Goal: Task Accomplishment & Management: Manage account settings

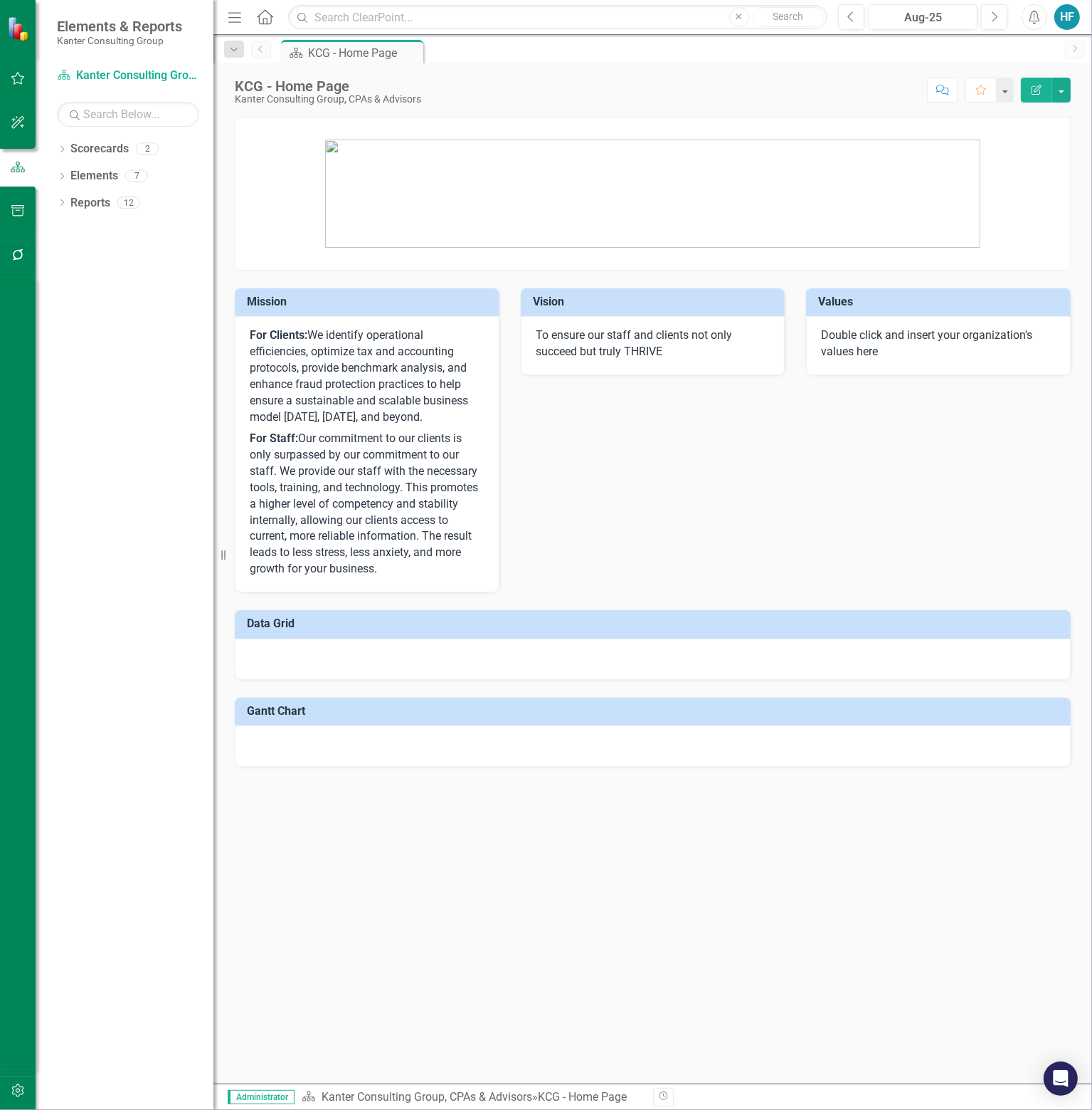
click at [1065, 19] on div "HF" at bounding box center [1068, 17] width 25 height 25
click at [1030, 176] on link "icon.portal Success Portal" at bounding box center [1023, 177] width 112 height 26
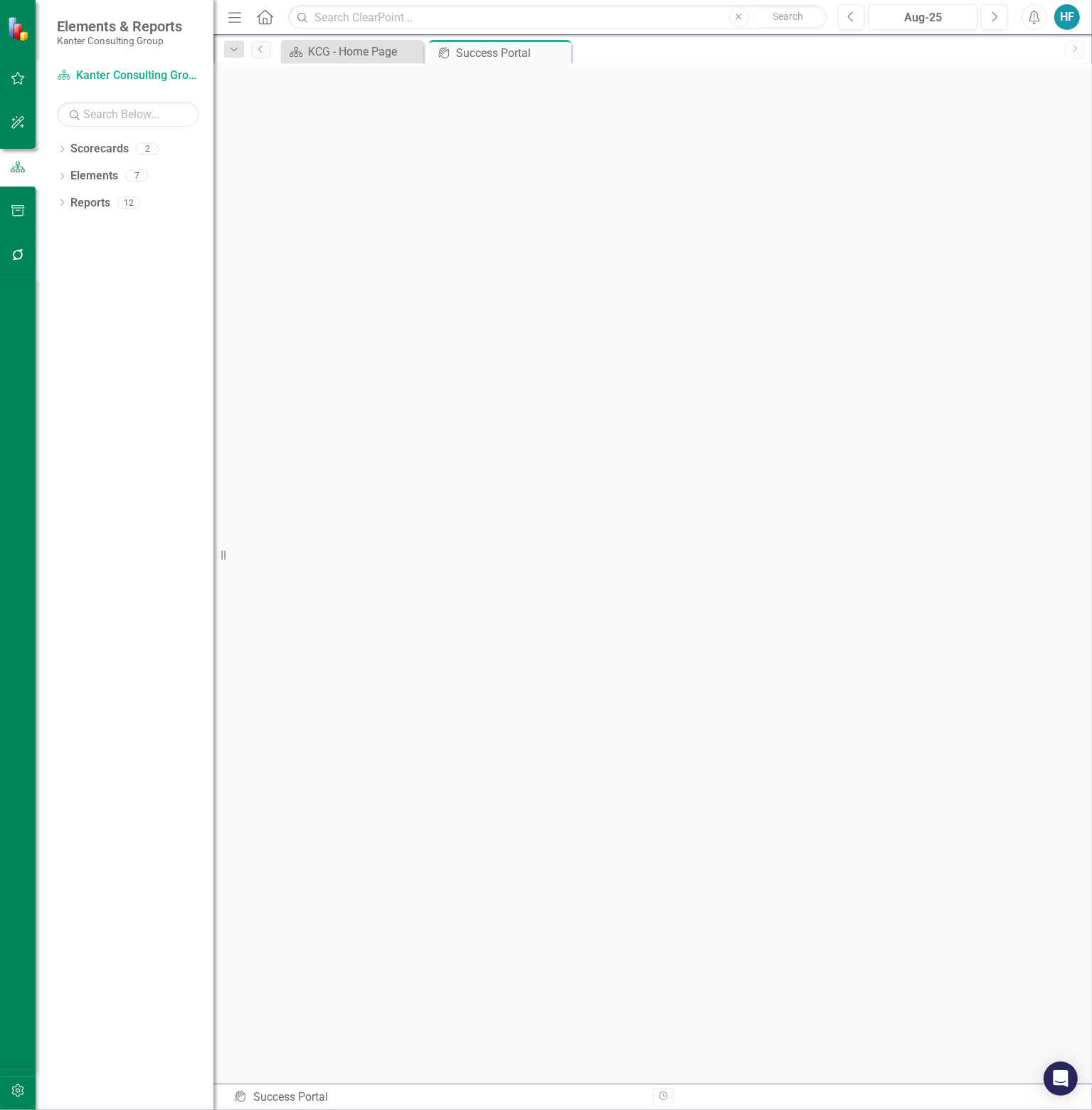
scroll to position [4, 0]
click at [89, 149] on link "Scorecards" at bounding box center [100, 148] width 58 height 16
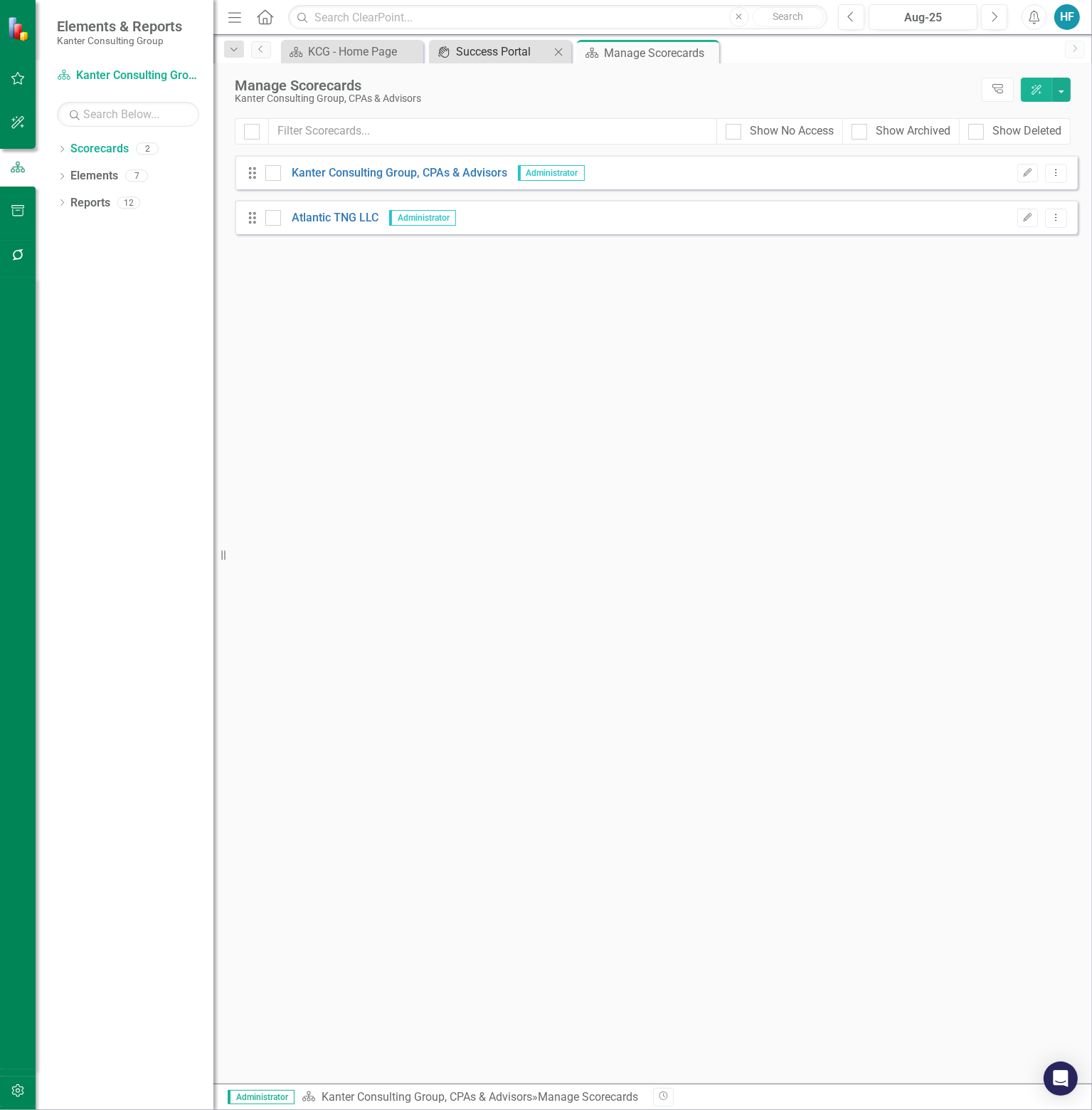
click at [494, 50] on div "Success Portal" at bounding box center [503, 51] width 94 height 18
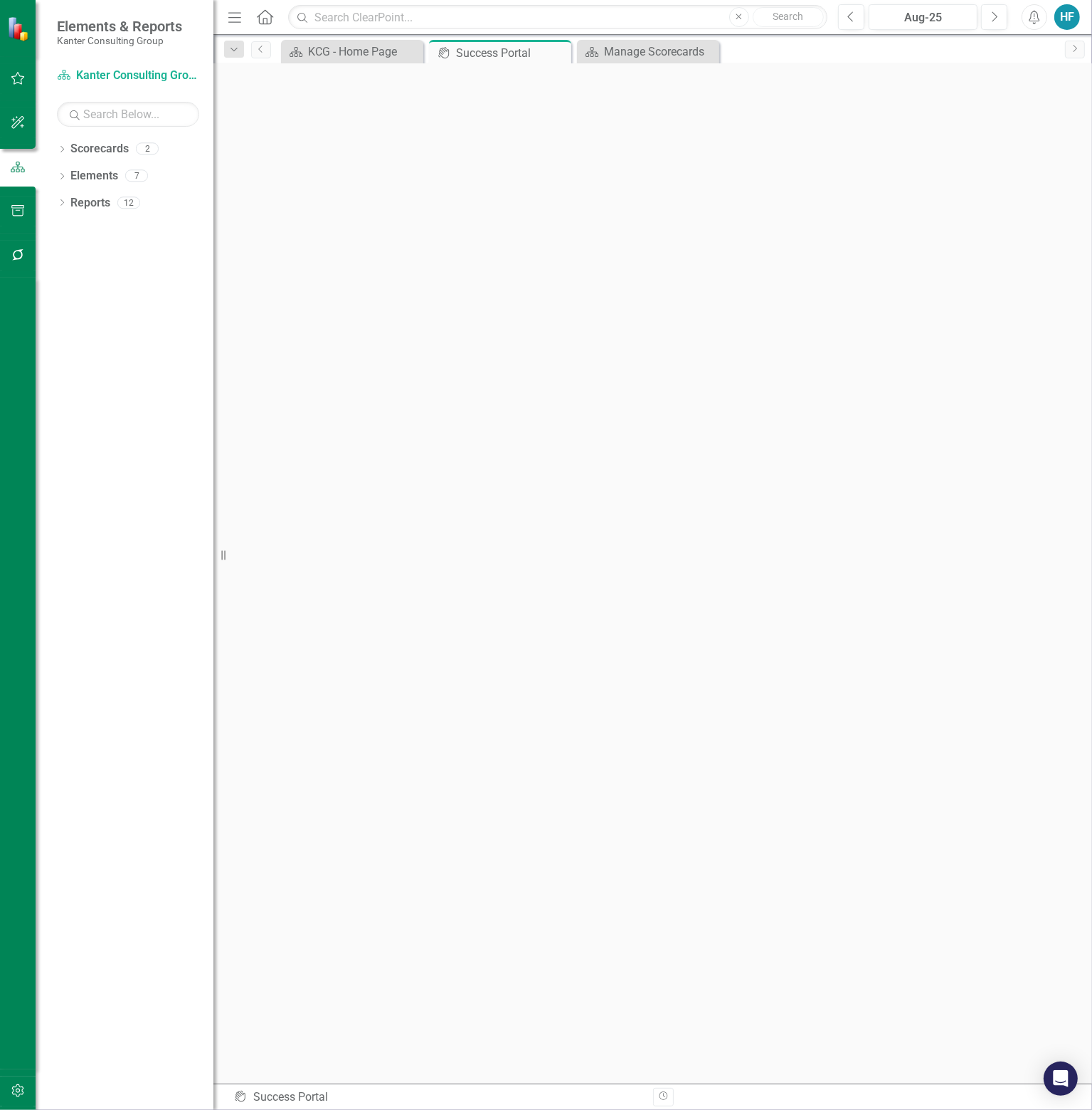
scroll to position [4, 0]
click at [632, 57] on div "Manage Scorecards" at bounding box center [651, 51] width 94 height 18
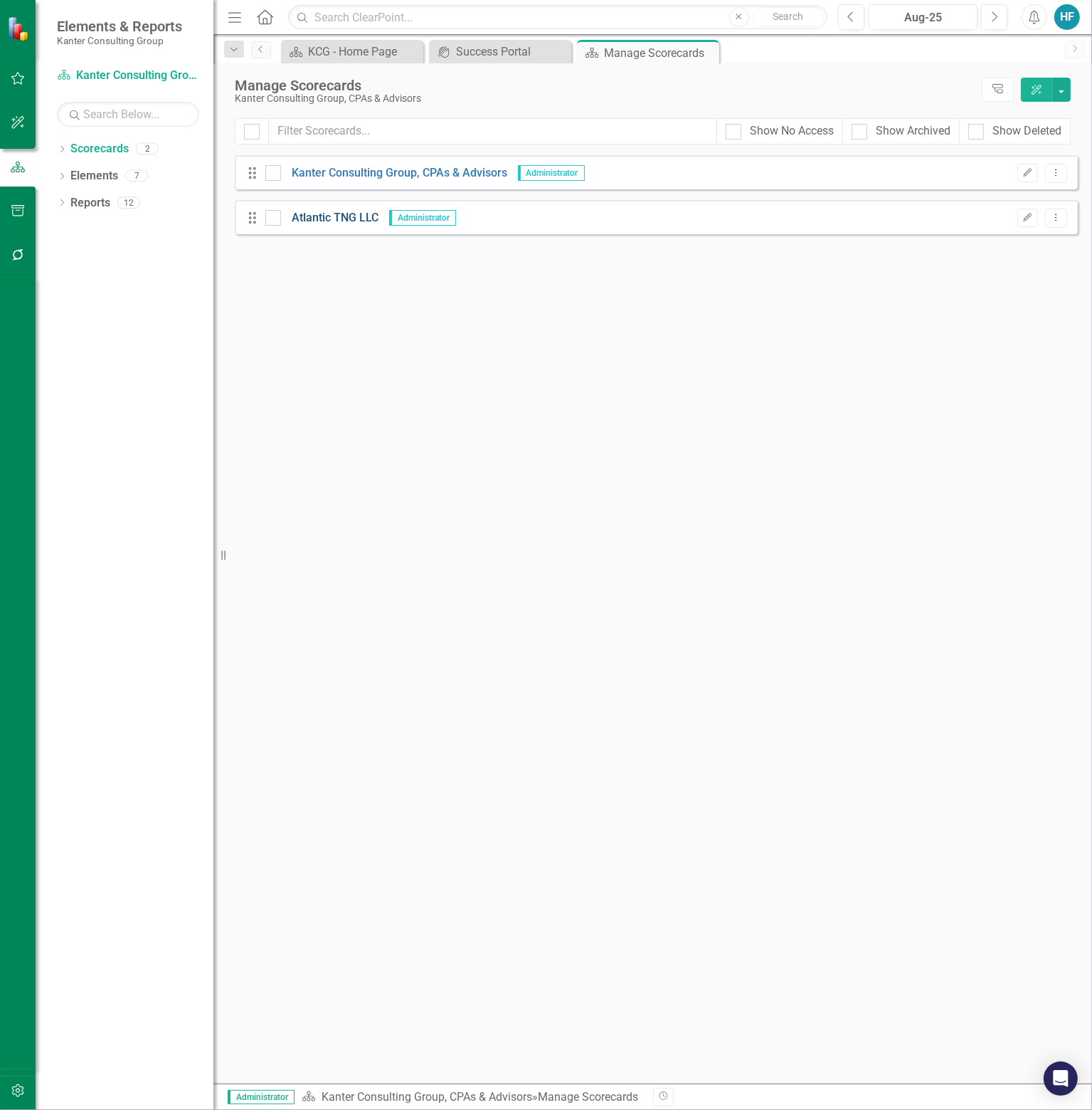
click at [325, 223] on link "Atlantic TNG LLC" at bounding box center [330, 218] width 98 height 16
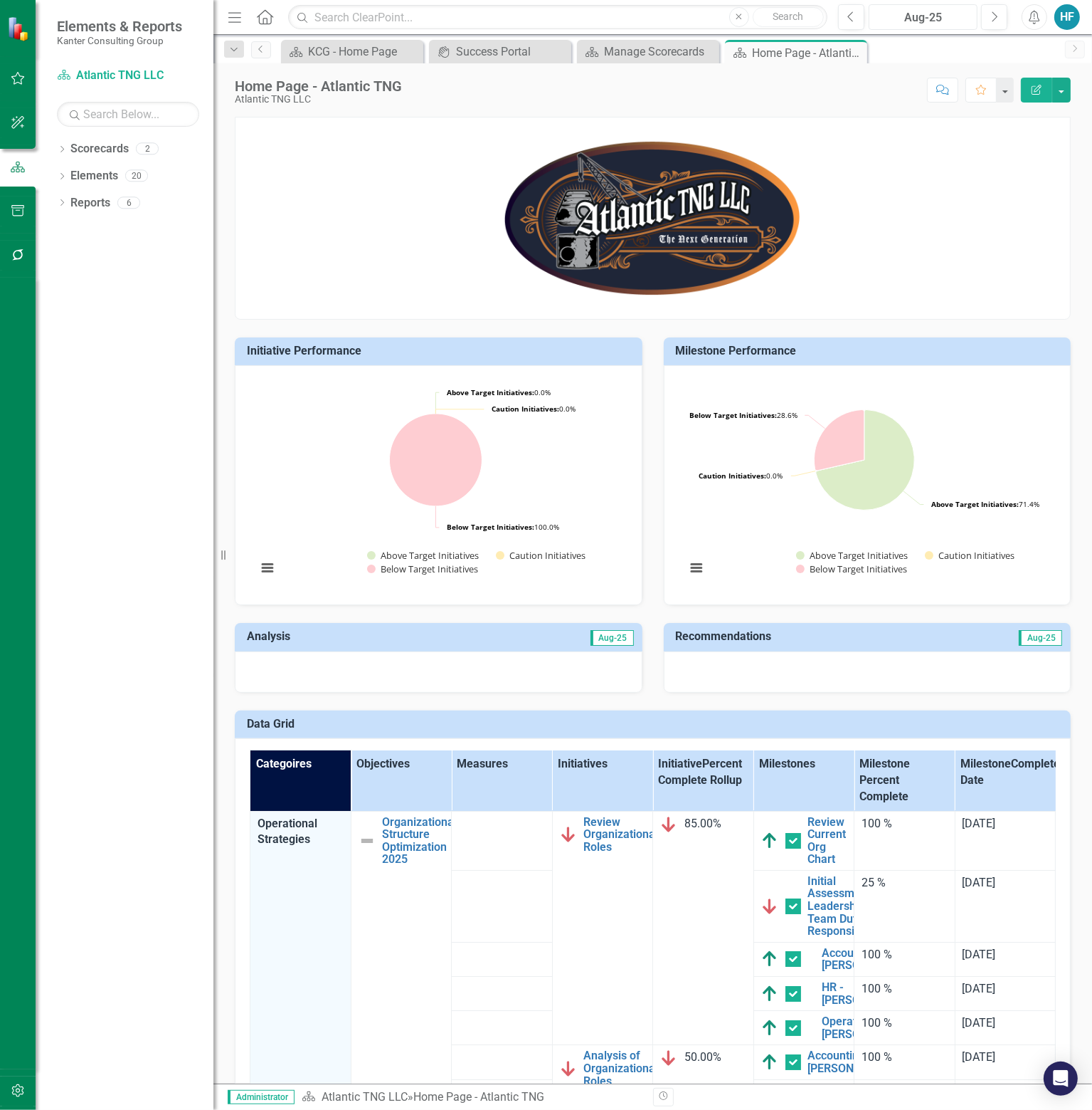
click at [937, 16] on div "Aug-25" at bounding box center [923, 18] width 100 height 17
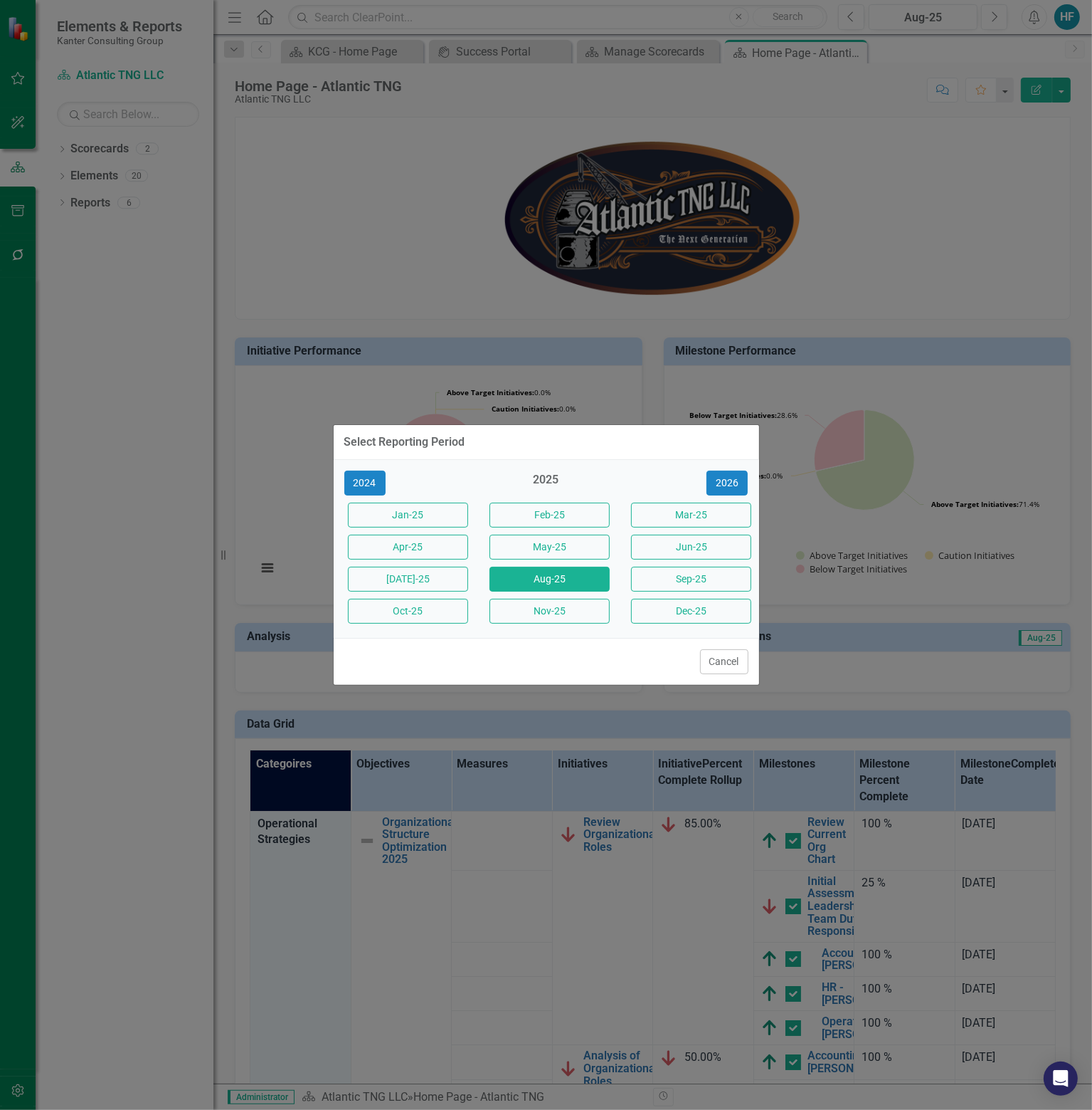
click at [948, 226] on div "Select Reporting Period 2024 2025 [DATE]-25 Feb-25 Mar-25 Apr-25 May-25 Jun-25 …" at bounding box center [546, 555] width 1092 height 1110
click at [729, 660] on button "Cancel" at bounding box center [724, 662] width 48 height 25
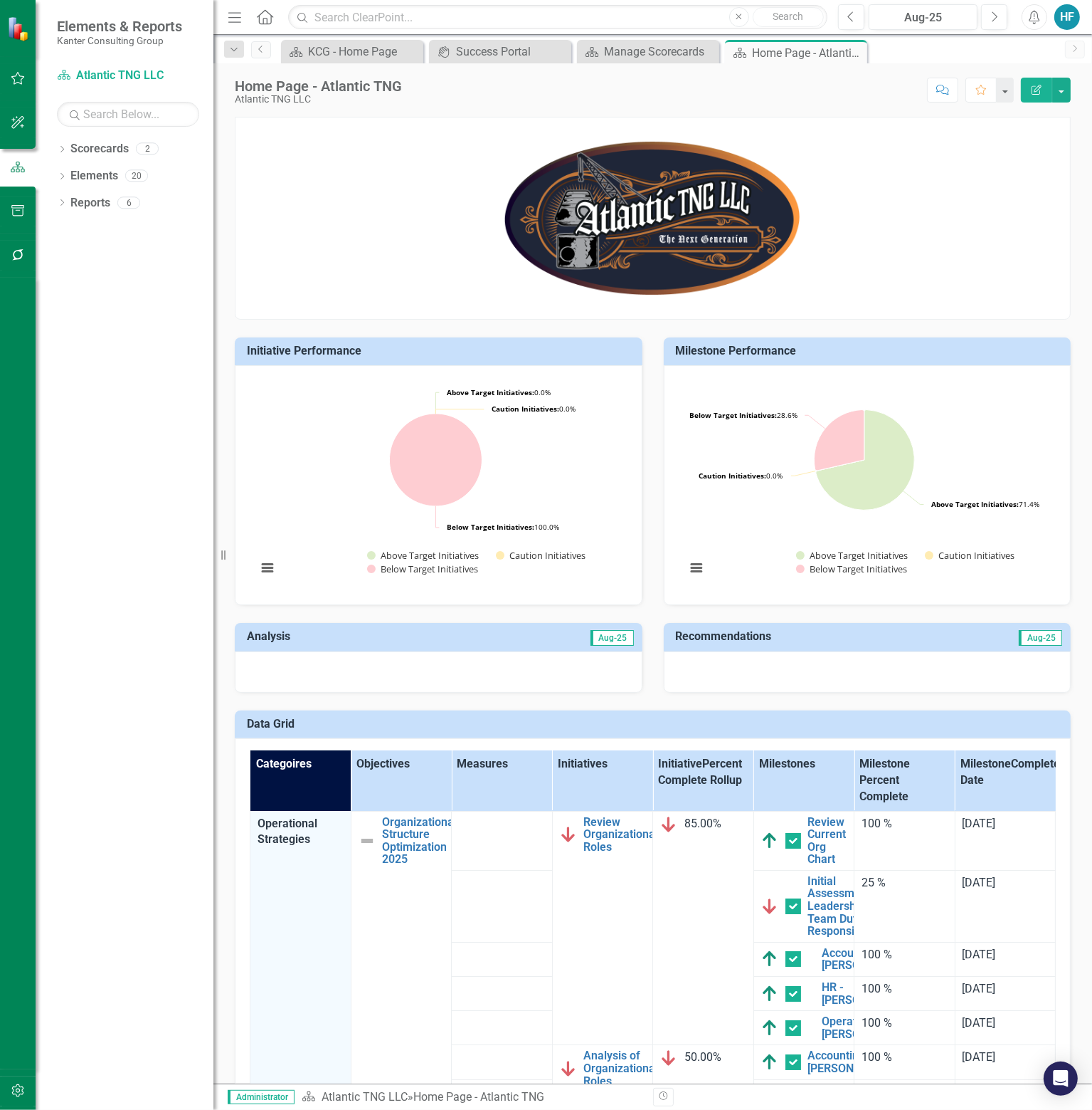
click at [1069, 19] on div "HF" at bounding box center [1068, 17] width 25 height 25
click at [893, 253] on p at bounding box center [653, 218] width 835 height 163
click at [88, 142] on link "Scorecards" at bounding box center [100, 148] width 58 height 16
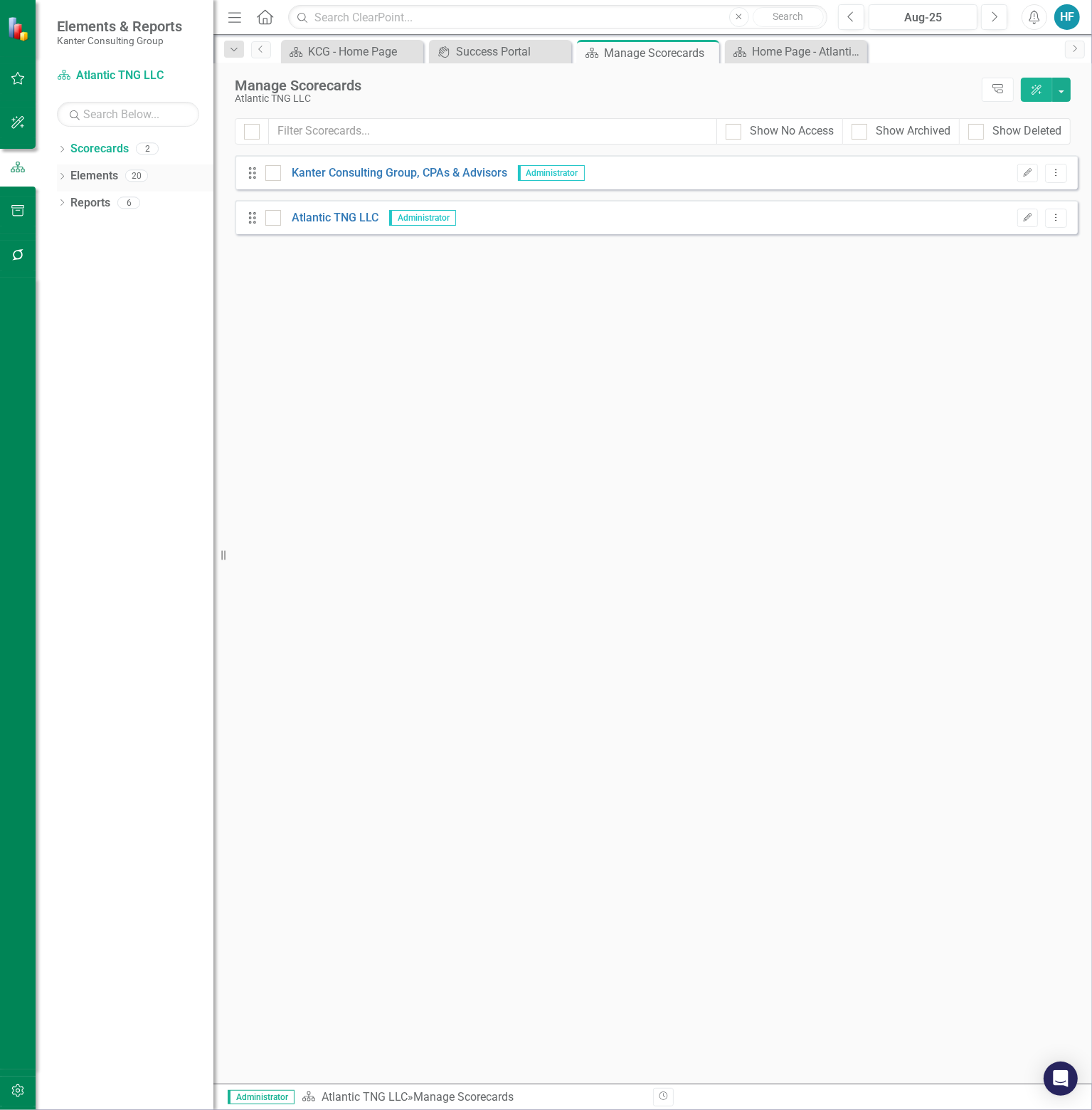
click at [103, 171] on link "Elements" at bounding box center [94, 175] width 48 height 16
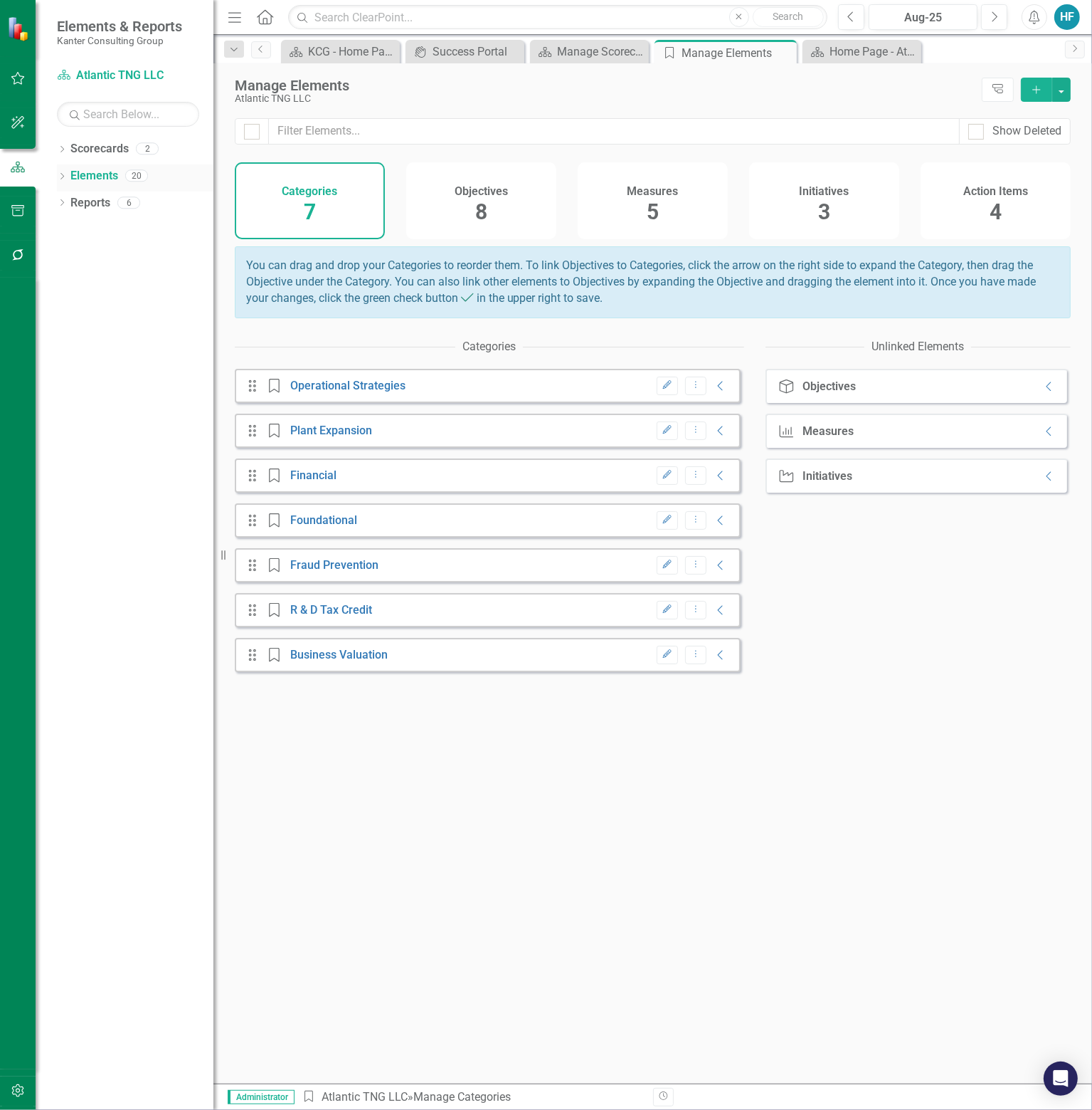
click at [62, 176] on icon "Dropdown" at bounding box center [62, 177] width 10 height 8
click at [359, 403] on div "Drag Category Operational Strategies Edit Dropdown Menu Collapse" at bounding box center [488, 385] width 506 height 35
click at [135, 207] on link "Objective Objectives" at bounding box center [114, 202] width 73 height 16
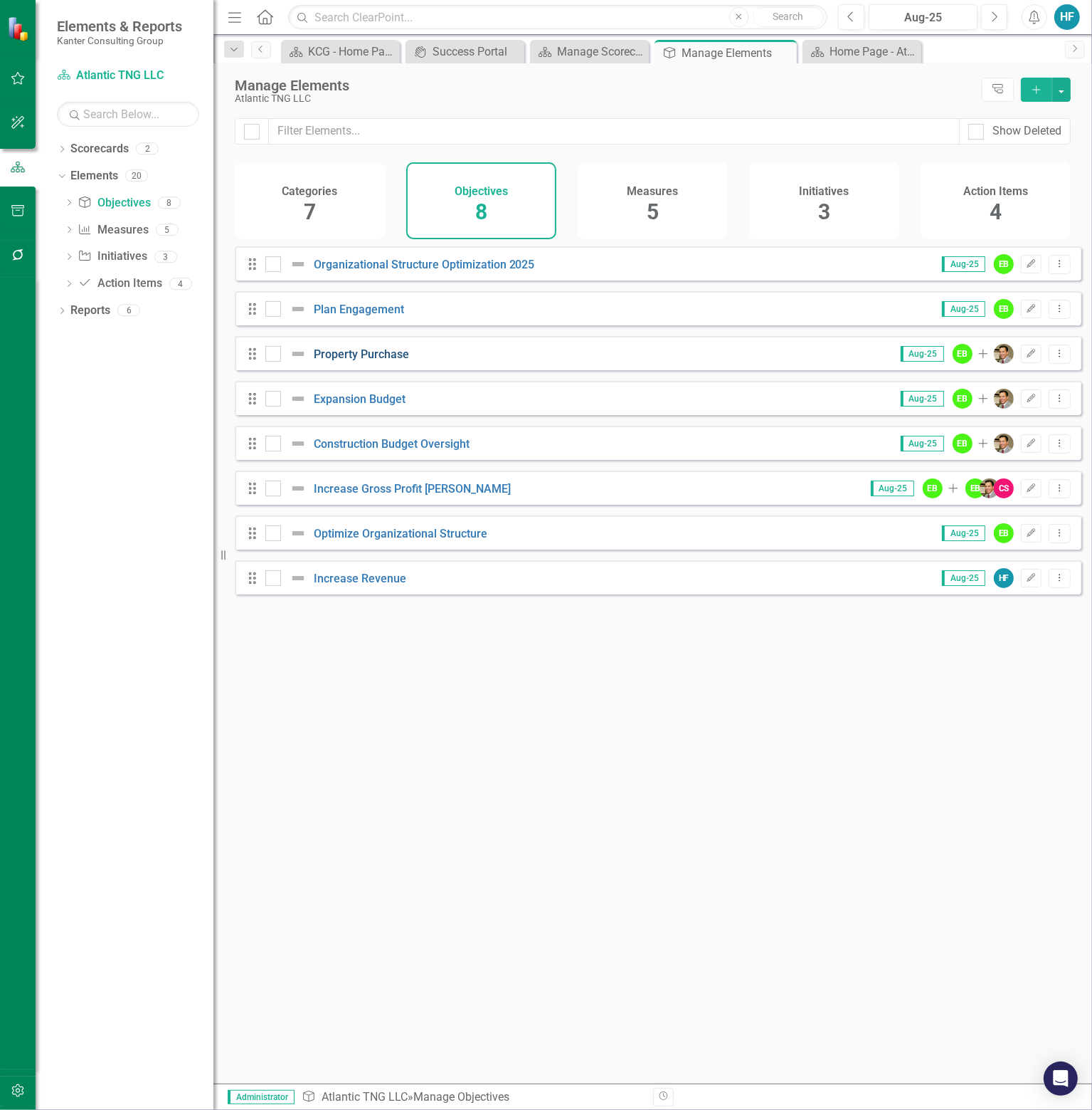
click at [372, 361] on link "Property Purchase" at bounding box center [361, 354] width 95 height 13
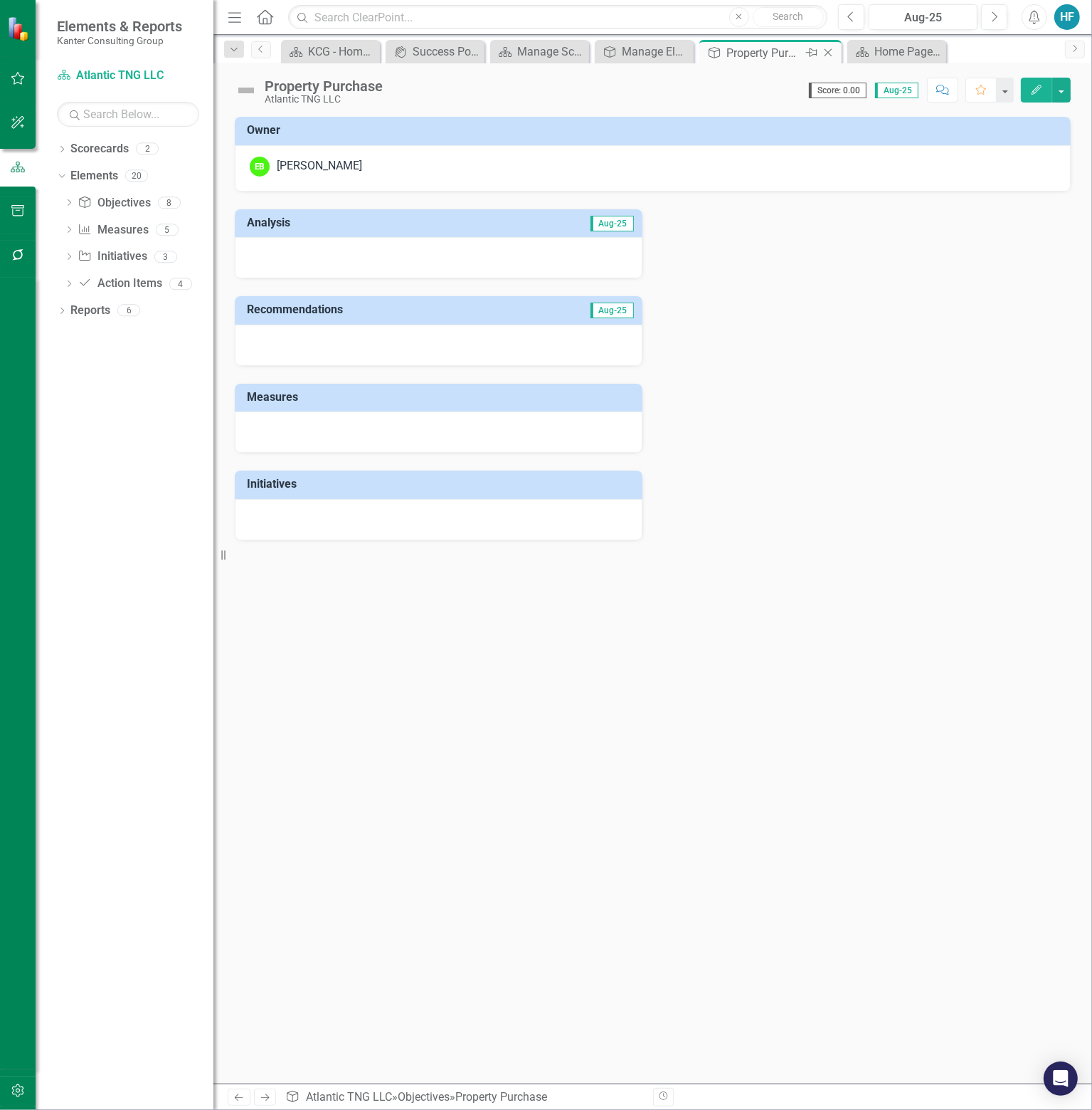
click at [834, 52] on icon "Close" at bounding box center [828, 53] width 14 height 12
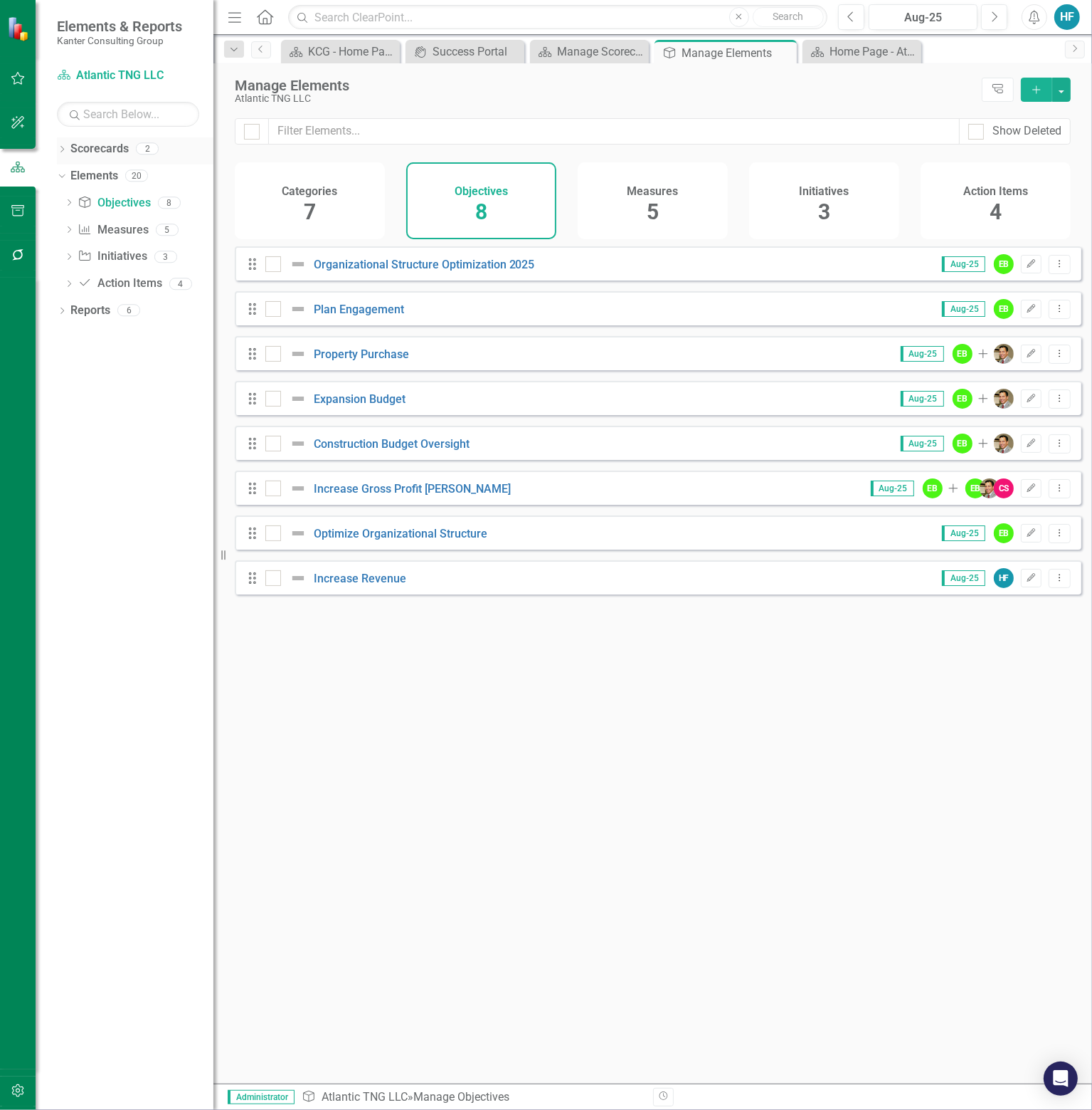
click at [94, 152] on link "Scorecards" at bounding box center [100, 148] width 58 height 16
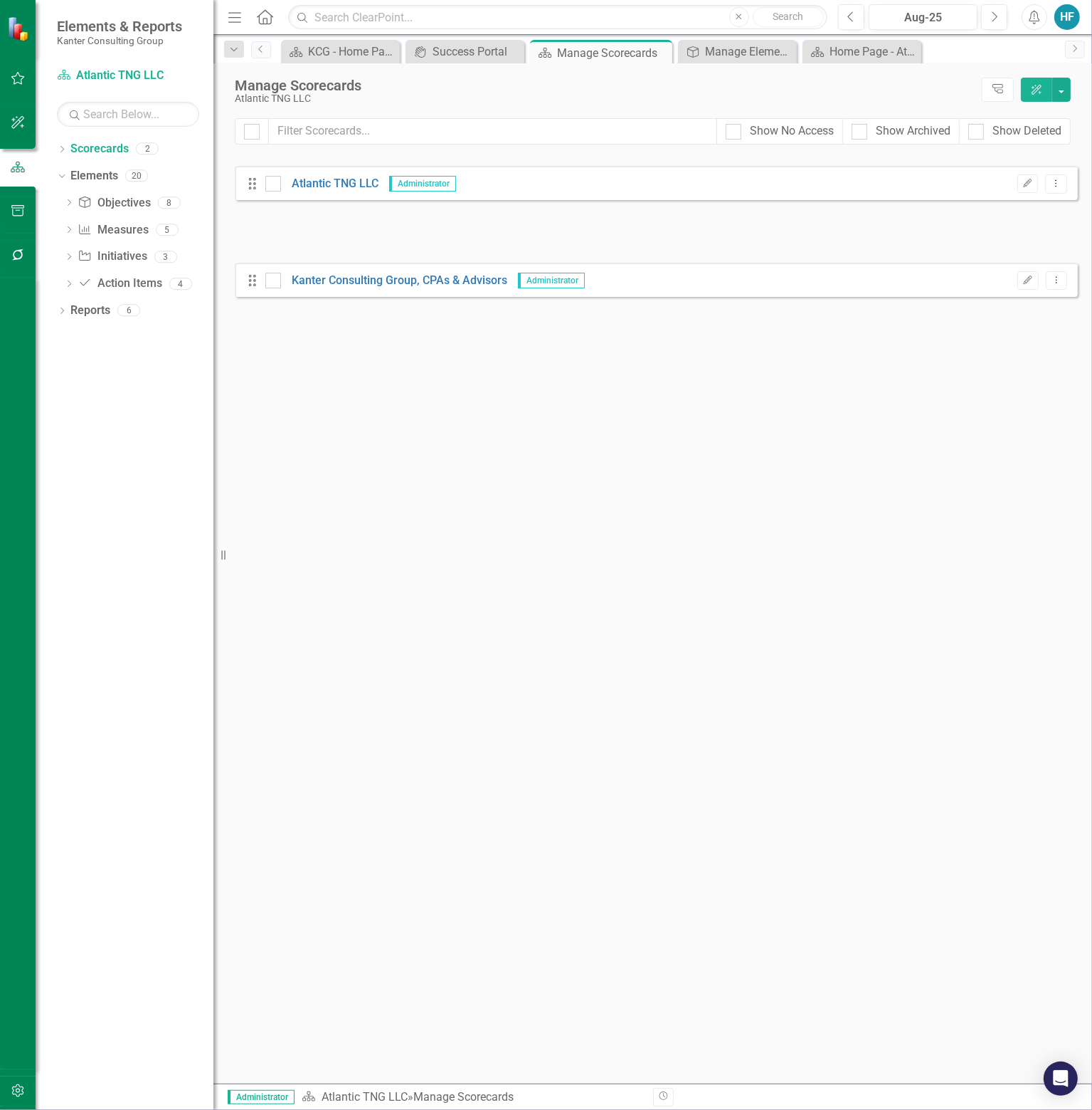
drag, startPoint x: 250, startPoint y: 170, endPoint x: 250, endPoint y: 278, distance: 108.0
click at [250, 278] on div "Looks like you don't have any Scorecards set up yet. Why don't you add a Scorec…" at bounding box center [657, 619] width 843 height 929
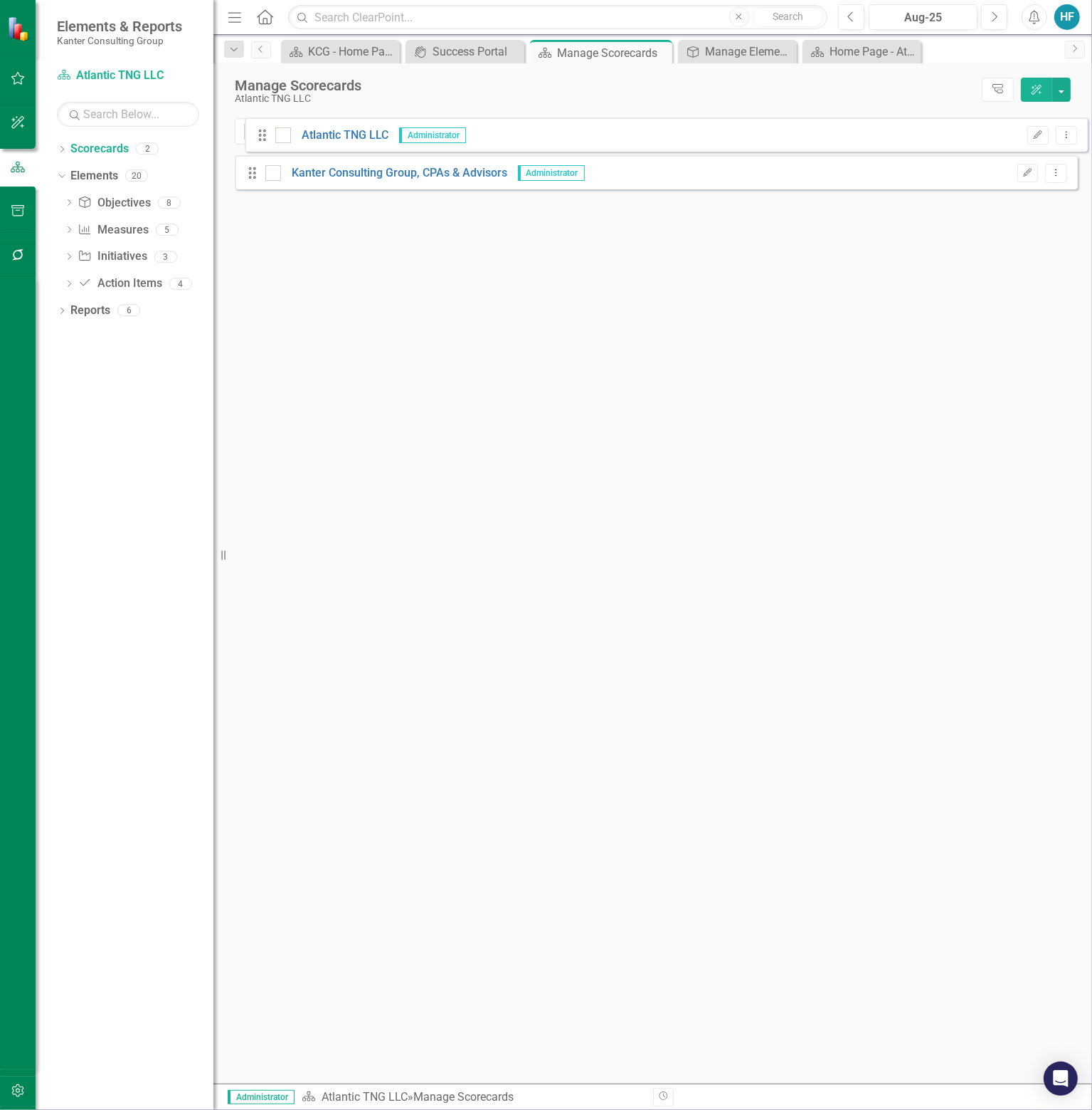
drag, startPoint x: 250, startPoint y: 218, endPoint x: 260, endPoint y: 136, distance: 82.6
click at [260, 136] on div "Show No Access Show Archived Show Deleted Looks like you don't have any Scoreca…" at bounding box center [653, 601] width 879 height 965
click at [97, 171] on link "Elements" at bounding box center [94, 175] width 48 height 16
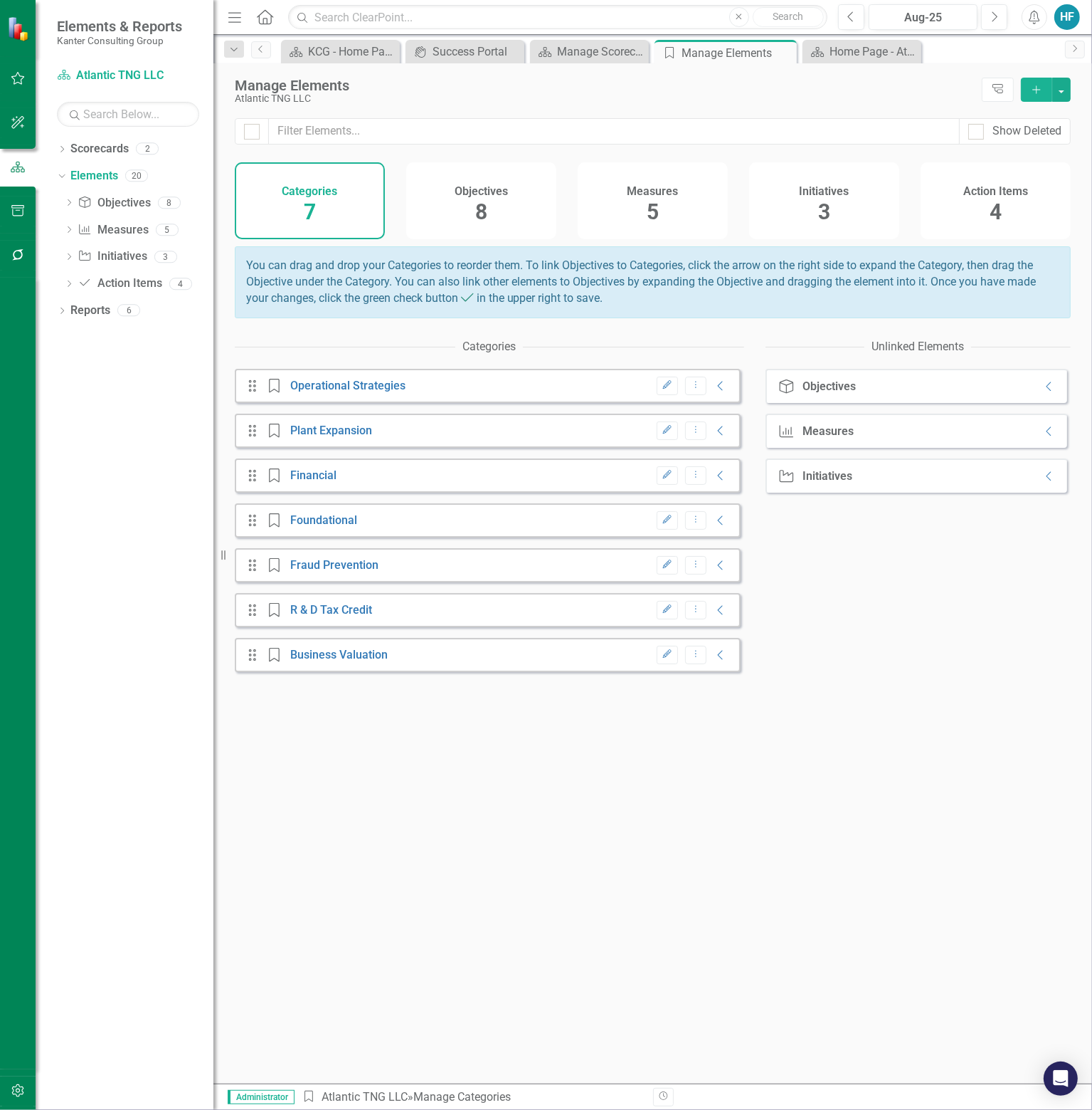
click at [248, 403] on div "Drag Category Operational Strategies Edit Dropdown Menu Collapse" at bounding box center [488, 385] width 506 height 35
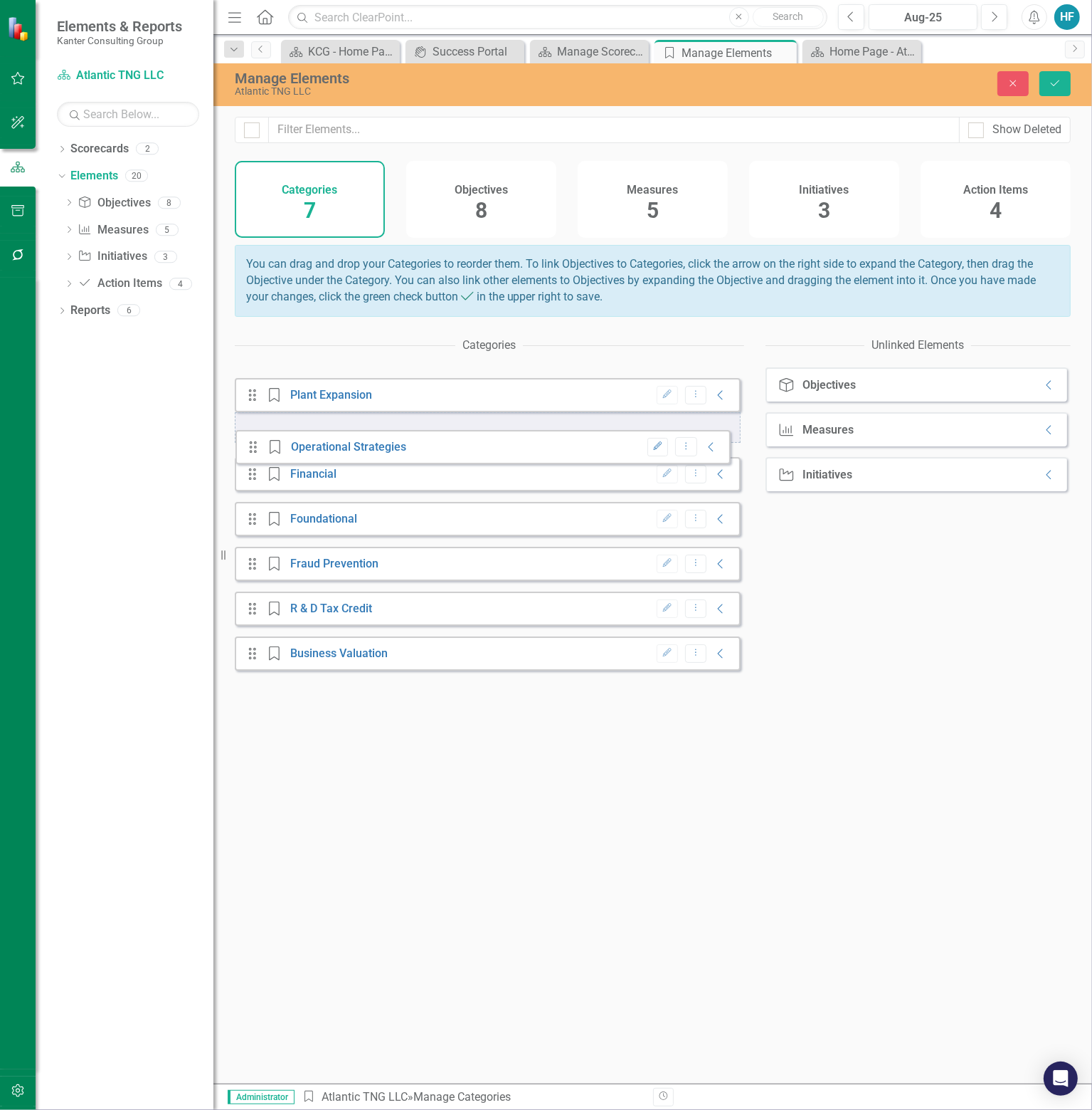
drag, startPoint x: 248, startPoint y: 395, endPoint x: 249, endPoint y: 450, distance: 55.0
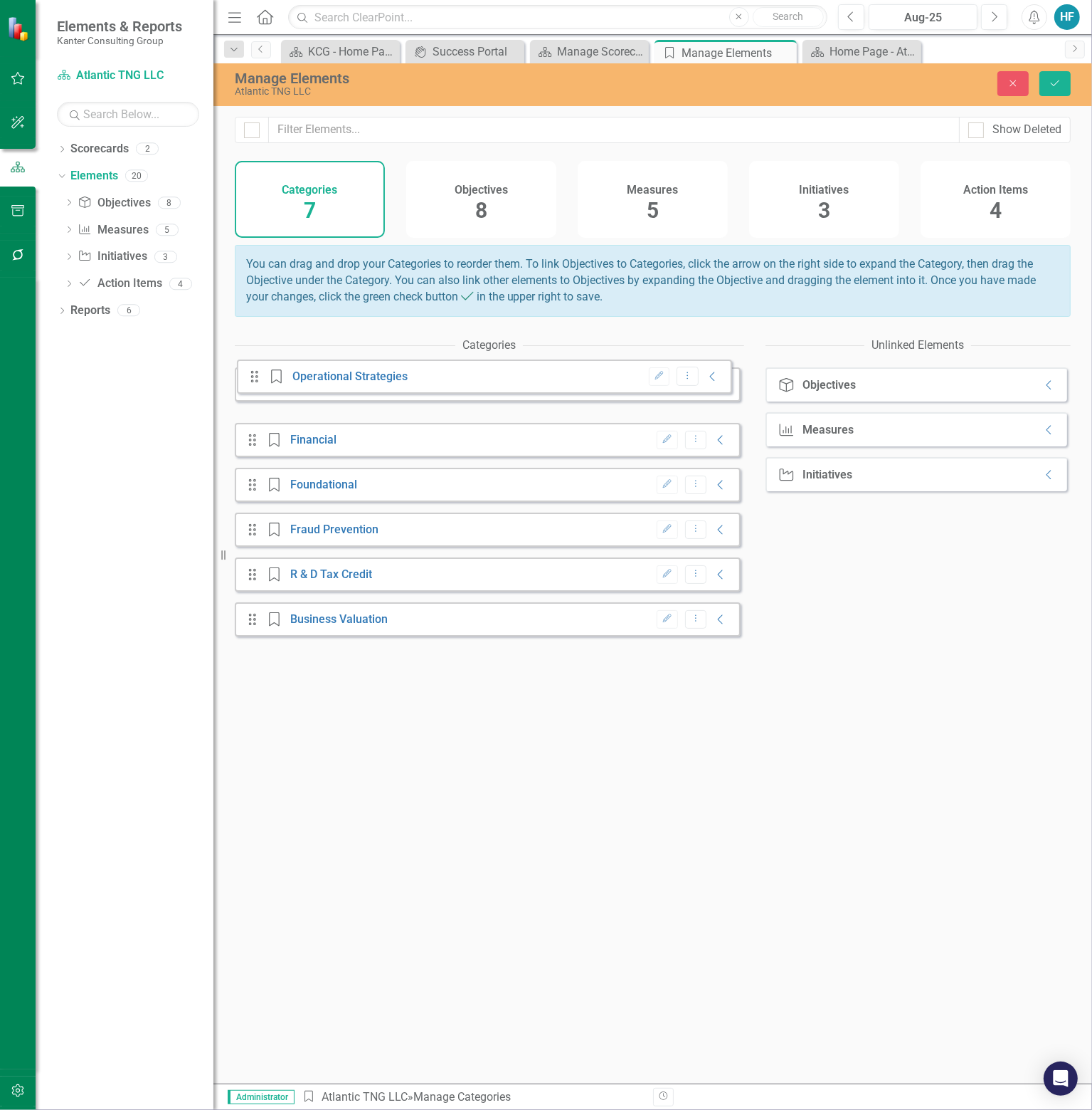
drag, startPoint x: 249, startPoint y: 435, endPoint x: 250, endPoint y: 373, distance: 62.0
click at [250, 373] on div "Categories Drag Category Plant Expansion Edit Dropdown Menu Collapse Drag Categ…" at bounding box center [490, 707] width 509 height 752
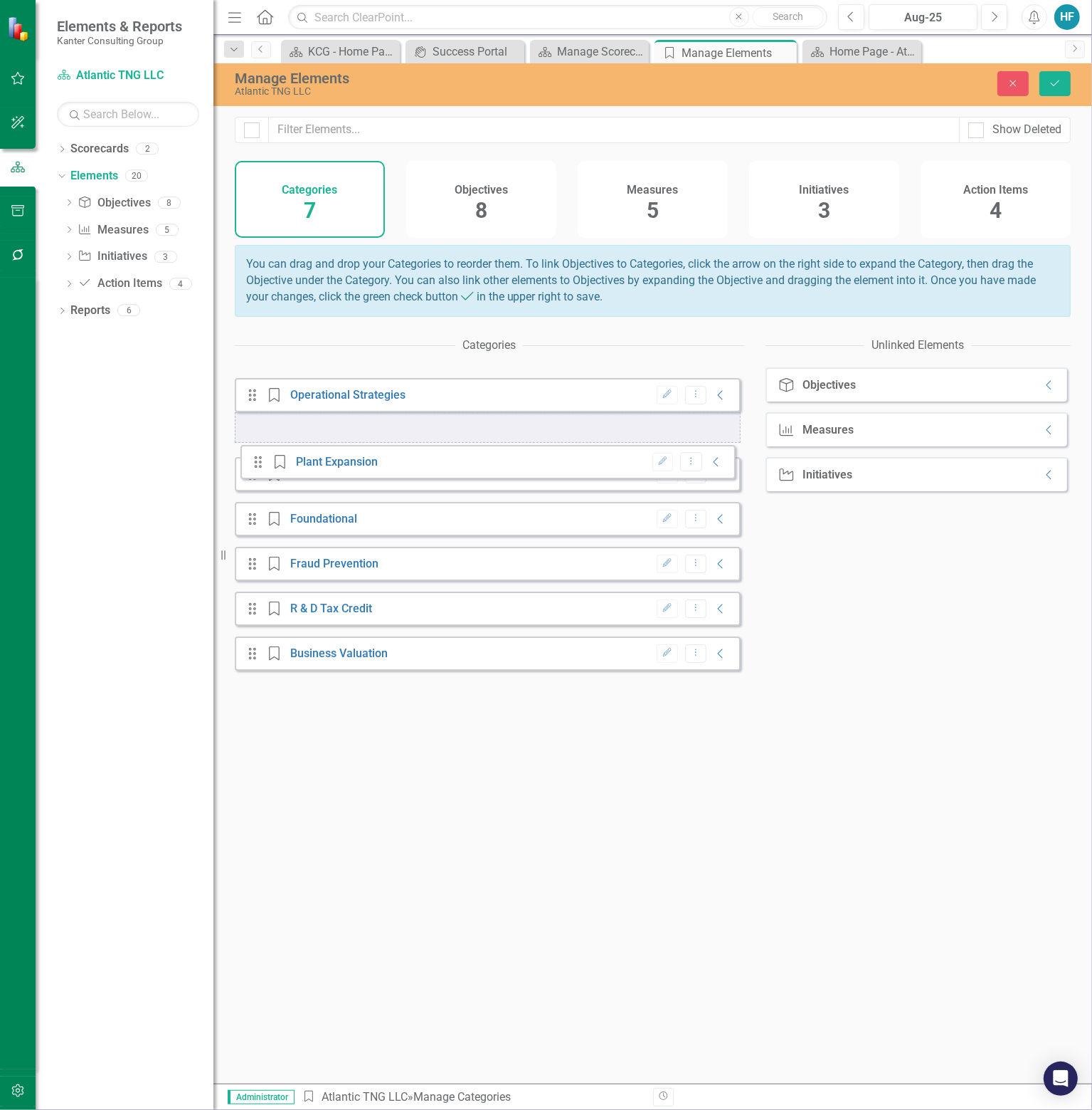
drag, startPoint x: 250, startPoint y: 396, endPoint x: 256, endPoint y: 464, distance: 68.3
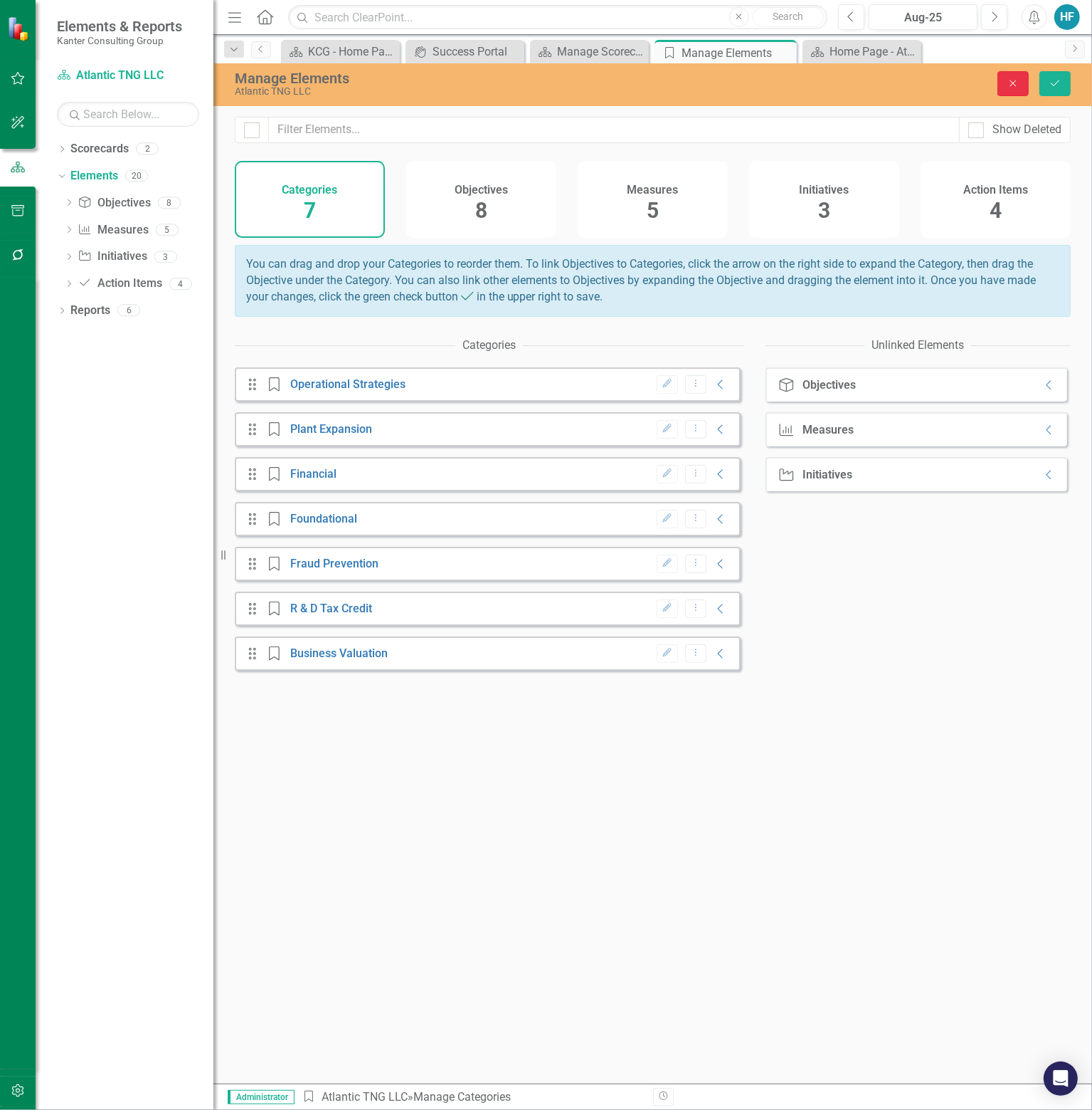
click at [1010, 95] on button "Close" at bounding box center [1013, 84] width 31 height 25
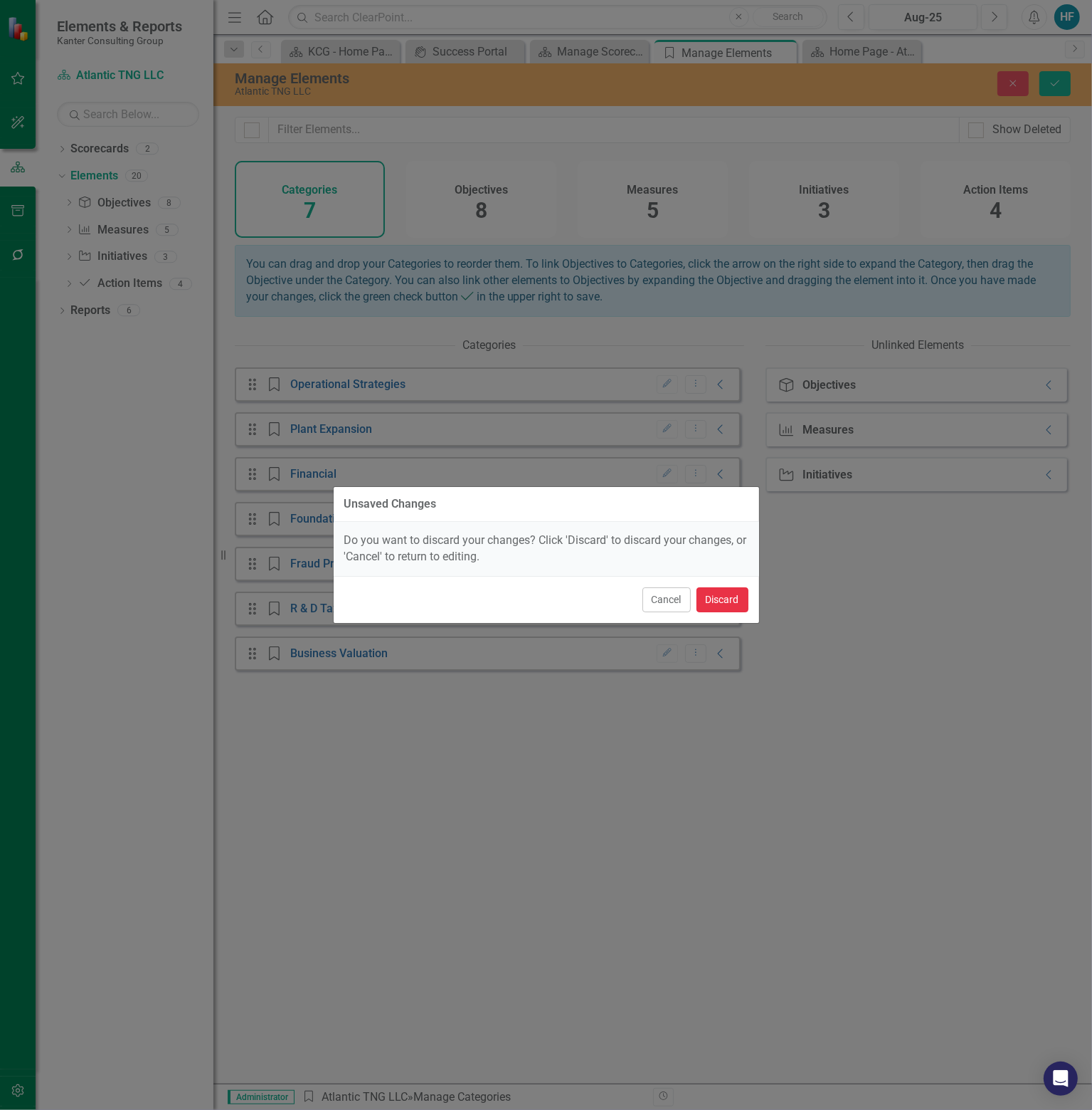
click at [732, 595] on button "Discard" at bounding box center [723, 600] width 52 height 25
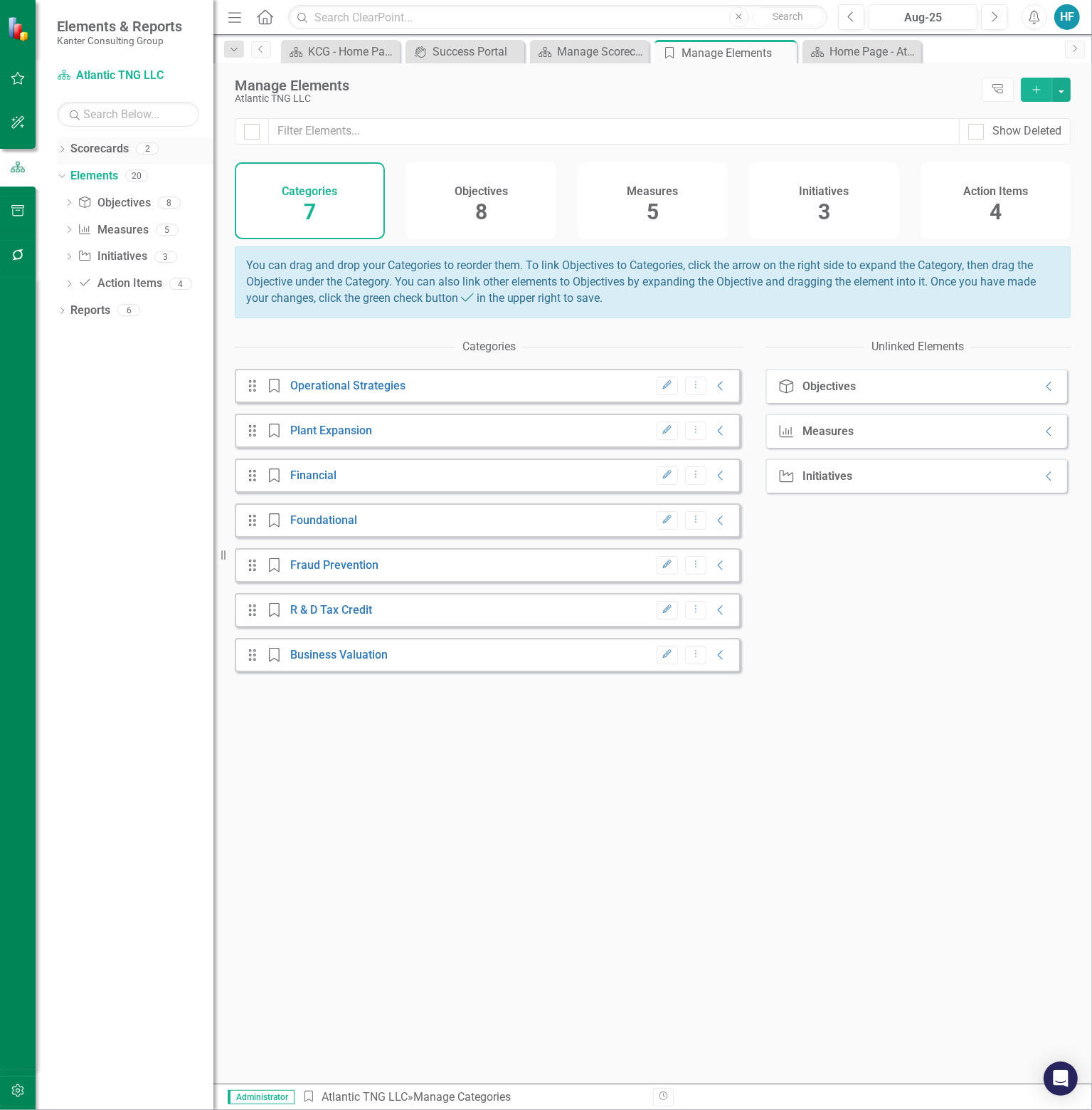
click at [111, 143] on link "Scorecards" at bounding box center [100, 148] width 58 height 16
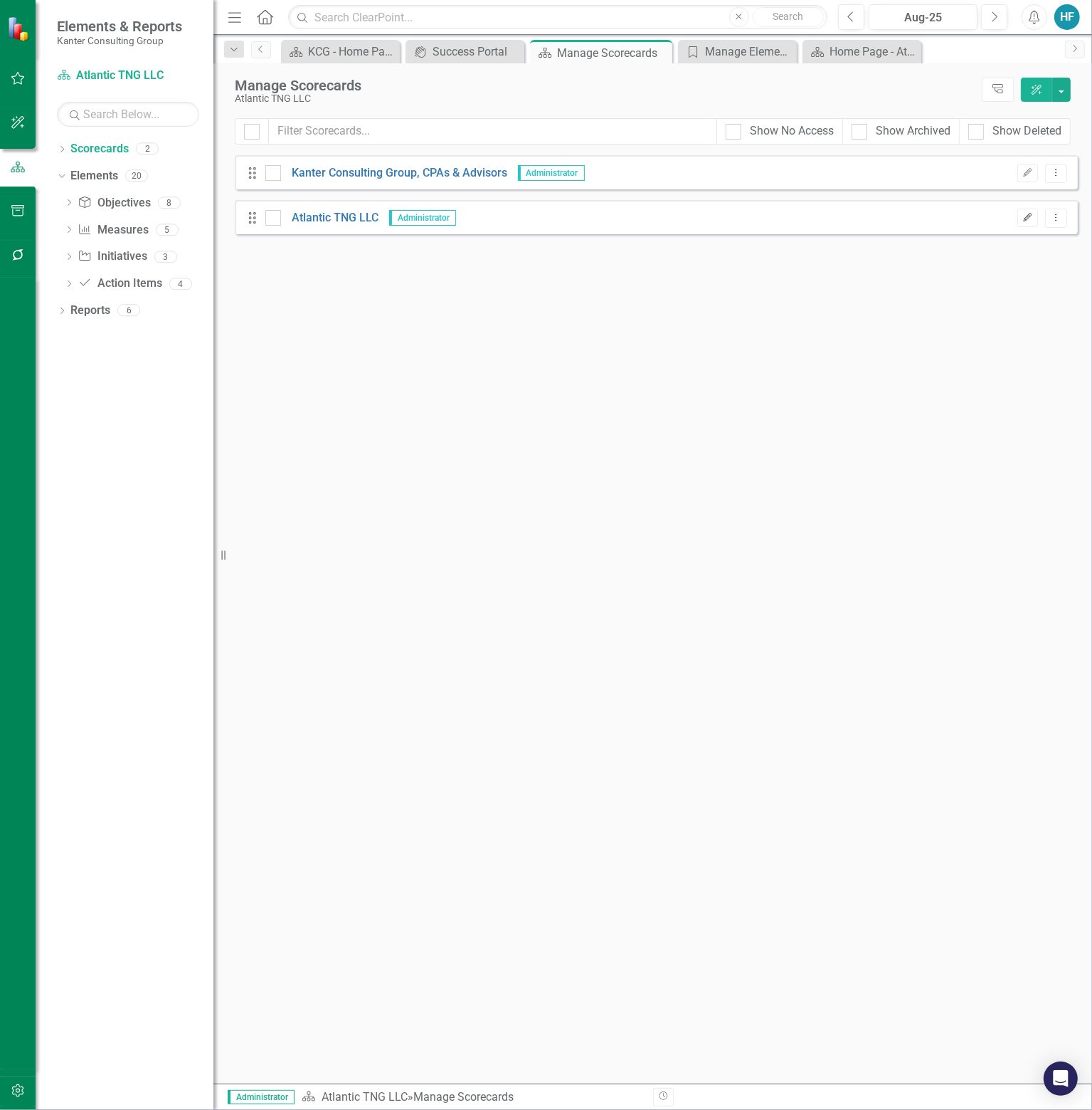
click at [1029, 216] on icon "Edit" at bounding box center [1028, 218] width 11 height 8
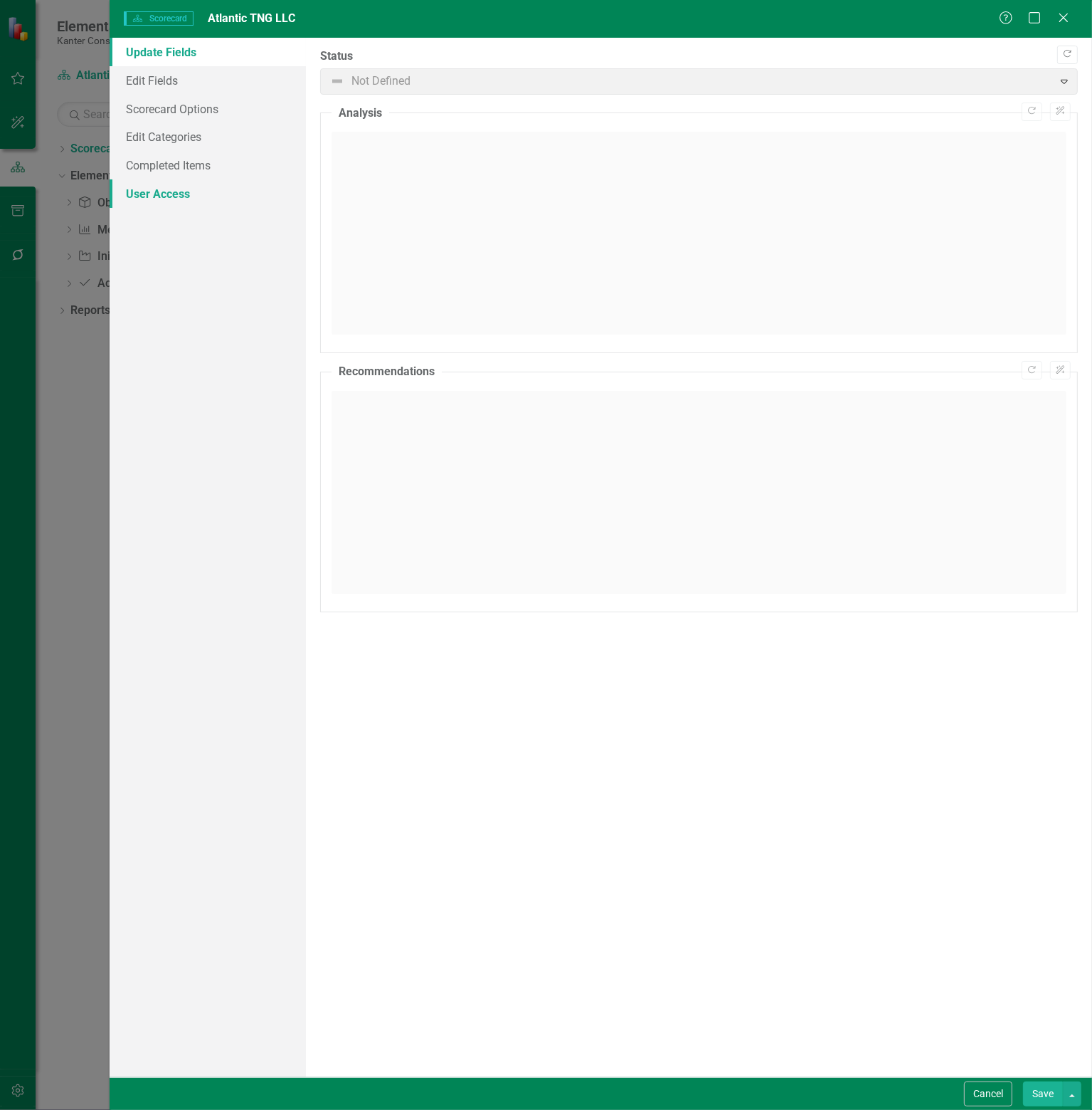
click at [179, 190] on link "User Access" at bounding box center [207, 194] width 196 height 29
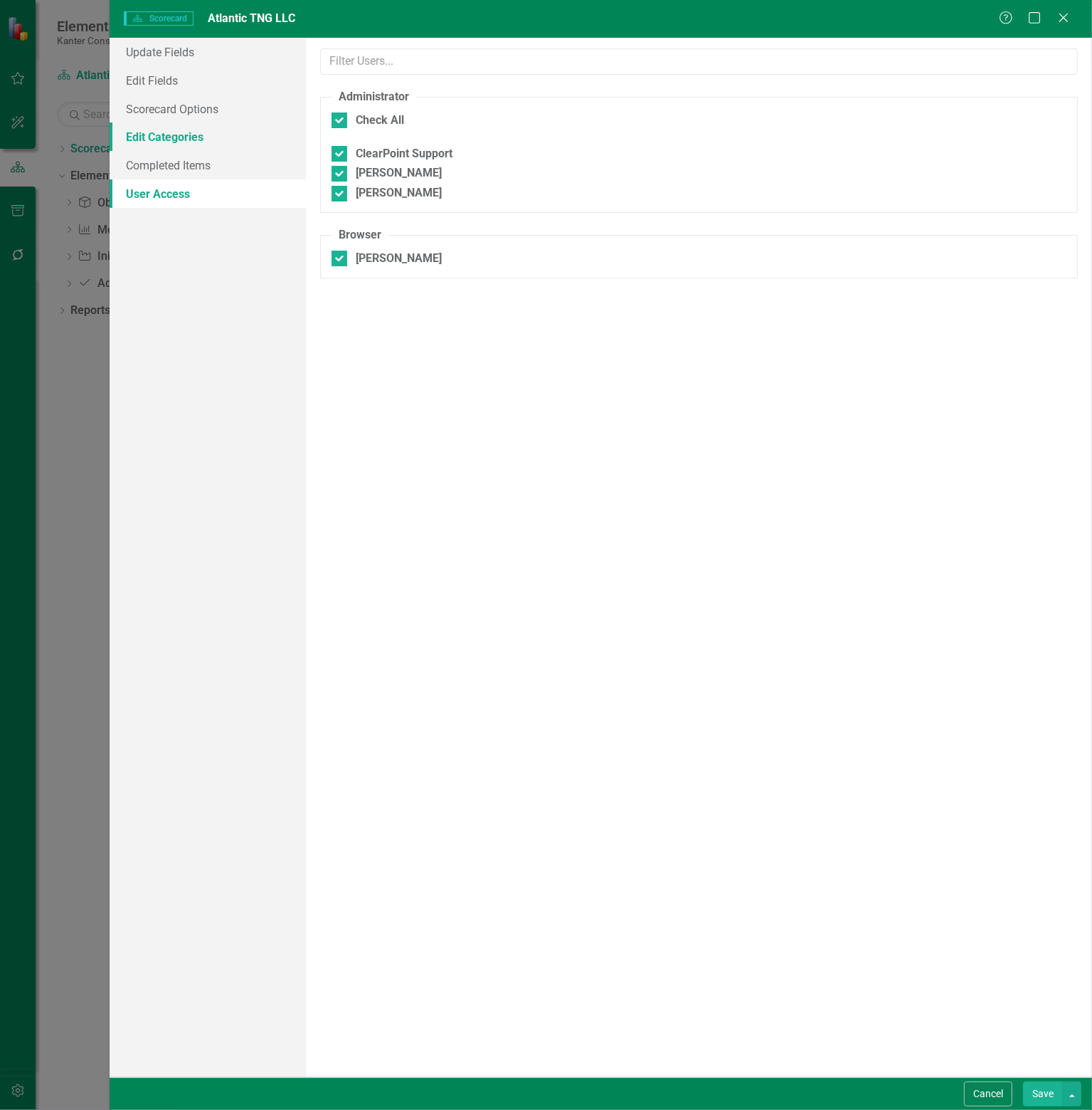
click at [175, 136] on link "Edit Categories" at bounding box center [207, 137] width 196 height 29
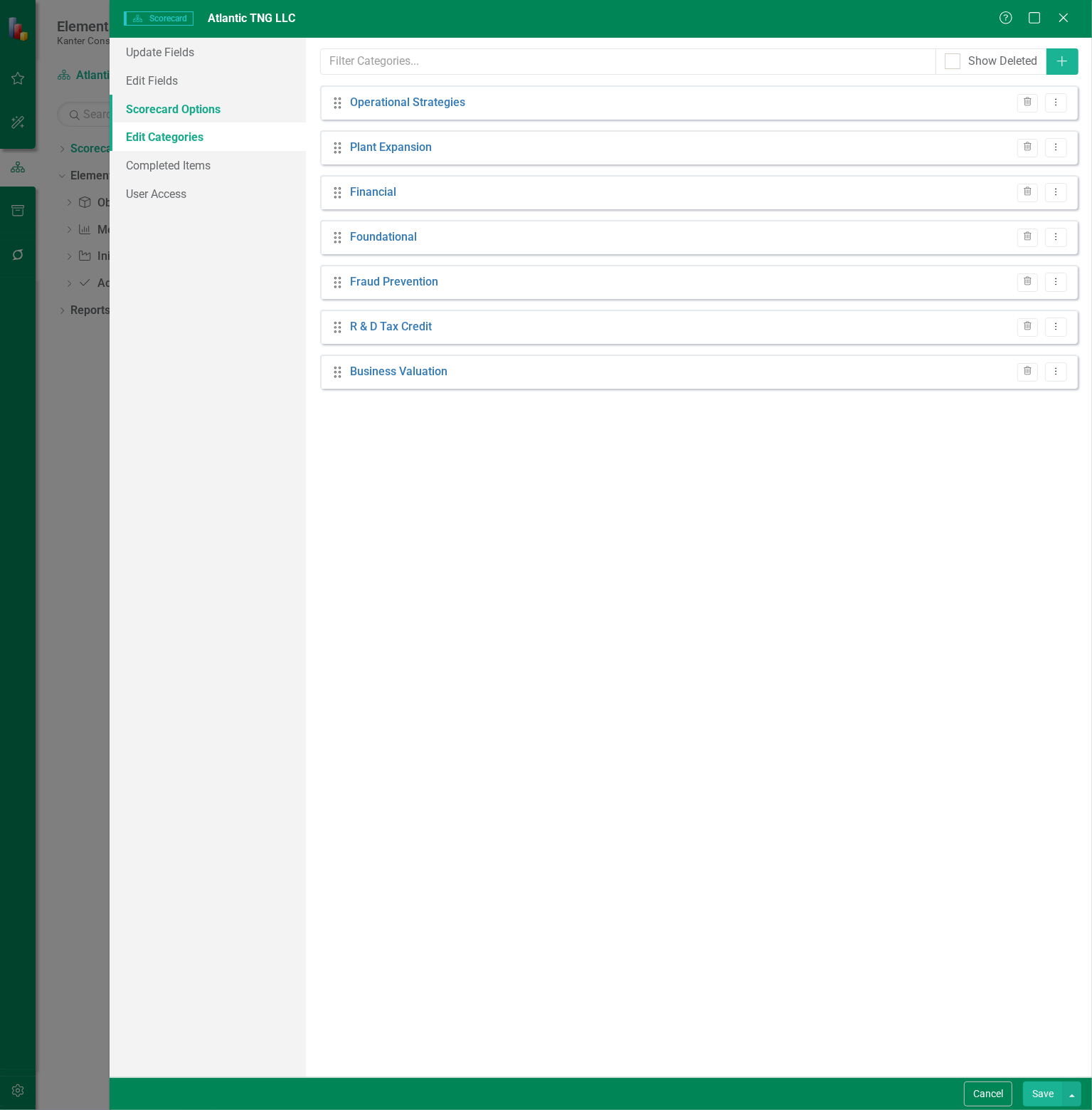
click at [180, 102] on link "Scorecard Options" at bounding box center [207, 109] width 196 height 29
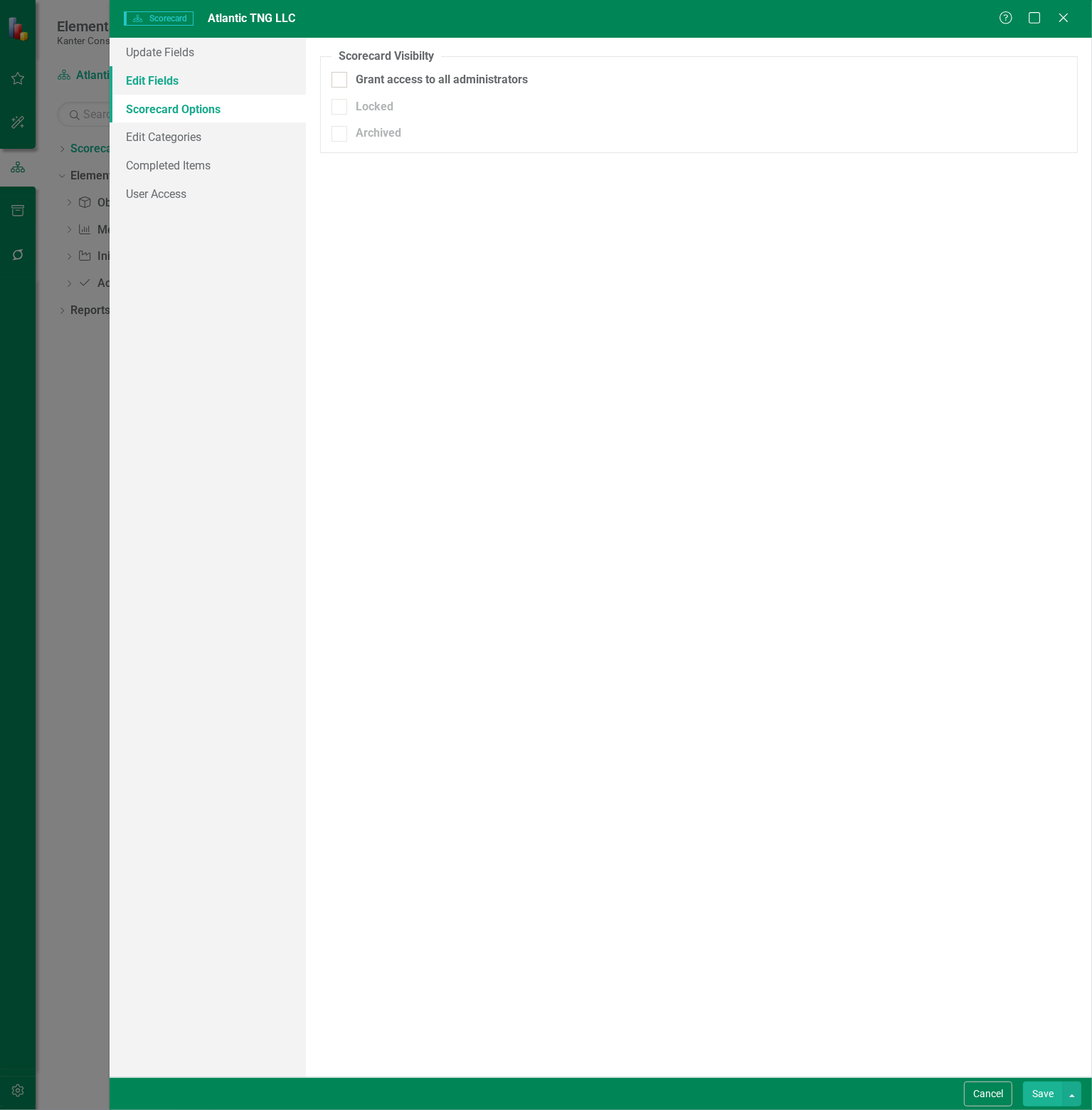
click at [180, 84] on link "Edit Fields" at bounding box center [207, 80] width 196 height 29
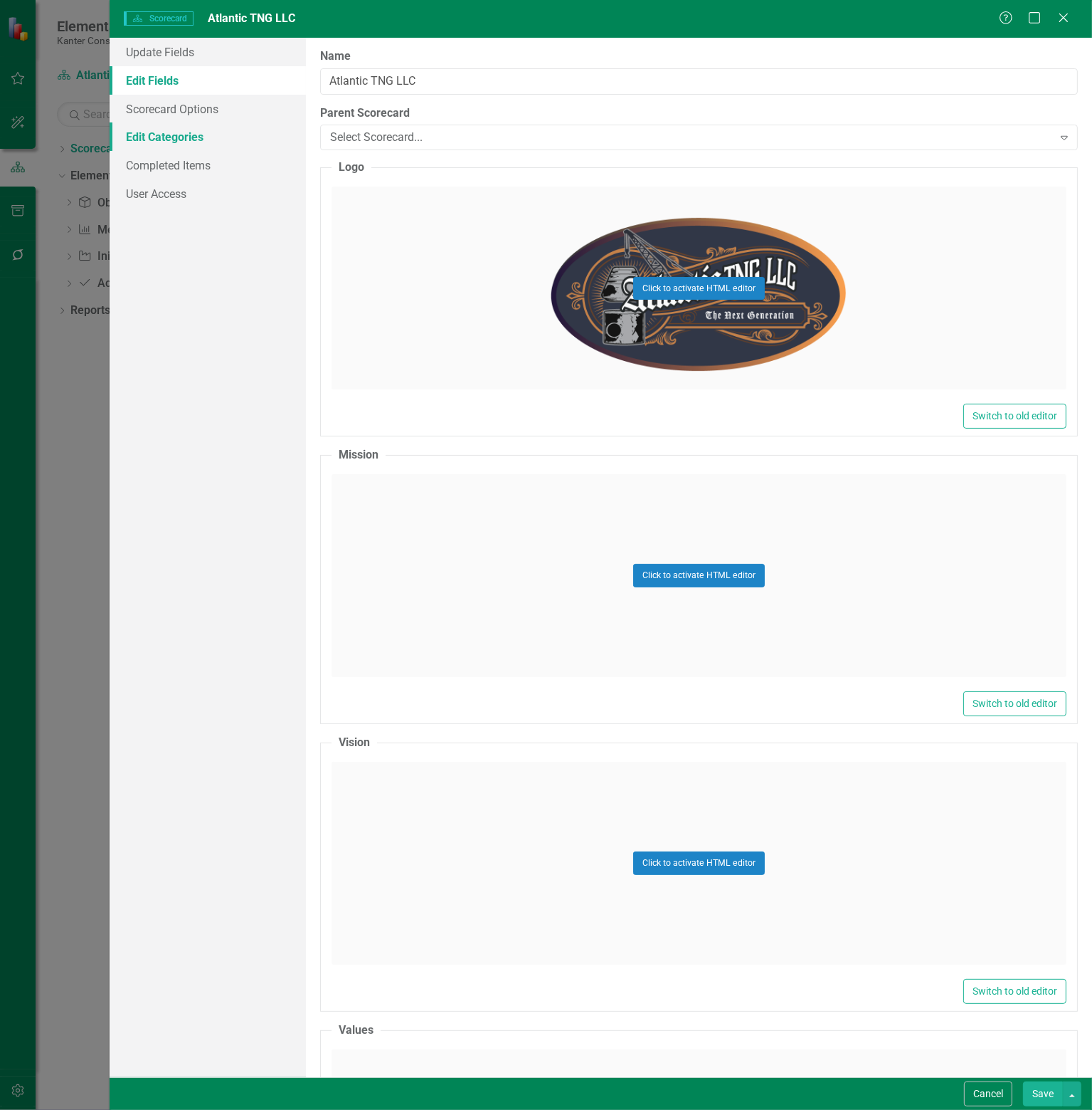
click at [186, 128] on link "Edit Categories" at bounding box center [207, 137] width 196 height 29
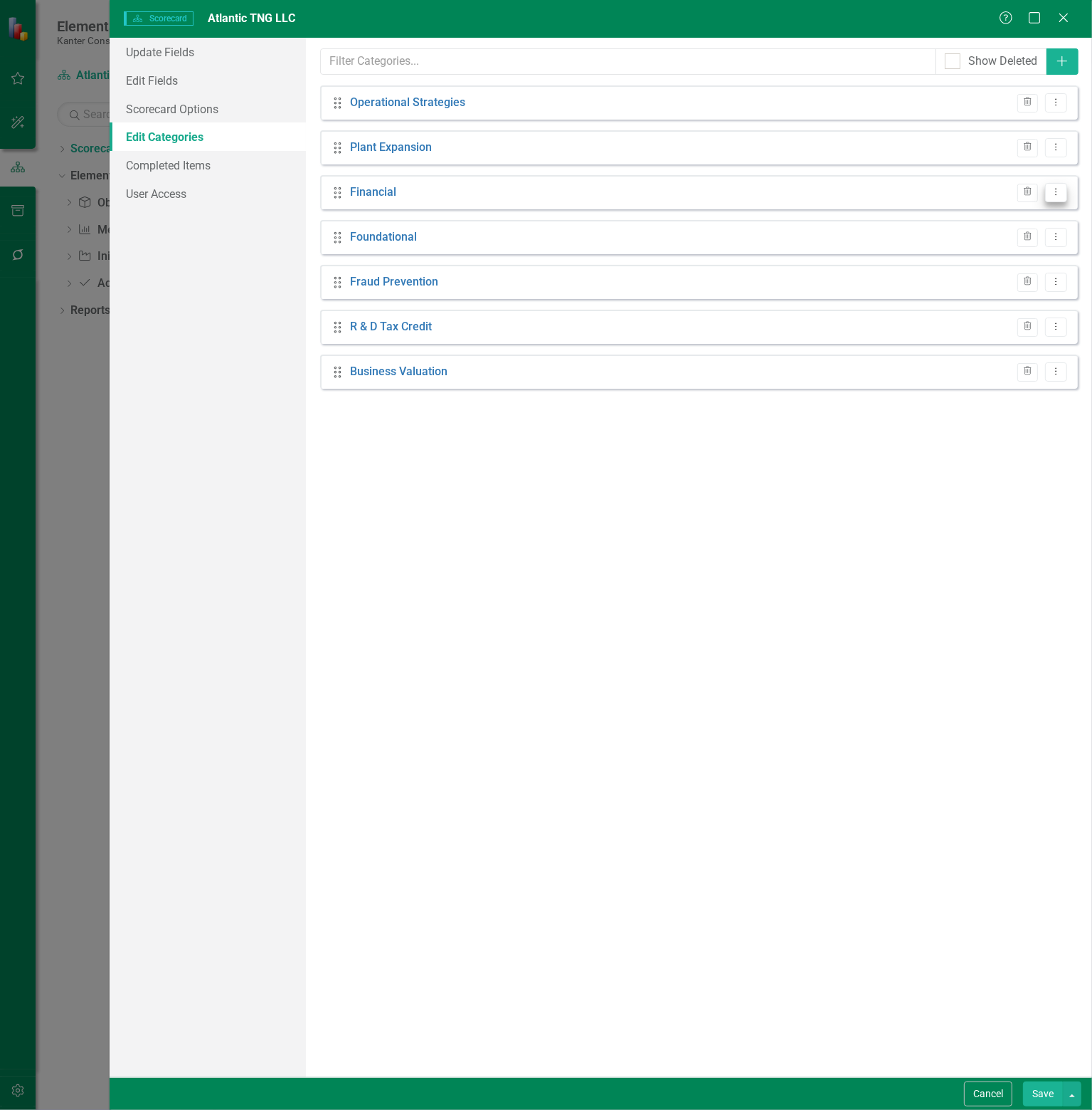
click at [1052, 192] on icon "Dropdown Menu" at bounding box center [1057, 191] width 12 height 9
click at [777, 579] on div "Categories can be used to organize objectives in your scorecard into themes, pe…" at bounding box center [699, 558] width 787 height 1039
click at [175, 170] on link "Completed Items" at bounding box center [207, 165] width 196 height 29
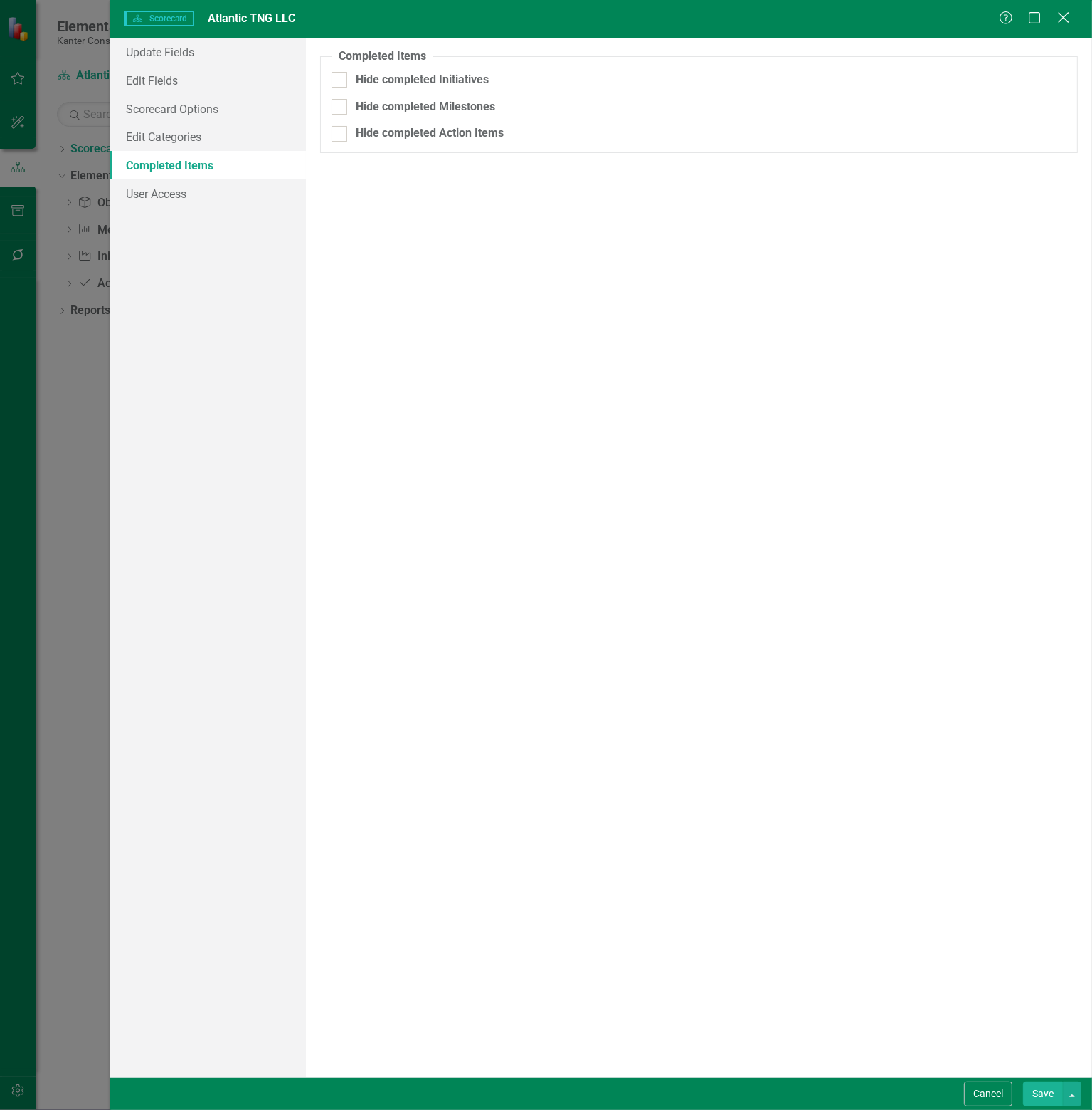
click at [1057, 19] on icon "Close" at bounding box center [1063, 18] width 18 height 13
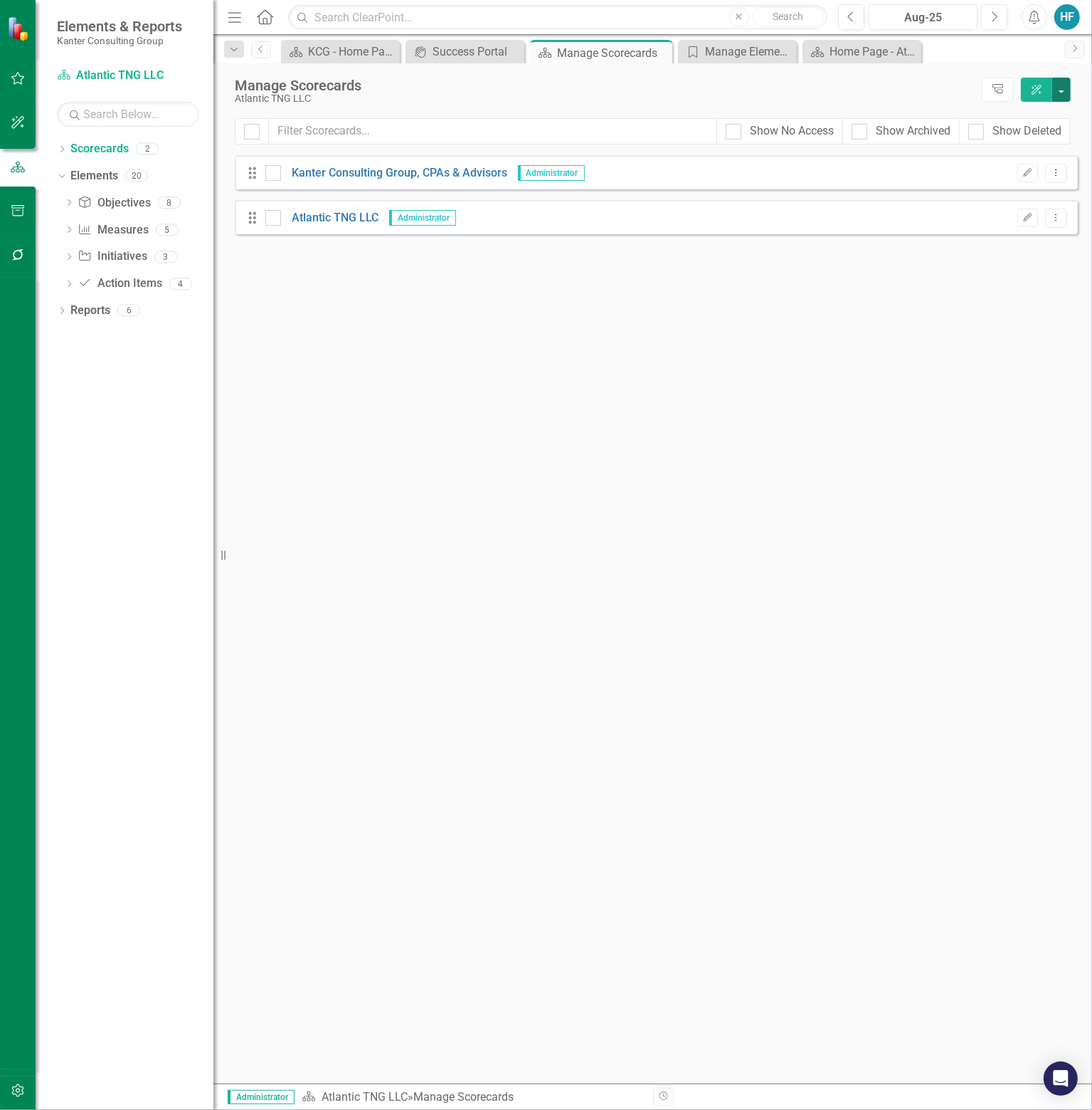
click at [1061, 94] on button "button" at bounding box center [1062, 89] width 19 height 24
click at [975, 136] on link "Add Add Scorecard" at bounding box center [997, 143] width 148 height 26
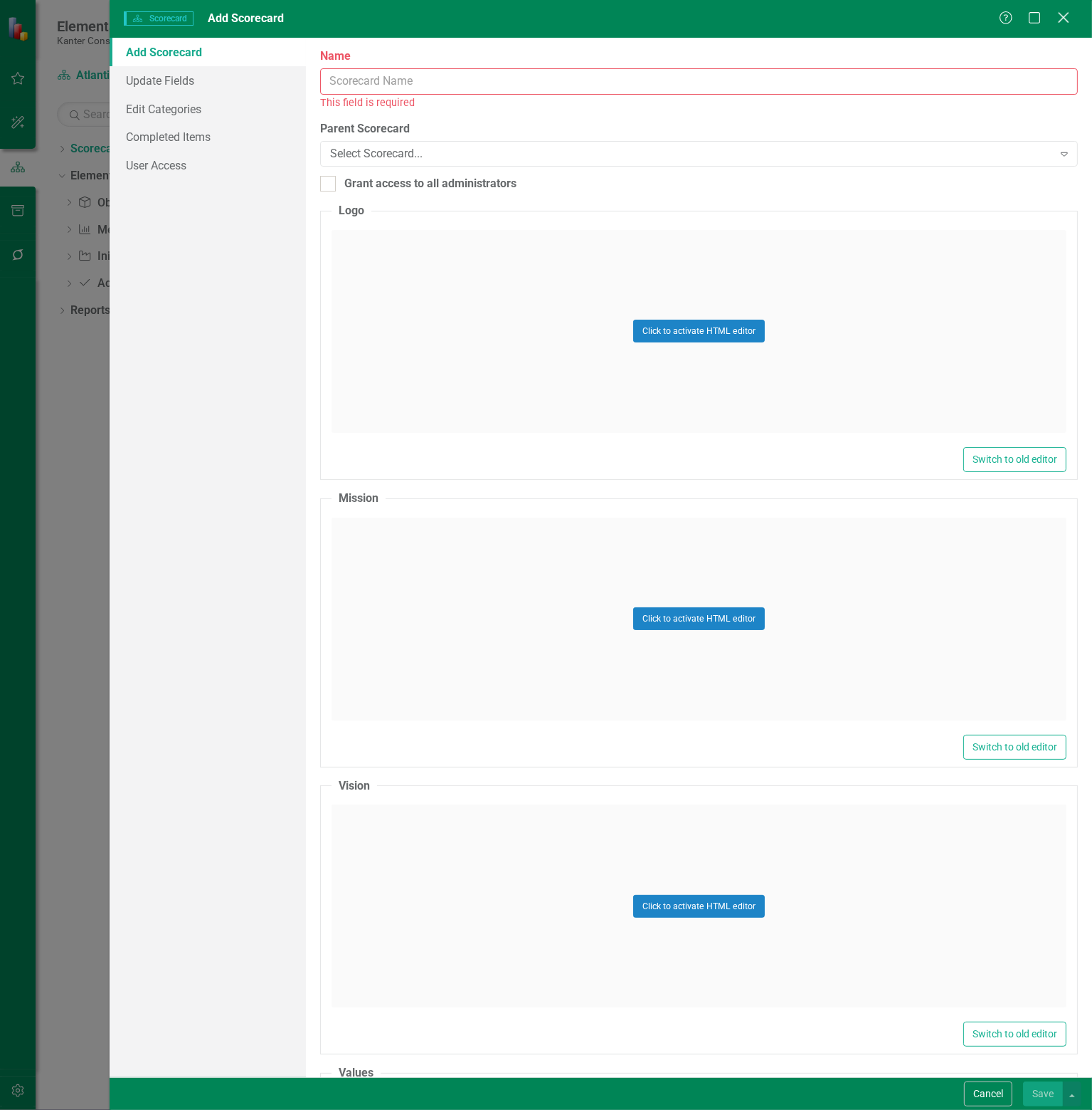
click at [1065, 16] on icon at bounding box center [1063, 17] width 11 height 11
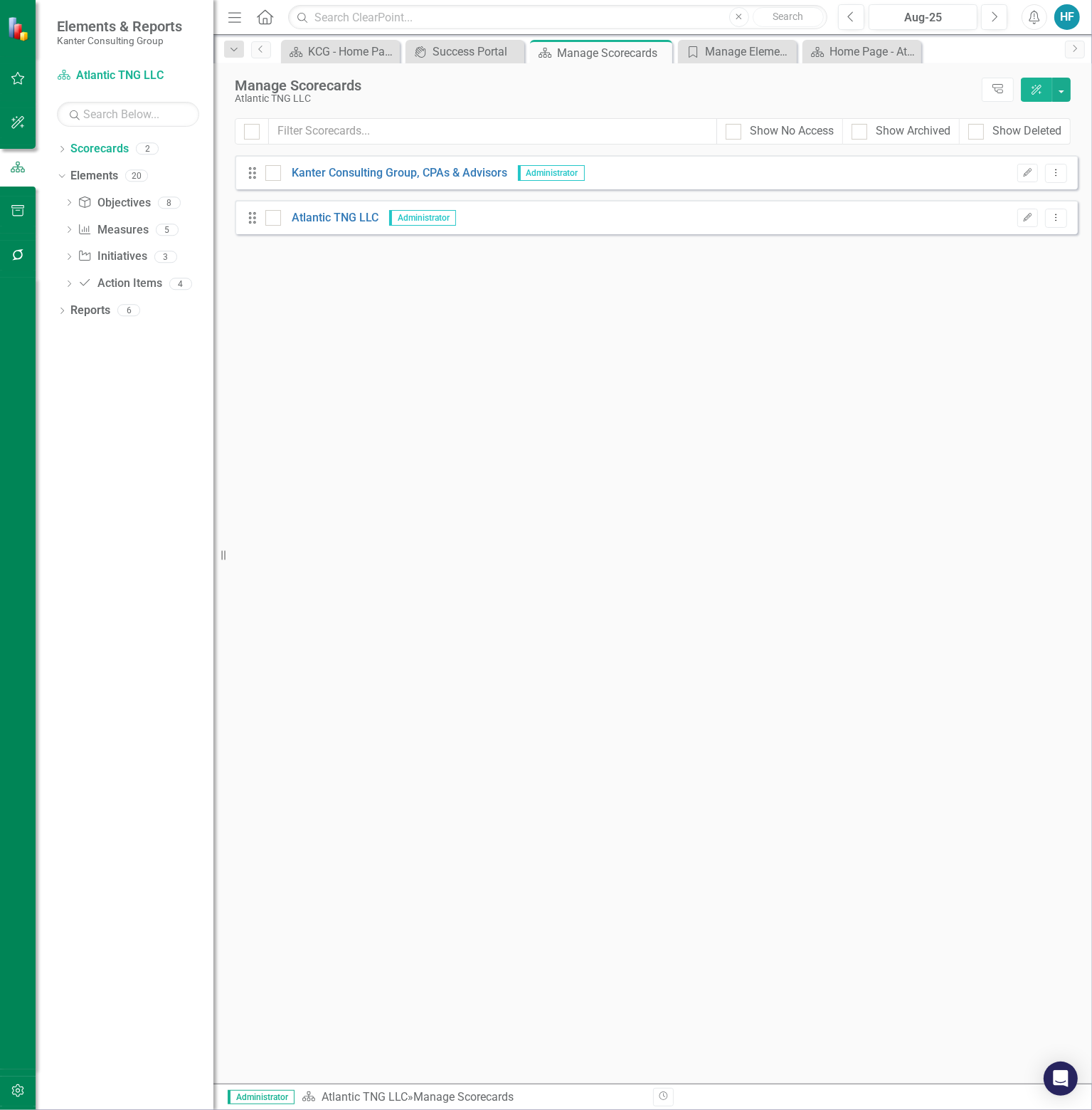
click at [1036, 87] on icon "ClearPoint AI" at bounding box center [1036, 89] width 13 height 10
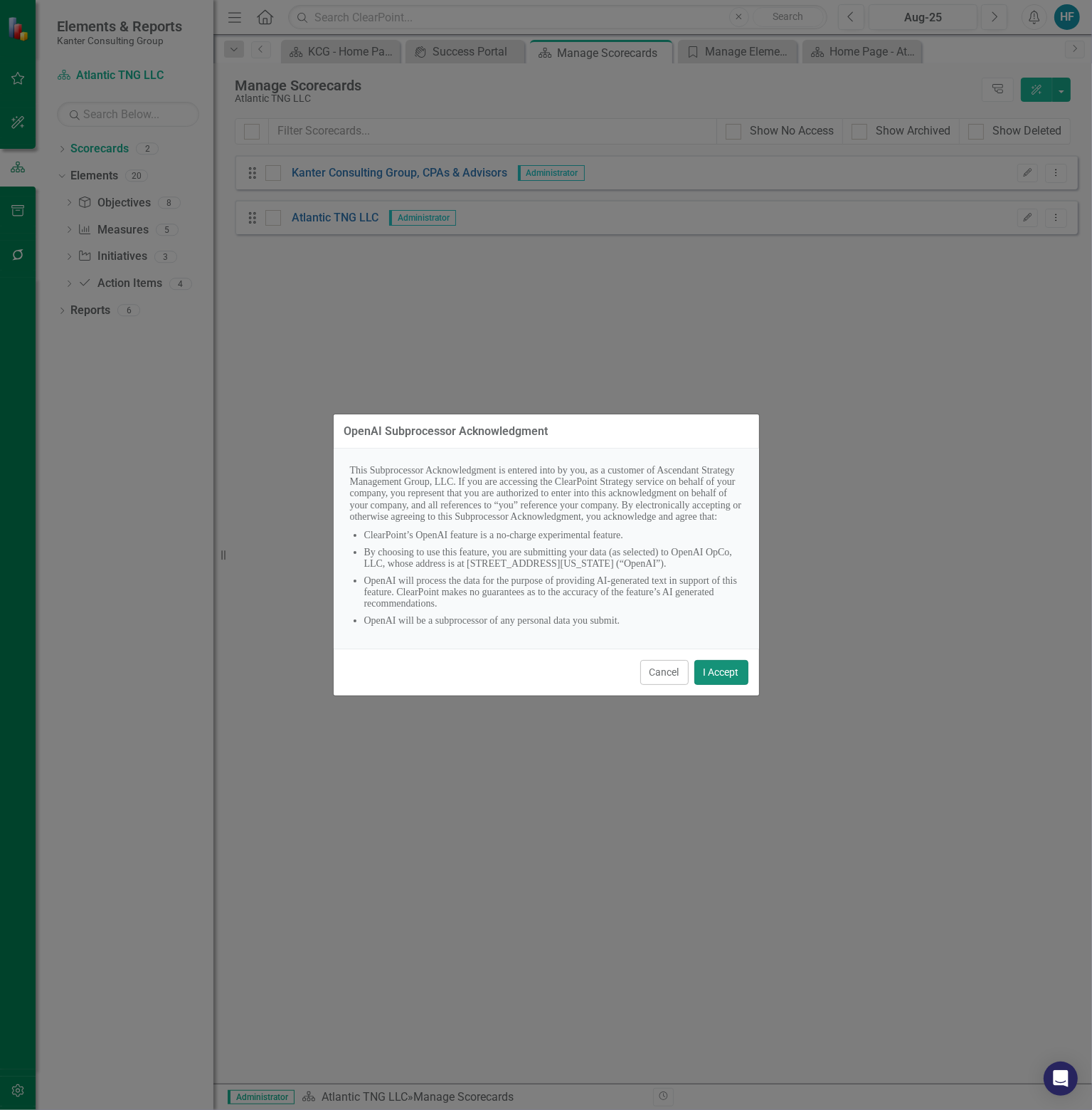
click at [722, 682] on button "I Accept" at bounding box center [722, 672] width 54 height 25
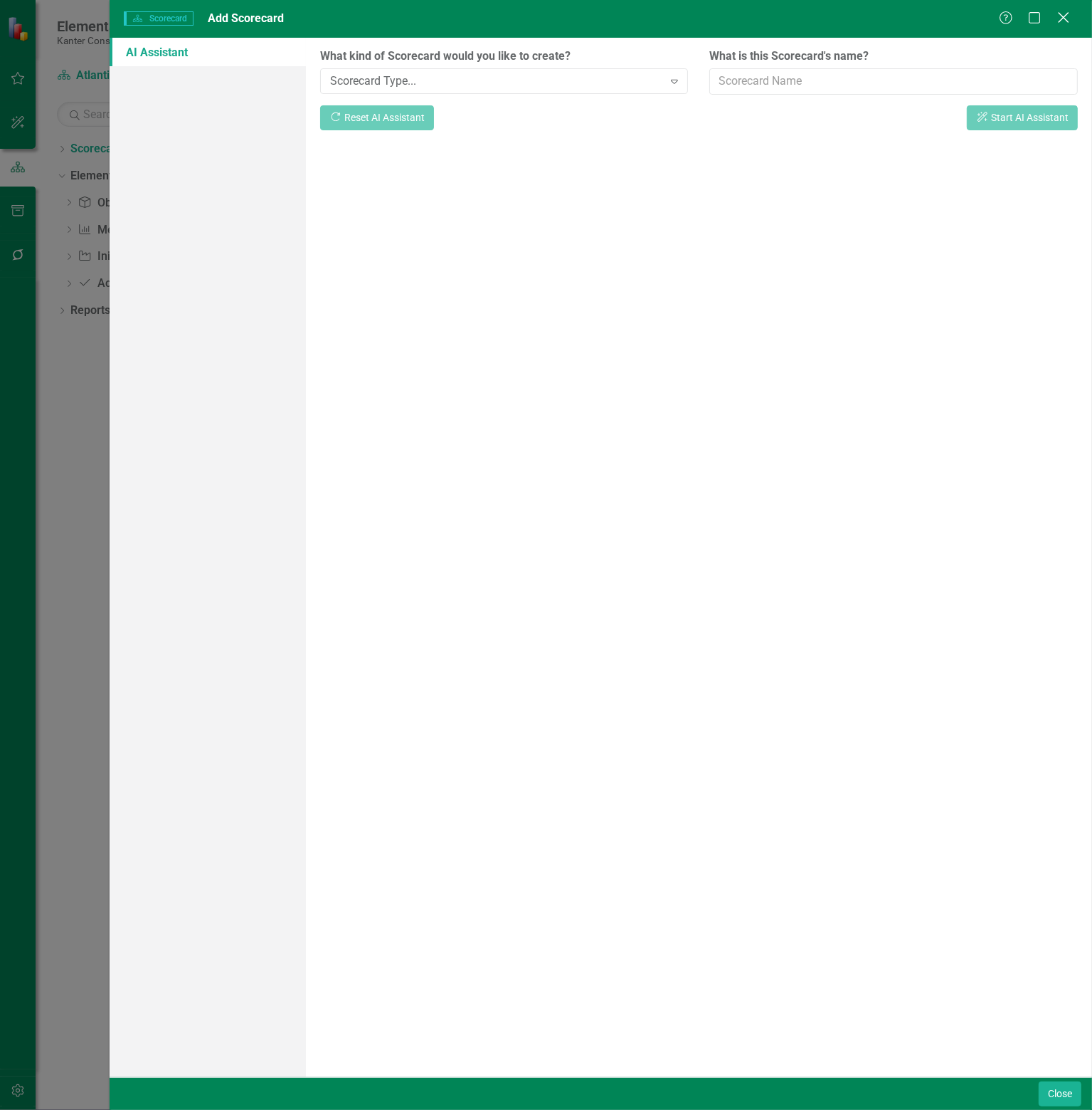
click at [1065, 17] on icon at bounding box center [1063, 17] width 11 height 11
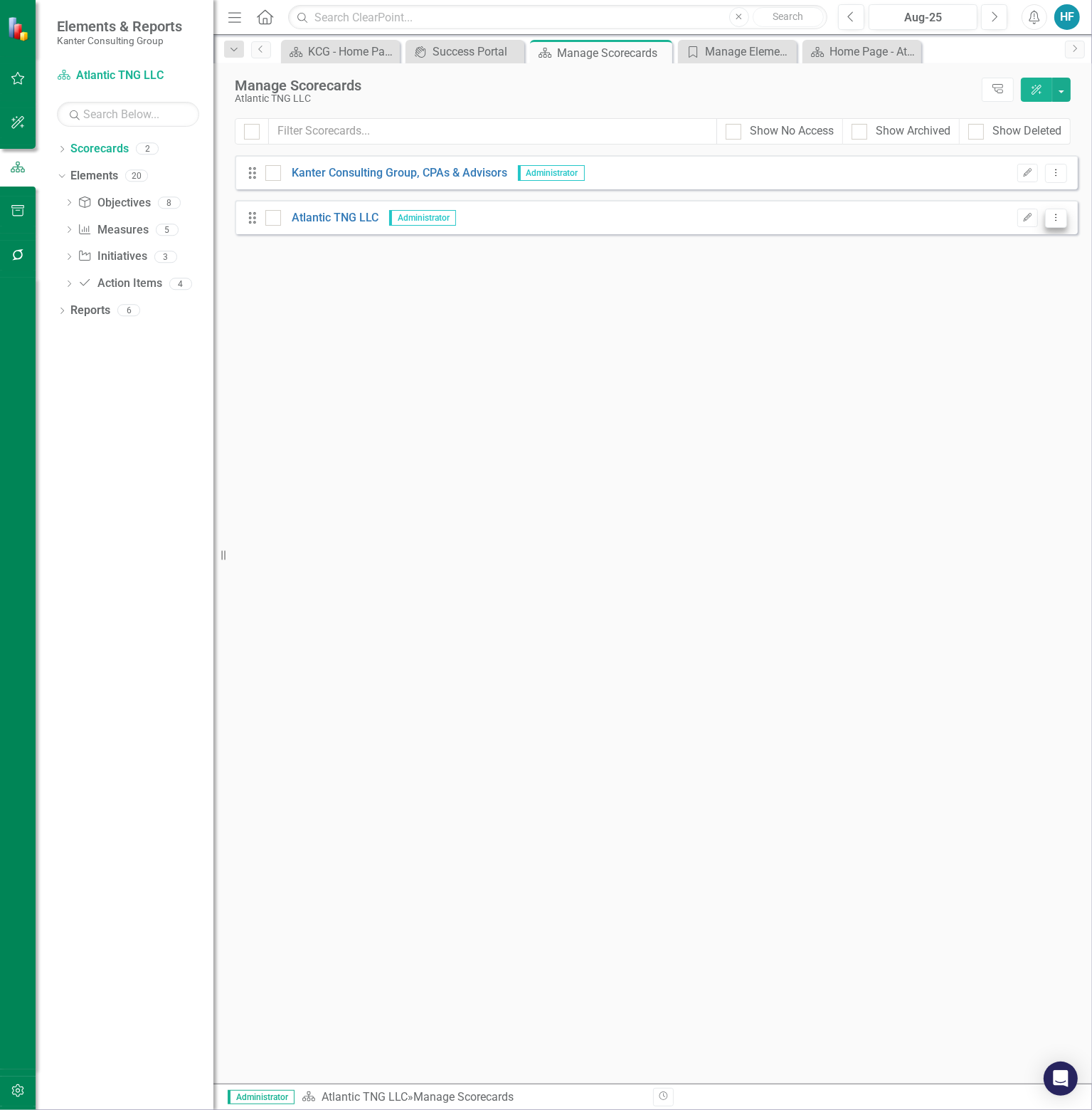
click at [1062, 216] on icon "Dropdown Menu" at bounding box center [1057, 217] width 12 height 9
click at [1003, 270] on link "Copy Duplicate Scorecard" at bounding box center [988, 267] width 158 height 26
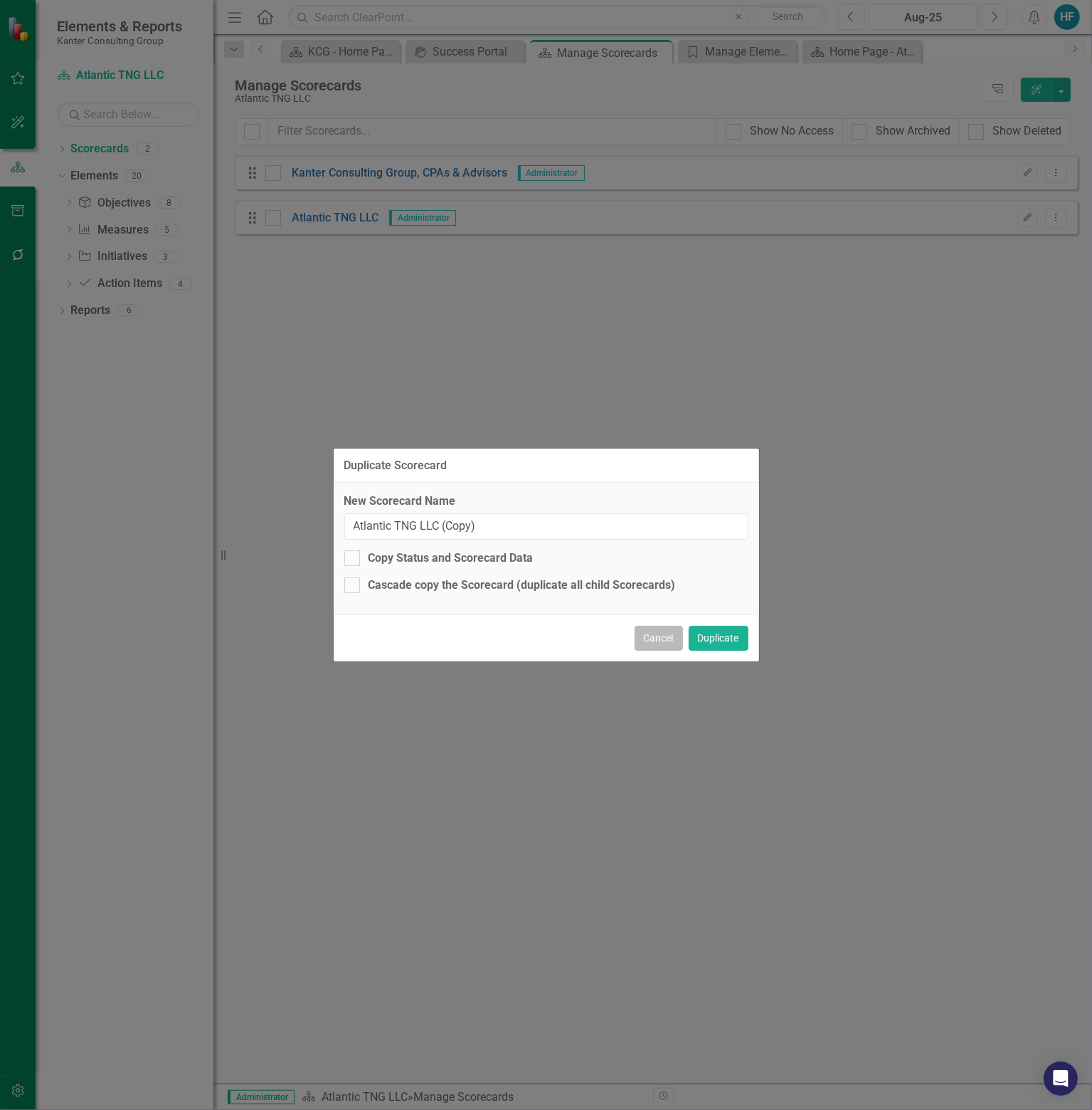
click at [646, 636] on button "Cancel" at bounding box center [659, 639] width 48 height 25
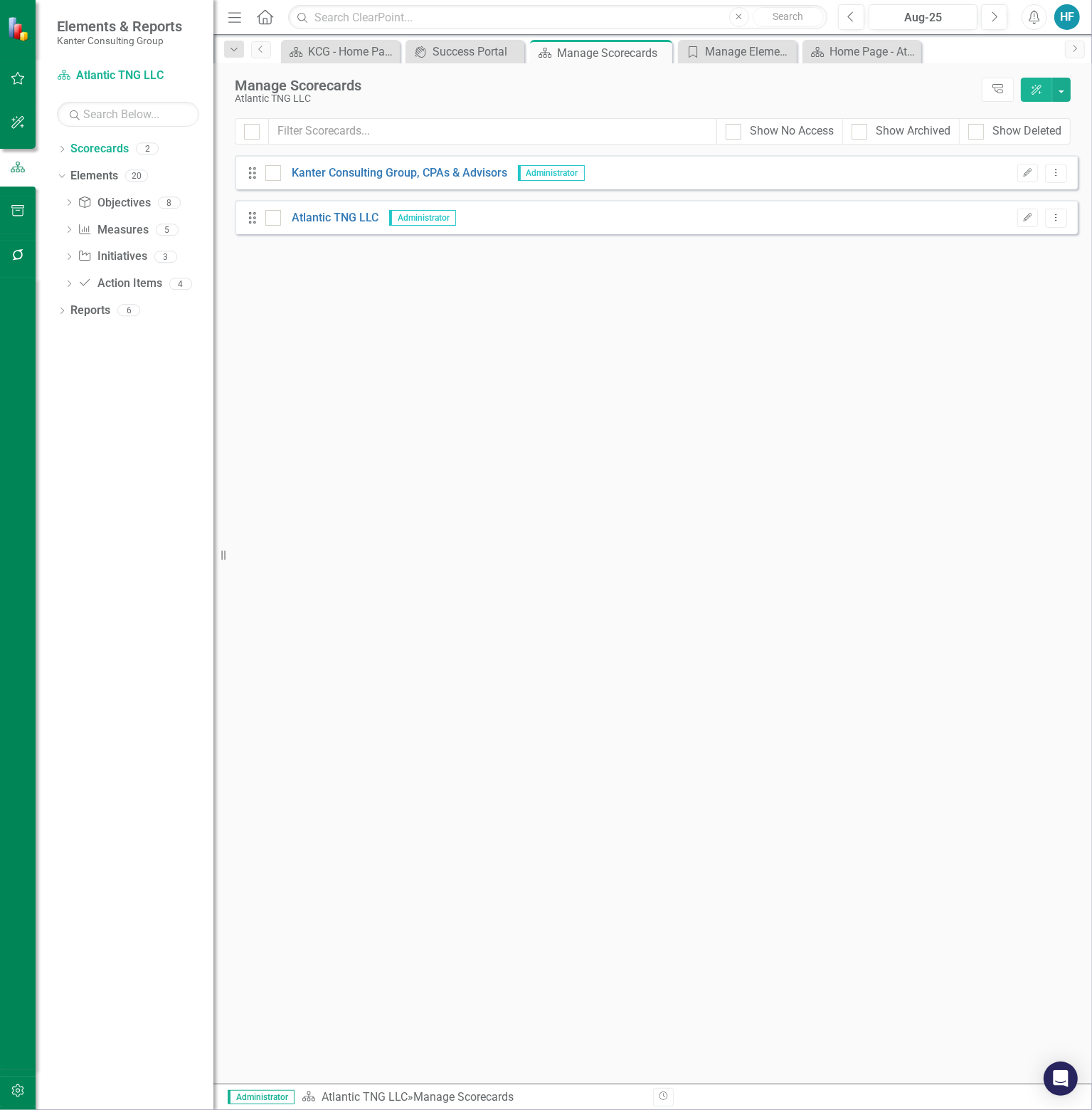
click at [464, 315] on div "Looks like you don't have any Scorecards set up yet. Why don't you add a Scorec…" at bounding box center [657, 619] width 843 height 929
click at [333, 331] on div "Looks like you don't have any Scorecards set up yet. Why don't you add a Scorec…" at bounding box center [657, 619] width 843 height 929
click at [1028, 221] on icon "Edit" at bounding box center [1028, 218] width 11 height 8
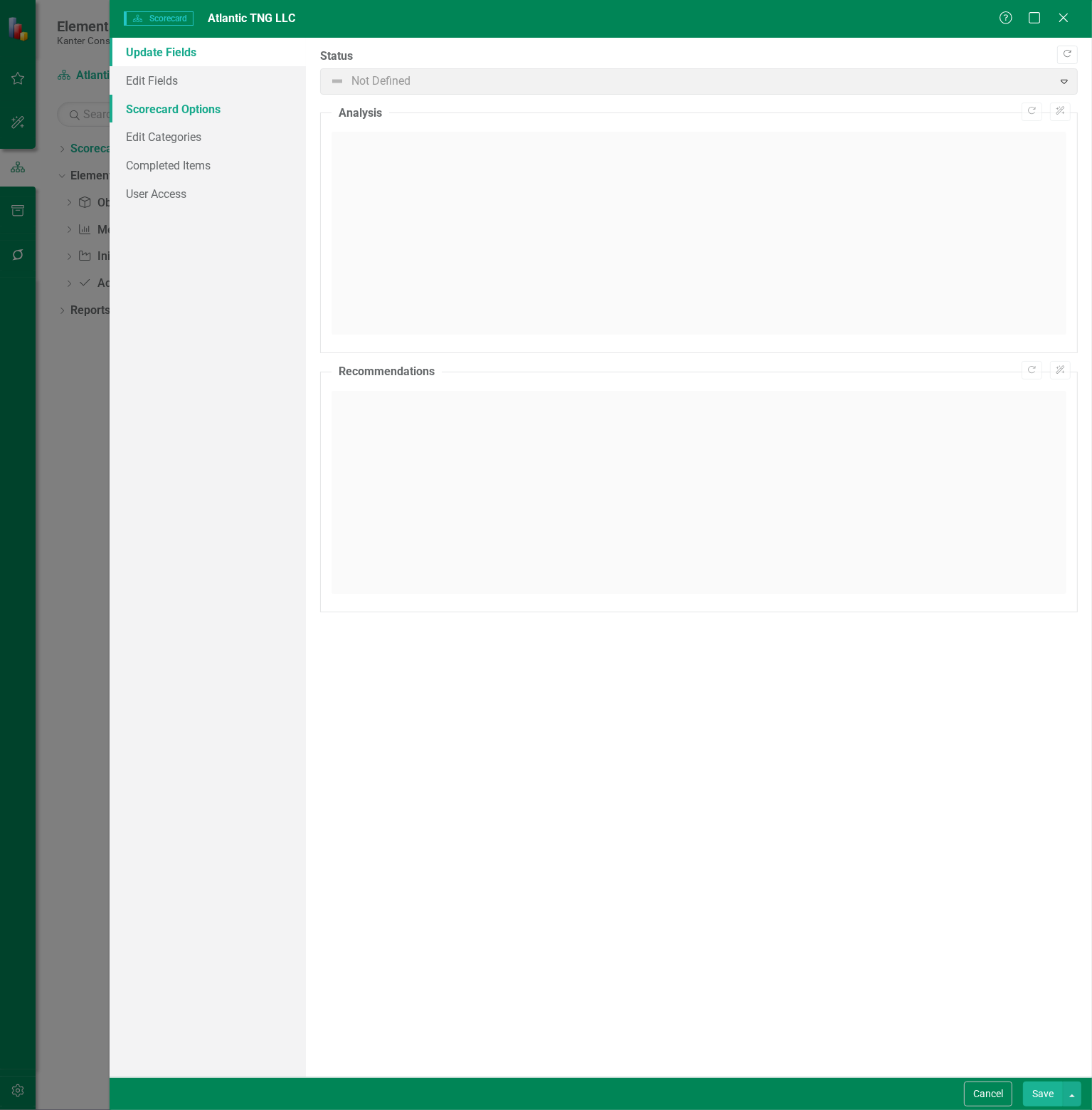
click at [171, 105] on link "Scorecard Options" at bounding box center [207, 109] width 196 height 29
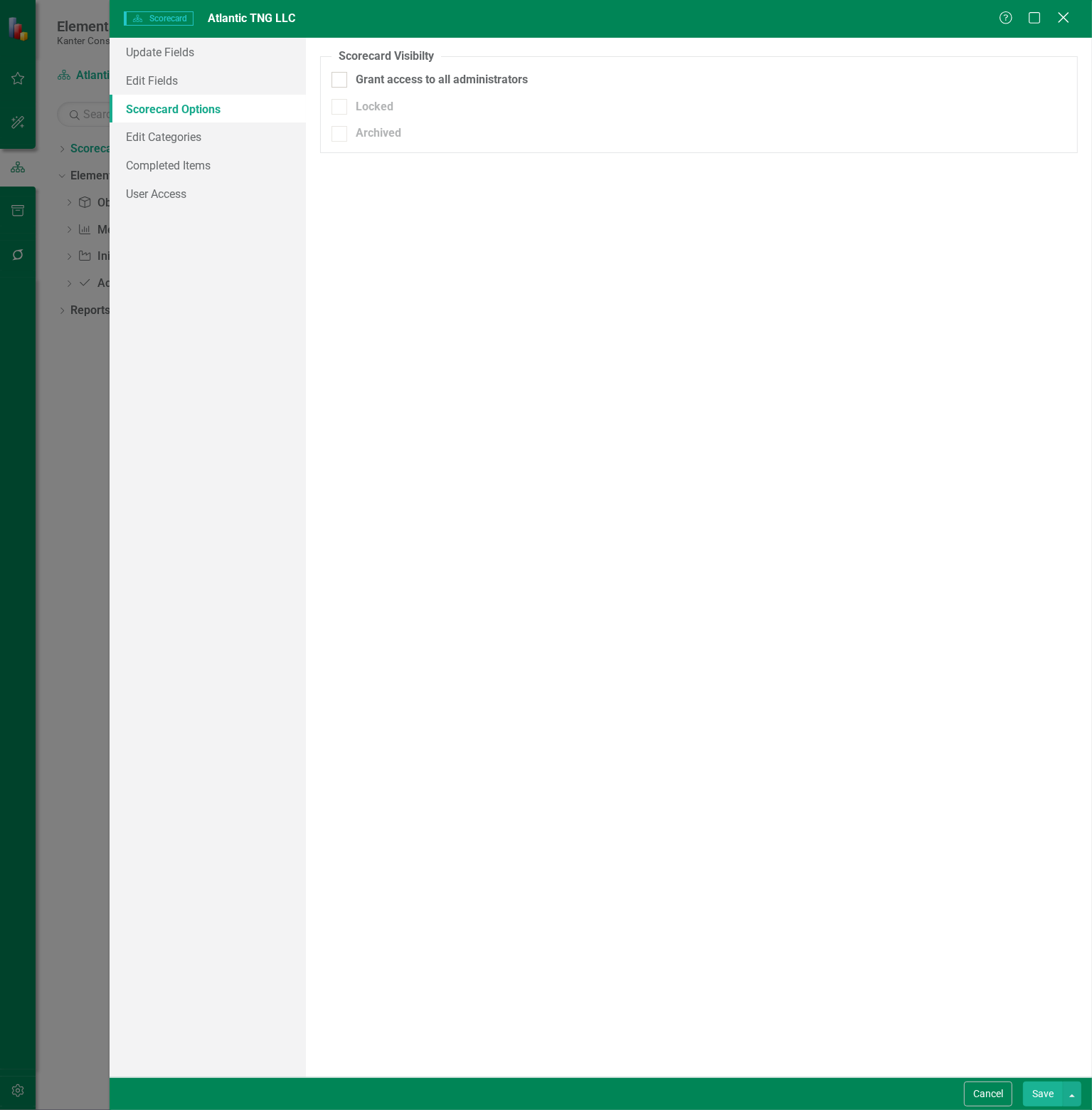
click at [1065, 20] on icon "Close" at bounding box center [1063, 18] width 18 height 13
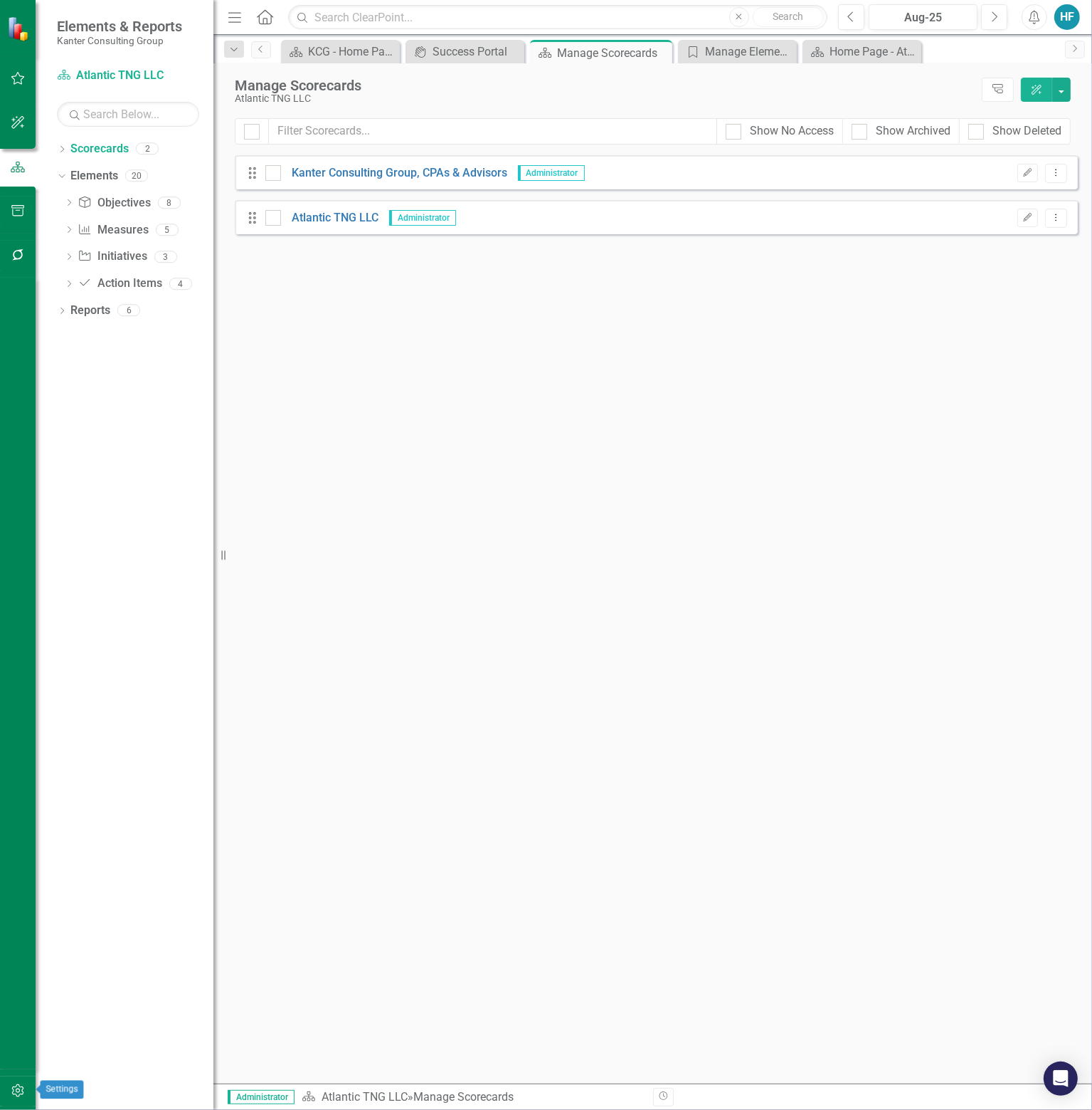
click at [20, 1091] on icon "button" at bounding box center [18, 1090] width 12 height 13
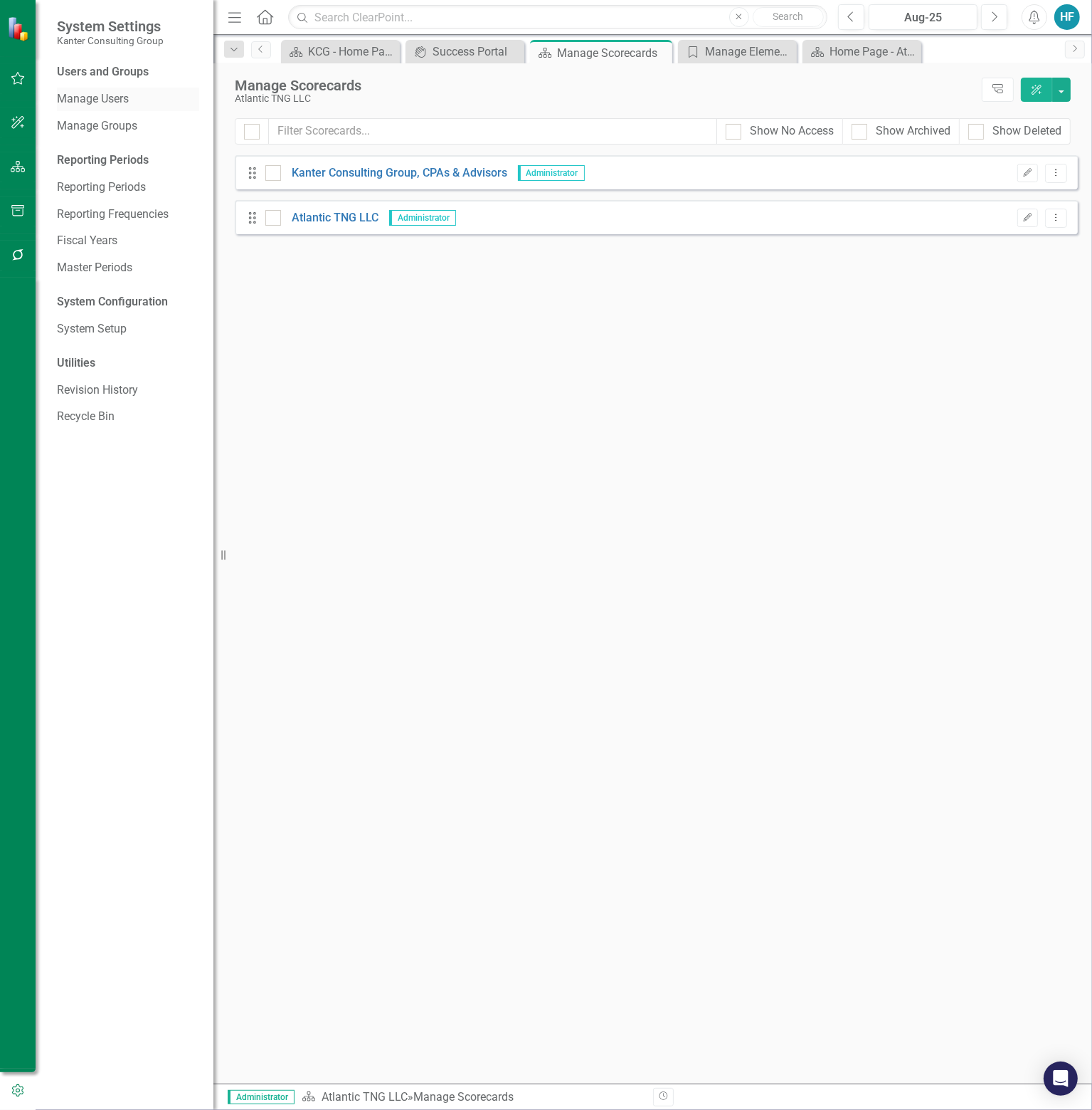
click at [105, 103] on link "Manage Users" at bounding box center [128, 99] width 143 height 16
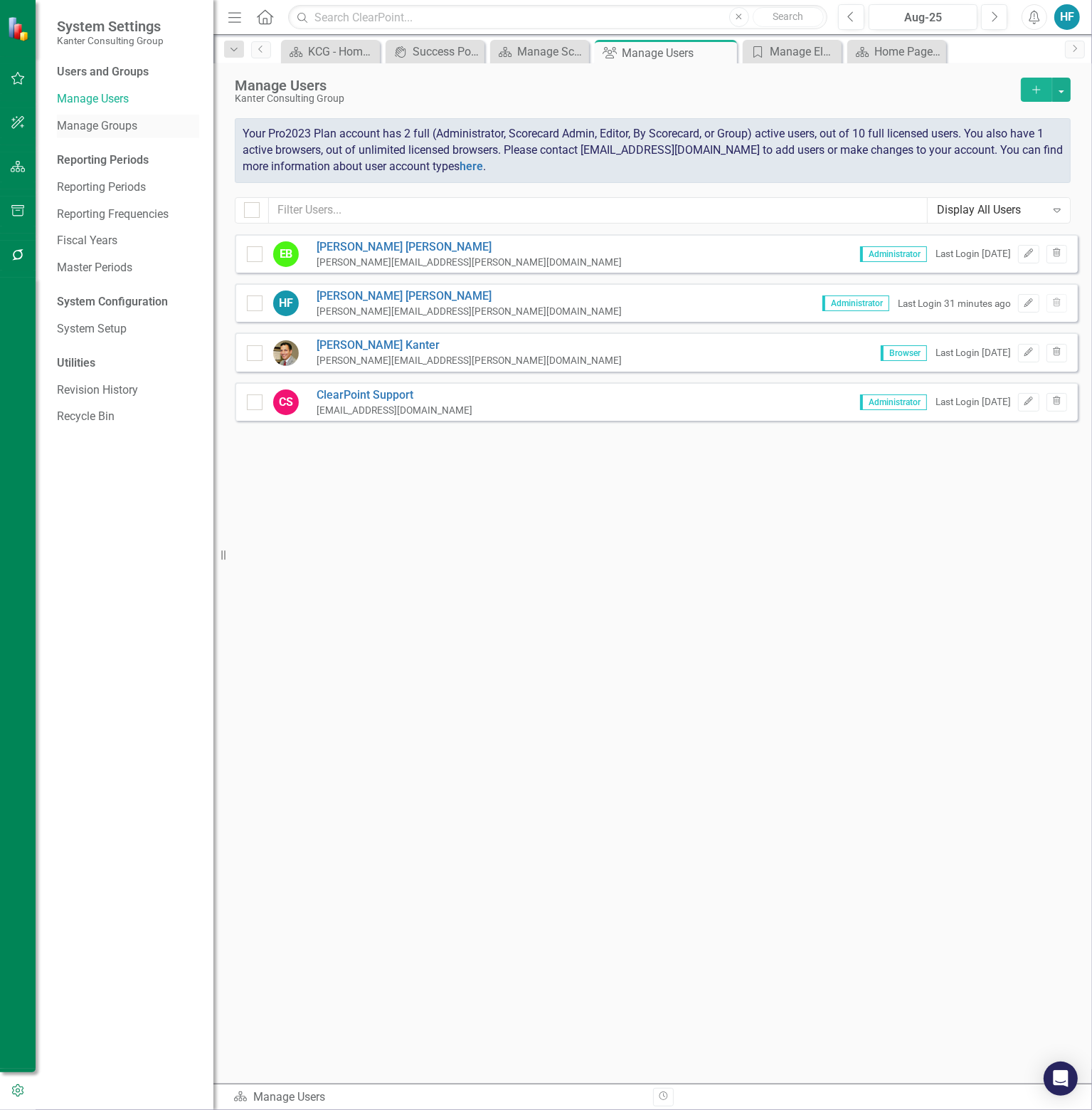
click at [106, 123] on link "Manage Groups" at bounding box center [128, 126] width 143 height 16
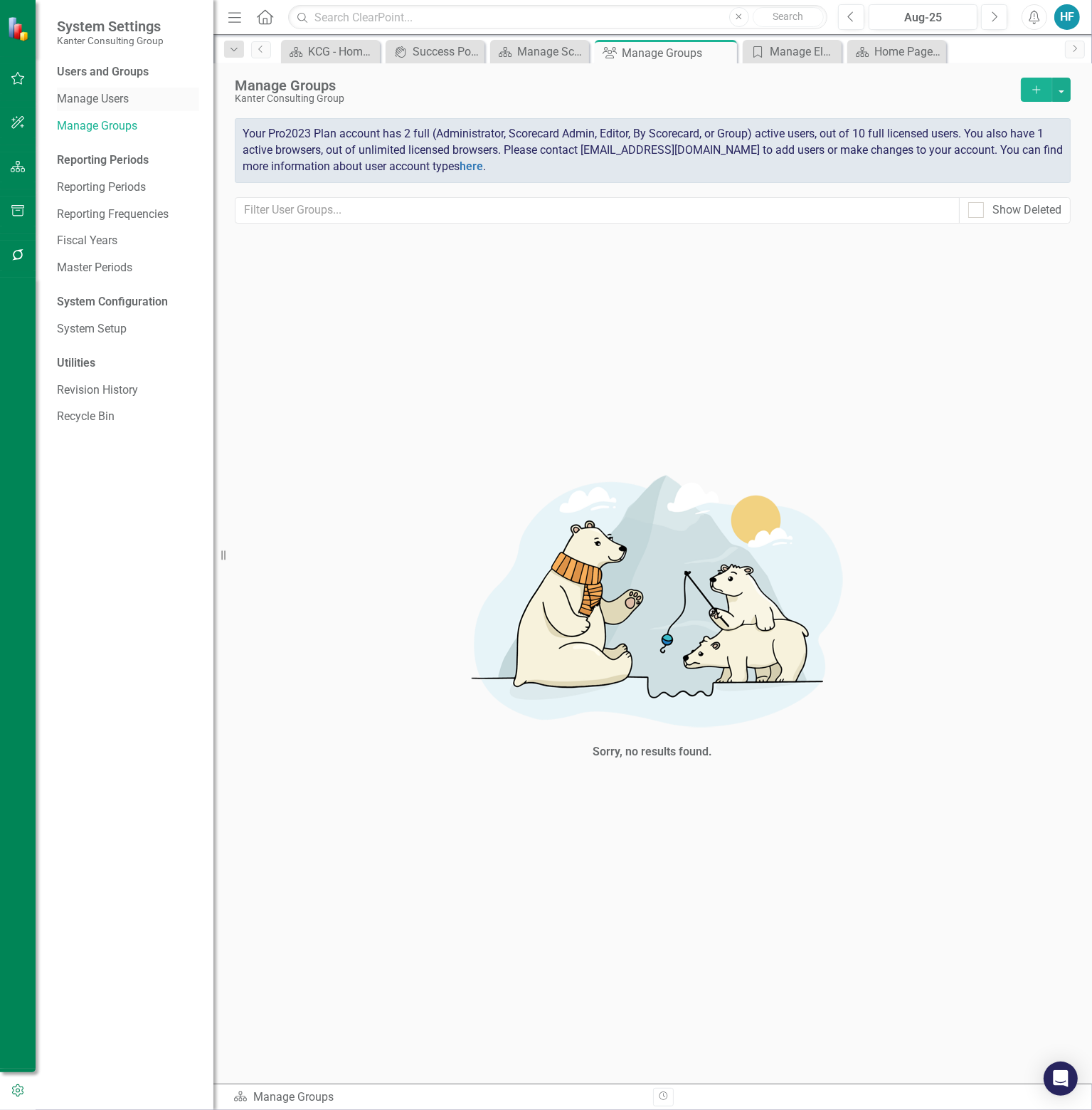
click at [110, 101] on link "Manage Users" at bounding box center [128, 99] width 143 height 16
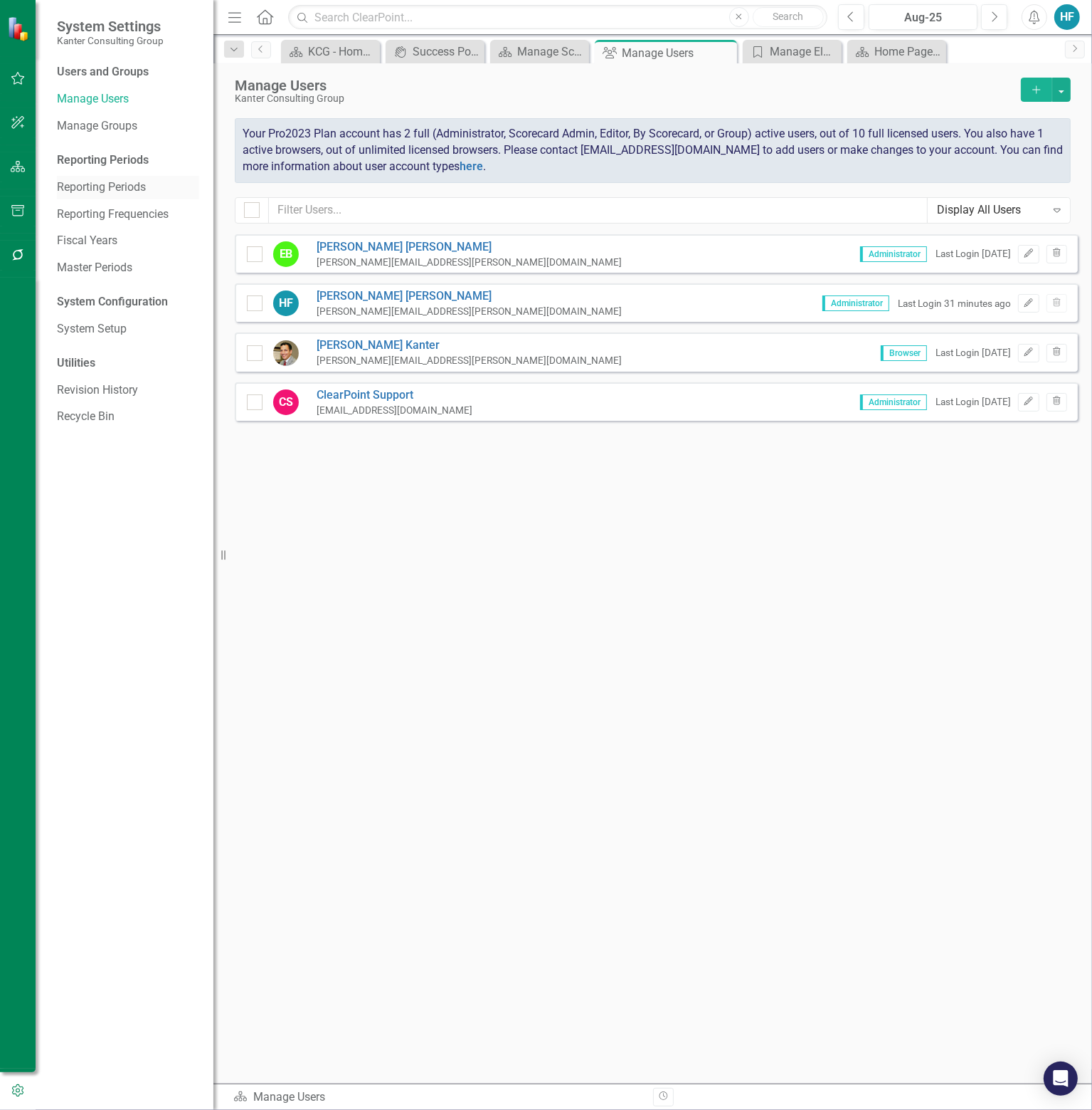
click at [127, 185] on link "Reporting Periods" at bounding box center [128, 187] width 143 height 16
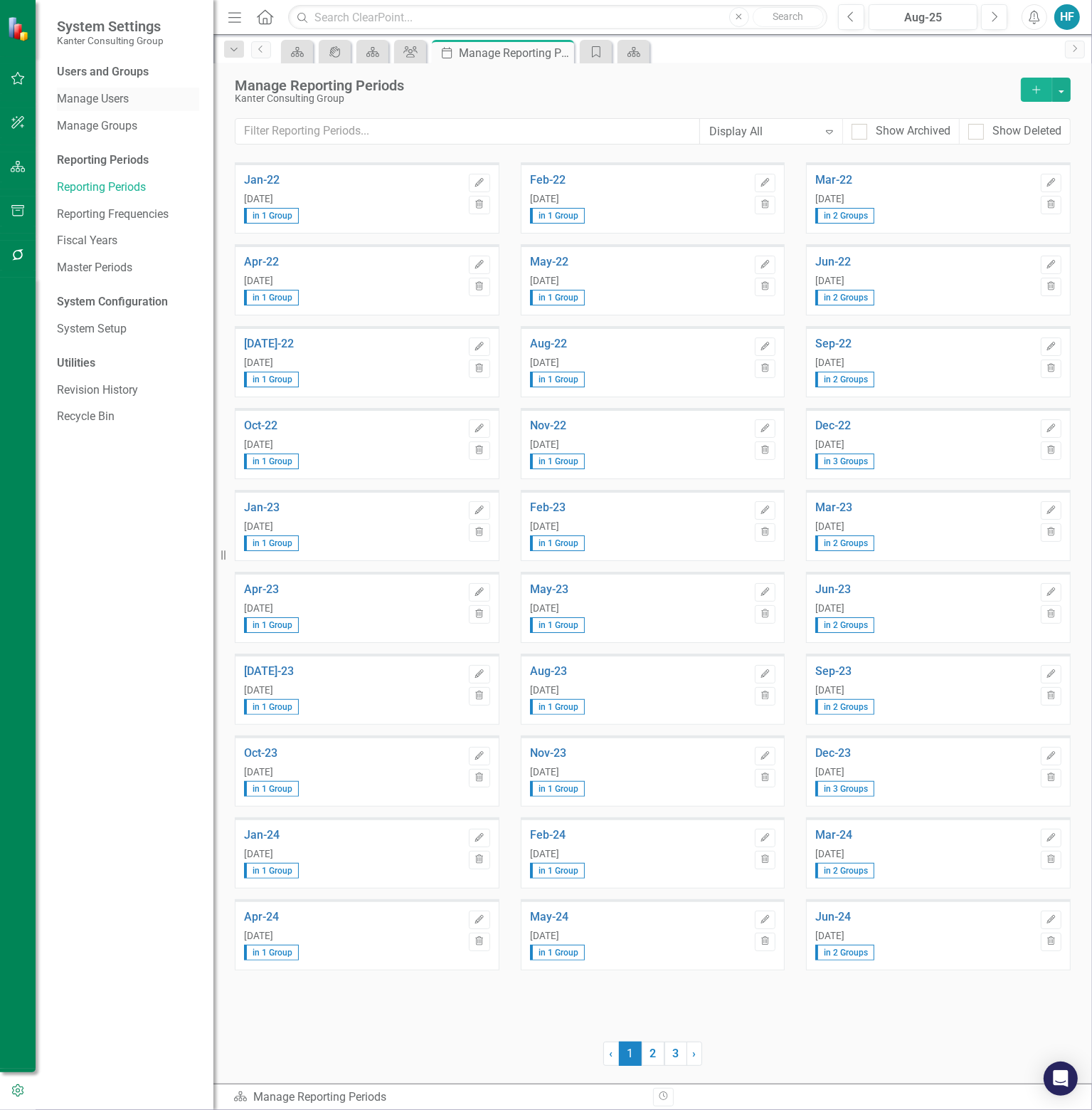
click at [130, 100] on link "Manage Users" at bounding box center [128, 99] width 143 height 16
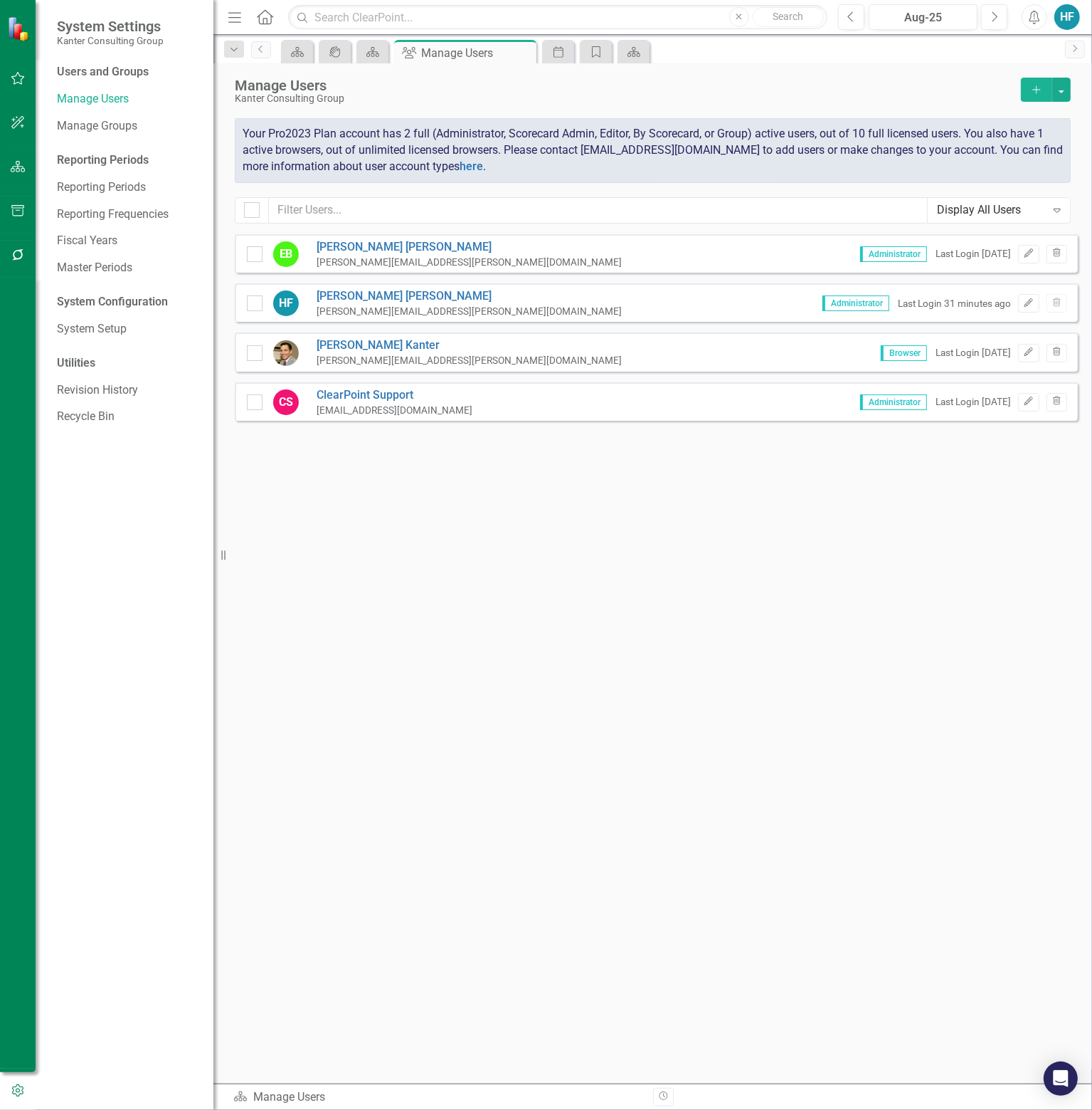
click at [1039, 88] on icon "Add" at bounding box center [1036, 89] width 13 height 10
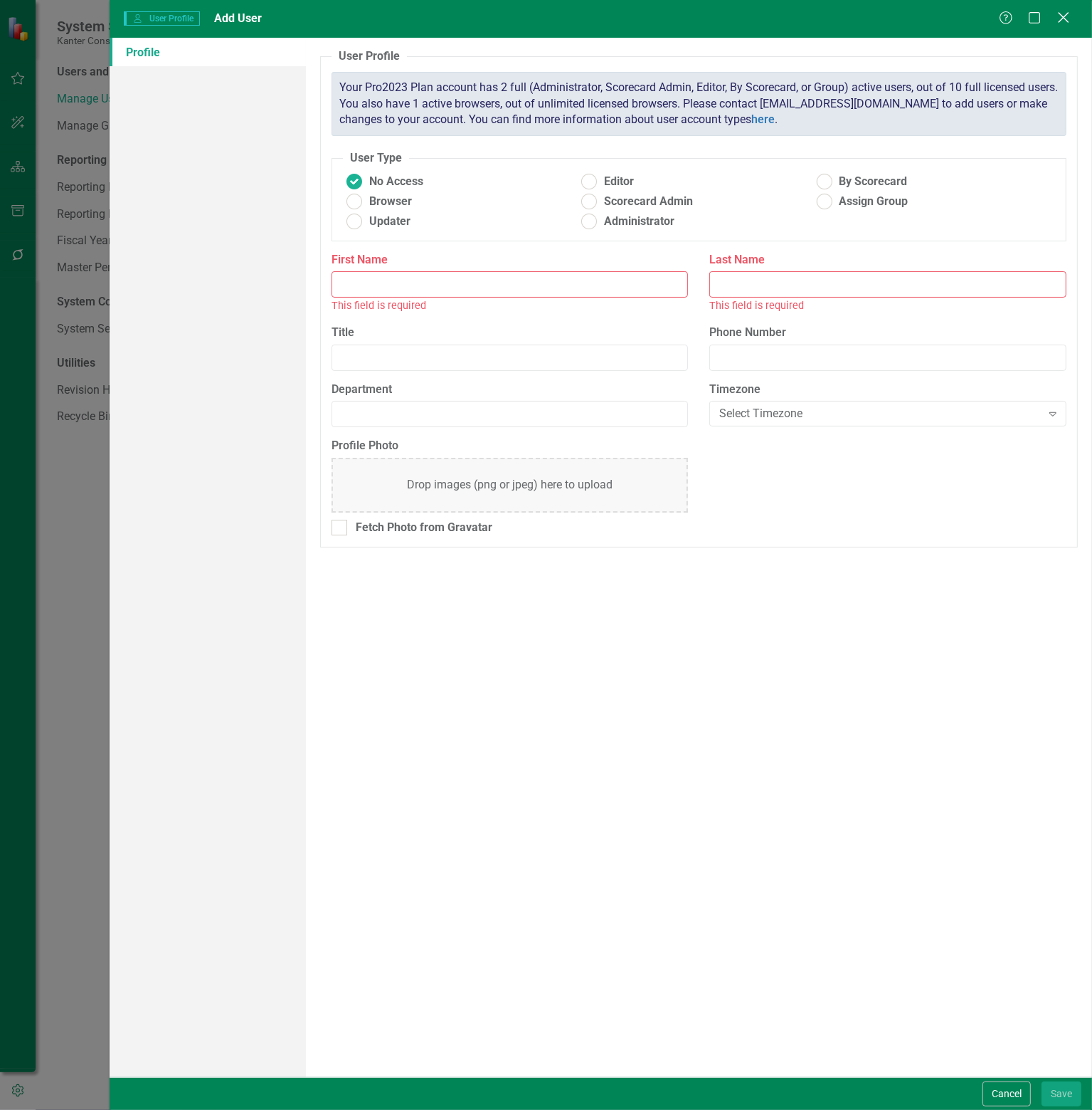
click at [1063, 20] on icon "Close" at bounding box center [1063, 18] width 18 height 13
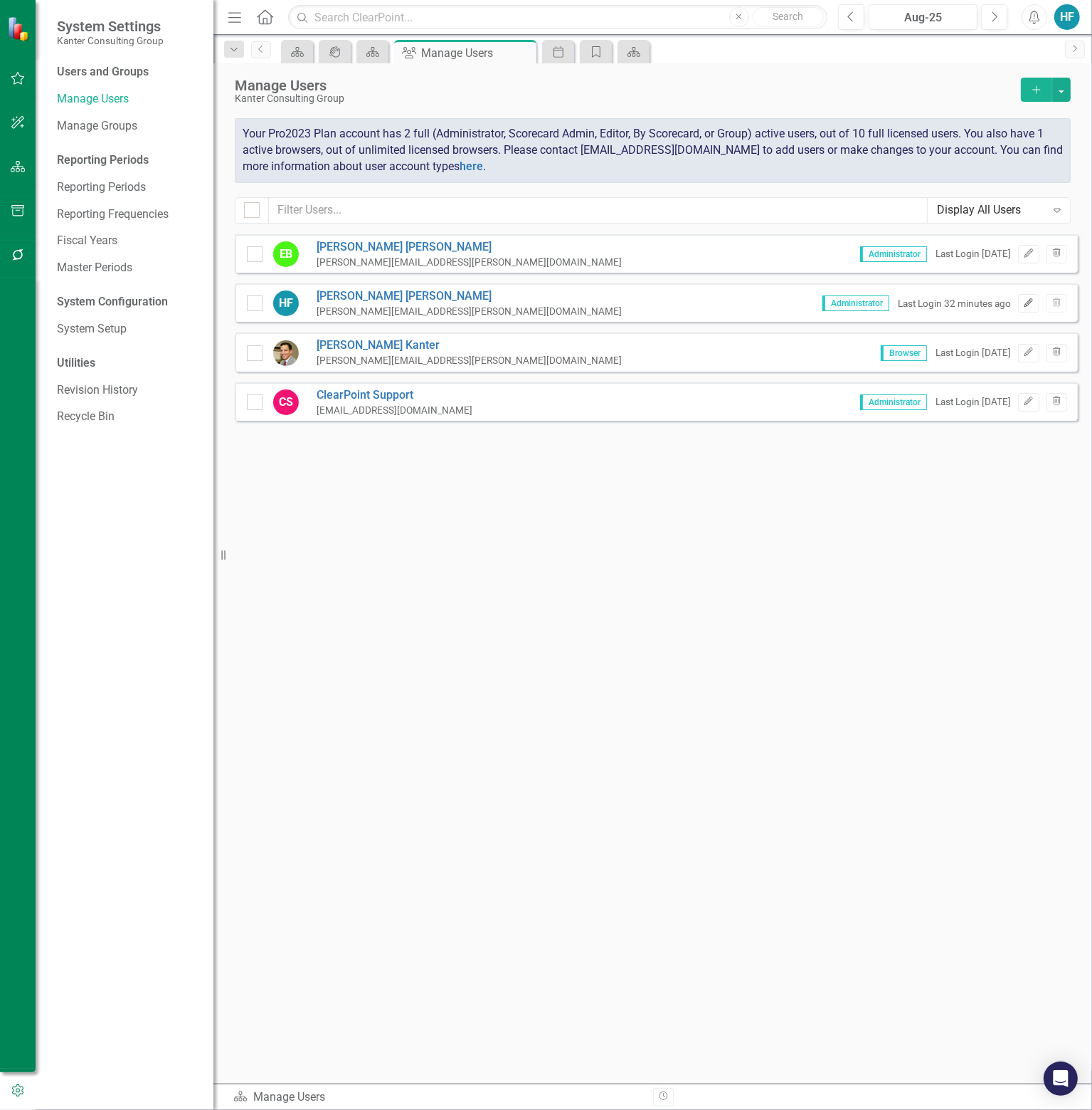
click at [1033, 299] on icon "Edit" at bounding box center [1029, 303] width 11 height 8
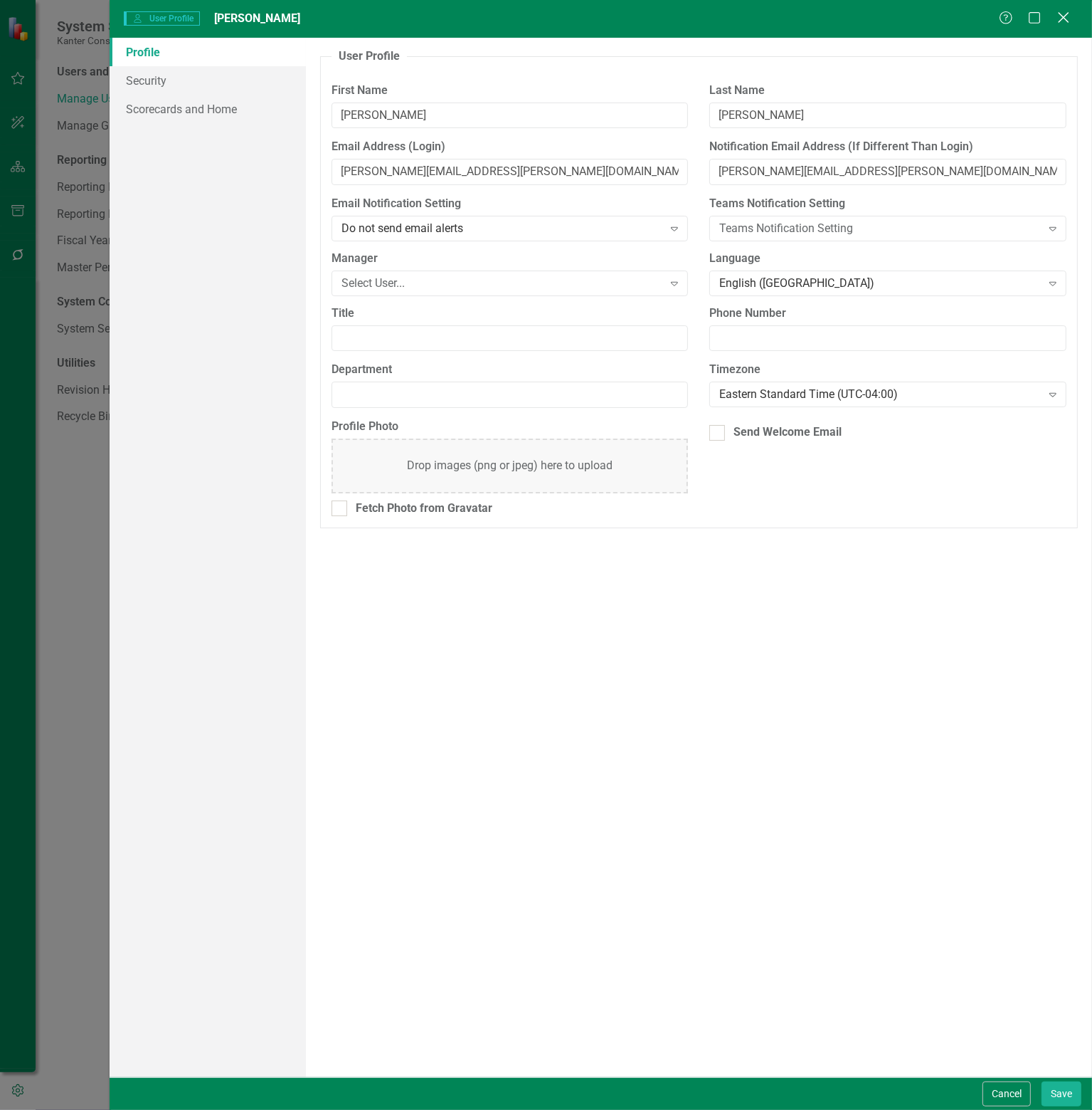
click at [1067, 17] on icon "Close" at bounding box center [1063, 18] width 18 height 13
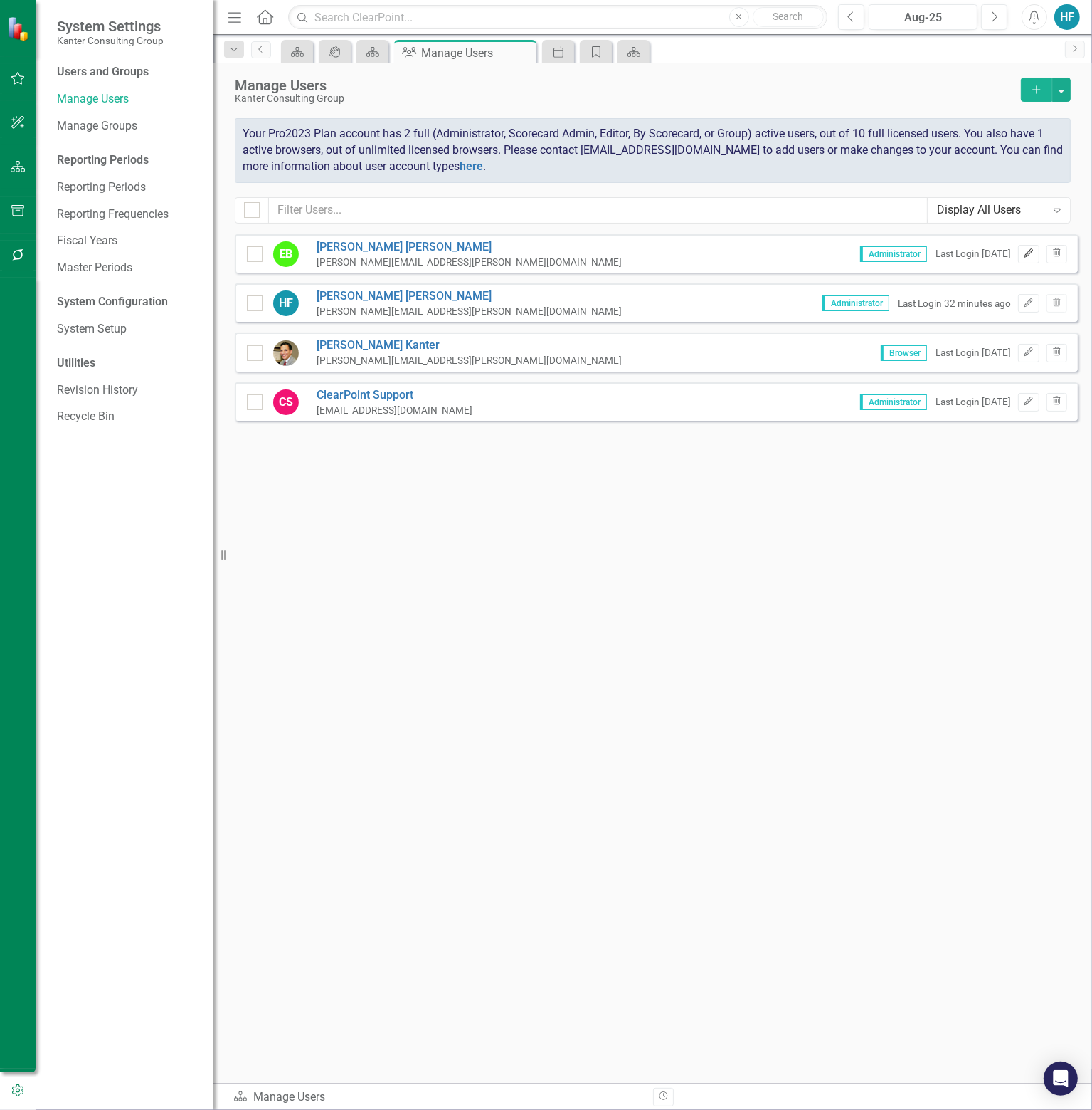
click at [1029, 253] on icon "Edit" at bounding box center [1029, 253] width 11 height 8
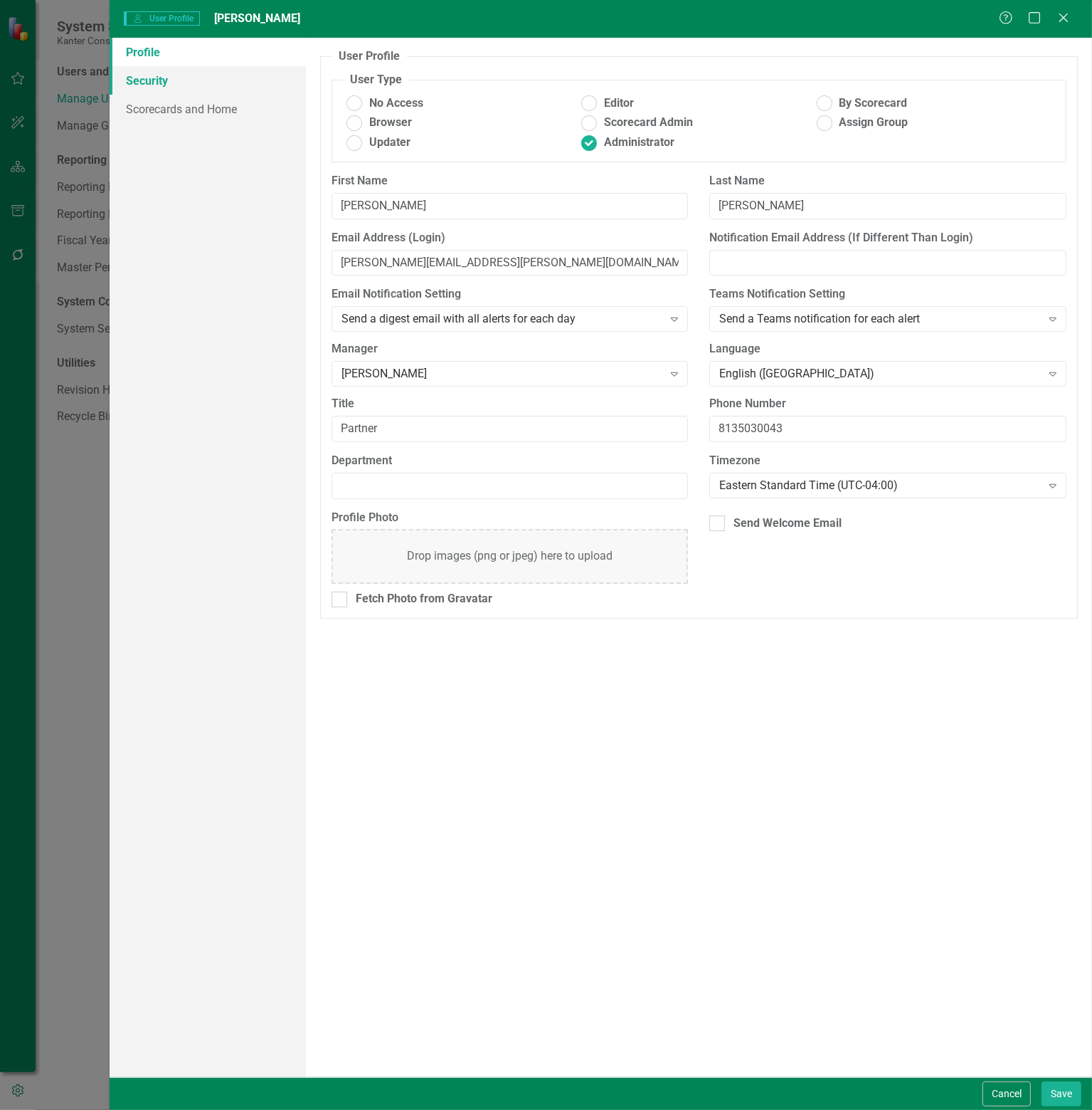
click at [144, 80] on link "Security" at bounding box center [207, 80] width 196 height 29
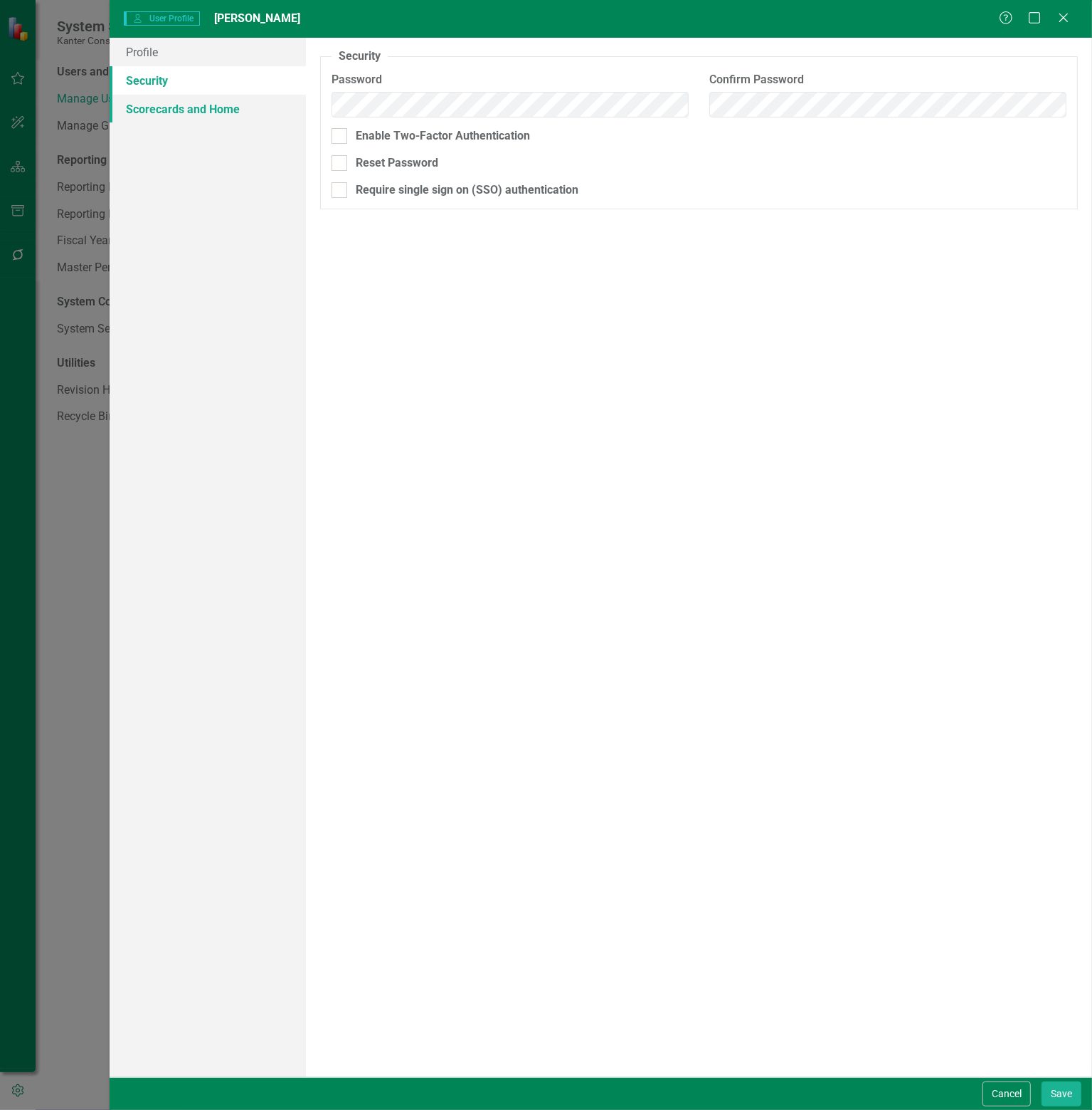
click at [161, 105] on link "Scorecards and Home" at bounding box center [207, 109] width 196 height 29
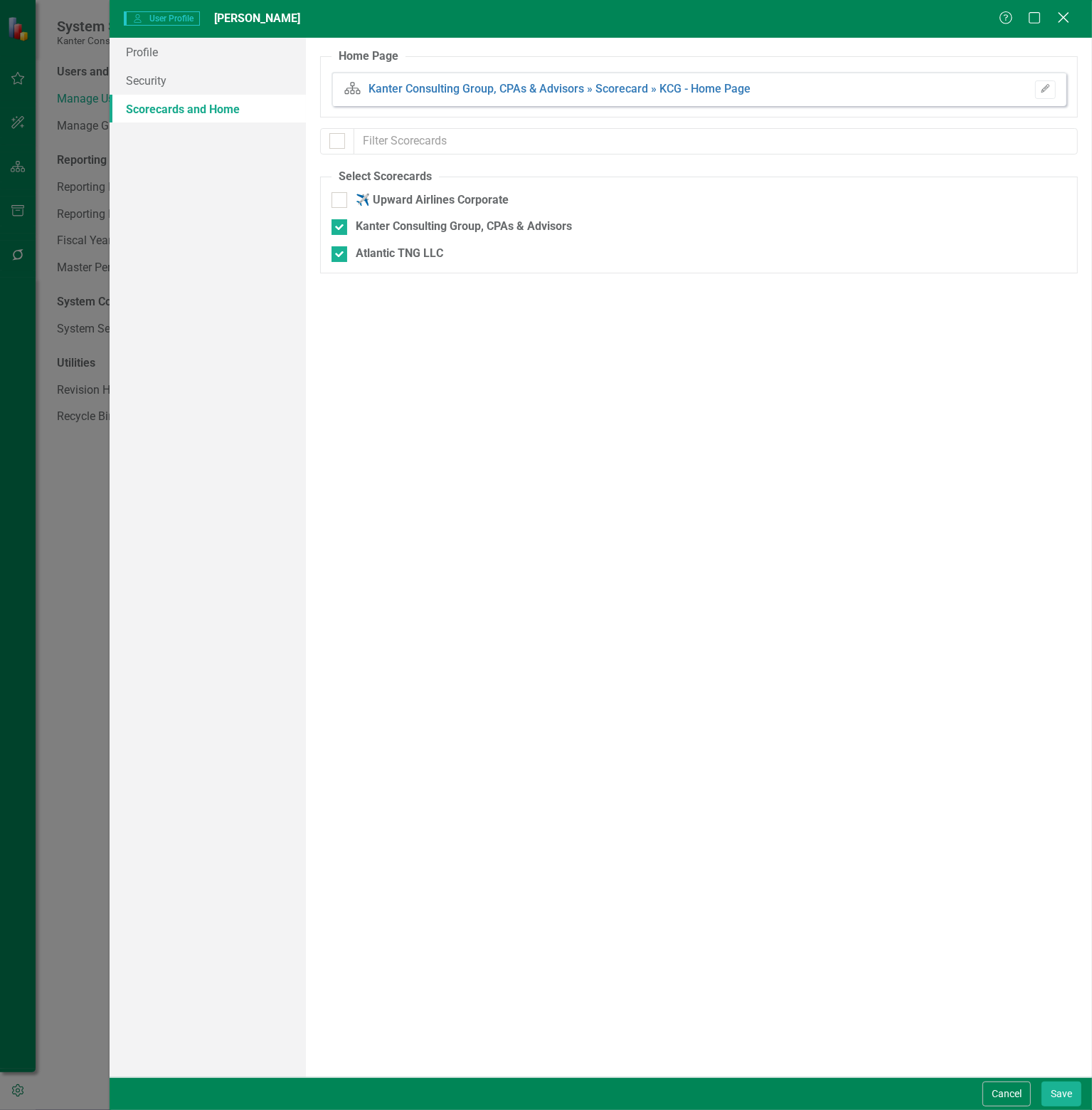
click at [1070, 16] on icon "Close" at bounding box center [1063, 18] width 18 height 13
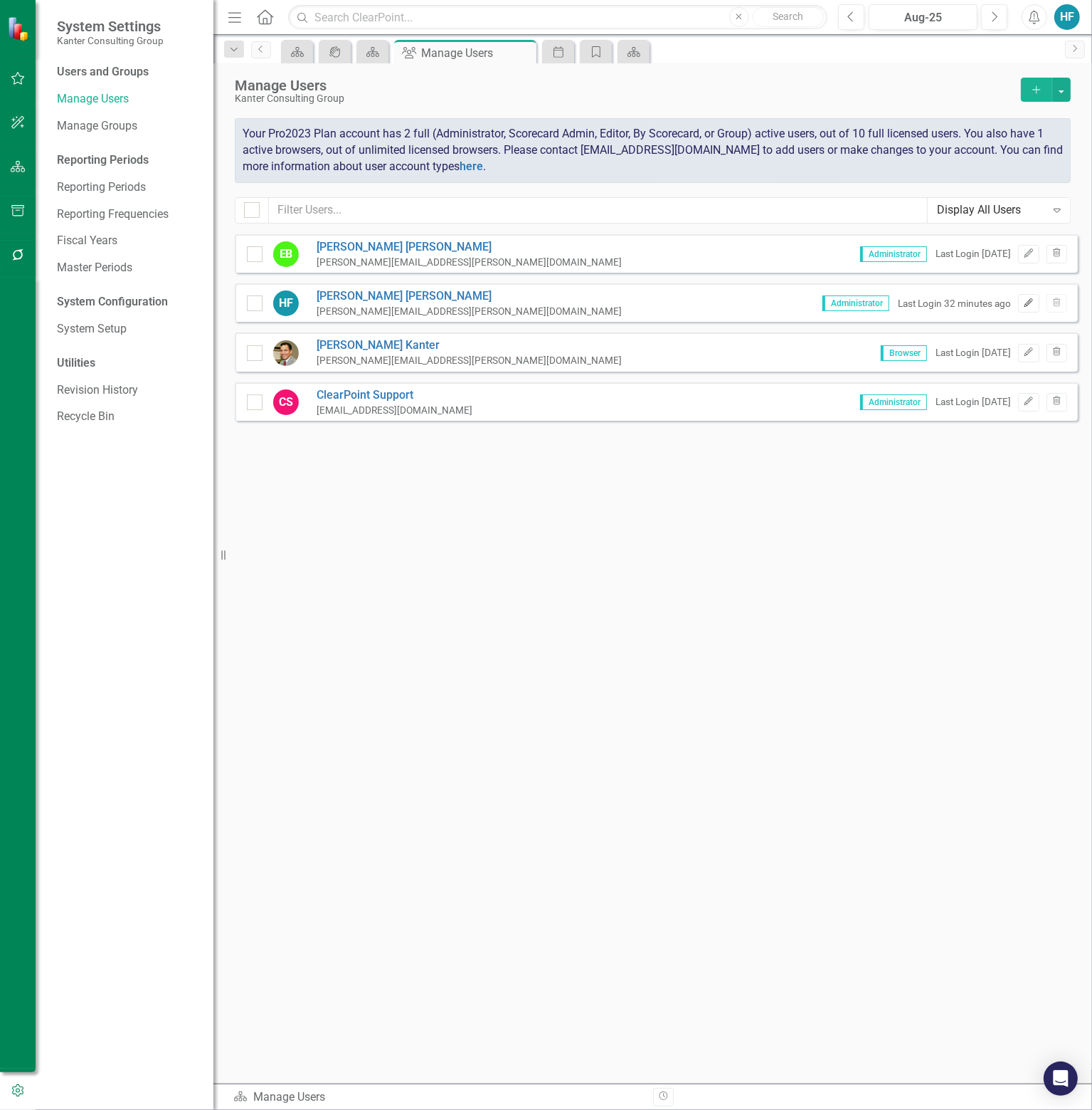
click at [1031, 301] on icon "Edit" at bounding box center [1029, 303] width 11 height 8
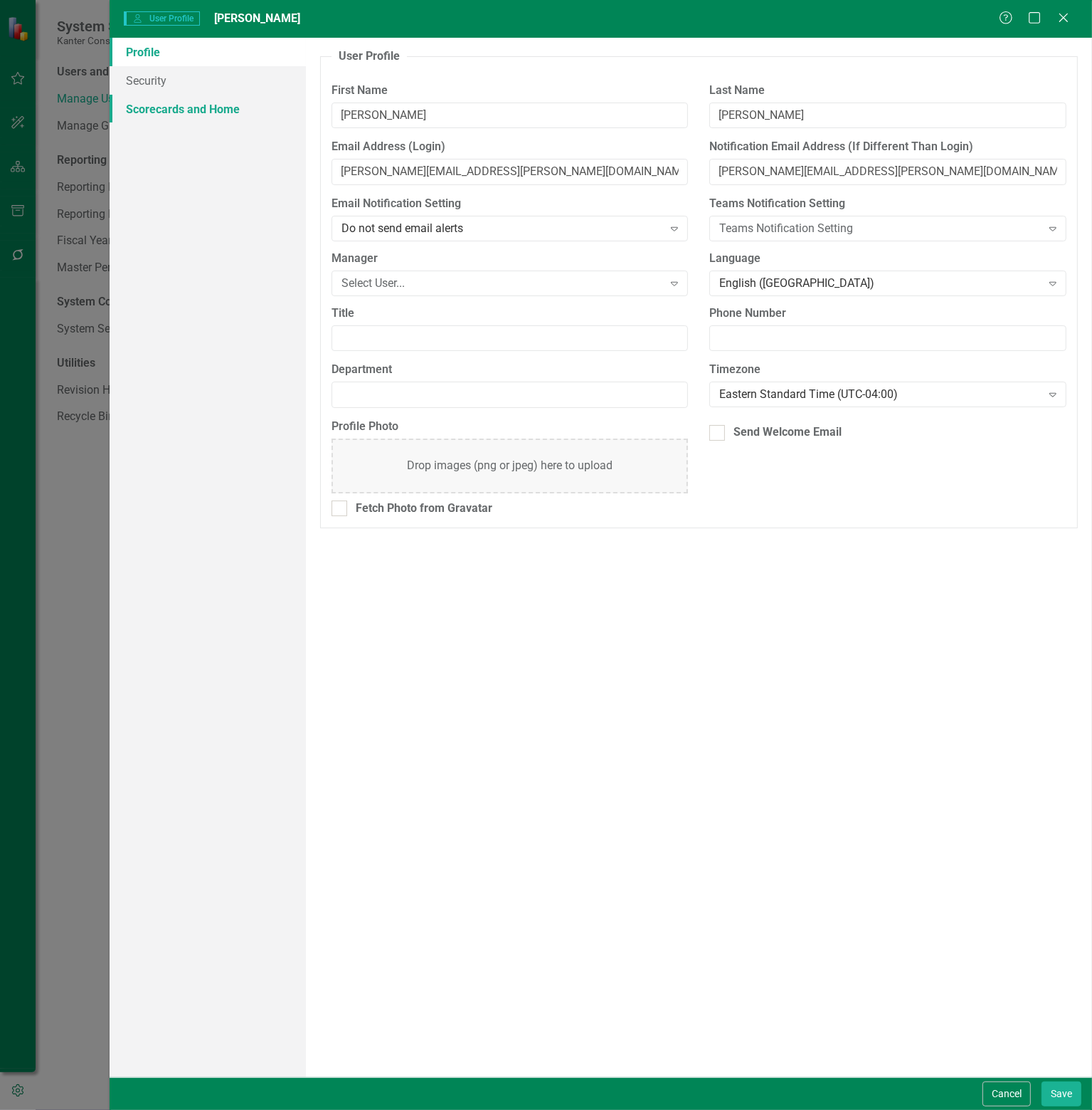
click at [174, 106] on link "Scorecards and Home" at bounding box center [207, 109] width 196 height 29
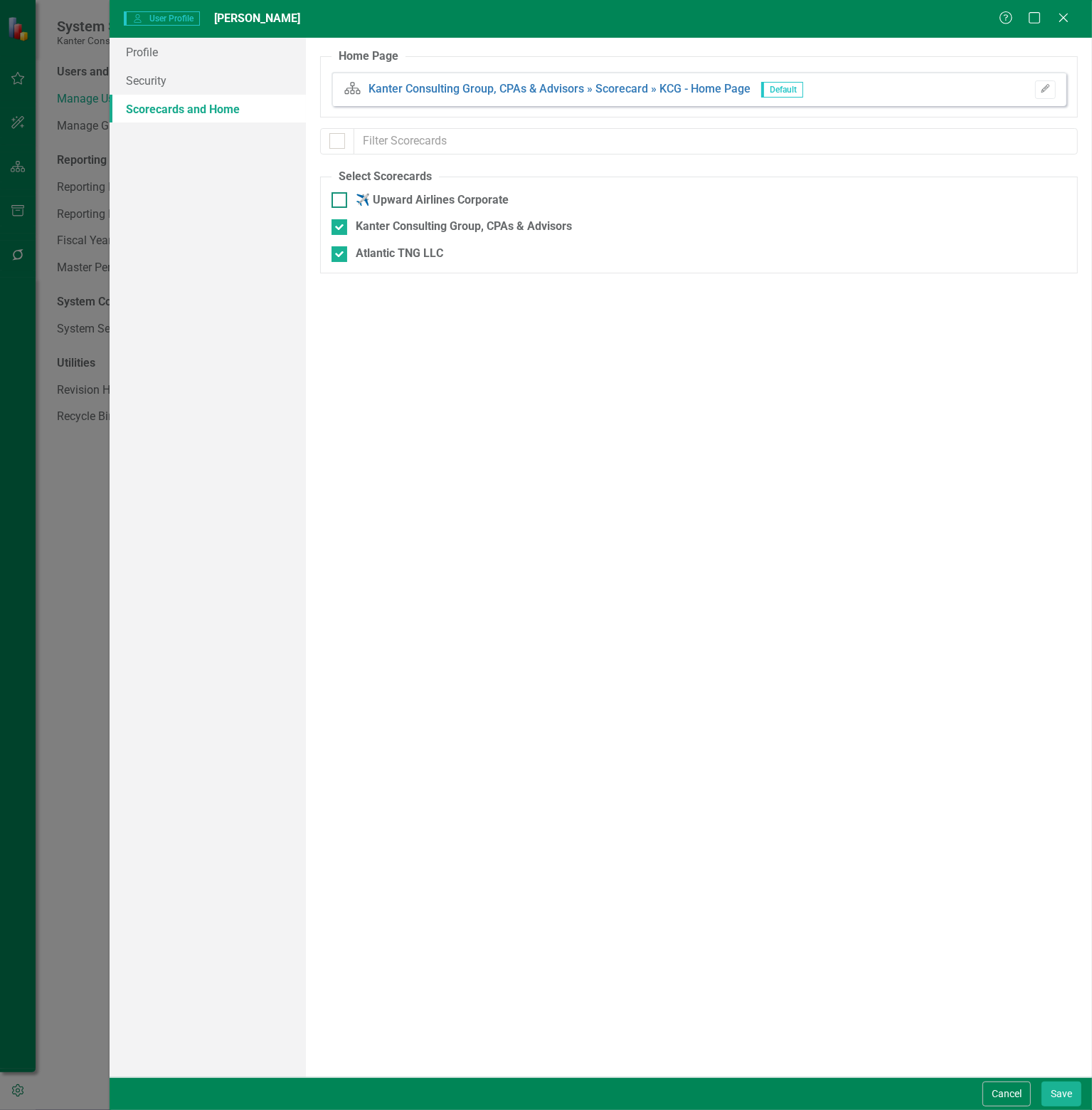
click at [342, 197] on div at bounding box center [339, 200] width 16 height 16
click at [341, 197] on input "✈️ Upward Airlines Corporate" at bounding box center [336, 197] width 9 height 9
checkbox input "true"
click at [1064, 13] on icon "Close" at bounding box center [1063, 18] width 18 height 13
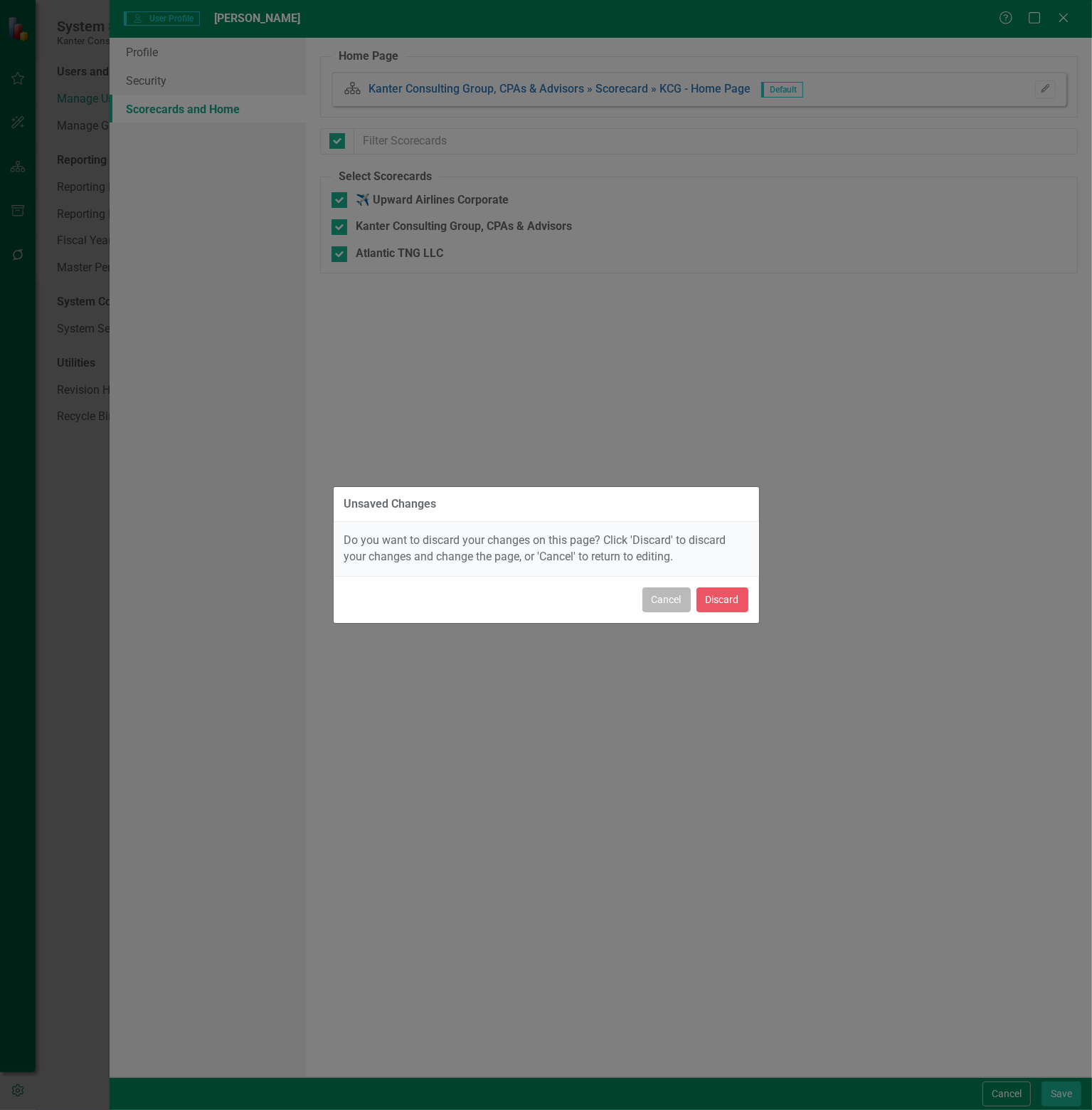
click at [673, 601] on button "Cancel" at bounding box center [666, 600] width 48 height 25
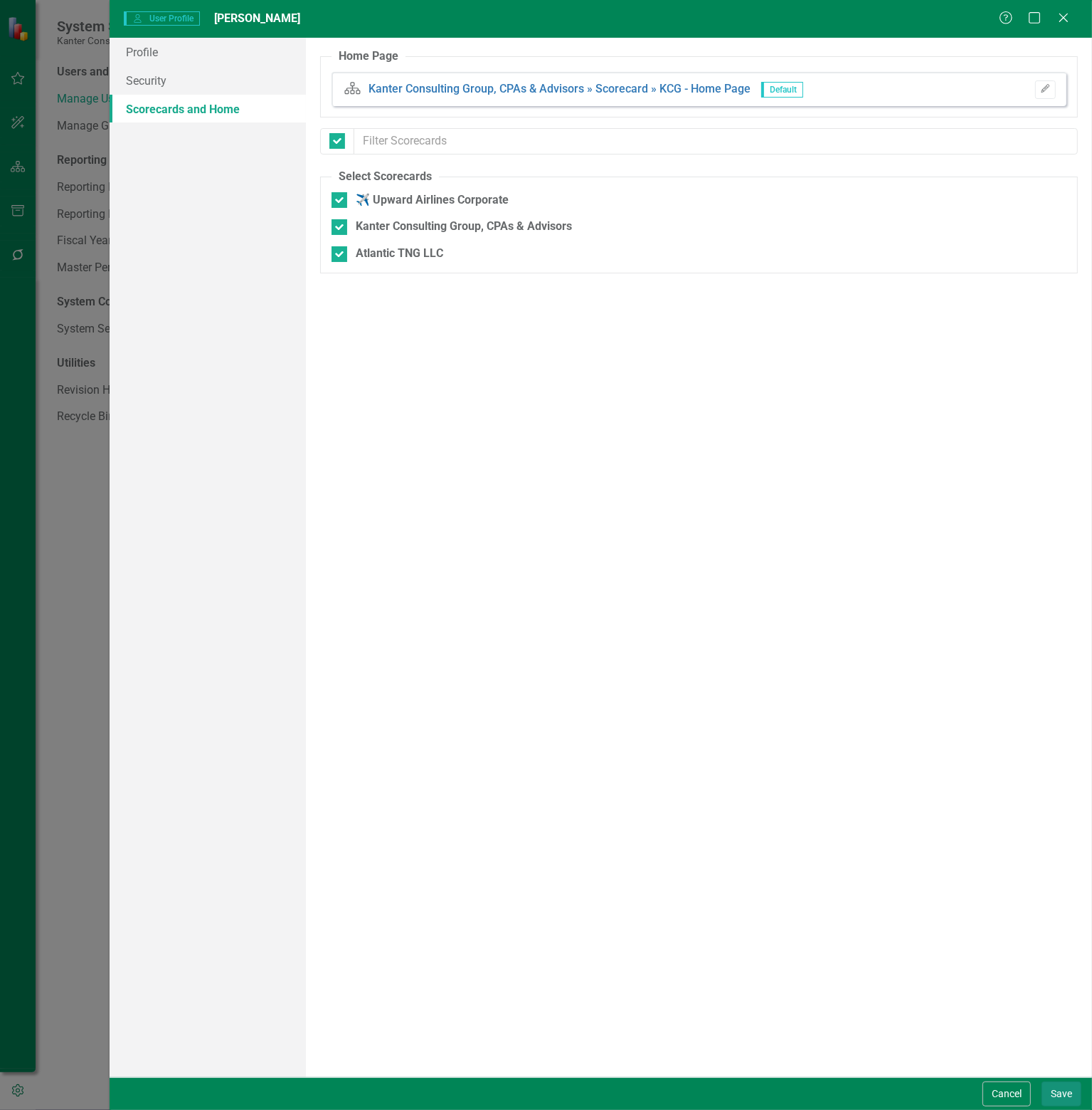
click at [1065, 1092] on button "Save" at bounding box center [1062, 1094] width 40 height 25
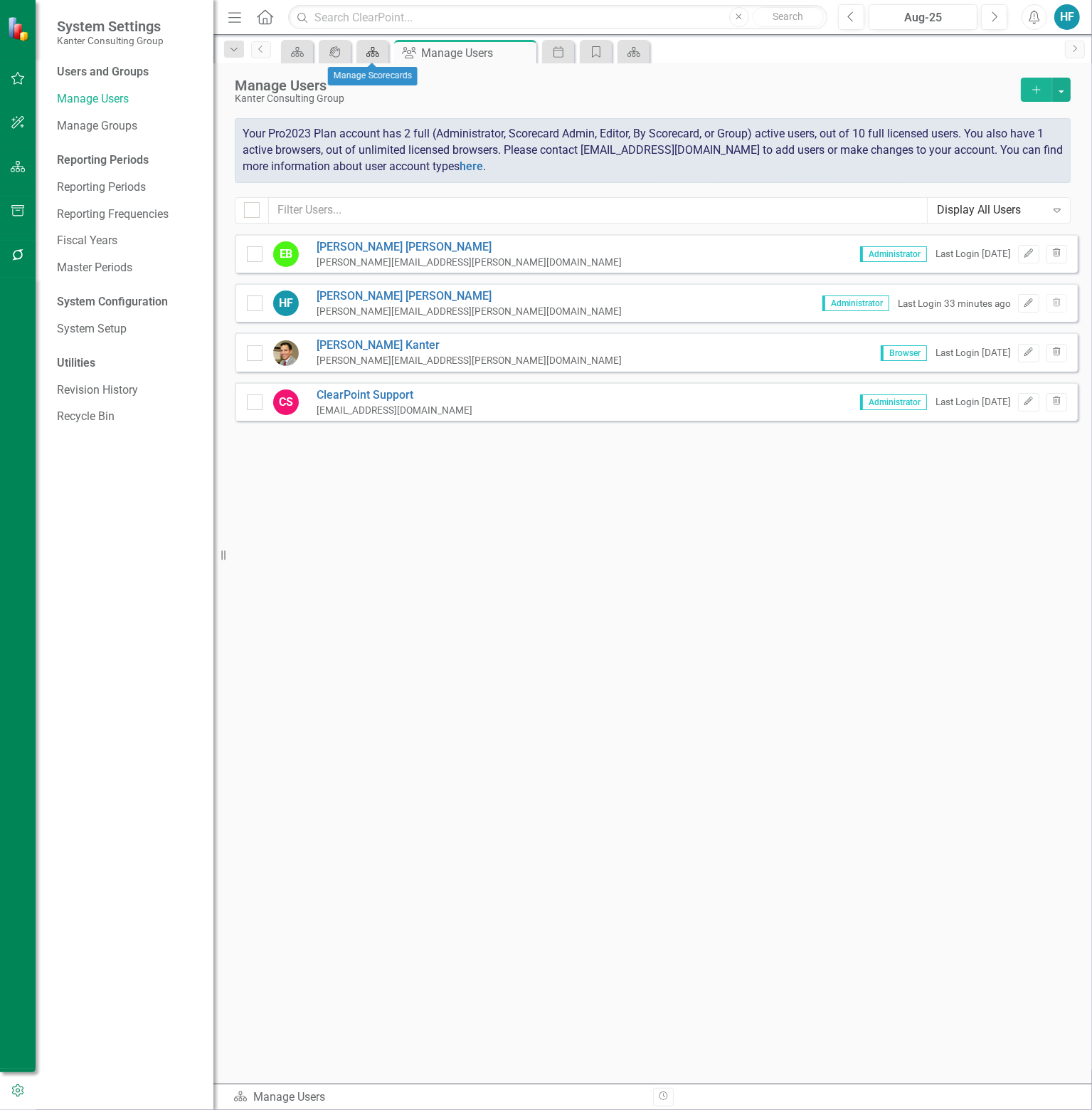
click at [370, 51] on icon at bounding box center [373, 52] width 13 height 10
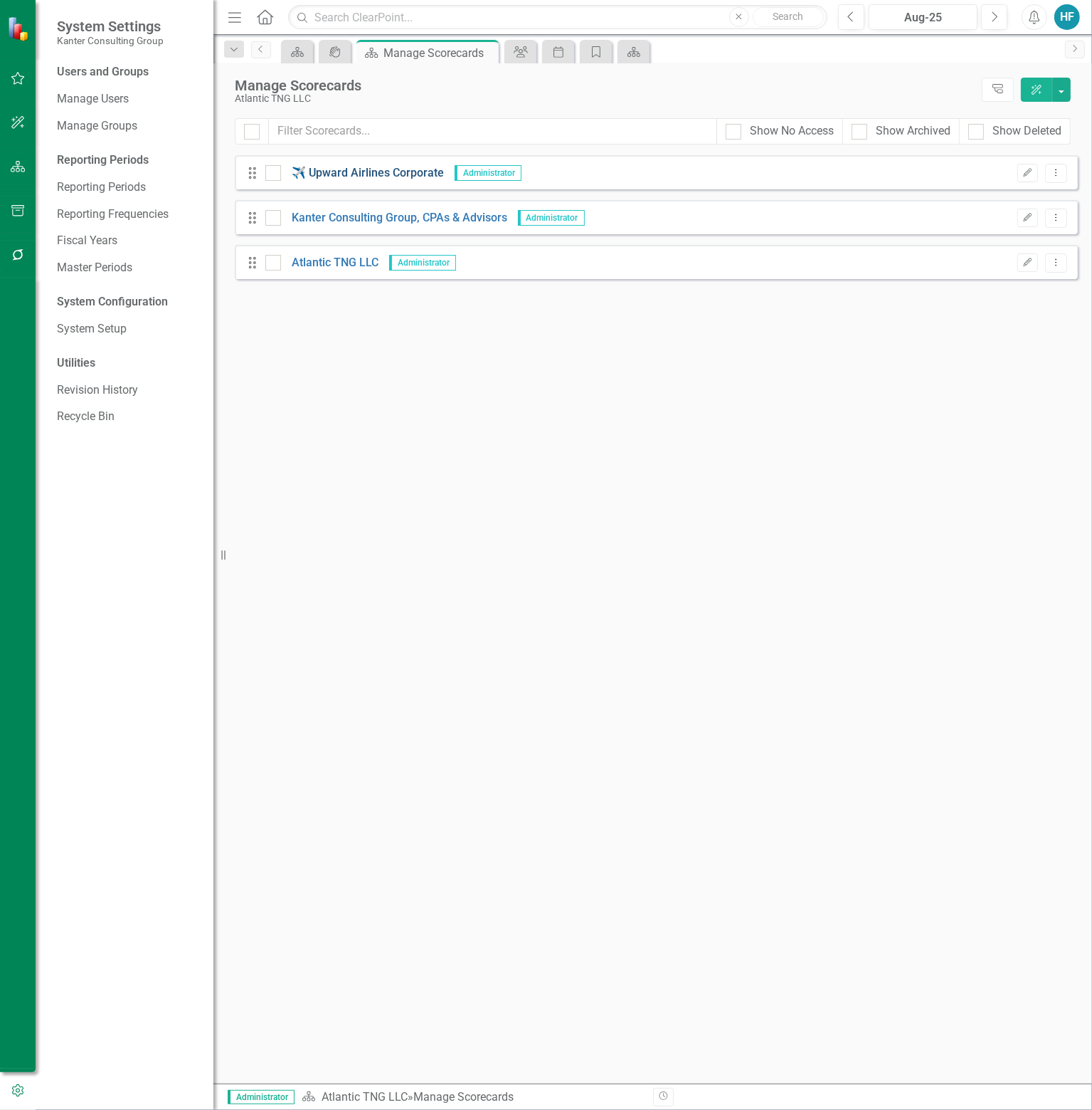
click at [340, 165] on link "✈️ Upward Airlines Corporate" at bounding box center [362, 173] width 163 height 16
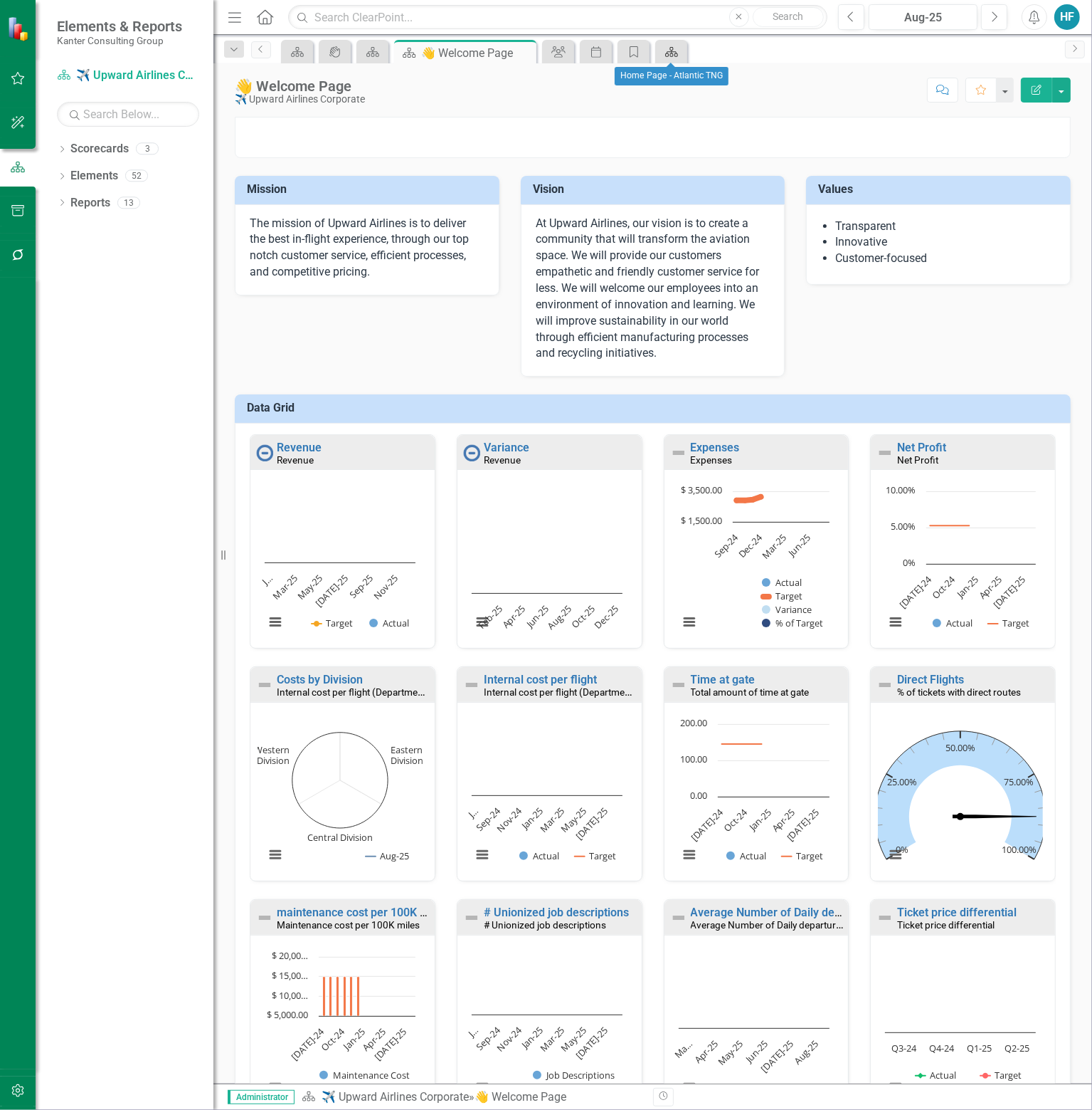
click at [675, 46] on icon "Scorecard" at bounding box center [671, 52] width 14 height 12
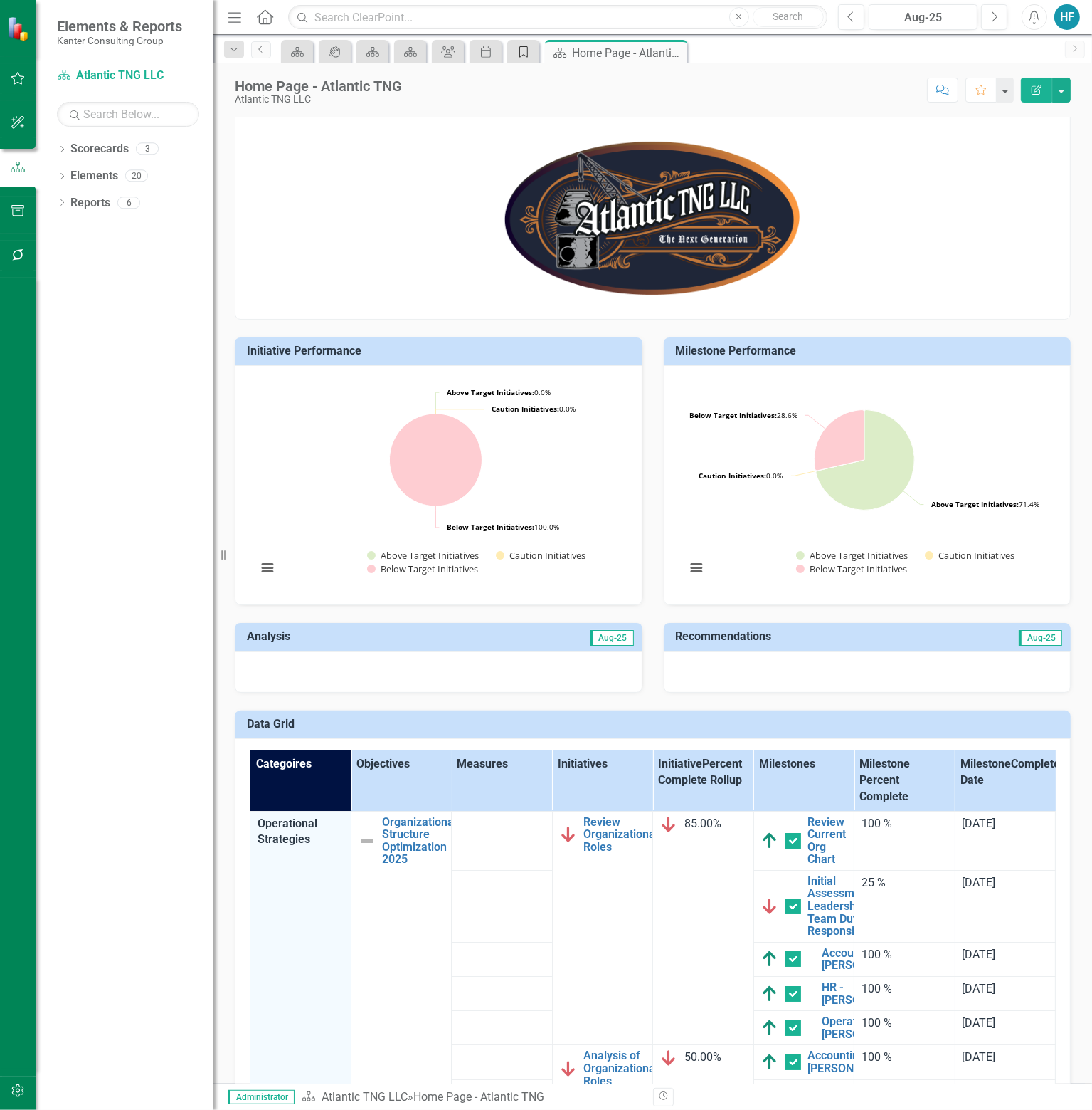
click at [525, 52] on icon "Category" at bounding box center [524, 52] width 14 height 12
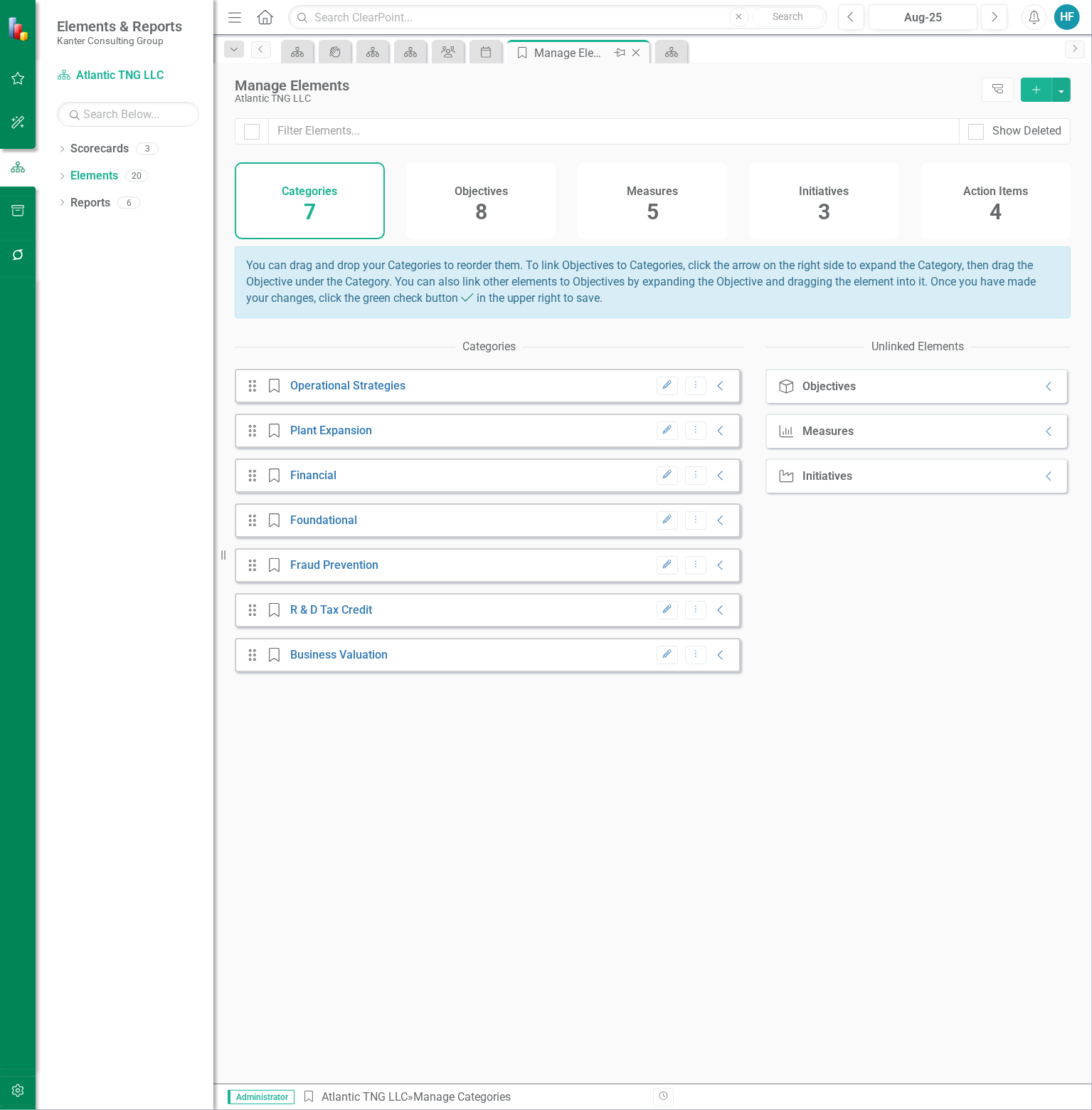
click at [636, 49] on icon "Close" at bounding box center [636, 53] width 14 height 12
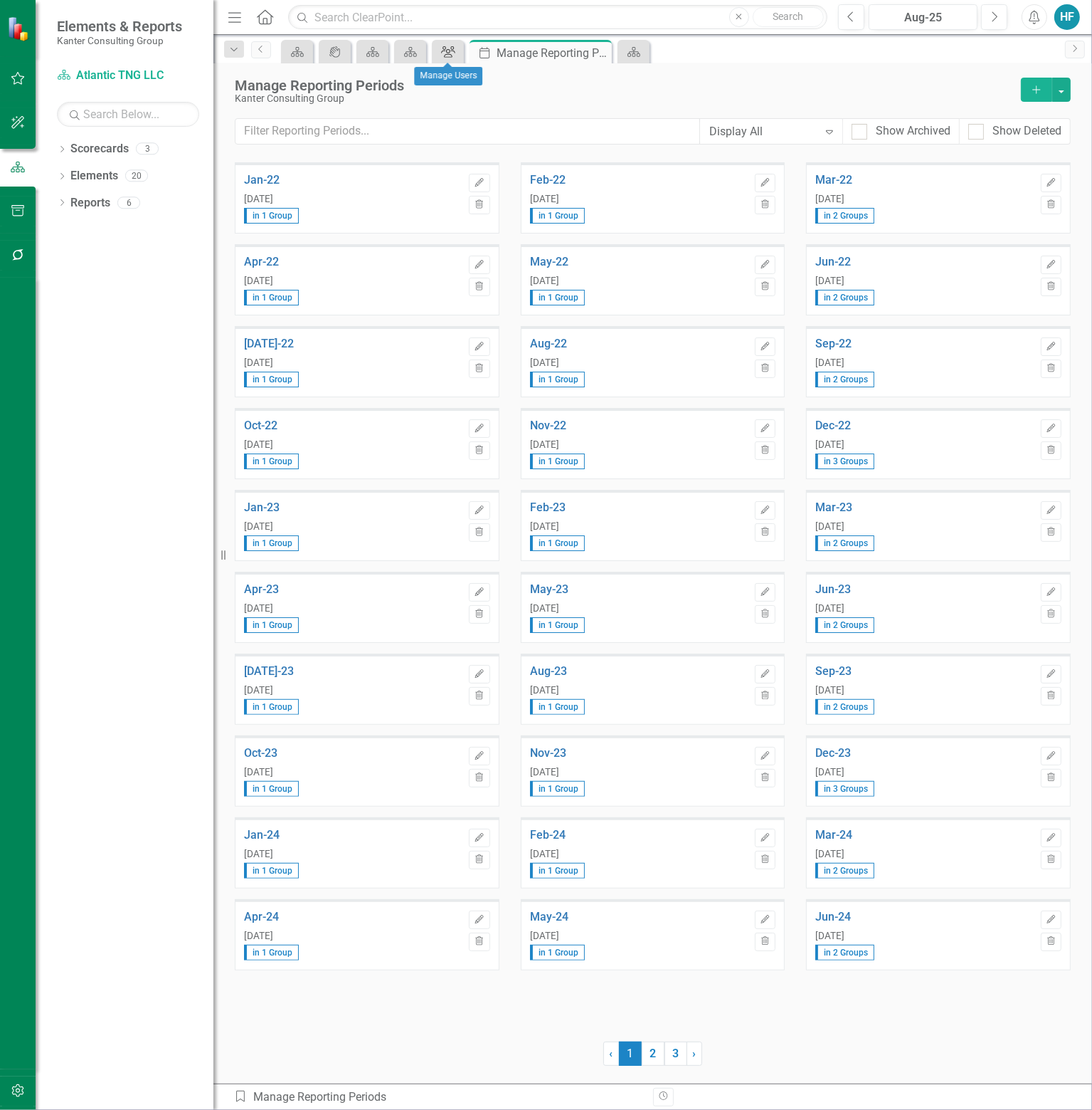
click at [448, 52] on icon at bounding box center [448, 52] width 14 height 12
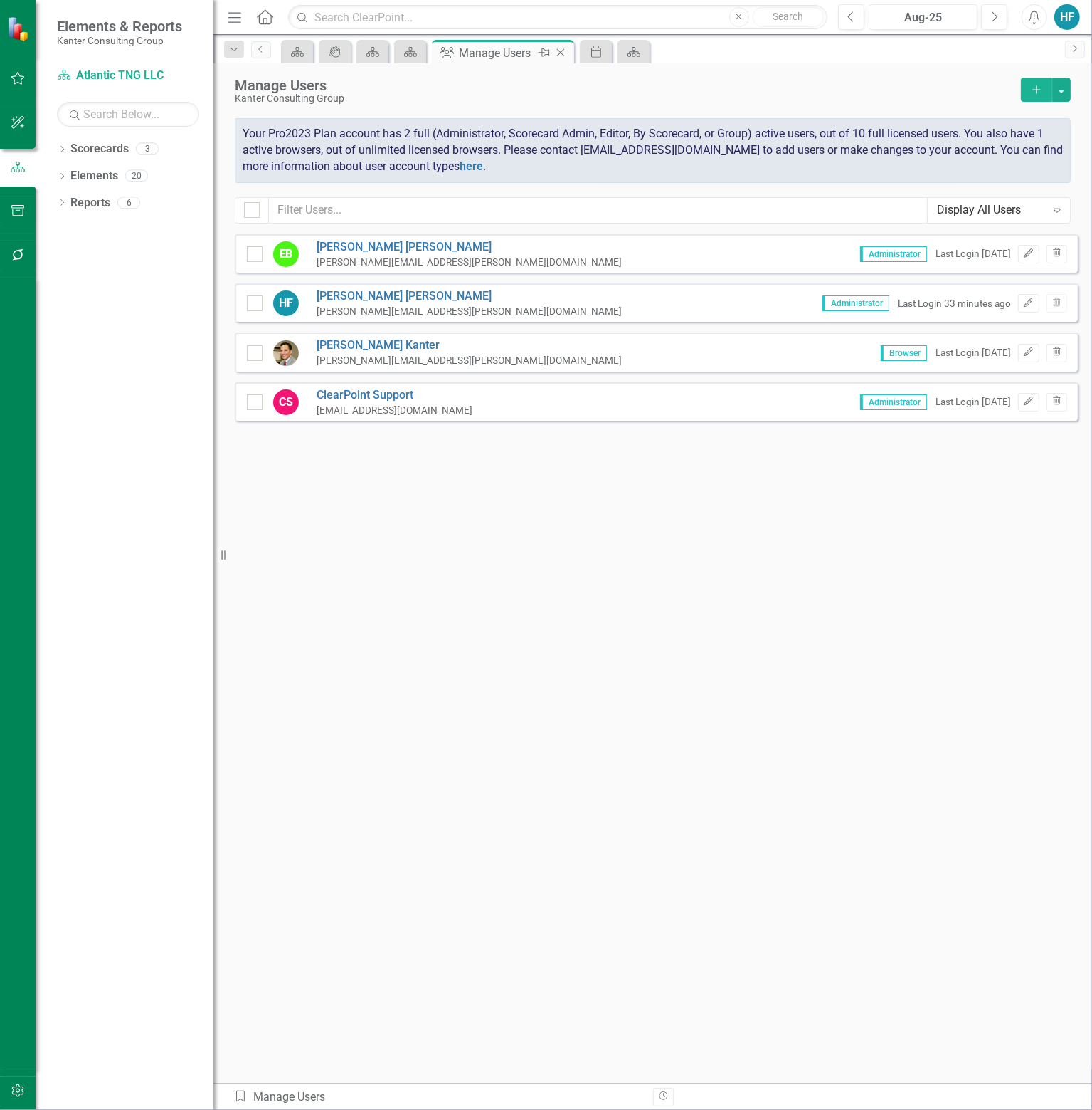
click at [560, 51] on icon at bounding box center [561, 52] width 8 height 8
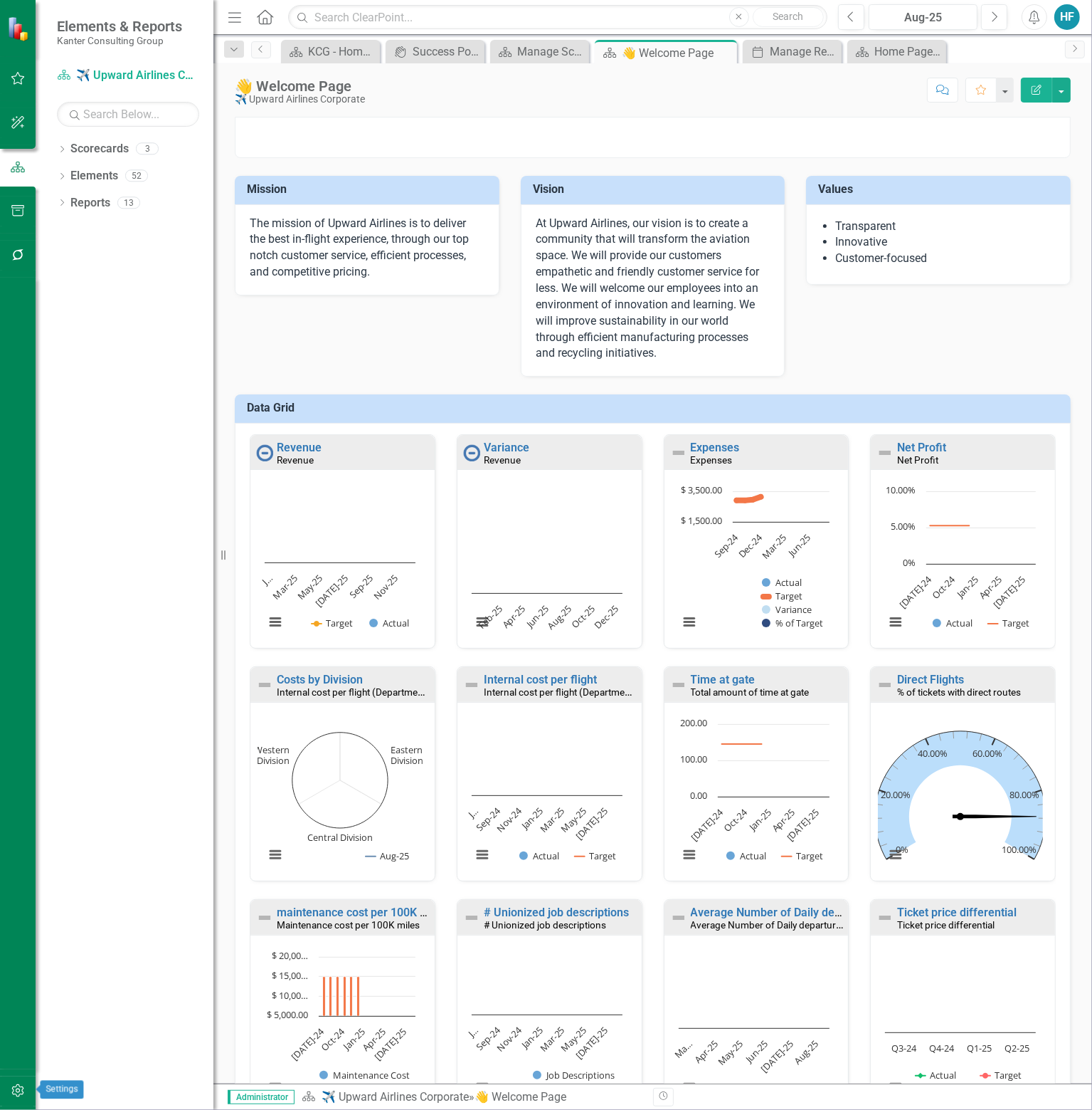
click at [20, 1094] on icon "button" at bounding box center [18, 1090] width 12 height 13
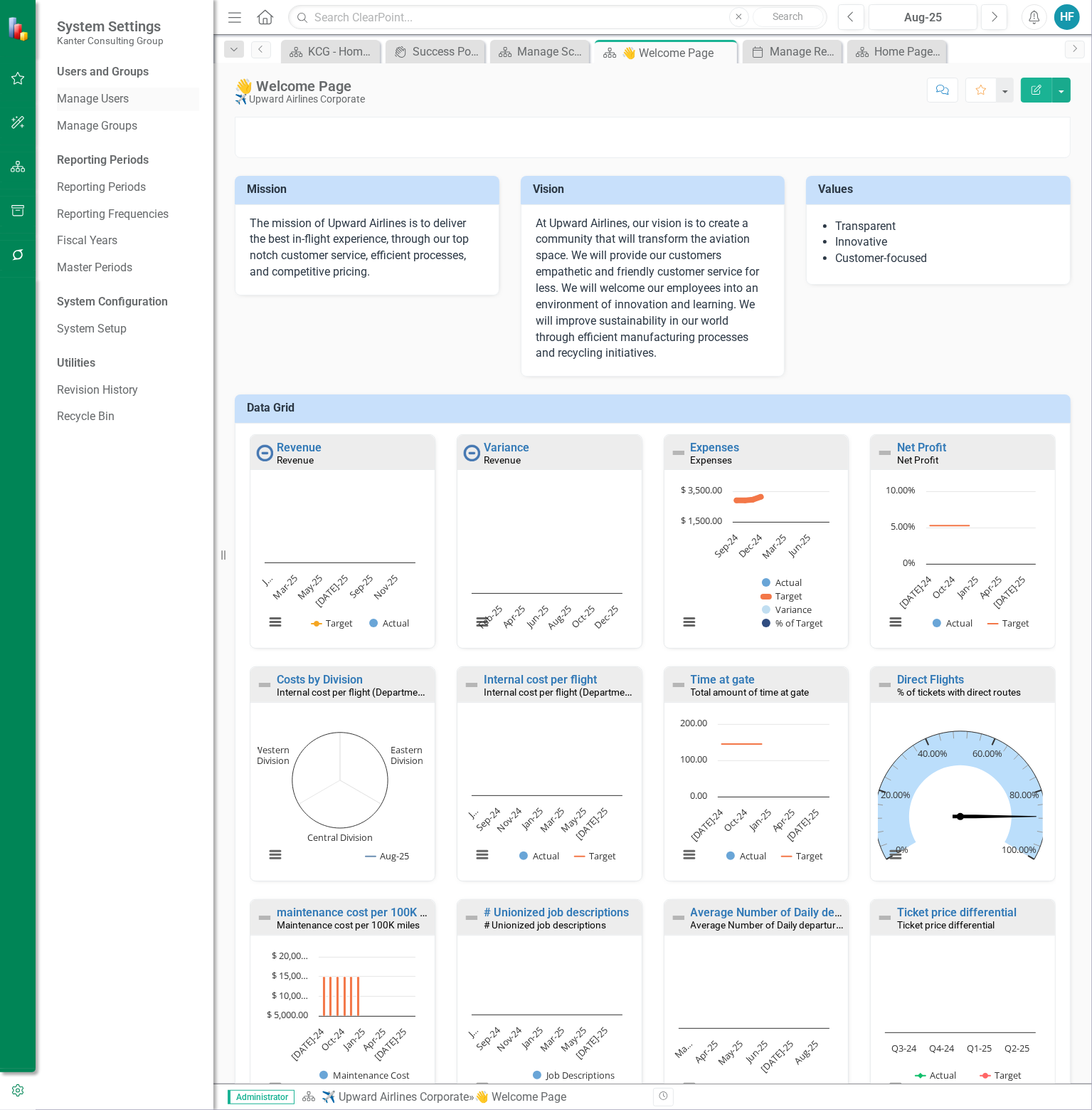
click at [103, 96] on link "Manage Users" at bounding box center [128, 99] width 143 height 16
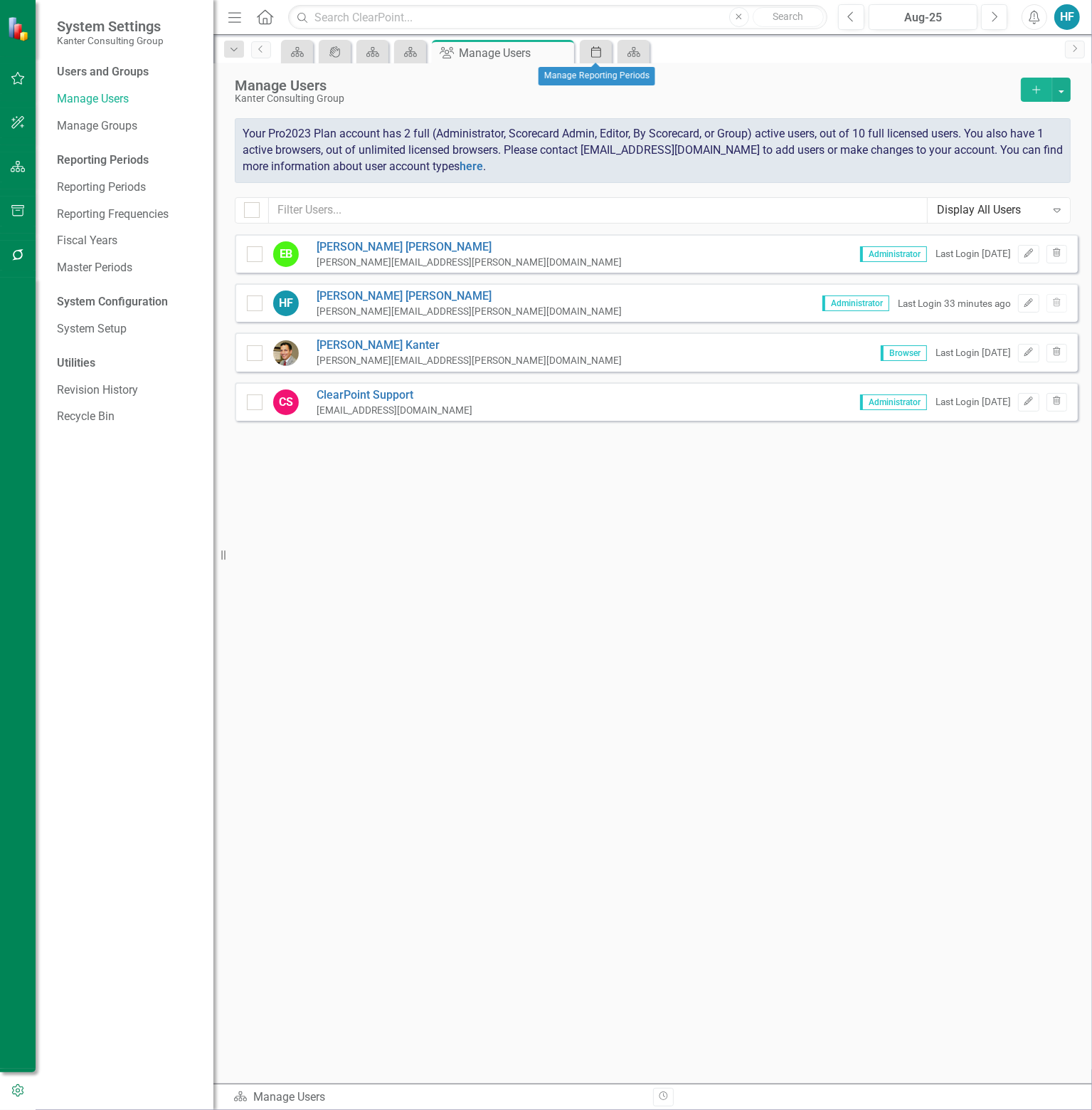
click at [608, 51] on link "Period" at bounding box center [596, 51] width 25 height 18
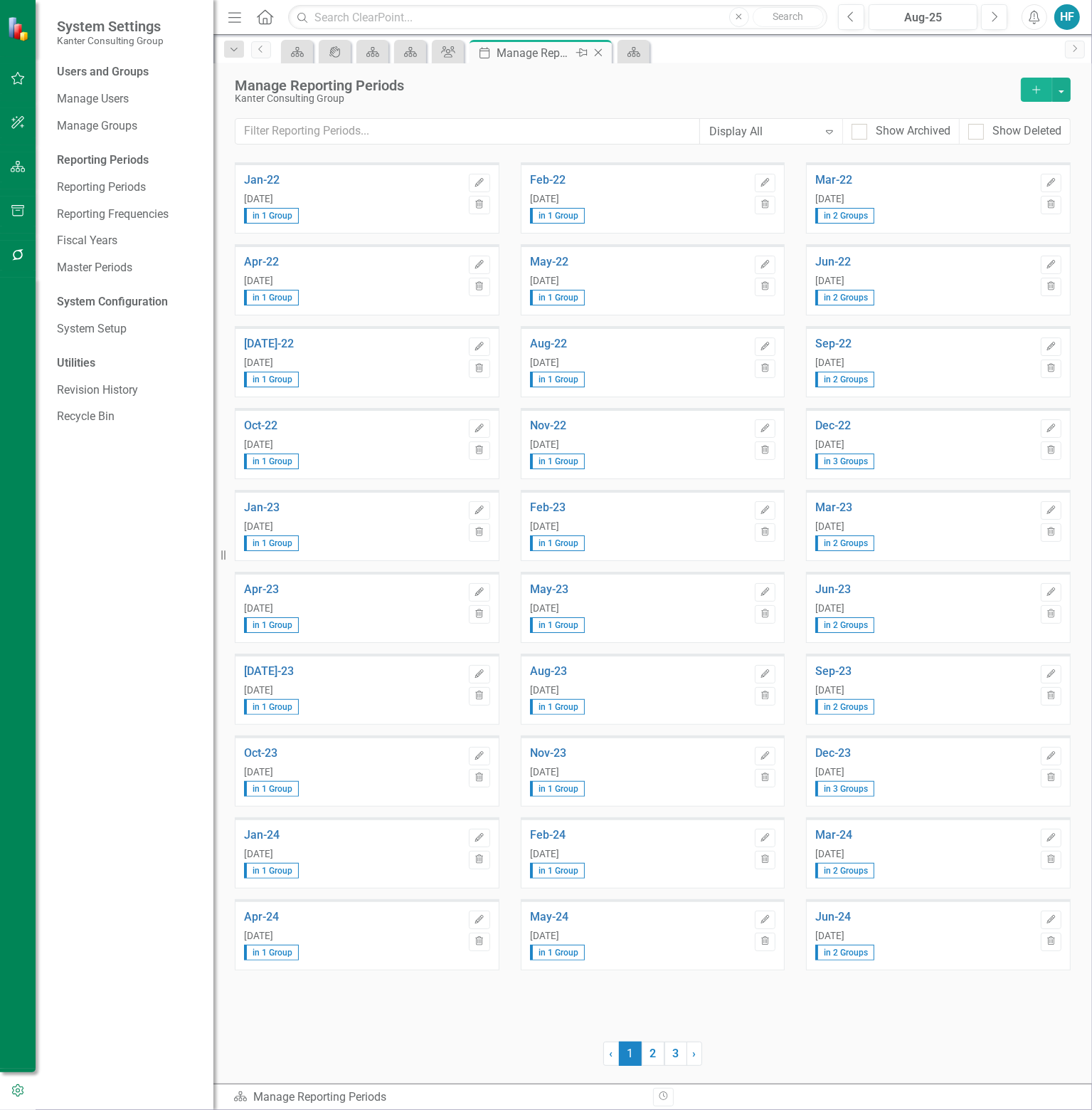
click at [605, 51] on div "Close" at bounding box center [599, 52] width 18 height 18
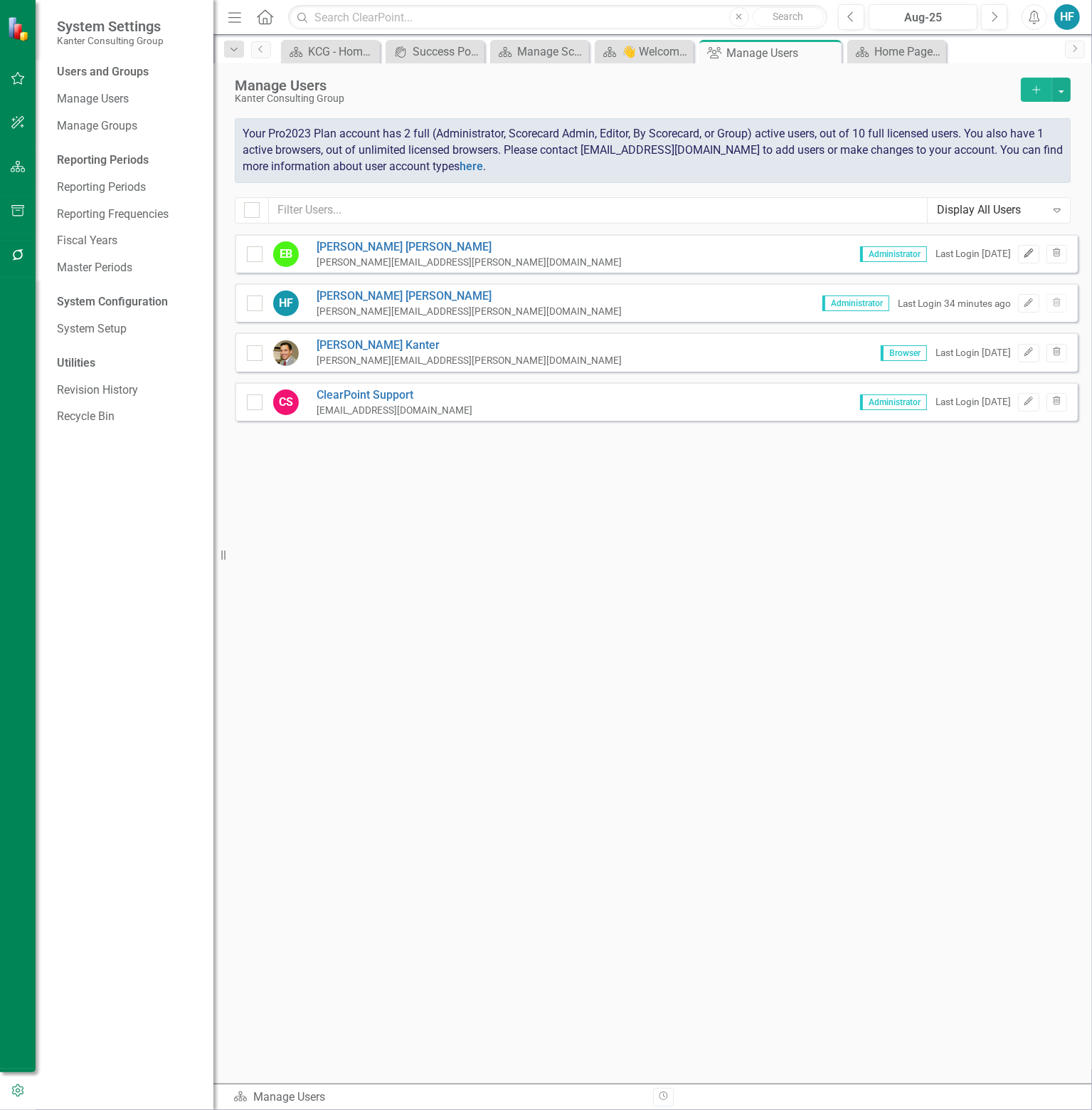
click at [1030, 256] on icon "Edit" at bounding box center [1029, 253] width 11 height 8
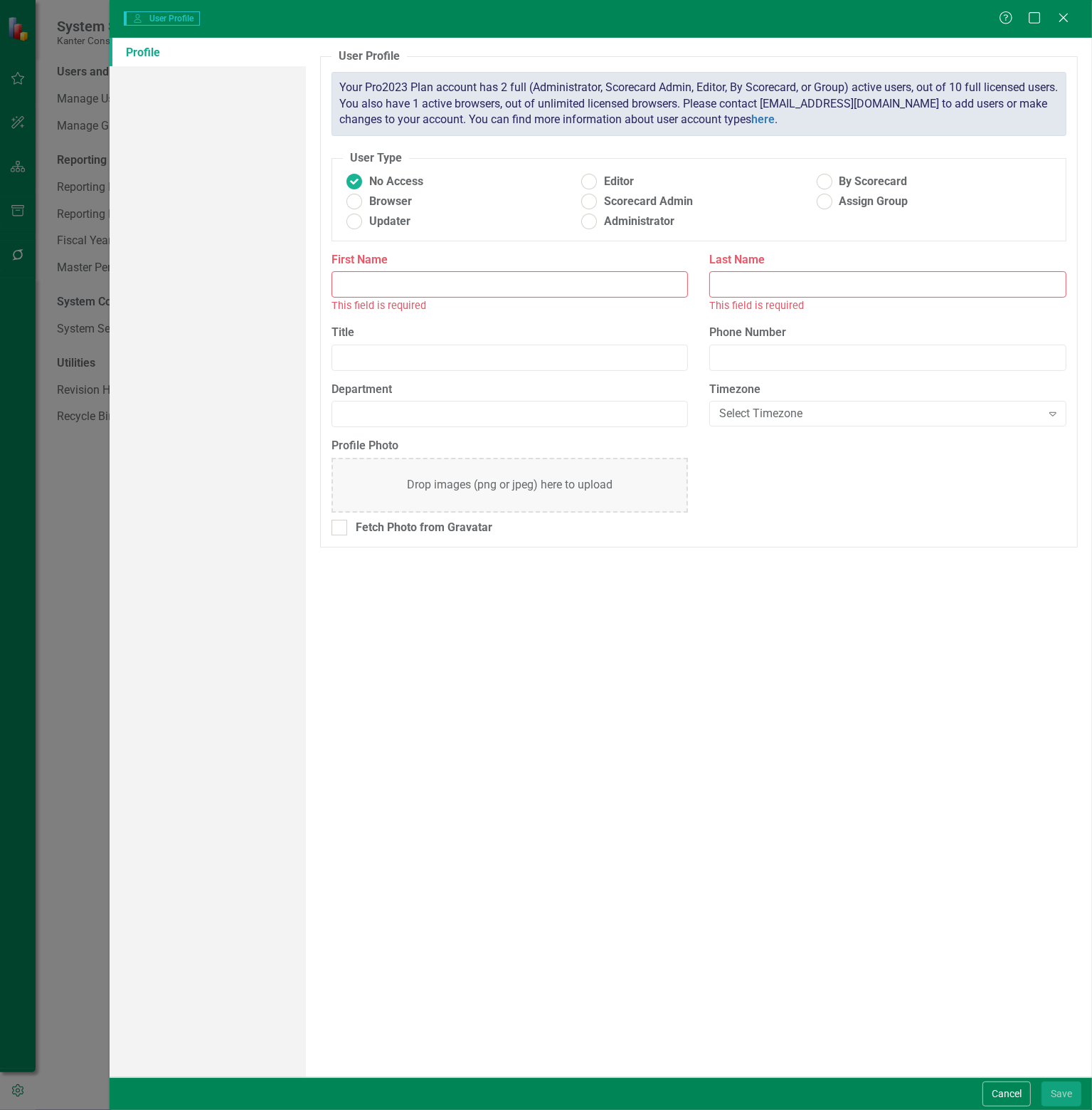
type input "[PERSON_NAME]"
type input "Partner"
type input "8135030043"
radio input "false"
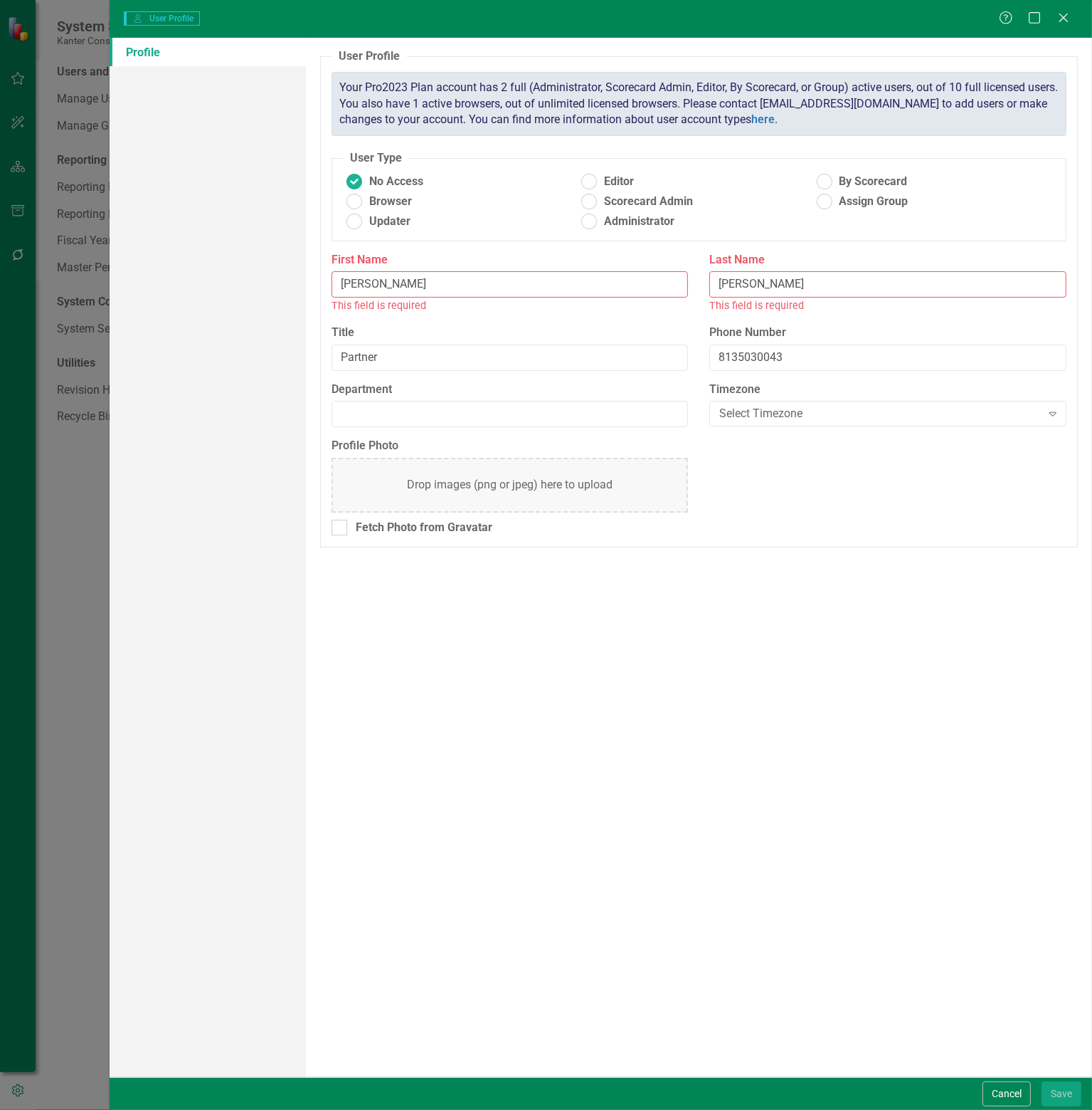
radio input "true"
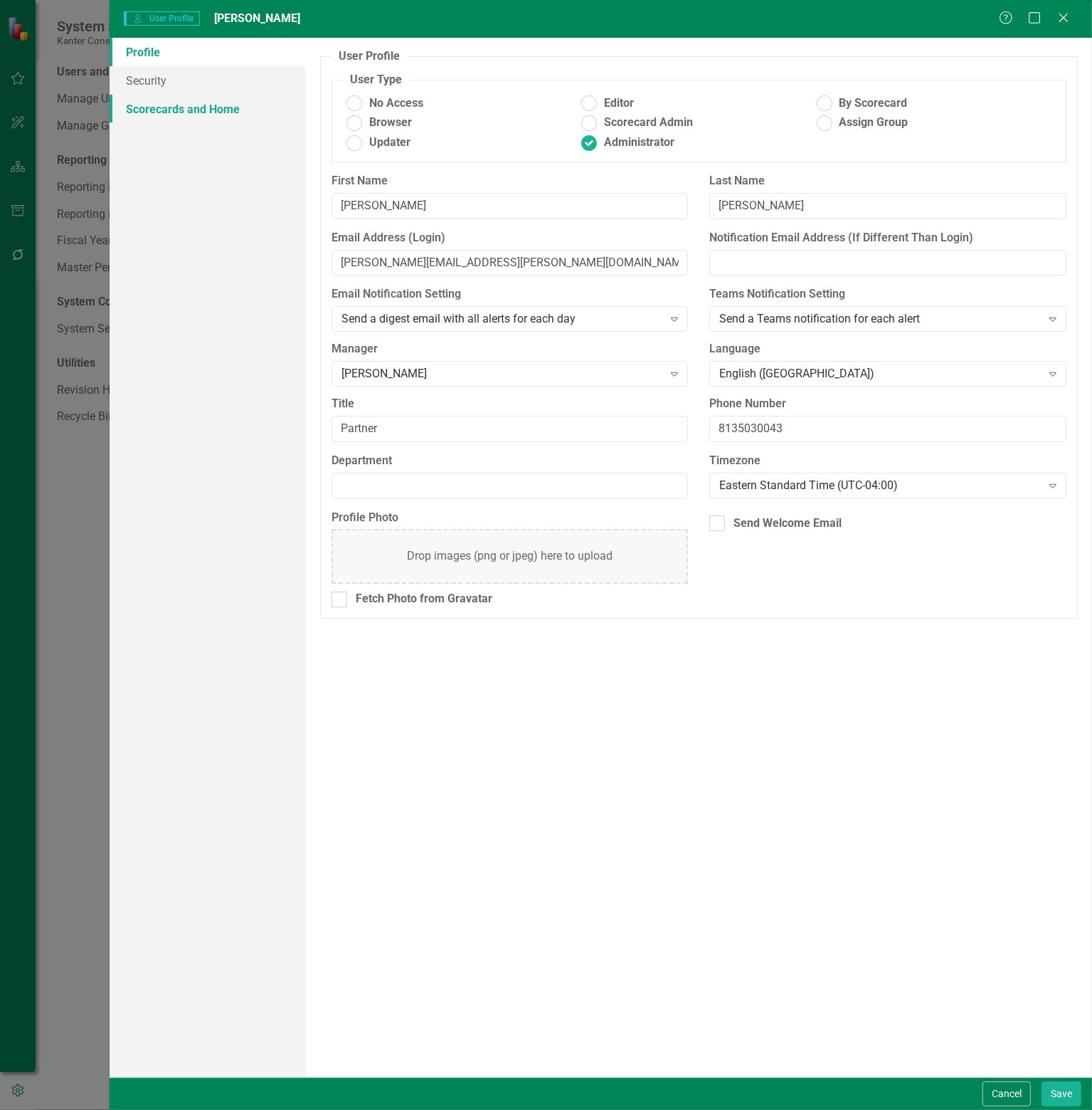
click at [190, 111] on link "Scorecards and Home" at bounding box center [207, 109] width 196 height 29
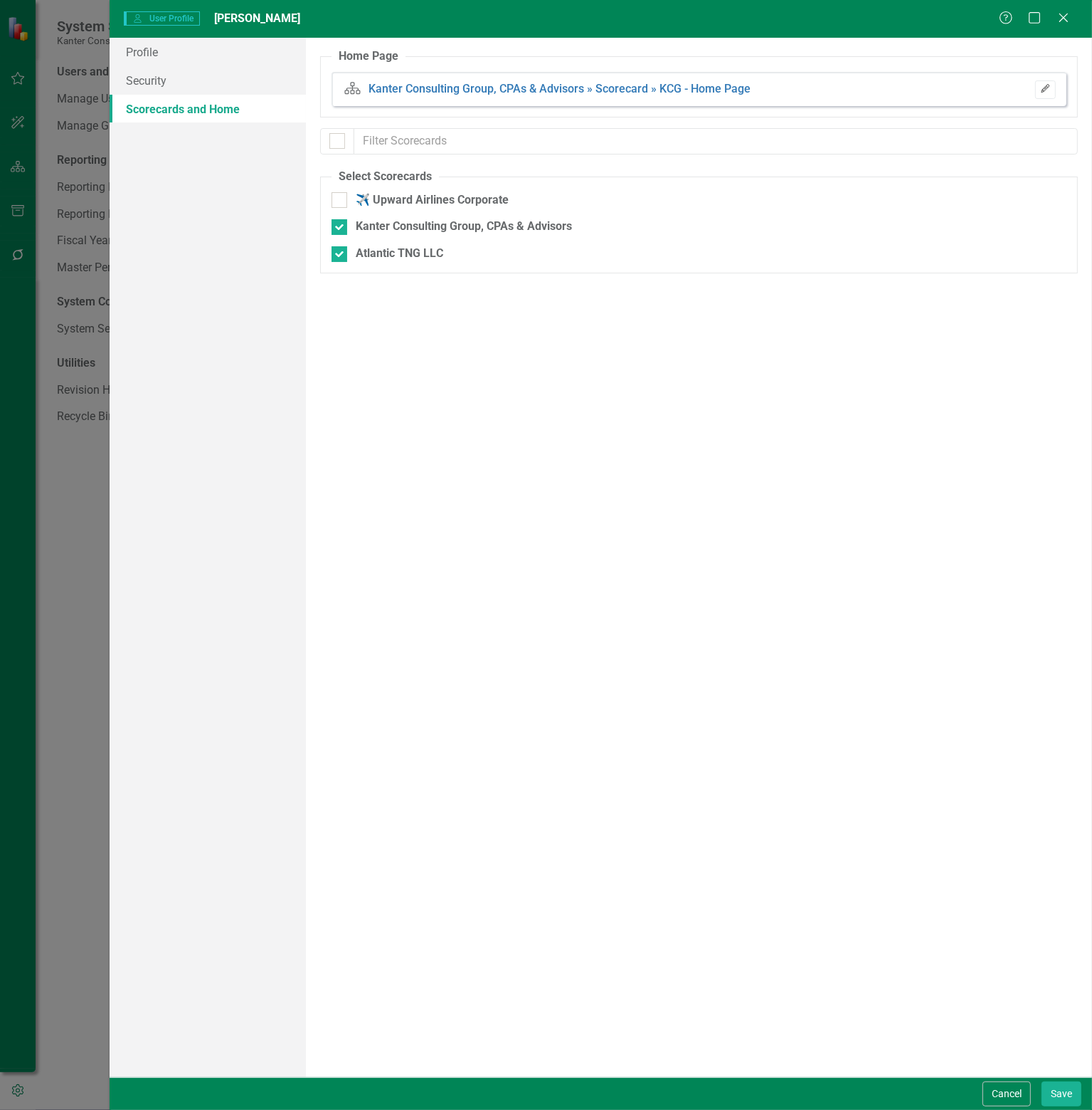
click at [1050, 88] on icon "Edit" at bounding box center [1046, 89] width 11 height 8
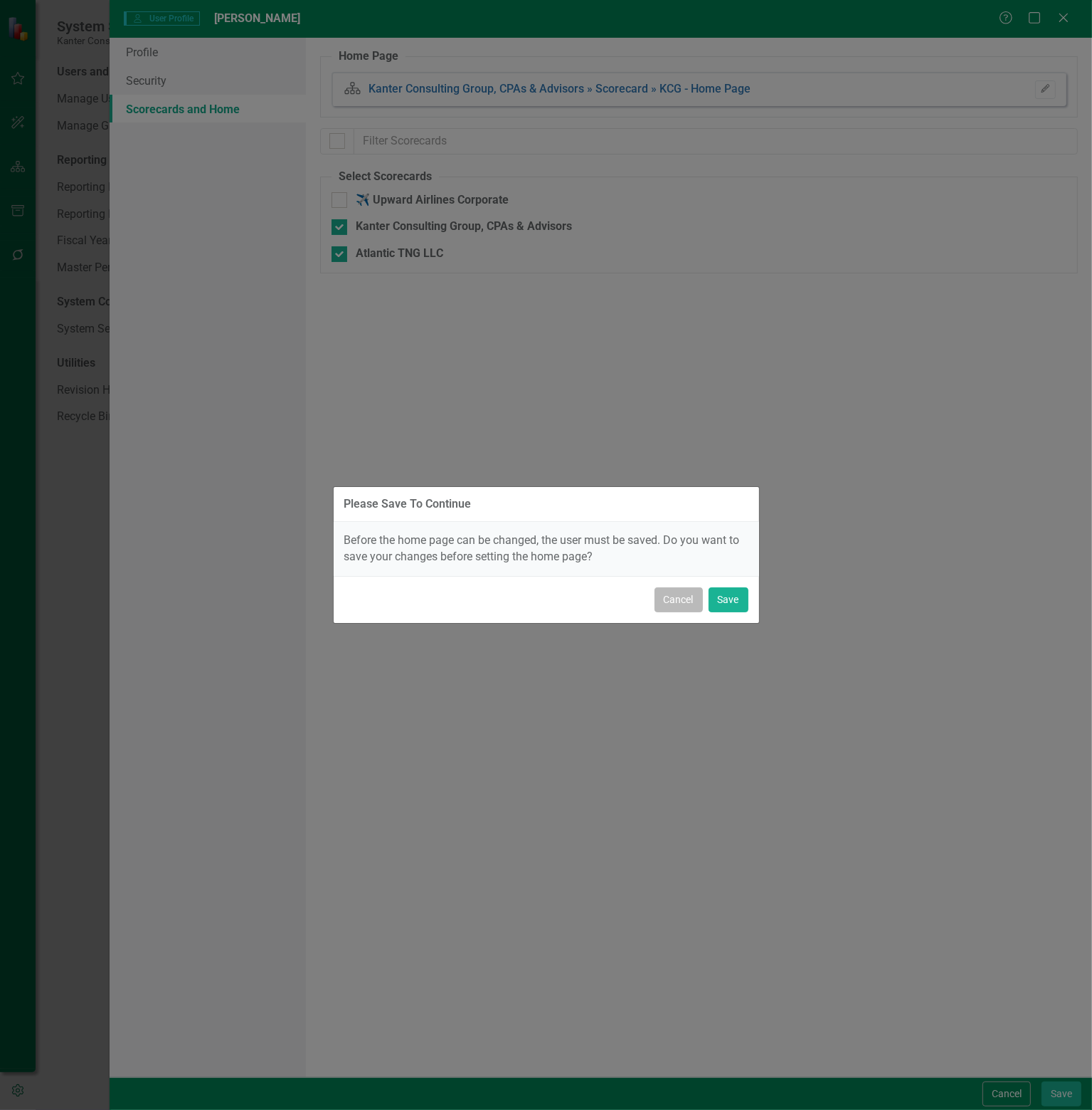
click at [693, 600] on button "Cancel" at bounding box center [678, 600] width 48 height 25
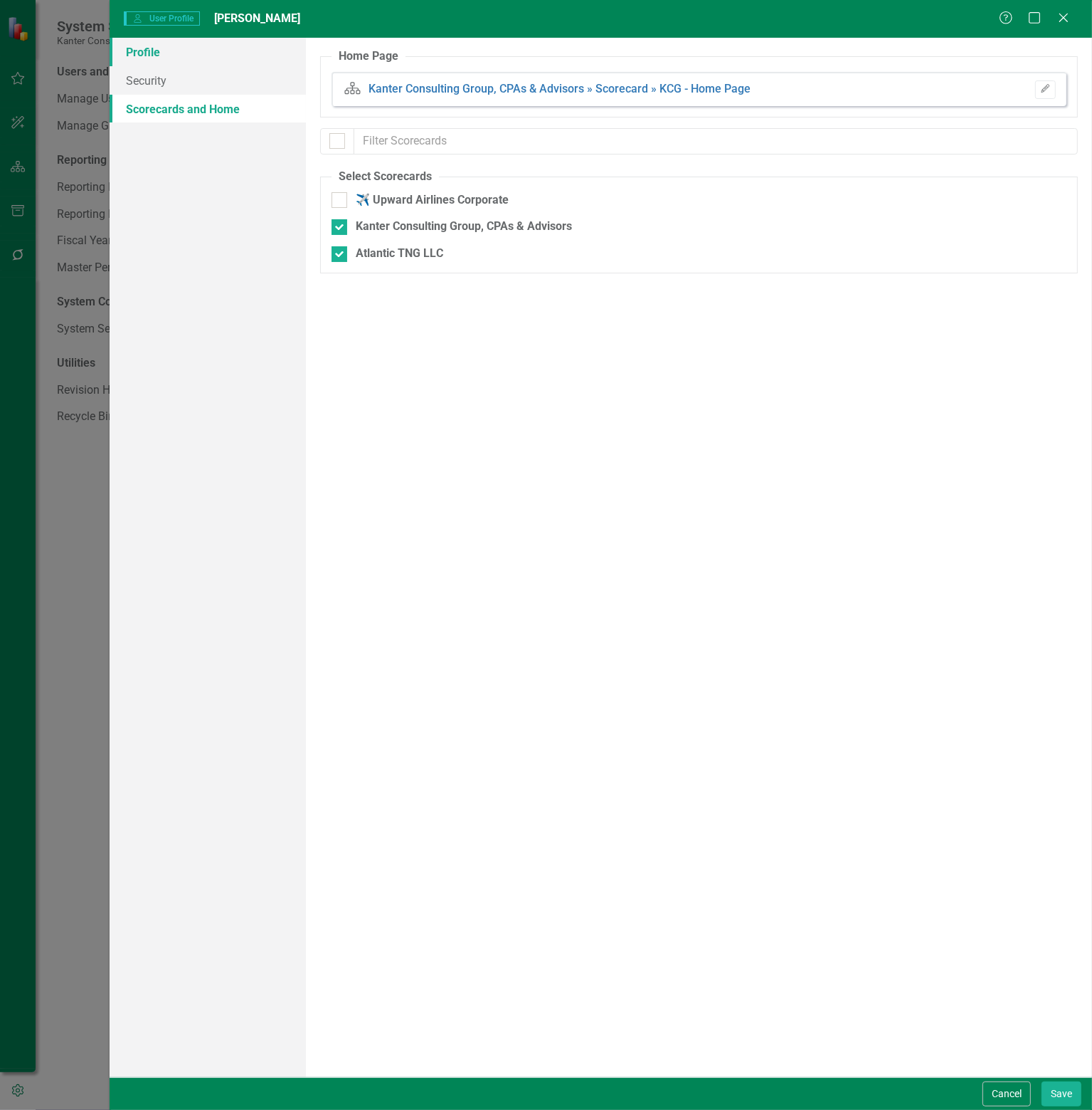
click at [151, 55] on link "Profile" at bounding box center [207, 52] width 196 height 29
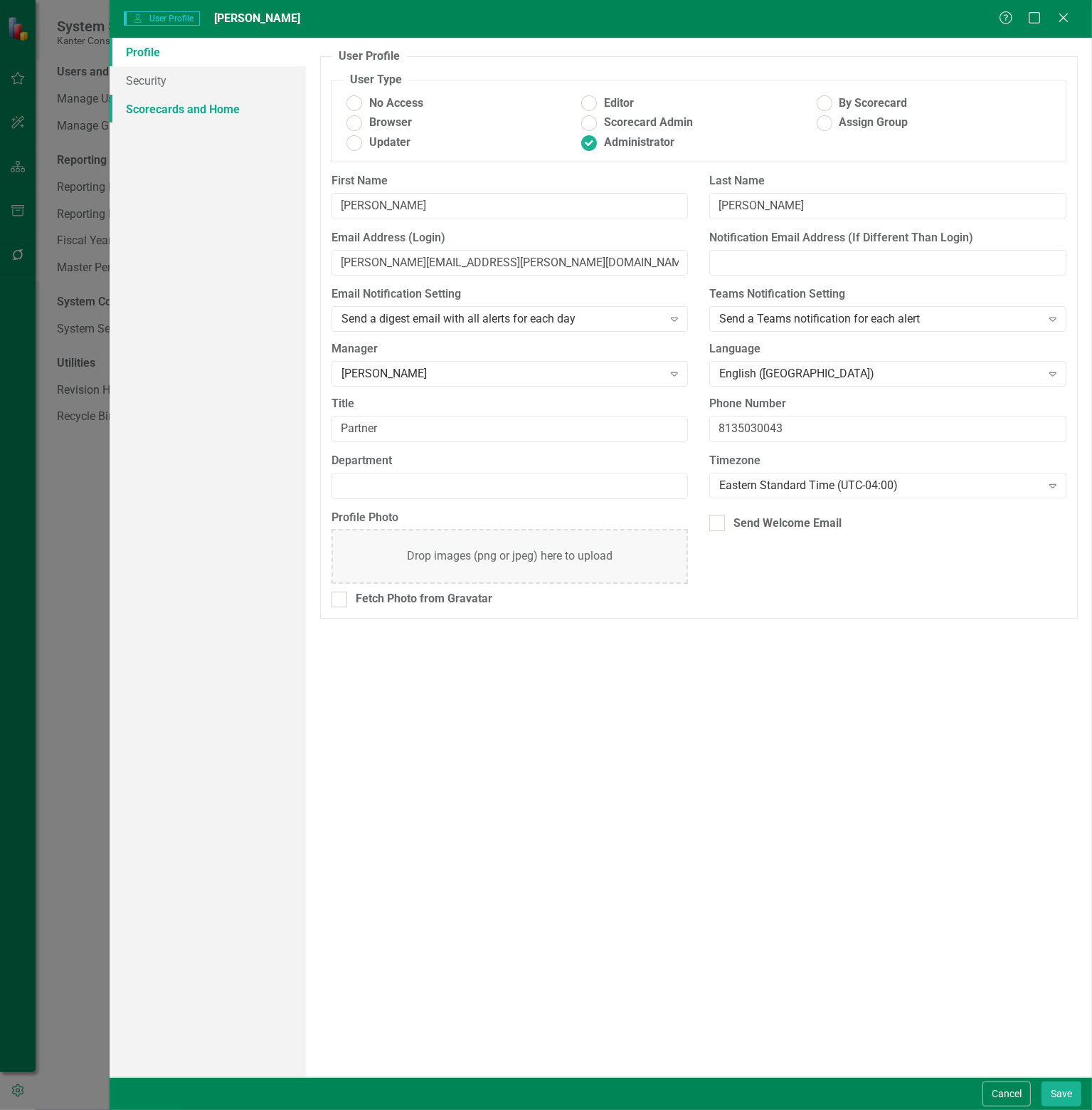
click at [186, 113] on link "Scorecards and Home" at bounding box center [207, 109] width 196 height 29
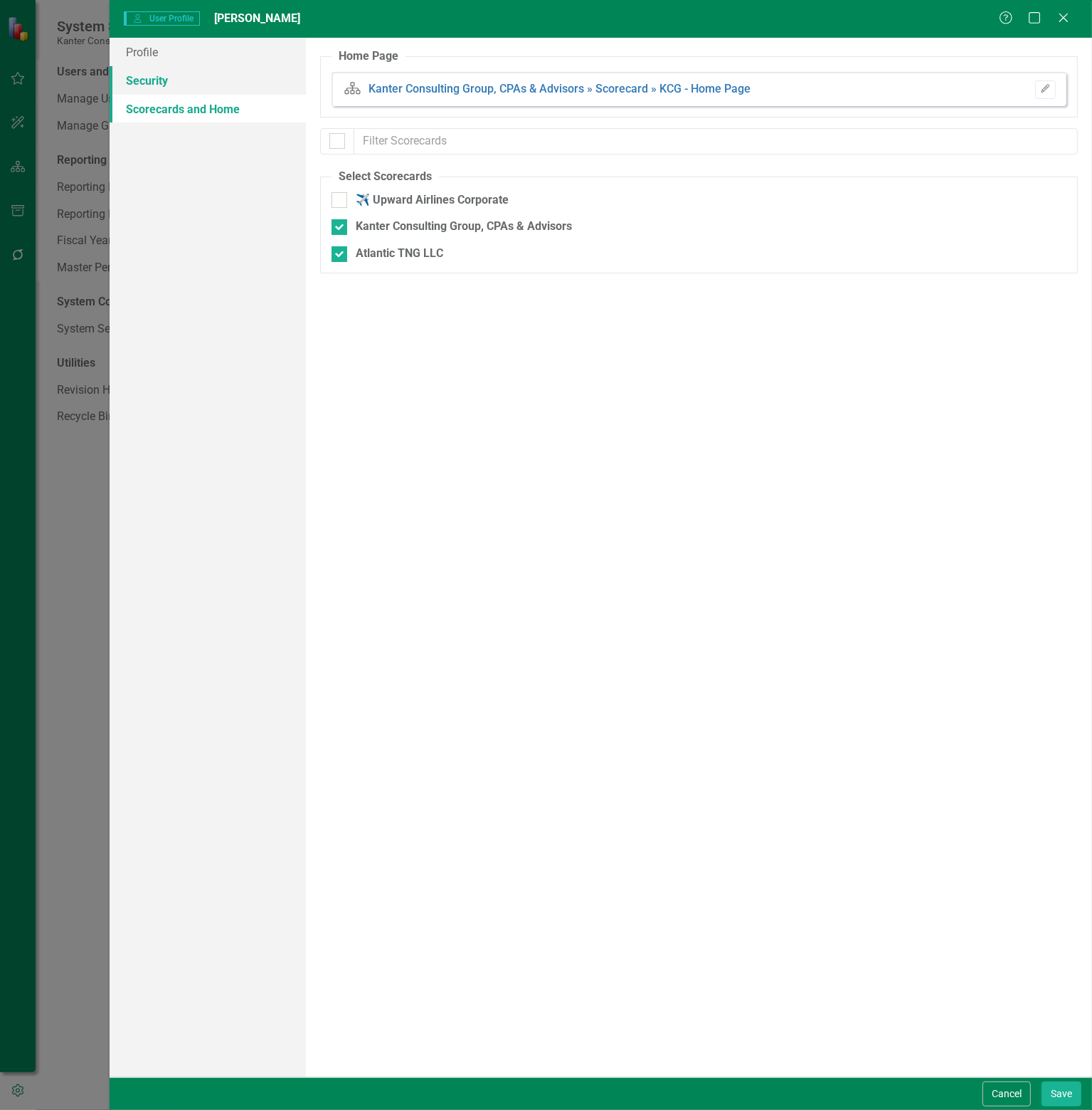
click at [157, 83] on link "Security" at bounding box center [207, 80] width 196 height 29
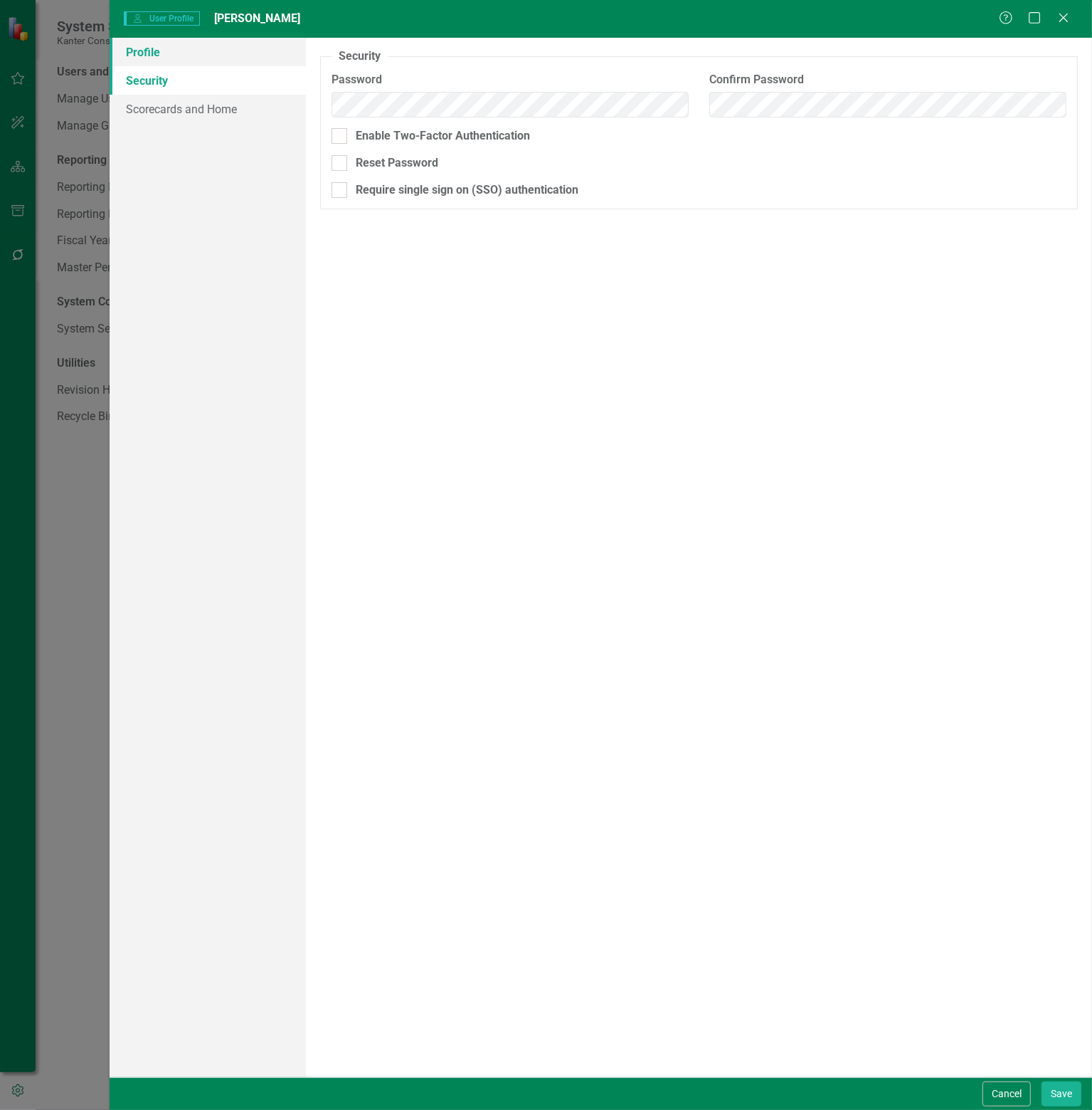
click at [151, 56] on link "Profile" at bounding box center [207, 52] width 196 height 29
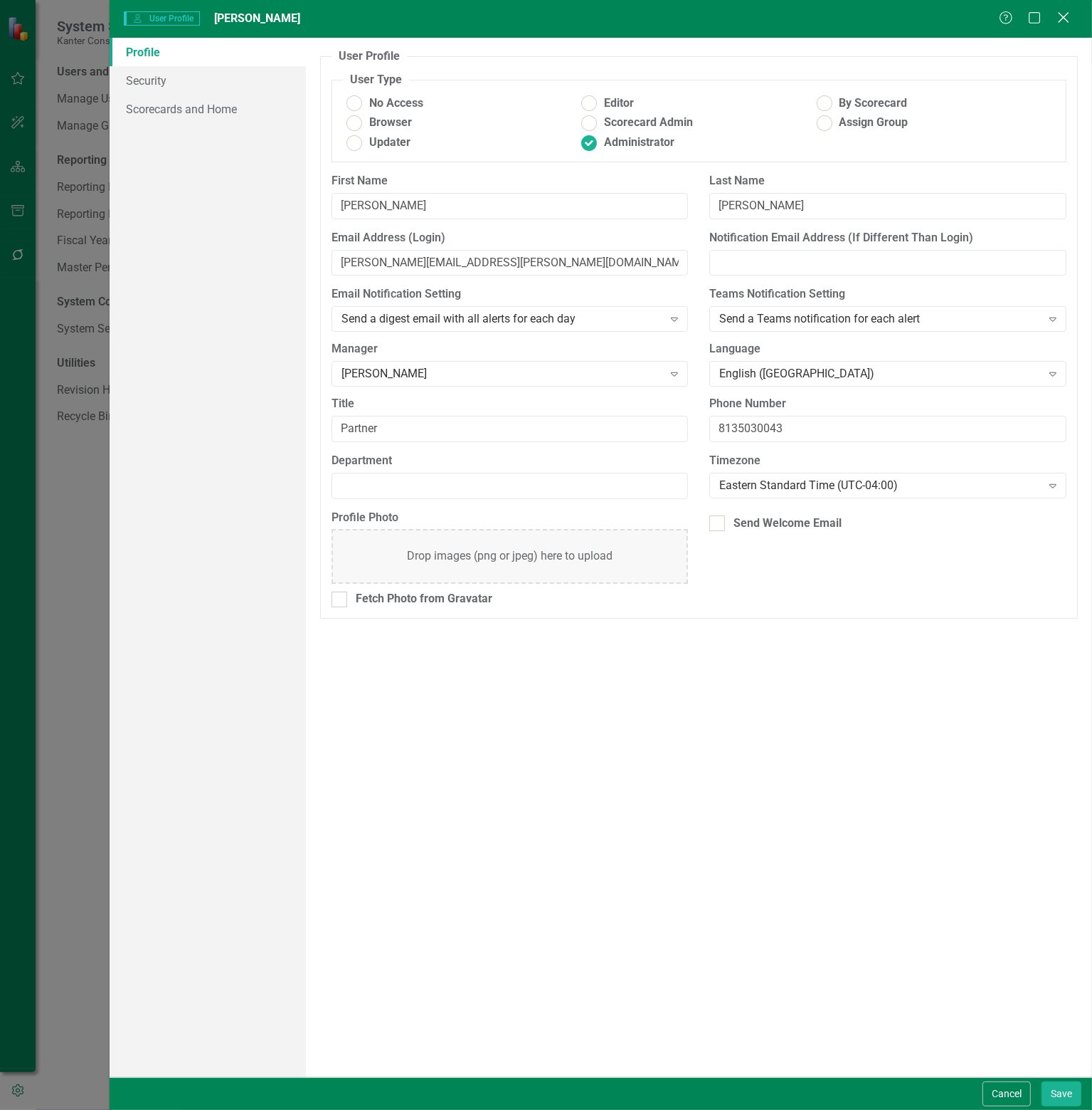
click at [1068, 18] on icon "Close" at bounding box center [1063, 18] width 18 height 13
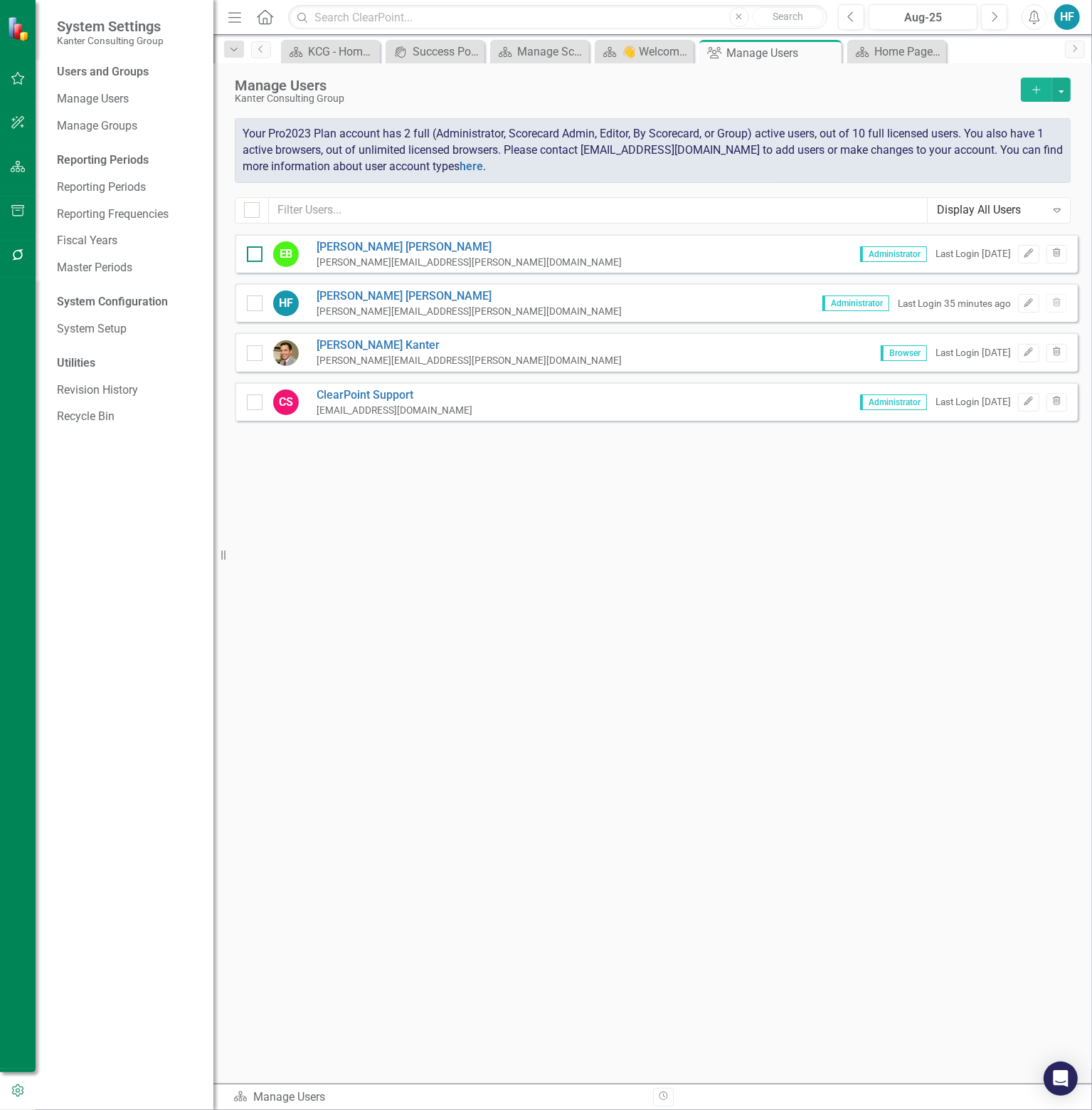
click at [250, 256] on div at bounding box center [255, 254] width 16 height 16
click at [250, 256] on input "checkbox" at bounding box center [251, 251] width 9 height 9
checkbox input "true"
click at [258, 308] on div at bounding box center [255, 303] width 16 height 16
click at [256, 304] on input "checkbox" at bounding box center [251, 299] width 9 height 9
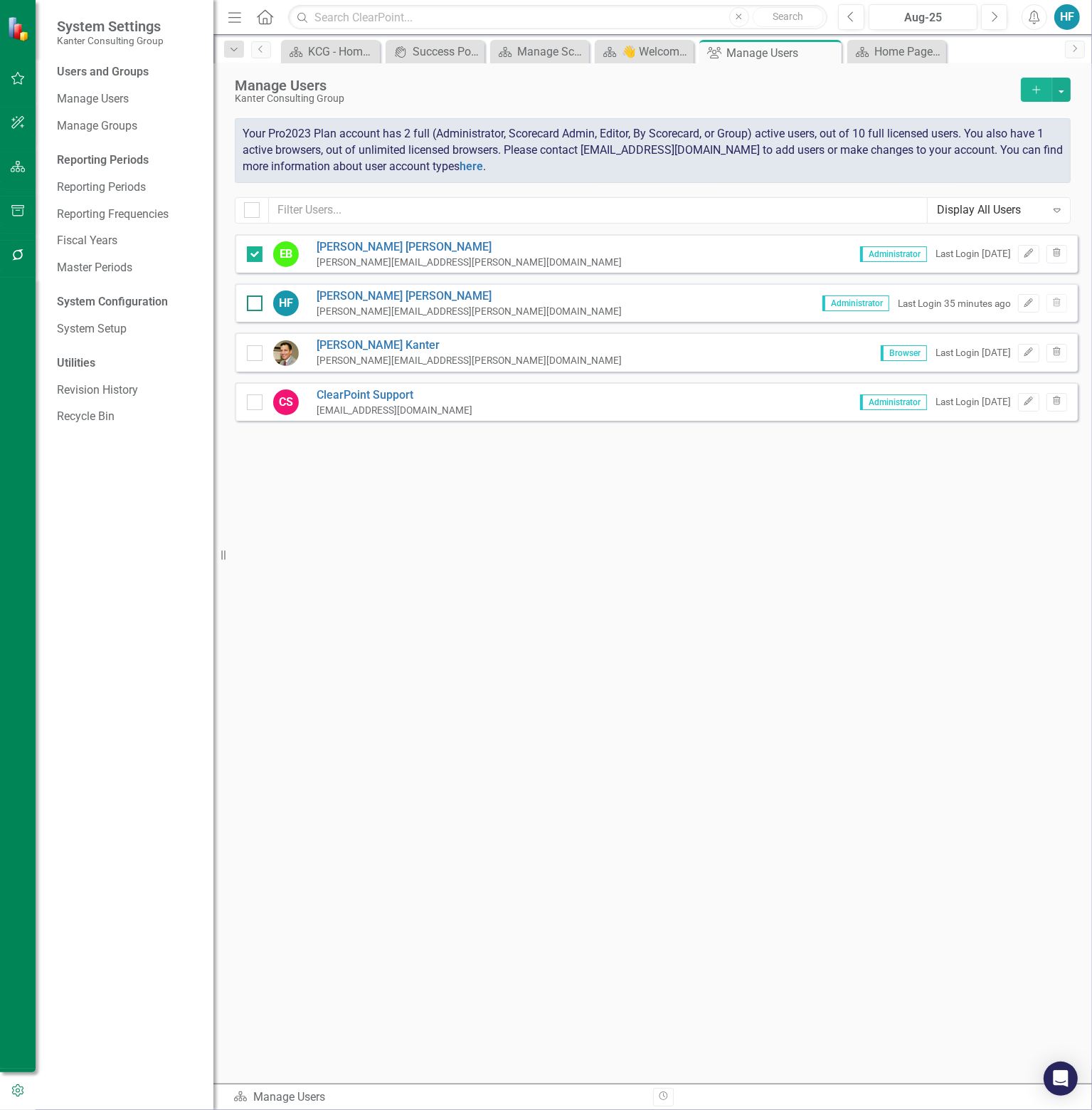
checkbox input "true"
click at [1061, 94] on button "button" at bounding box center [1062, 89] width 19 height 24
click at [255, 252] on input "checkbox" at bounding box center [251, 251] width 9 height 9
checkbox input "false"
click at [256, 299] on div at bounding box center [255, 303] width 16 height 16
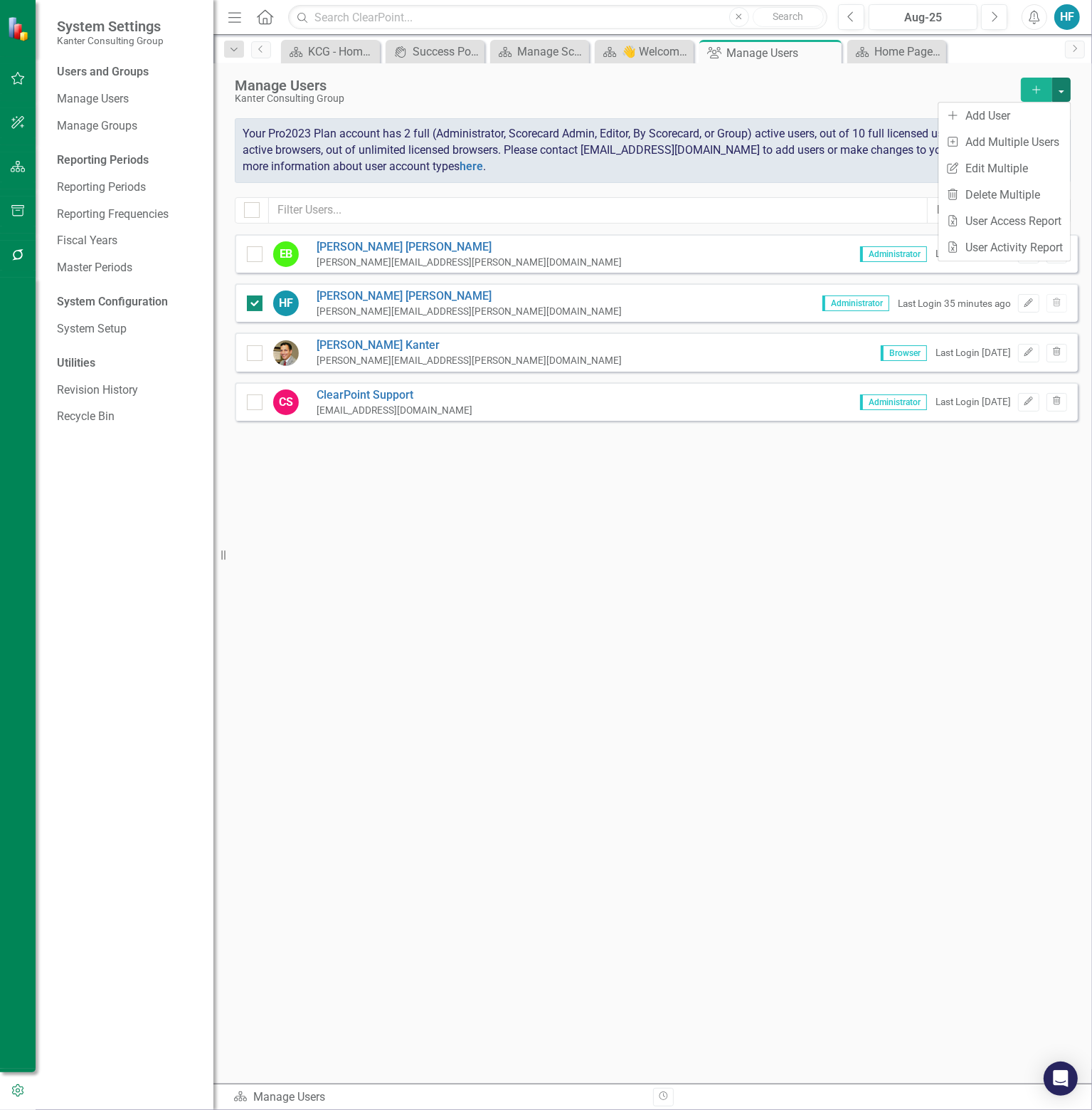
click at [256, 299] on input "checkbox" at bounding box center [251, 299] width 9 height 9
checkbox input "false"
click at [1035, 93] on icon "Add" at bounding box center [1036, 89] width 13 height 10
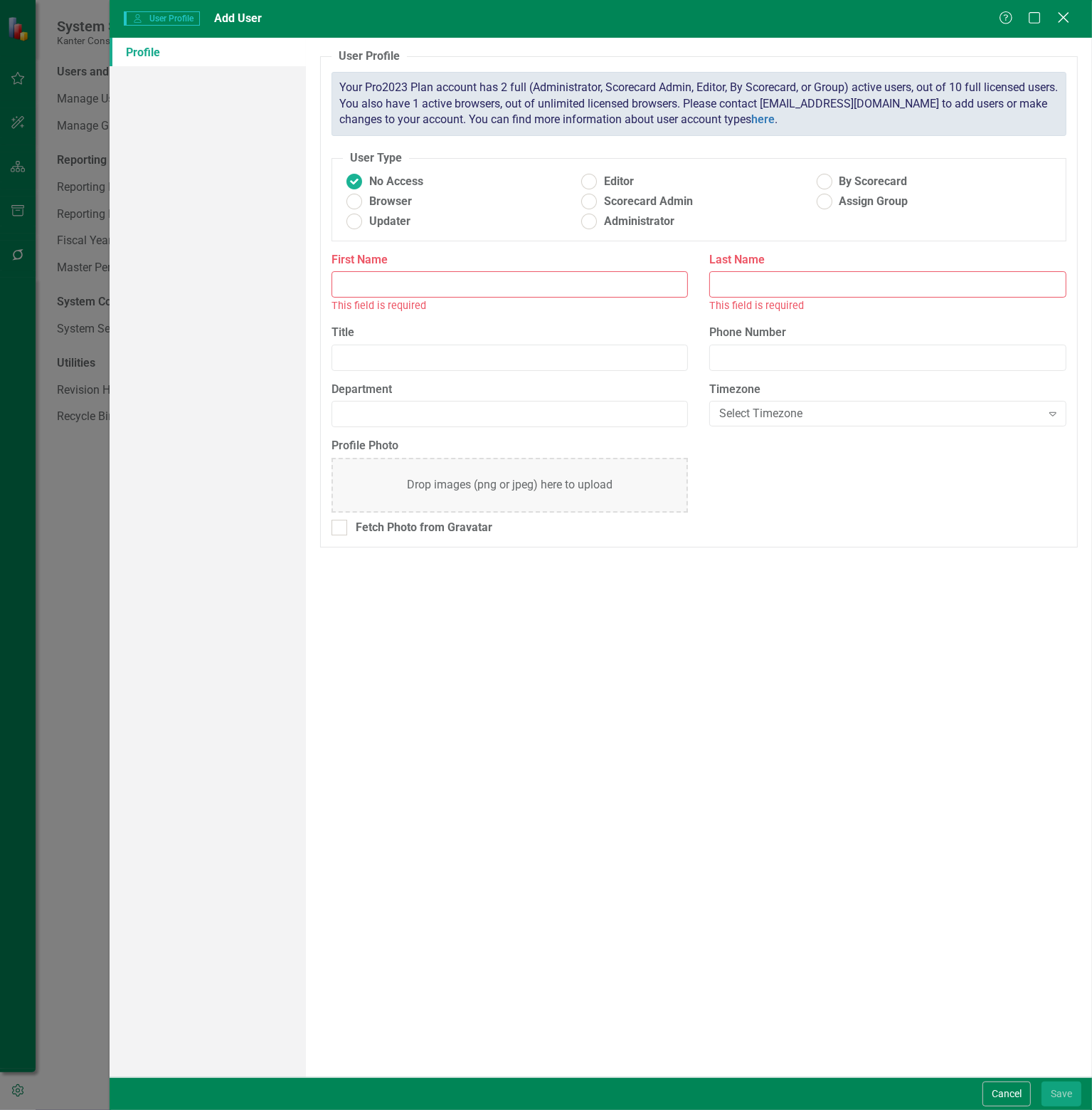
click at [1062, 20] on icon at bounding box center [1063, 17] width 11 height 11
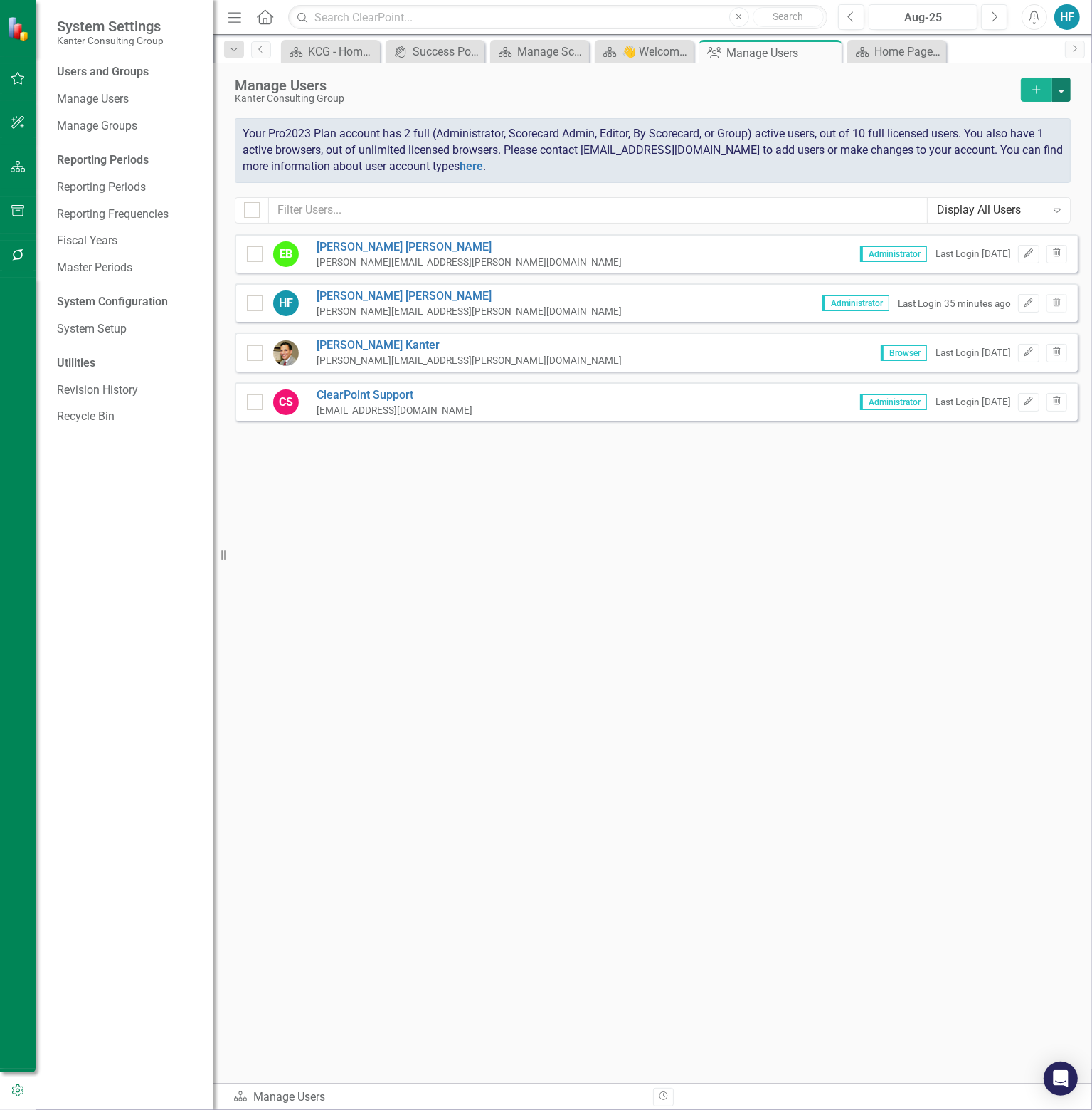
click at [1067, 85] on button "button" at bounding box center [1062, 89] width 19 height 24
click at [1020, 140] on link "Add Multiple Add Multiple Users" at bounding box center [1004, 142] width 132 height 26
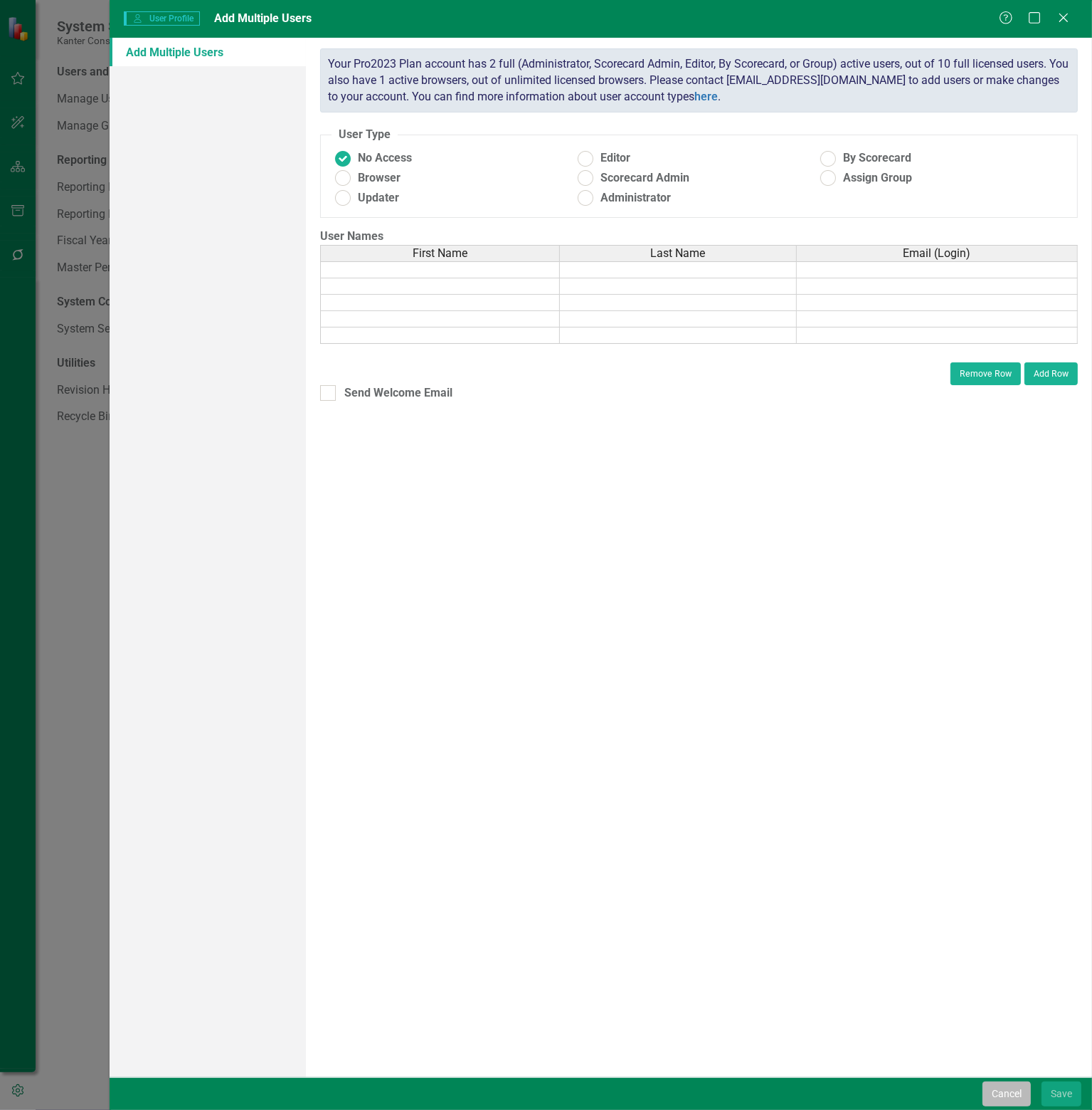
click at [1004, 1087] on button "Cancel" at bounding box center [1006, 1094] width 48 height 25
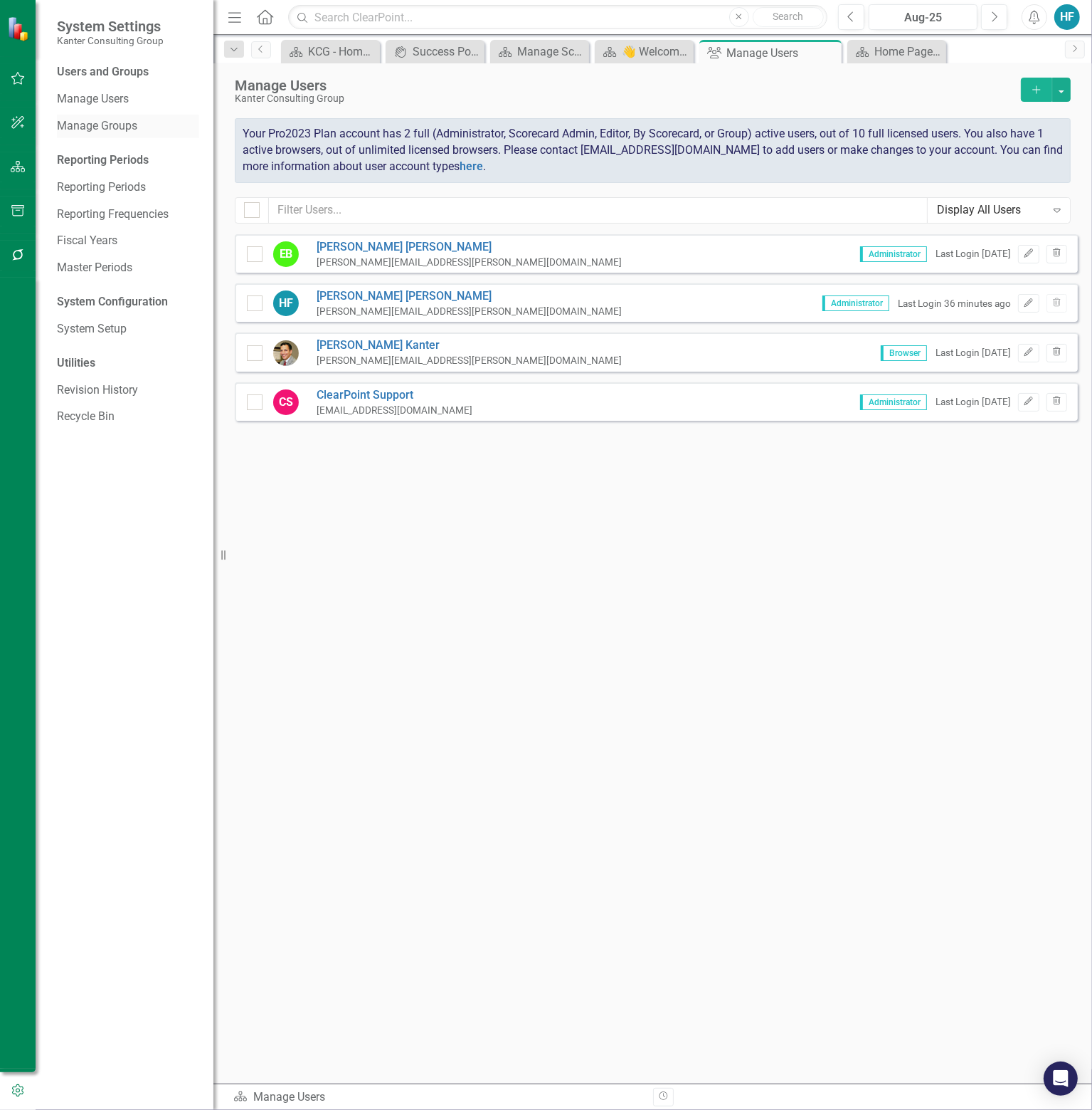
click at [120, 121] on link "Manage Groups" at bounding box center [128, 126] width 143 height 16
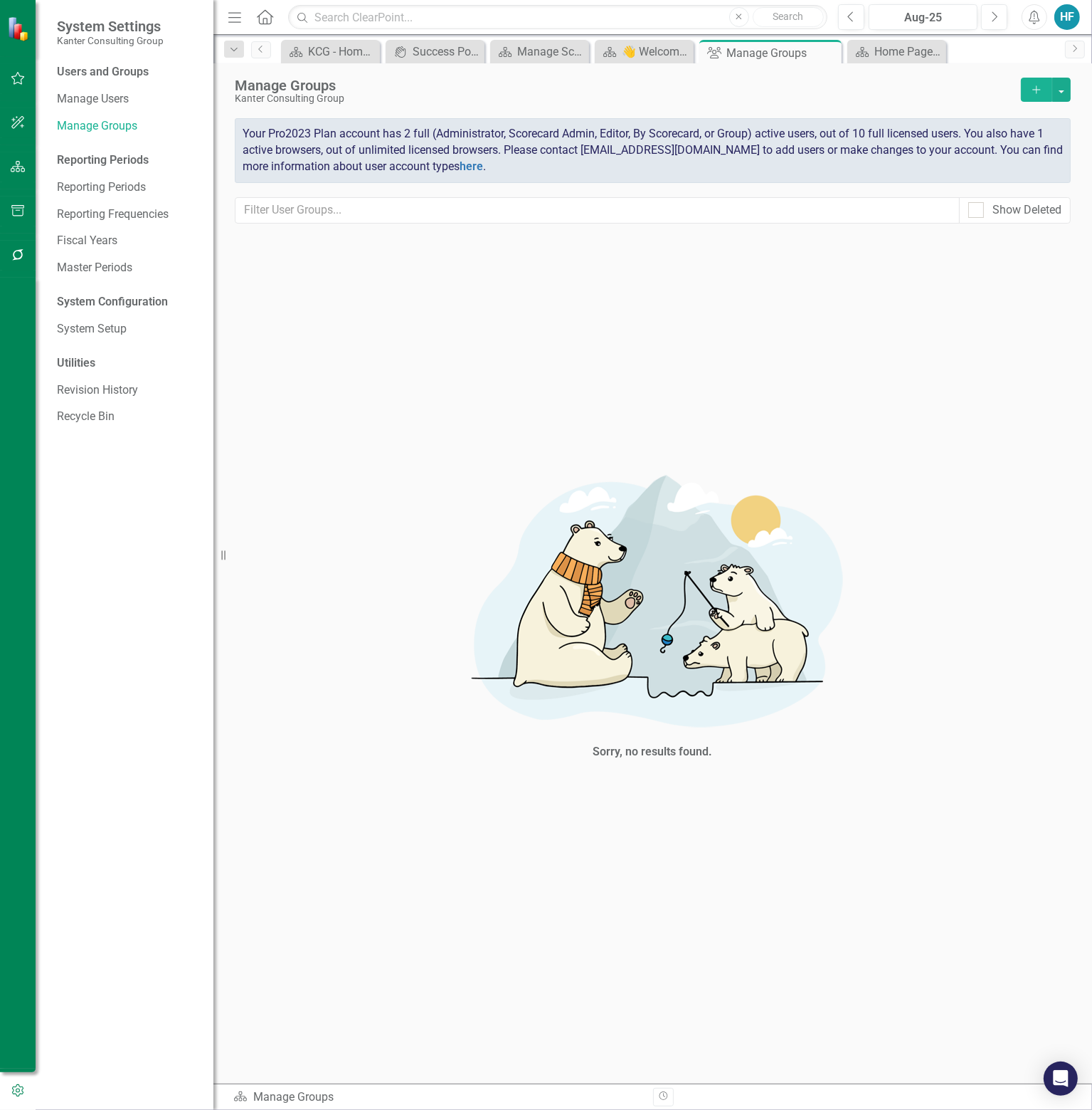
click at [1033, 89] on icon "Add" at bounding box center [1036, 89] width 13 height 10
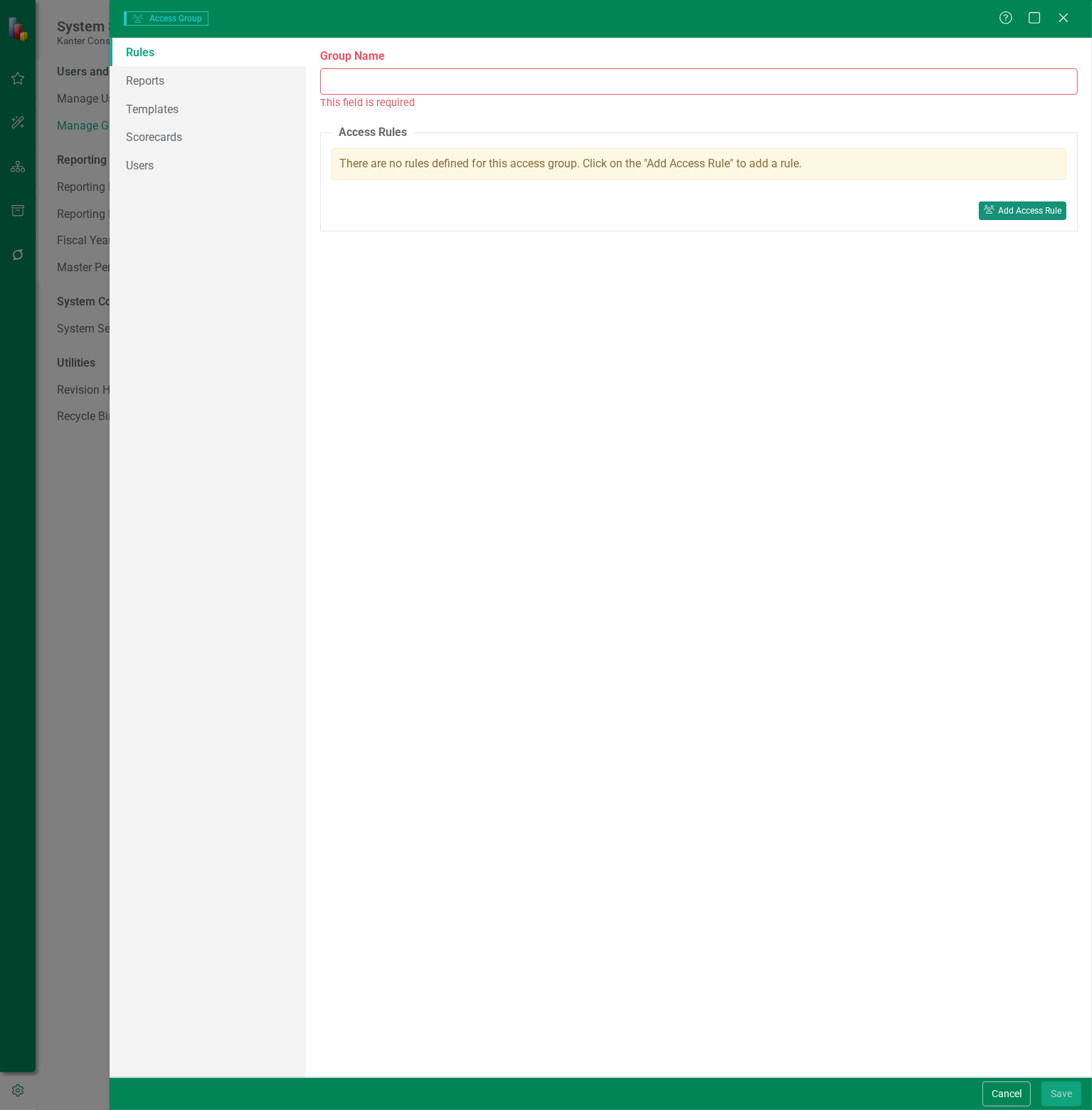
click at [1007, 203] on button "User Group Add Access Rule" at bounding box center [1023, 211] width 88 height 19
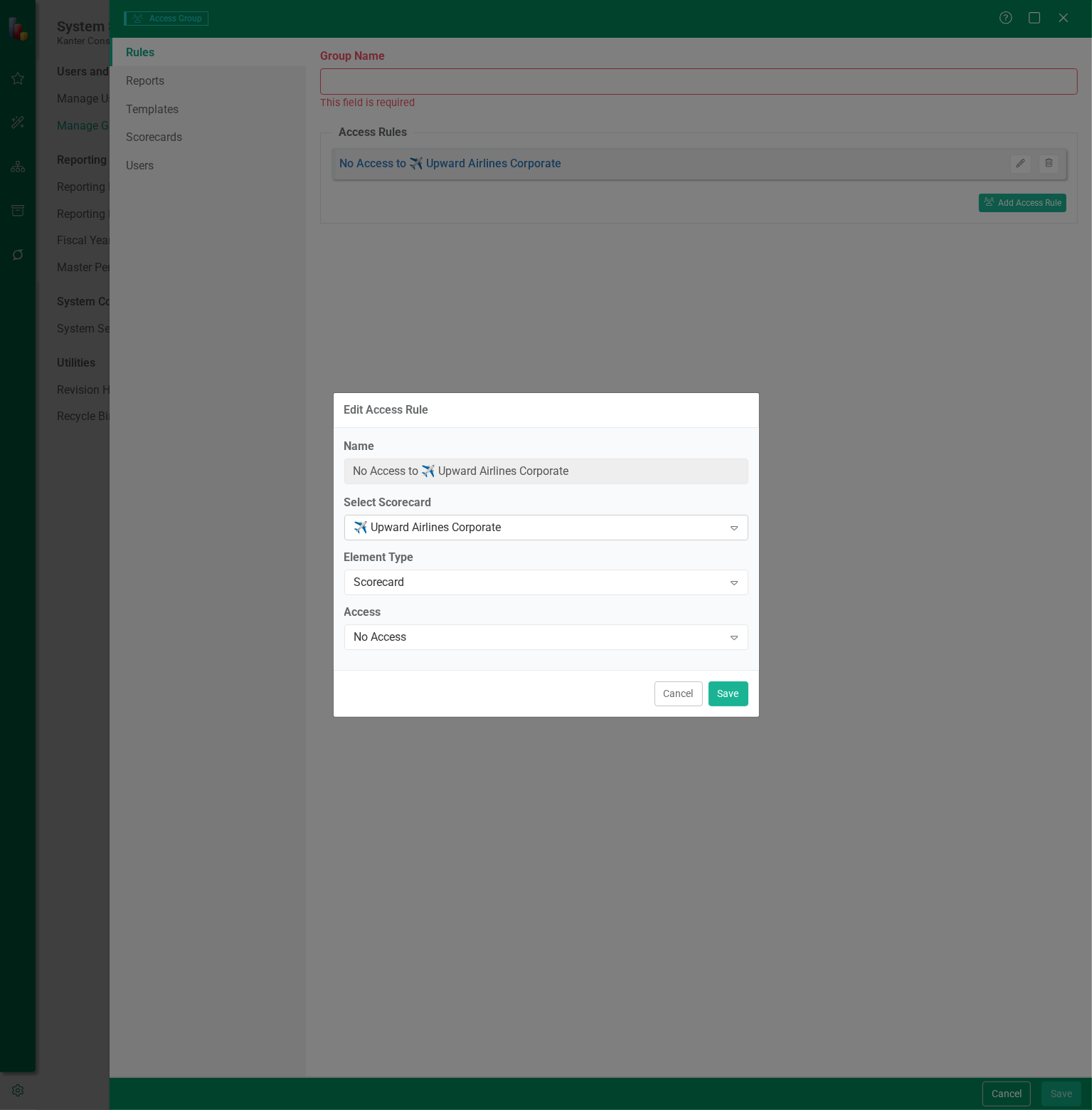
click at [621, 528] on div "✈️ Upward Airlines Corporate" at bounding box center [539, 527] width 369 height 16
click at [590, 577] on div "Scorecard" at bounding box center [539, 582] width 369 height 16
click at [563, 640] on div "No Access" at bounding box center [539, 637] width 369 height 16
click at [682, 697] on button "Cancel" at bounding box center [678, 694] width 48 height 25
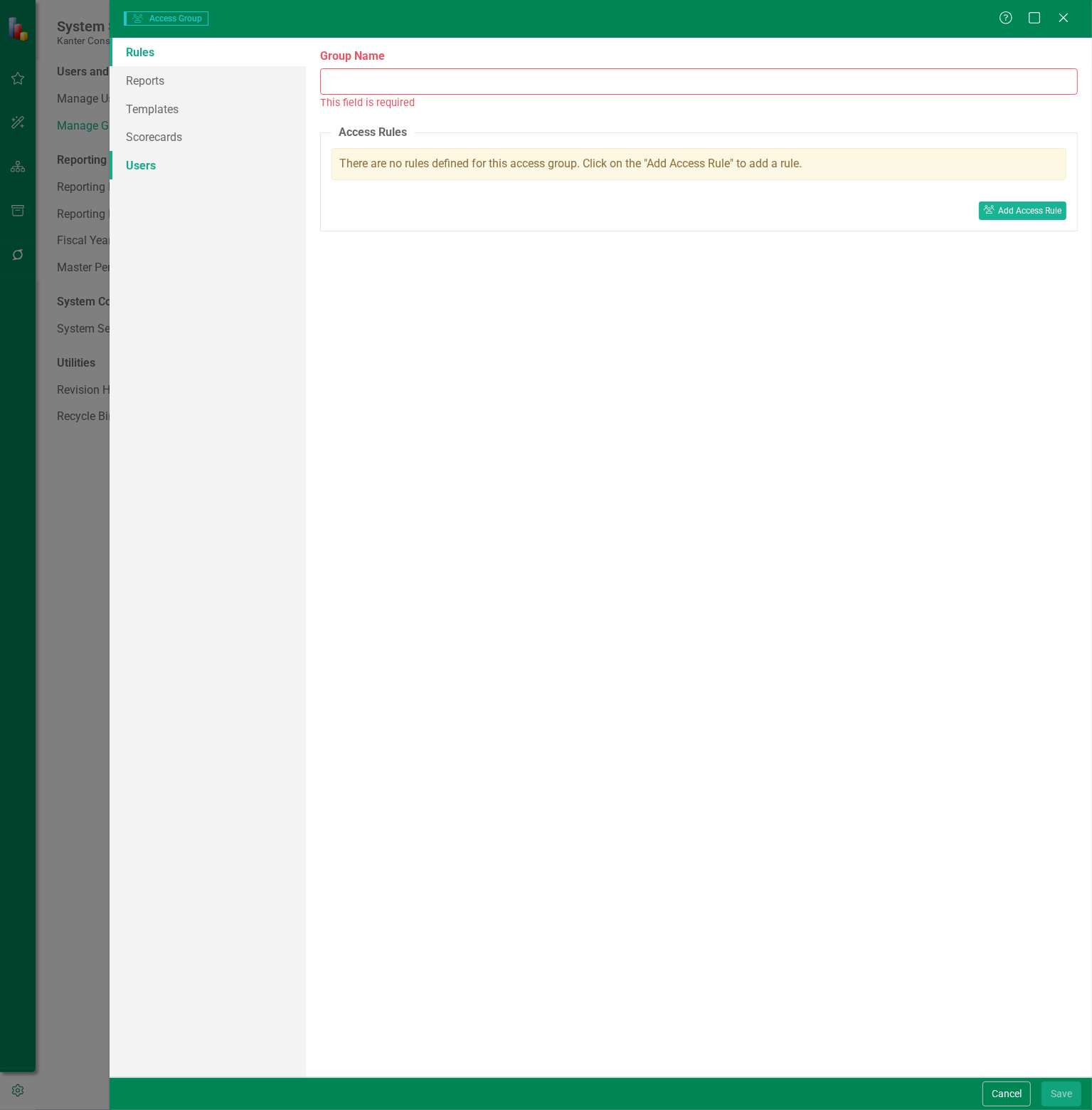
click at [148, 166] on link "Users" at bounding box center [207, 165] width 196 height 29
click at [1064, 22] on icon "Close" at bounding box center [1063, 18] width 18 height 13
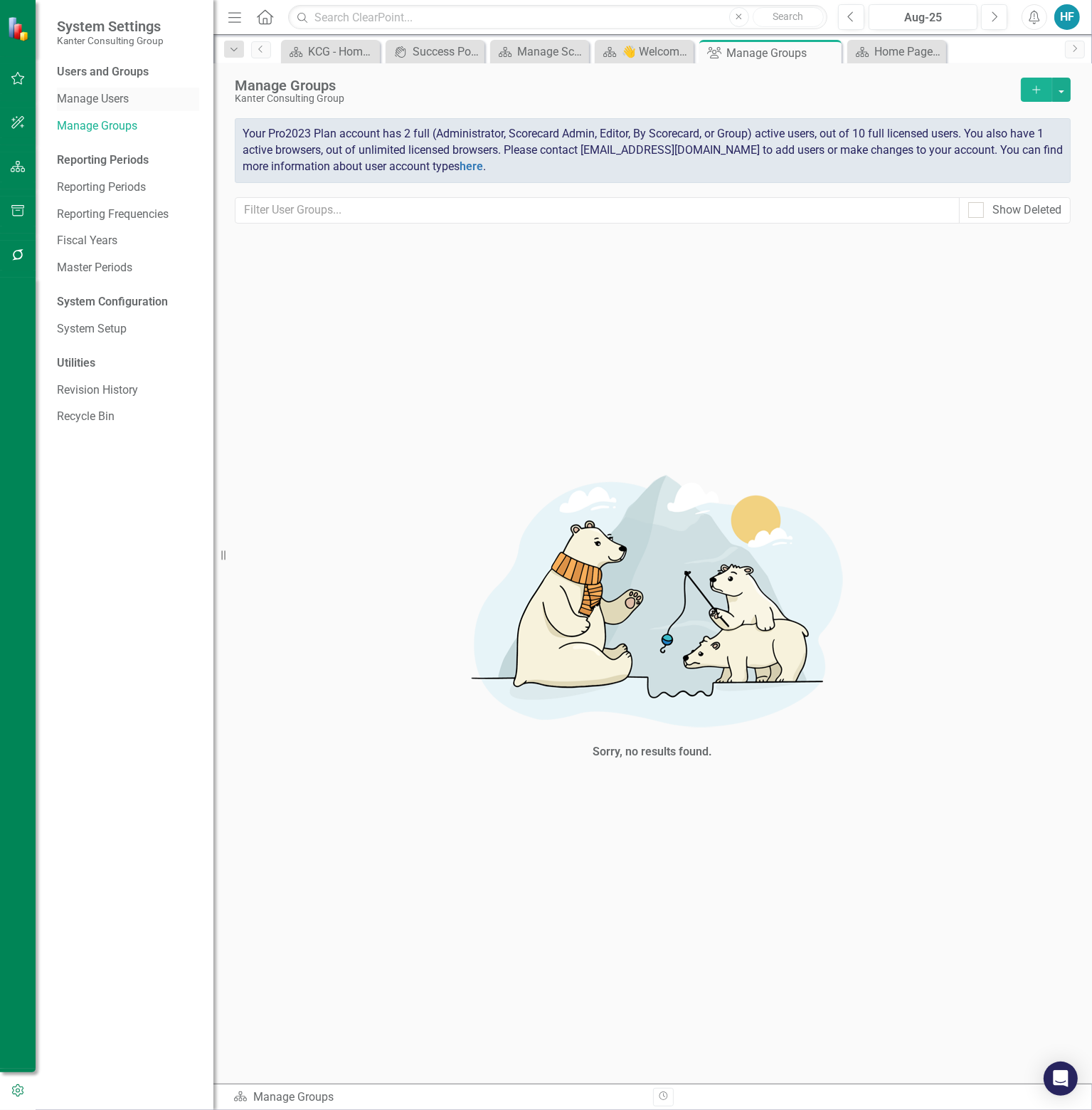
click at [94, 100] on link "Manage Users" at bounding box center [128, 99] width 143 height 16
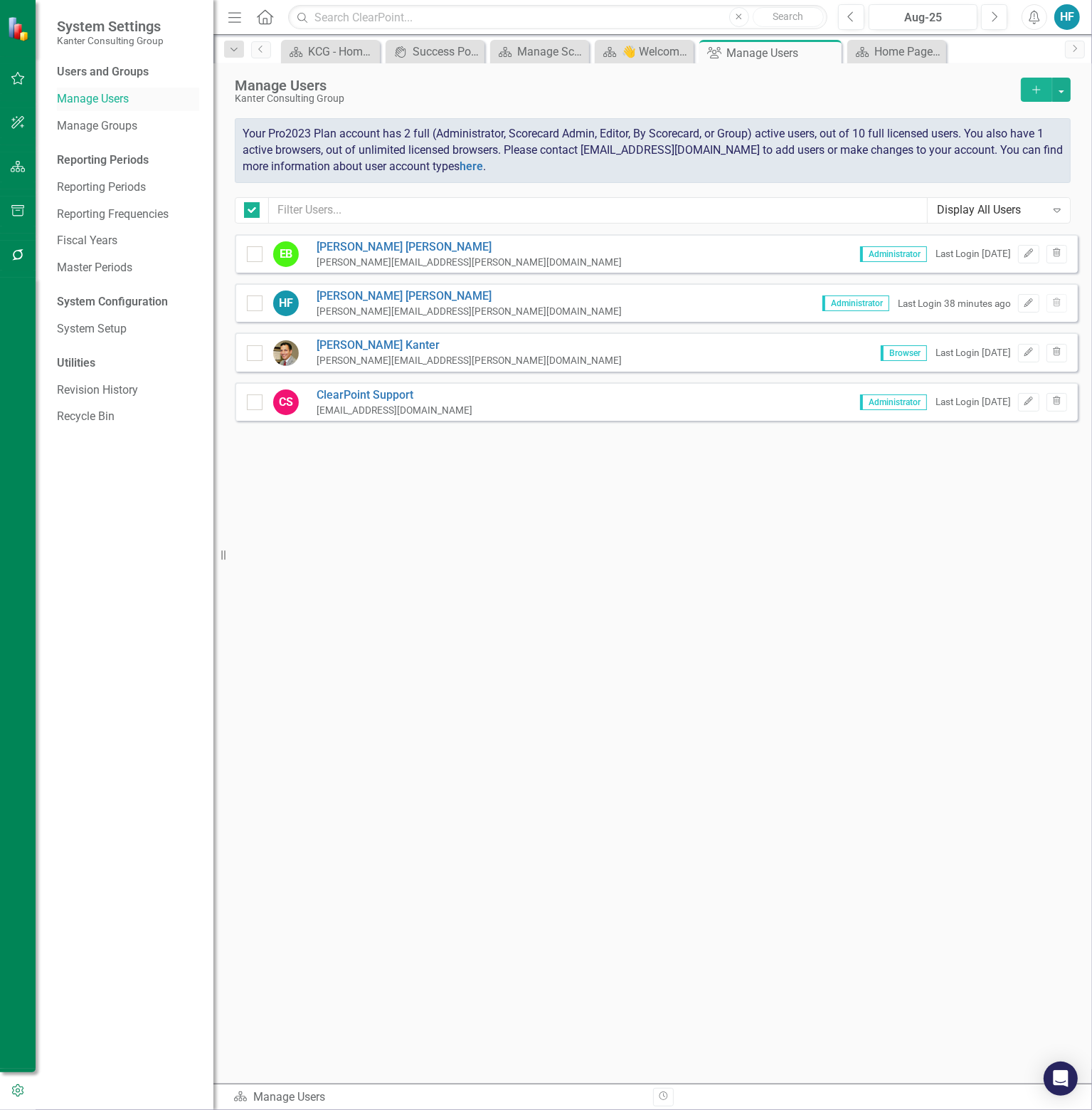
checkbox input "false"
click at [1028, 256] on icon "Edit" at bounding box center [1029, 253] width 11 height 8
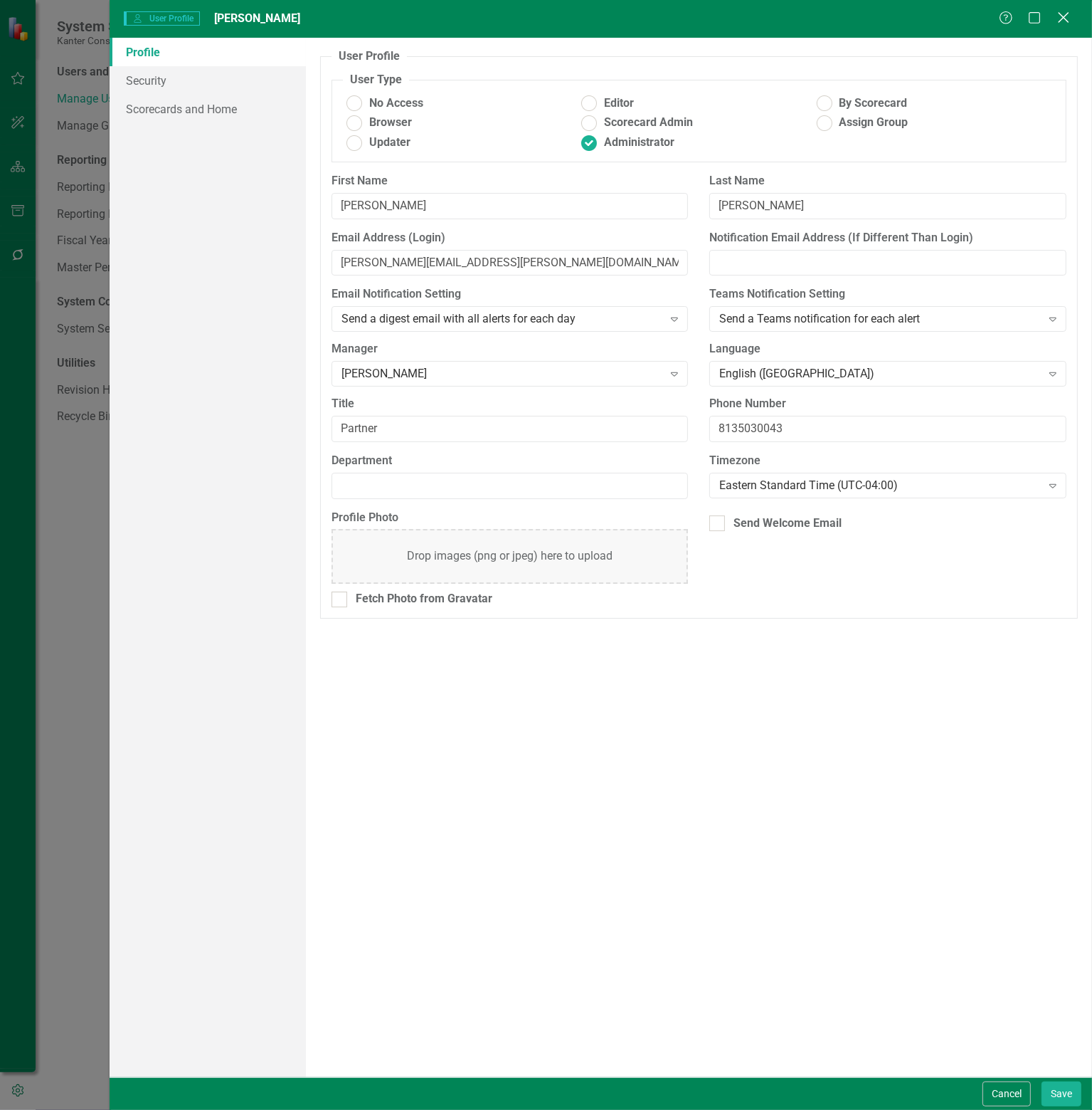
click at [1069, 13] on icon "Close" at bounding box center [1063, 18] width 18 height 13
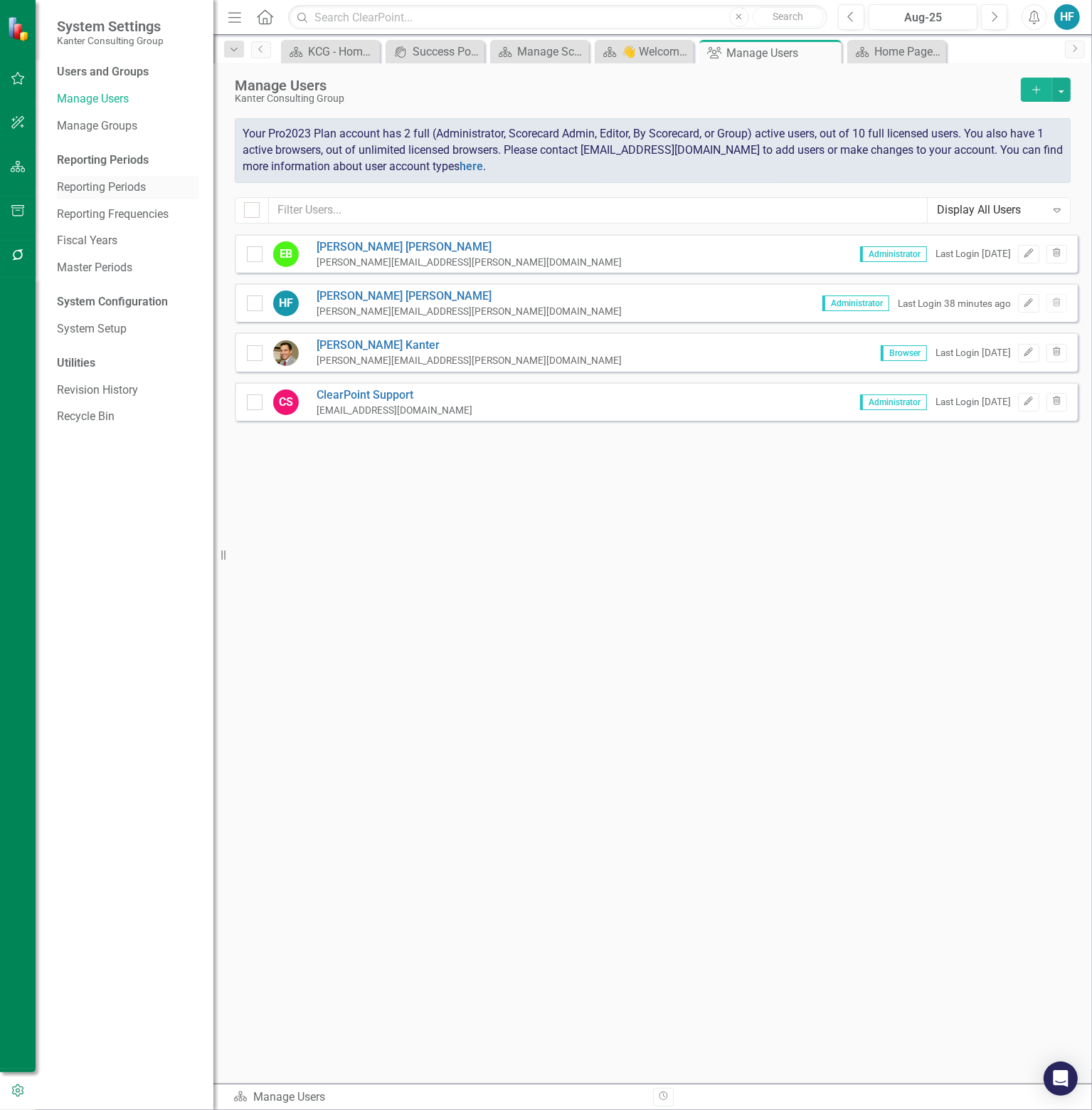
click at [122, 181] on link "Reporting Periods" at bounding box center [128, 187] width 143 height 16
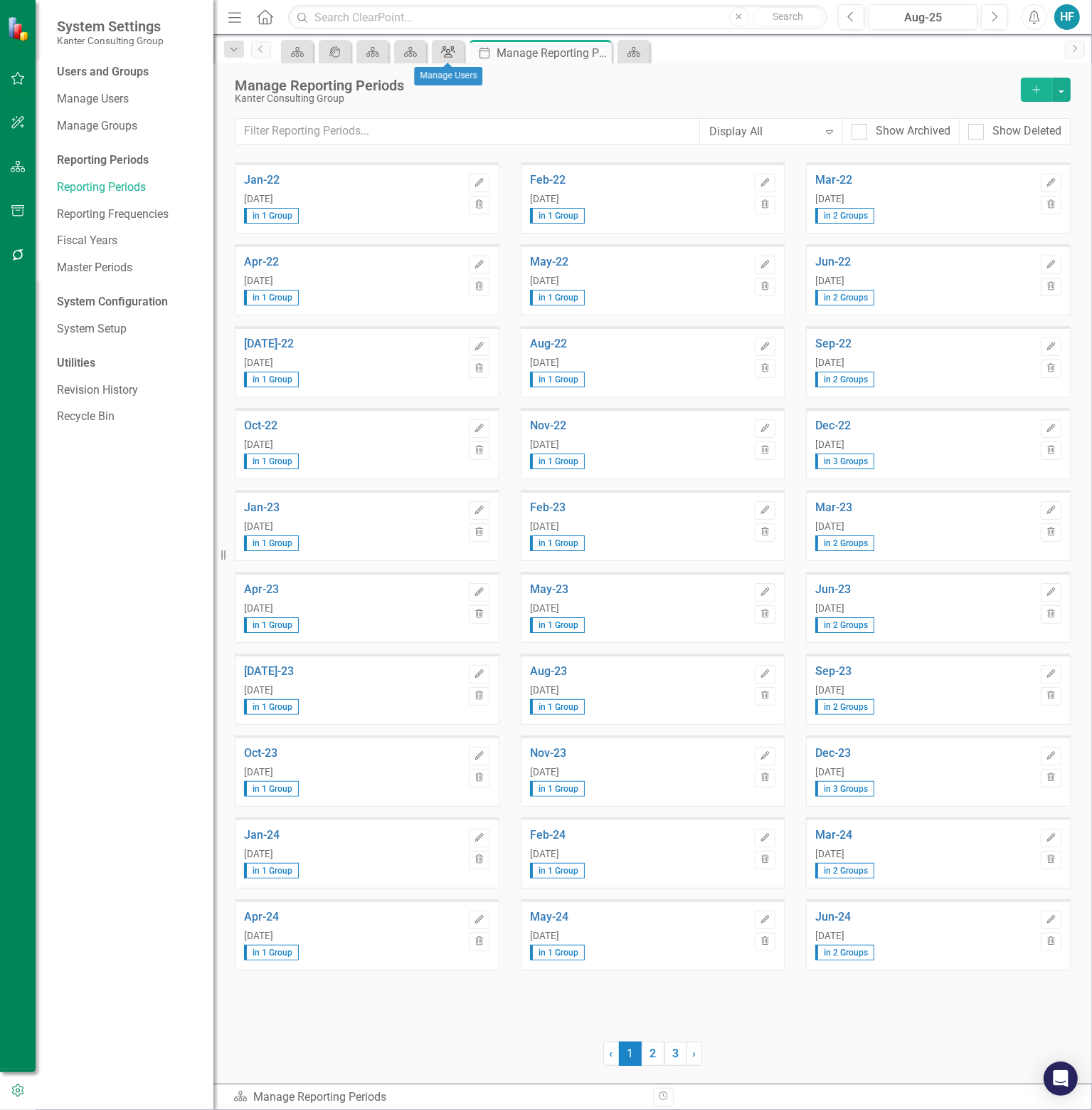
click at [449, 52] on icon at bounding box center [448, 52] width 14 height 12
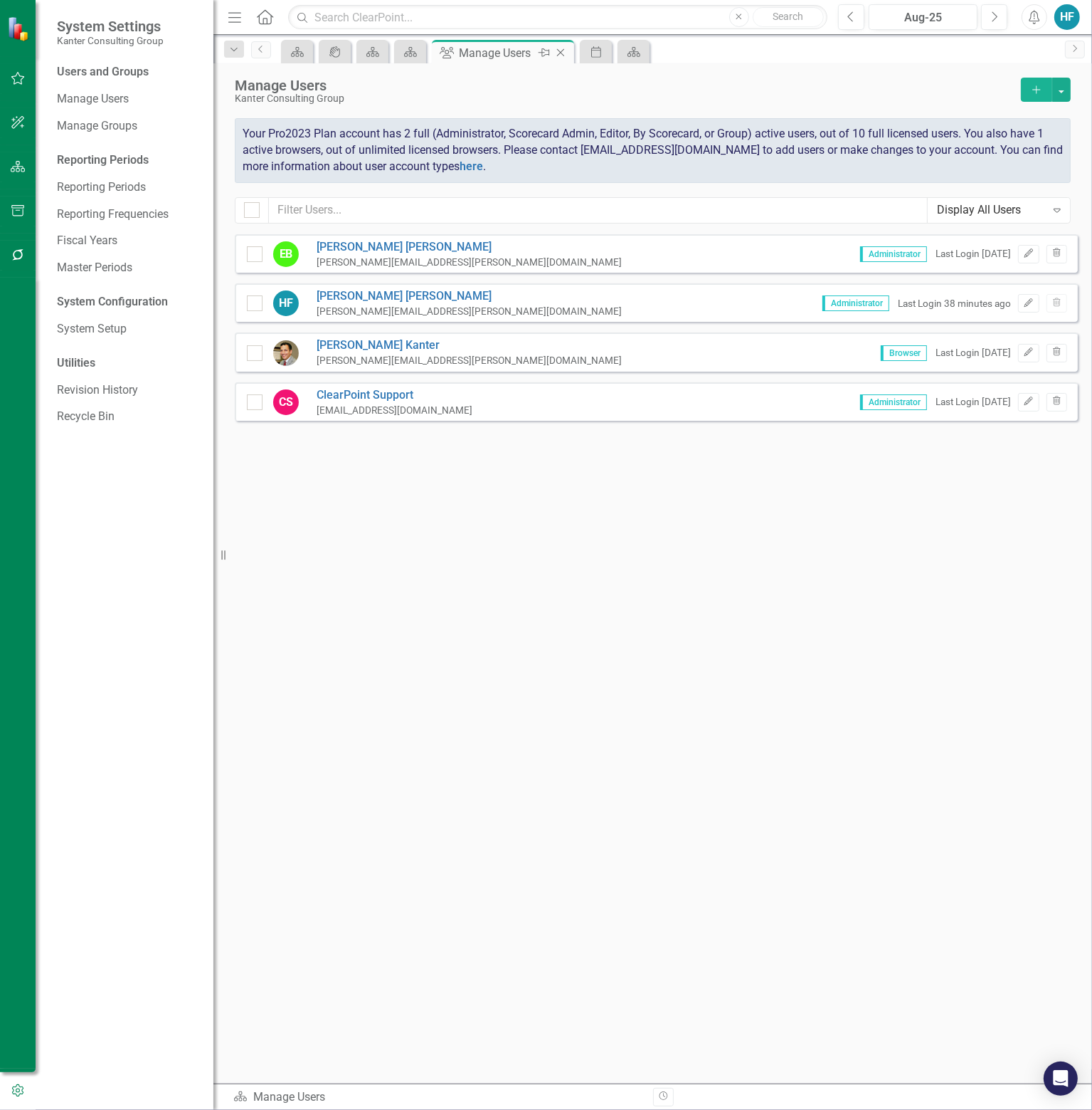
click at [565, 48] on icon "Close" at bounding box center [561, 53] width 14 height 12
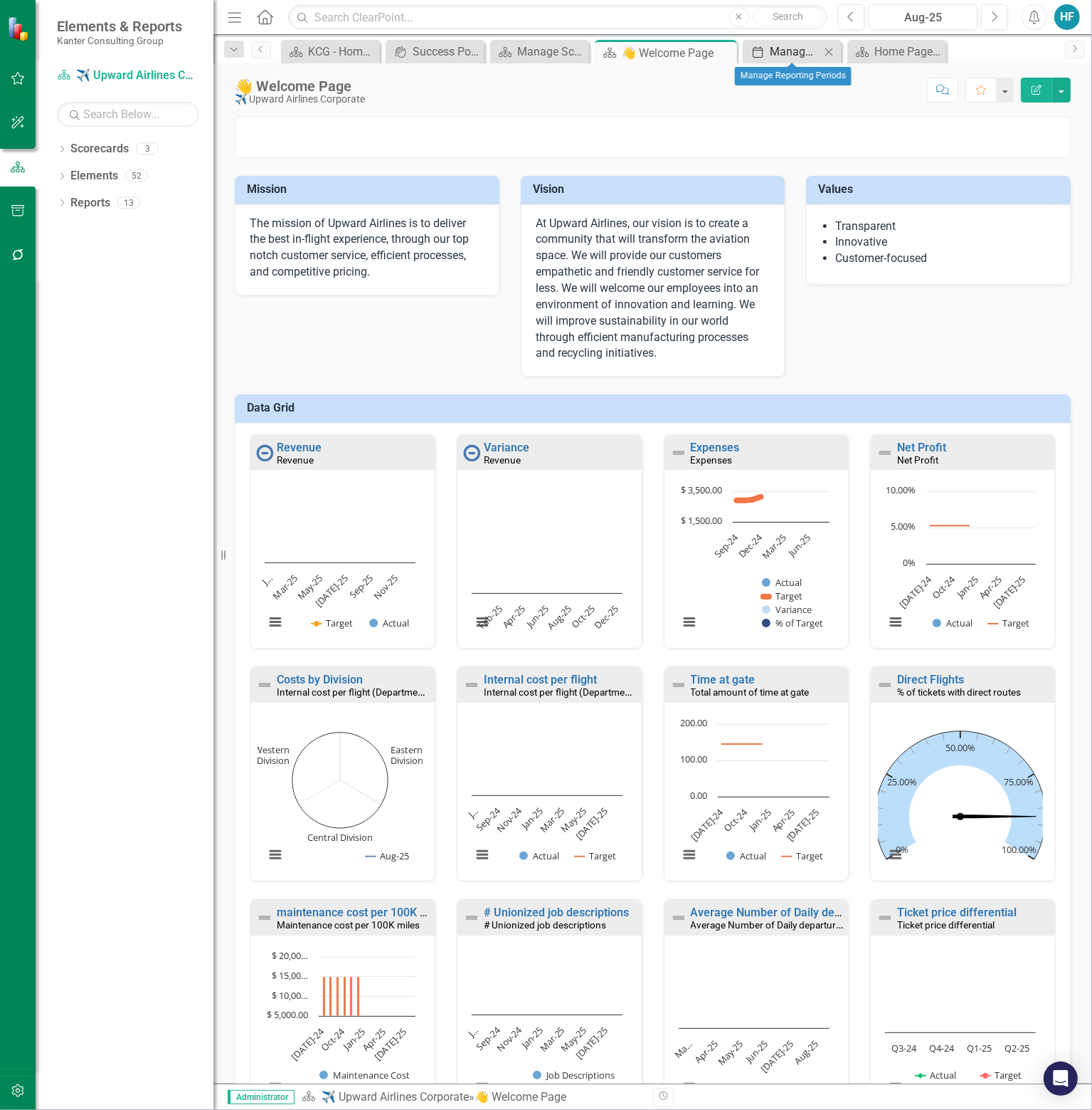
click at [802, 51] on div "Manage Reporting Periods" at bounding box center [795, 51] width 51 height 18
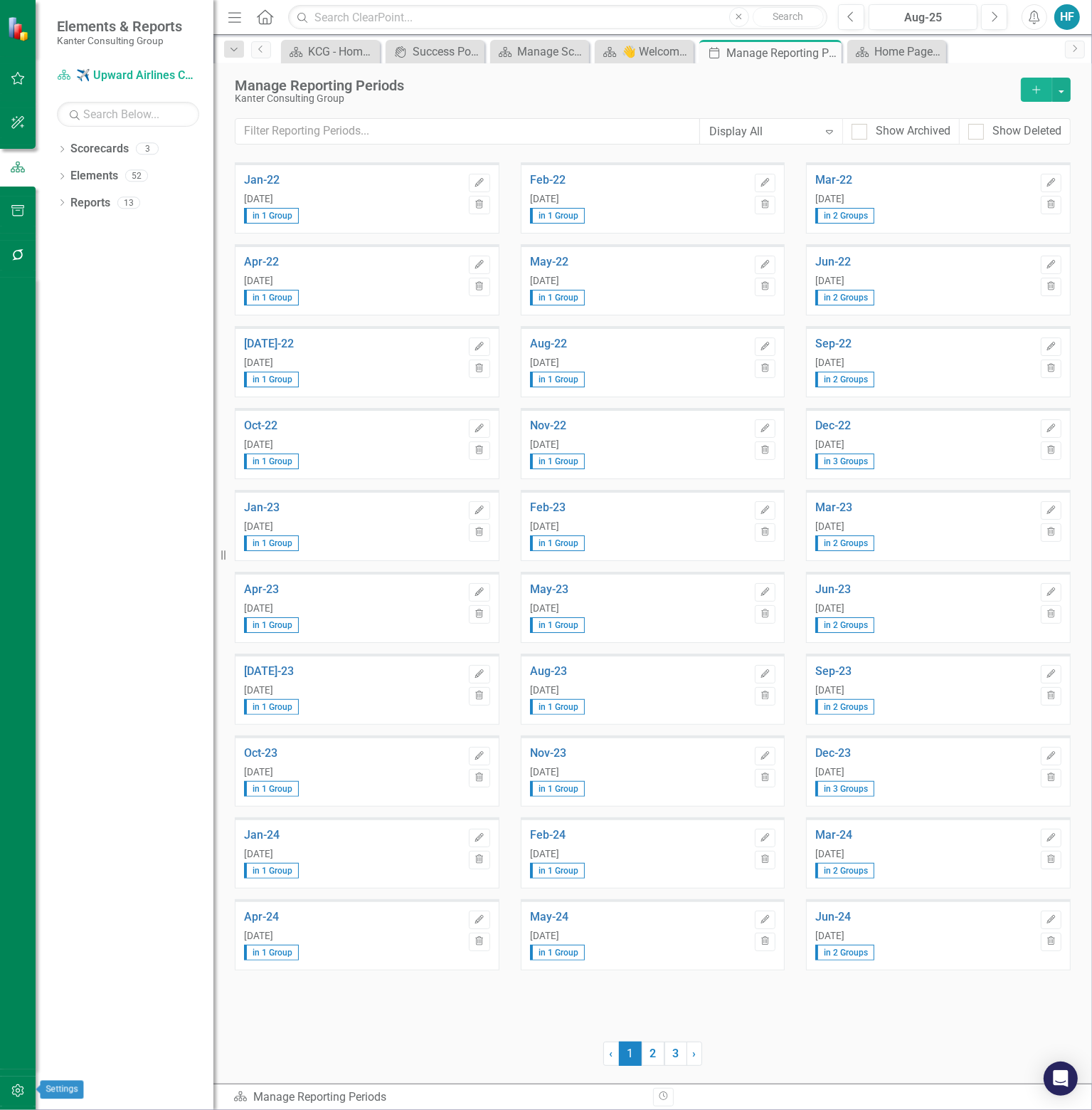
click at [20, 1090] on icon "button" at bounding box center [18, 1090] width 12 height 13
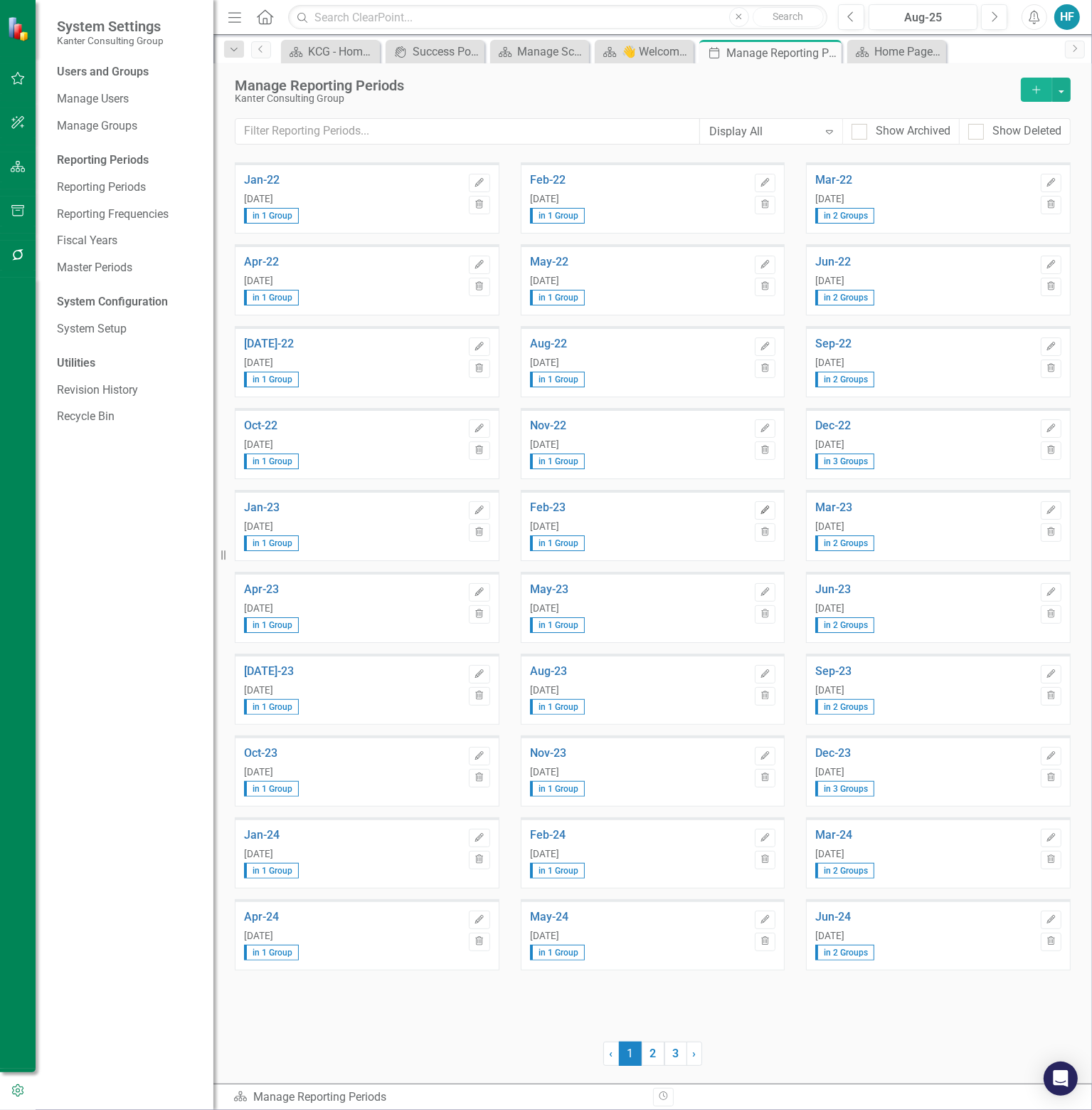
click at [767, 510] on icon "Edit" at bounding box center [765, 510] width 11 height 8
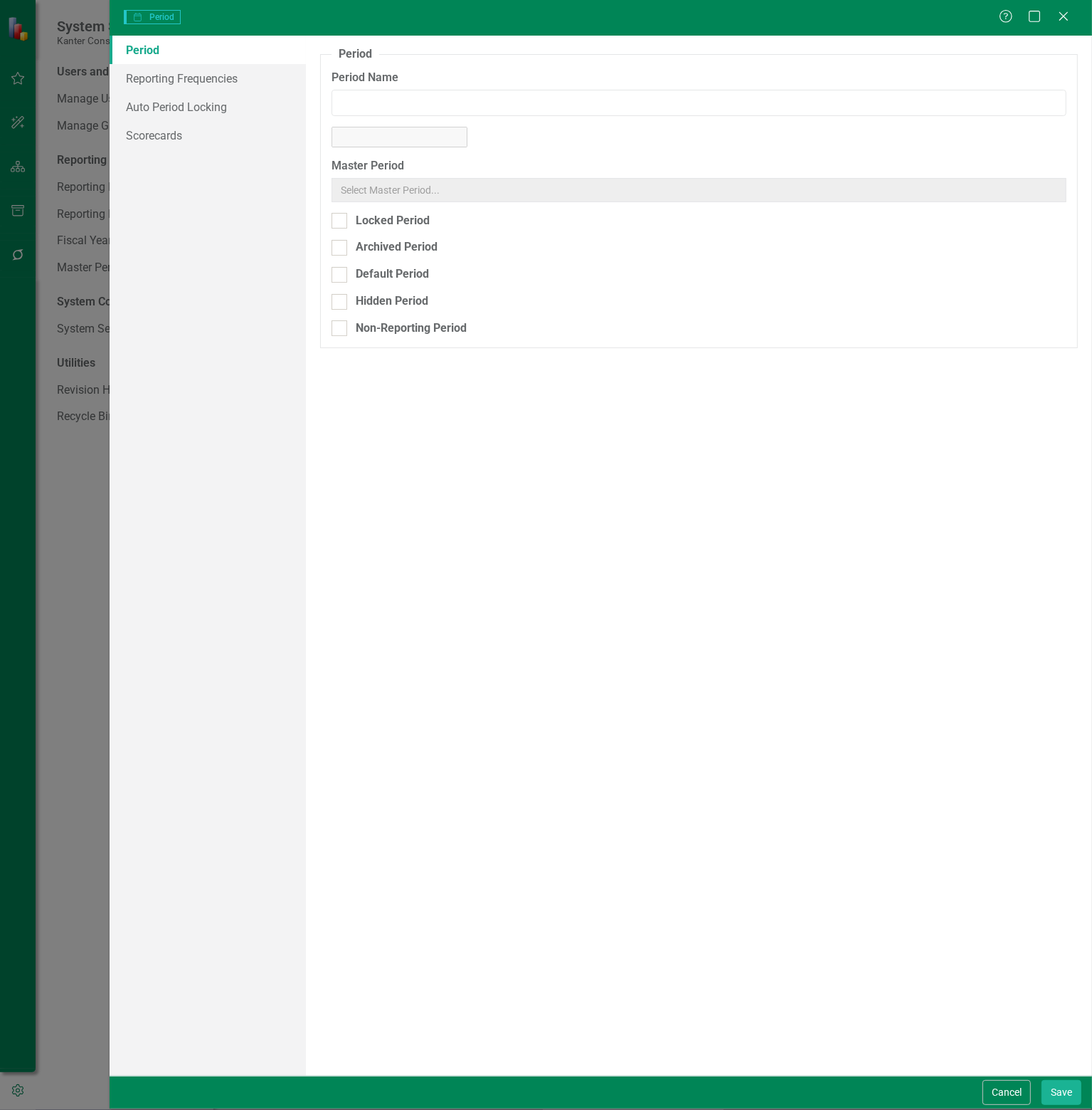
type input "Feb-23"
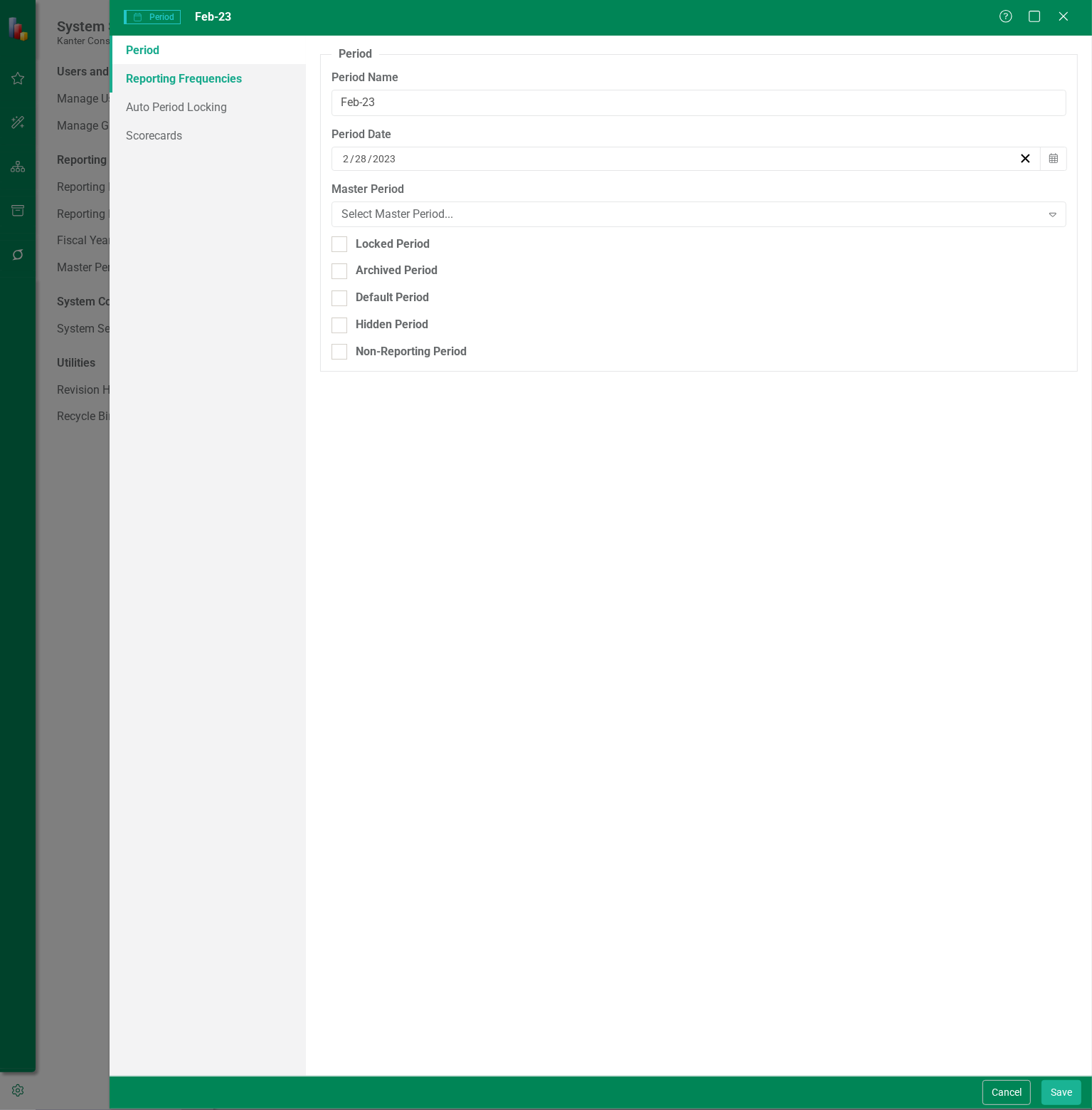
click at [213, 82] on link "Reporting Frequencies" at bounding box center [207, 78] width 196 height 29
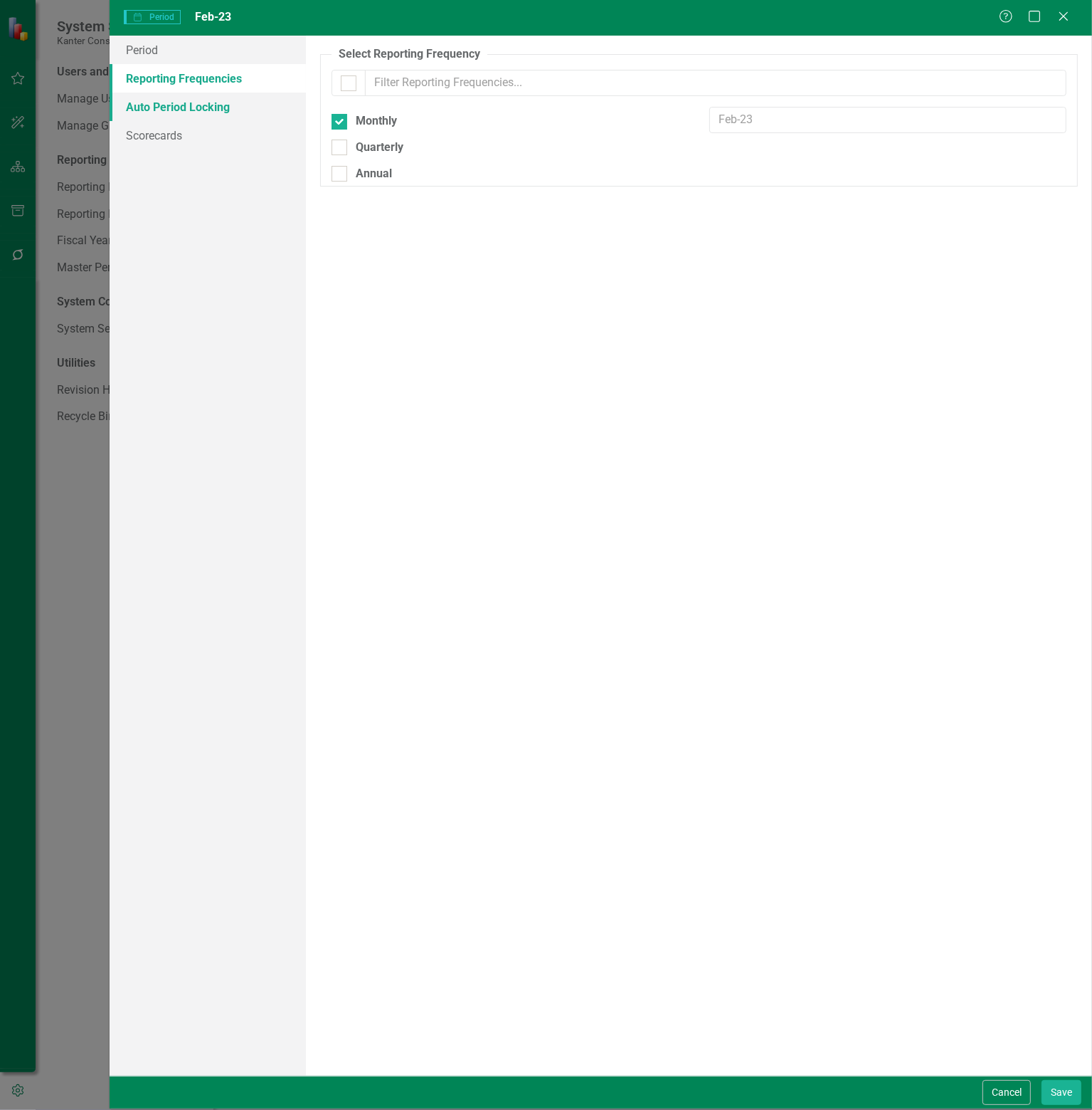
click at [204, 103] on link "Auto Period Locking" at bounding box center [207, 107] width 196 height 29
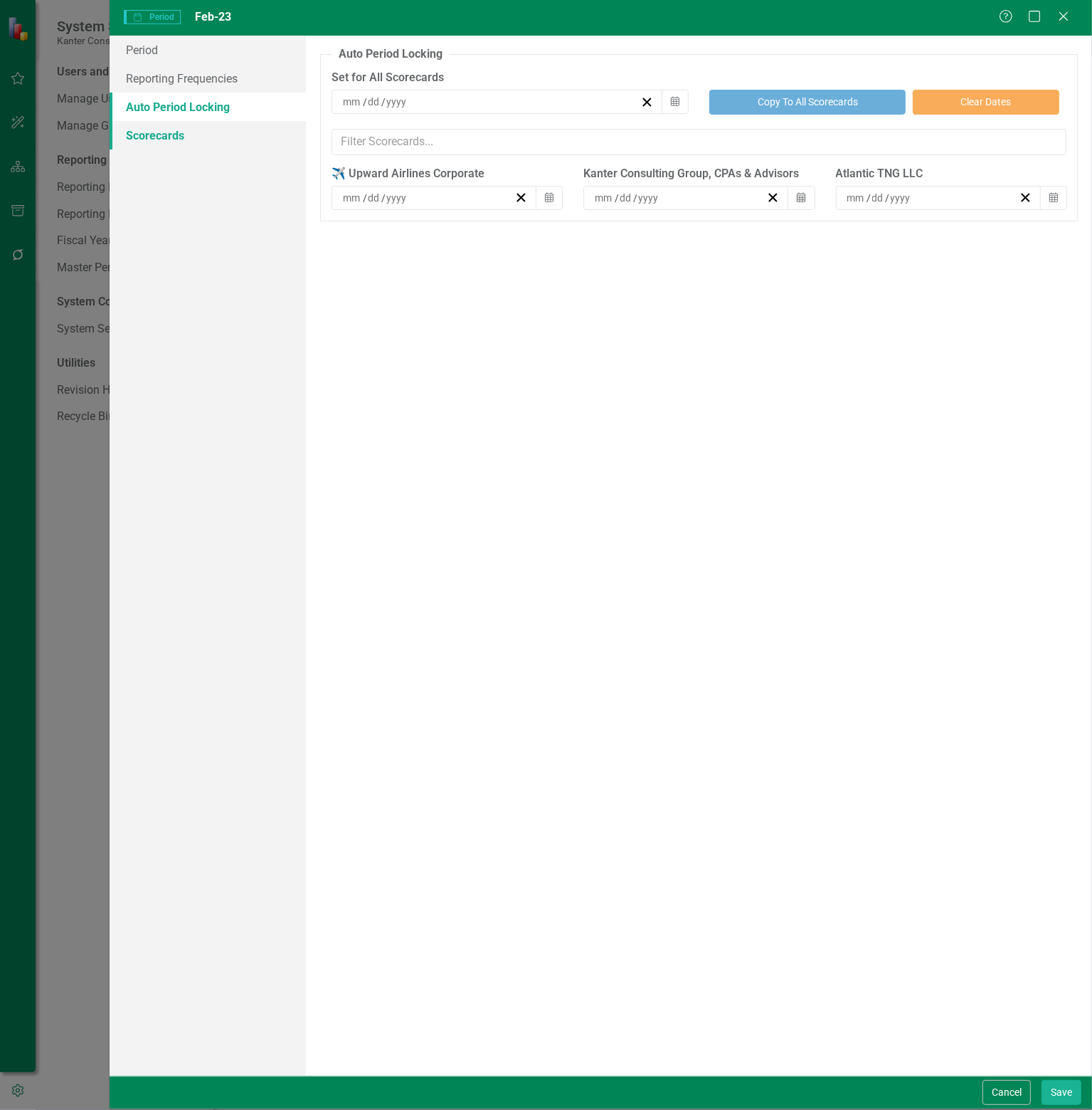
click at [155, 133] on link "Scorecards" at bounding box center [207, 135] width 196 height 29
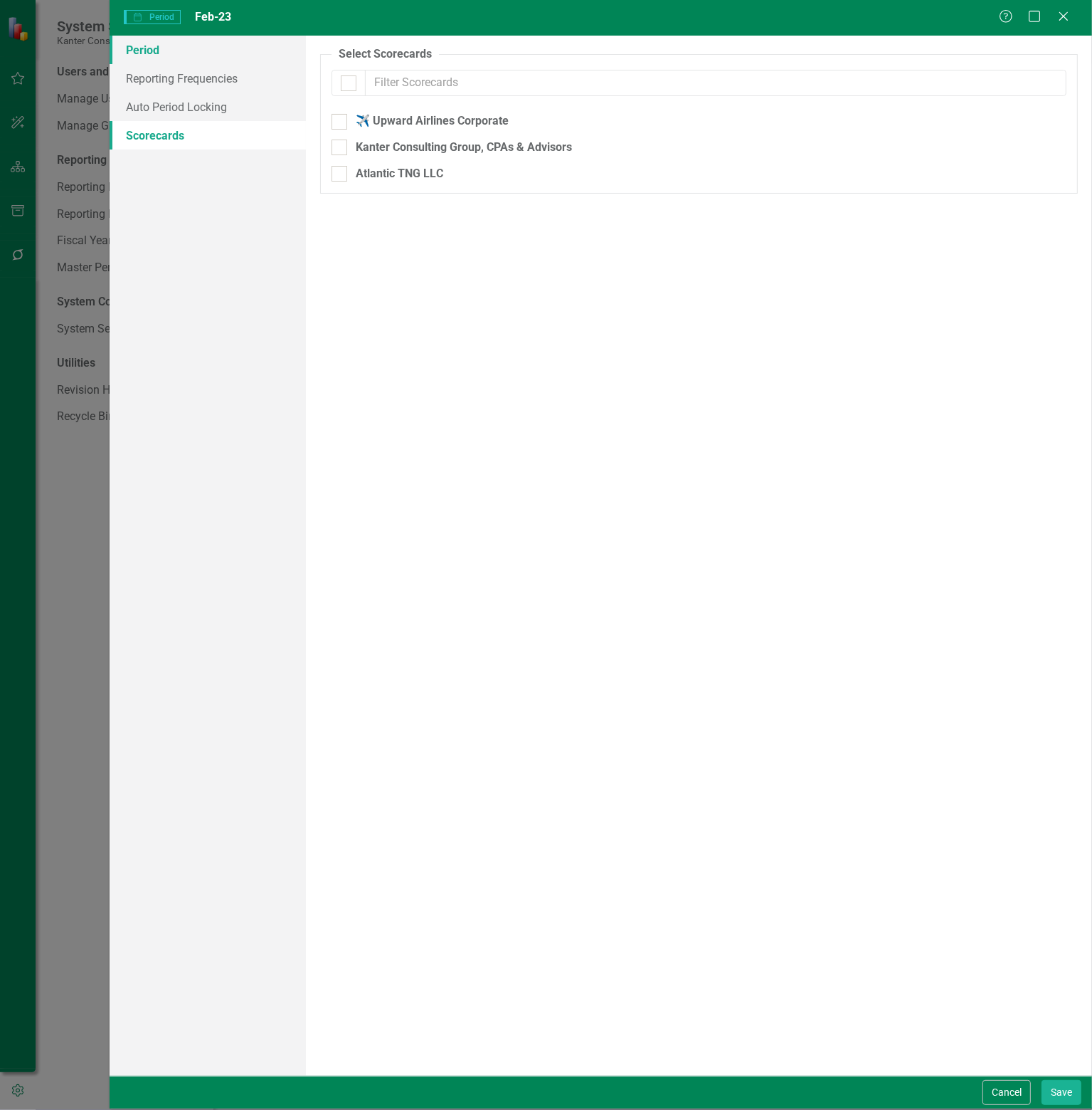
click at [164, 48] on link "Period" at bounding box center [207, 50] width 196 height 29
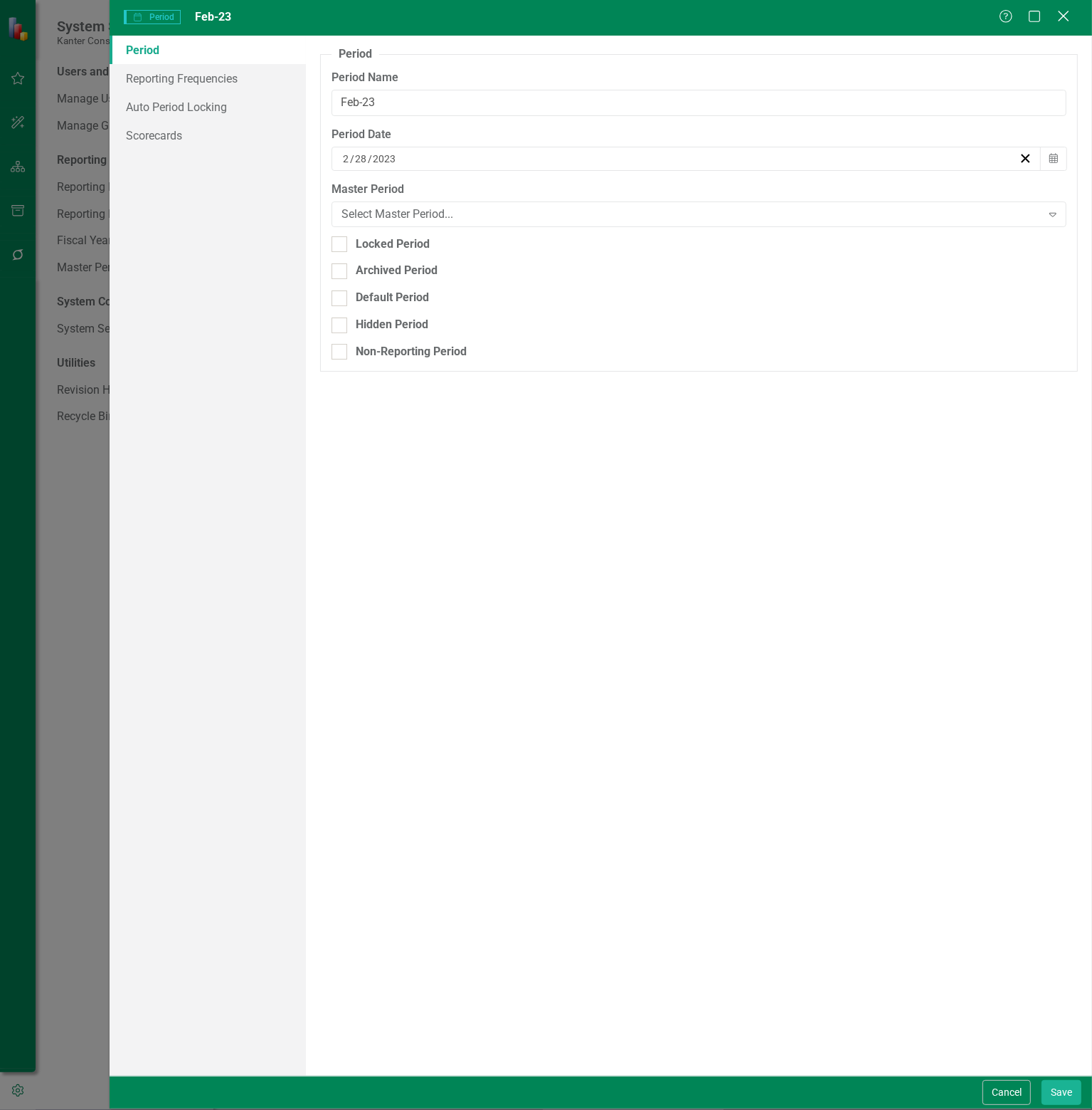
click at [1059, 13] on icon "Close" at bounding box center [1063, 16] width 18 height 13
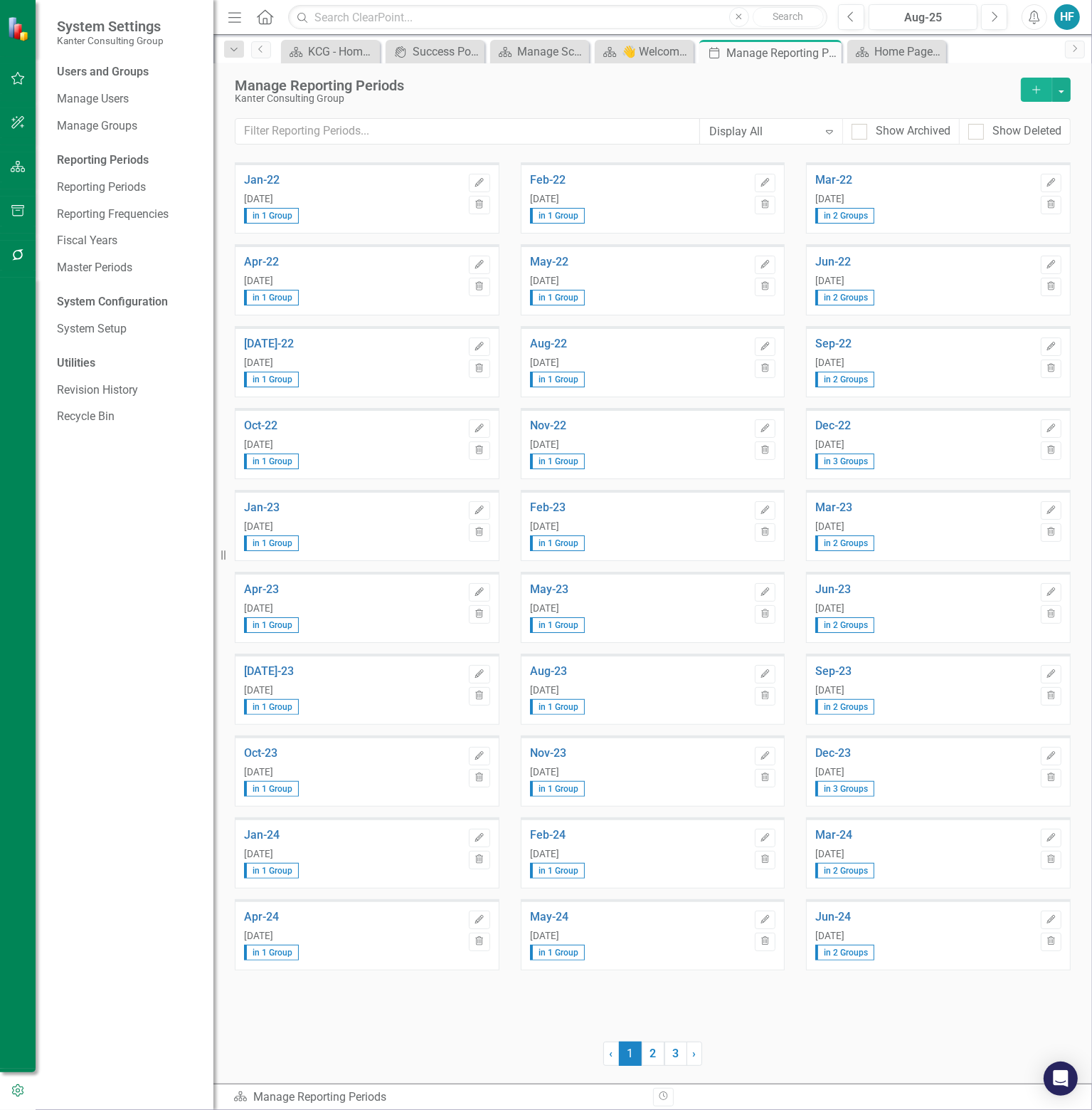
click at [1039, 86] on icon "Add" at bounding box center [1036, 89] width 13 height 10
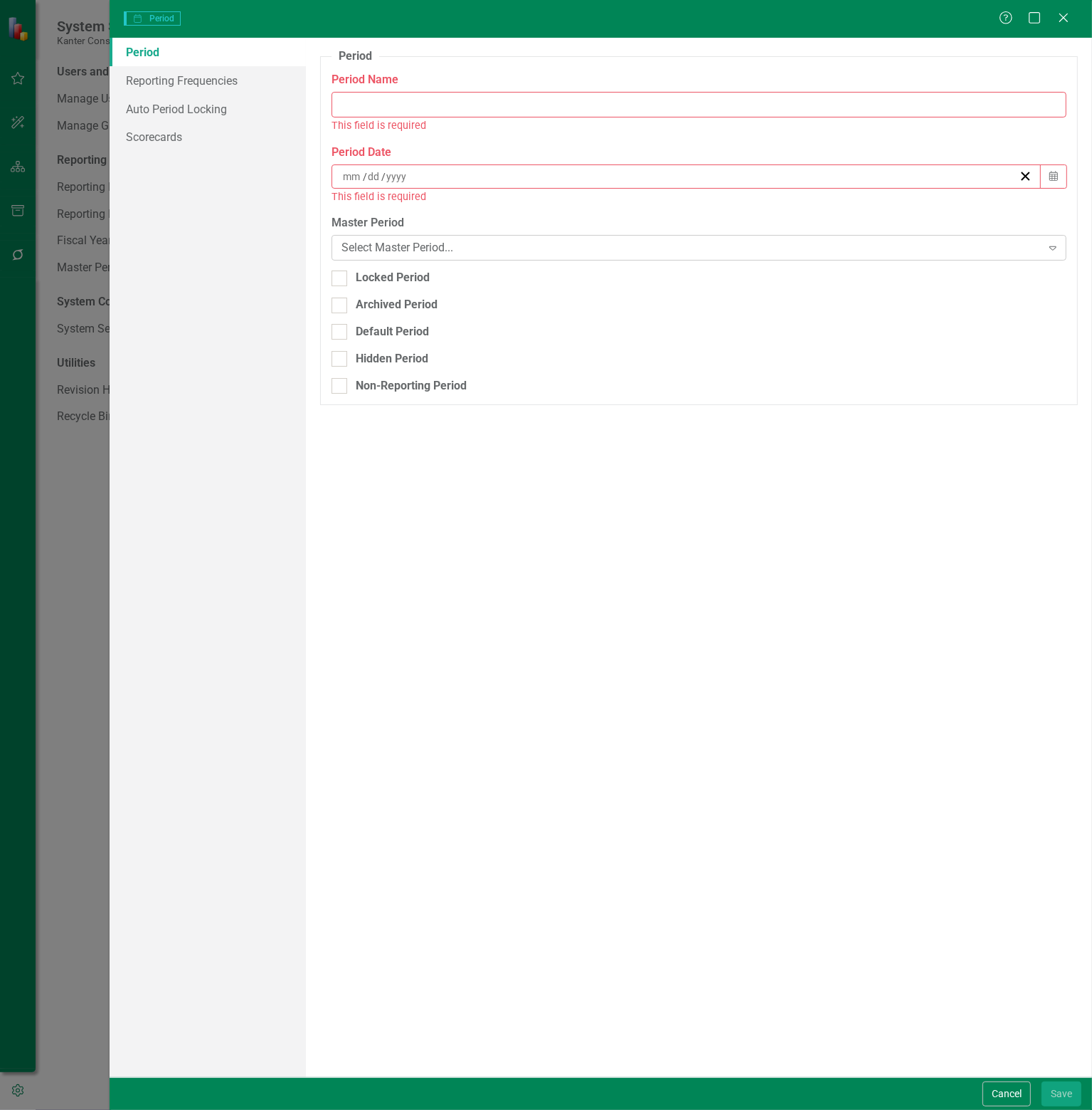
click at [835, 252] on div "Select Master Period..." at bounding box center [691, 247] width 700 height 16
click at [1072, 18] on div "Help Maximize Close" at bounding box center [1039, 19] width 79 height 16
click at [1063, 17] on icon at bounding box center [1063, 17] width 11 height 11
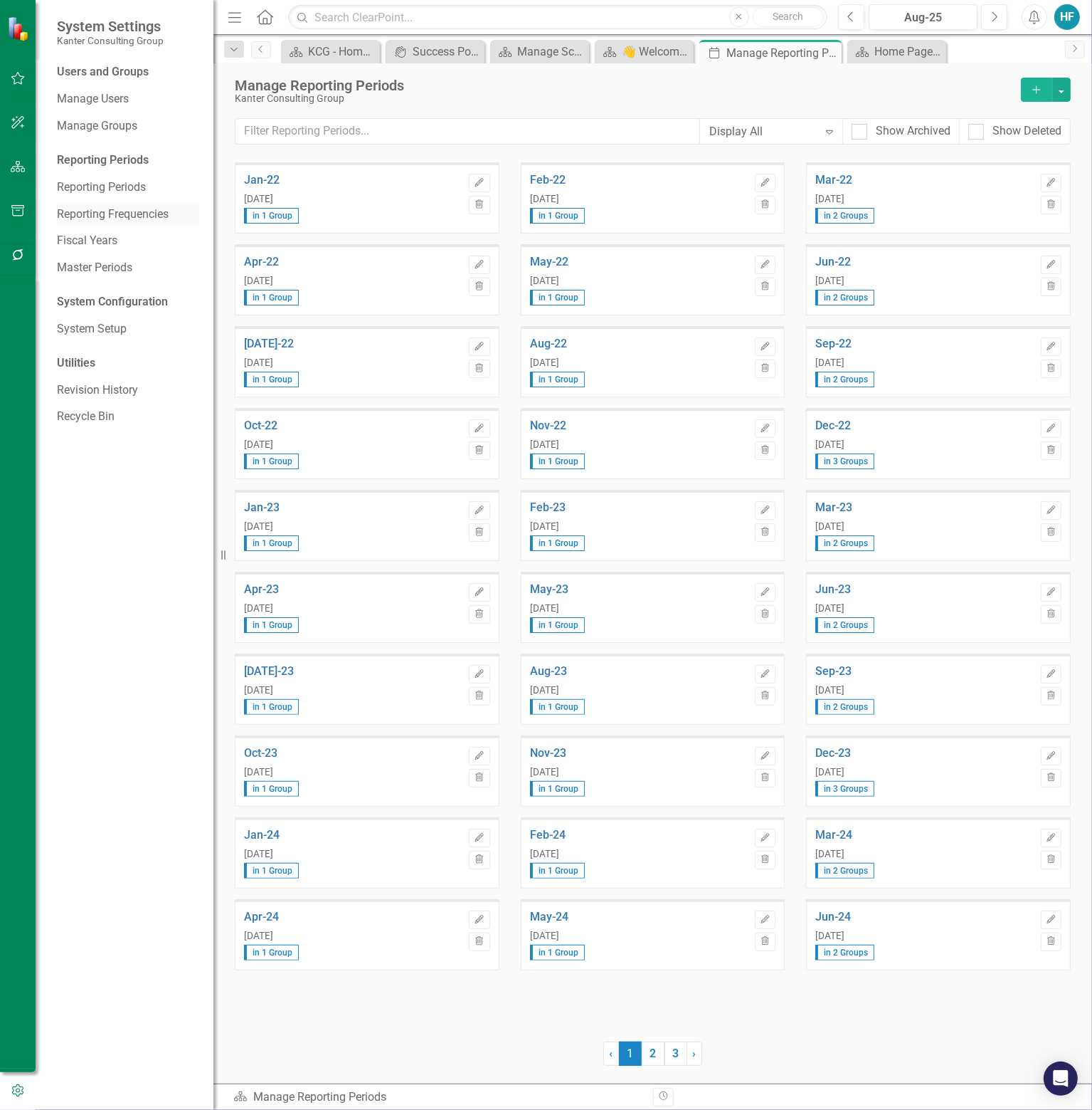
click at [137, 213] on link "Reporting Frequencies" at bounding box center [128, 214] width 143 height 16
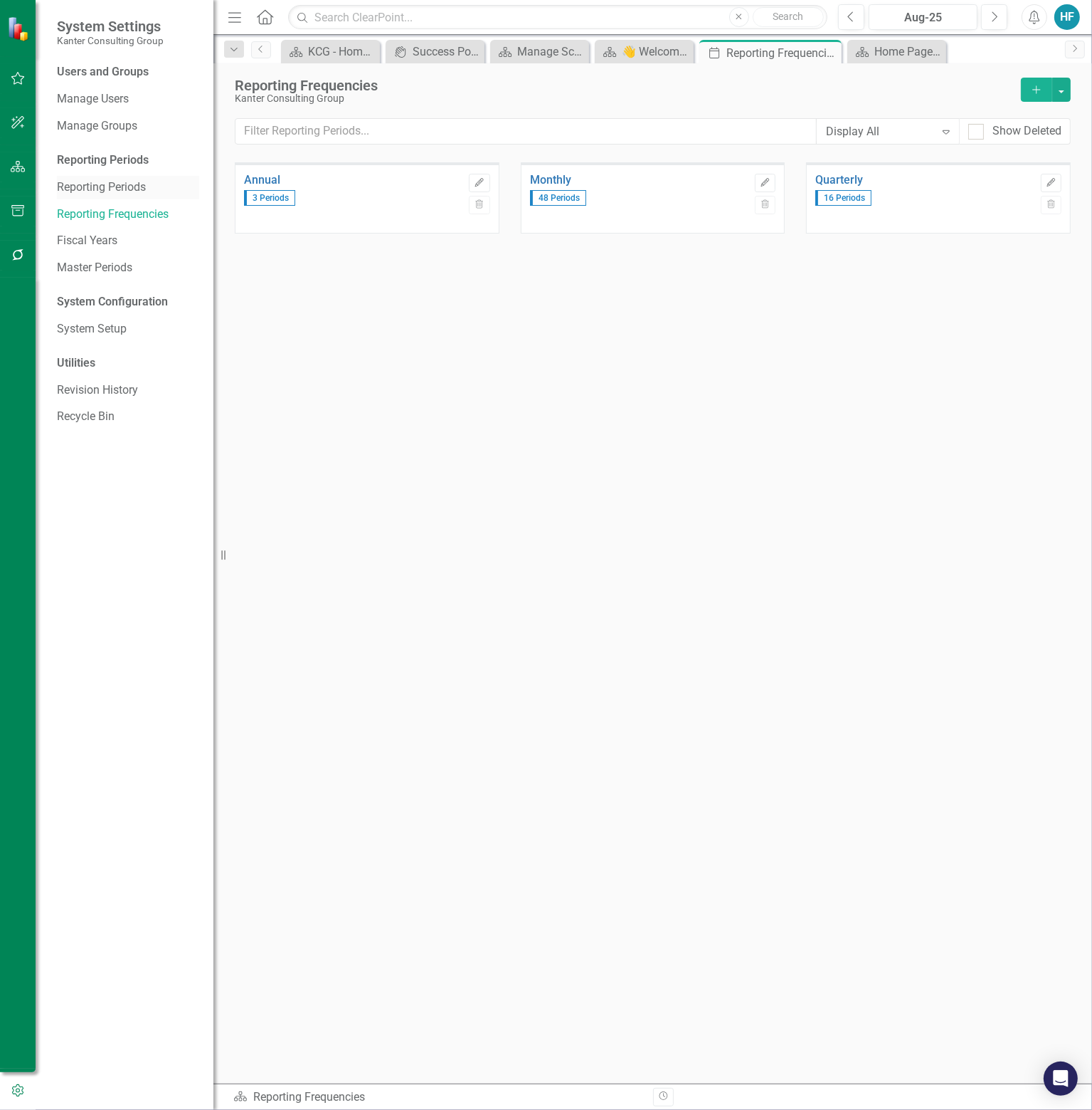
click at [121, 185] on link "Reporting Periods" at bounding box center [128, 187] width 143 height 16
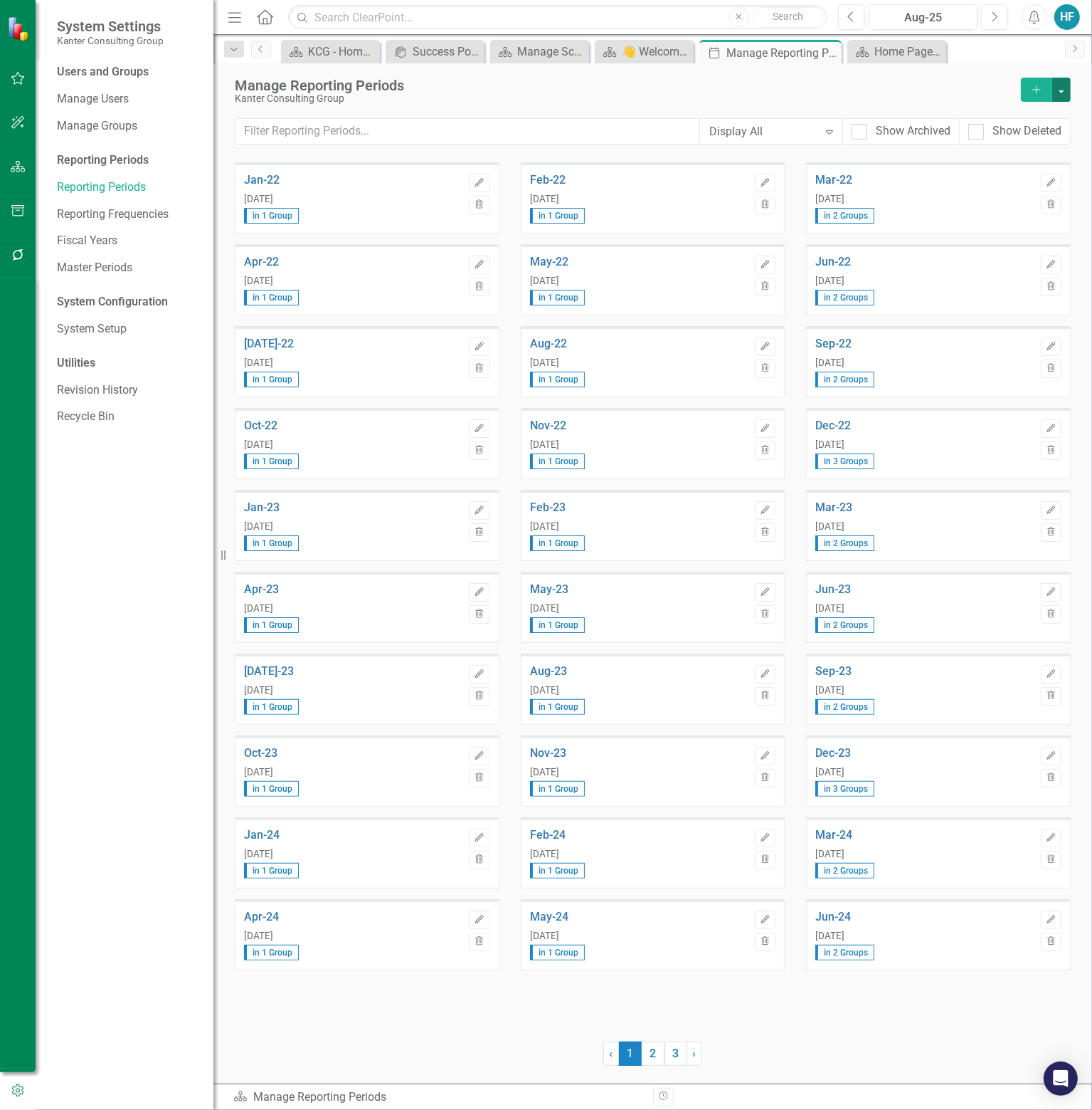
click at [1062, 89] on button "button" at bounding box center [1062, 89] width 19 height 24
click at [707, 96] on div "Kanter Consulting Group" at bounding box center [625, 99] width 779 height 11
click at [476, 506] on icon "Edit" at bounding box center [479, 510] width 11 height 8
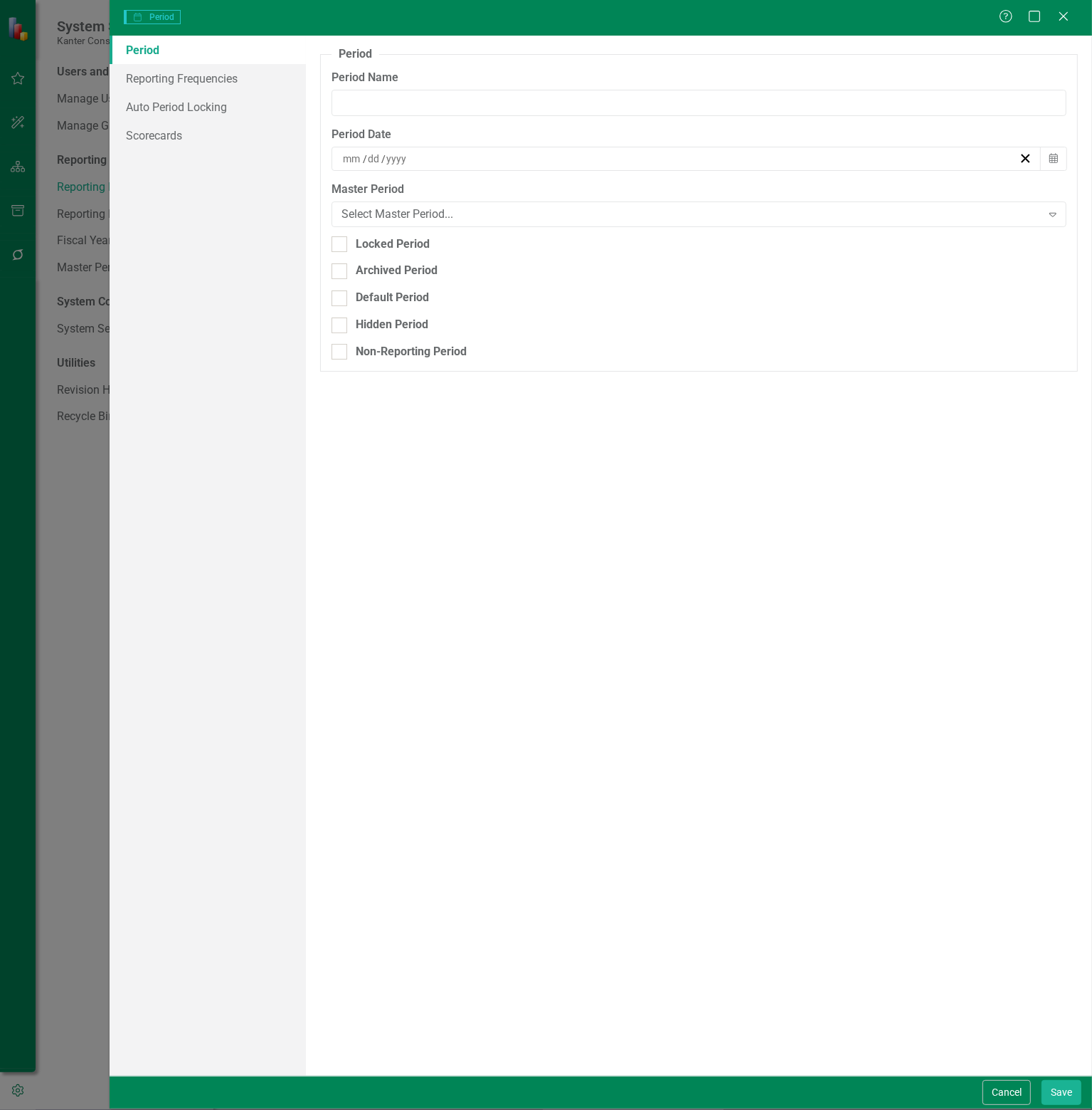
type input "Jan-23"
type input "1"
type input "31"
type input "2023"
click at [1065, 19] on icon "Close" at bounding box center [1063, 16] width 18 height 13
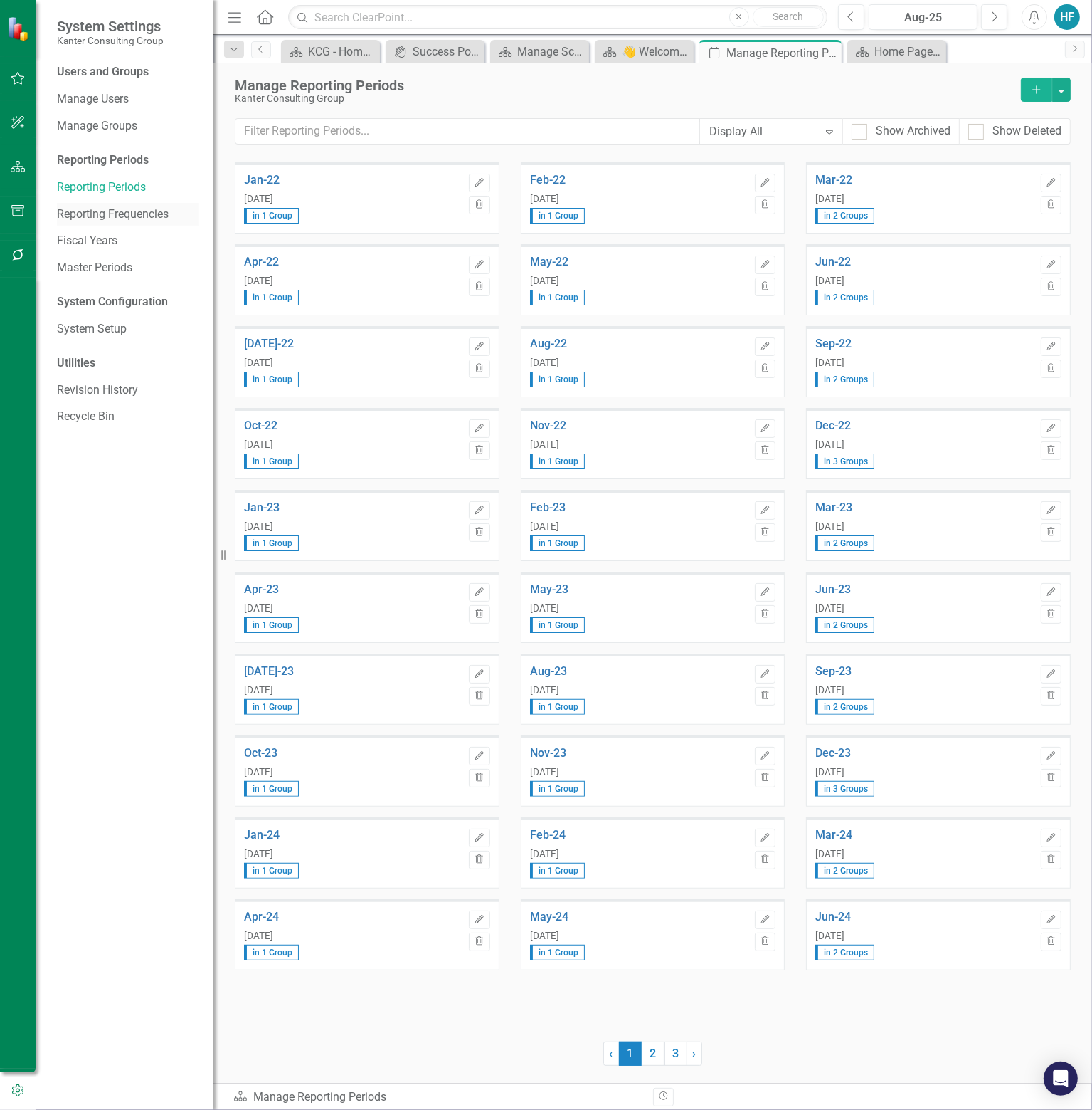
click at [144, 210] on link "Reporting Frequencies" at bounding box center [128, 214] width 143 height 16
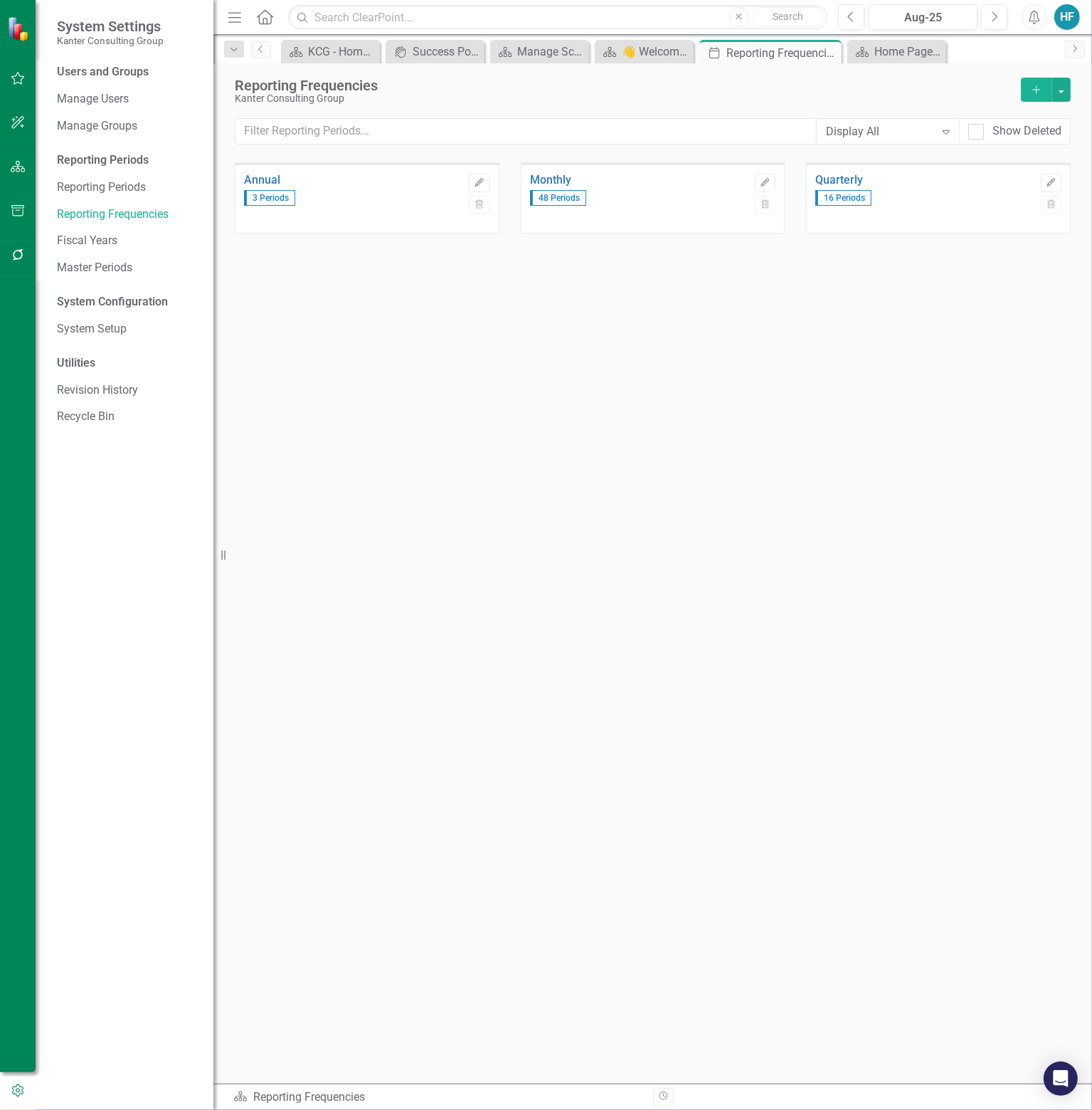
click at [1040, 89] on icon "Add" at bounding box center [1036, 89] width 13 height 10
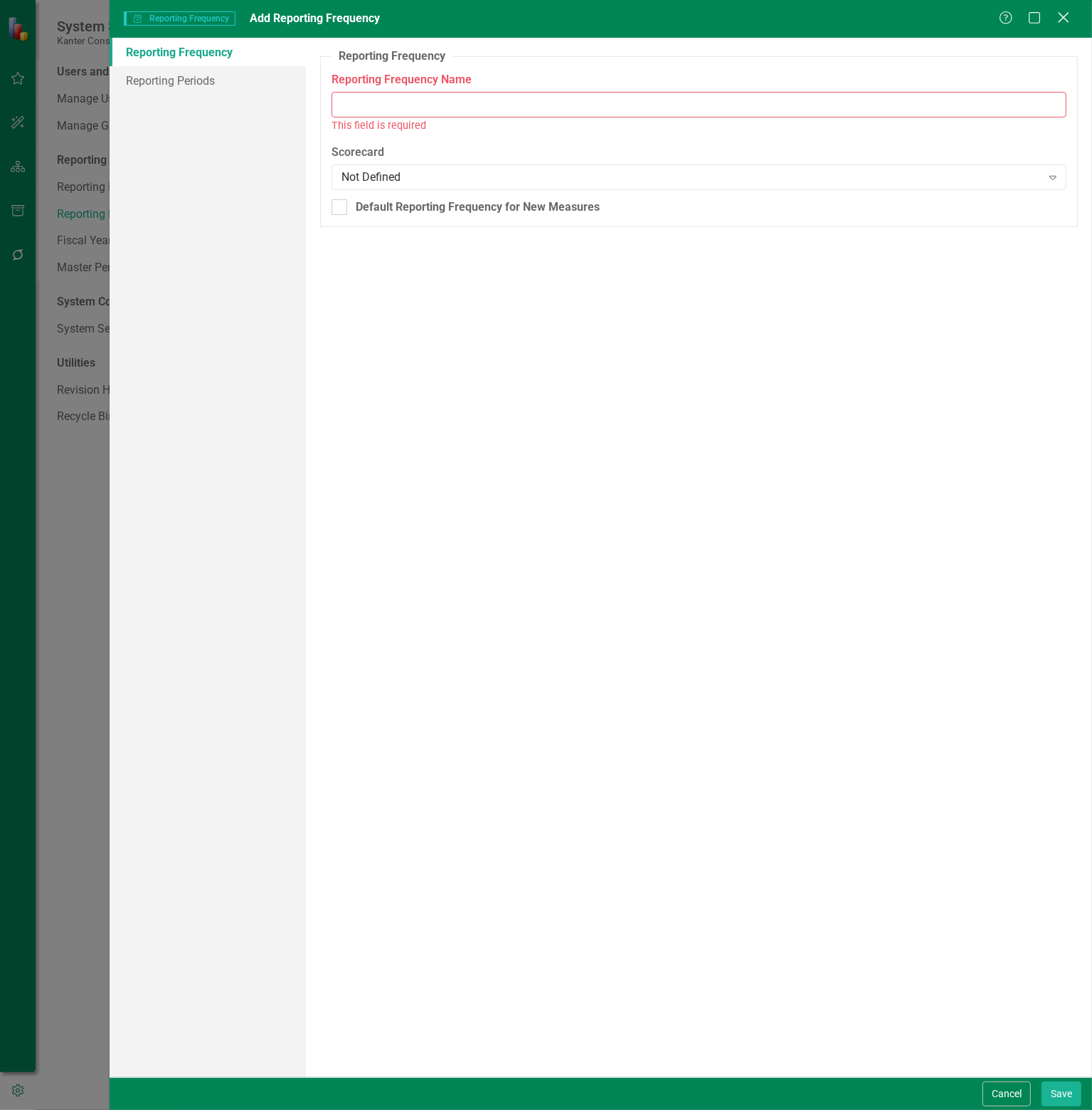
click at [1066, 20] on icon at bounding box center [1063, 17] width 11 height 11
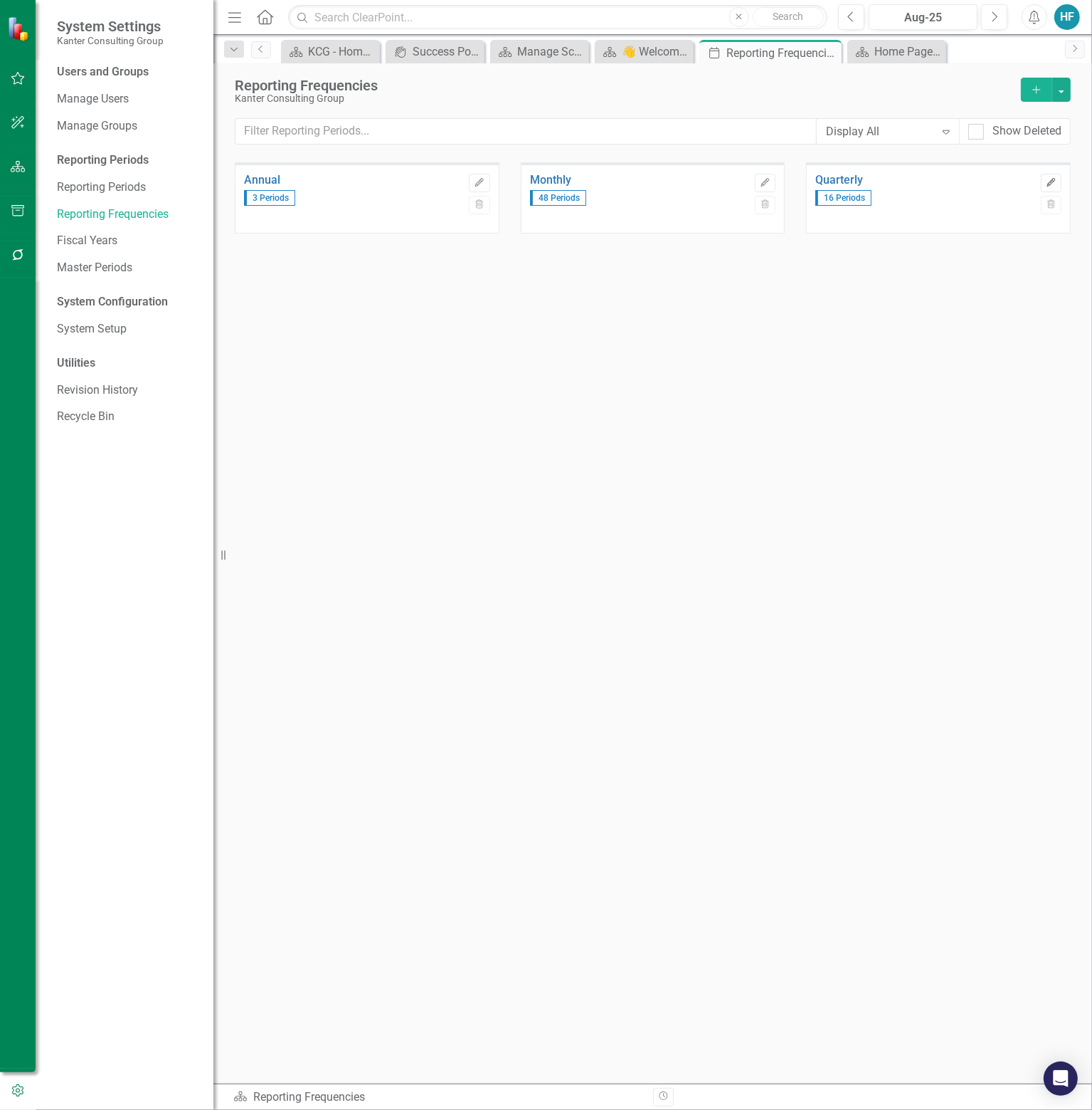
click at [1056, 181] on icon "Edit" at bounding box center [1052, 183] width 11 height 8
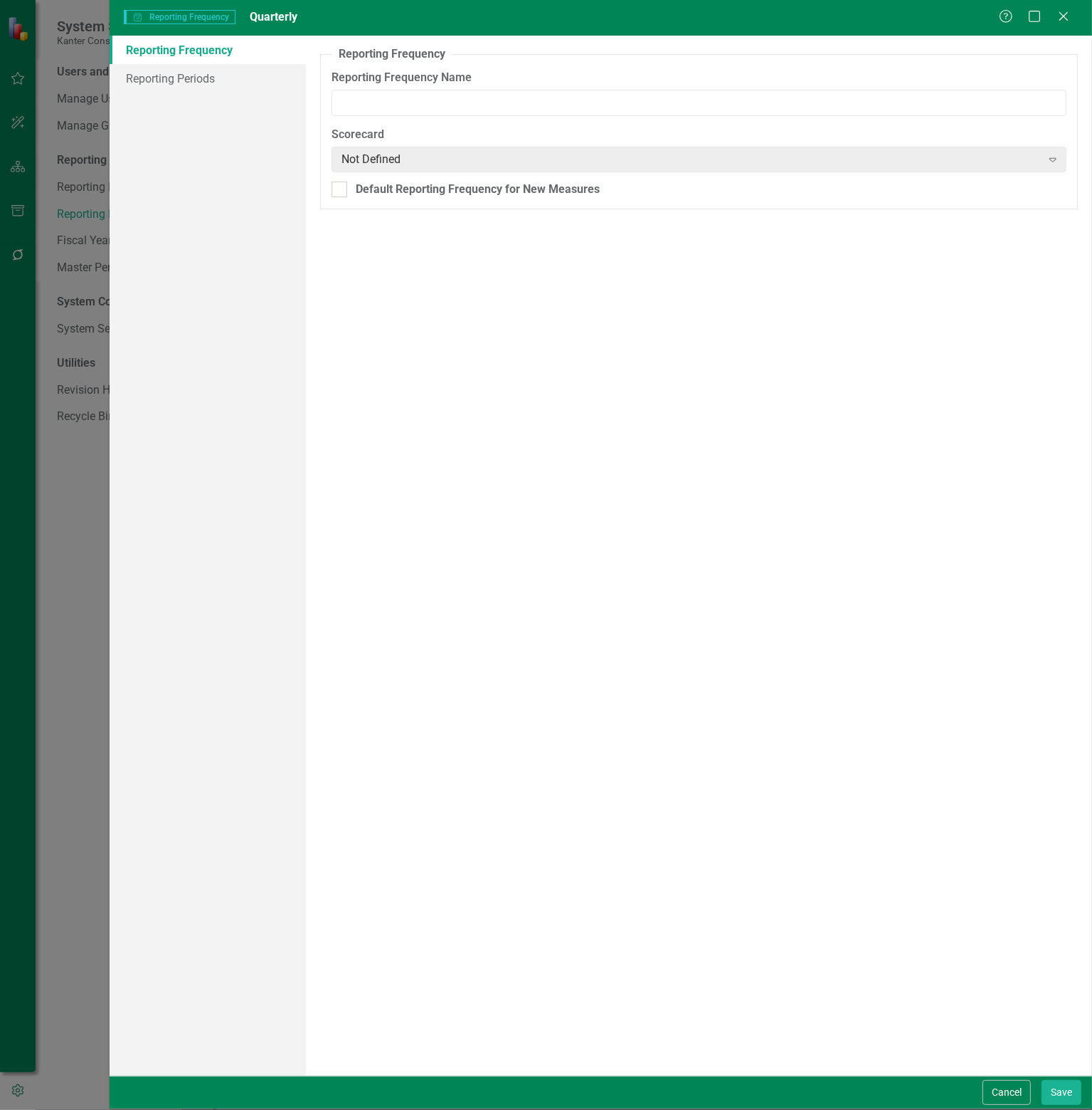
type input "Quarterly"
click at [200, 76] on link "Reporting Periods" at bounding box center [207, 78] width 196 height 29
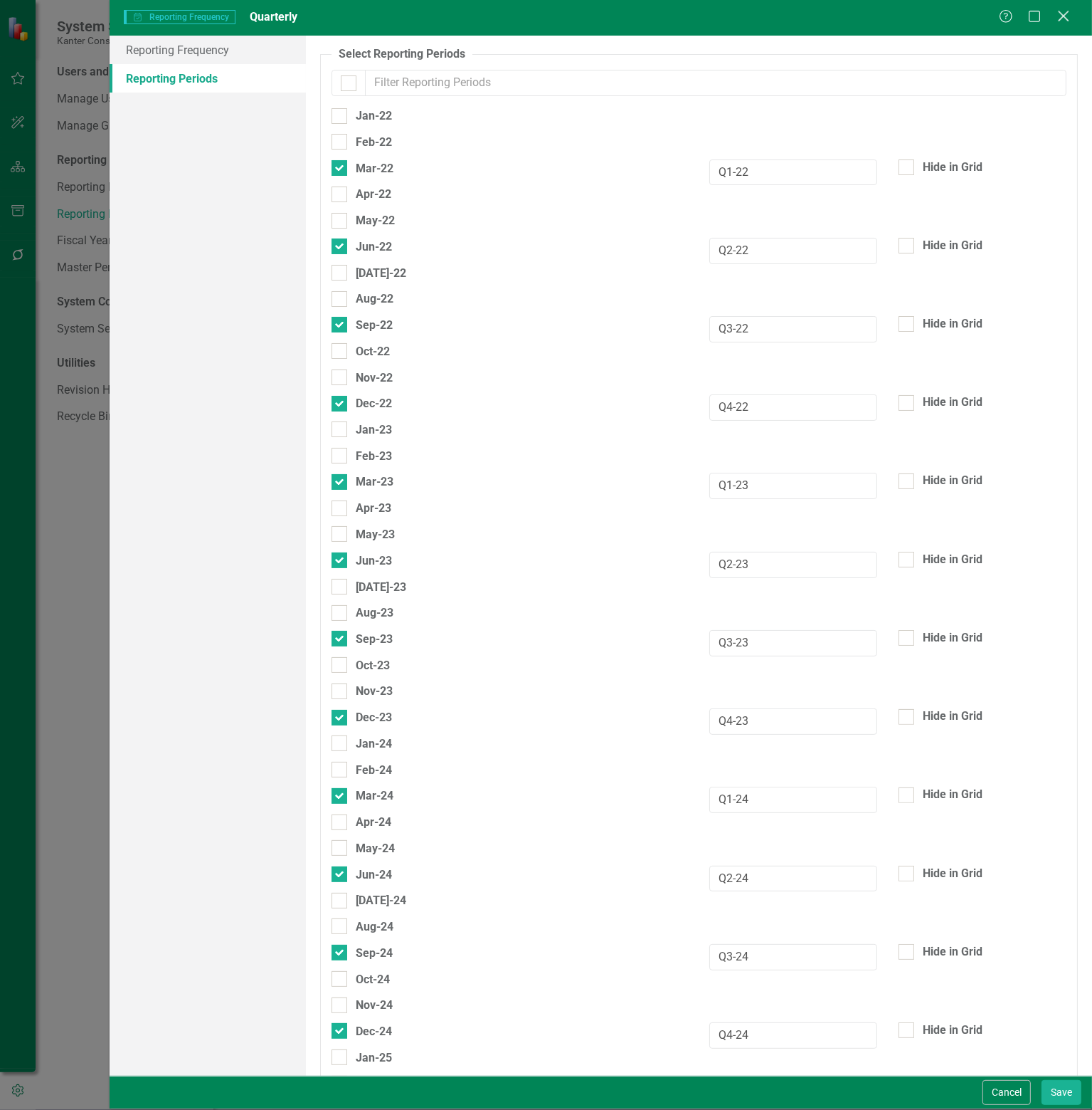
click at [1062, 19] on icon "Close" at bounding box center [1063, 16] width 18 height 13
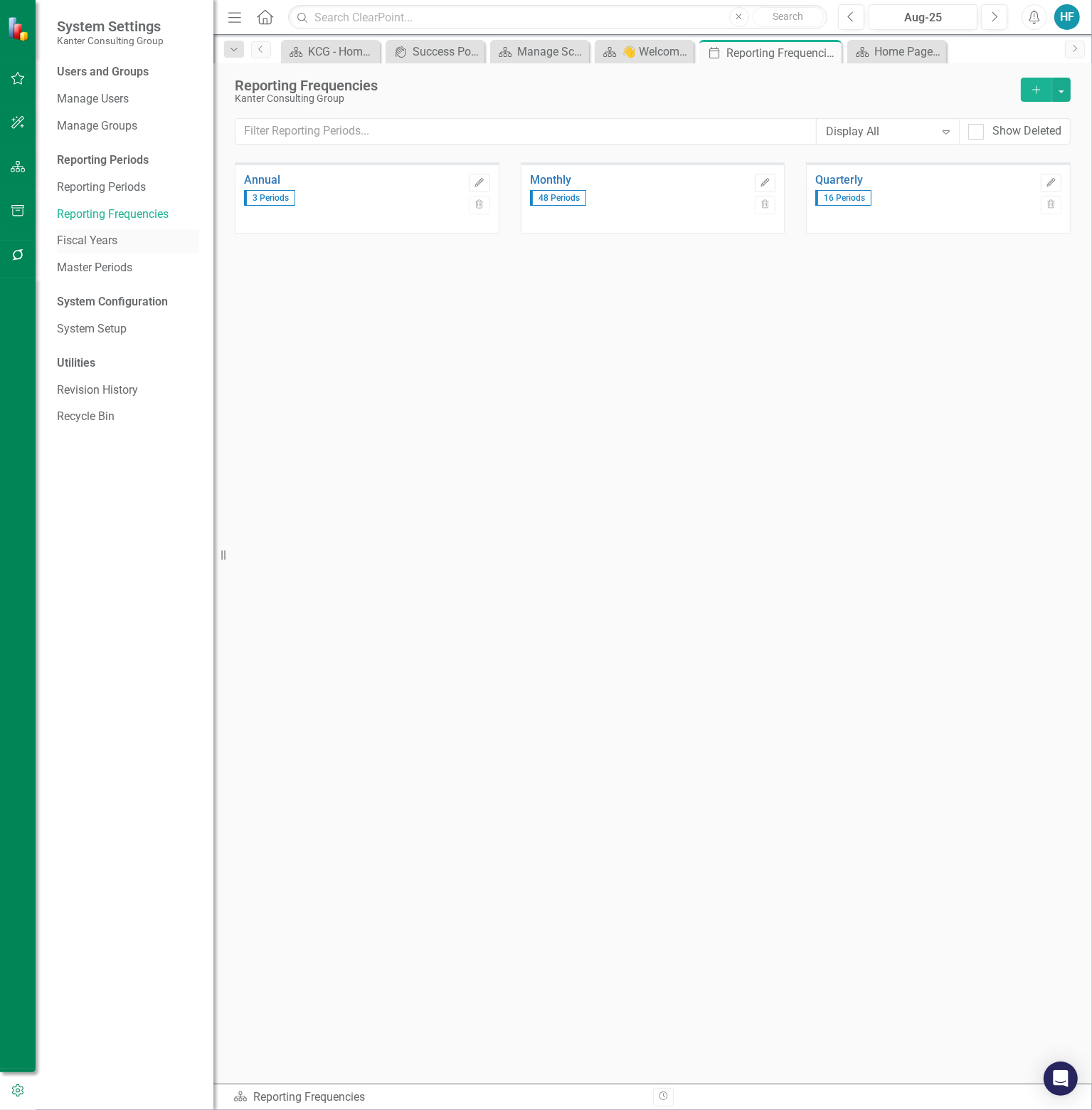
click at [102, 240] on link "Fiscal Years" at bounding box center [128, 240] width 143 height 16
click at [769, 180] on icon "Edit" at bounding box center [765, 183] width 11 height 8
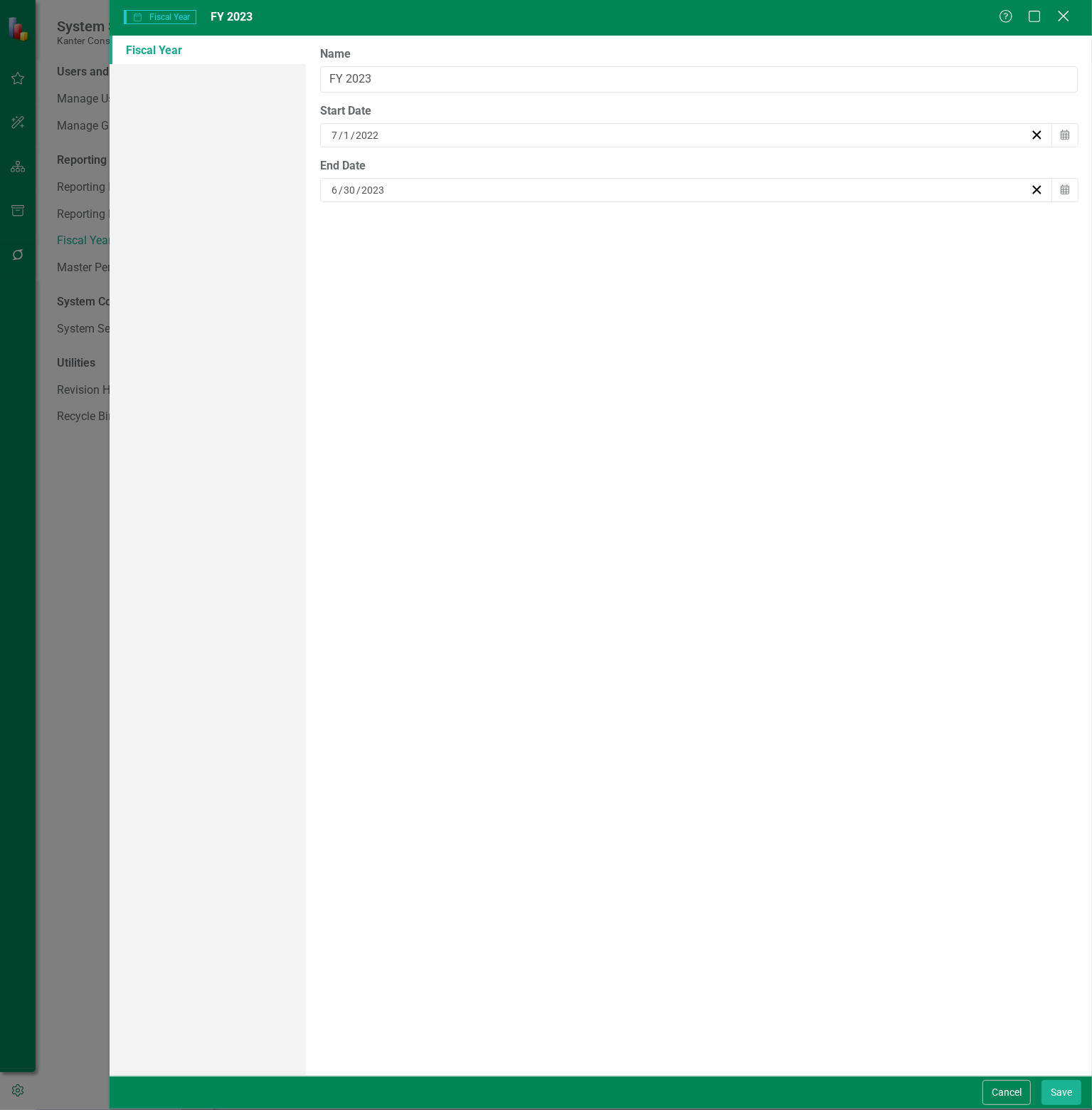
click at [1068, 18] on icon "Close" at bounding box center [1063, 16] width 18 height 13
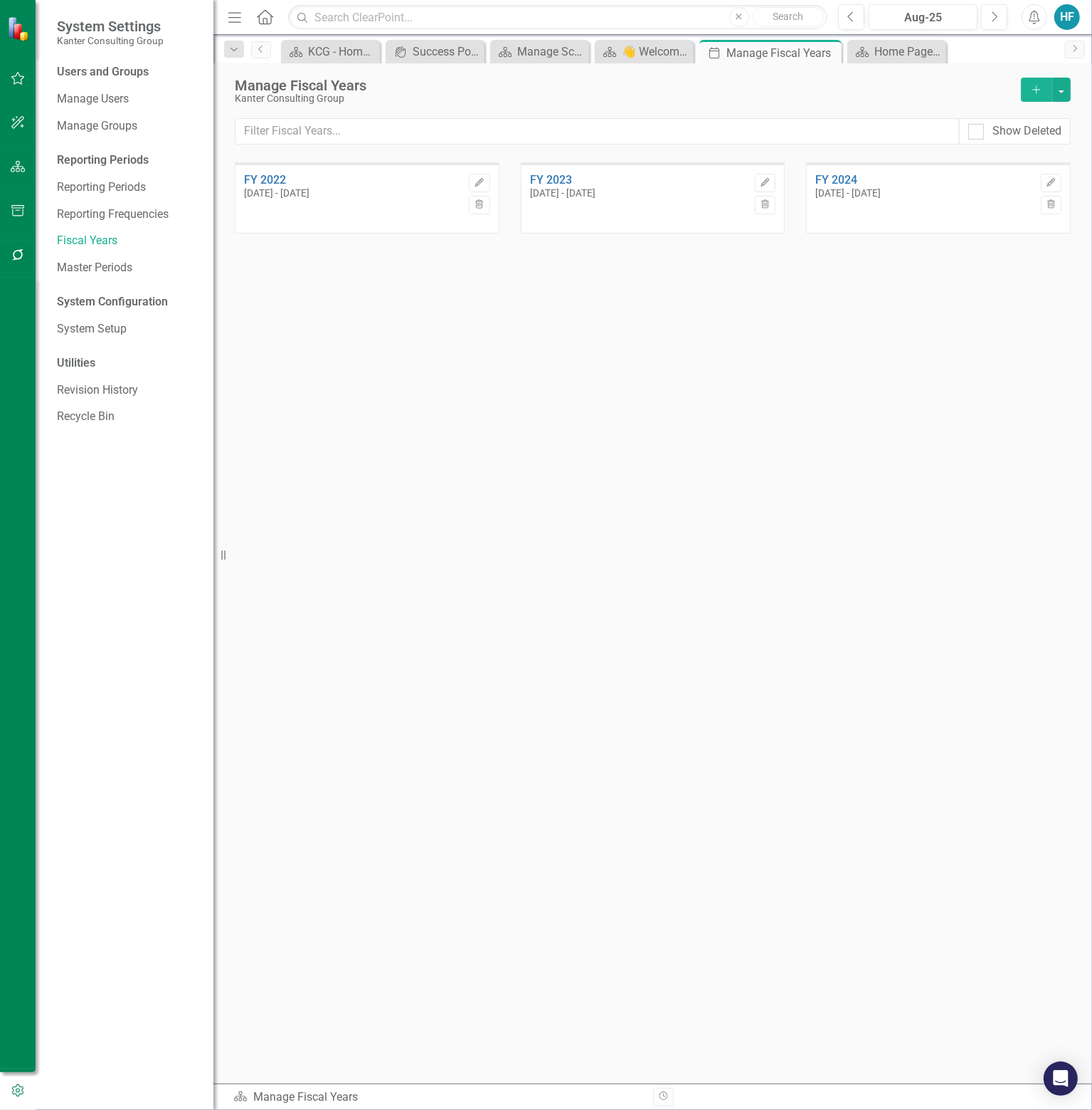
click at [1032, 87] on icon "Add" at bounding box center [1036, 89] width 13 height 10
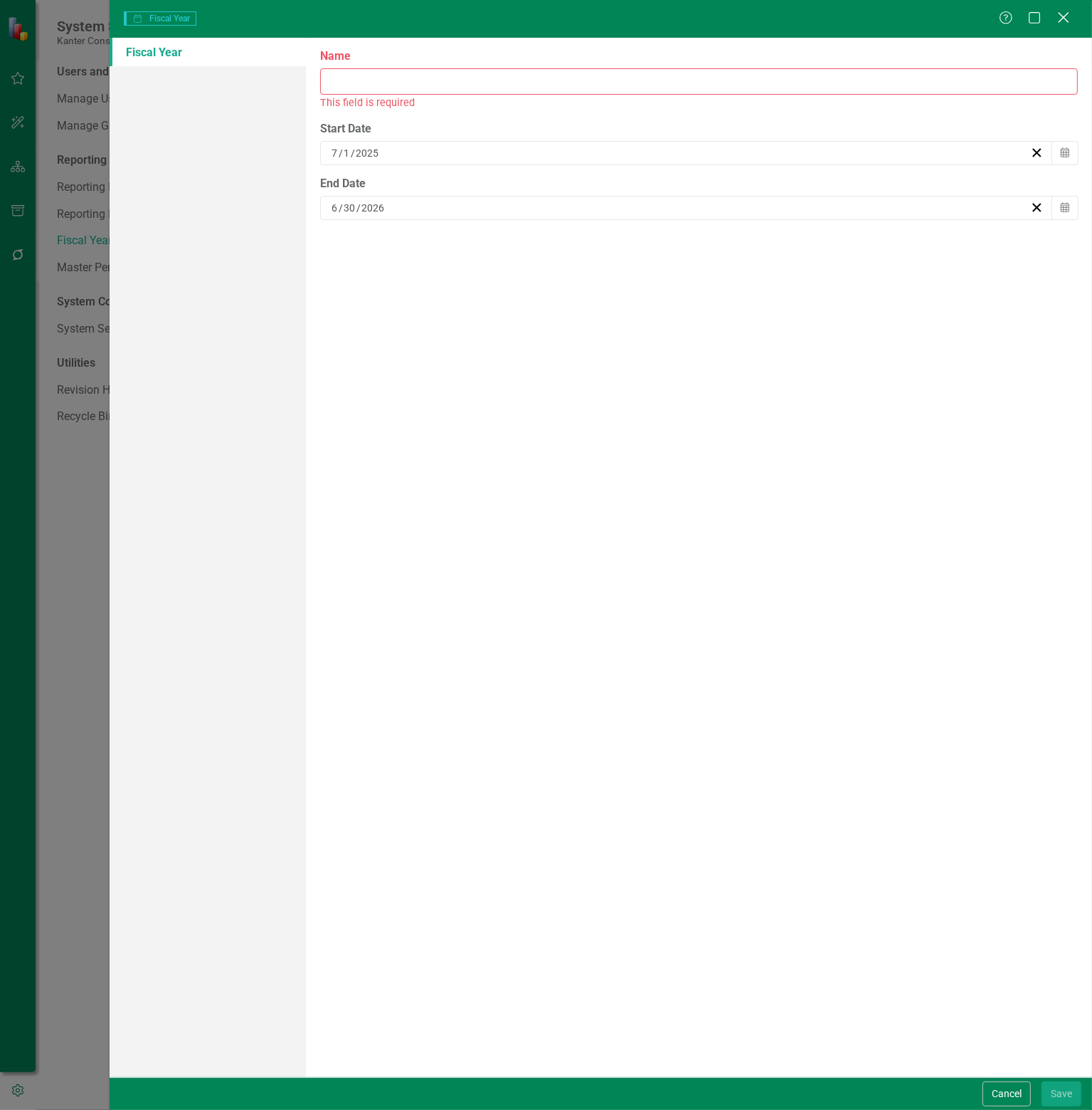
click at [1060, 16] on icon "Close" at bounding box center [1063, 18] width 18 height 13
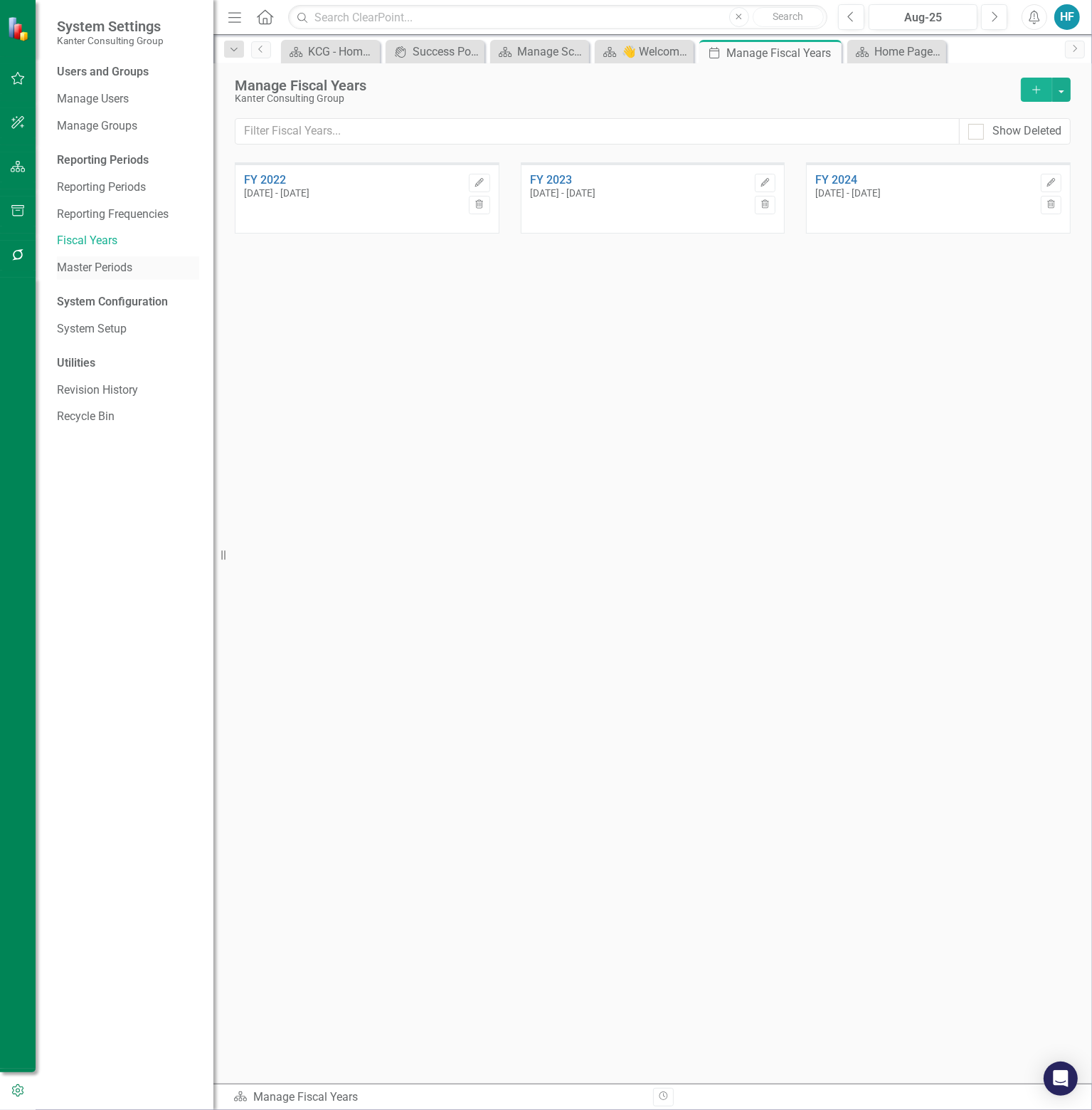
click at [110, 264] on link "Master Periods" at bounding box center [128, 267] width 143 height 16
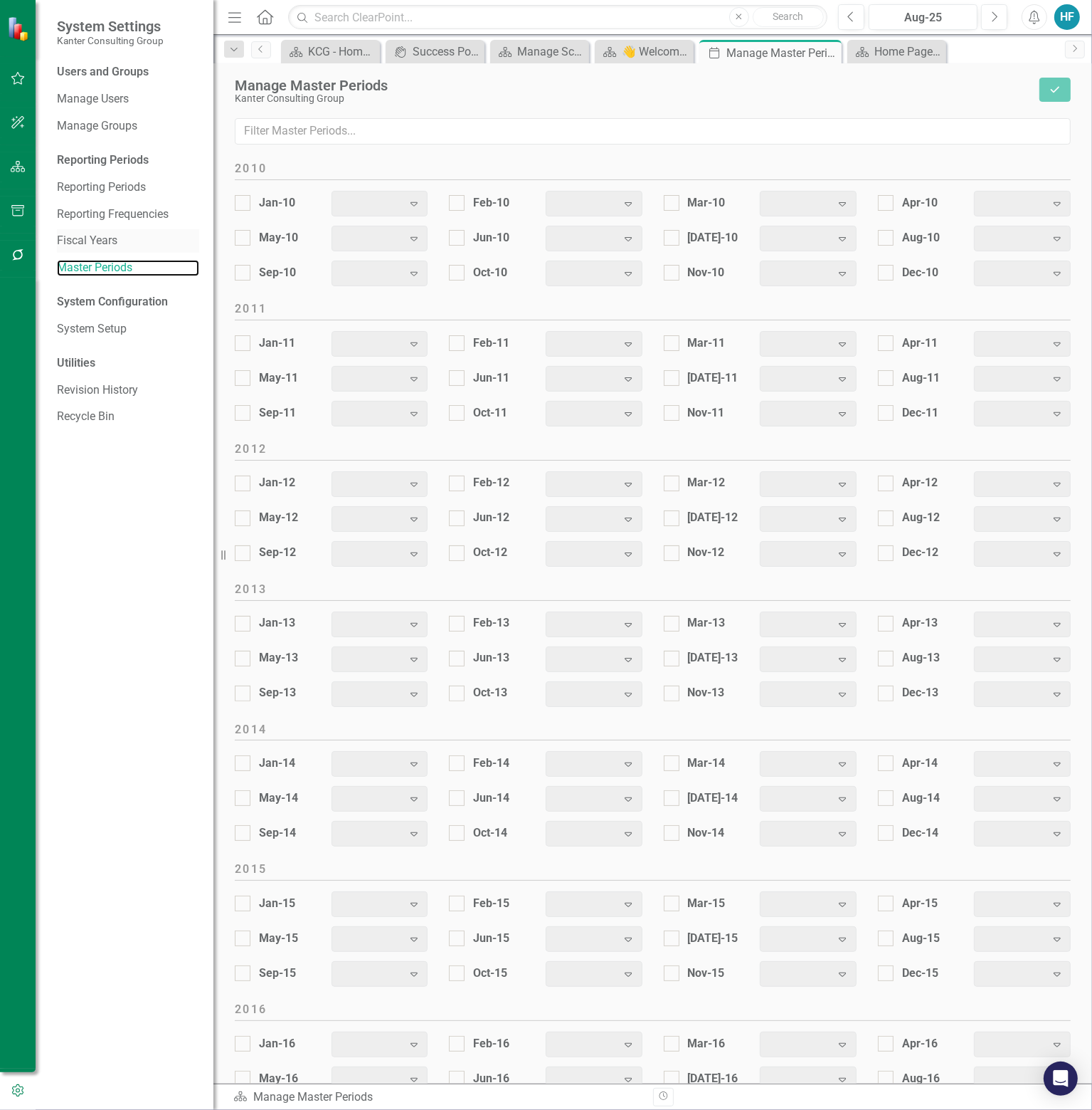
scroll to position [1311, 0]
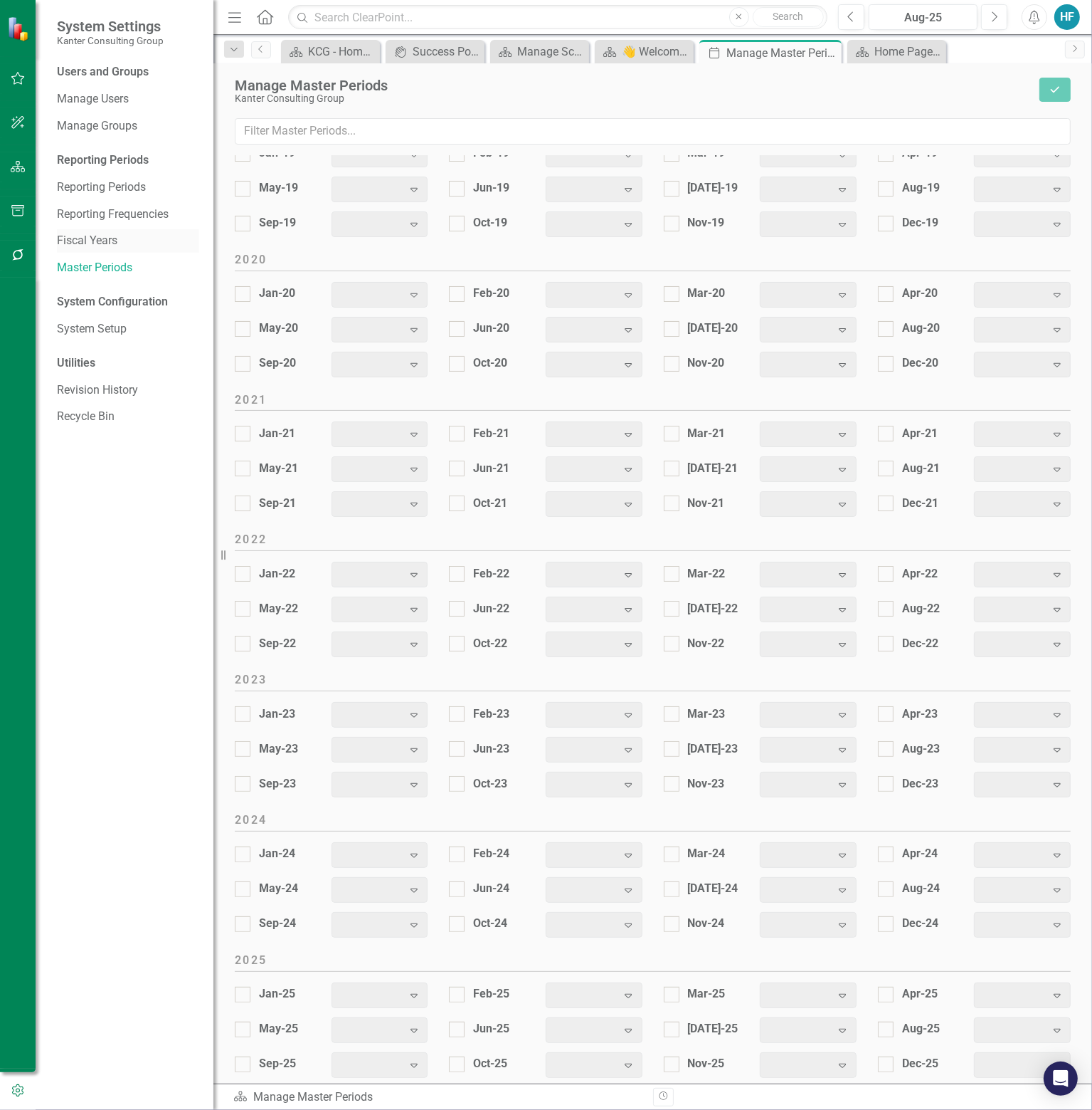
click at [104, 241] on link "Fiscal Years" at bounding box center [128, 240] width 143 height 16
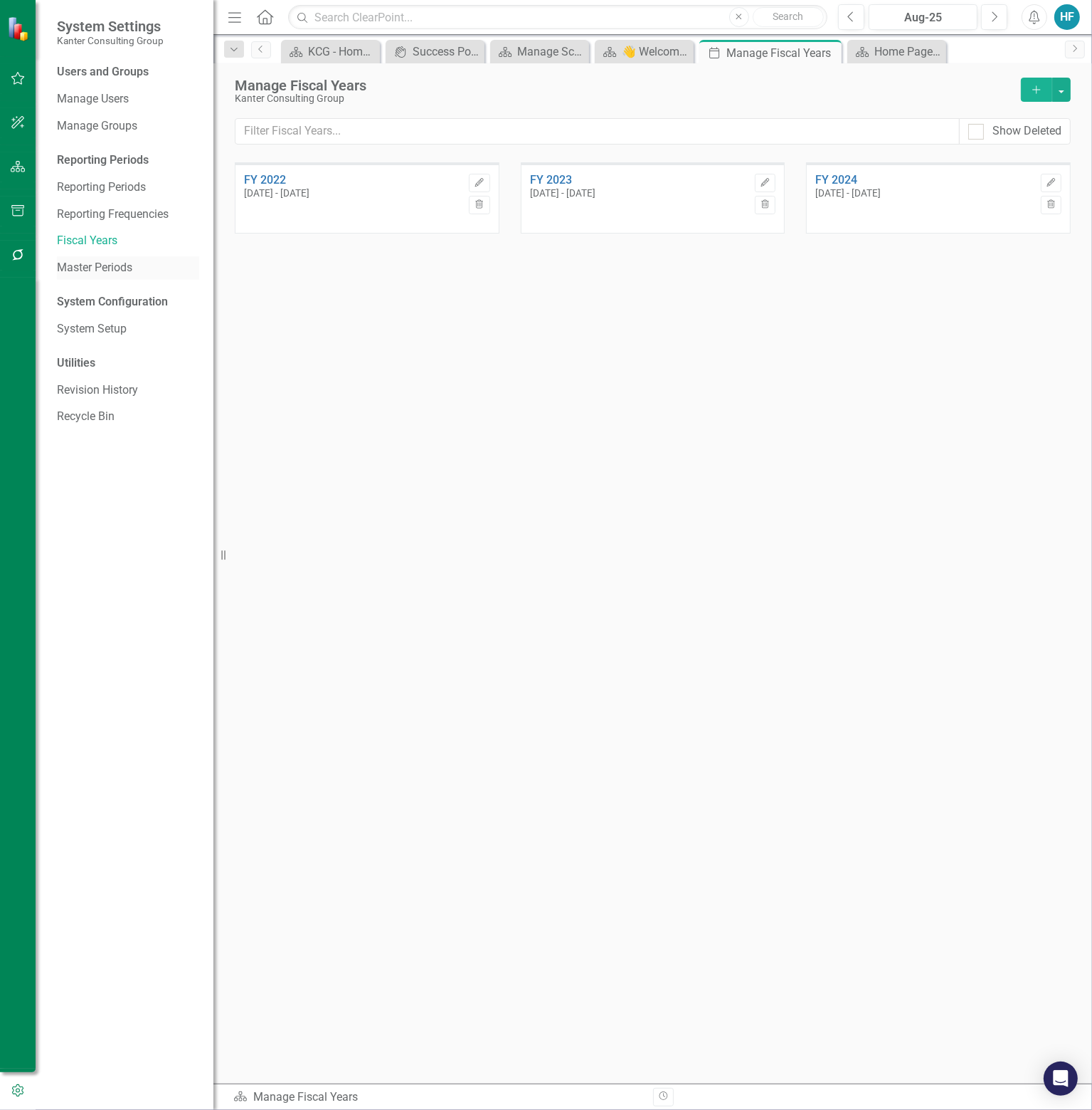
click at [133, 267] on link "Master Periods" at bounding box center [128, 267] width 143 height 16
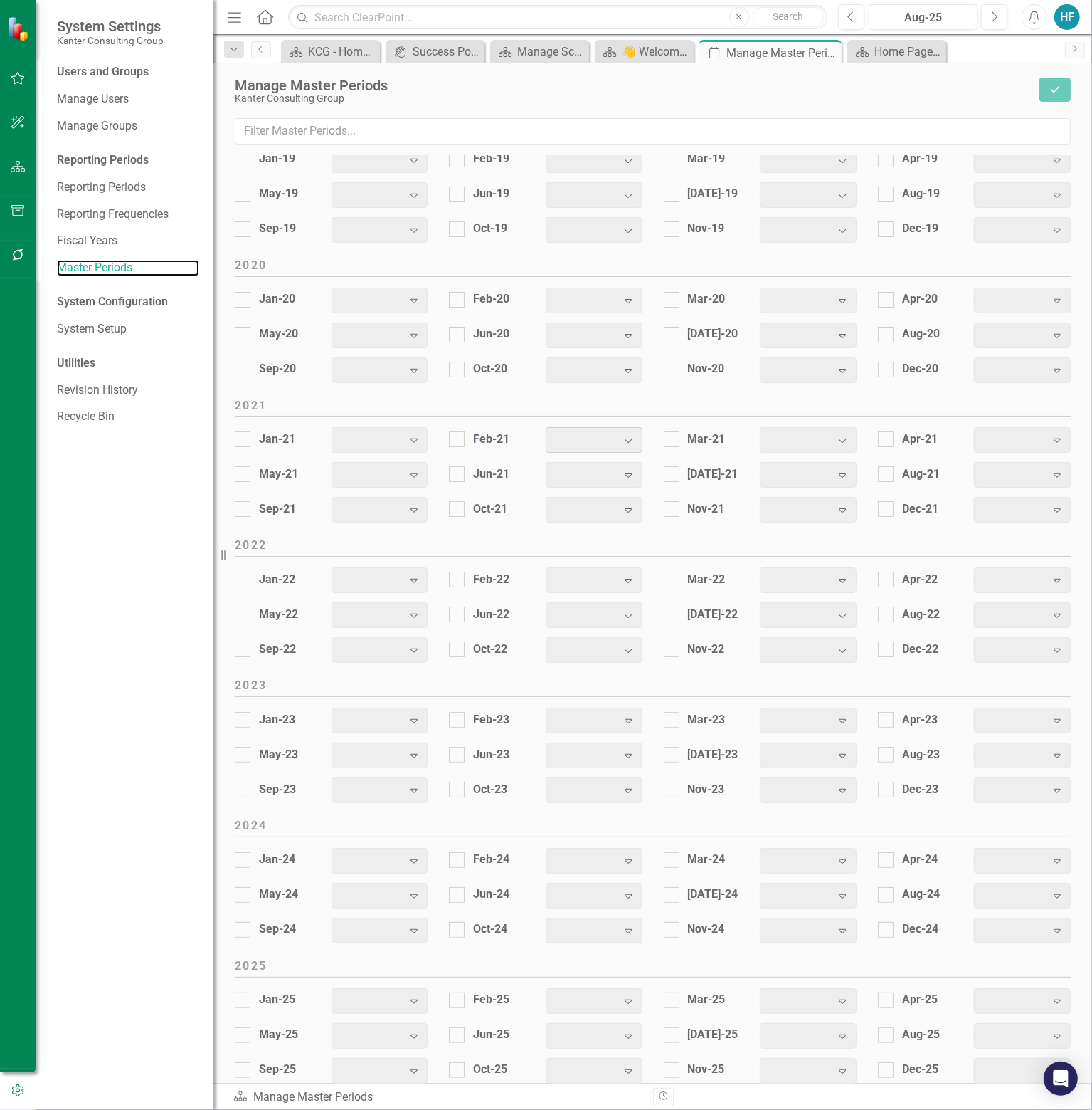
scroll to position [1311, 0]
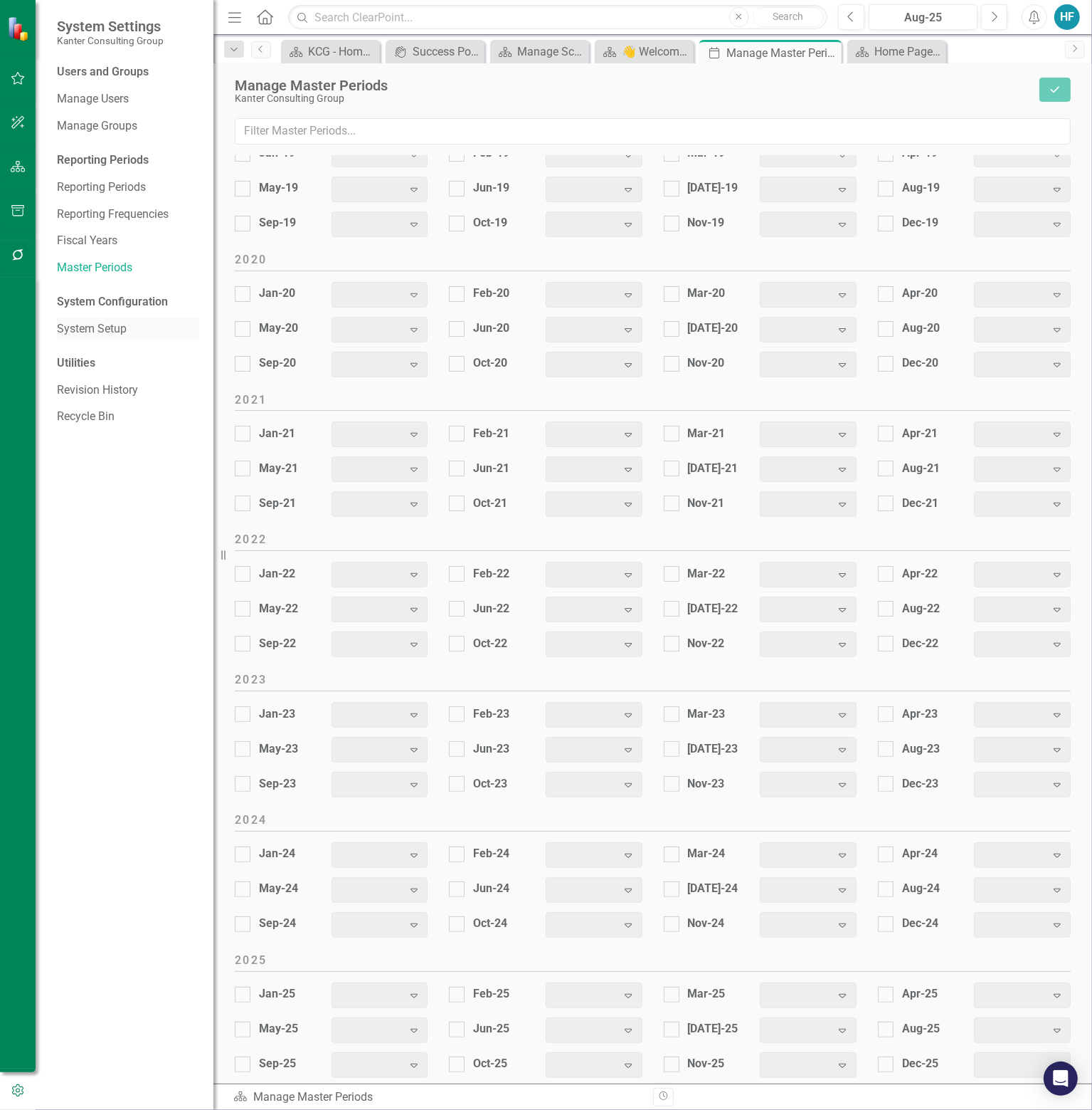
click at [105, 327] on link "System Setup" at bounding box center [128, 329] width 143 height 16
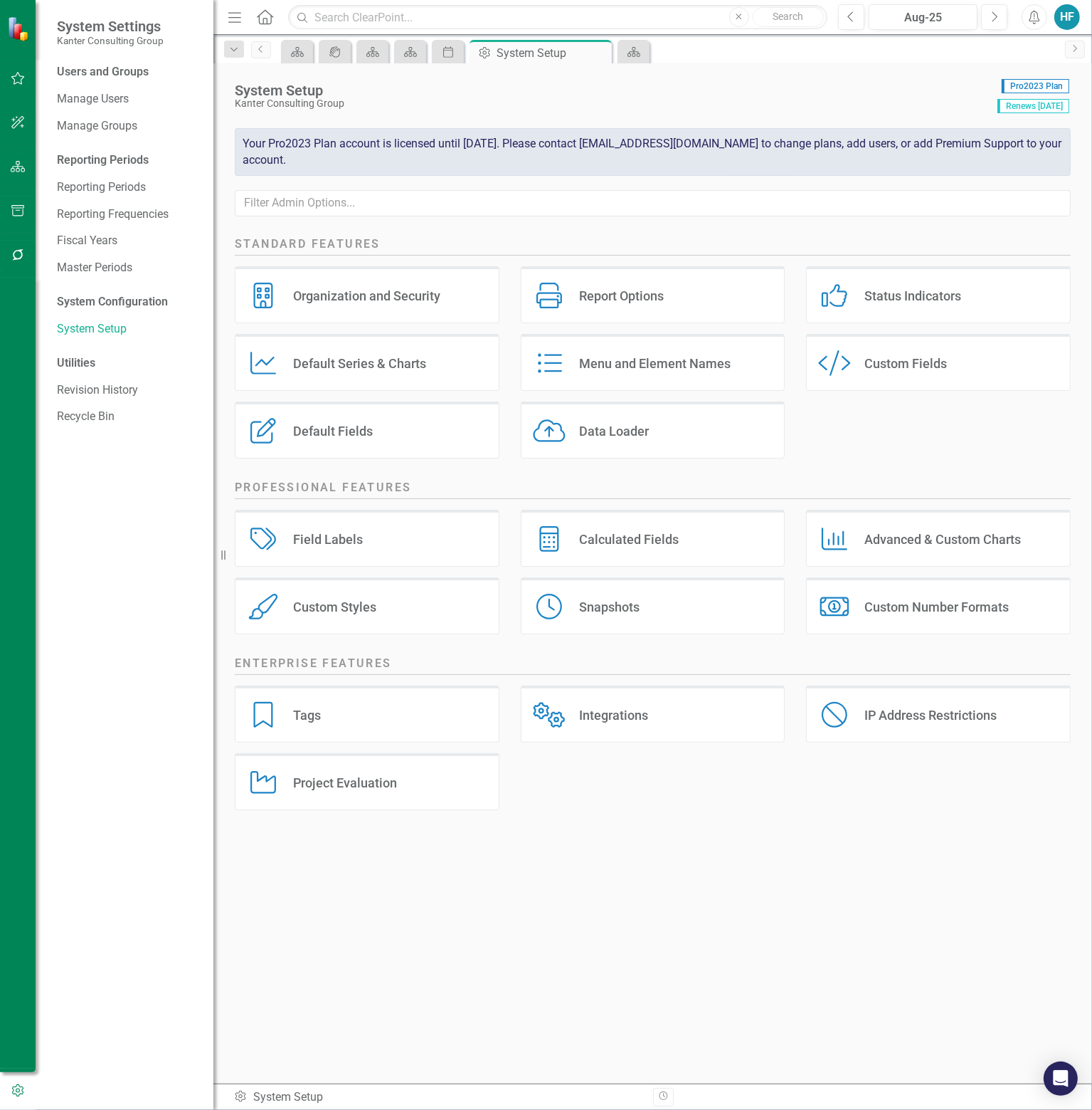
click at [632, 358] on div "Menu and Element Names" at bounding box center [655, 363] width 152 height 16
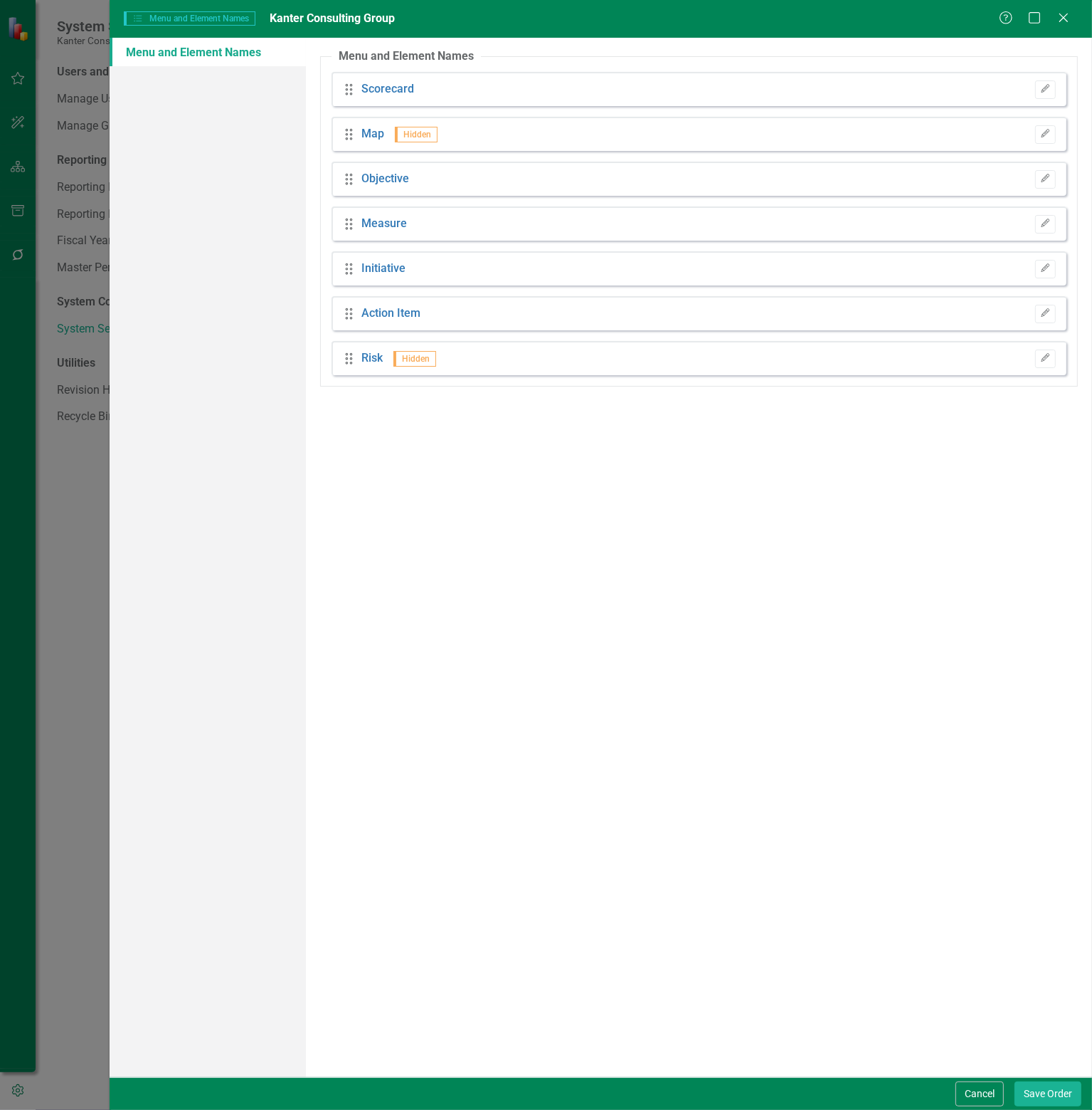
click at [493, 134] on div "Drag Map Hidden Edit" at bounding box center [699, 133] width 735 height 35
click at [372, 131] on link "Map" at bounding box center [373, 133] width 23 height 16
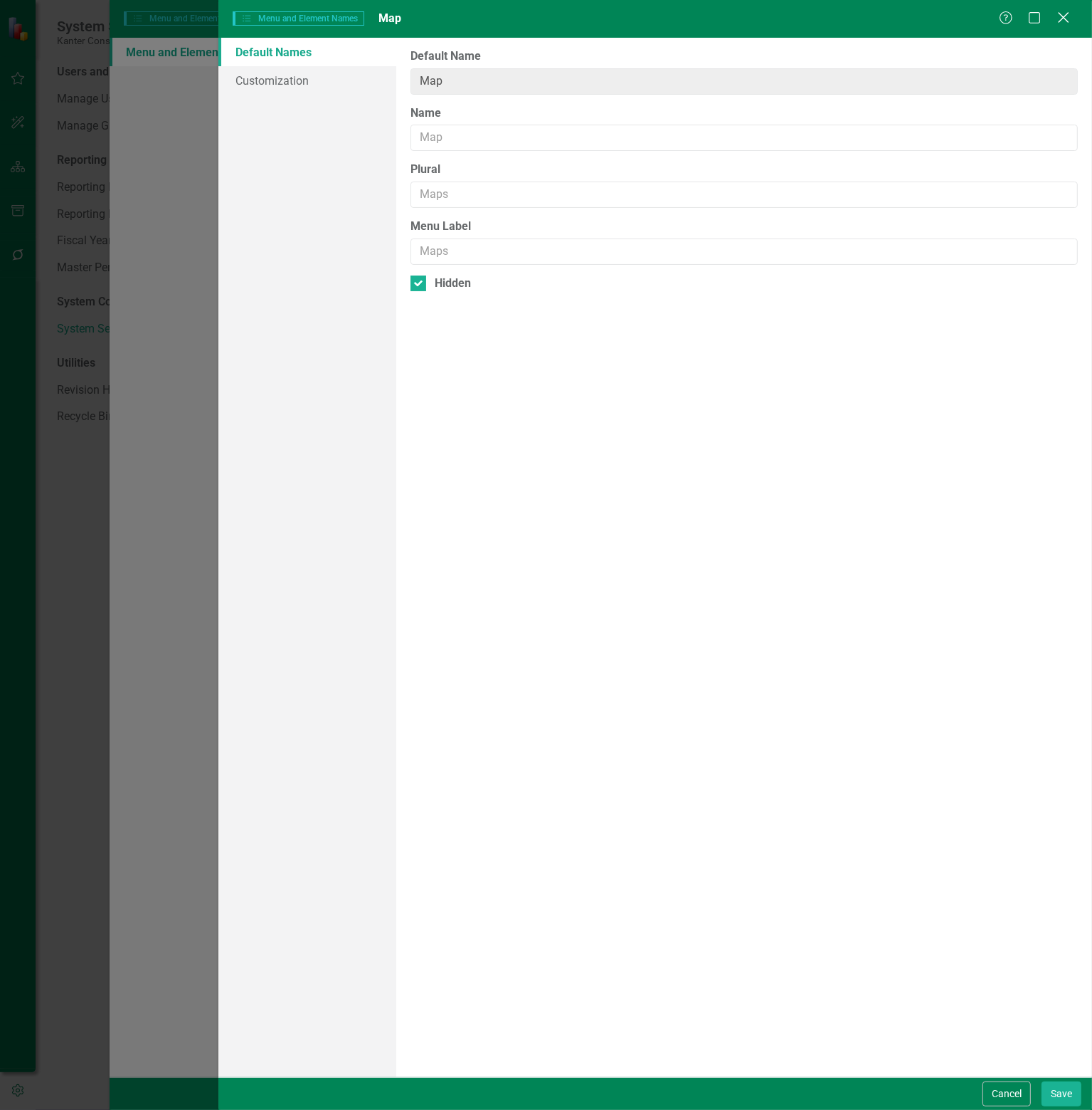
click at [1065, 13] on icon "Close" at bounding box center [1063, 18] width 18 height 13
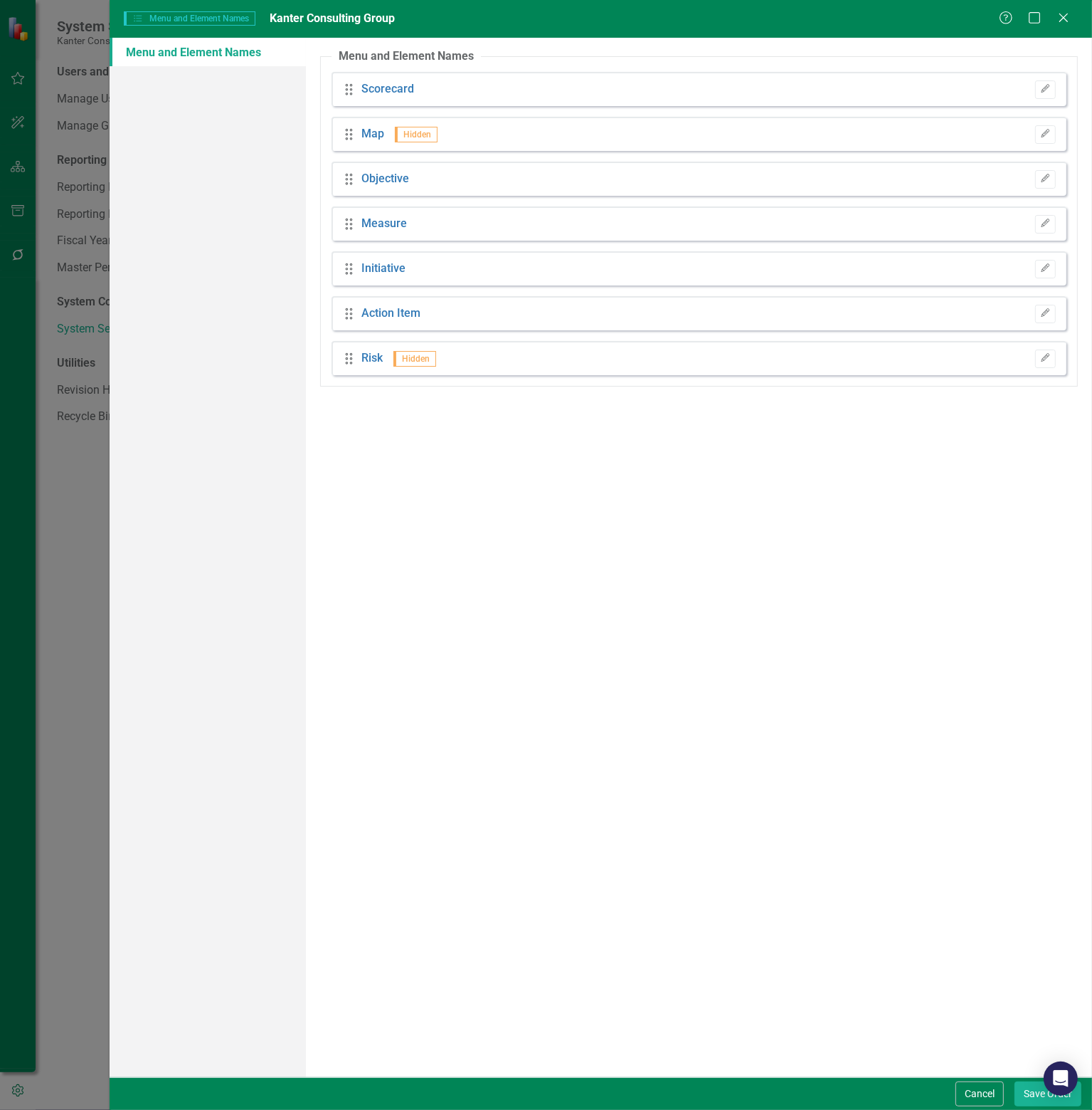
click at [558, 502] on div "You can customize the element names in ClearPoint using the menu below. For exa…" at bounding box center [699, 558] width 787 height 1039
click at [385, 221] on link "Measure" at bounding box center [385, 224] width 46 height 16
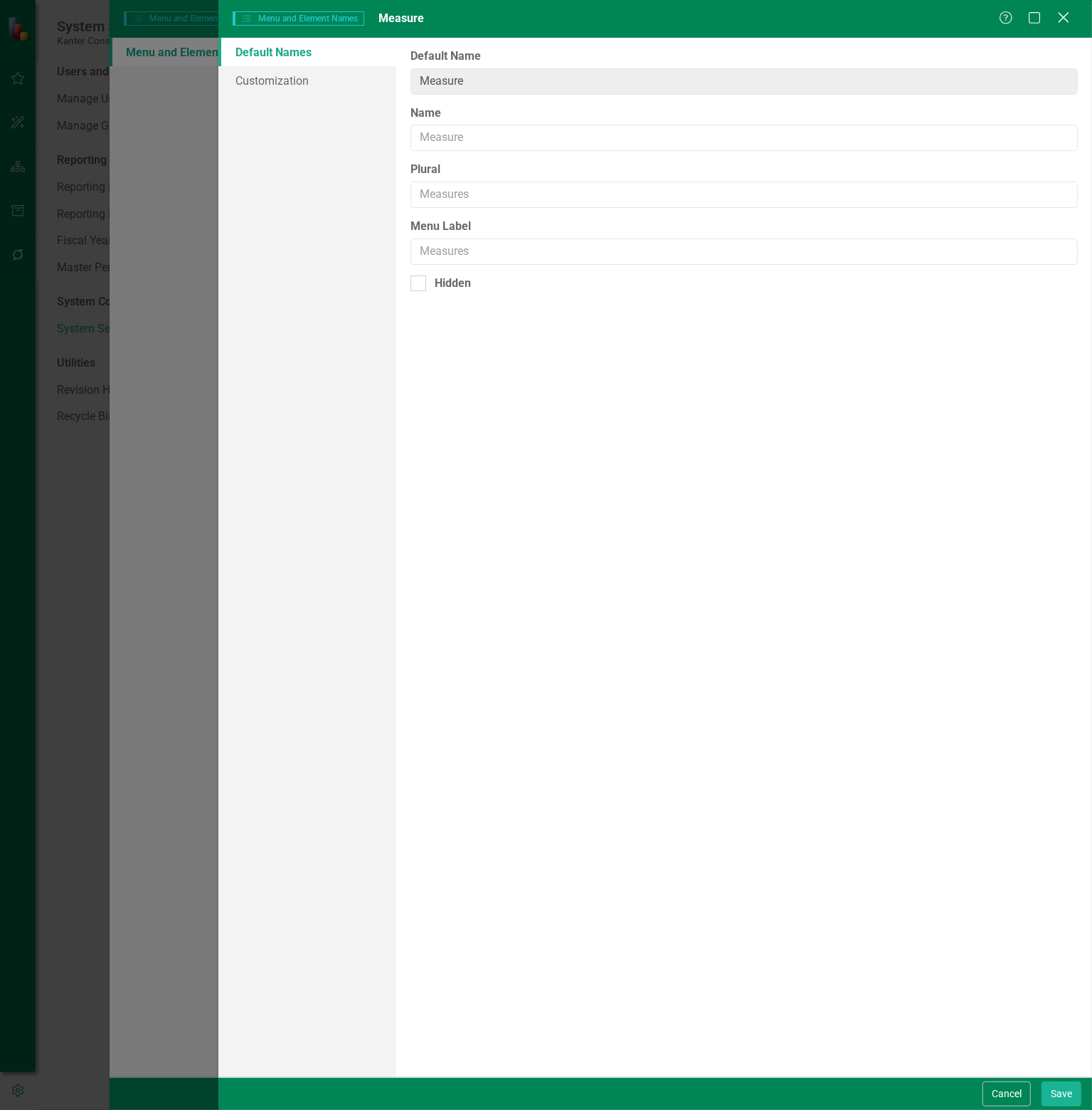
click at [1065, 19] on icon at bounding box center [1063, 17] width 11 height 11
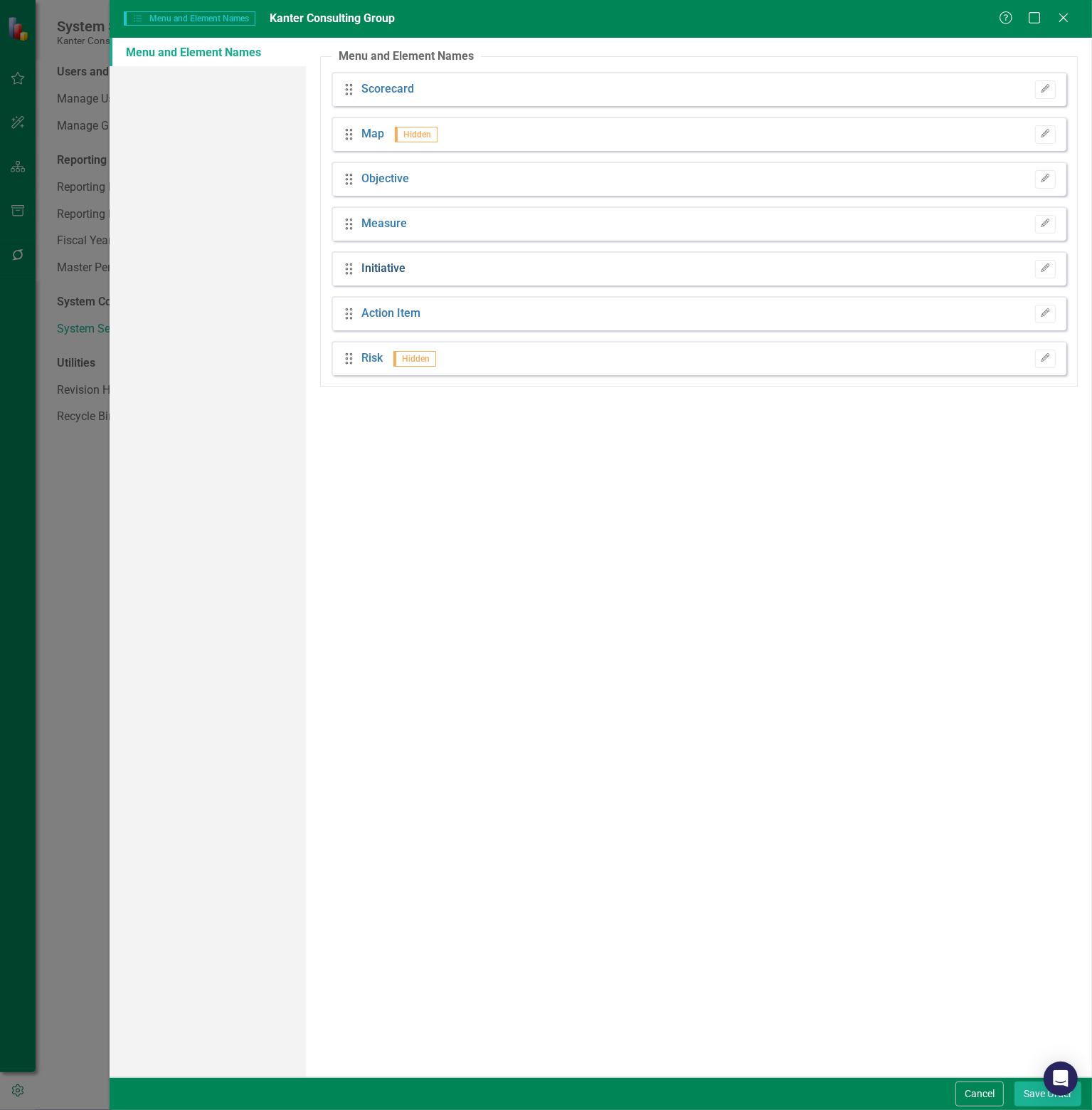
click at [387, 270] on link "Initiative" at bounding box center [384, 268] width 44 height 16
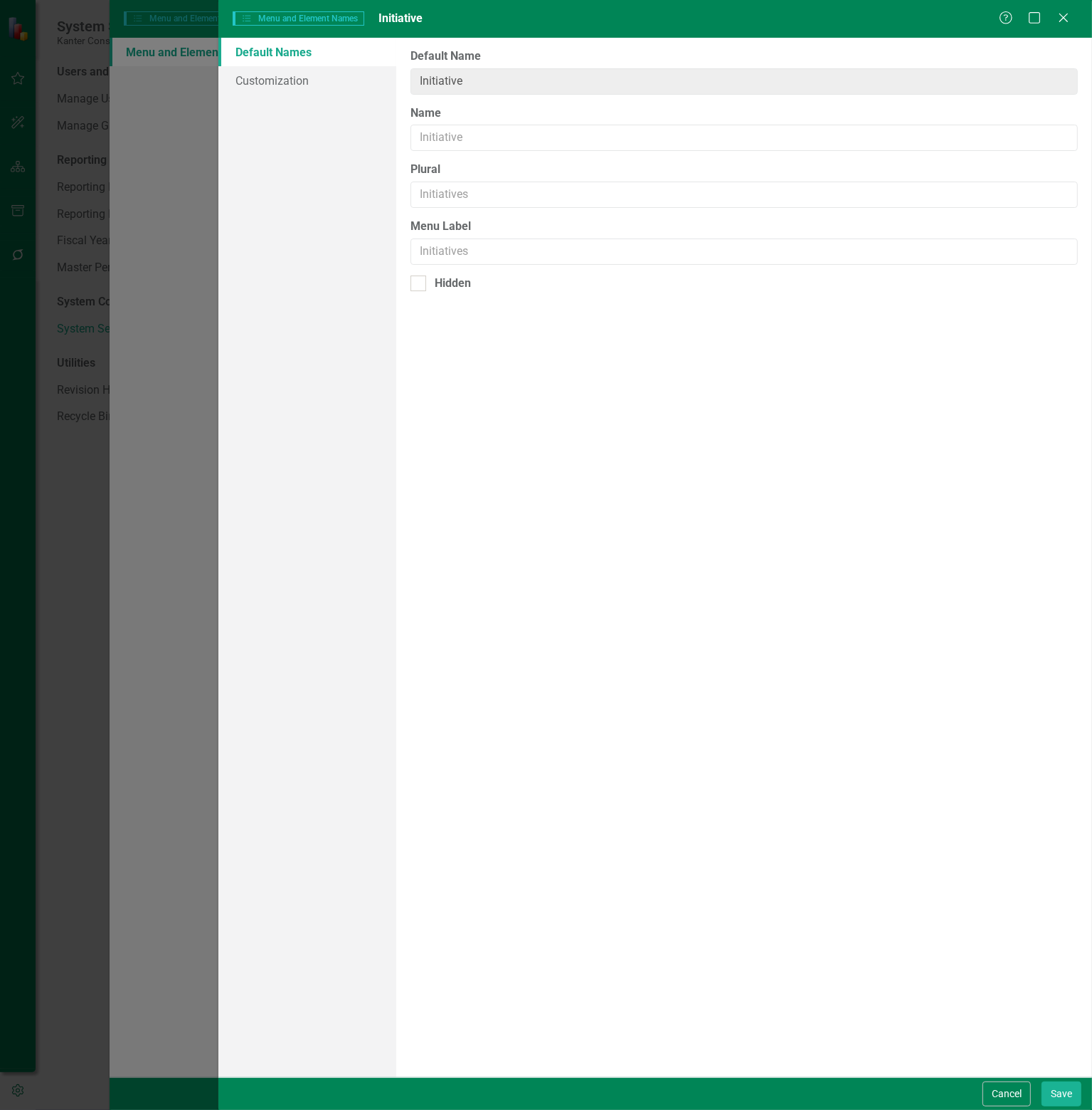
click at [1072, 20] on div "Help Maximize Close" at bounding box center [1039, 19] width 79 height 16
click at [1069, 17] on icon "Close" at bounding box center [1063, 18] width 18 height 13
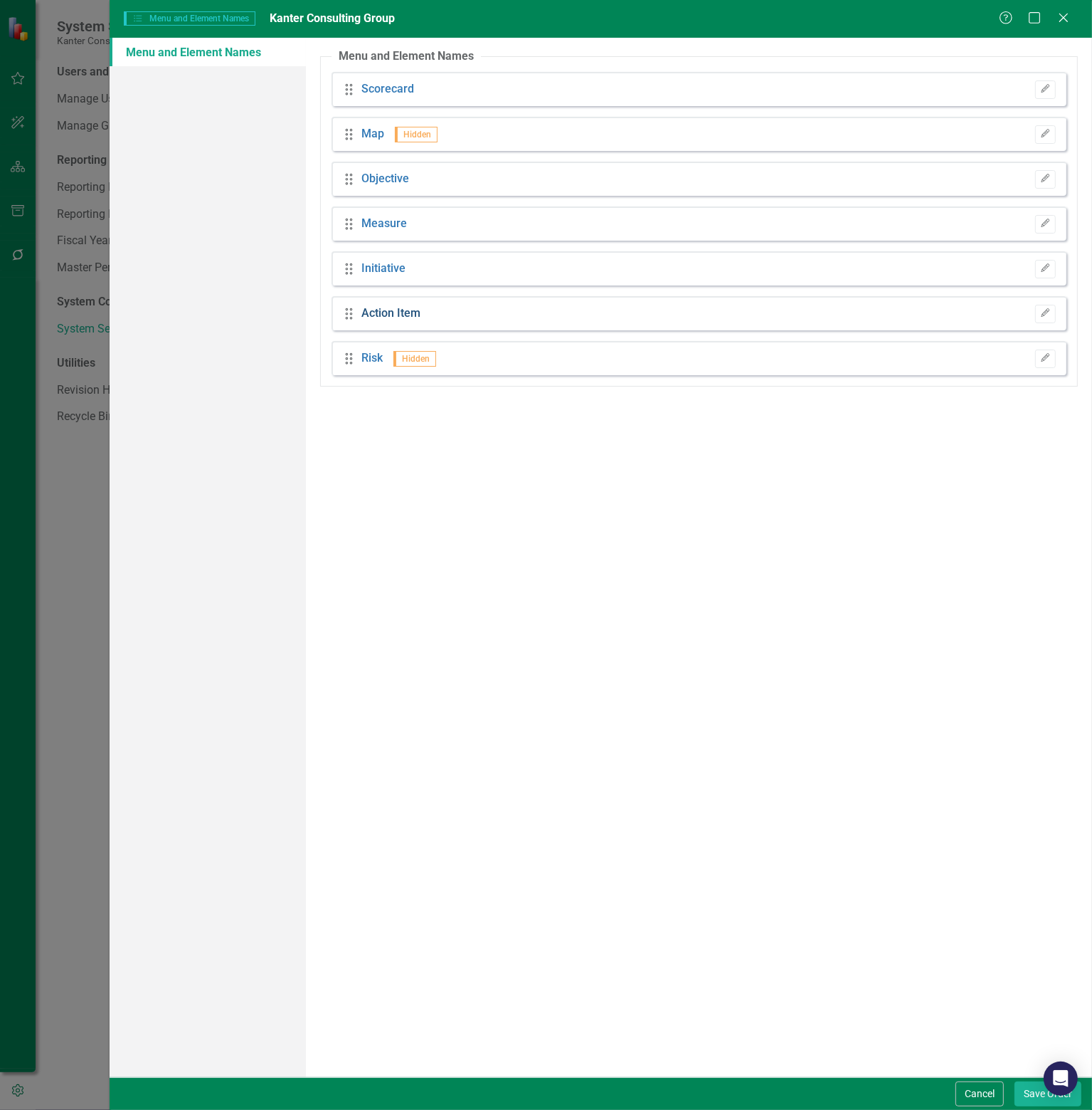
click at [387, 312] on link "Action Item" at bounding box center [391, 313] width 59 height 16
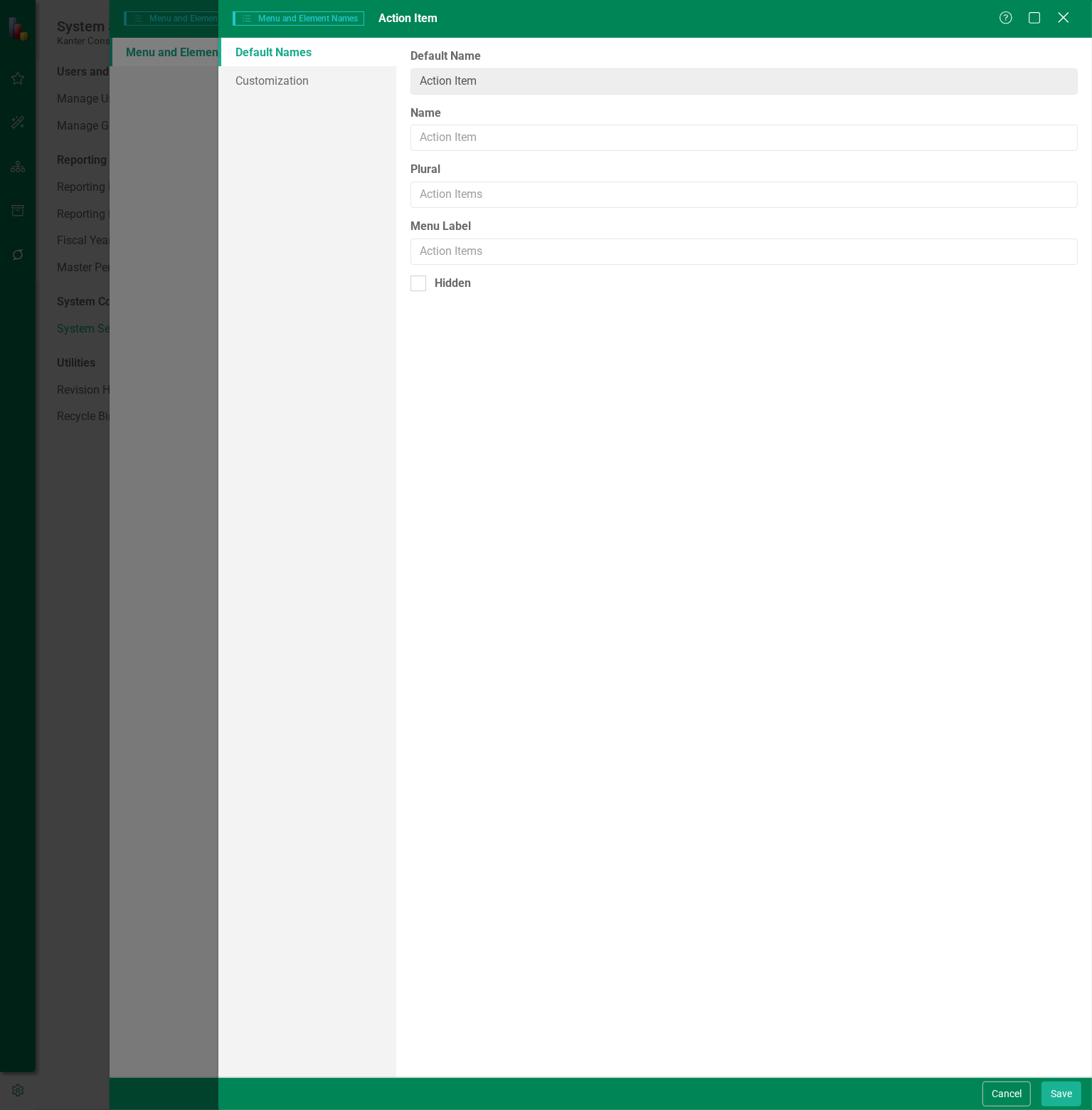
click at [1068, 16] on icon "Close" at bounding box center [1063, 18] width 18 height 13
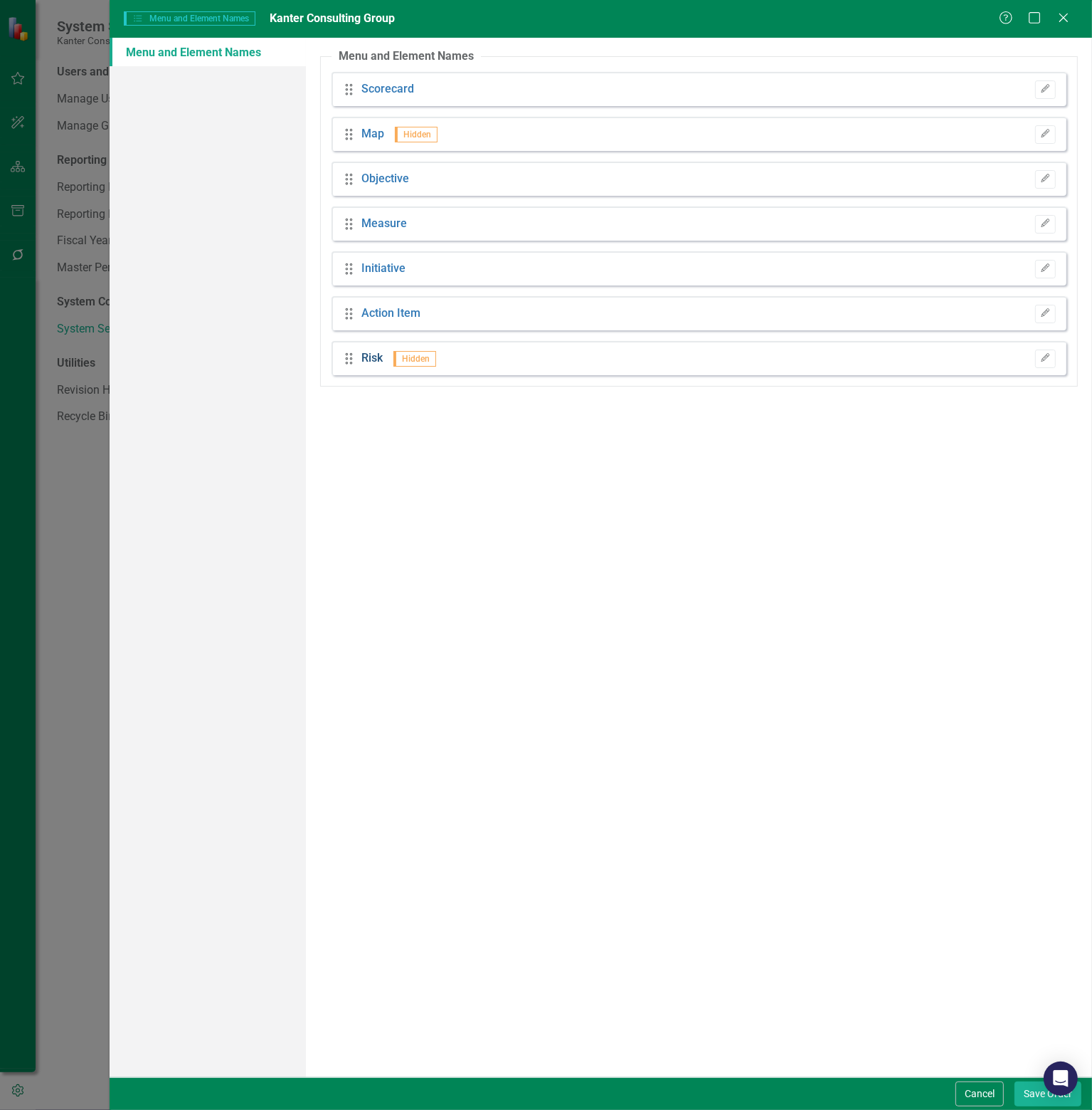
click at [377, 358] on link "Risk" at bounding box center [372, 358] width 21 height 16
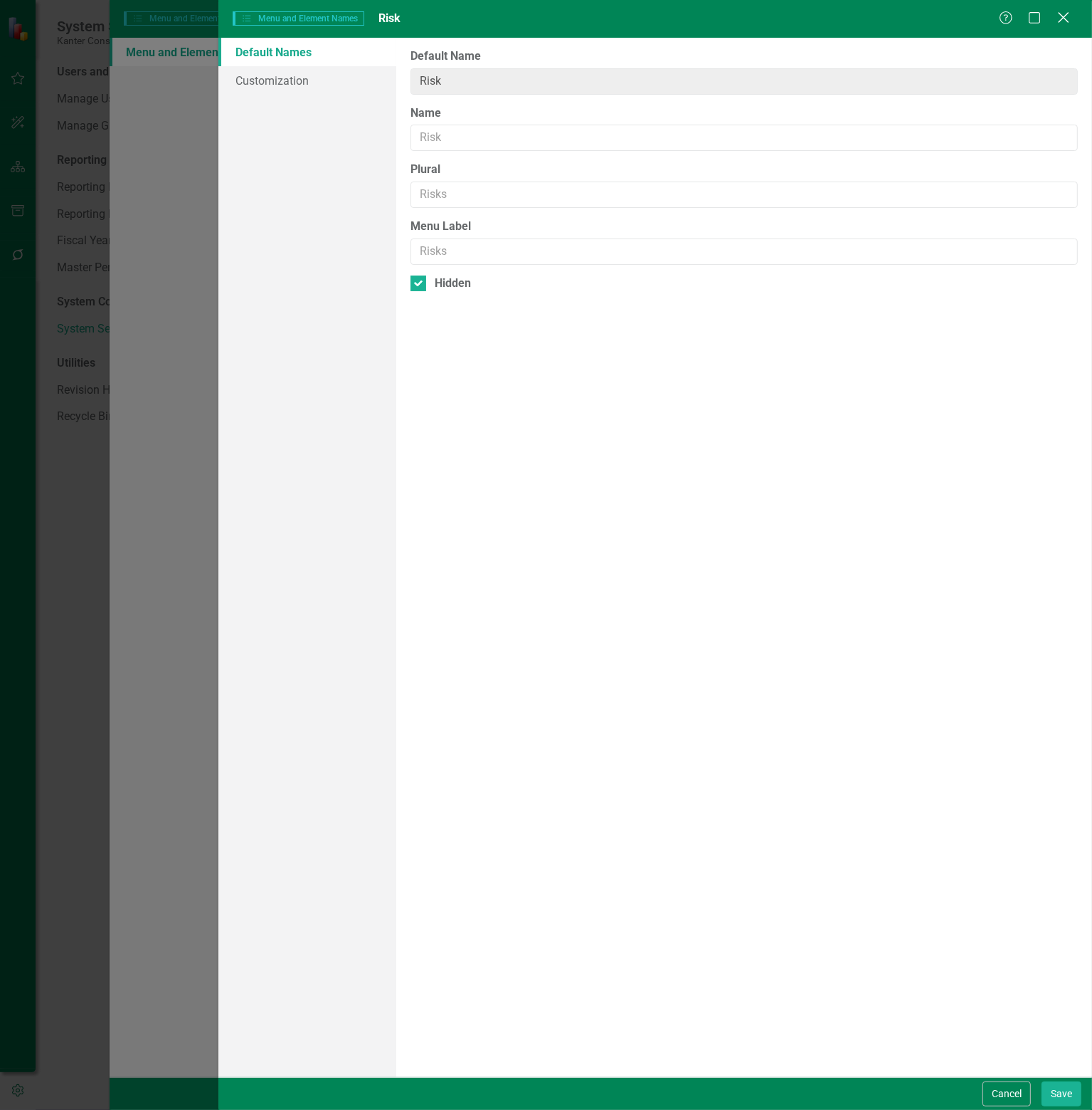
click at [1068, 18] on icon "Close" at bounding box center [1063, 18] width 18 height 13
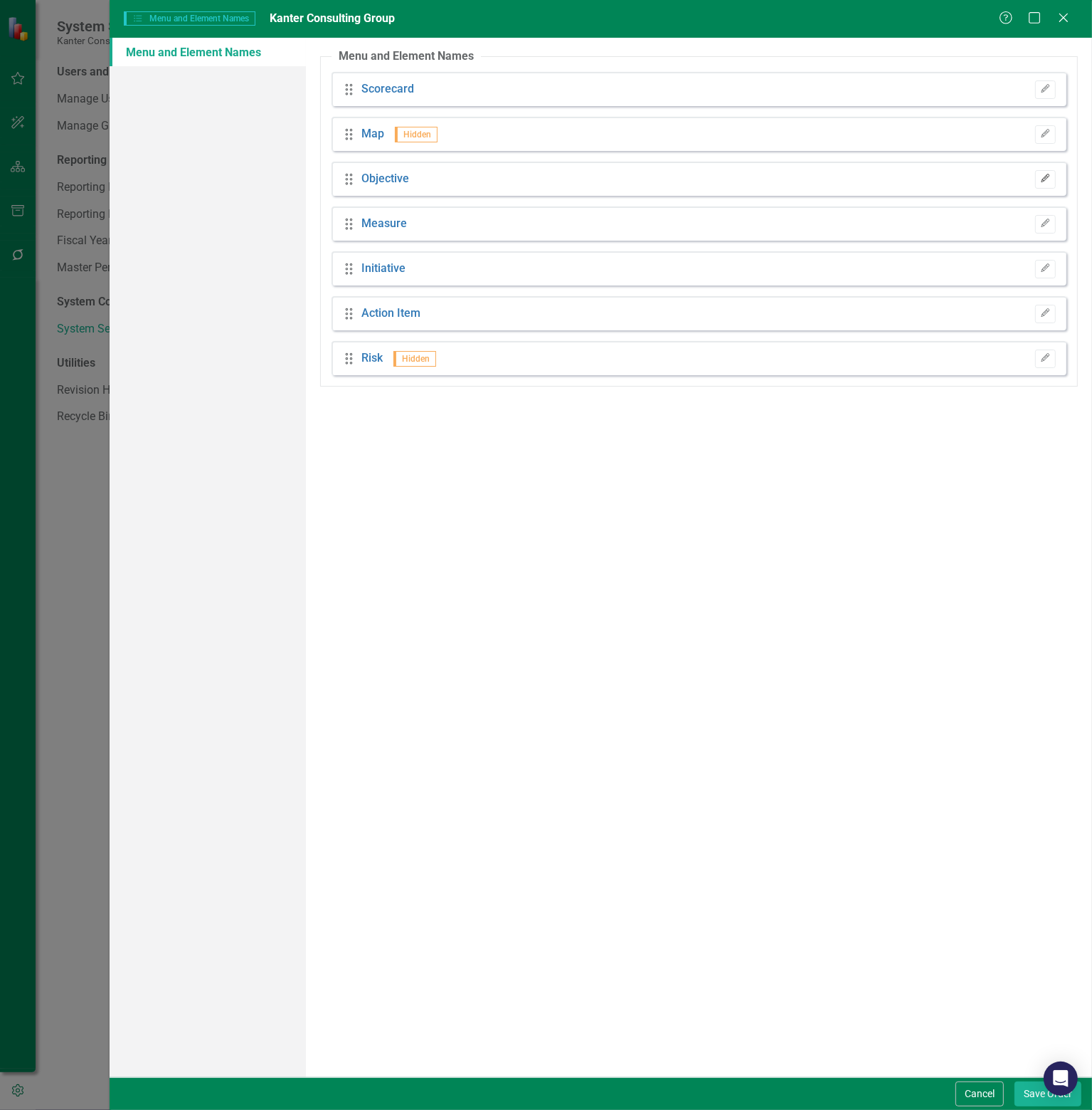
click at [1048, 179] on icon "Edit" at bounding box center [1046, 179] width 11 height 8
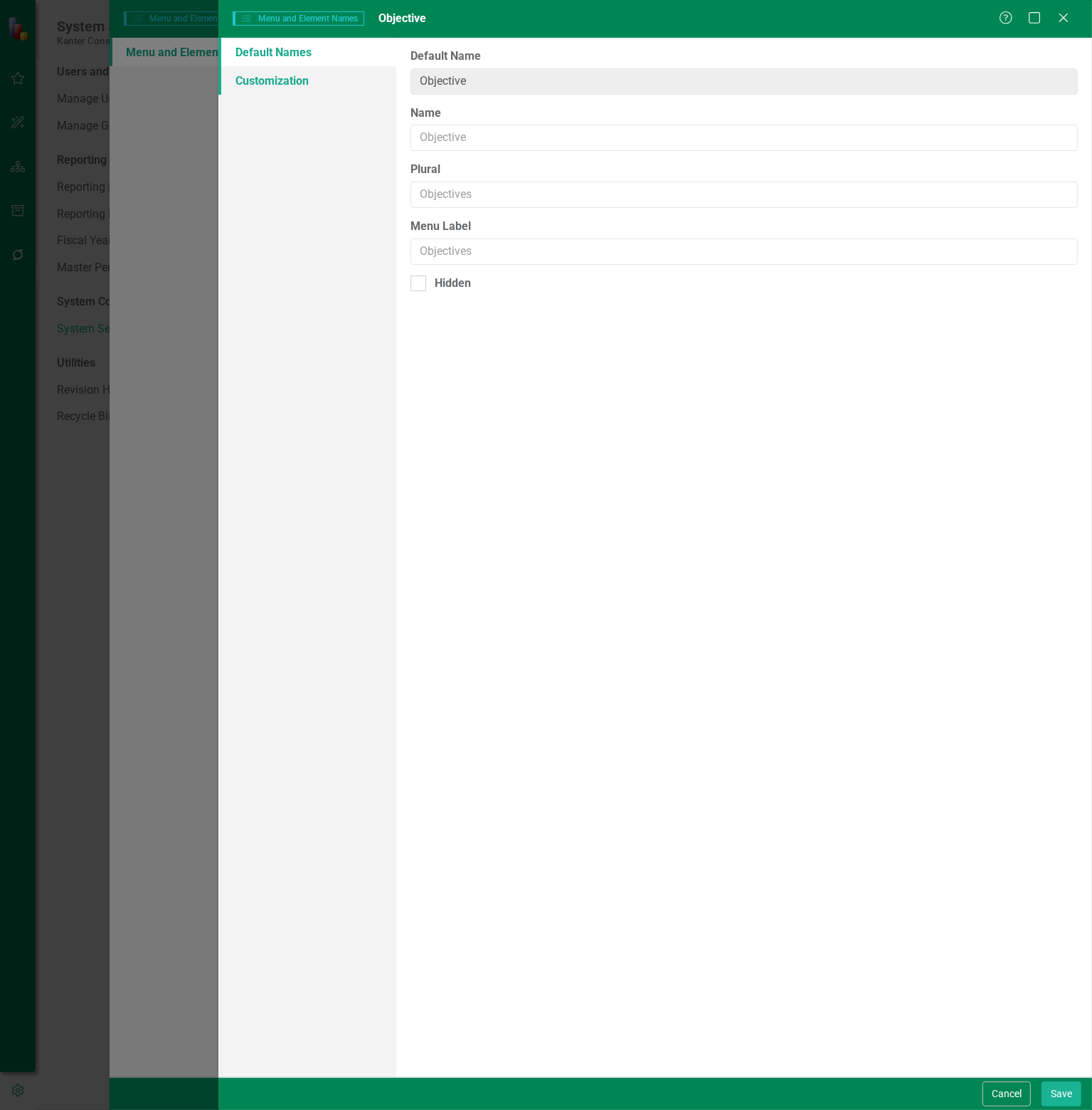
click at [278, 76] on link "Customization" at bounding box center [307, 80] width 178 height 29
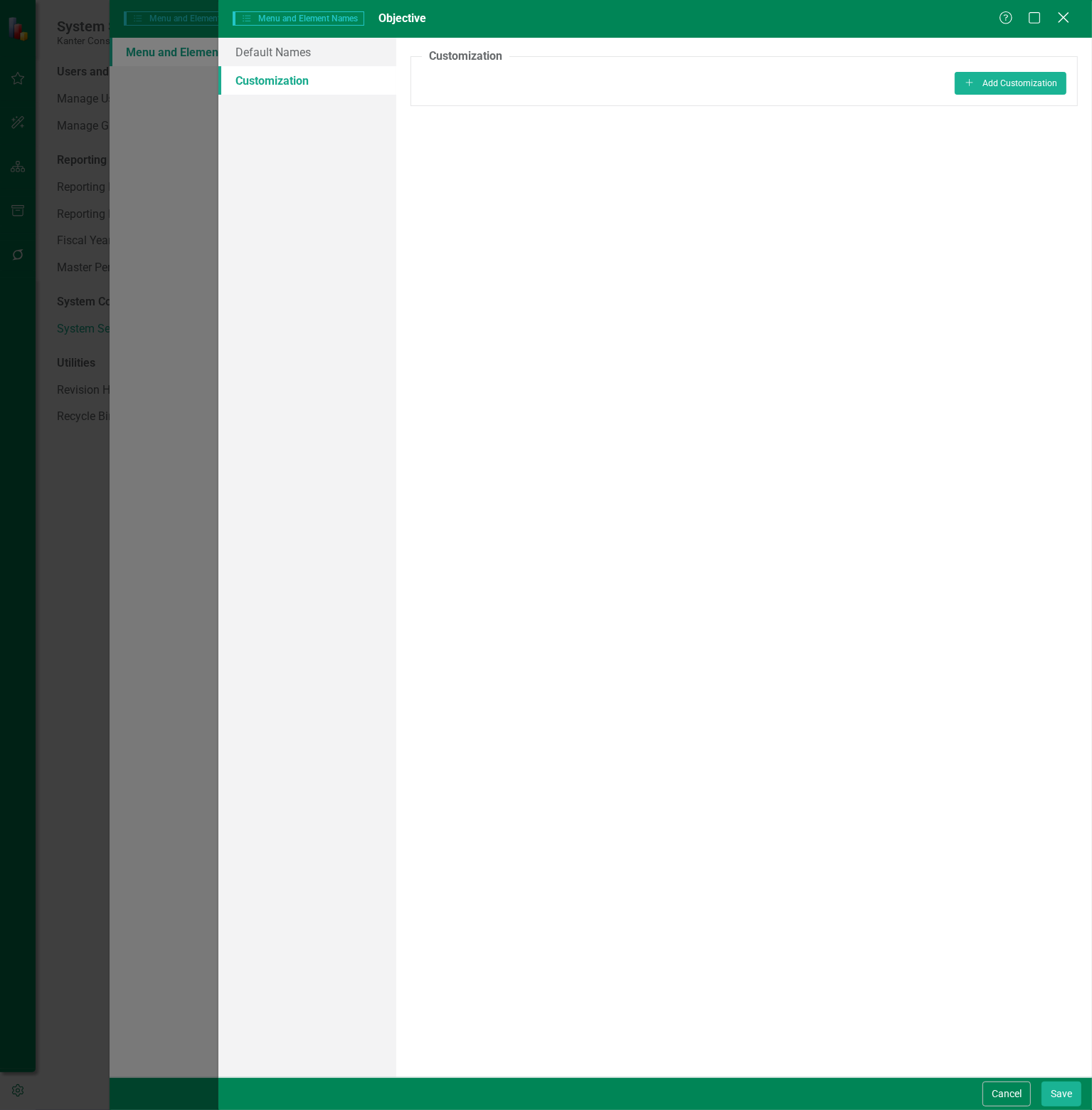
click at [1056, 20] on icon "Close" at bounding box center [1063, 18] width 18 height 13
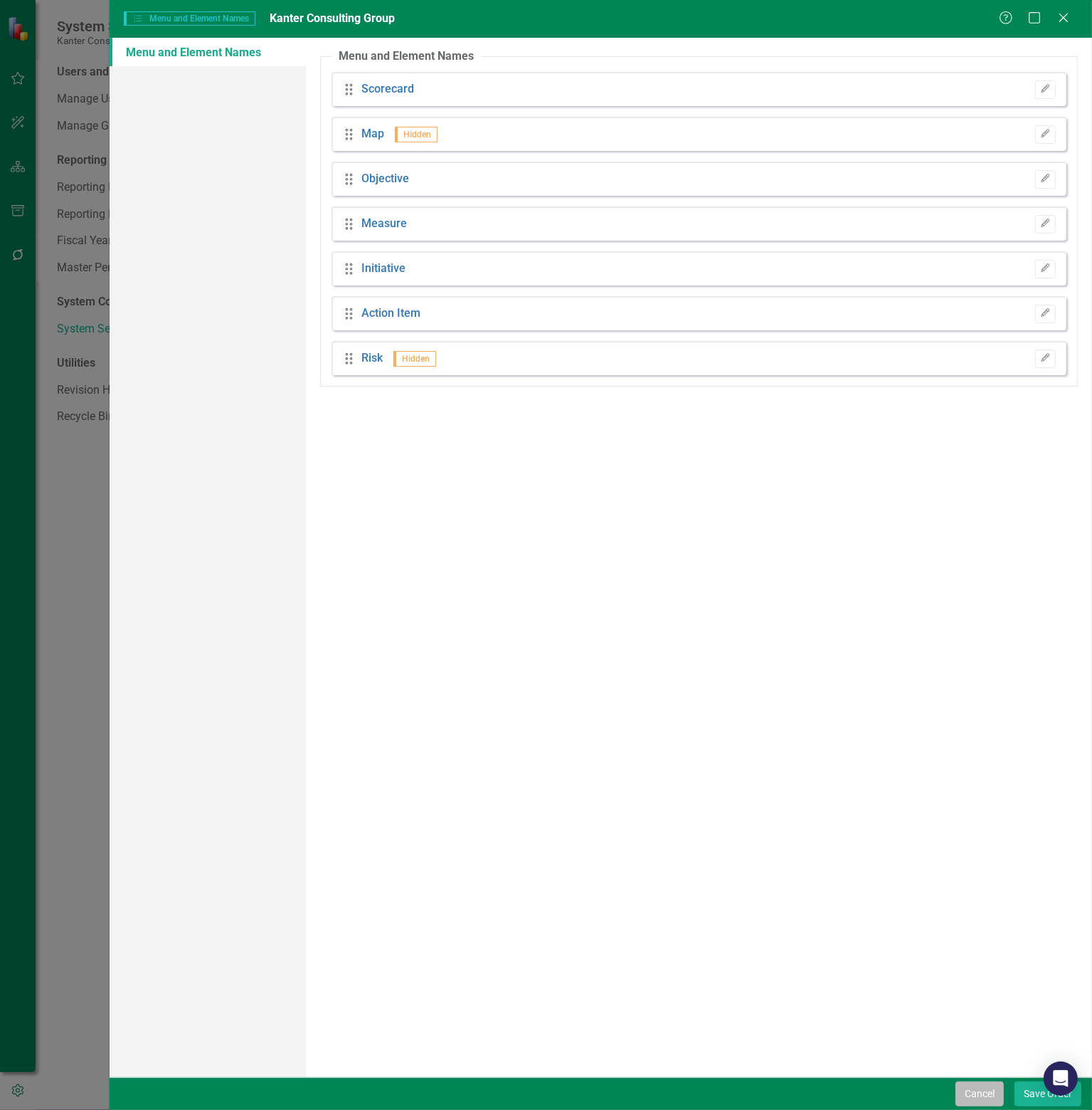
click at [986, 1092] on button "Cancel" at bounding box center [979, 1094] width 48 height 25
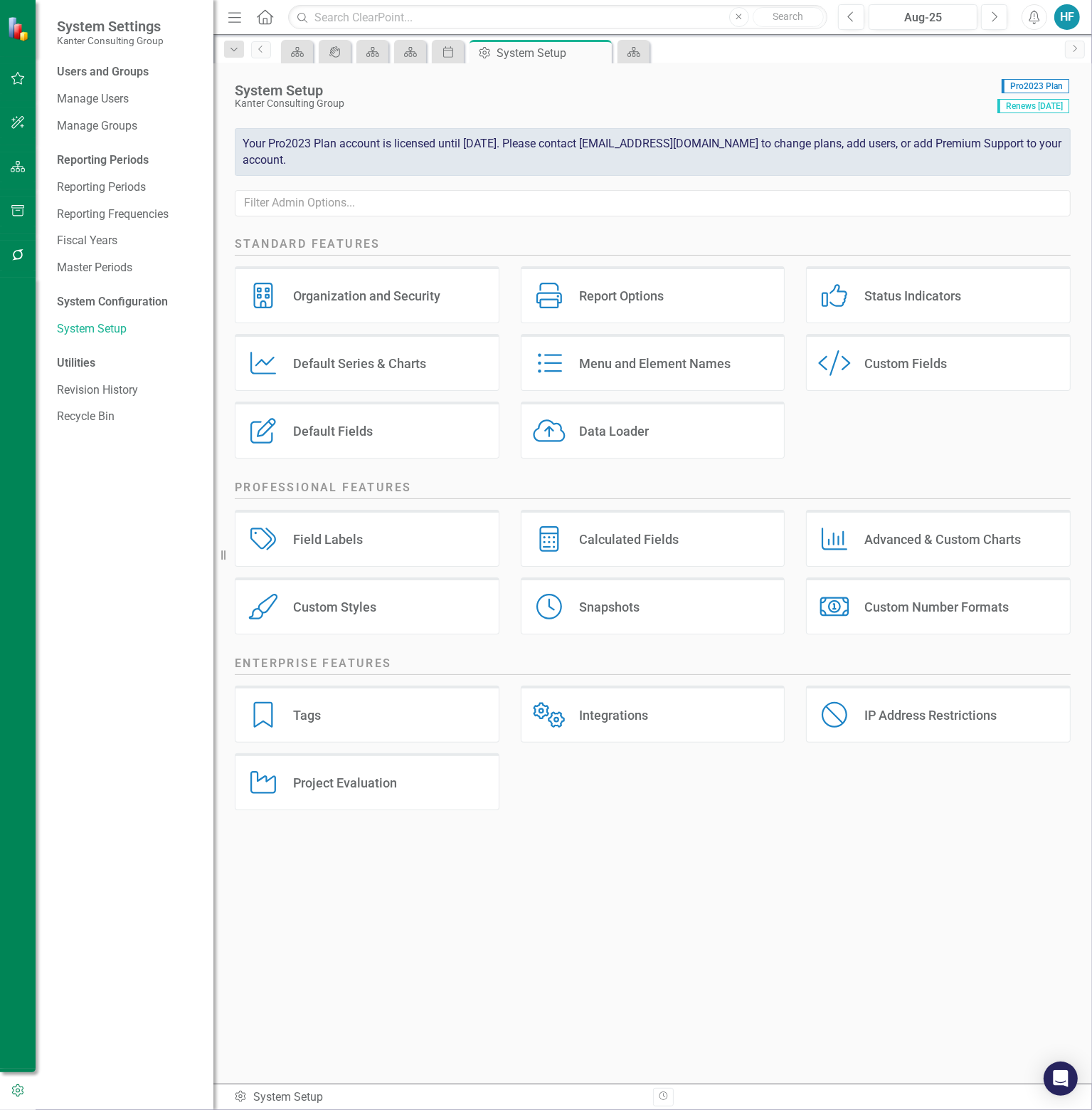
click at [364, 428] on div "Default Fields" at bounding box center [333, 430] width 80 height 16
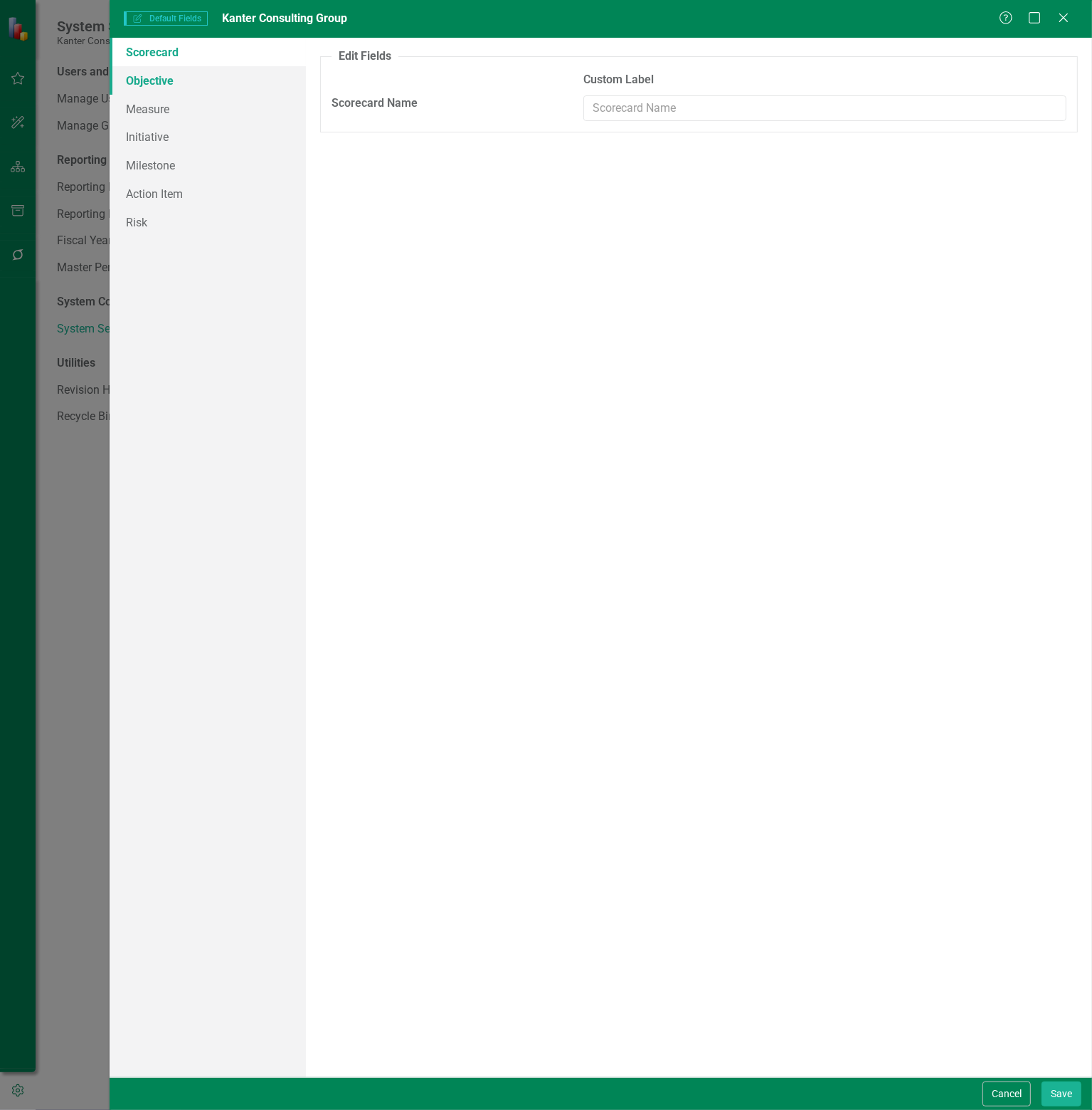
click at [152, 80] on link "Objective" at bounding box center [207, 80] width 196 height 29
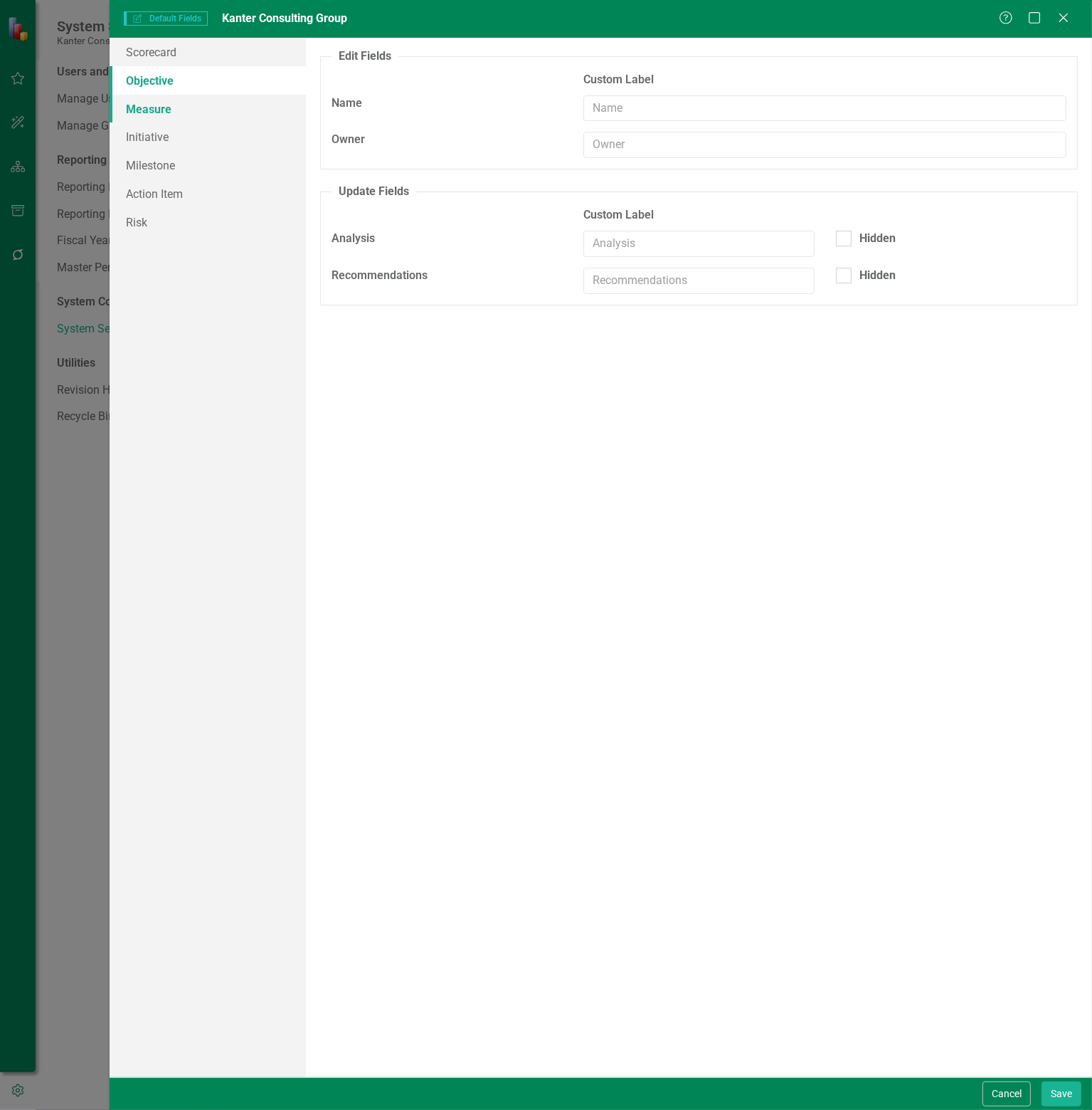
click at [153, 112] on link "Measure" at bounding box center [207, 109] width 196 height 29
click at [153, 136] on link "Initiative" at bounding box center [207, 137] width 196 height 29
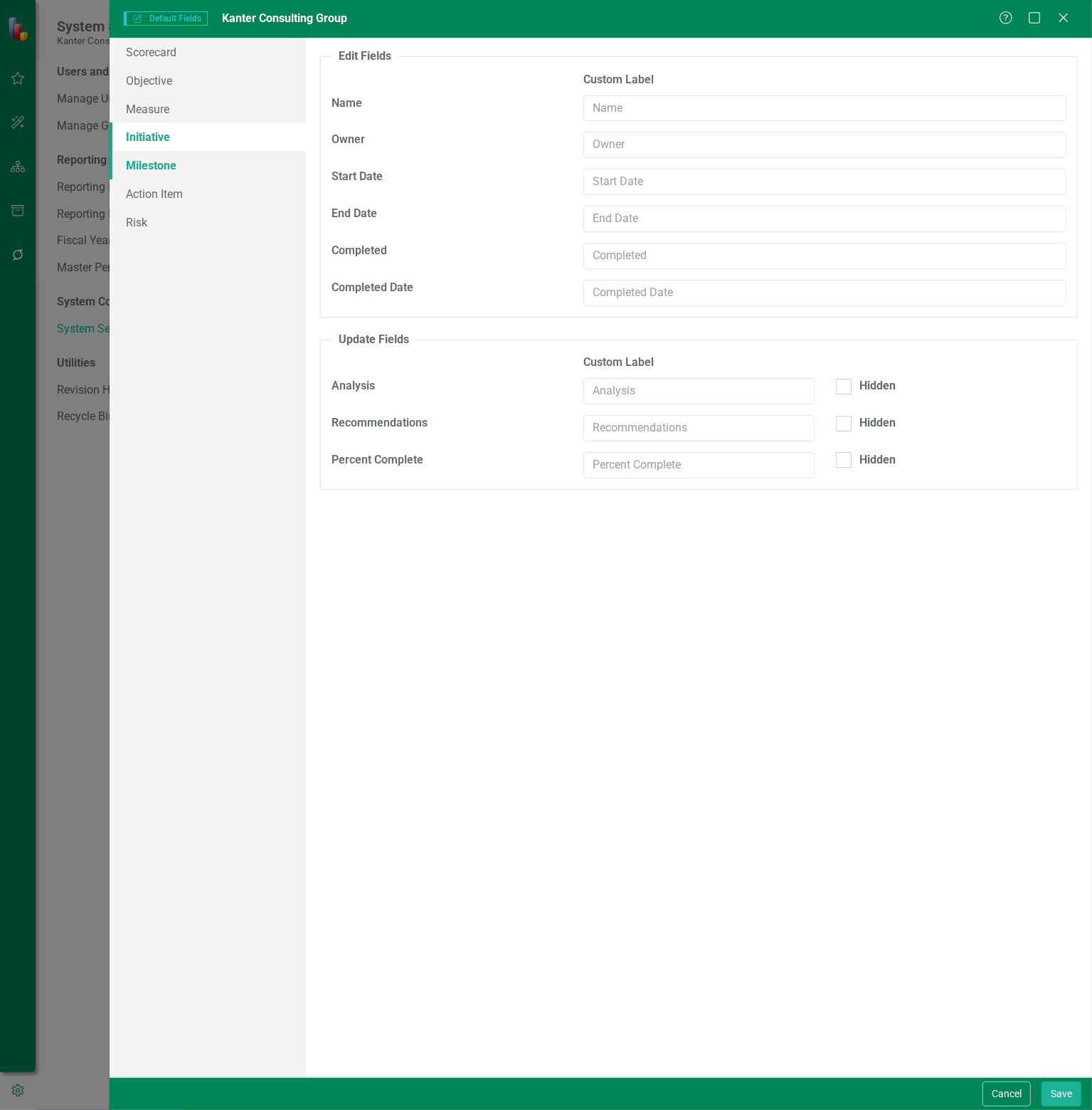
click at [151, 166] on link "Milestone" at bounding box center [207, 165] width 196 height 29
click at [153, 197] on link "Action Item" at bounding box center [207, 194] width 196 height 29
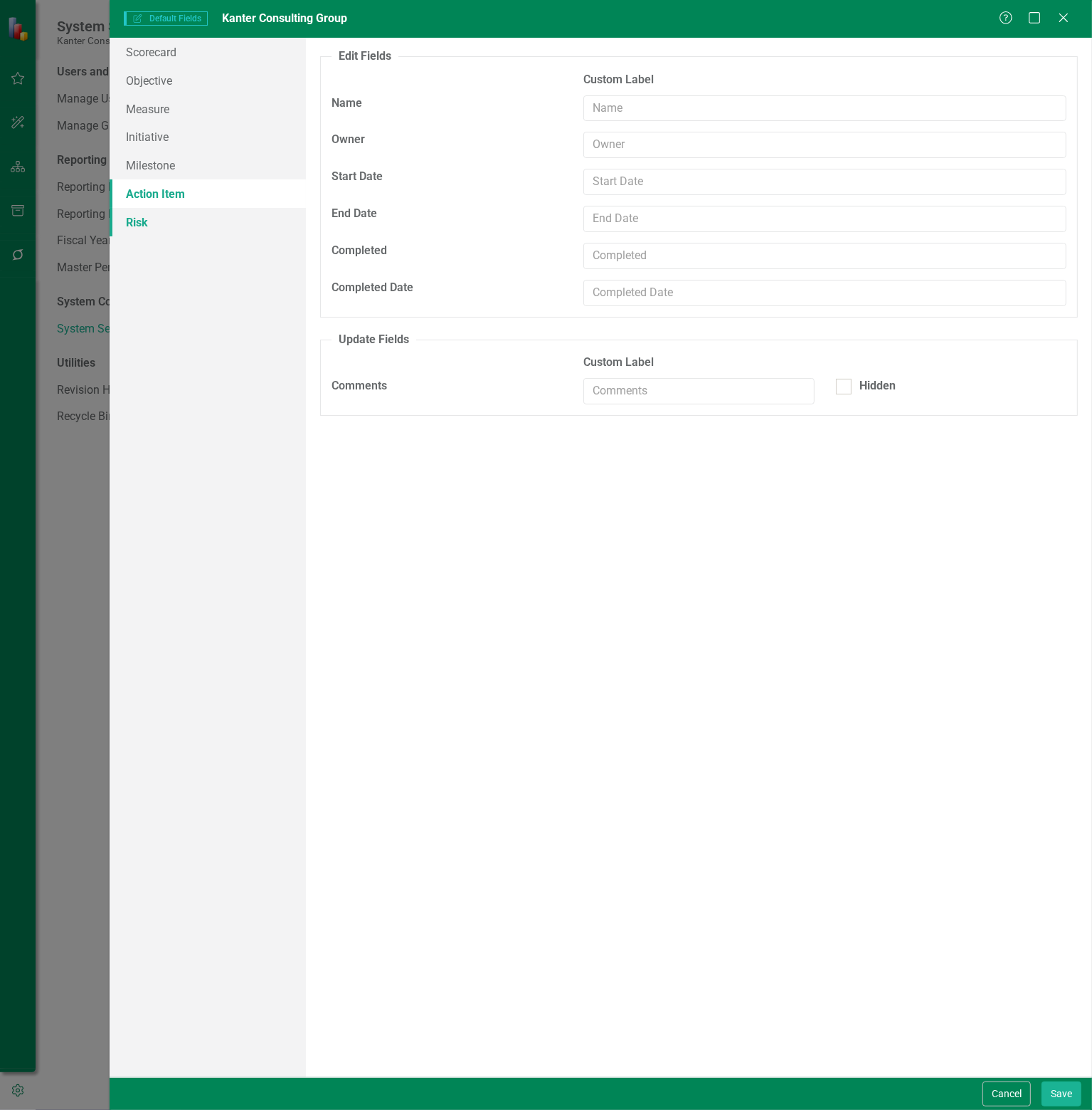
click at [142, 218] on link "Risk" at bounding box center [207, 222] width 196 height 29
click at [151, 76] on link "Objective" at bounding box center [207, 80] width 196 height 29
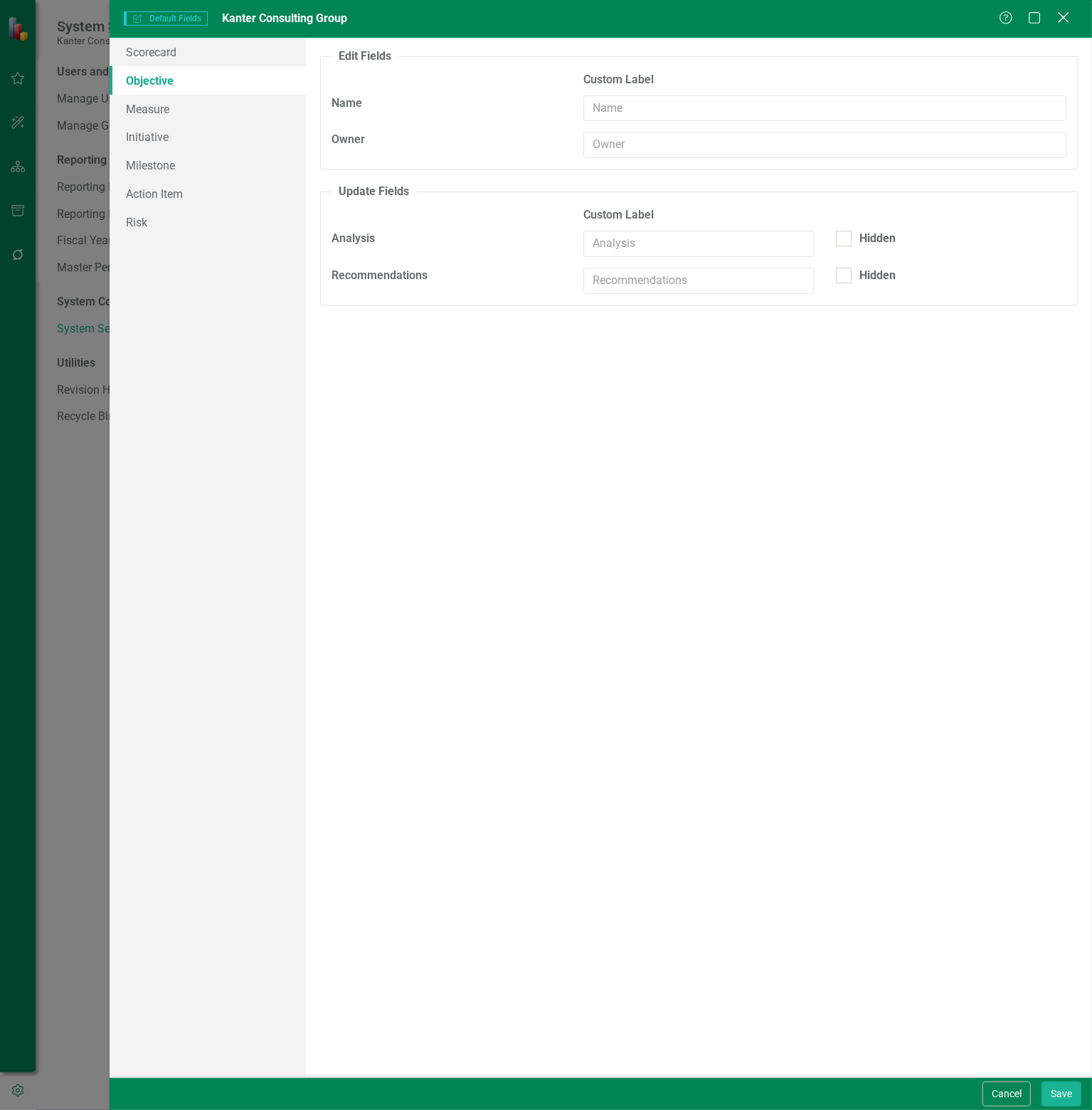
click at [1068, 16] on icon "Close" at bounding box center [1063, 18] width 18 height 13
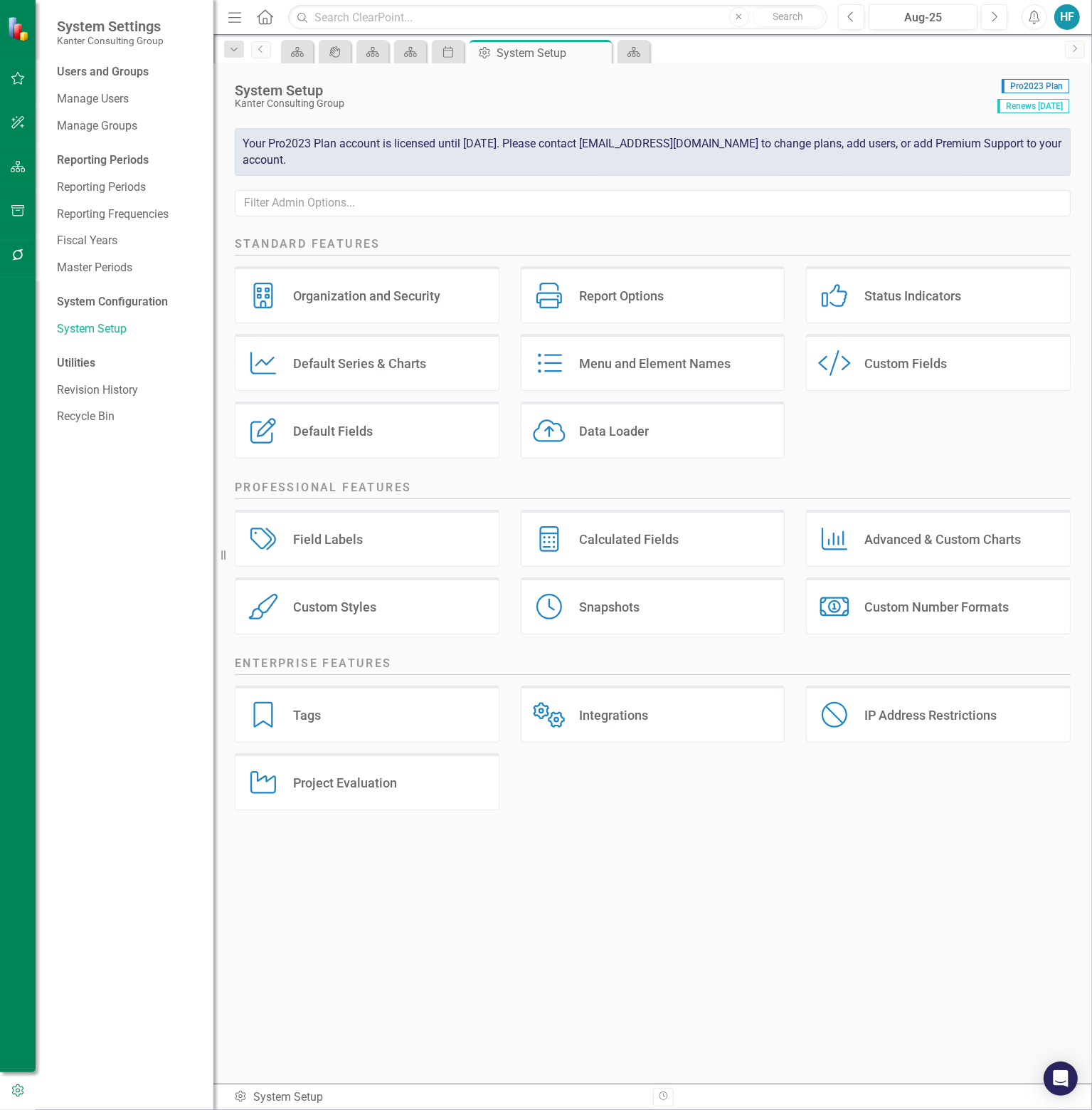
click at [842, 359] on icon "Custom Style" at bounding box center [835, 363] width 33 height 25
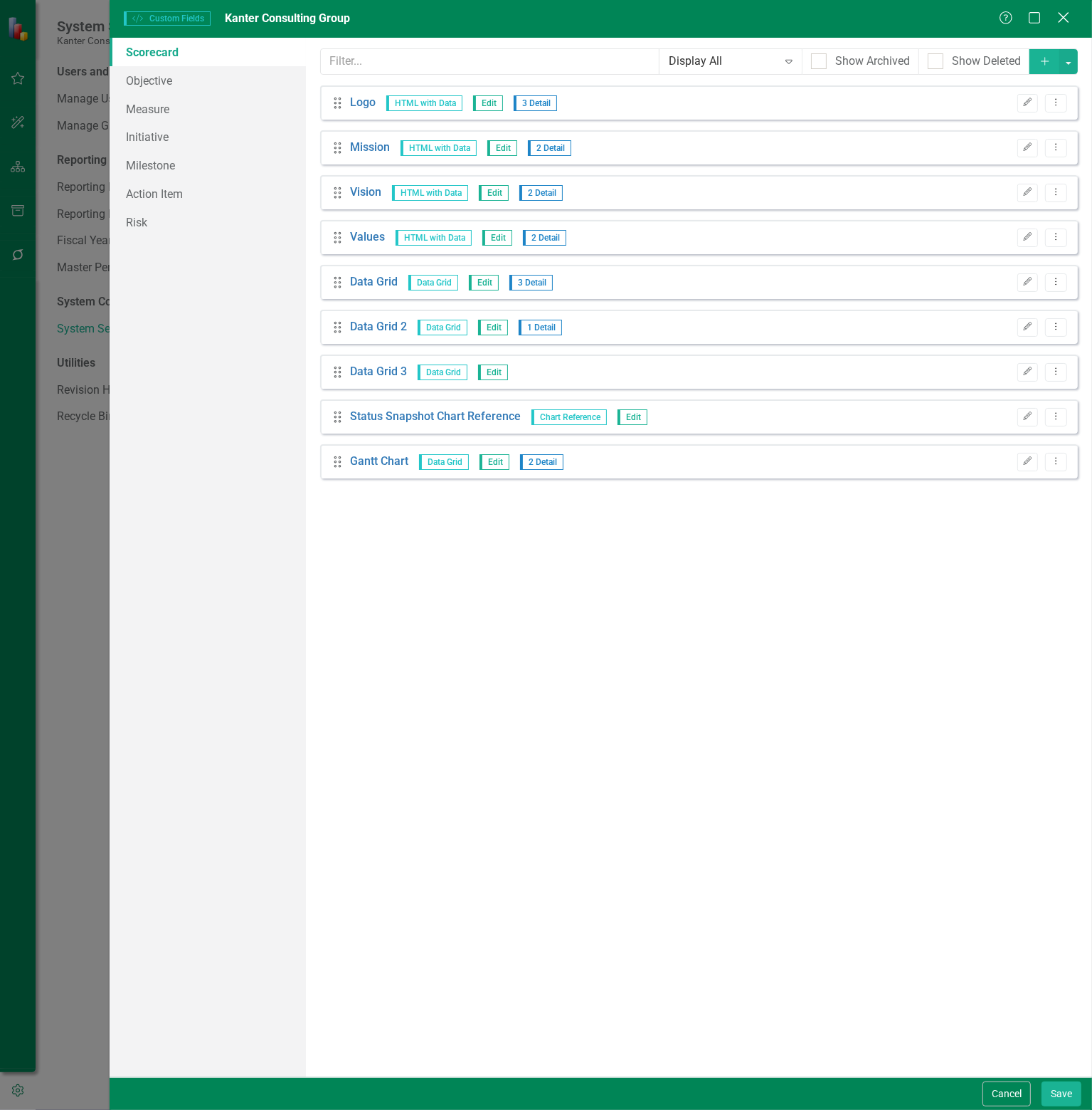
click at [1065, 12] on icon "Close" at bounding box center [1063, 18] width 18 height 13
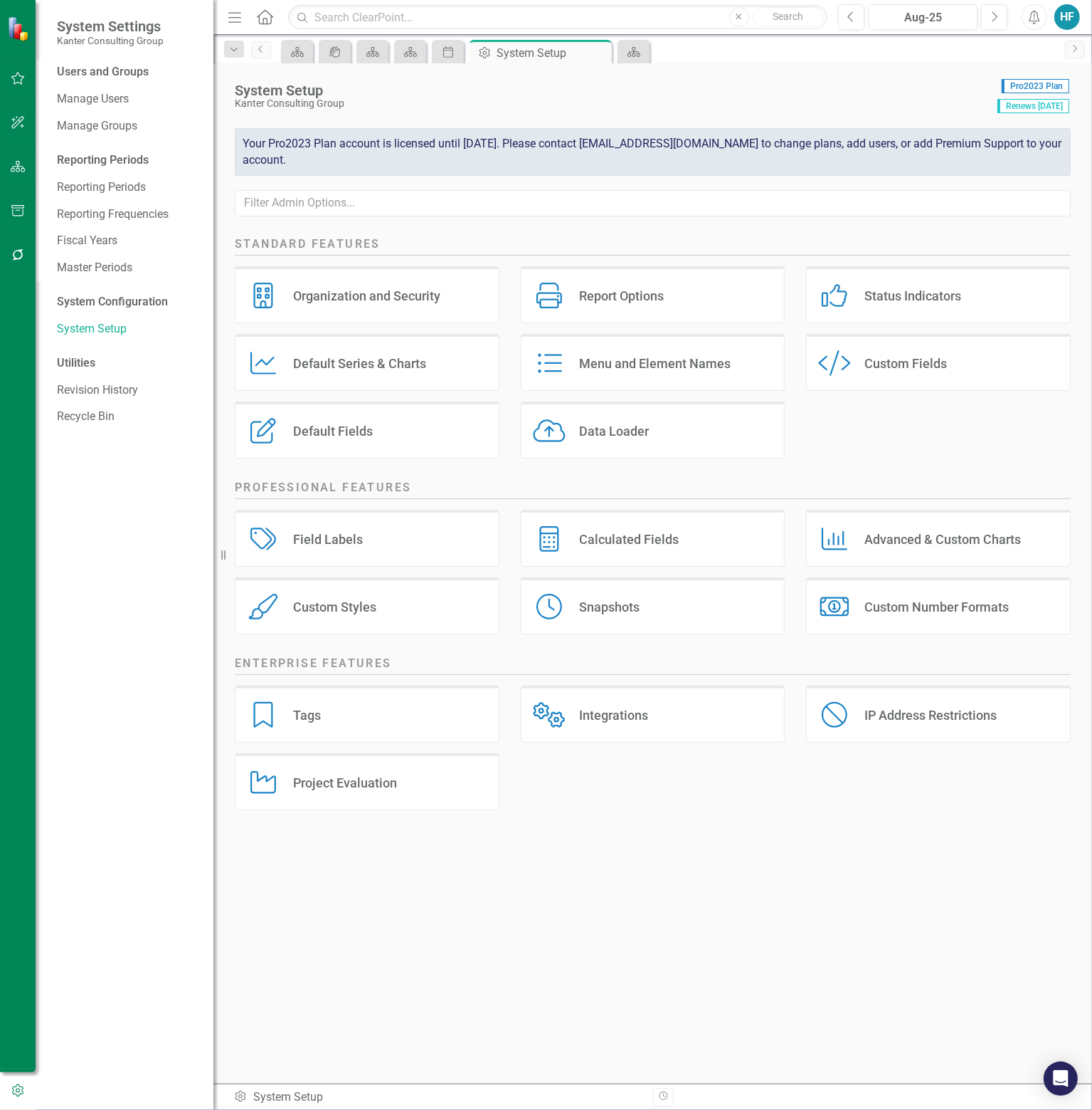
click at [865, 294] on div "Status Indicators" at bounding box center [912, 295] width 97 height 16
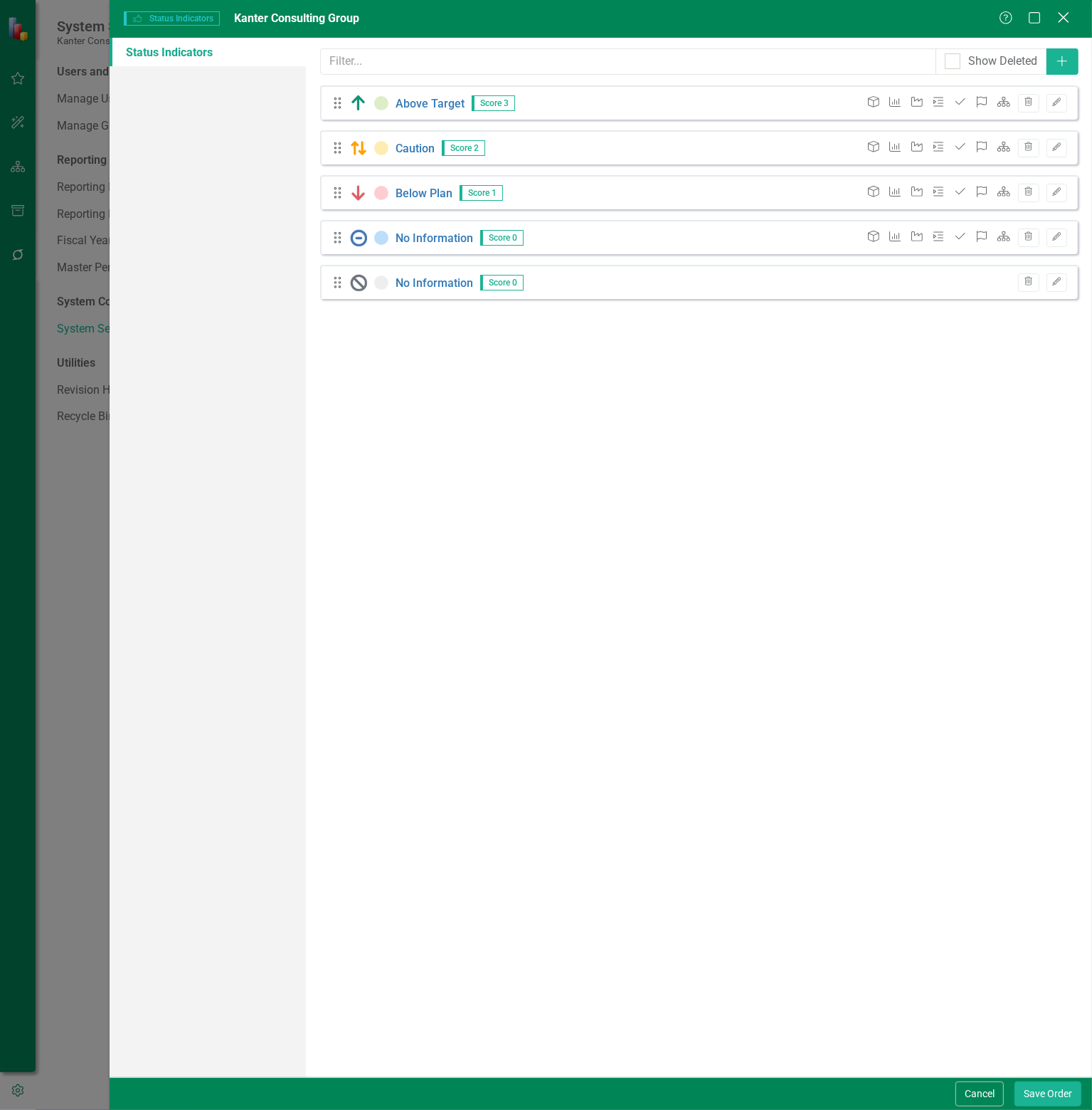
click at [1066, 19] on icon "Close" at bounding box center [1063, 18] width 18 height 13
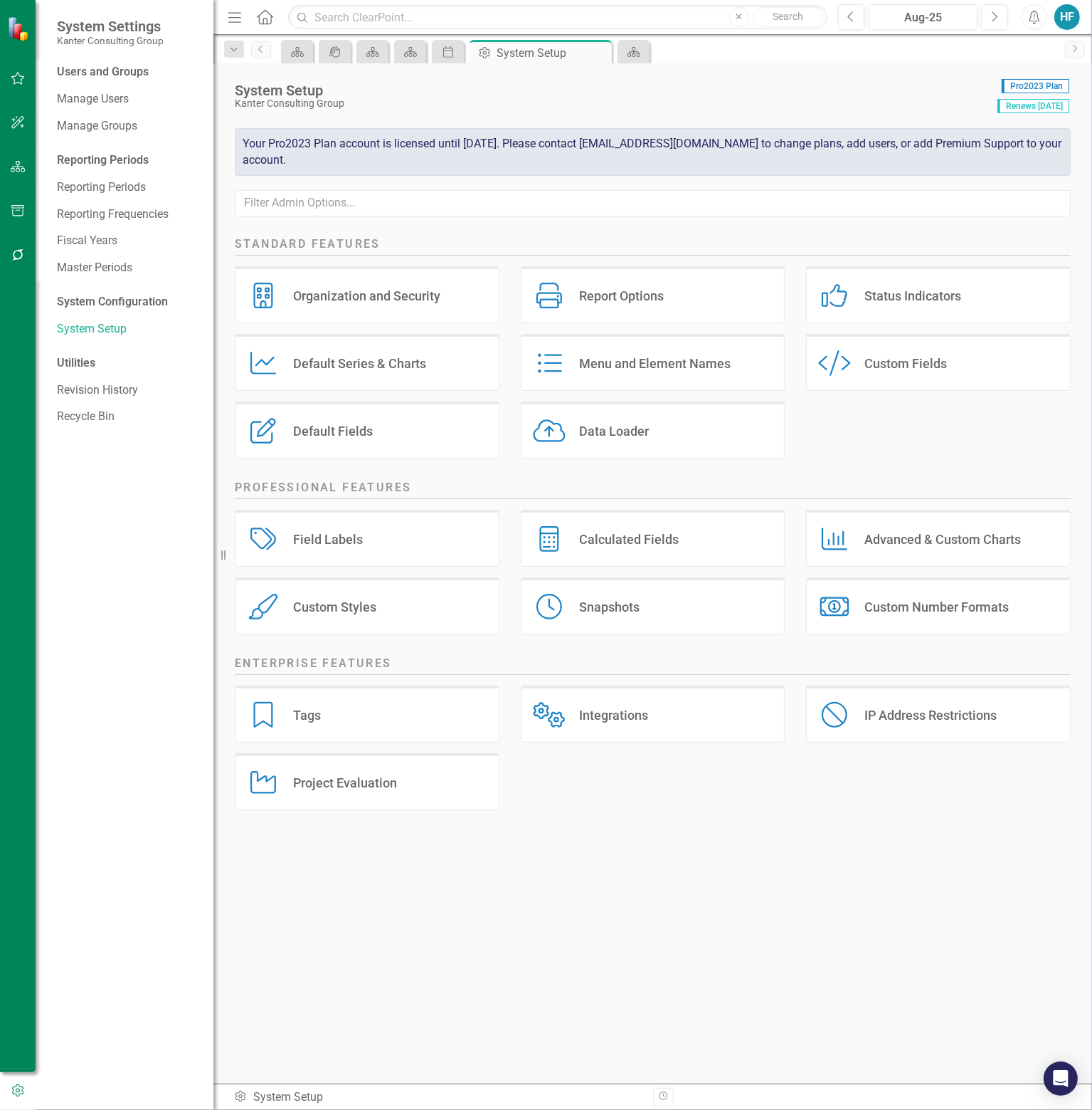
click at [382, 300] on div "Organization and Security" at bounding box center [367, 295] width 148 height 16
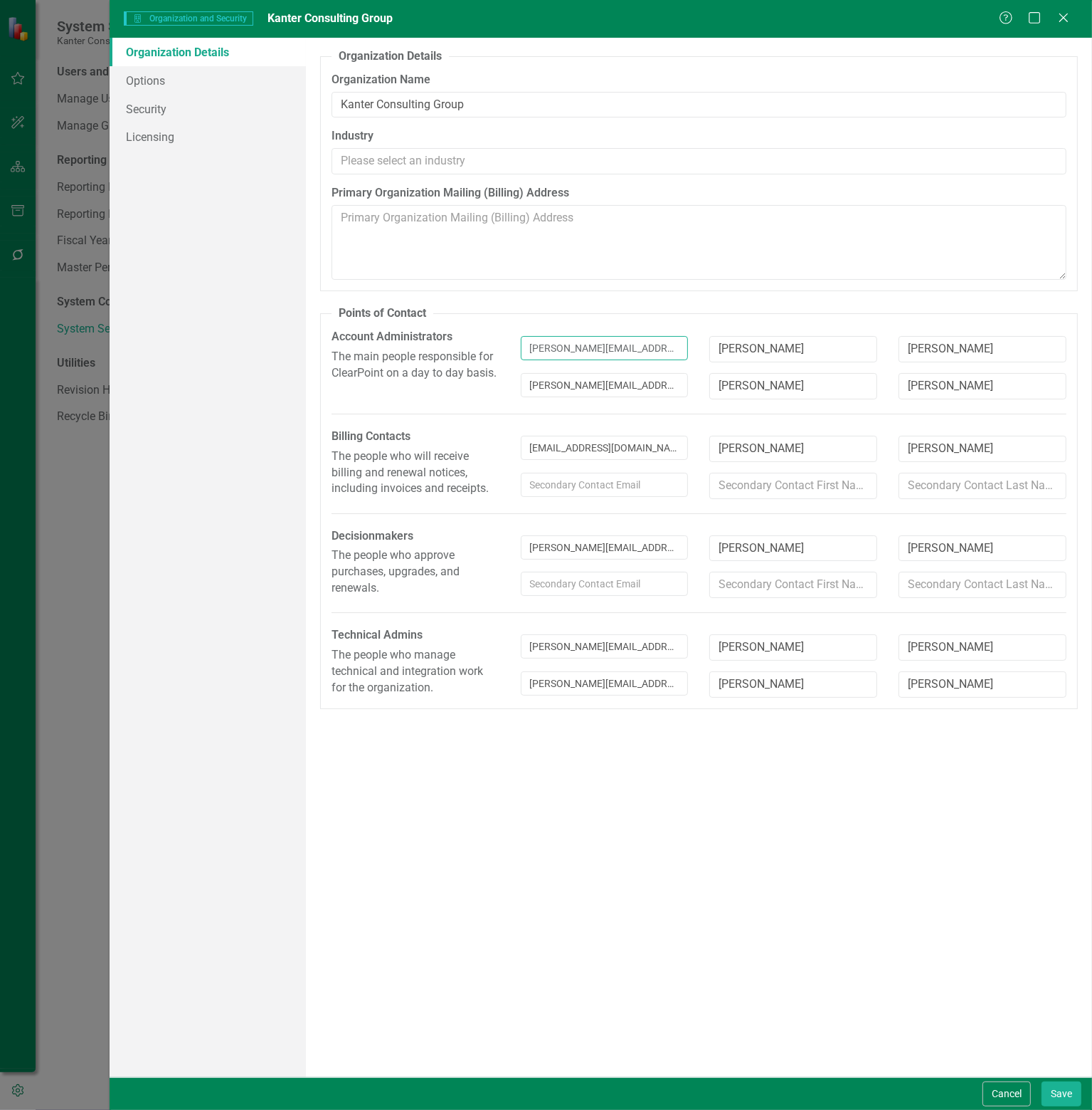
click at [600, 348] on input "[PERSON_NAME][EMAIL_ADDRESS][PERSON_NAME][DOMAIN_NAME]" at bounding box center [605, 348] width 168 height 24
type input "[PERSON_NAME][EMAIL_ADDRESS][PERSON_NAME][DOMAIN_NAME]"
click at [626, 372] on mark "[PERSON_NAME][EMAIL_ADDRESS][PERSON_NAME][DOMAIN_NAME]" at bounding box center [680, 371] width 289 height 11
type input "[PERSON_NAME]"
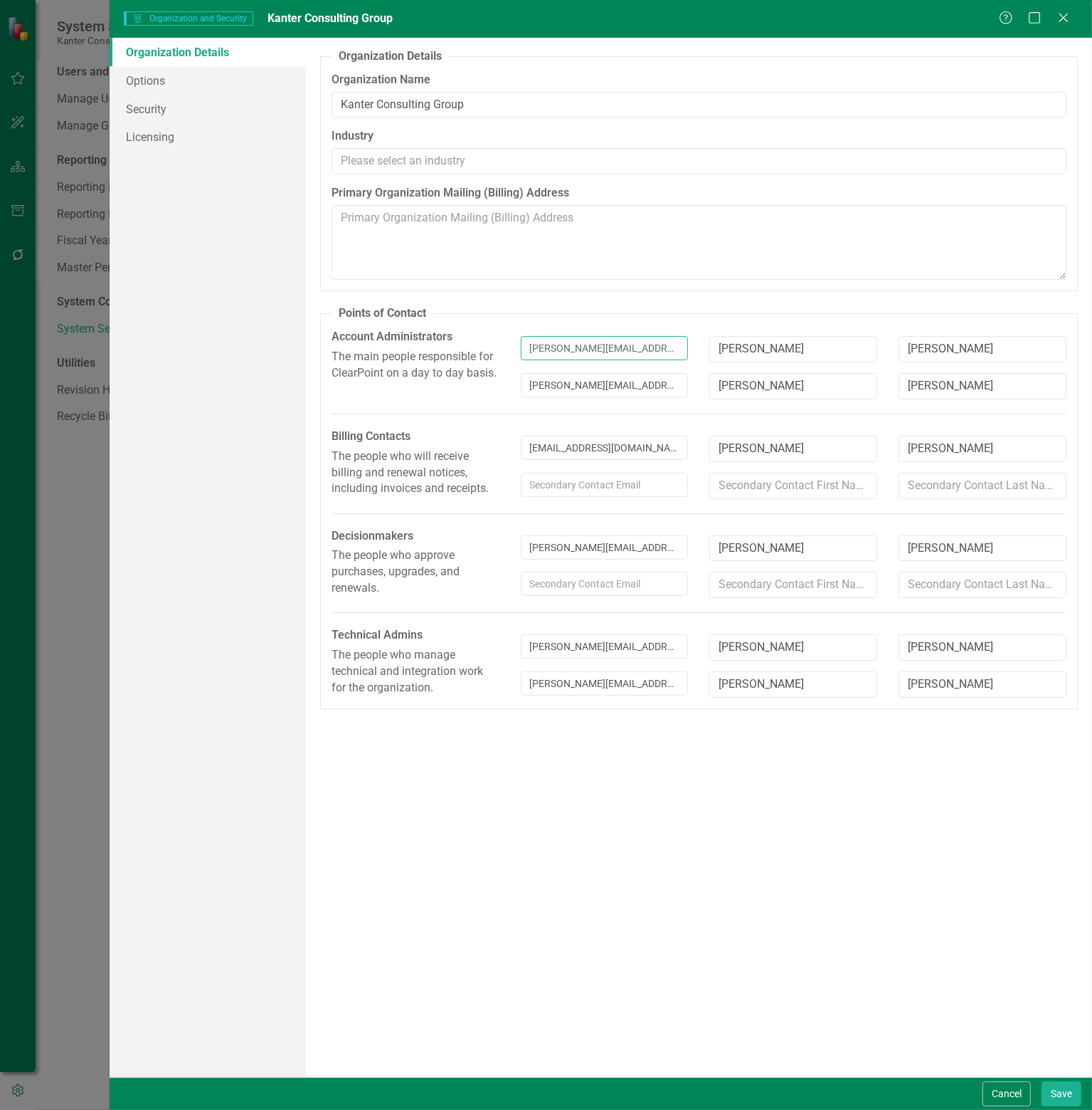
type input "[PERSON_NAME][EMAIL_ADDRESS][PERSON_NAME][DOMAIN_NAME]"
click at [603, 644] on input "[PERSON_NAME][EMAIL_ADDRESS][PERSON_NAME][DOMAIN_NAME]" at bounding box center [605, 646] width 168 height 24
type input "[PERSON_NAME][EMAIL_ADDRESS][PERSON_NAME][DOMAIN_NAME]"
click at [616, 667] on mark "[PERSON_NAME][EMAIL_ADDRESS][PERSON_NAME][DOMAIN_NAME]" at bounding box center [680, 669] width 289 height 11
type input "[PERSON_NAME]"
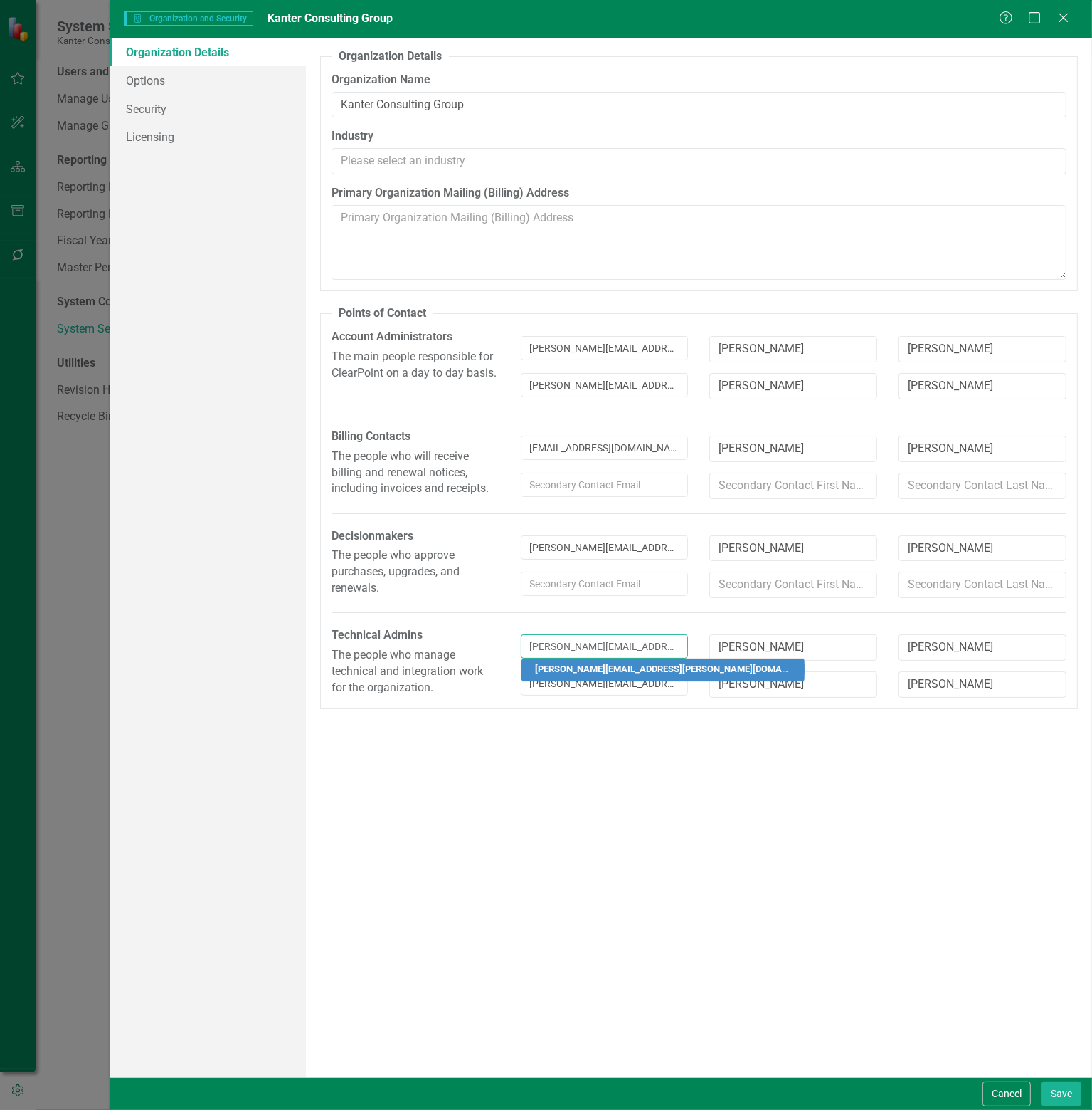
type input "[PERSON_NAME]"
type input "[PERSON_NAME][EMAIL_ADDRESS][PERSON_NAME][DOMAIN_NAME]"
click at [1062, 1093] on button "Save" at bounding box center [1062, 1094] width 40 height 25
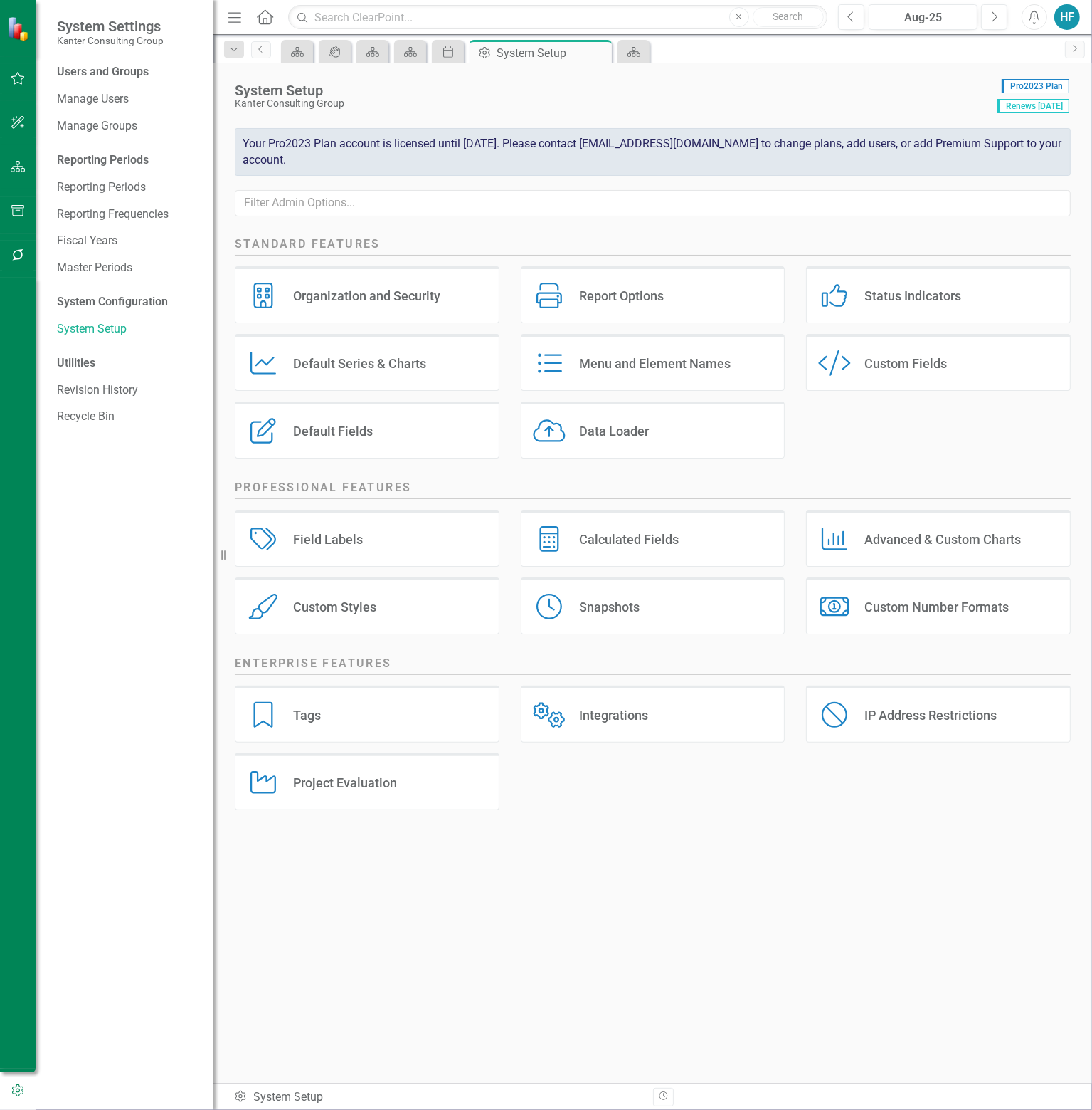
click at [932, 356] on div "Custom Fields" at bounding box center [906, 363] width 83 height 16
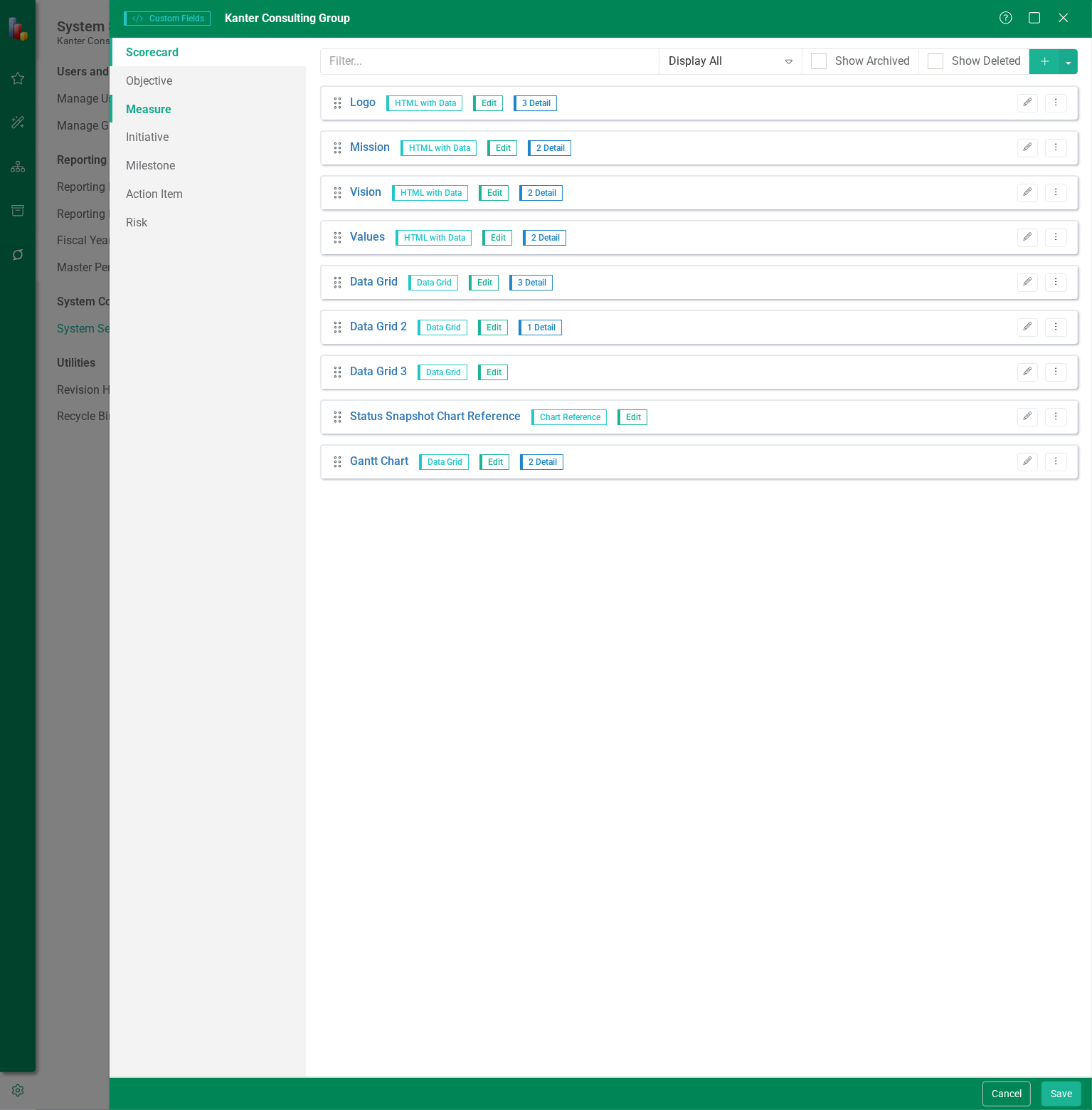
click at [146, 105] on link "Measure" at bounding box center [207, 109] width 196 height 29
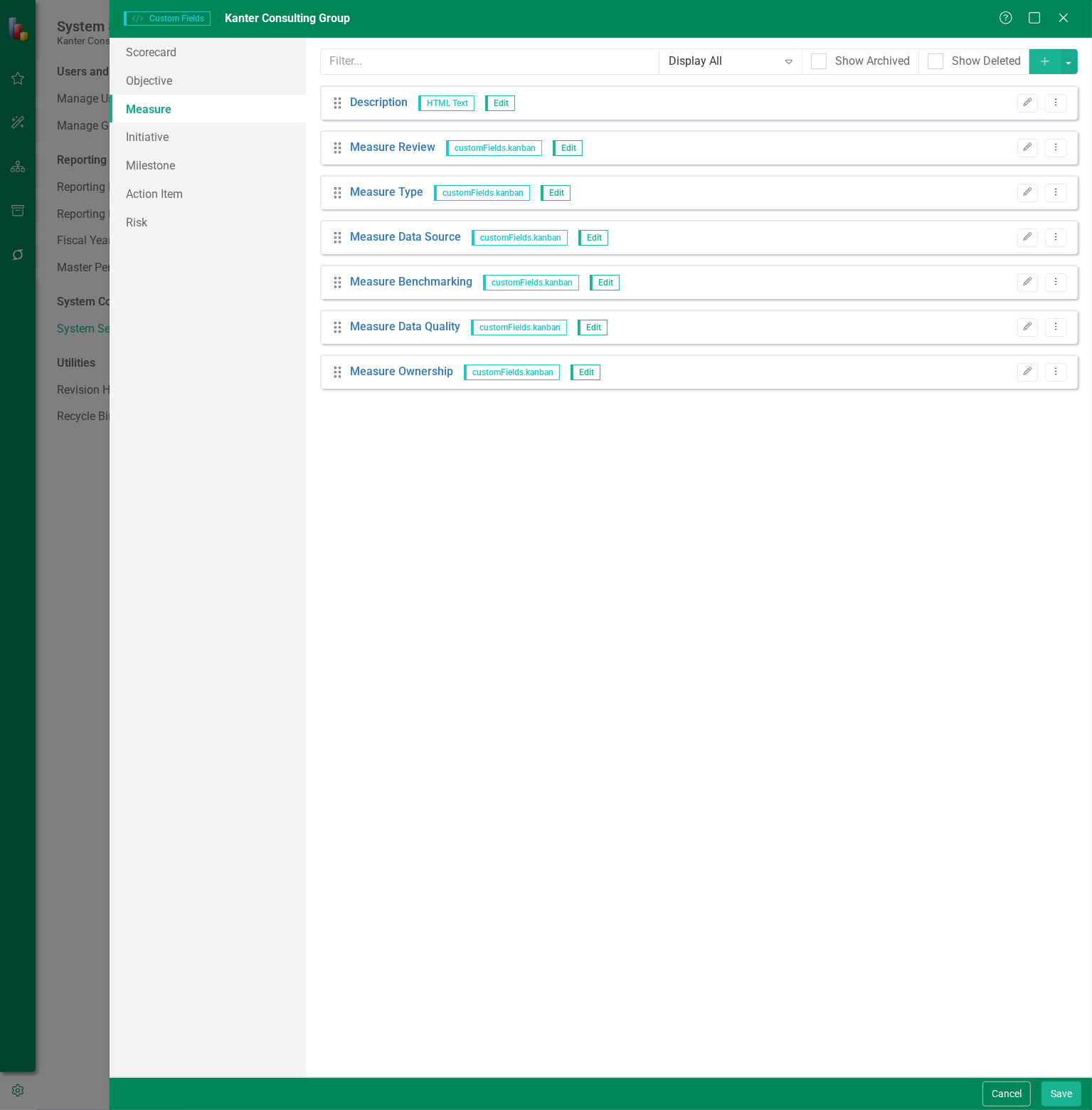
click at [1046, 52] on button "Add" at bounding box center [1045, 62] width 31 height 25
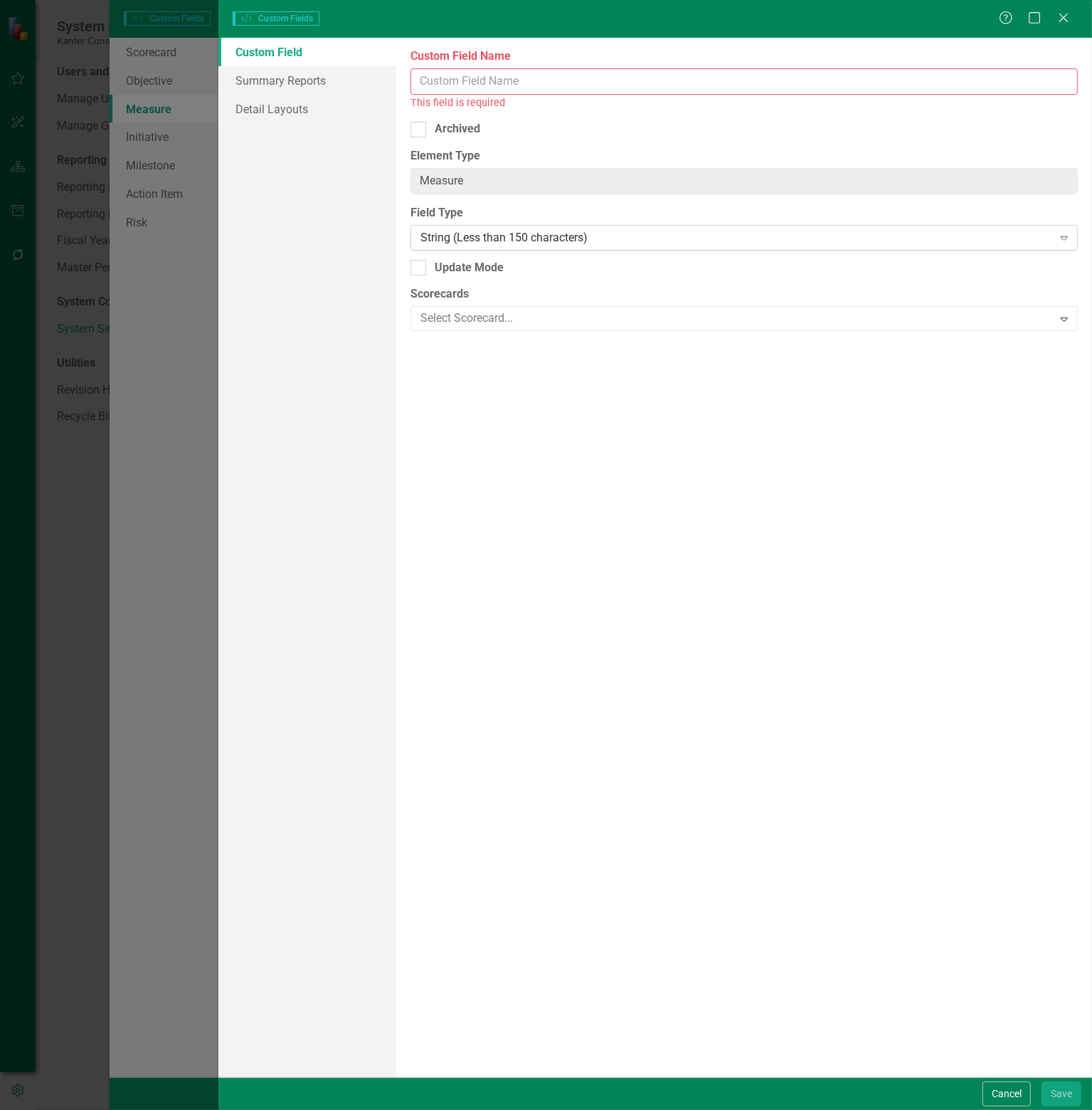
click at [673, 240] on div "String (Less than 150 characters)" at bounding box center [737, 237] width 632 height 16
click at [1010, 19] on icon "Help" at bounding box center [1006, 18] width 18 height 13
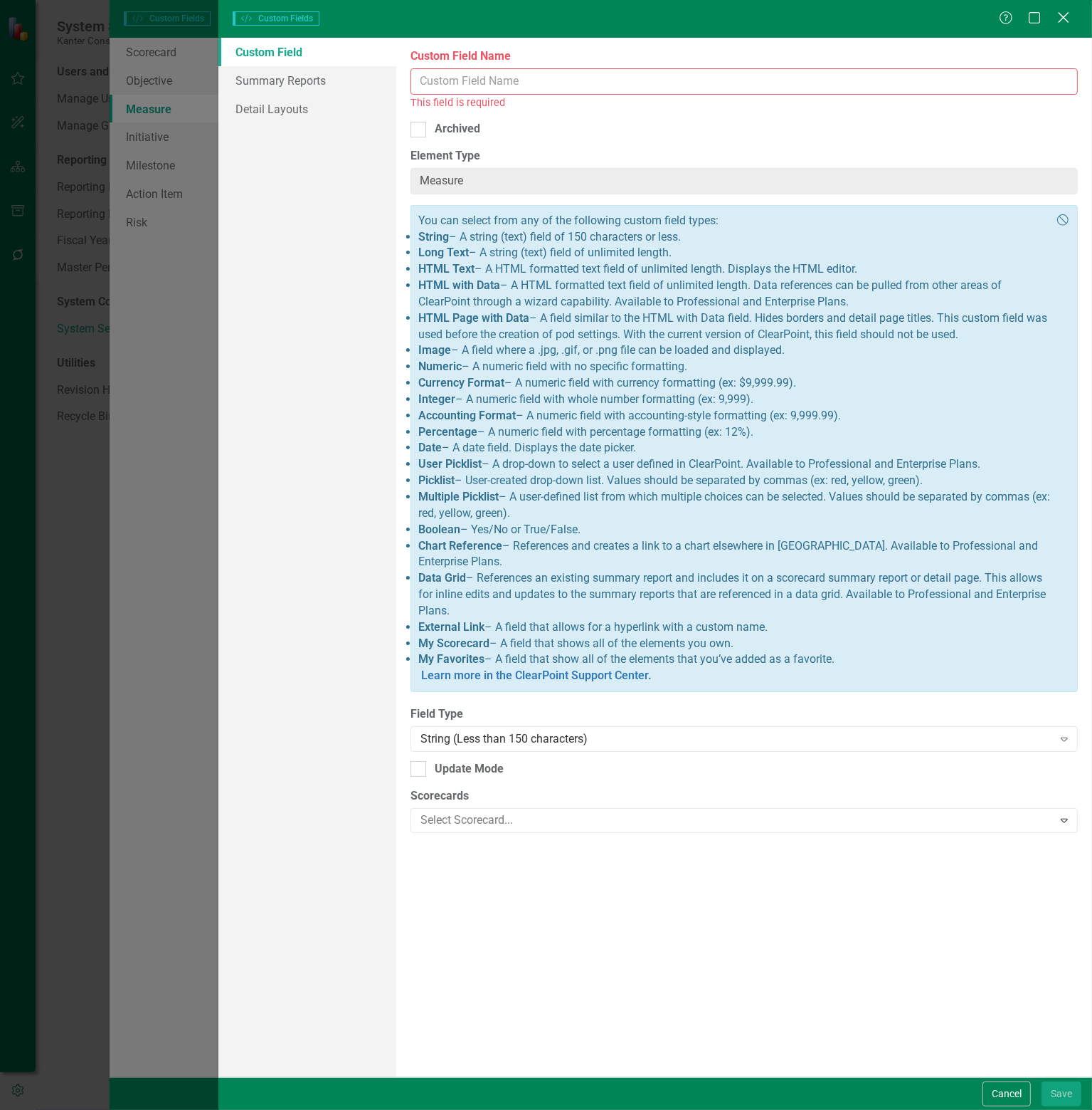
click at [1065, 20] on icon at bounding box center [1063, 17] width 11 height 11
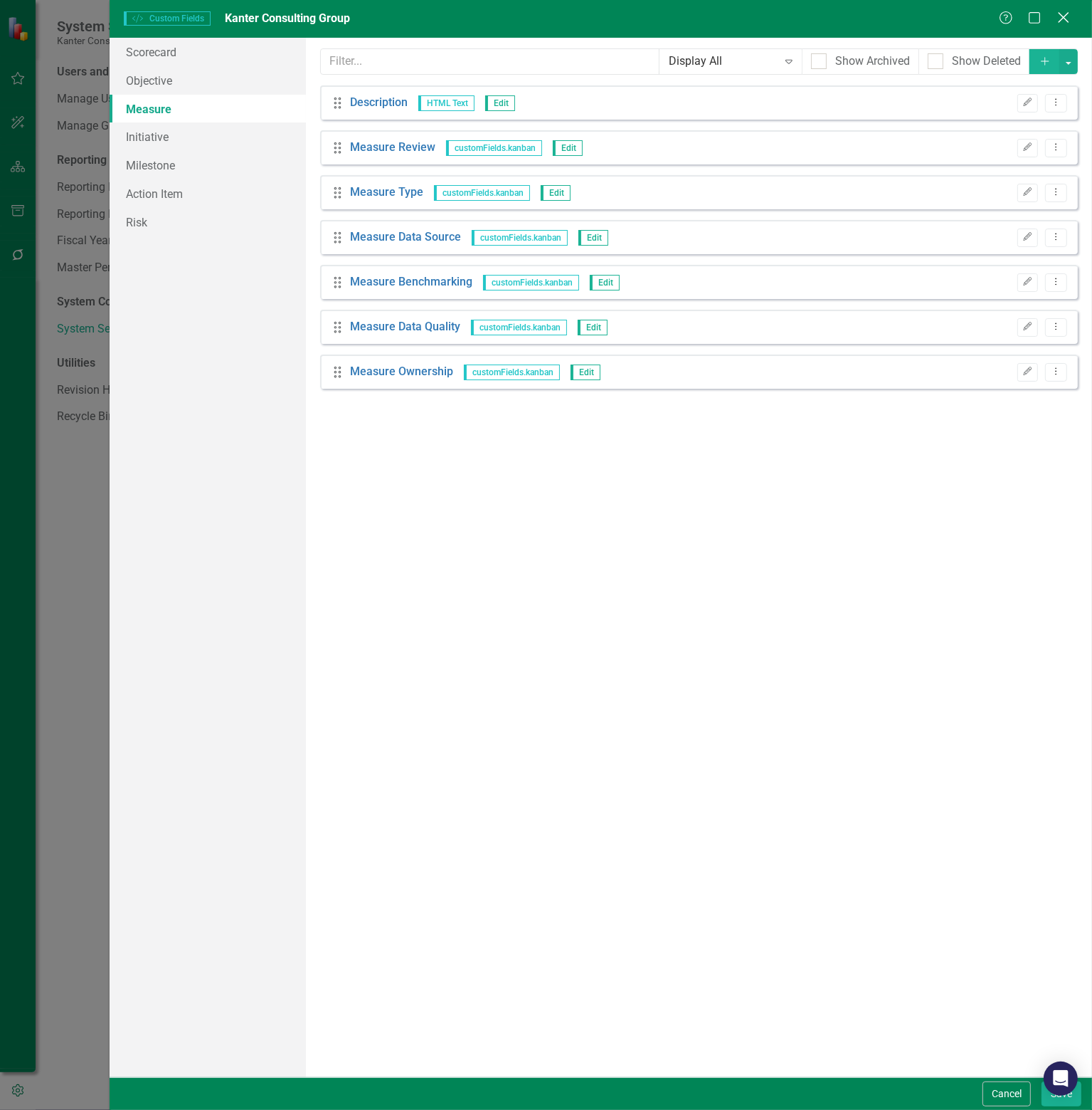
click at [1069, 15] on icon "Close" at bounding box center [1063, 18] width 18 height 13
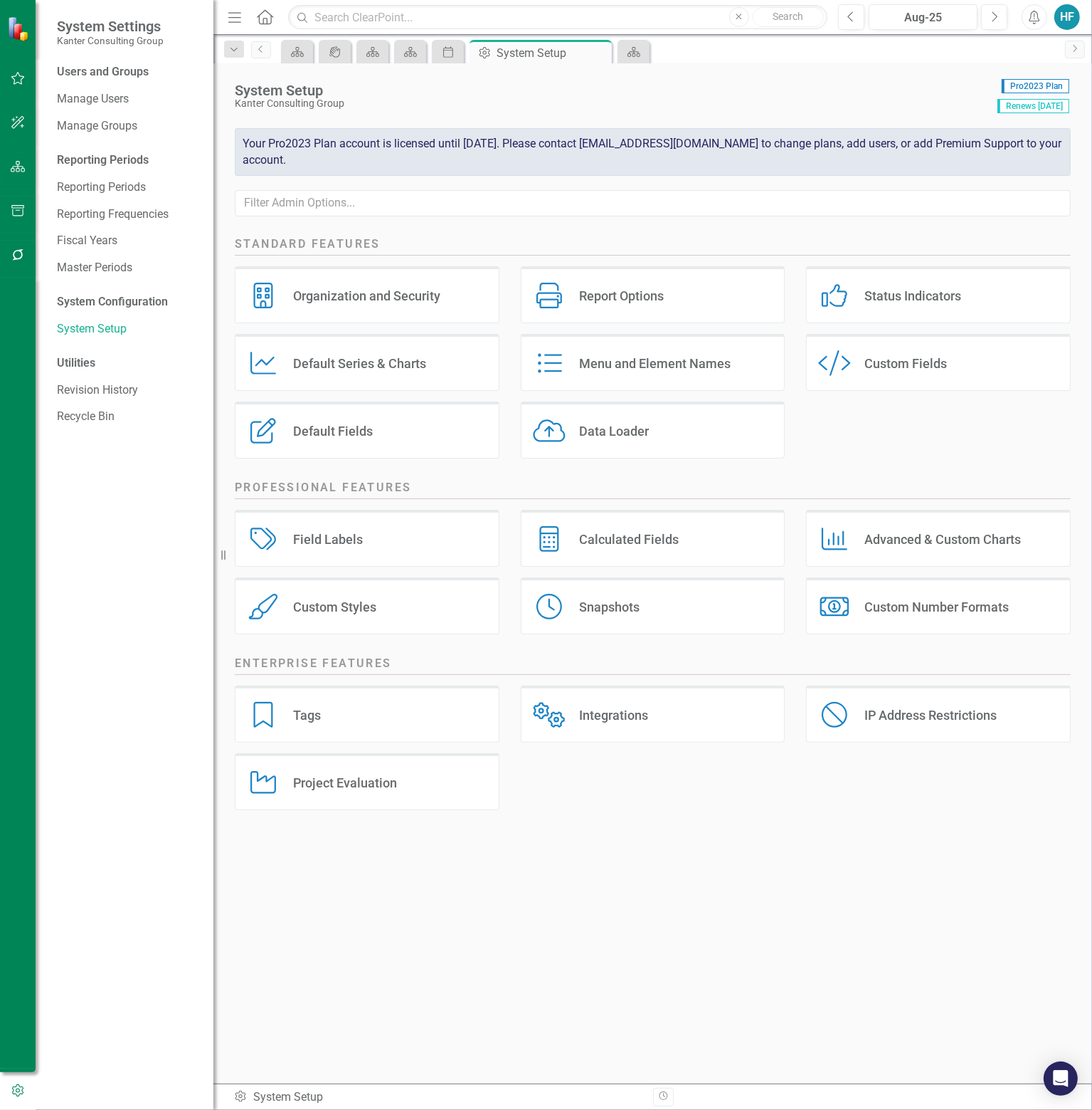
click at [877, 361] on div "Custom Fields" at bounding box center [906, 363] width 83 height 16
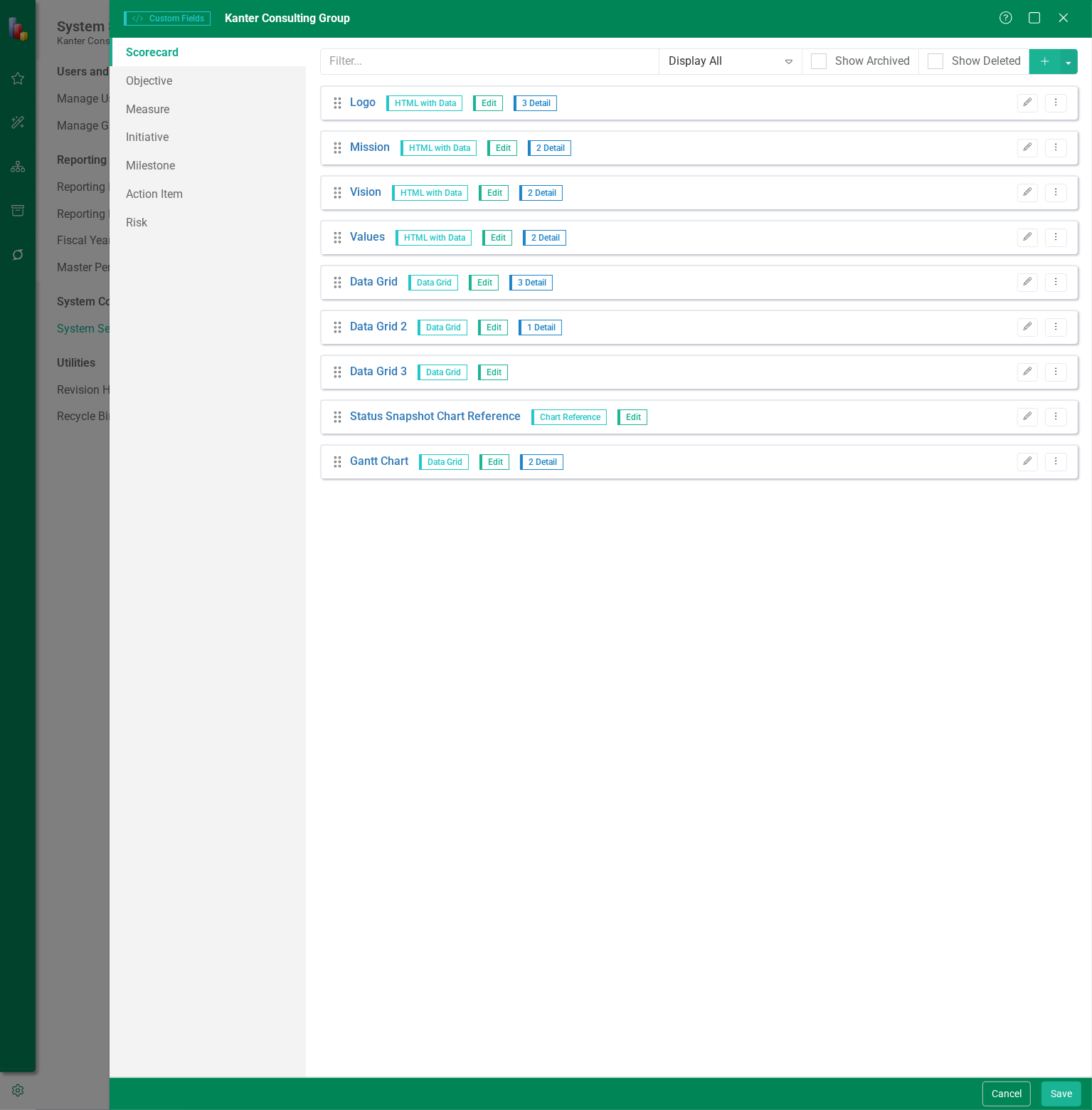
click at [1050, 60] on icon "Add" at bounding box center [1045, 62] width 13 height 10
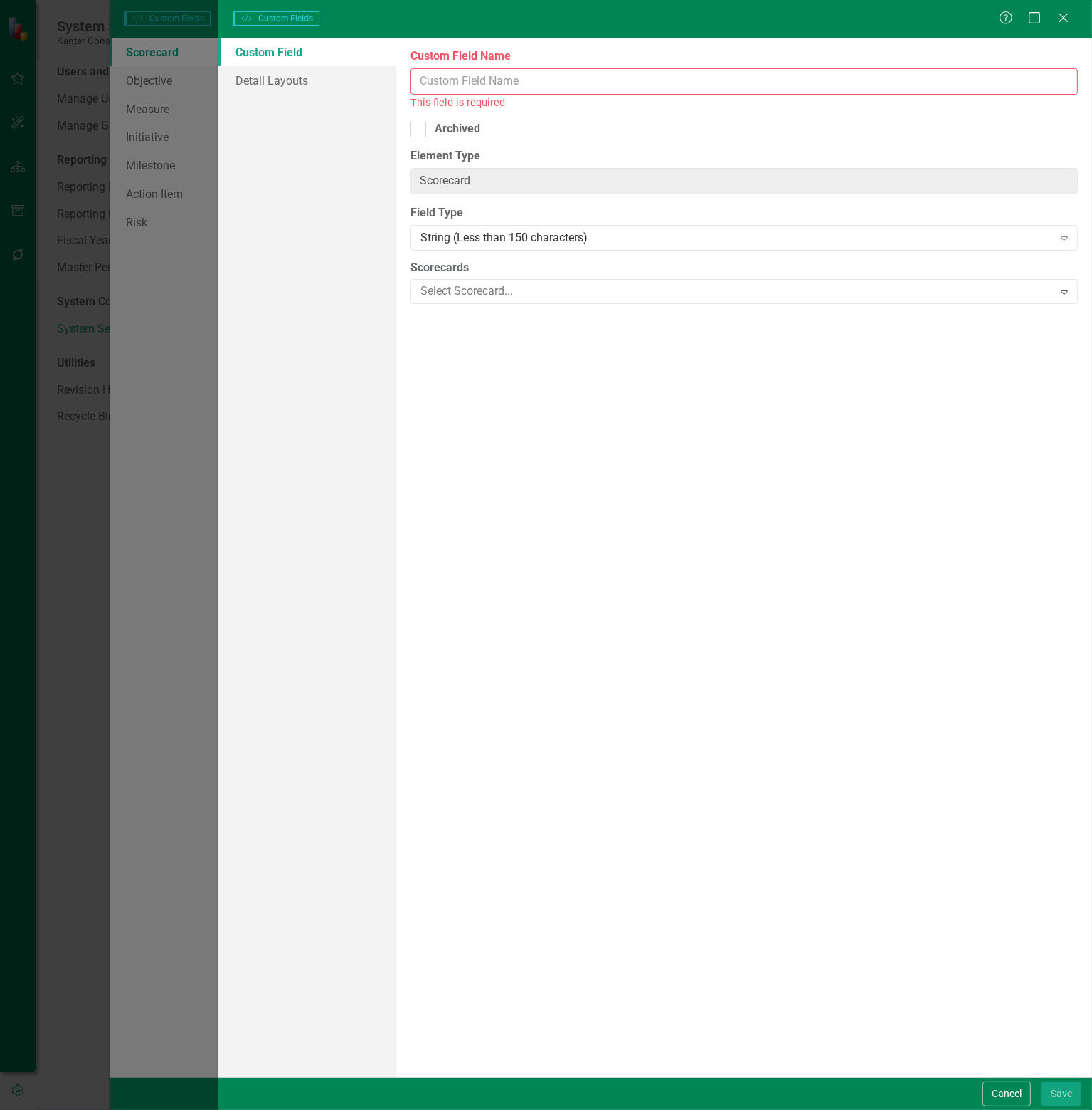
click at [1072, 21] on div "Help Maximize Close" at bounding box center [1039, 19] width 79 height 16
click at [1065, 18] on icon "Close" at bounding box center [1063, 18] width 18 height 13
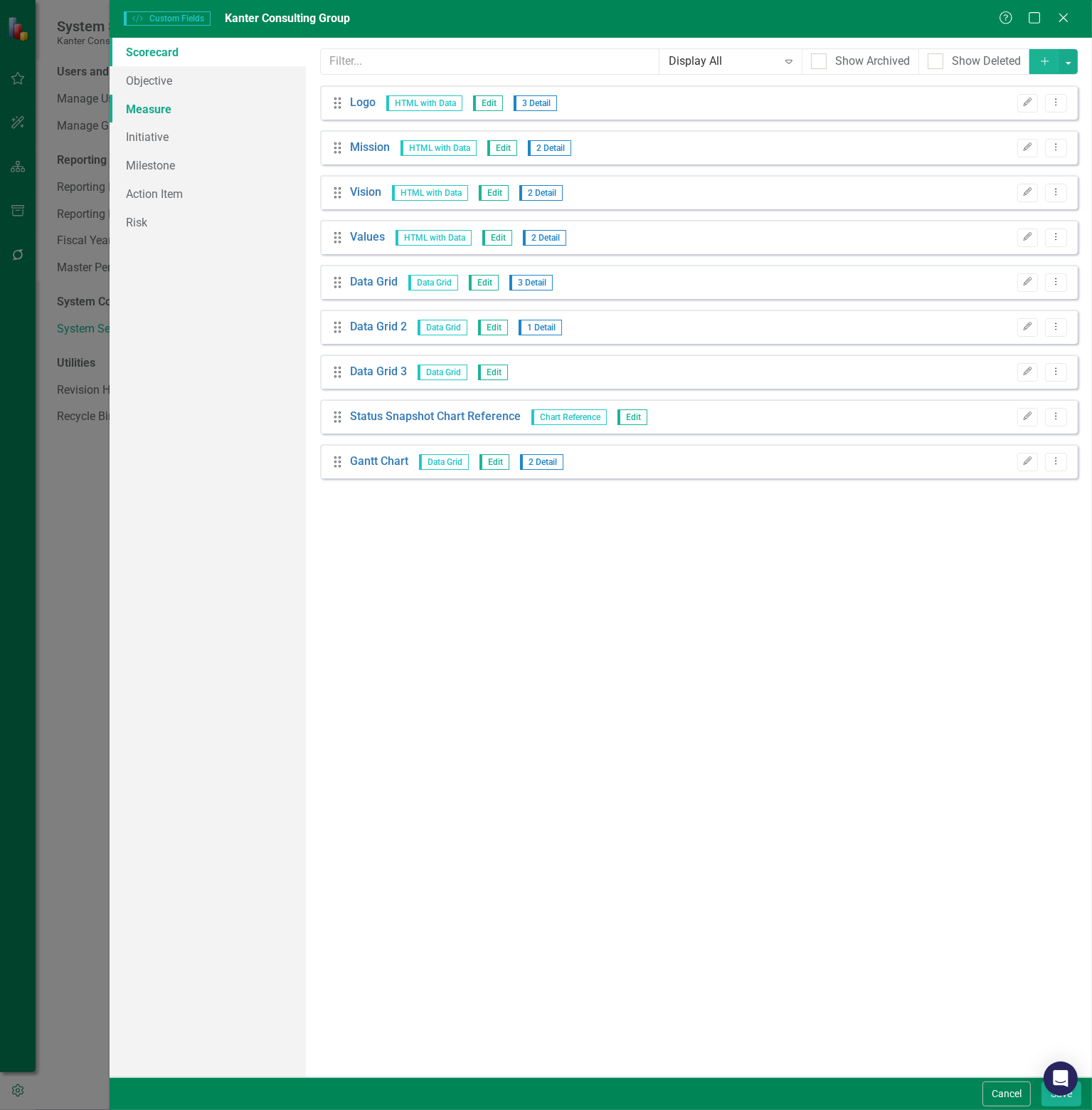
click at [148, 107] on link "Measure" at bounding box center [207, 109] width 196 height 29
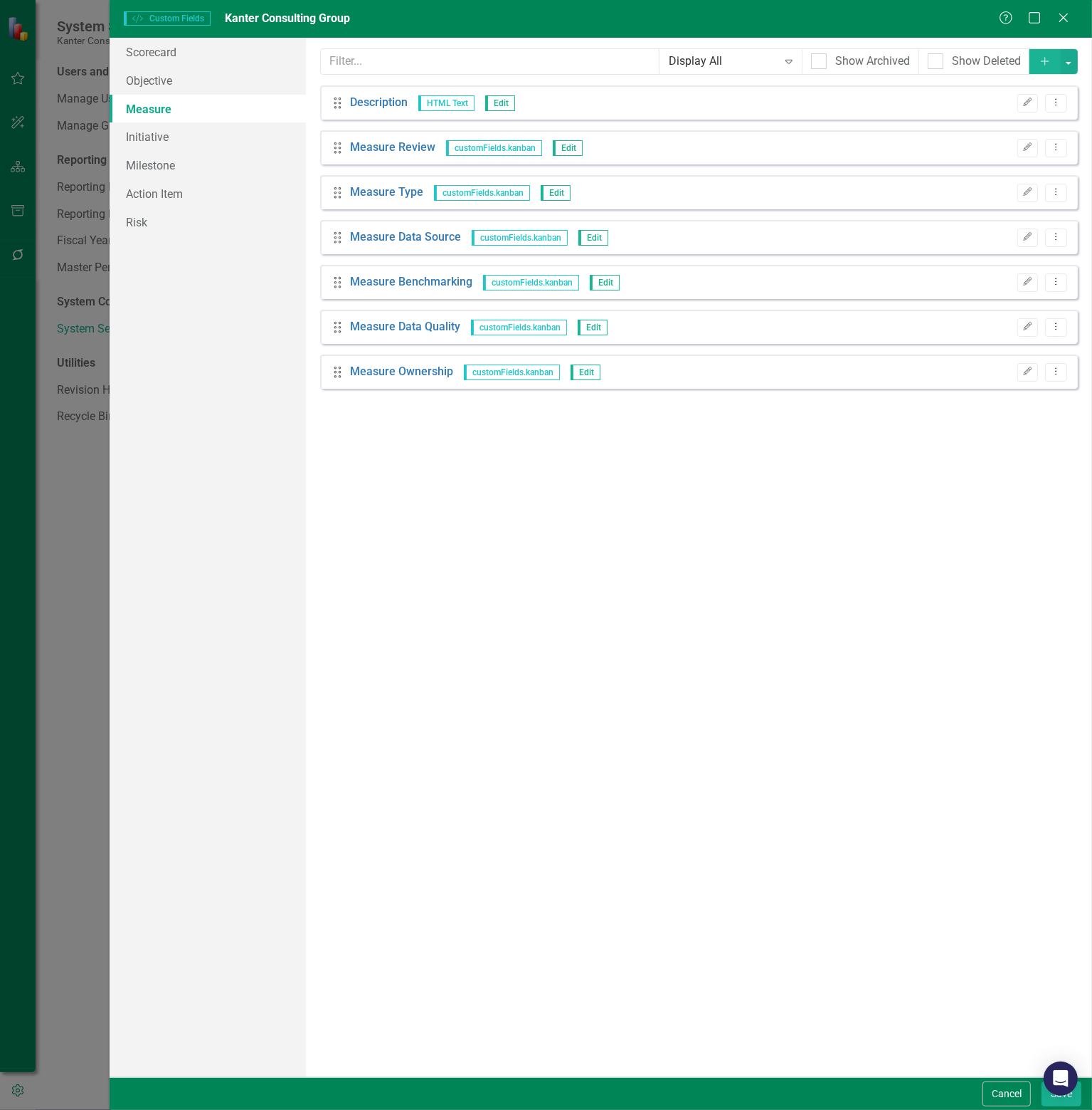
click at [1046, 59] on icon "Add" at bounding box center [1045, 62] width 13 height 10
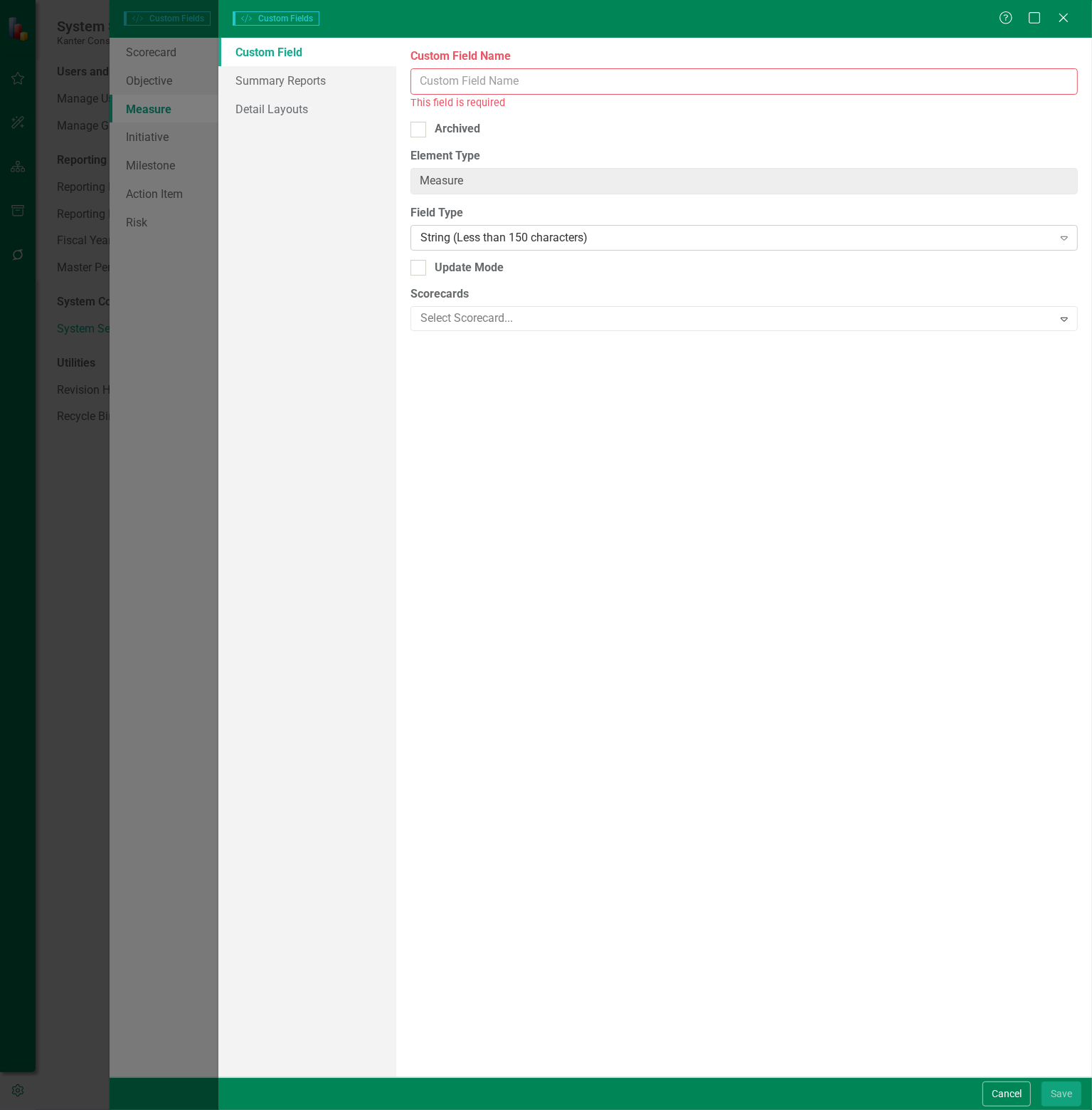
click at [586, 230] on div "String (Less than 150 characters)" at bounding box center [737, 237] width 632 height 16
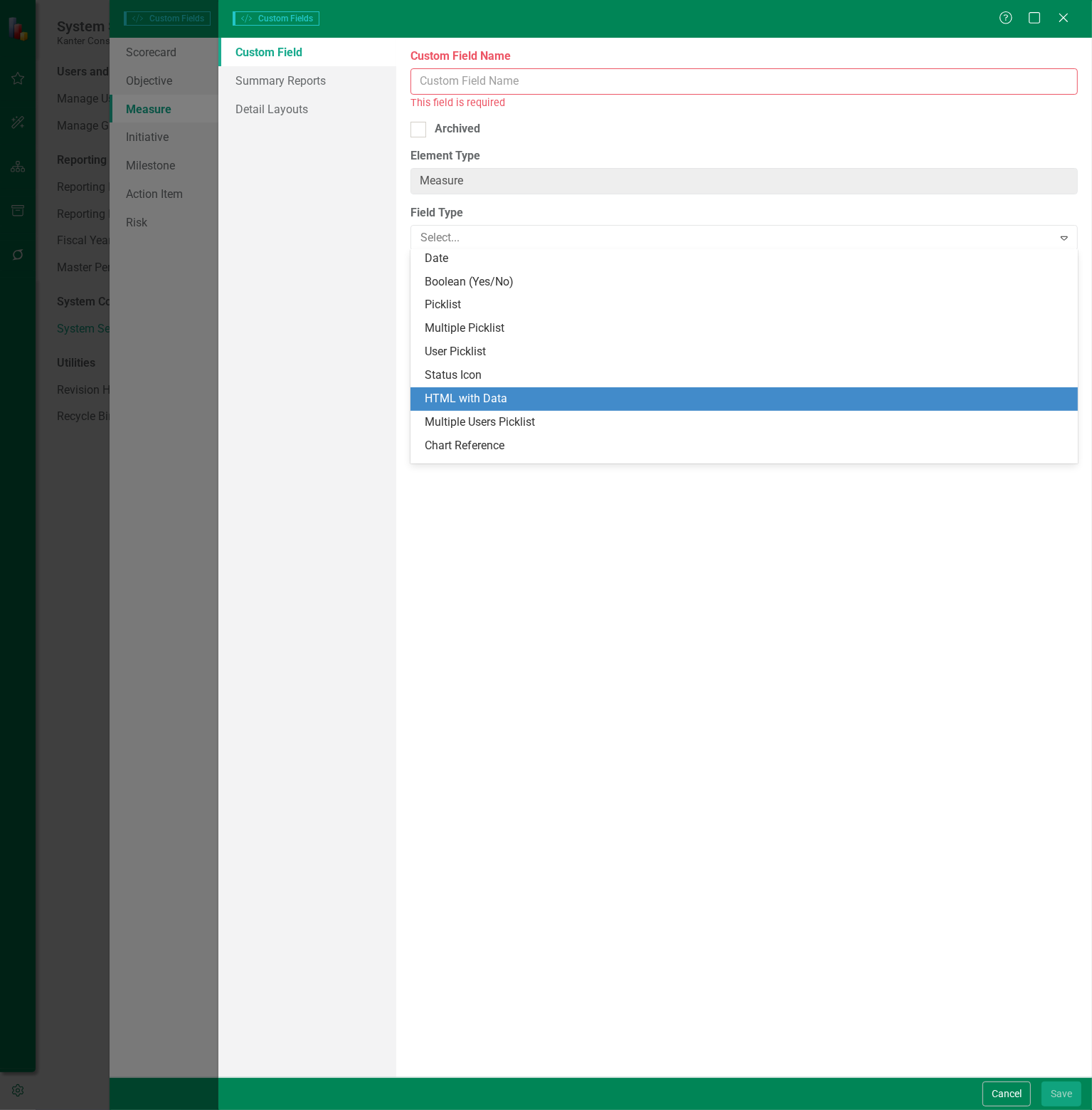
click at [297, 289] on div "Custom Field Summary Reports Detail Layouts" at bounding box center [307, 558] width 178 height 1039
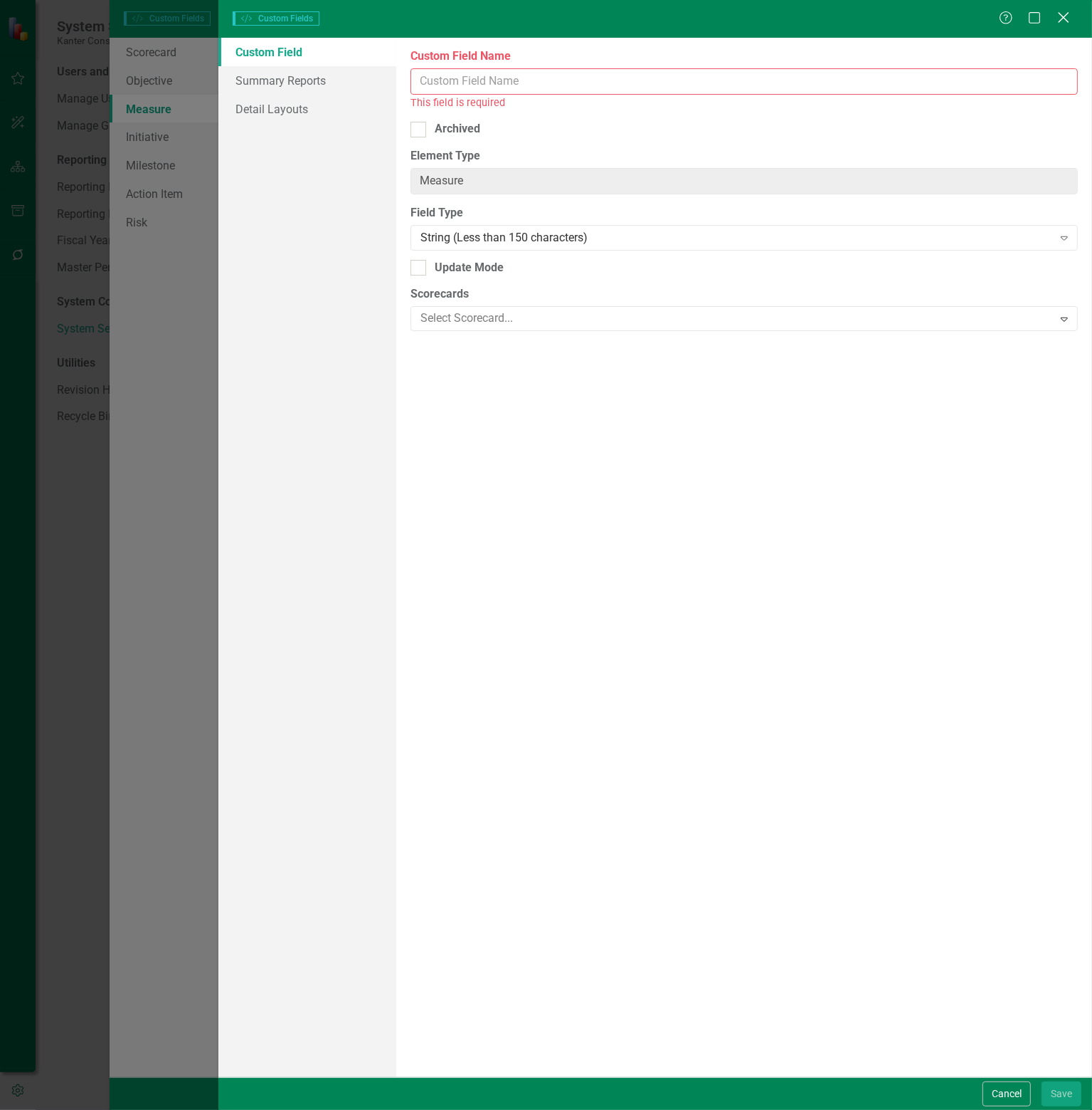
click at [1062, 13] on icon "Close" at bounding box center [1063, 18] width 18 height 13
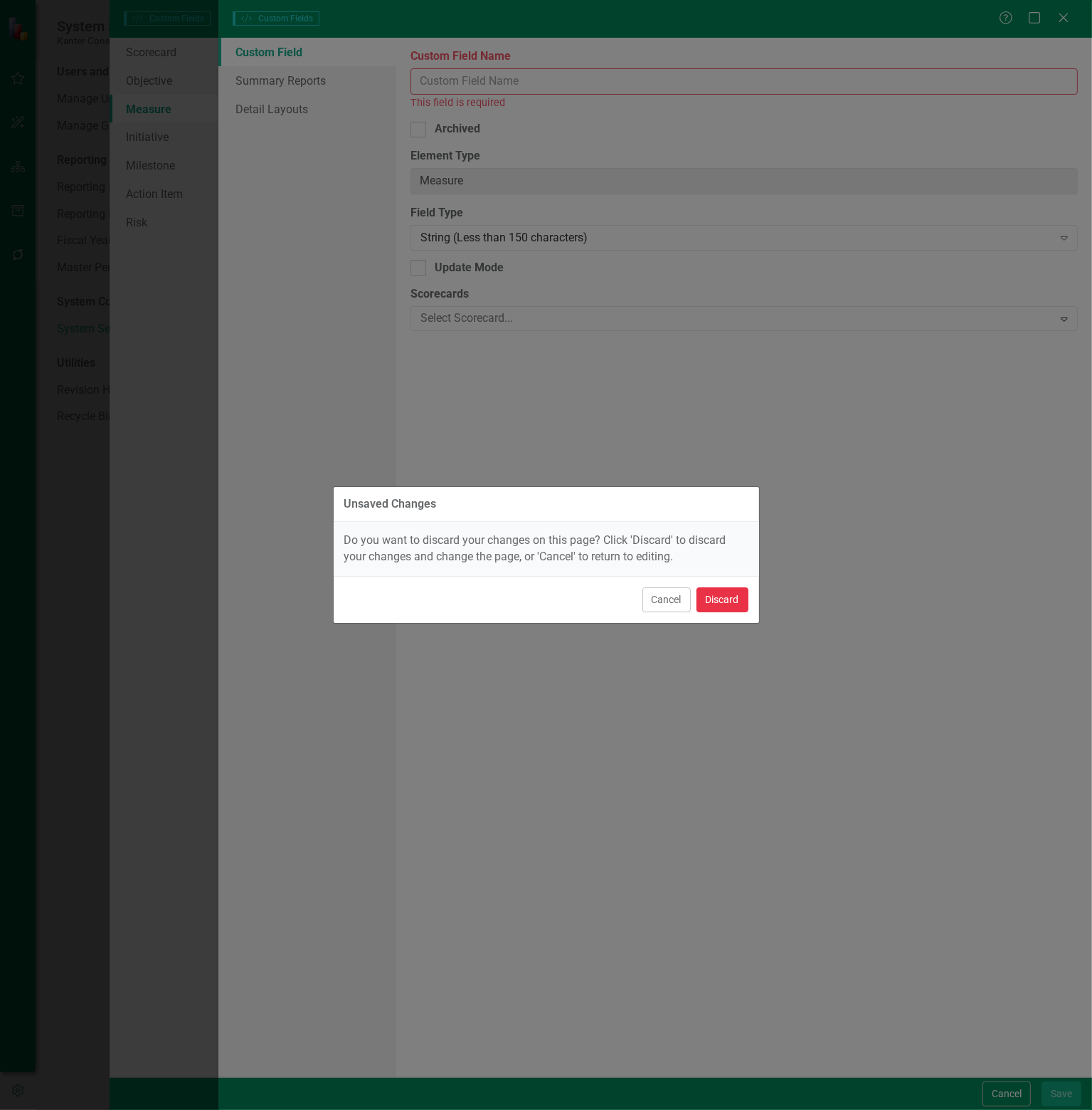
click at [729, 589] on button "Discard" at bounding box center [723, 600] width 52 height 25
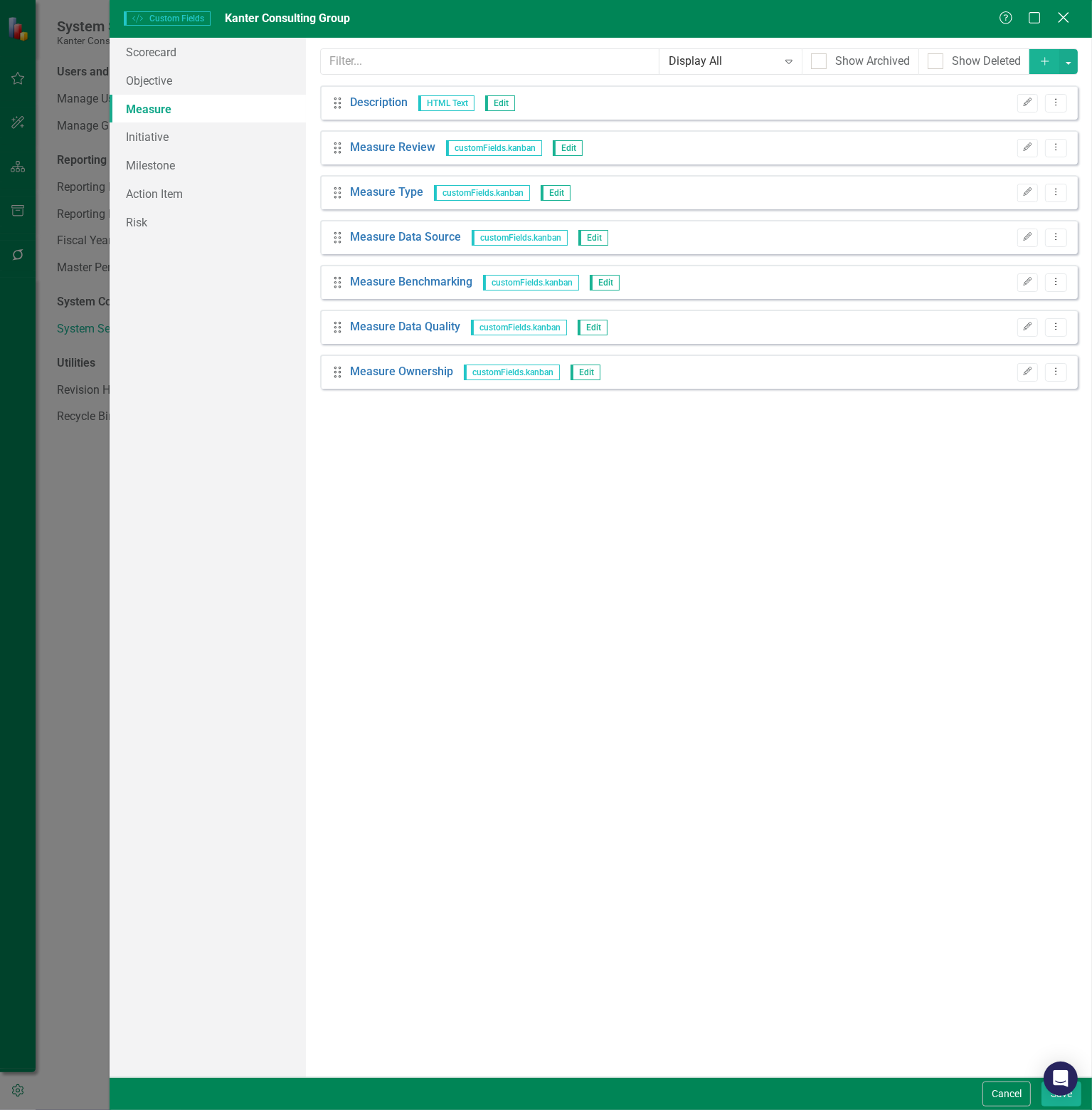
click at [1065, 15] on icon "Close" at bounding box center [1063, 18] width 18 height 13
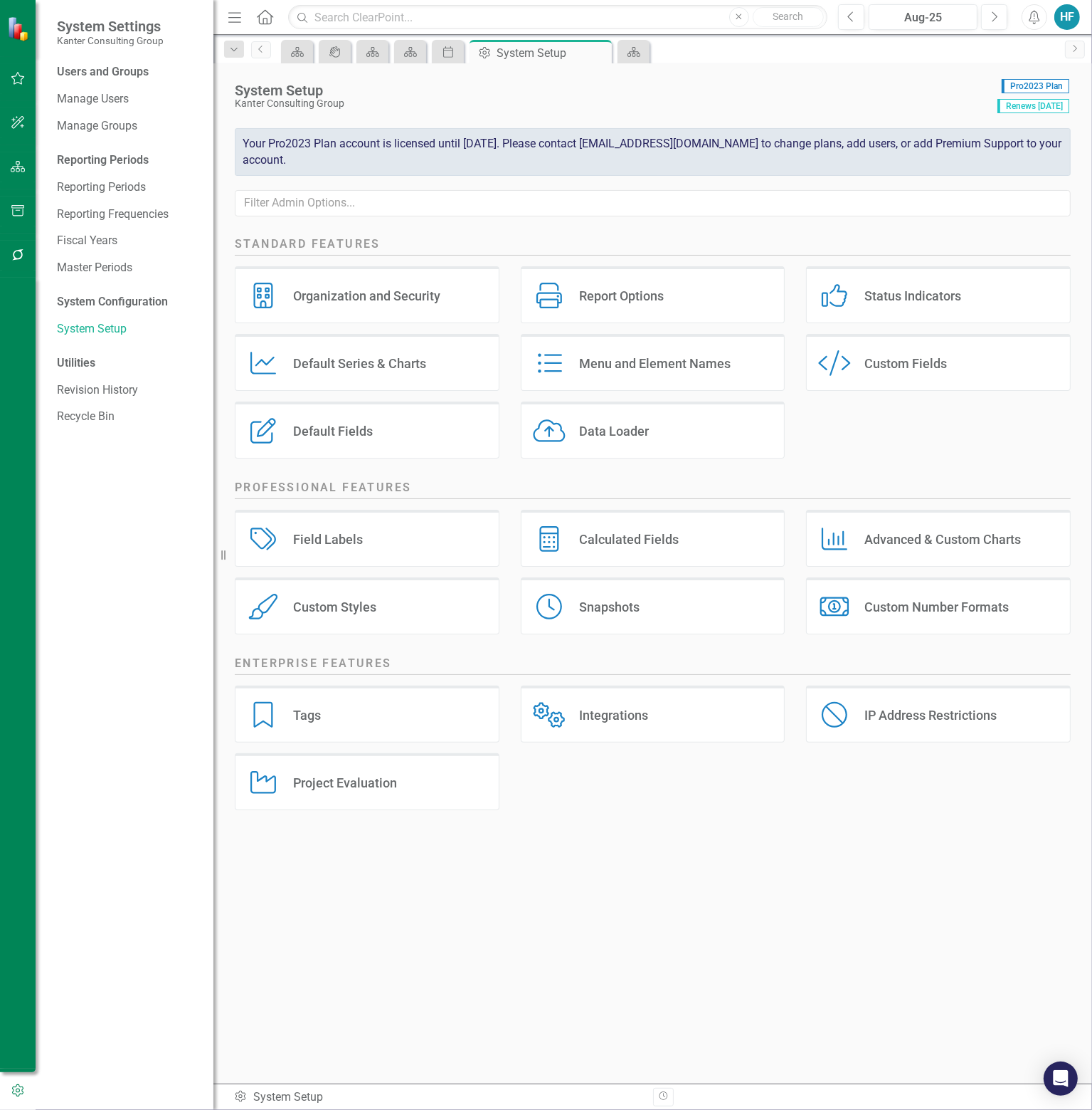
click at [629, 427] on div "Data Loader" at bounding box center [614, 430] width 70 height 16
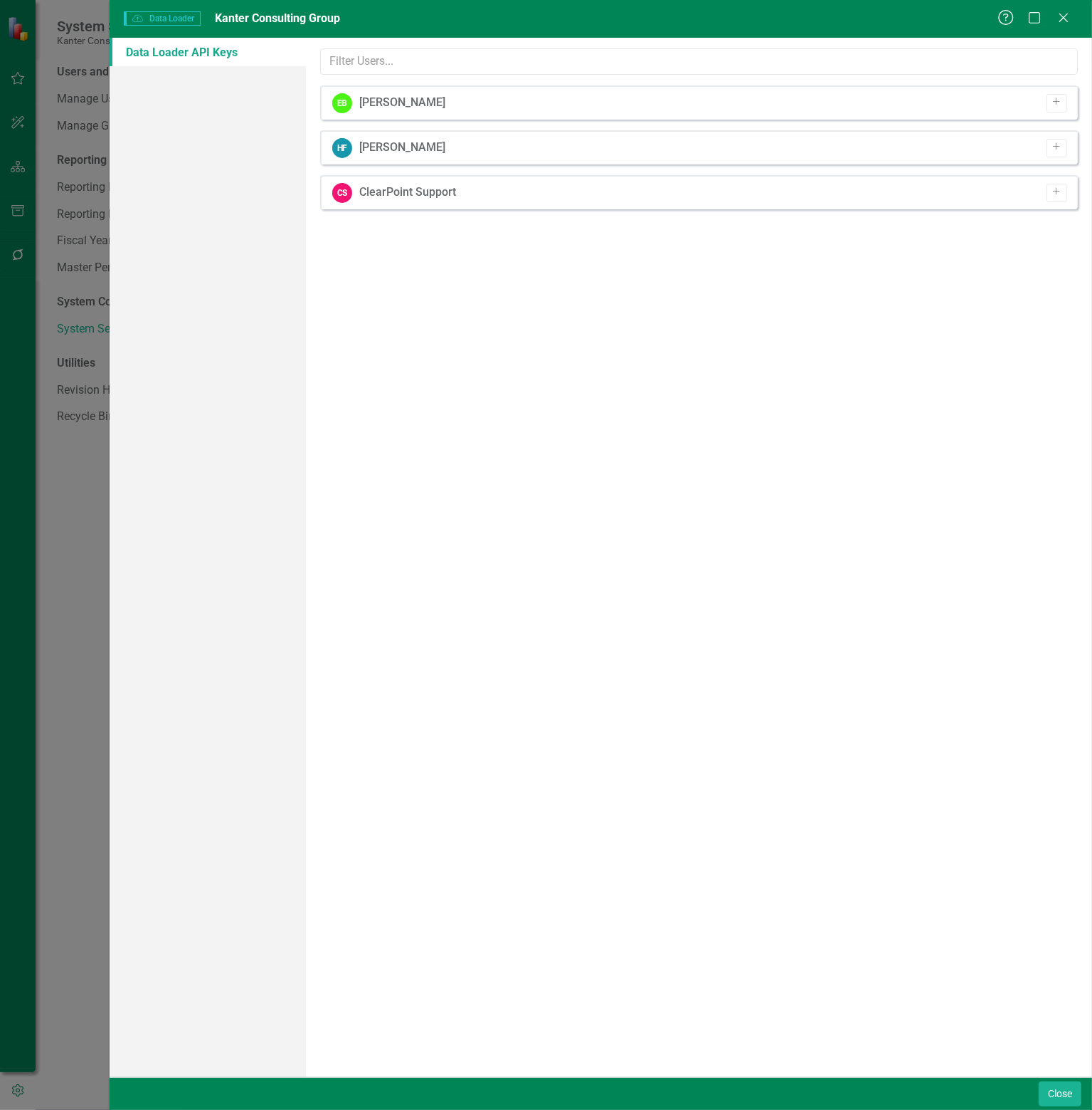
click at [1011, 18] on icon "Help" at bounding box center [1006, 18] width 18 height 13
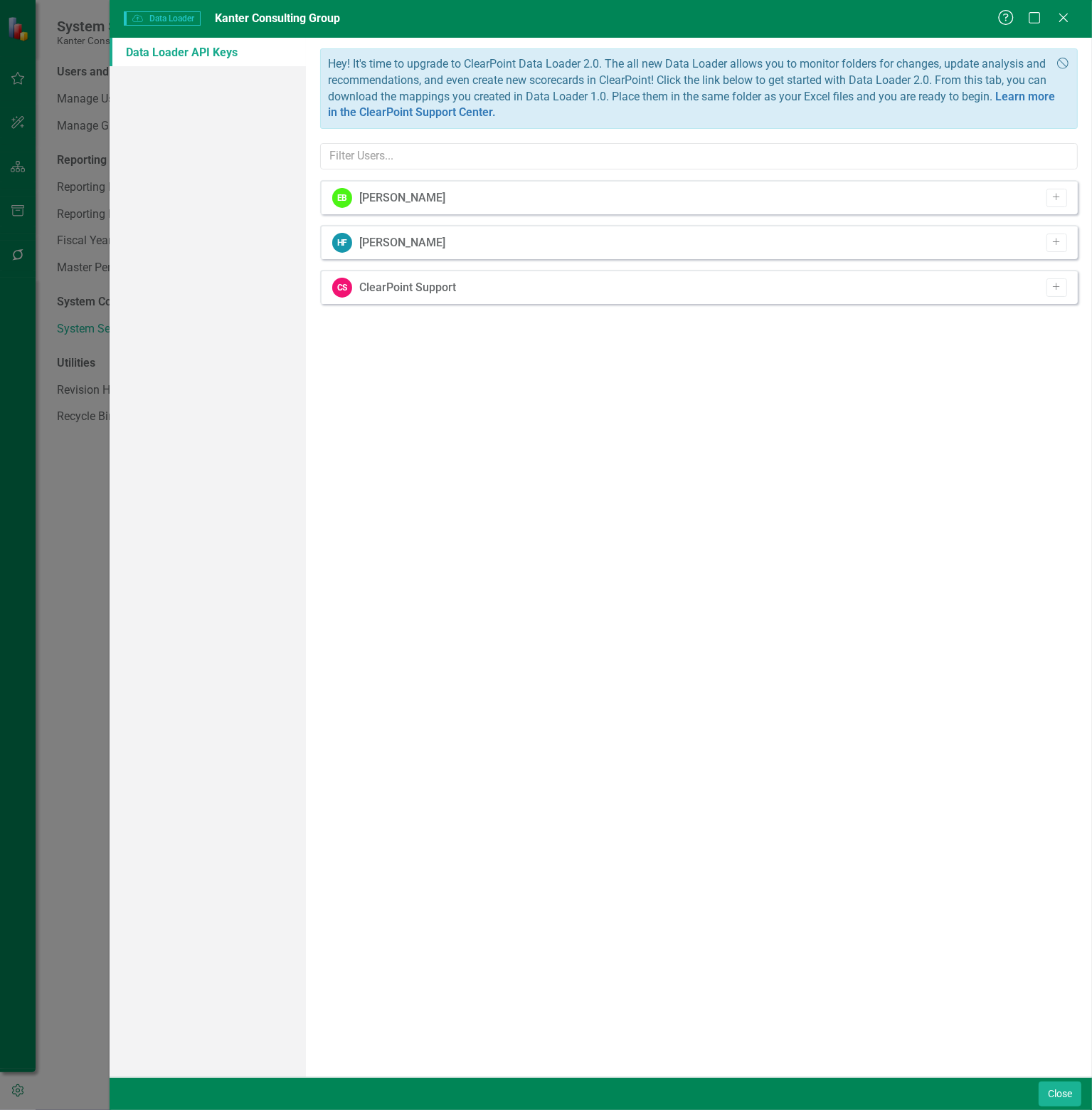
click at [1011, 18] on icon "Help" at bounding box center [1006, 18] width 18 height 13
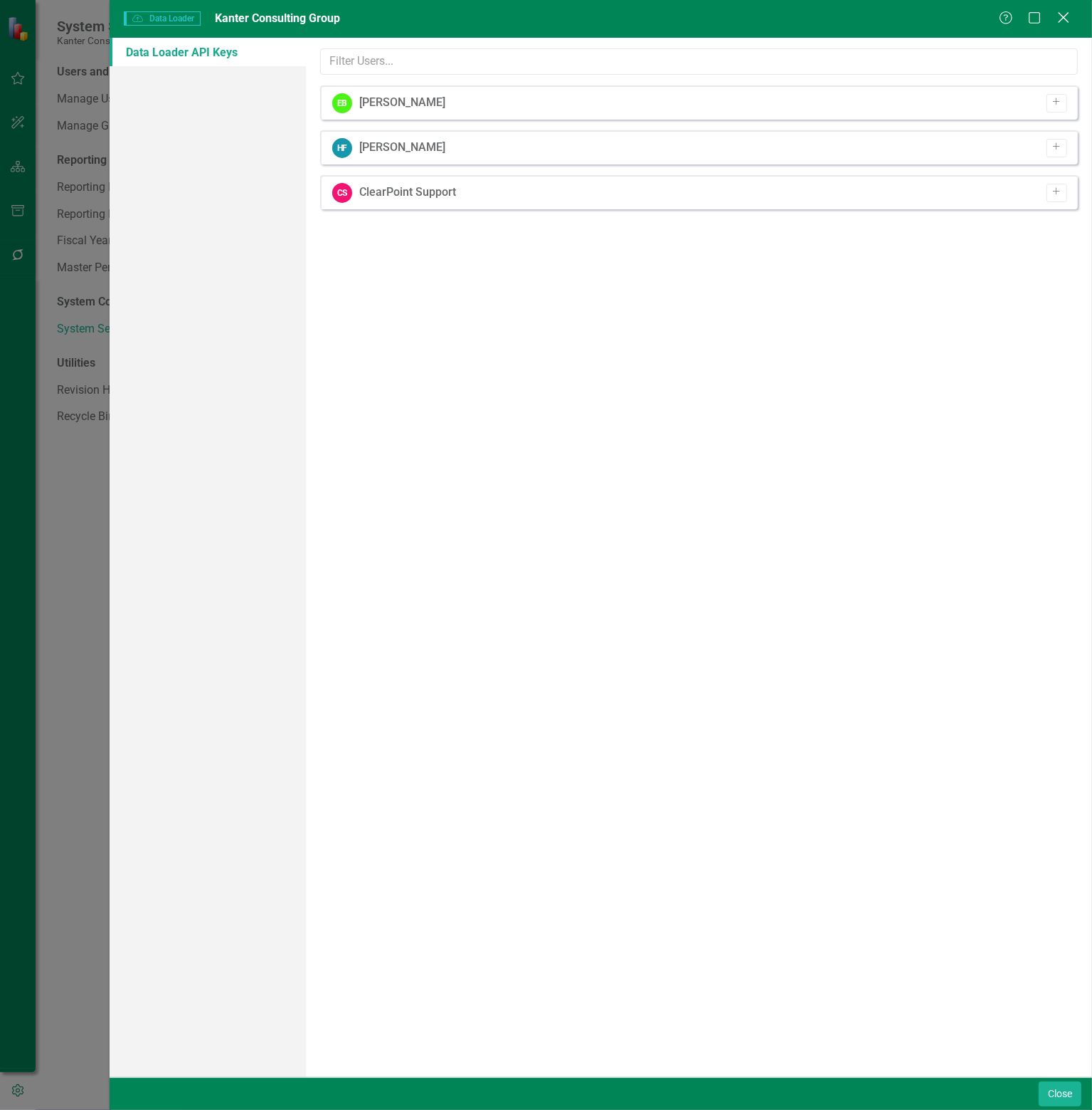
click at [1062, 23] on icon "Close" at bounding box center [1063, 18] width 18 height 13
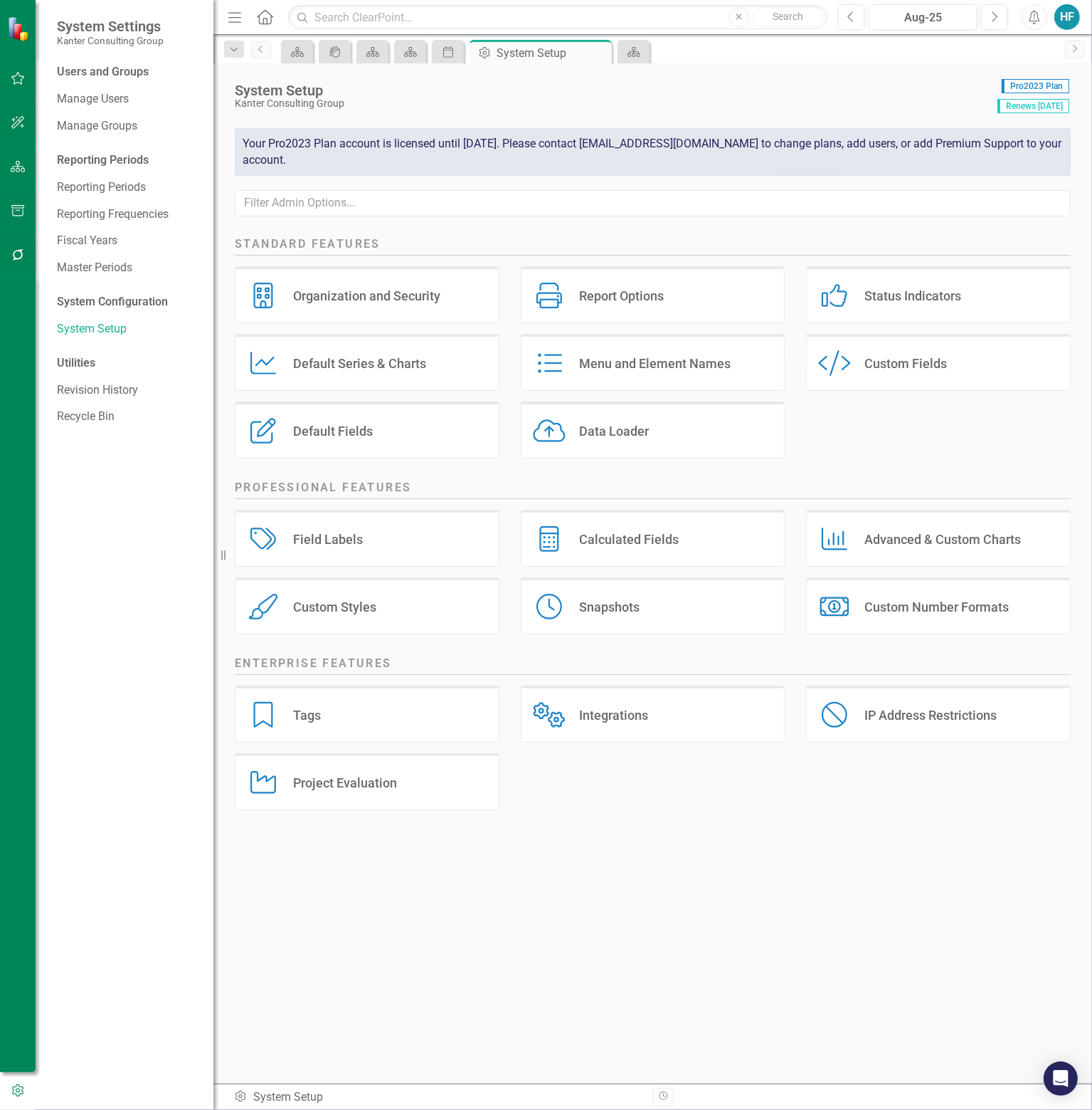
click at [332, 536] on div "Field Labels" at bounding box center [328, 539] width 70 height 16
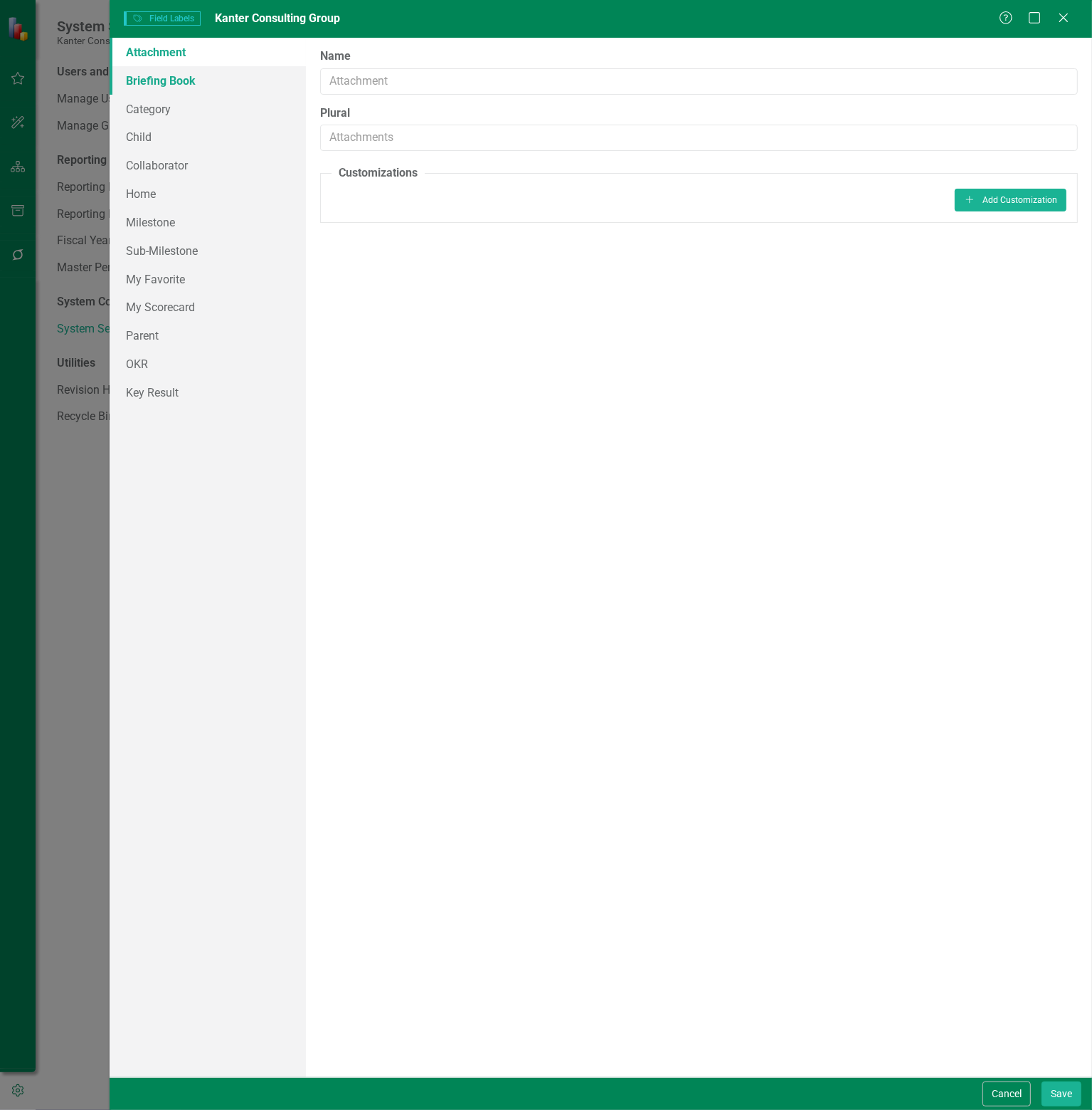
click at [199, 78] on link "Briefing Book" at bounding box center [207, 80] width 196 height 29
click at [155, 107] on link "Category" at bounding box center [207, 109] width 196 height 29
click at [167, 139] on link "Child" at bounding box center [207, 137] width 196 height 29
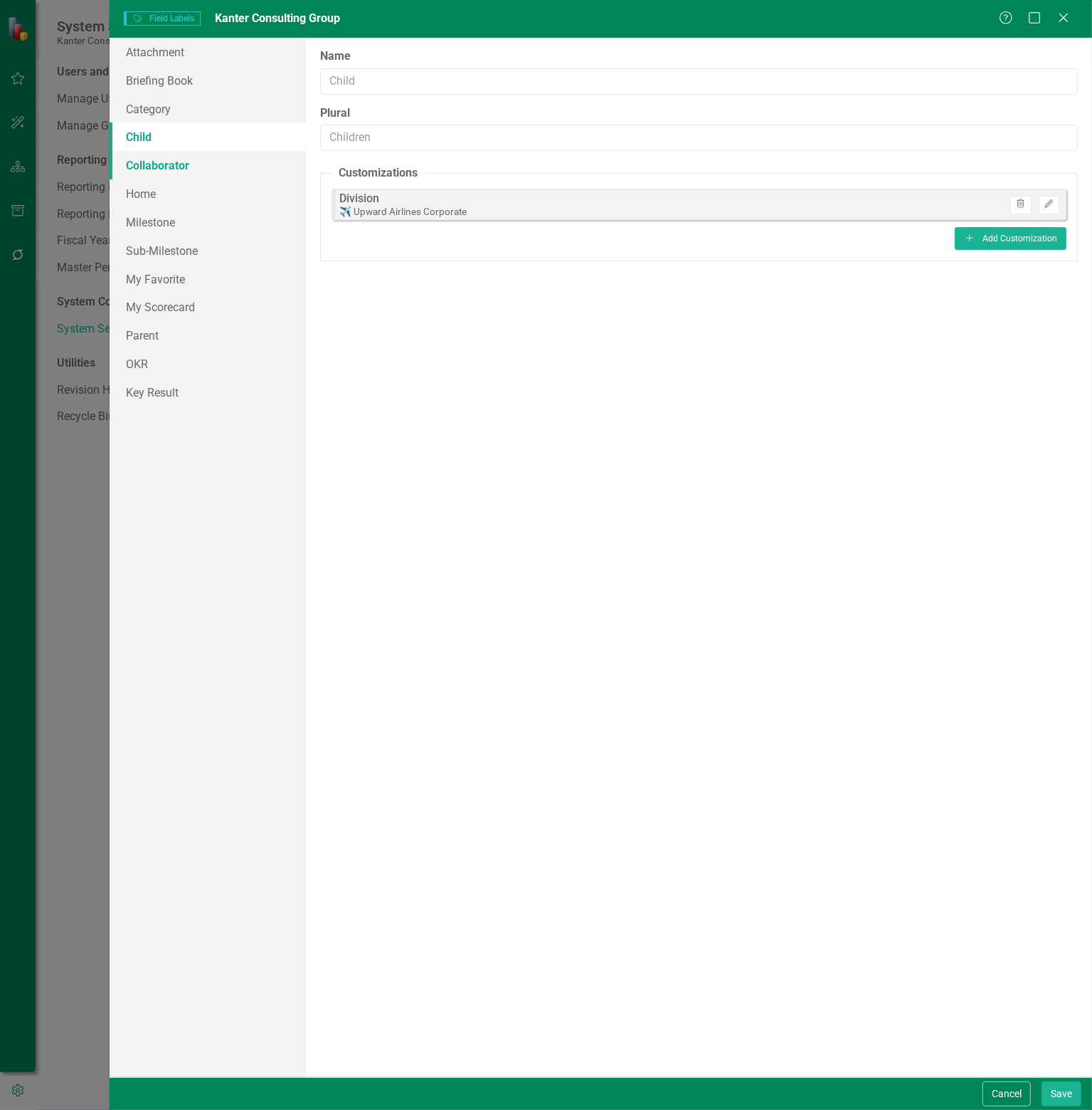
click at [175, 165] on link "Collaborator" at bounding box center [207, 165] width 196 height 29
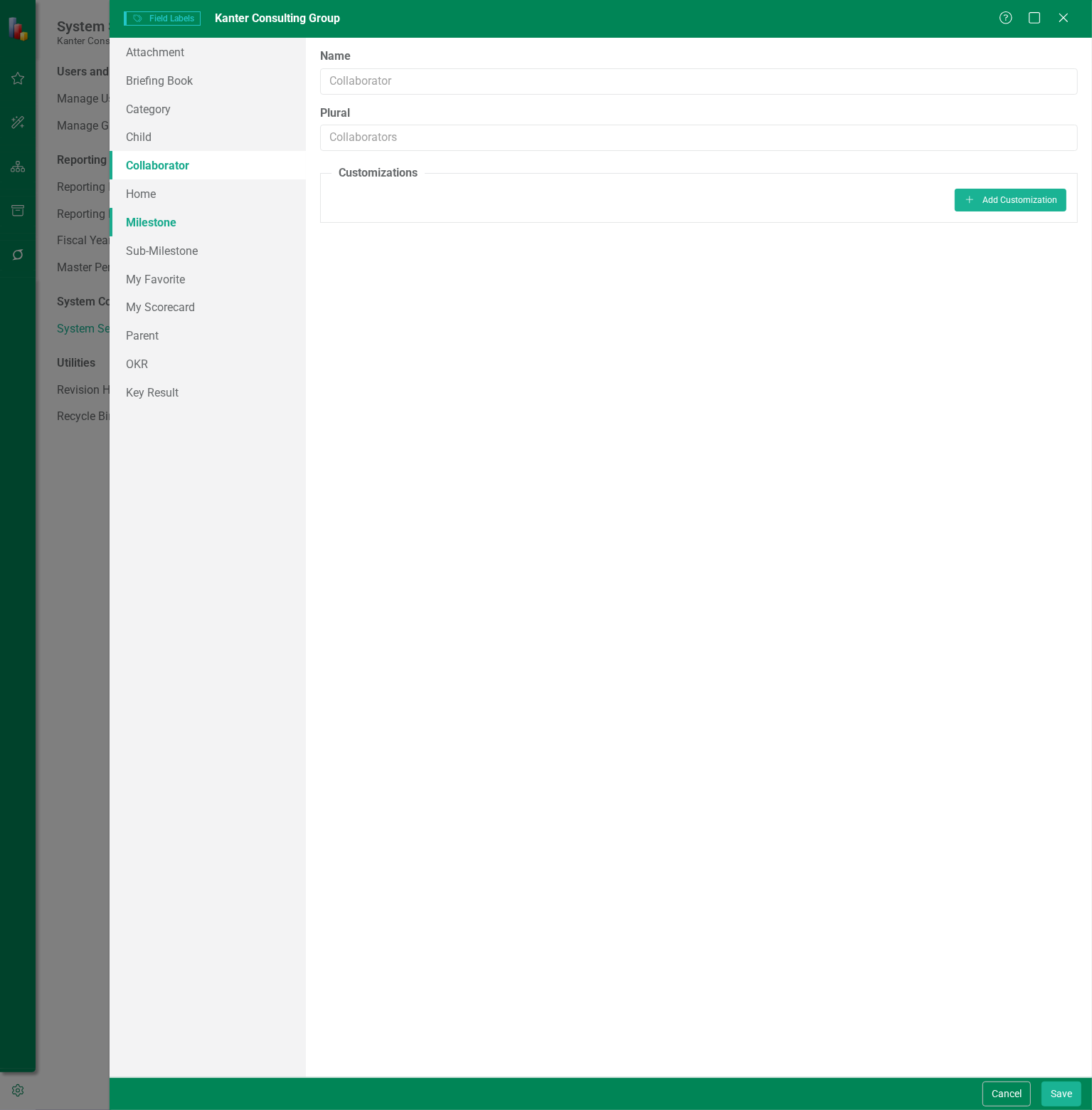
click at [177, 216] on link "Milestone" at bounding box center [207, 222] width 196 height 29
click at [187, 258] on link "Sub-Milestone" at bounding box center [207, 251] width 196 height 29
click at [1070, 11] on icon "Close" at bounding box center [1063, 18] width 18 height 13
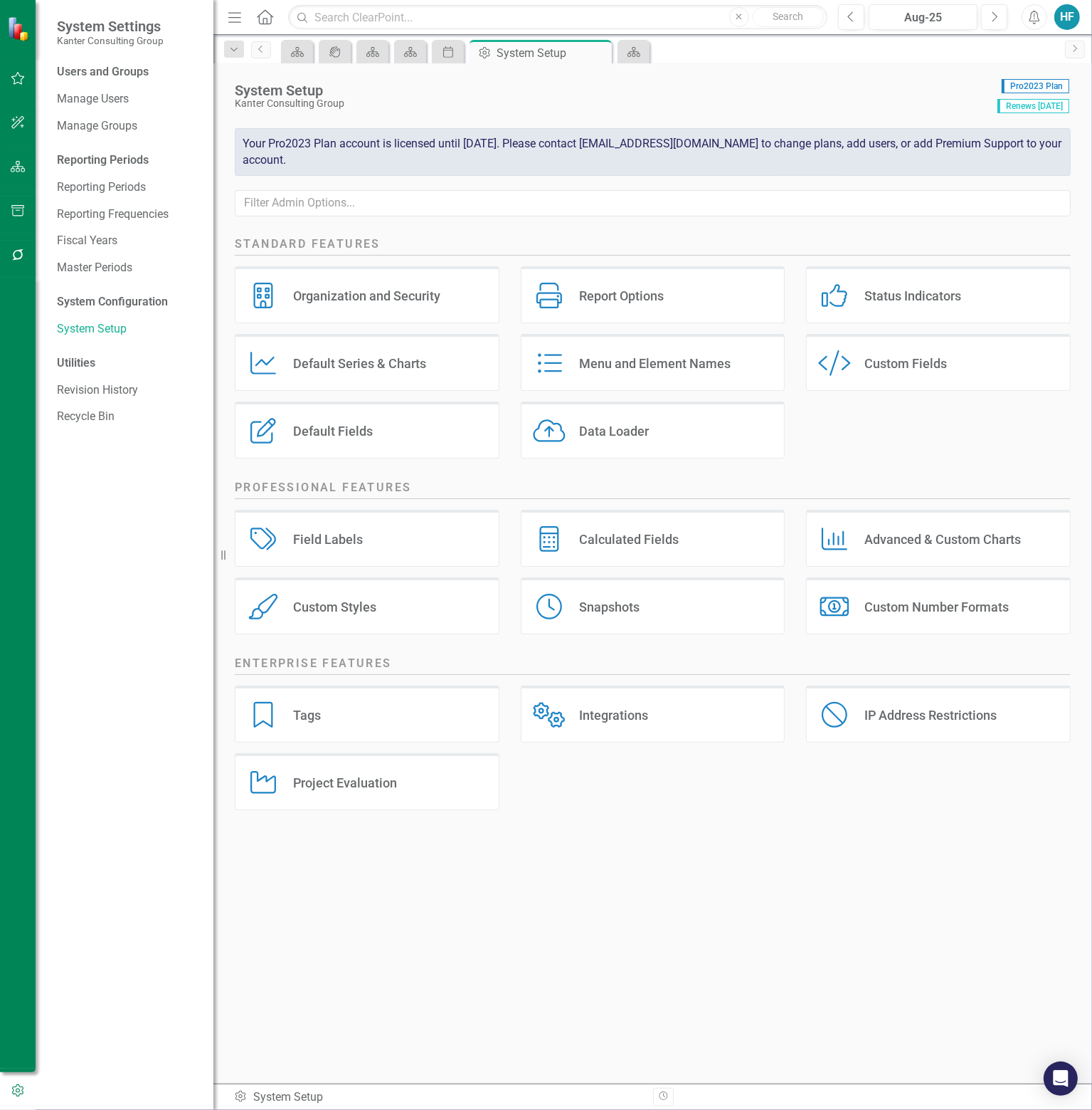
click at [637, 535] on div "Calculated Fields" at bounding box center [629, 539] width 100 height 16
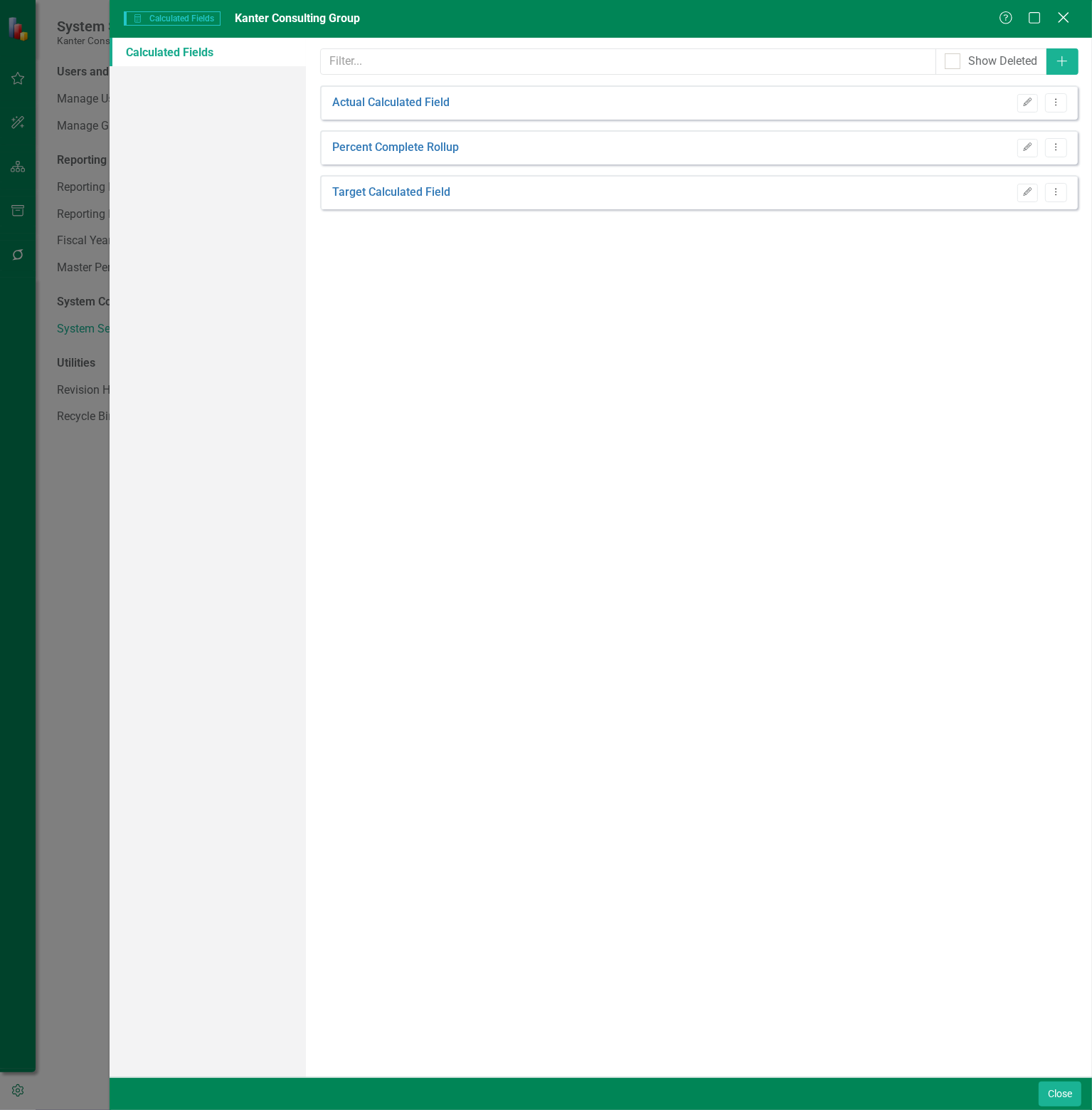
click at [1066, 12] on icon "Close" at bounding box center [1063, 18] width 18 height 13
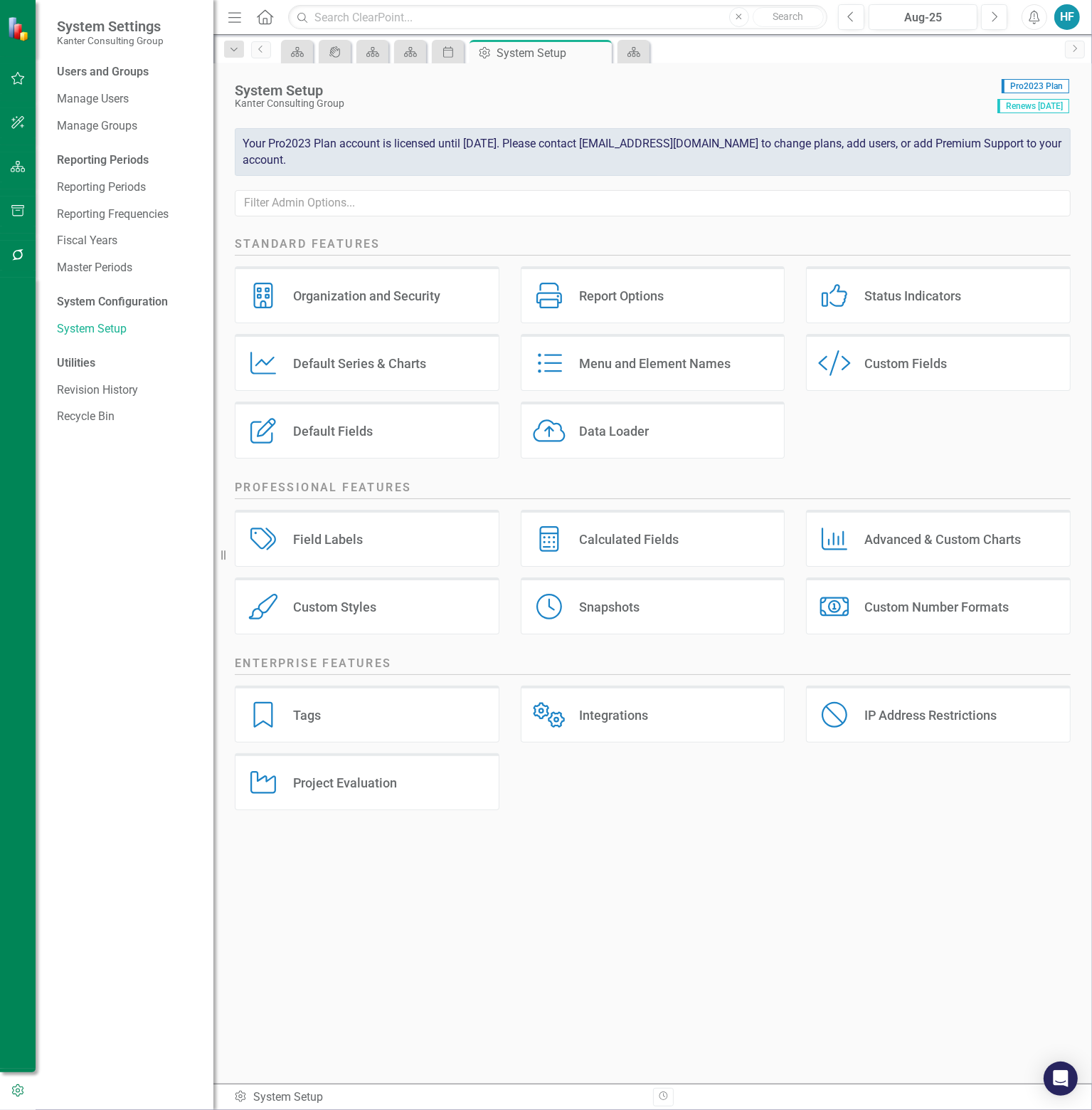
click at [308, 600] on div "Custom Styles" at bounding box center [335, 606] width 83 height 16
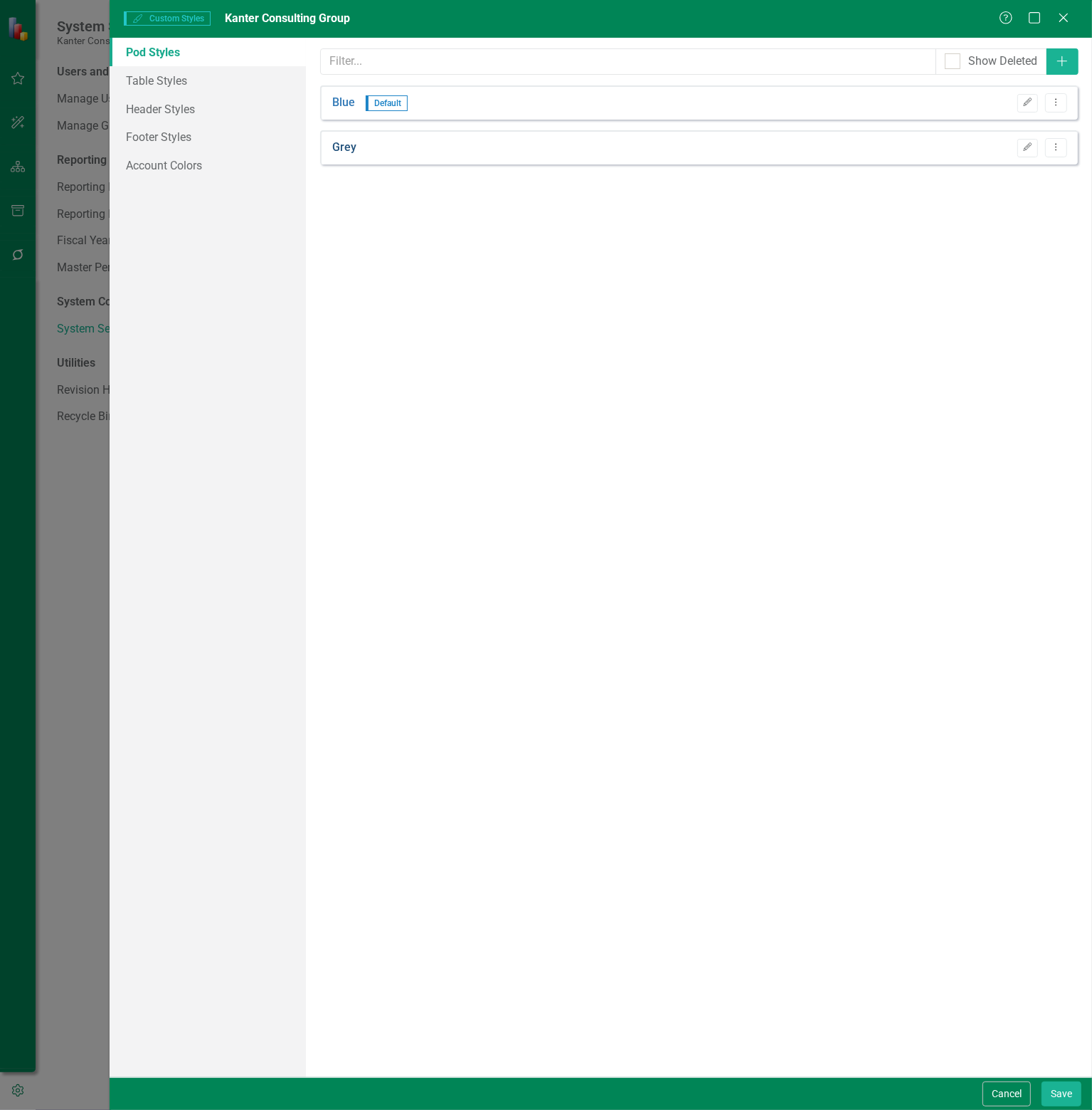
click at [347, 143] on link "Grey" at bounding box center [344, 147] width 24 height 16
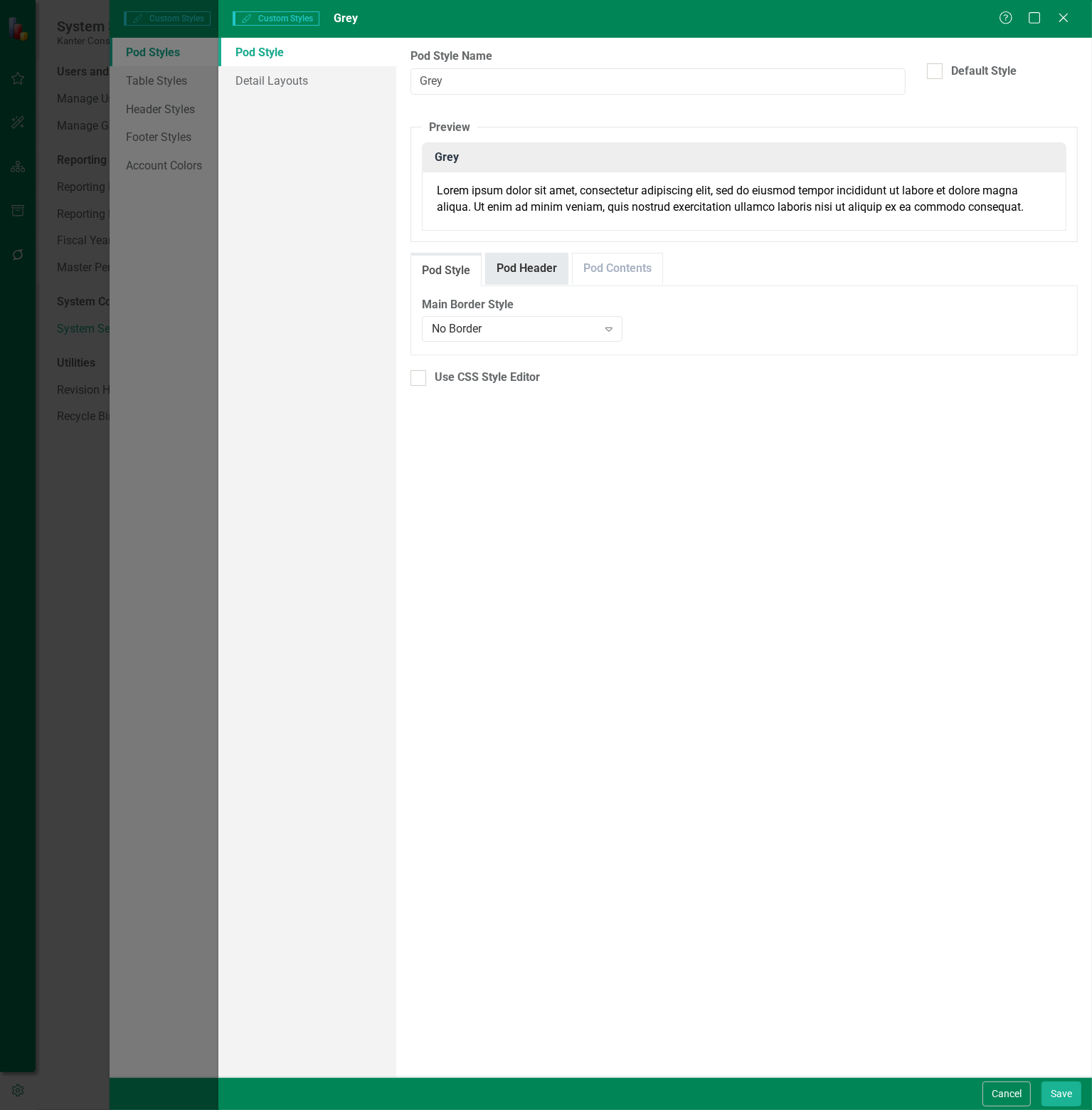
click at [543, 265] on link "Pod Header" at bounding box center [526, 268] width 82 height 30
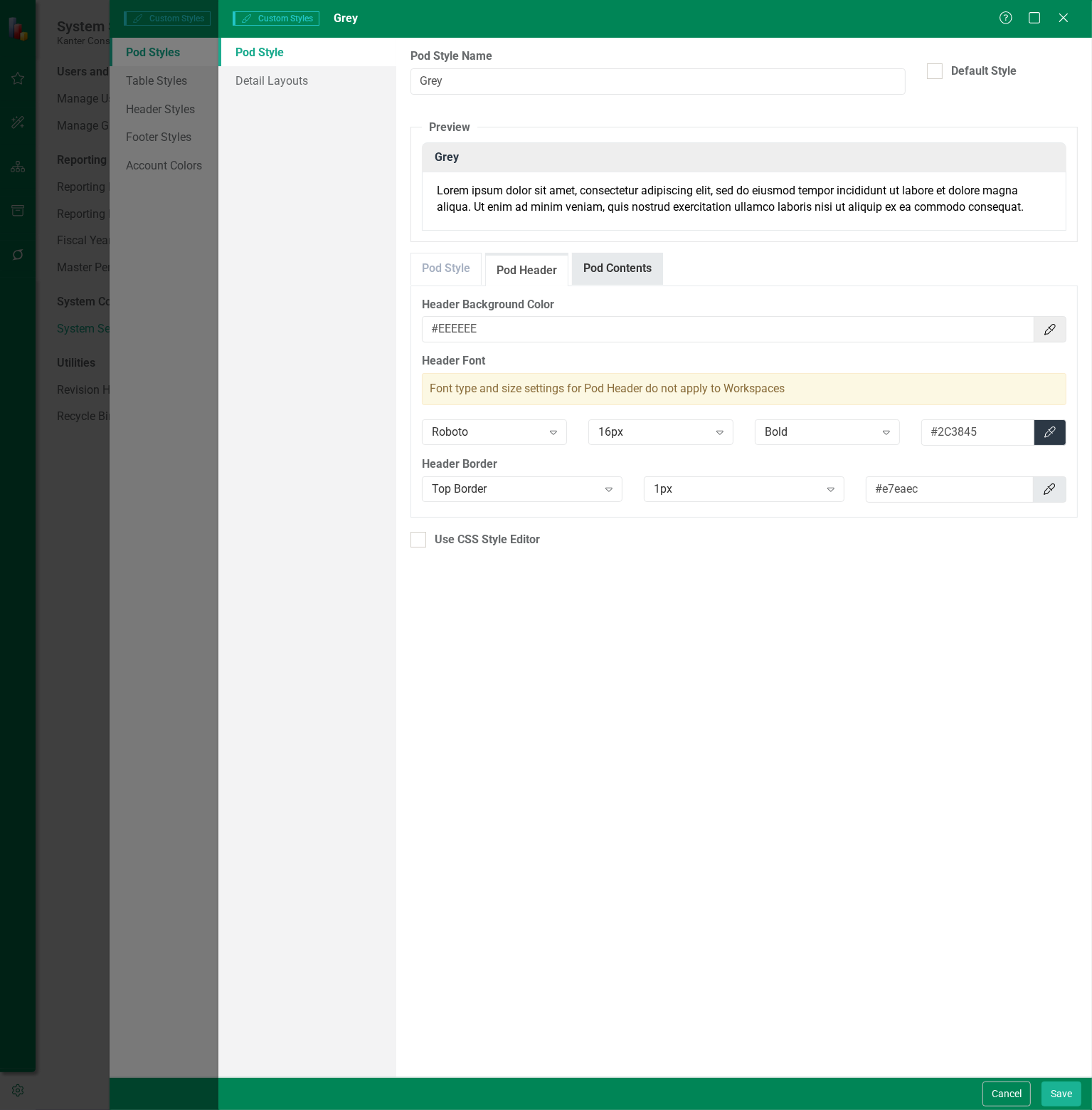
click at [605, 264] on link "Pod Contents" at bounding box center [617, 268] width 89 height 30
click at [455, 272] on link "Pod Style" at bounding box center [446, 268] width 70 height 30
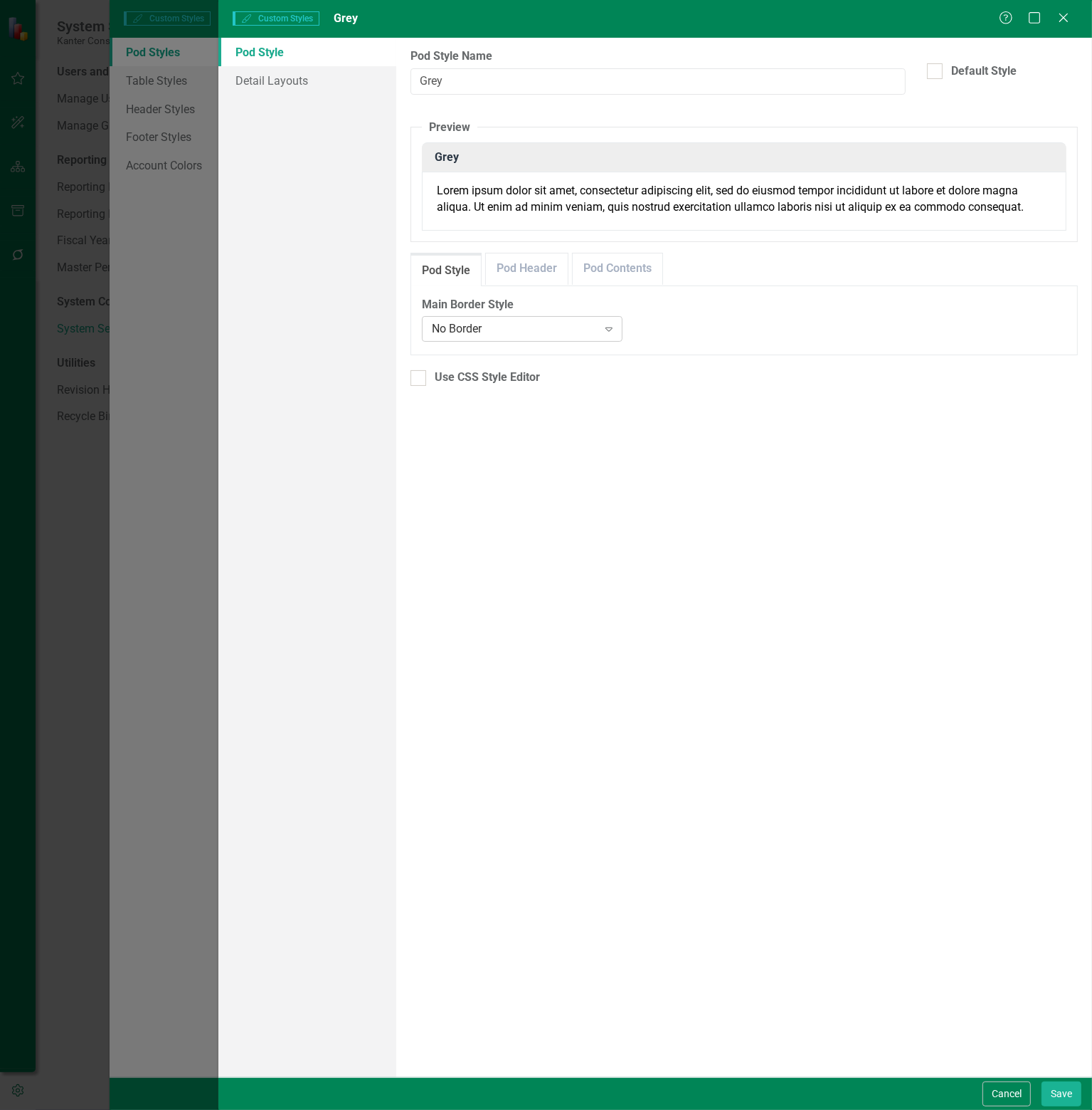
click at [538, 328] on div "No Border" at bounding box center [514, 329] width 166 height 16
click at [518, 374] on div "All Borders" at bounding box center [524, 375] width 178 height 16
click at [563, 335] on div "All Borders" at bounding box center [514, 330] width 166 height 16
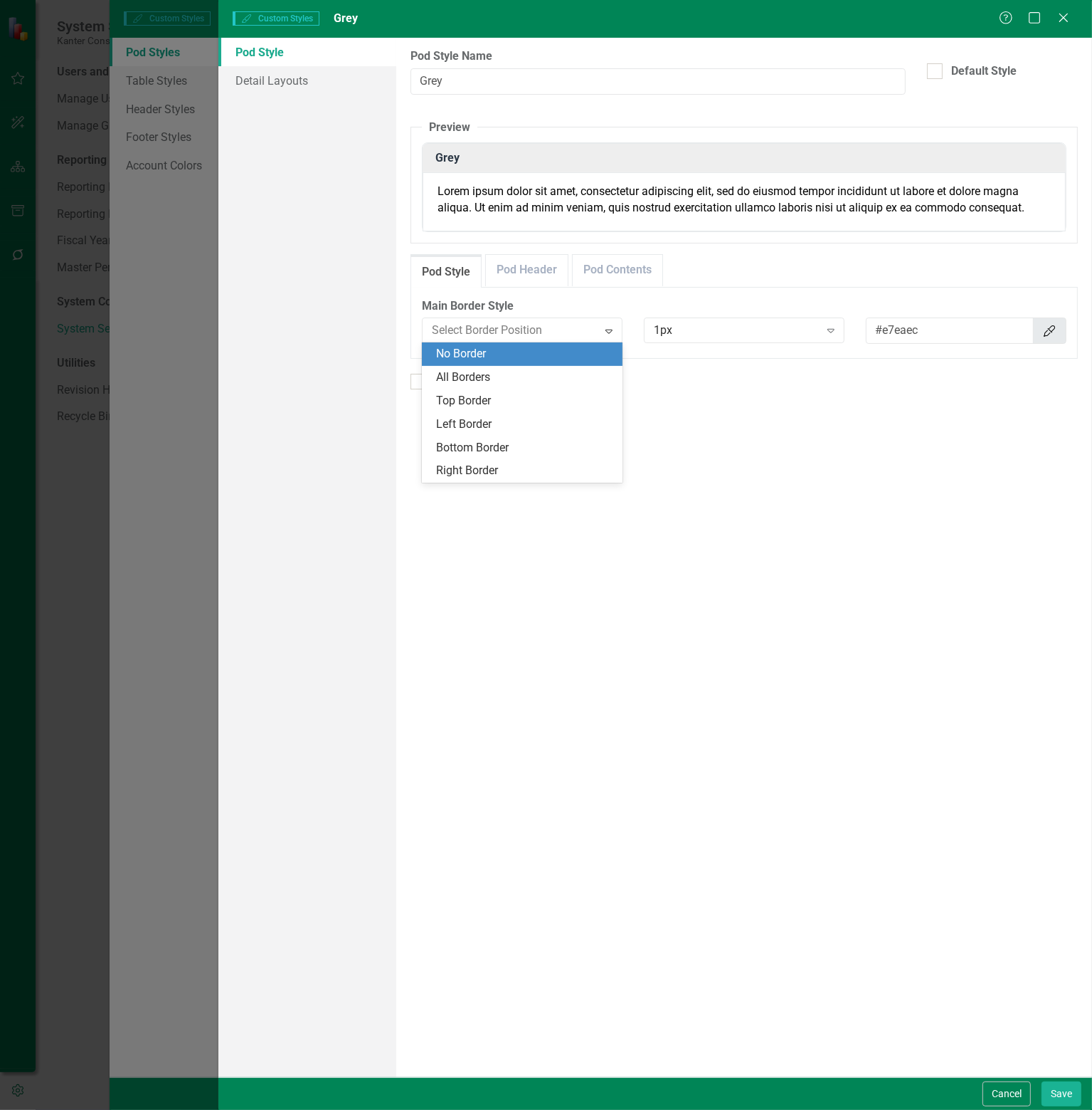
click at [522, 358] on div "No Border" at bounding box center [524, 353] width 178 height 16
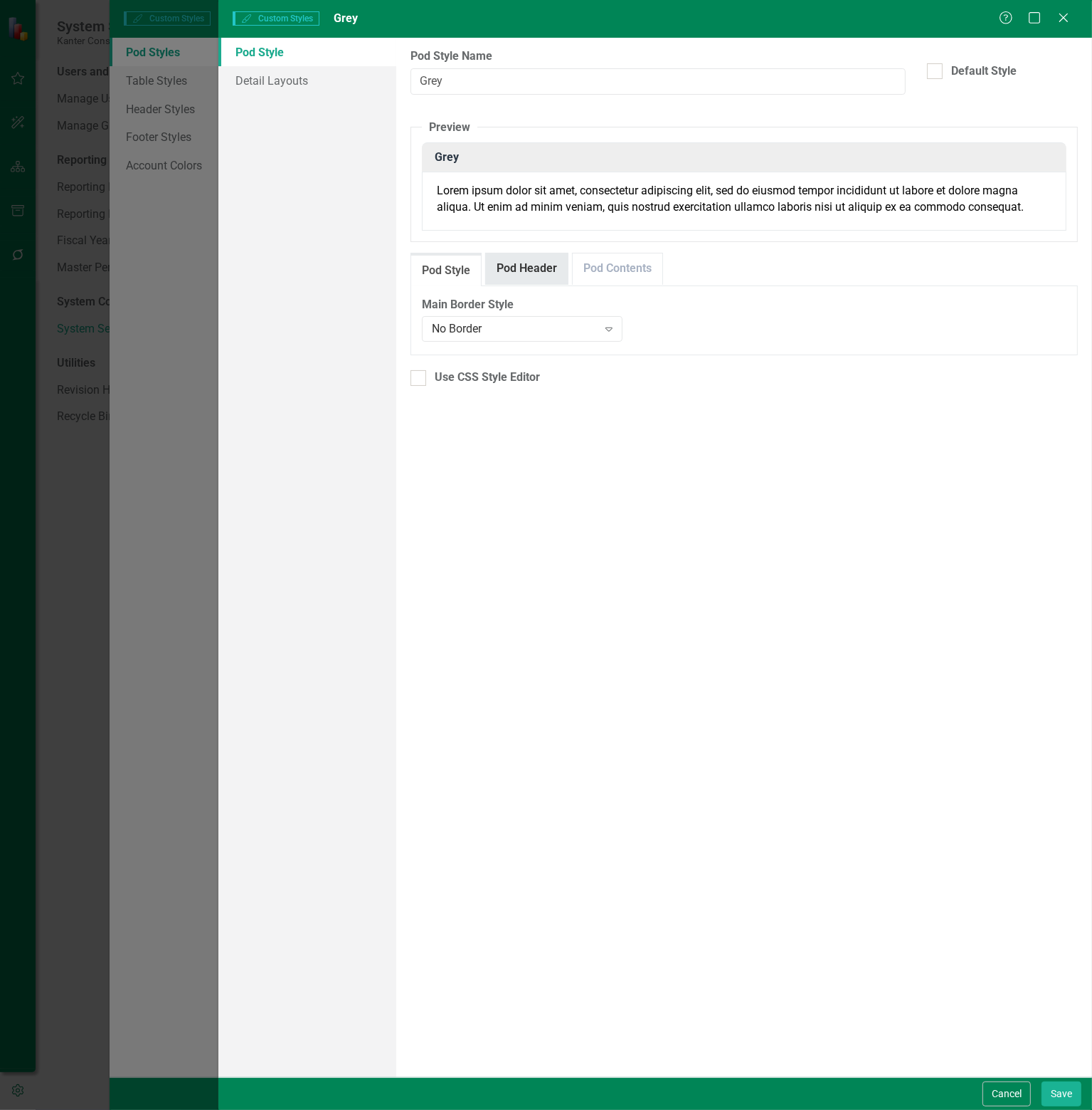
click at [532, 263] on link "Pod Header" at bounding box center [526, 268] width 82 height 30
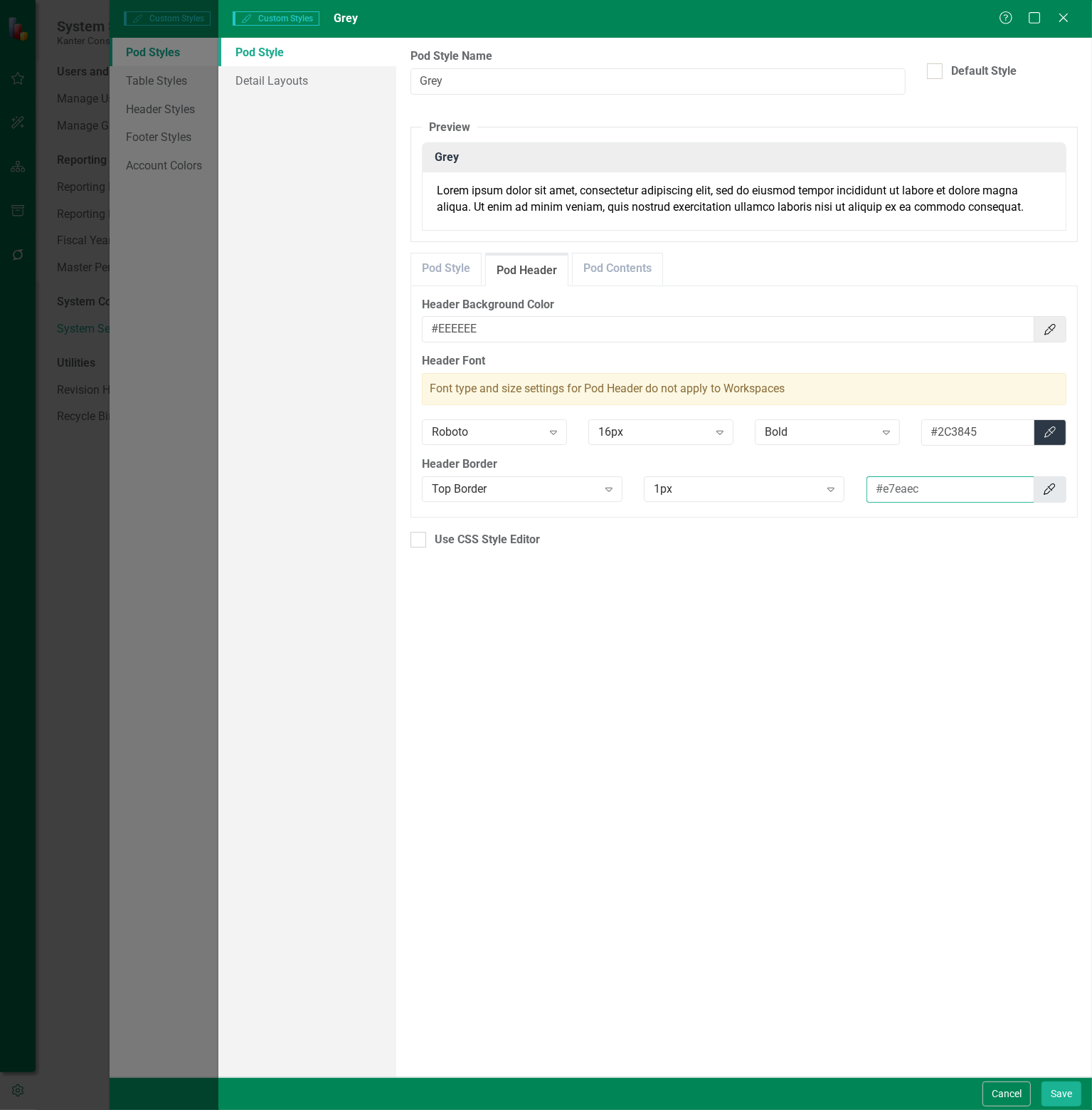
click at [1003, 488] on input "#e7eaec" at bounding box center [951, 489] width 169 height 26
click at [1047, 486] on icon "Color Picker" at bounding box center [1049, 489] width 14 height 12
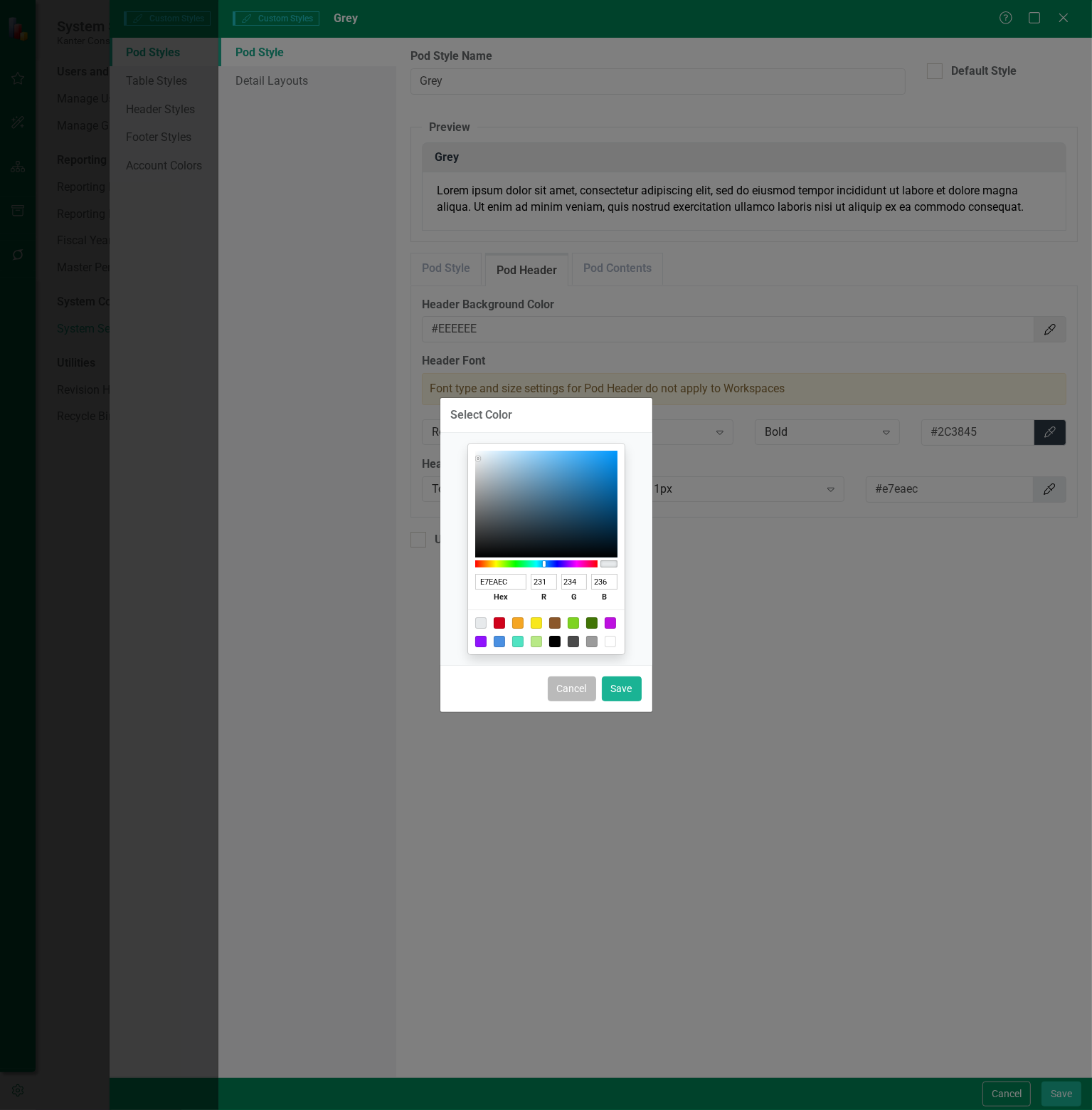
click at [578, 684] on button "Cancel" at bounding box center [572, 689] width 48 height 25
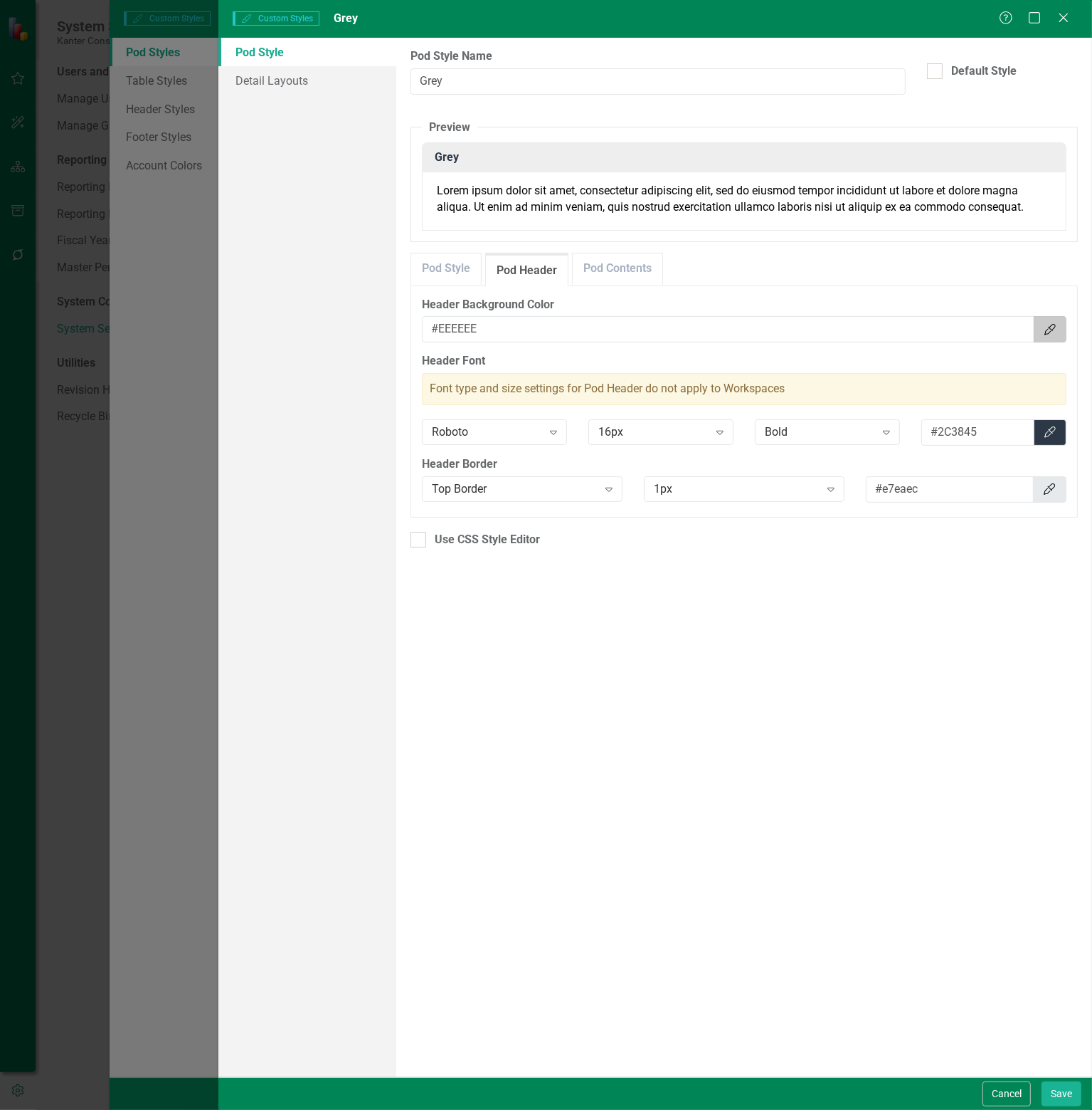
click at [1052, 331] on icon "Color Picker" at bounding box center [1050, 330] width 14 height 12
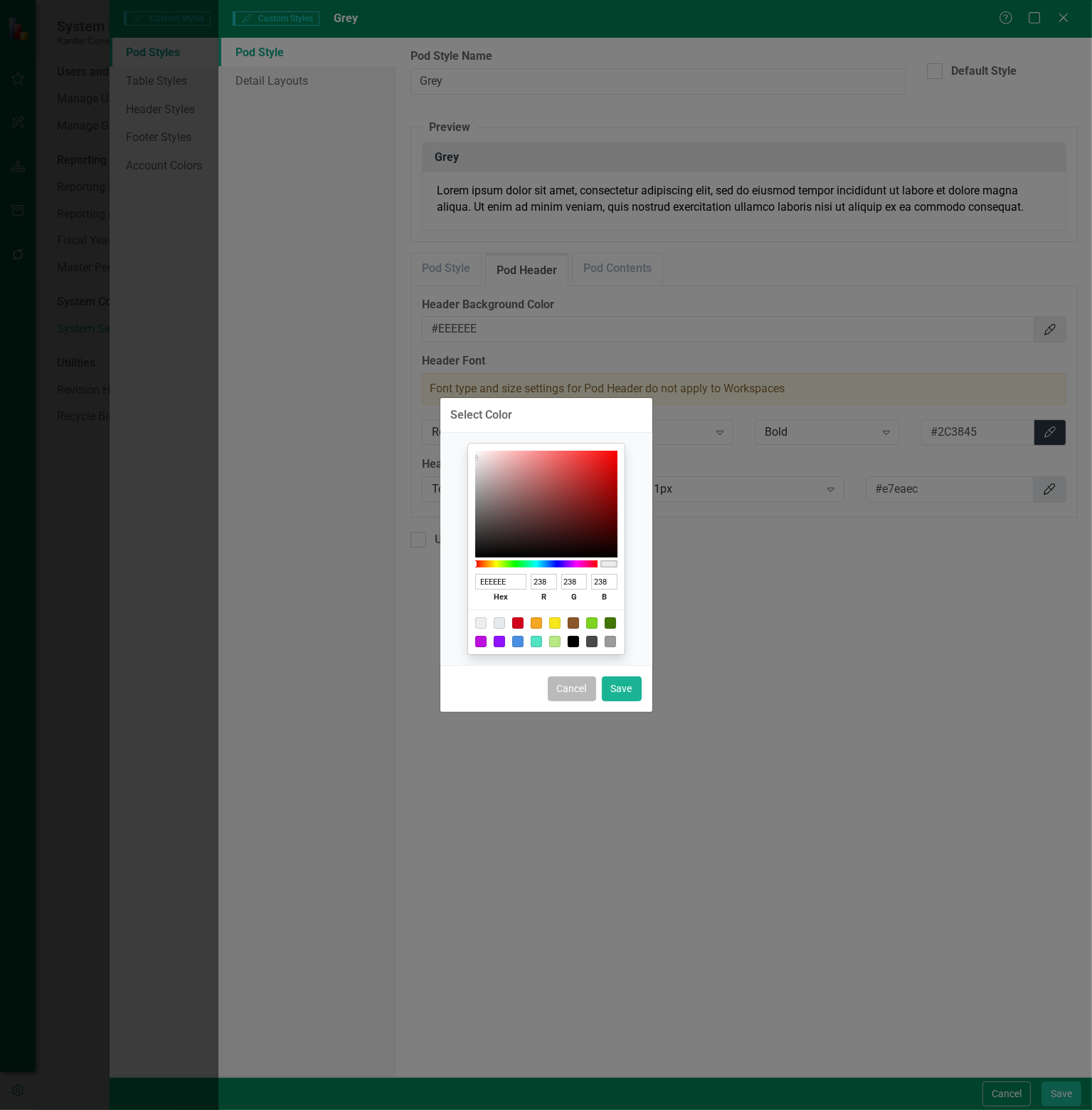
click at [582, 692] on button "Cancel" at bounding box center [572, 689] width 48 height 25
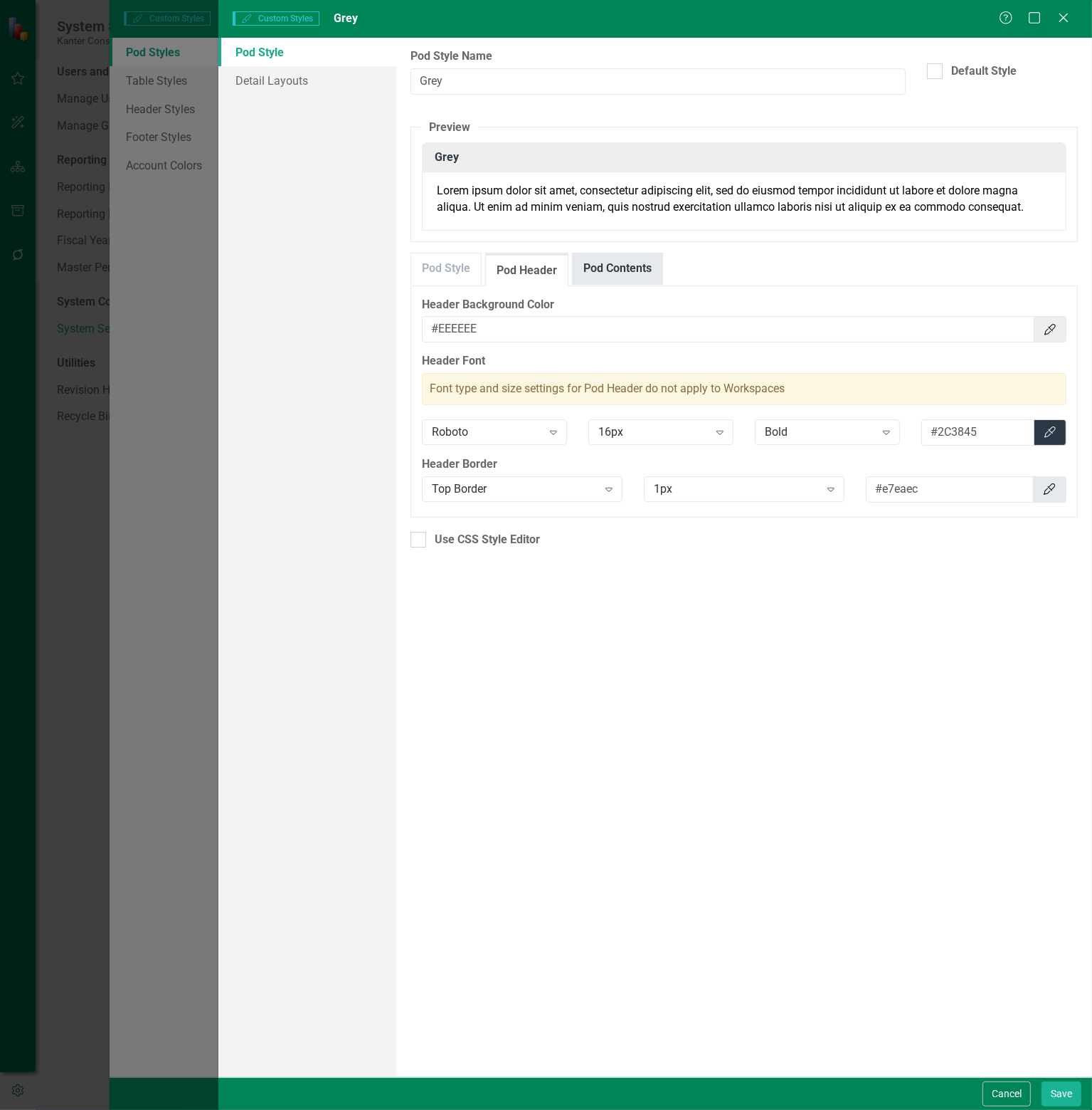
click at [611, 276] on link "Pod Contents" at bounding box center [617, 268] width 89 height 30
click at [455, 270] on link "Pod Style" at bounding box center [446, 268] width 70 height 30
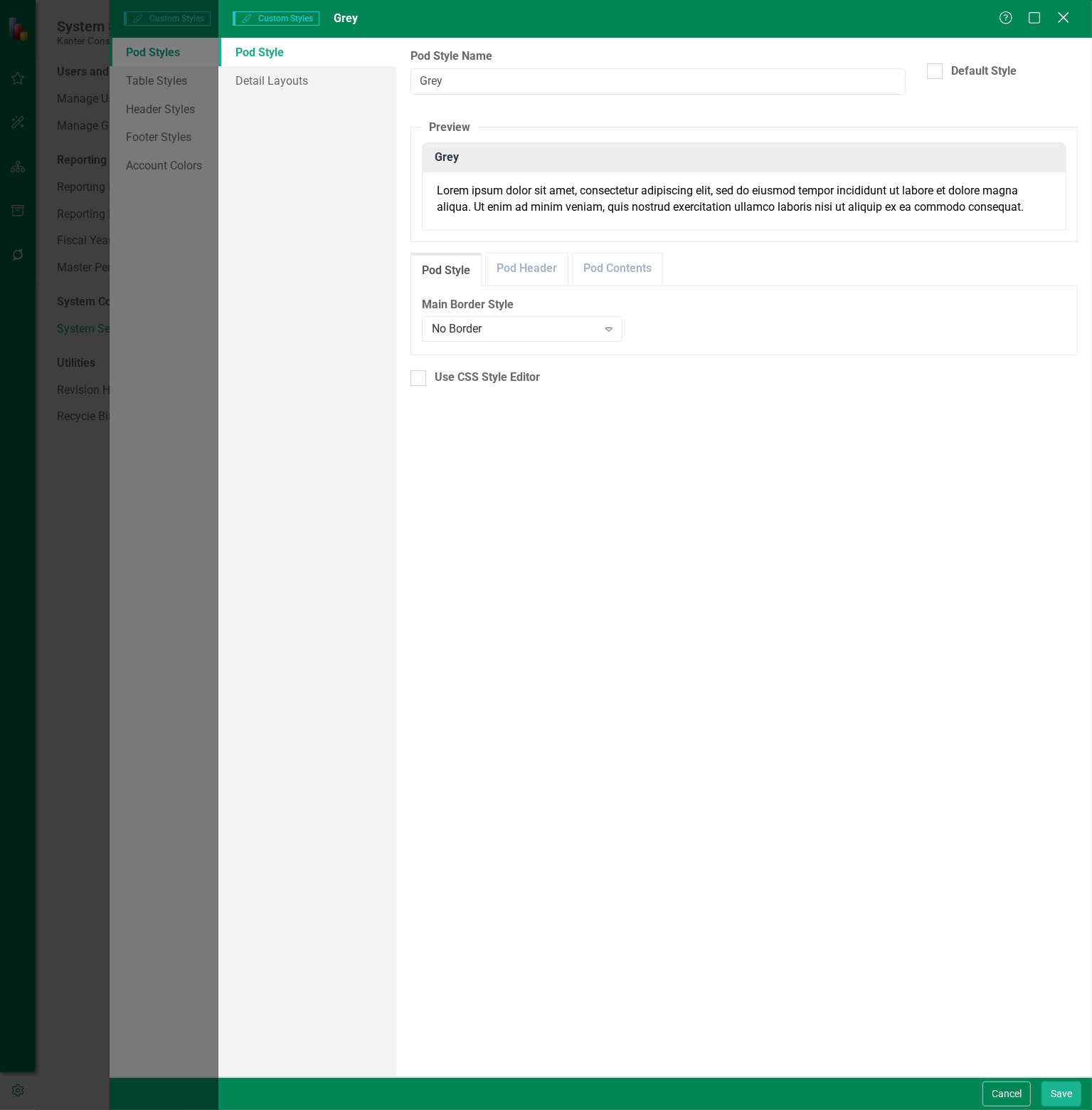
click at [1068, 15] on icon at bounding box center [1063, 17] width 11 height 11
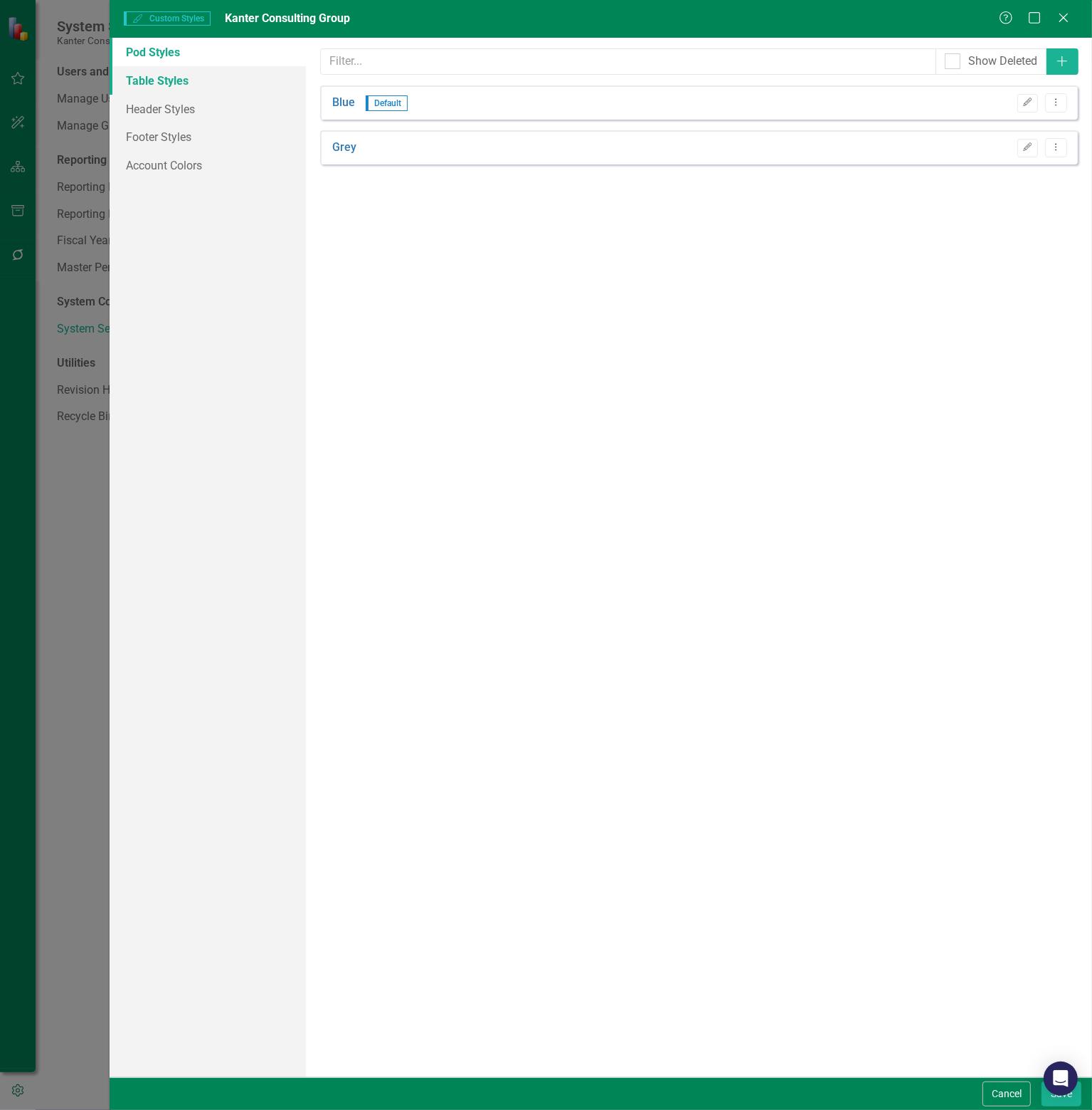
click at [171, 73] on link "Table Styles" at bounding box center [207, 80] width 196 height 29
click at [176, 109] on link "Header Styles" at bounding box center [207, 109] width 196 height 29
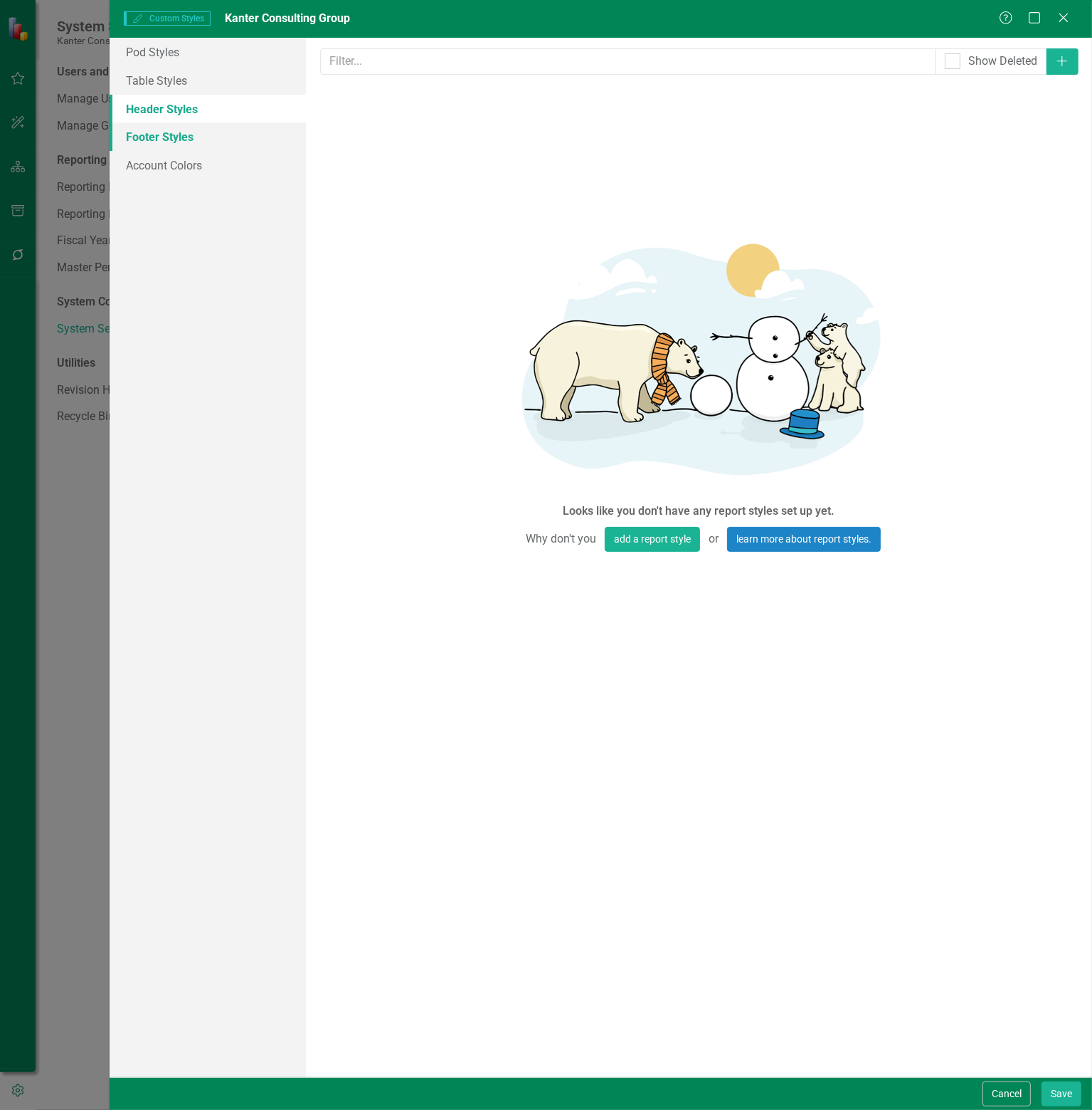
click at [183, 136] on link "Footer Styles" at bounding box center [207, 137] width 196 height 29
click at [185, 165] on link "Account Colors" at bounding box center [207, 165] width 196 height 29
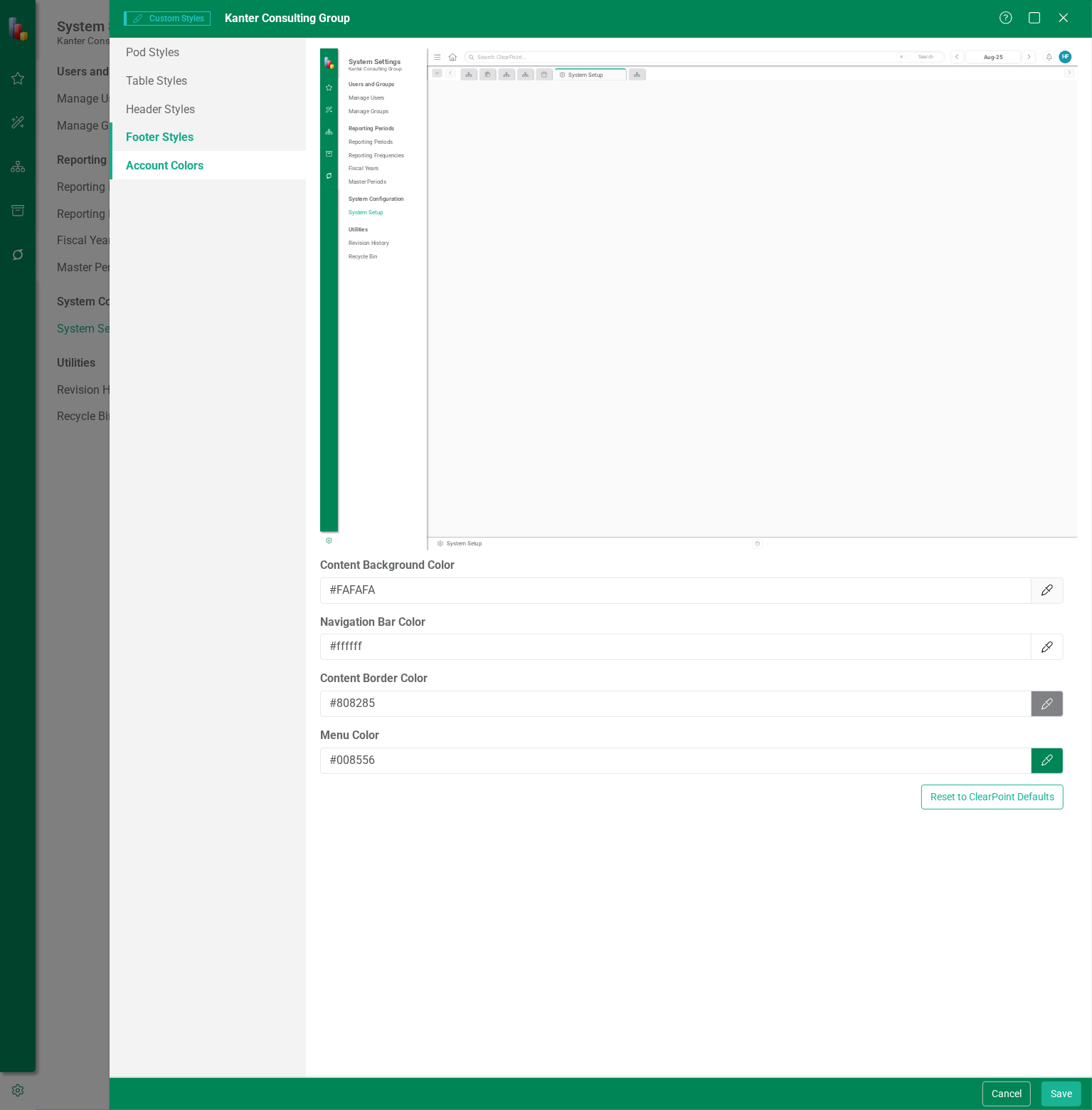
click at [172, 136] on link "Footer Styles" at bounding box center [207, 137] width 196 height 29
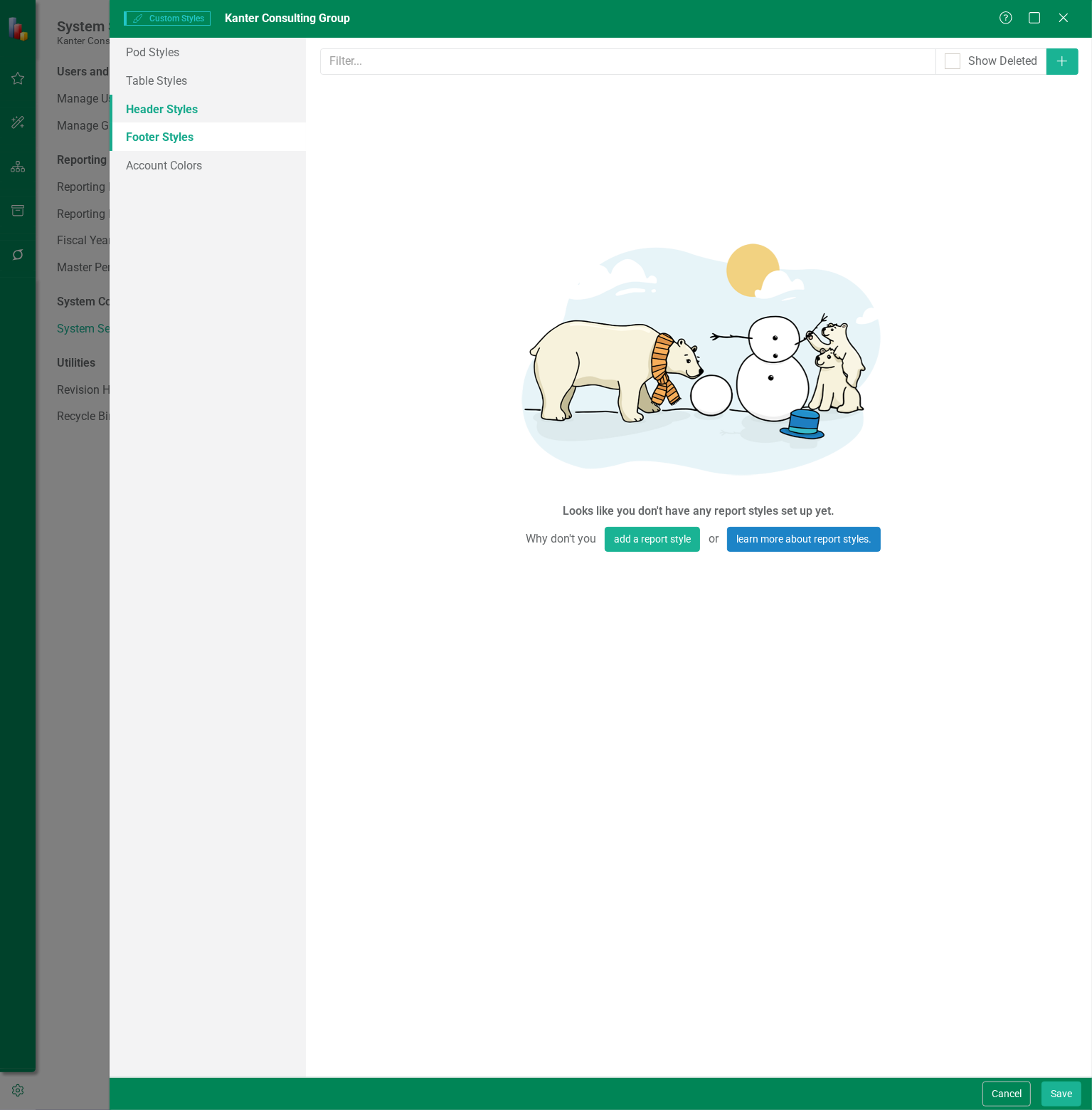
click at [176, 116] on link "Header Styles" at bounding box center [207, 109] width 196 height 29
click at [176, 91] on link "Table Styles" at bounding box center [207, 80] width 196 height 29
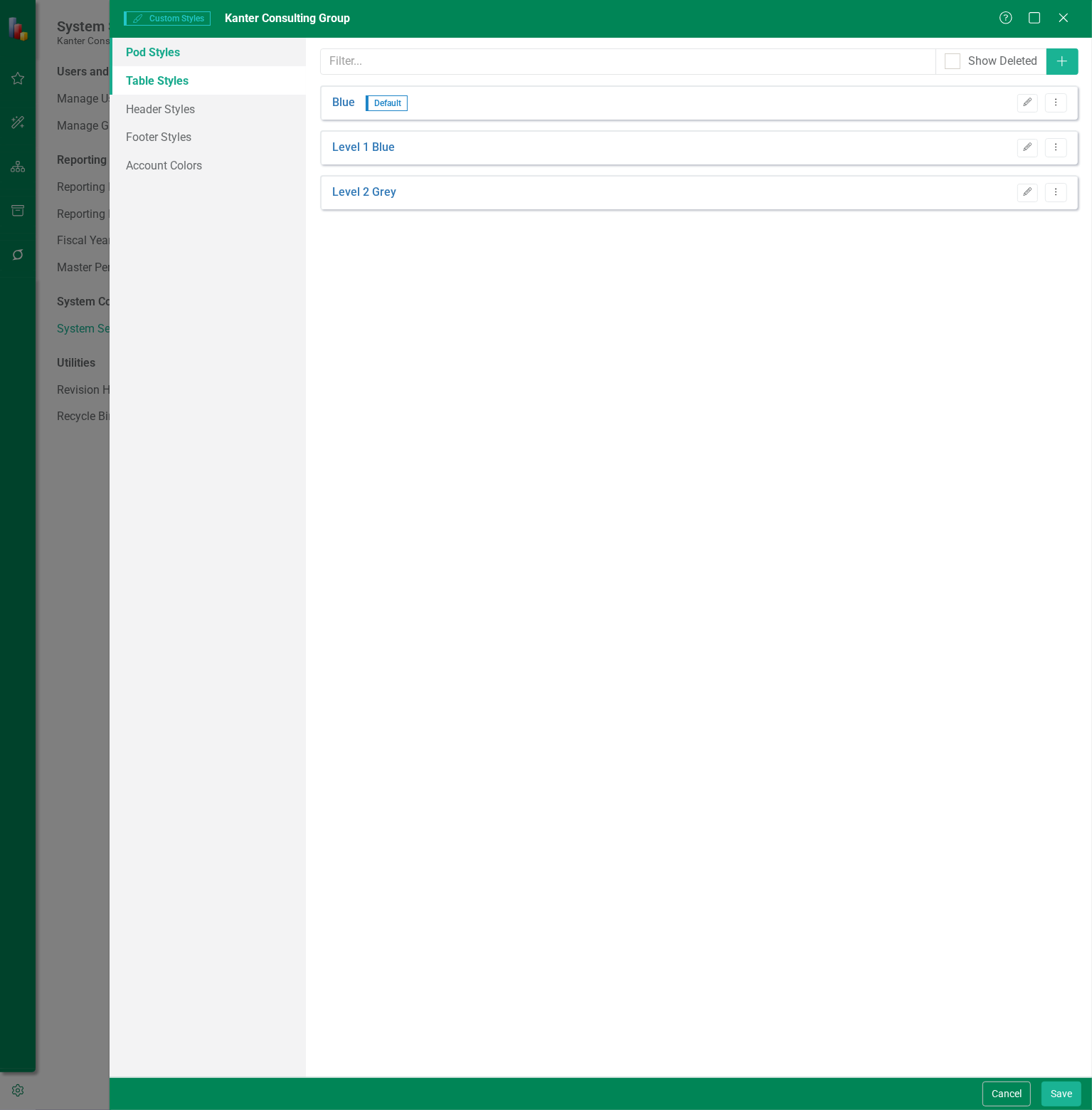
click at [184, 48] on link "Pod Styles" at bounding box center [207, 52] width 196 height 29
click at [342, 146] on link "Grey" at bounding box center [344, 147] width 24 height 16
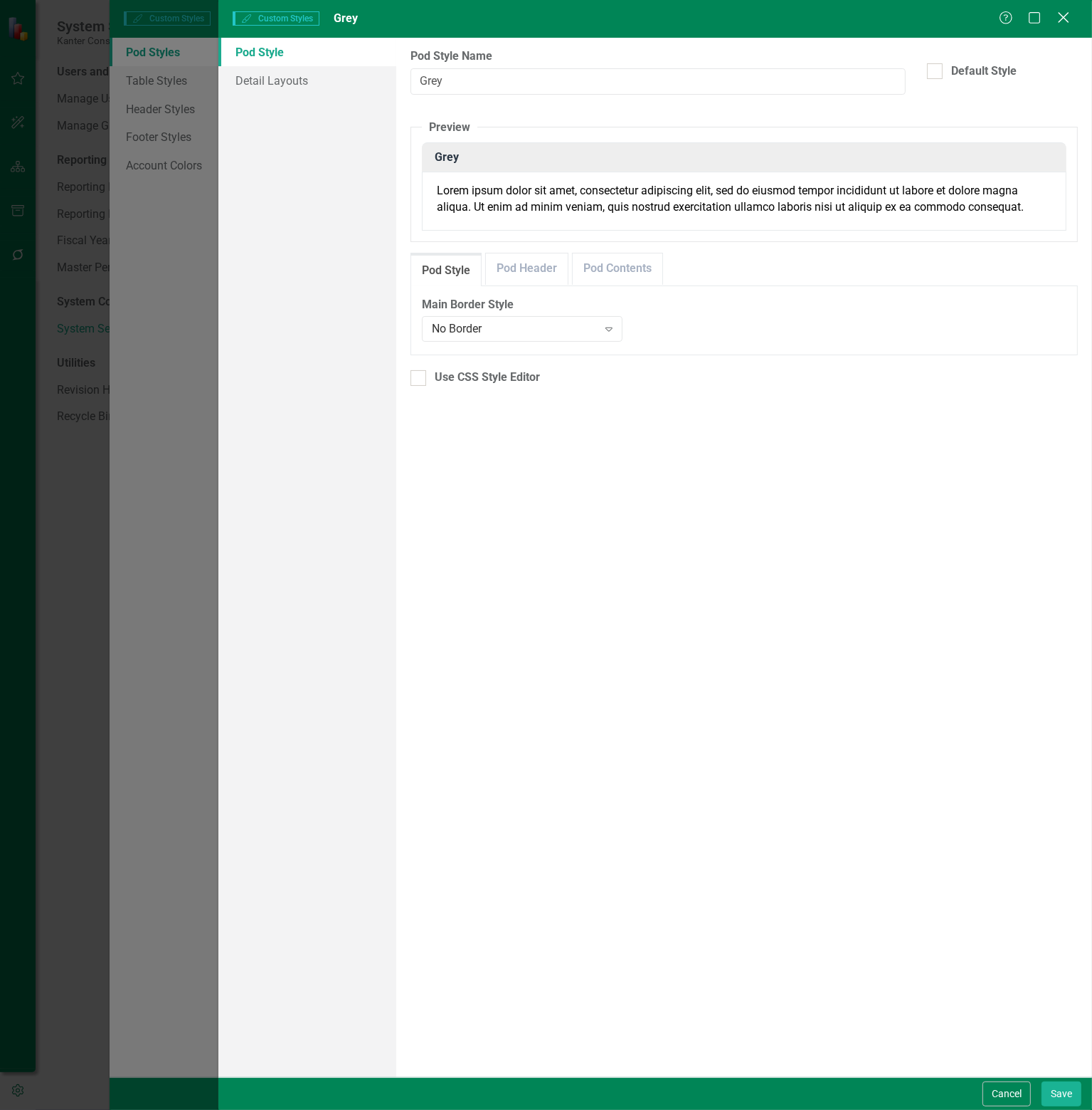
click at [1062, 17] on icon at bounding box center [1063, 17] width 11 height 11
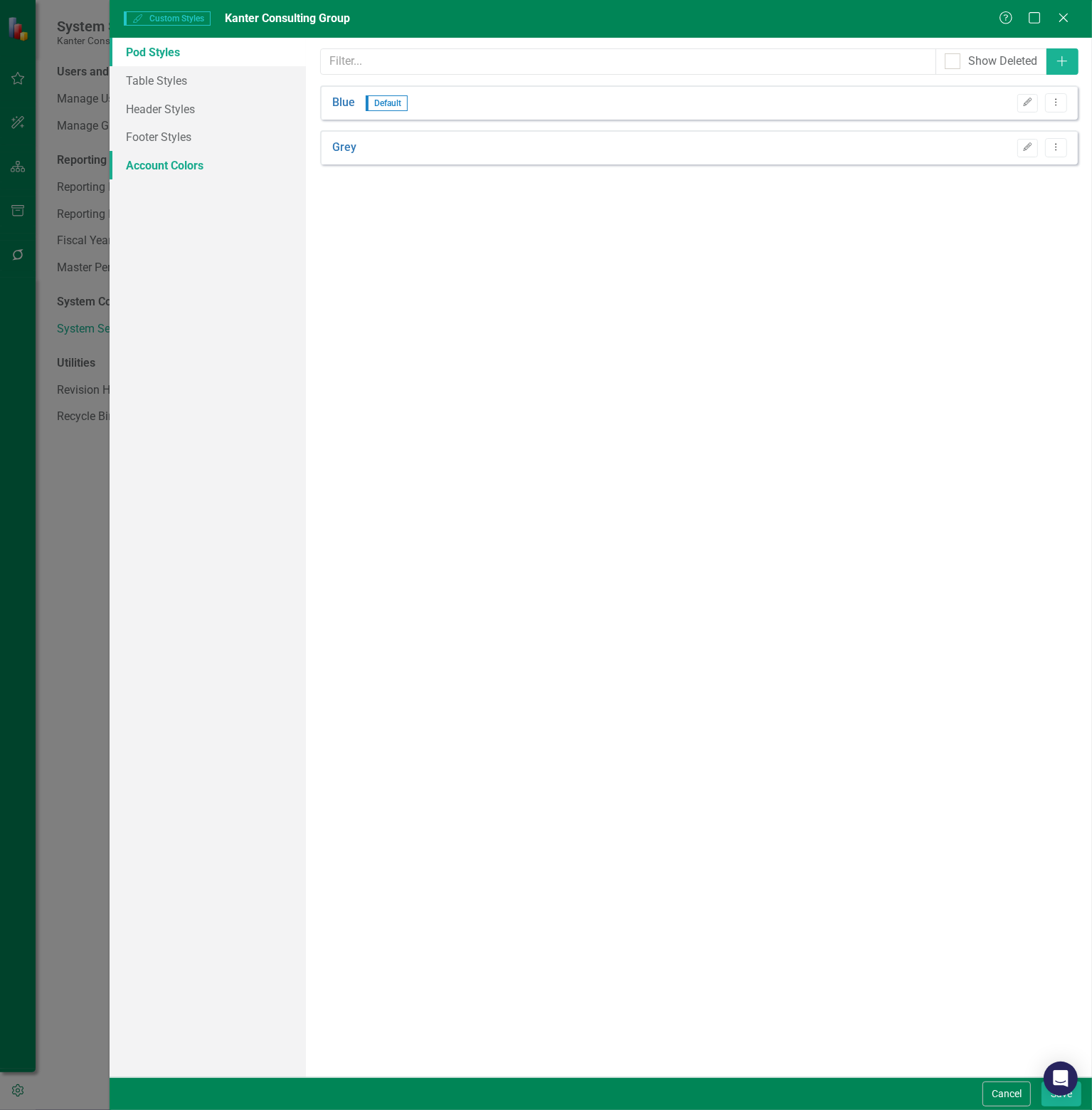
click at [176, 171] on link "Account Colors" at bounding box center [207, 165] width 196 height 29
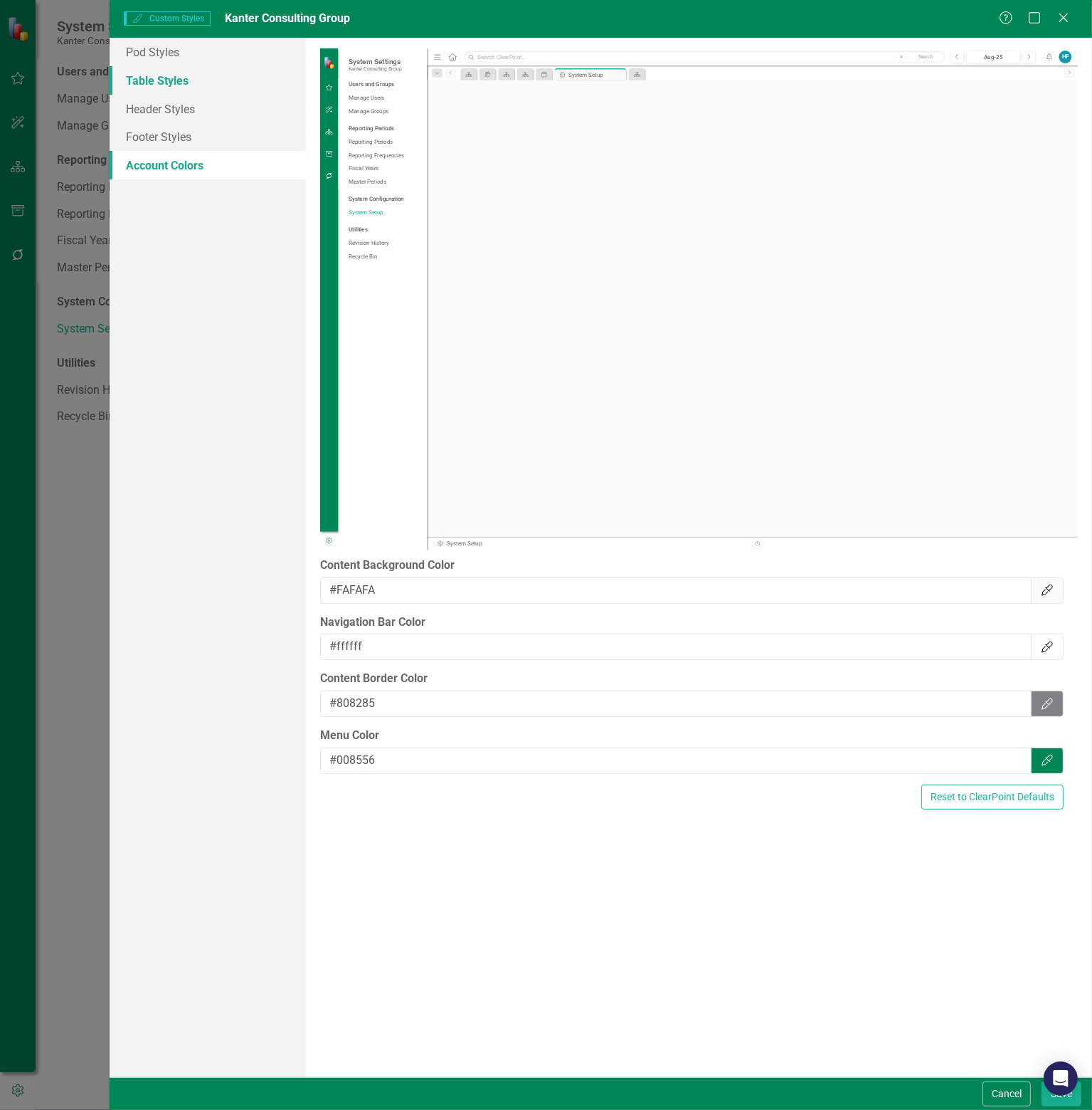
click at [182, 80] on link "Table Styles" at bounding box center [207, 80] width 196 height 29
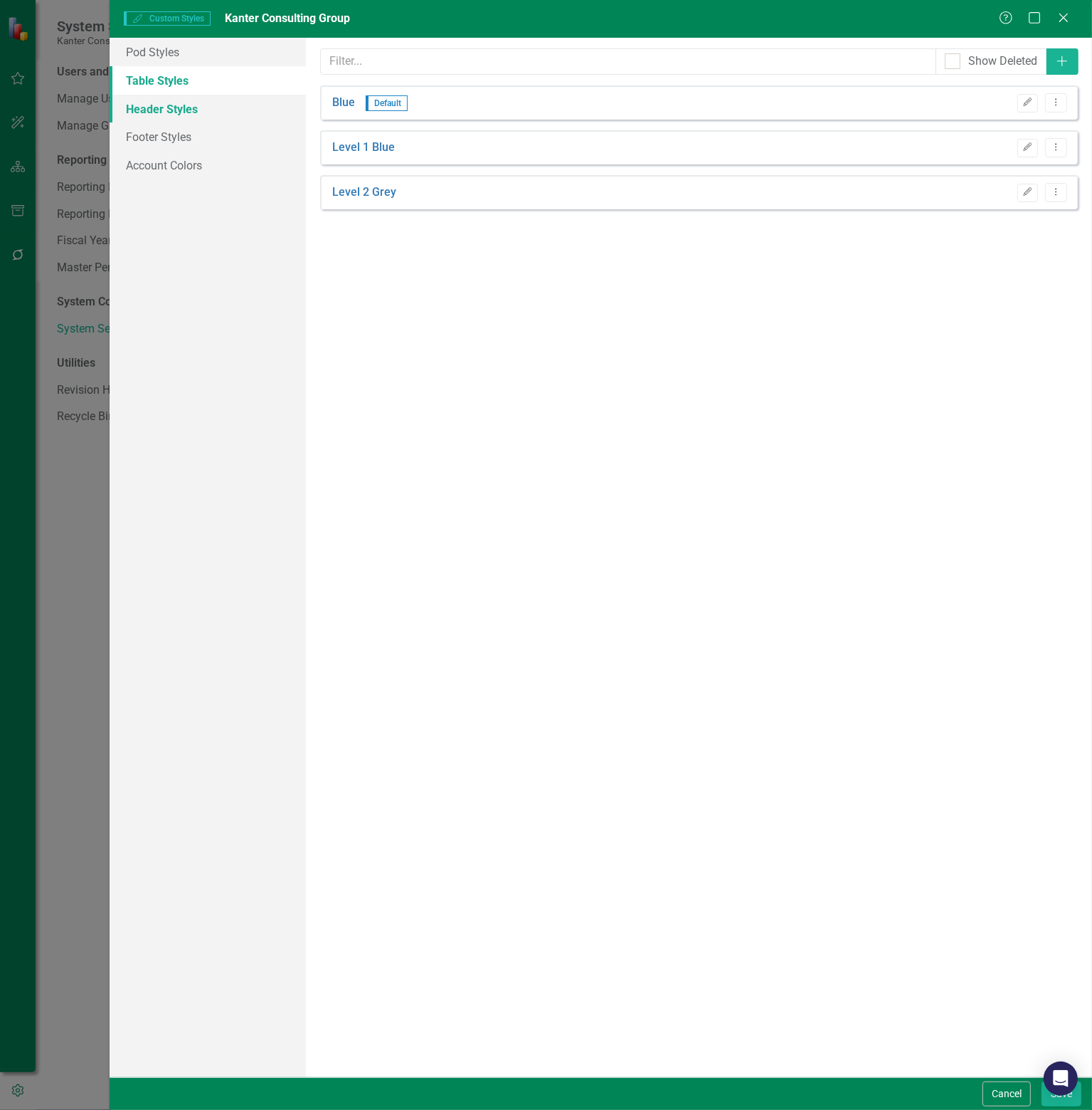
click at [183, 105] on link "Header Styles" at bounding box center [207, 109] width 196 height 29
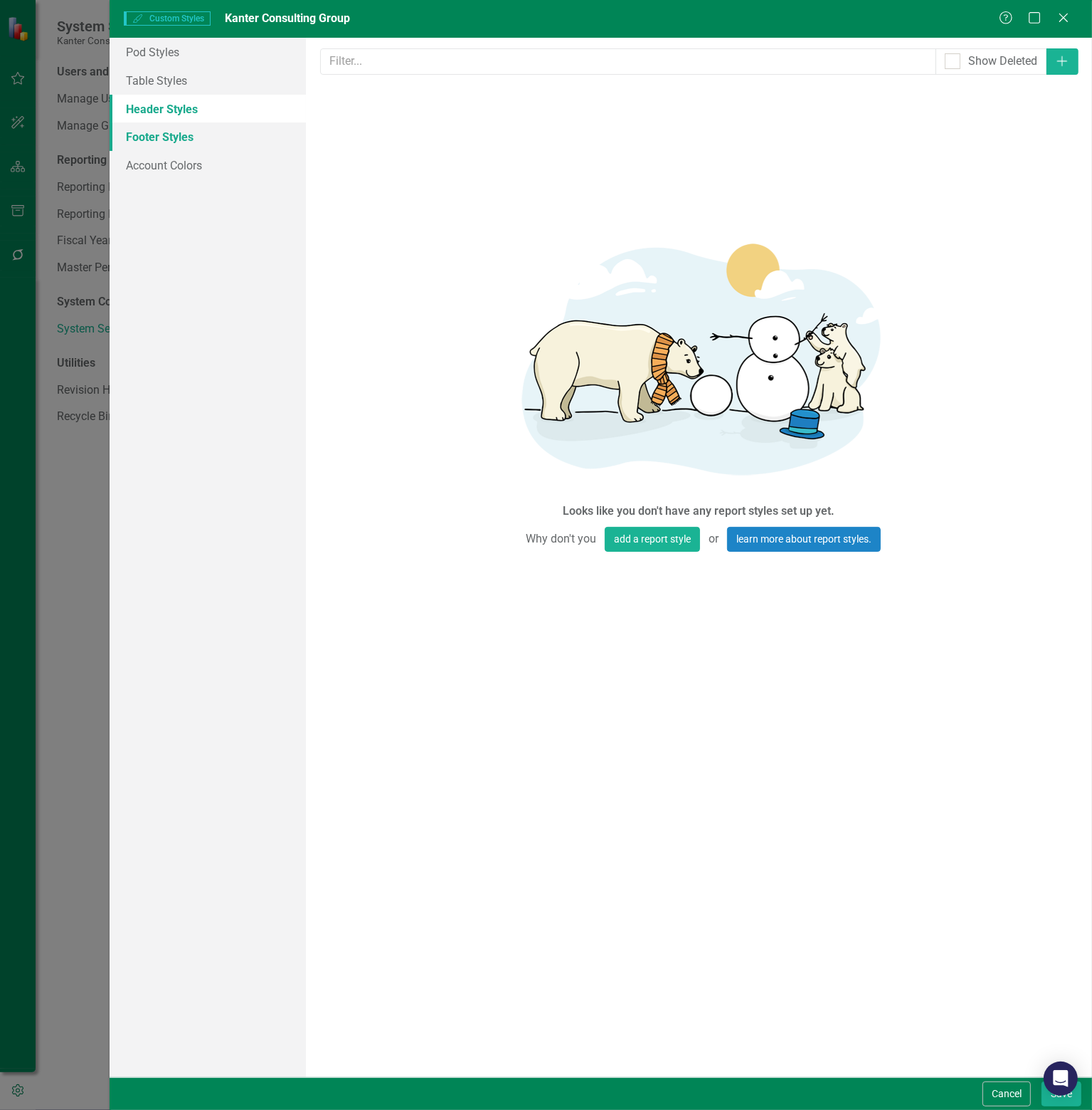
click at [179, 132] on link "Footer Styles" at bounding box center [207, 137] width 196 height 29
click at [158, 164] on link "Account Colors" at bounding box center [207, 165] width 196 height 29
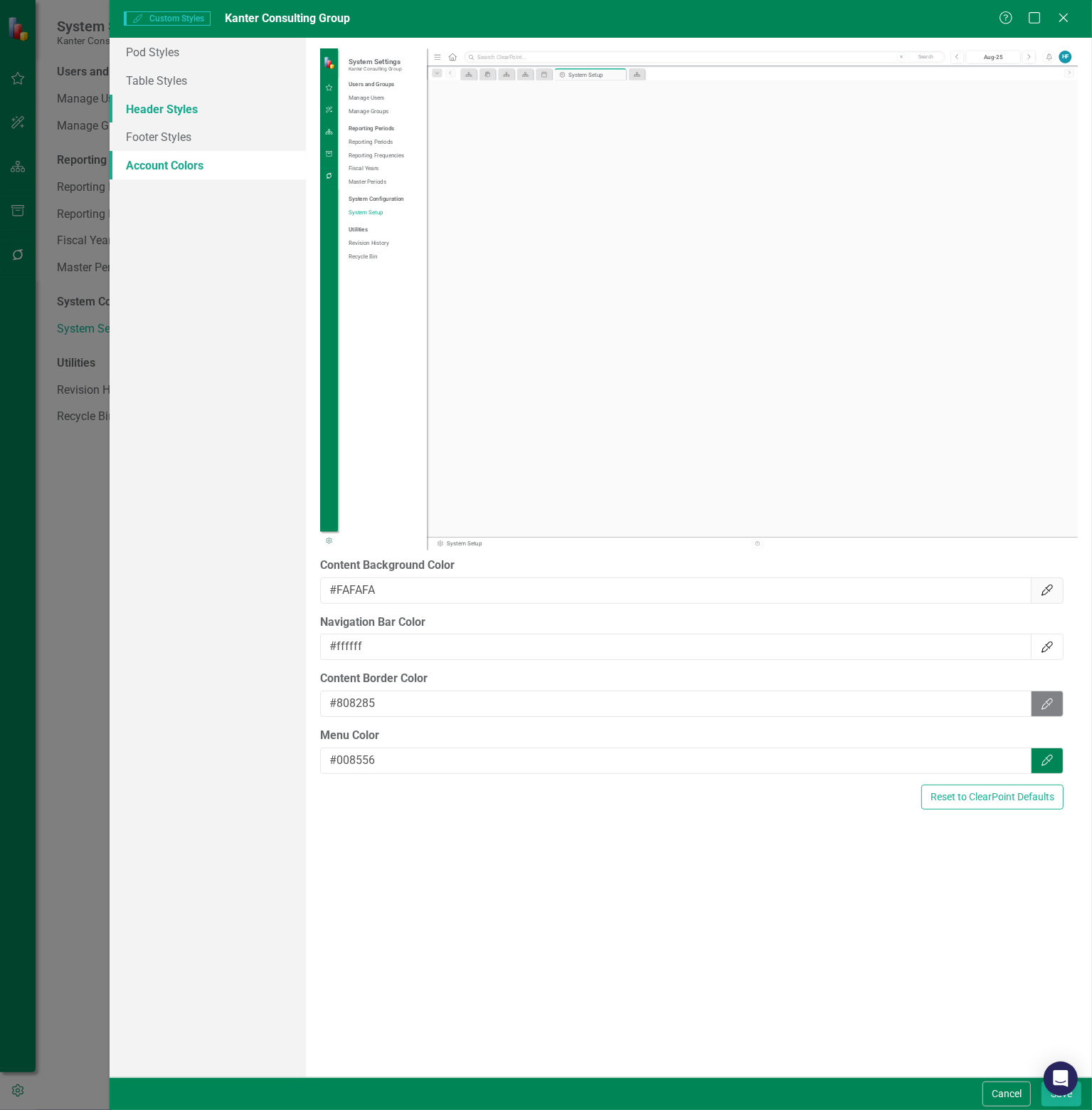
click at [174, 104] on link "Header Styles" at bounding box center [207, 109] width 196 height 29
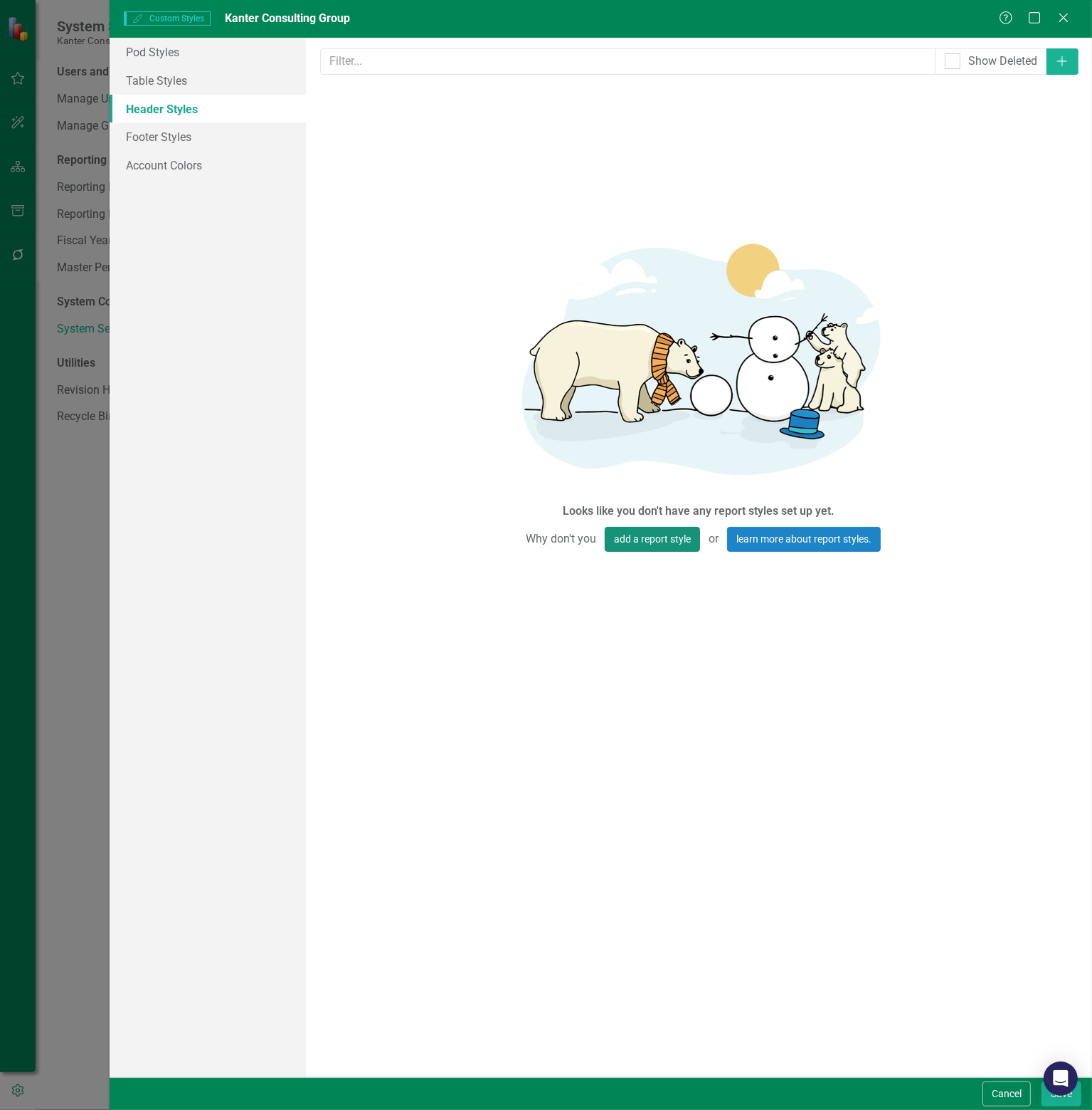
click at [626, 542] on button "add a report style" at bounding box center [652, 540] width 95 height 25
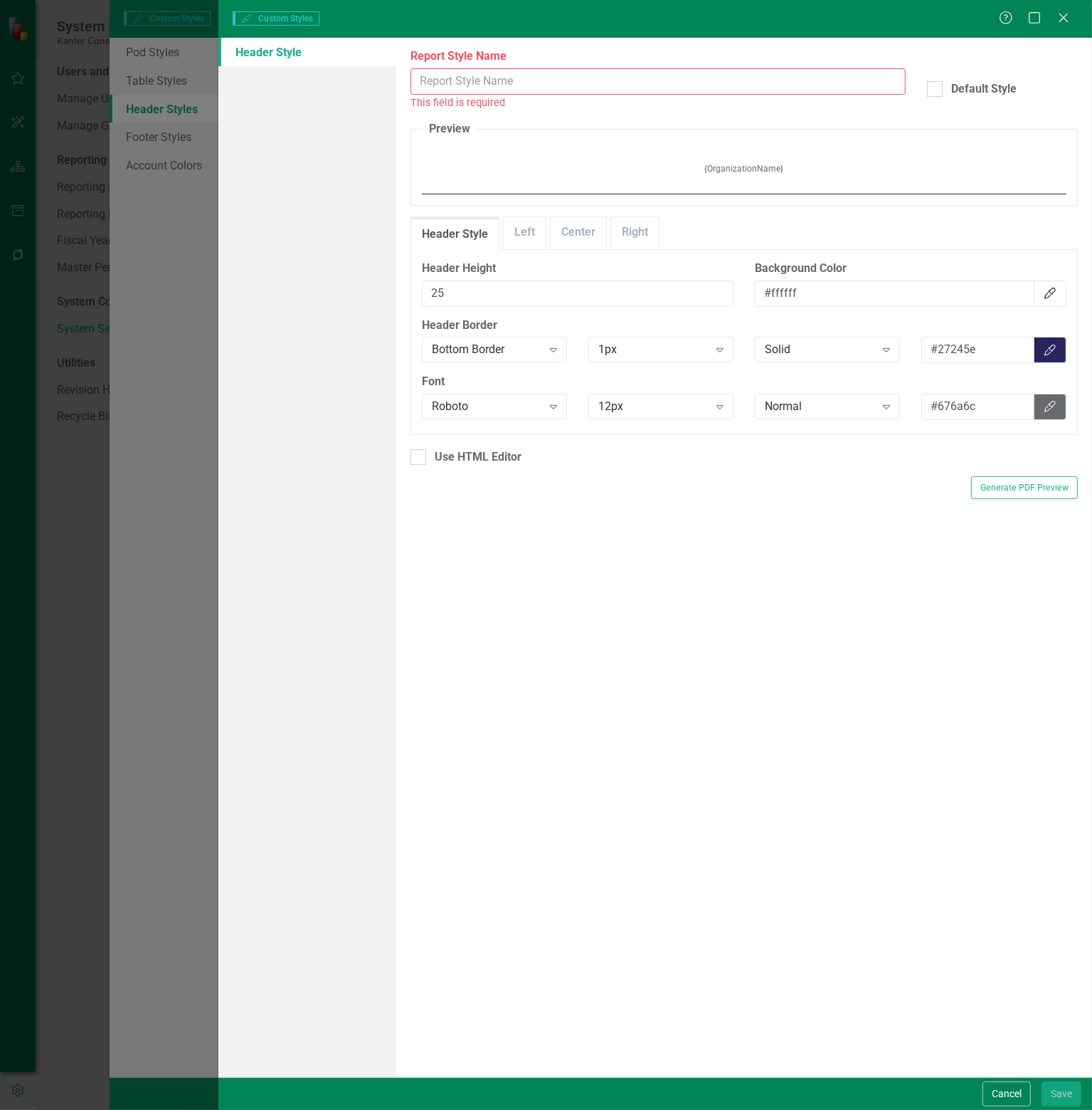
scroll to position [0, 0]
click at [525, 228] on link "Left" at bounding box center [525, 232] width 42 height 30
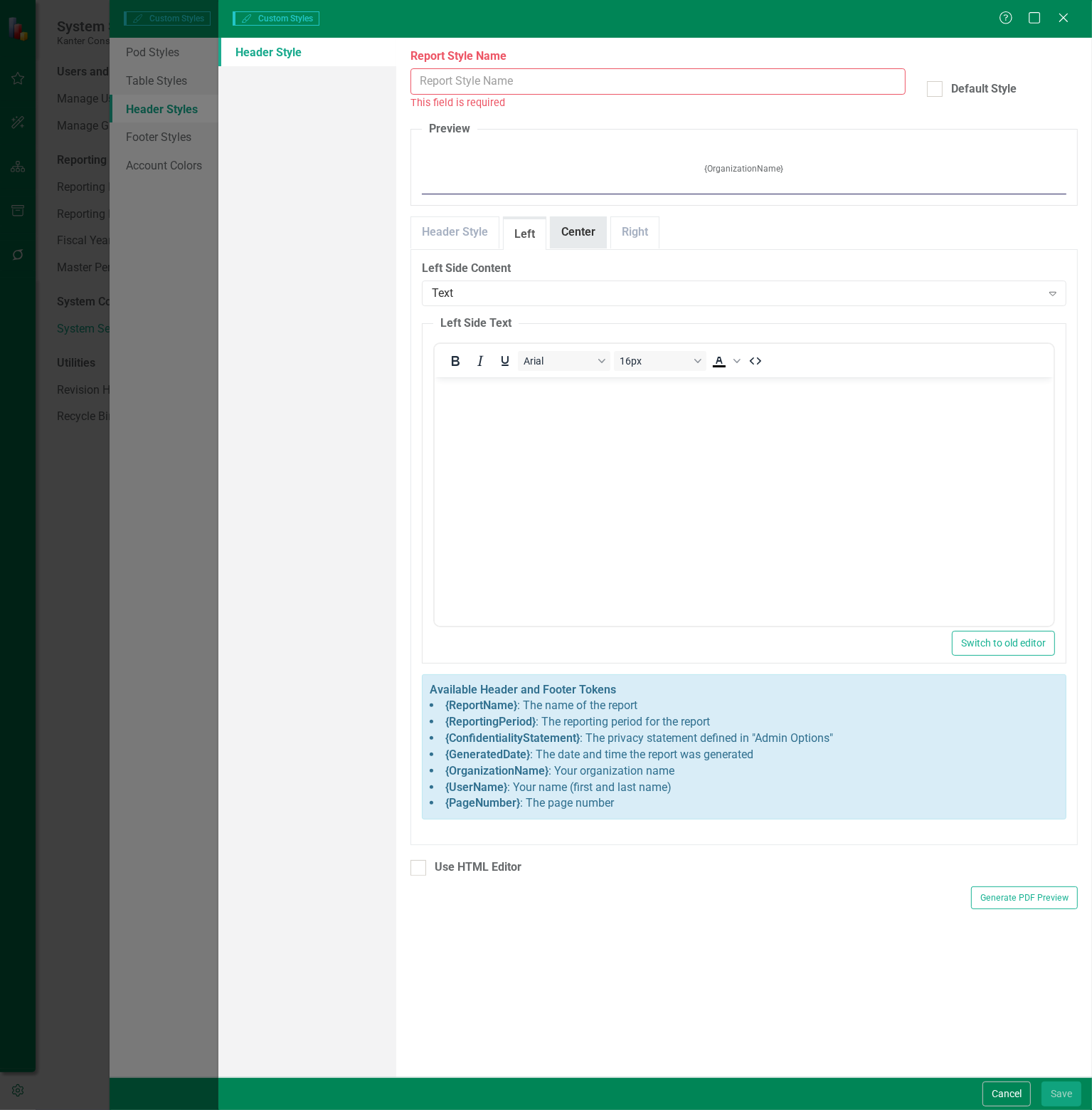
click at [562, 229] on link "Center" at bounding box center [578, 232] width 56 height 30
click at [643, 226] on link "Right" at bounding box center [635, 232] width 48 height 30
click at [581, 230] on link "Center" at bounding box center [578, 232] width 56 height 30
click at [518, 227] on link "Left" at bounding box center [525, 232] width 42 height 30
click at [490, 230] on link "Header Style" at bounding box center [455, 232] width 88 height 30
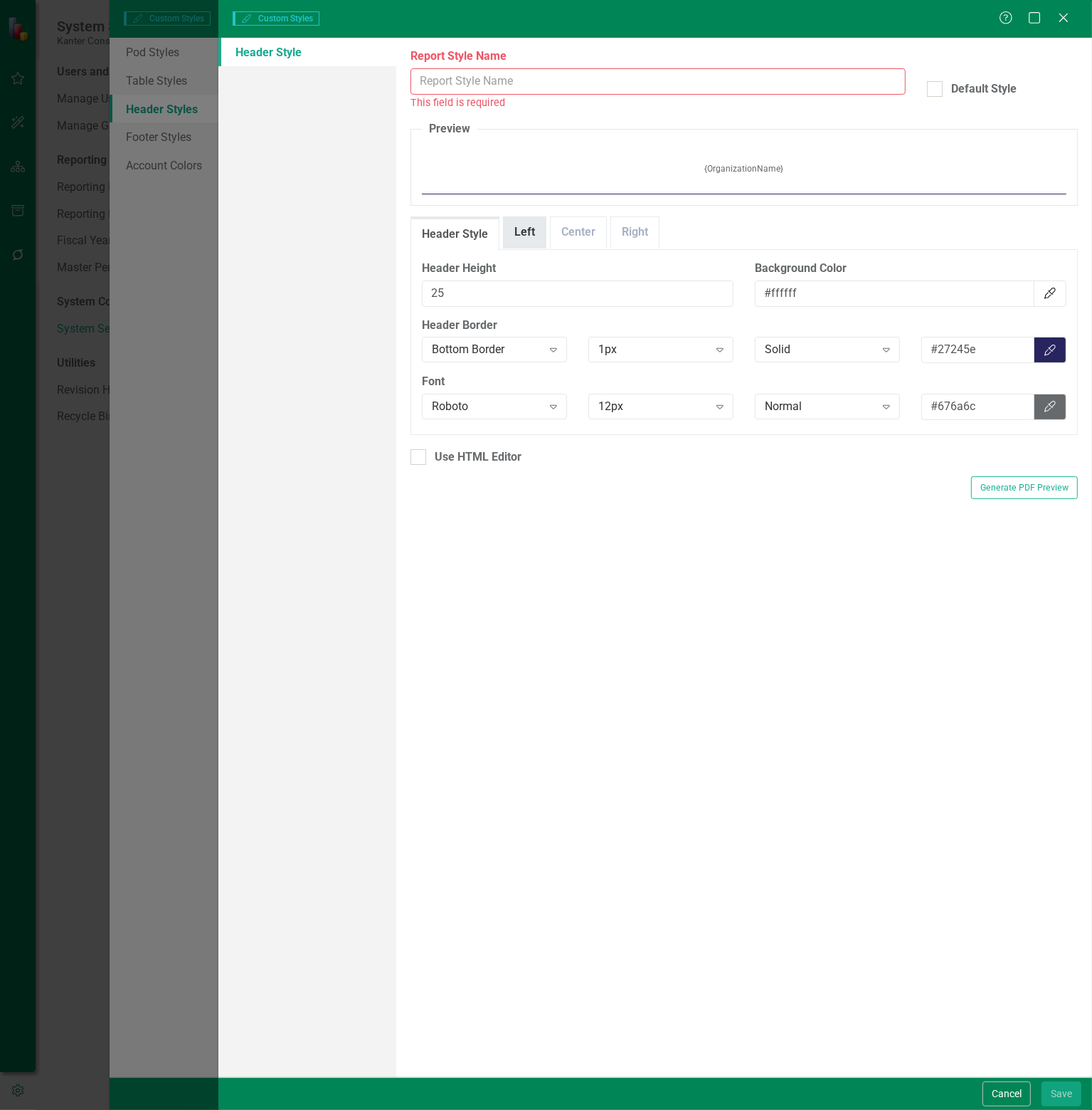
click at [511, 230] on link "Left" at bounding box center [525, 232] width 42 height 30
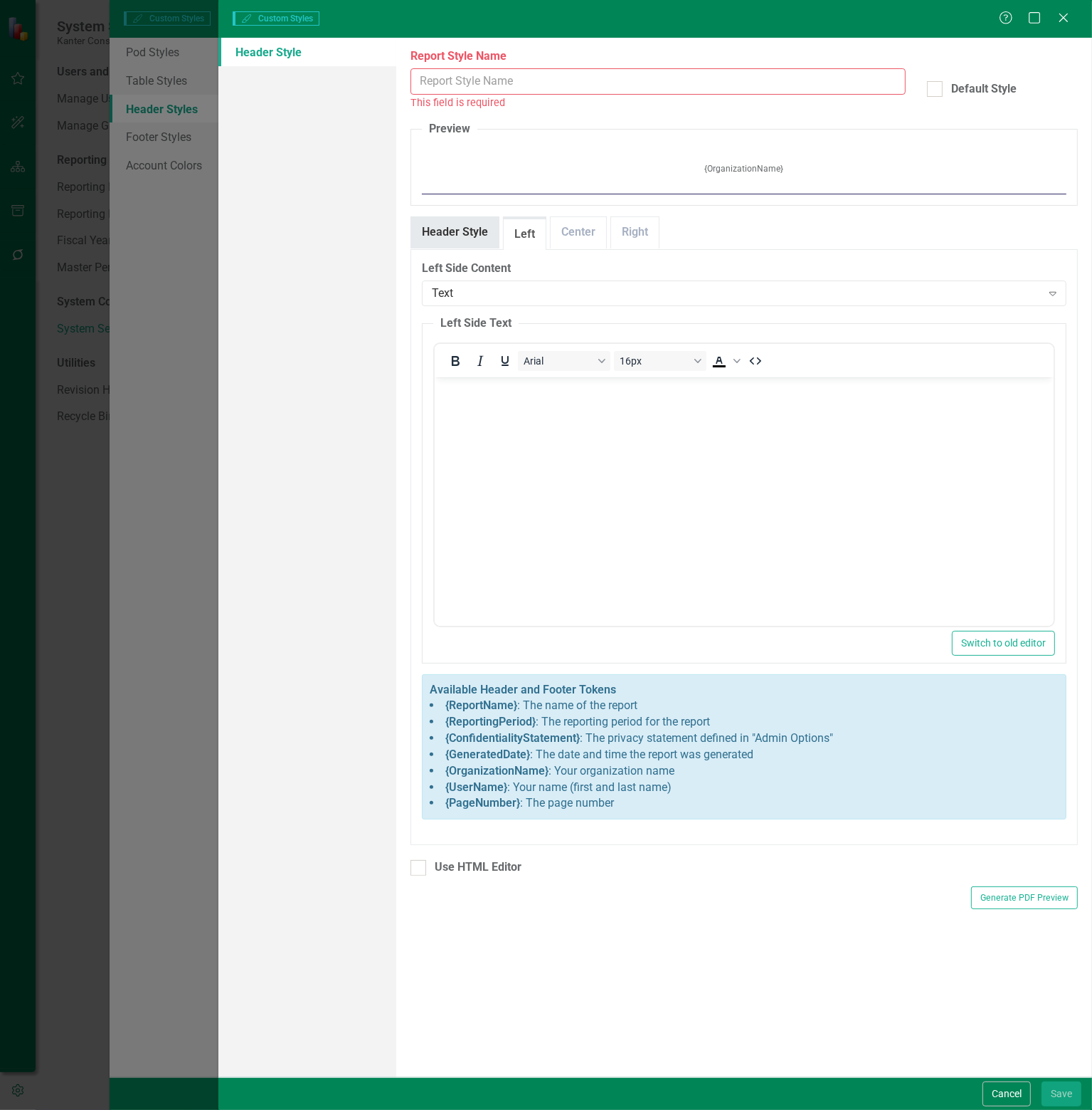
click at [476, 231] on link "Header Style" at bounding box center [455, 232] width 88 height 30
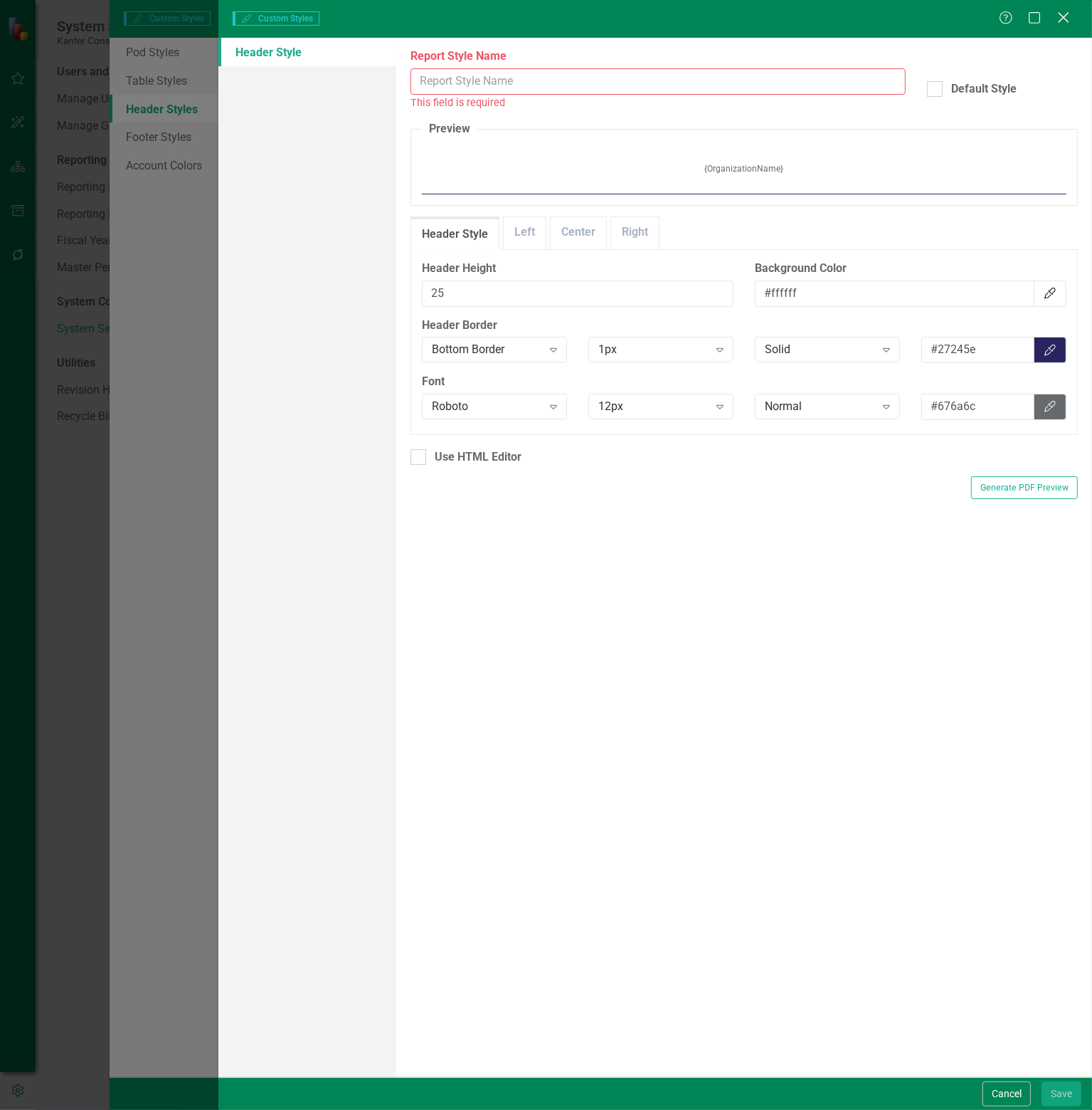
click at [1065, 16] on icon "Close" at bounding box center [1063, 18] width 18 height 13
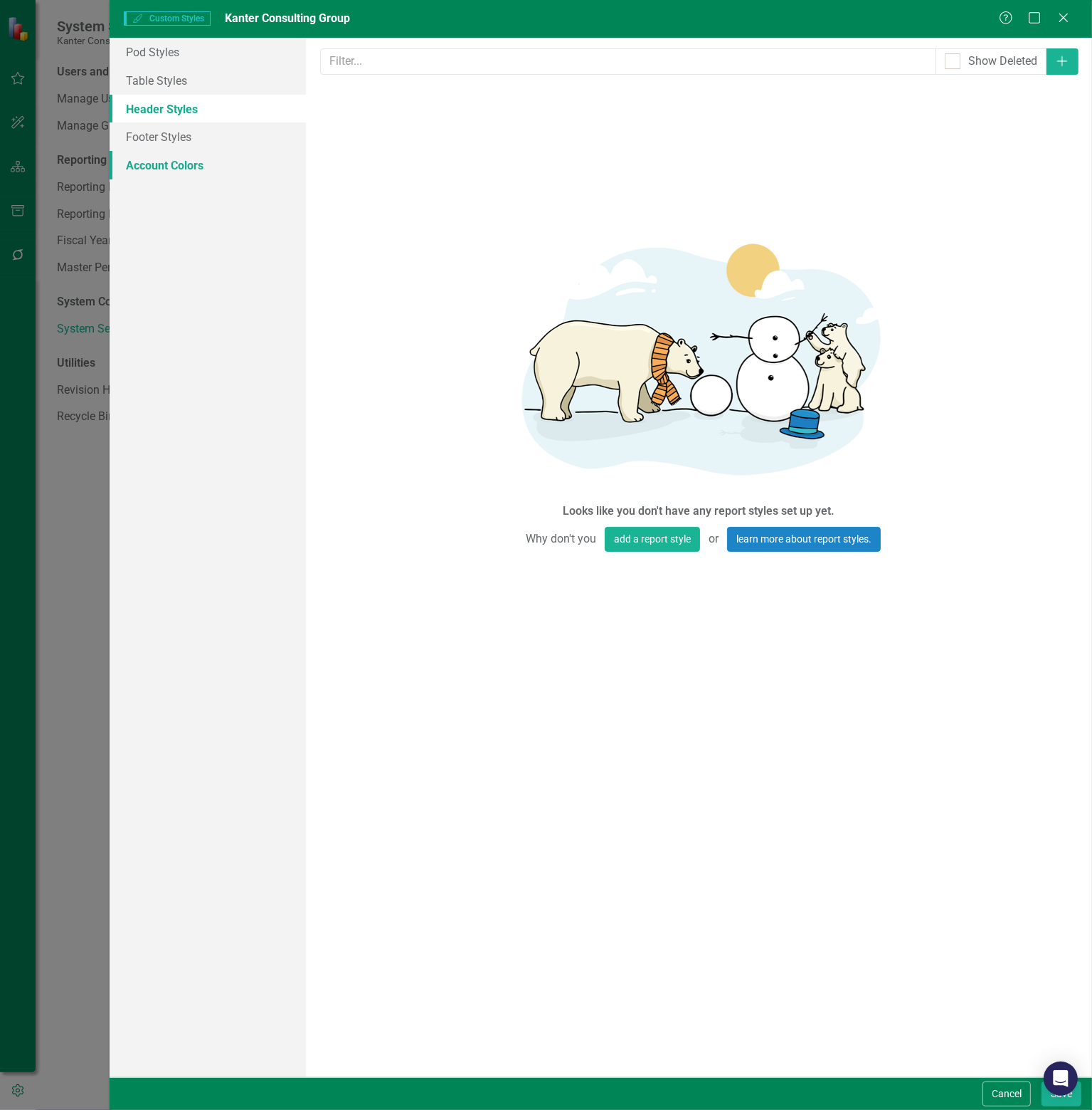
click at [176, 159] on link "Account Colors" at bounding box center [207, 165] width 196 height 29
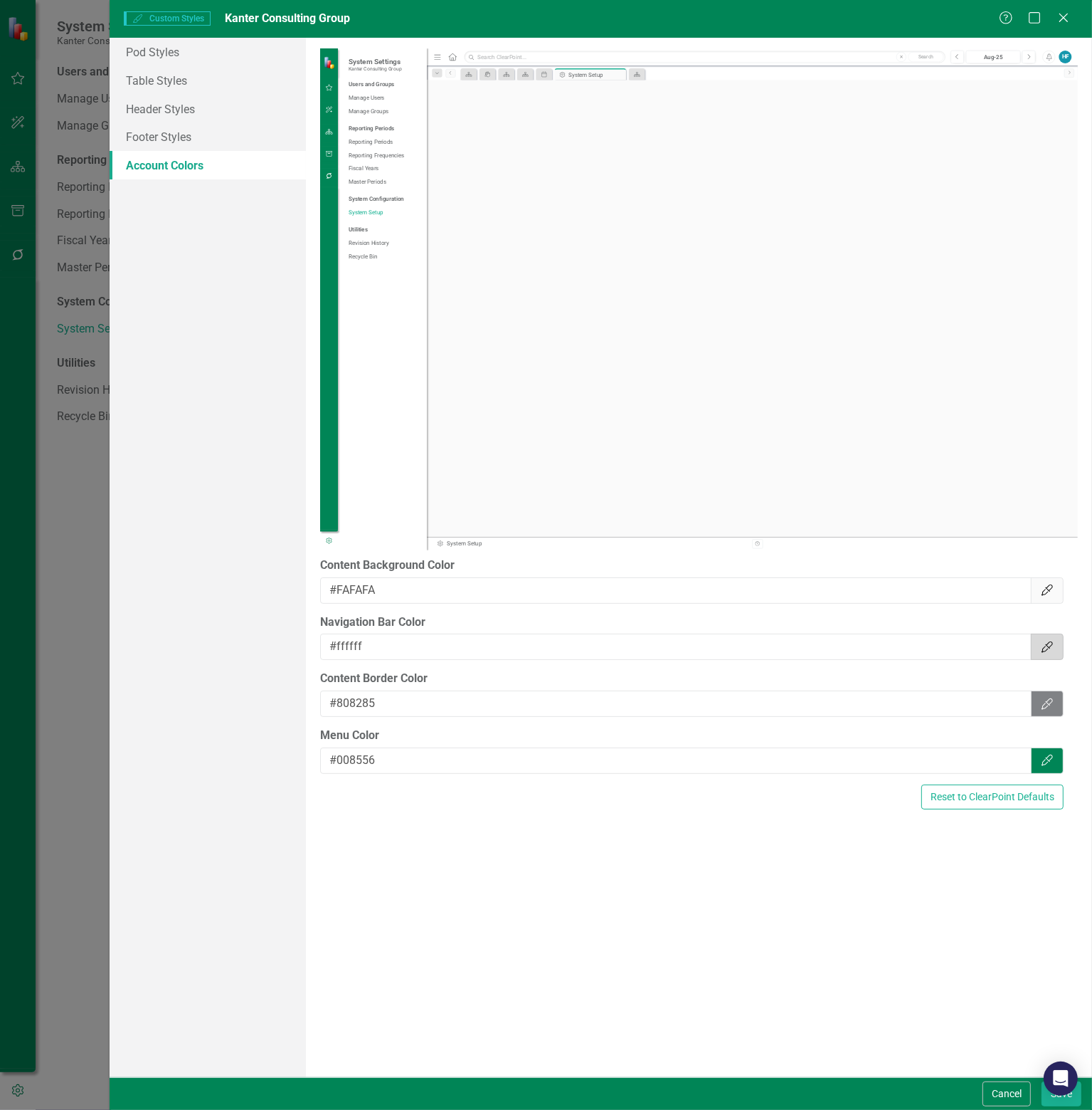
click at [1049, 642] on icon "button" at bounding box center [1048, 647] width 12 height 12
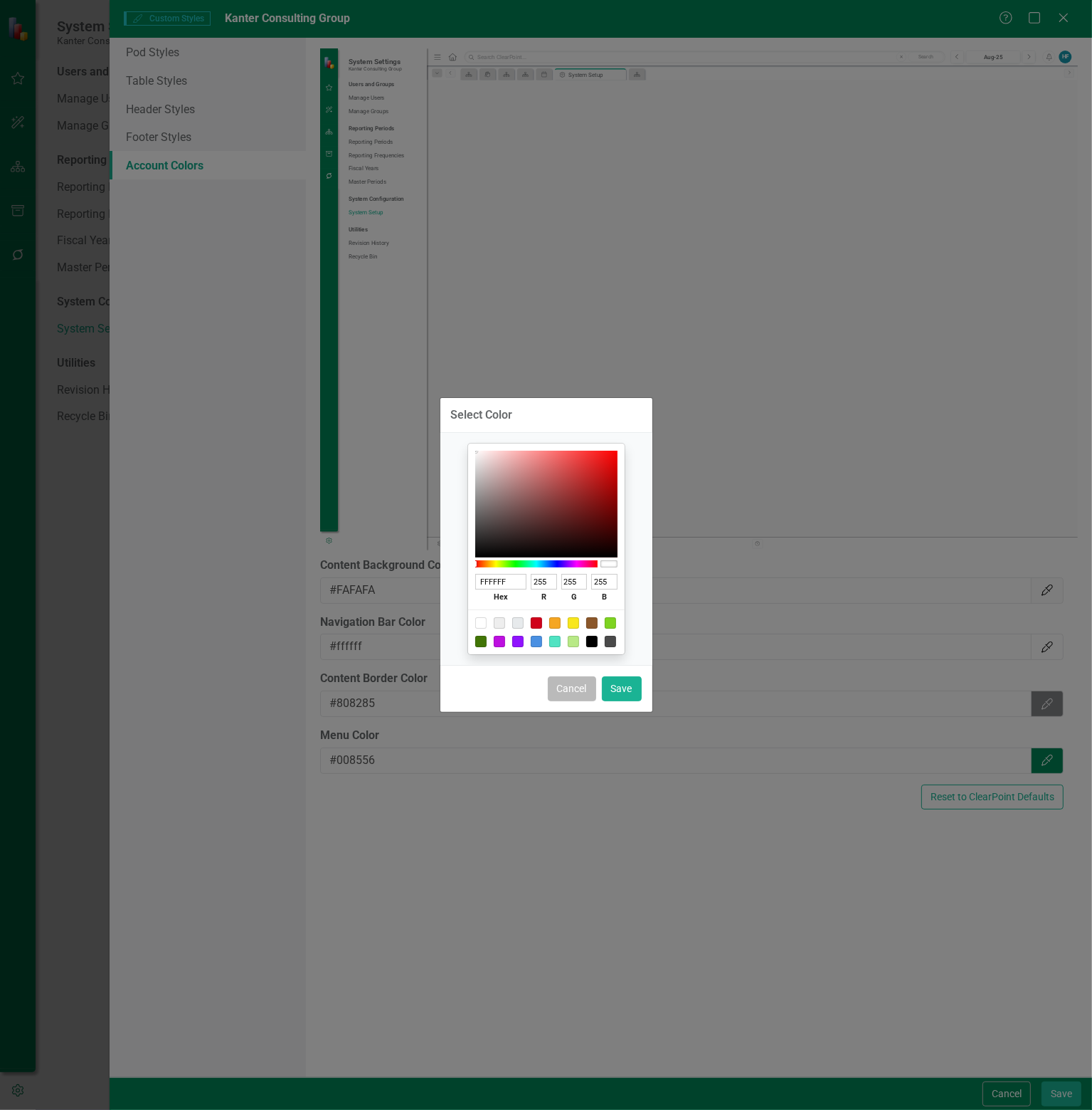
click at [578, 687] on button "Cancel" at bounding box center [572, 689] width 48 height 25
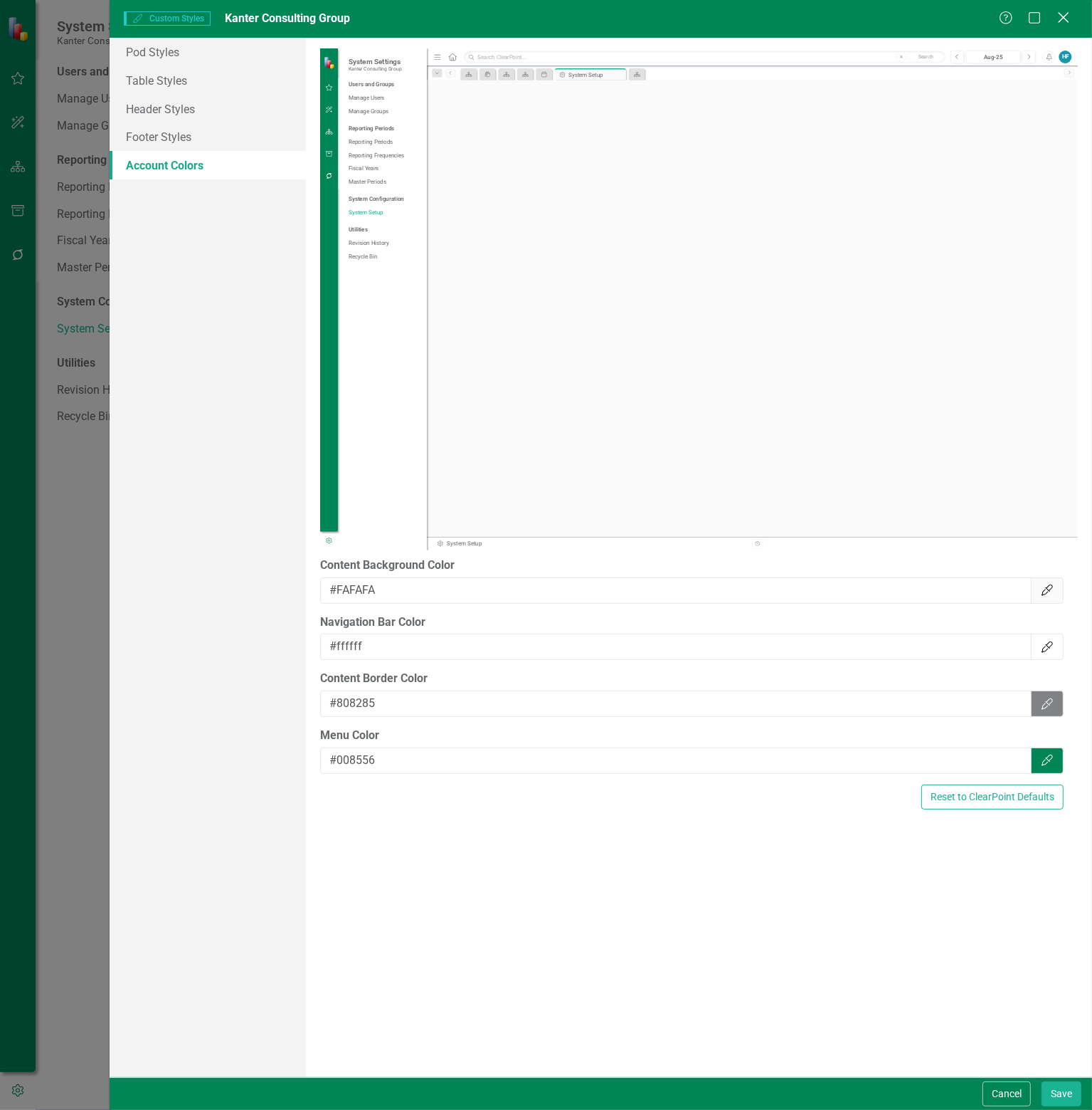
click at [1066, 21] on icon at bounding box center [1063, 17] width 11 height 11
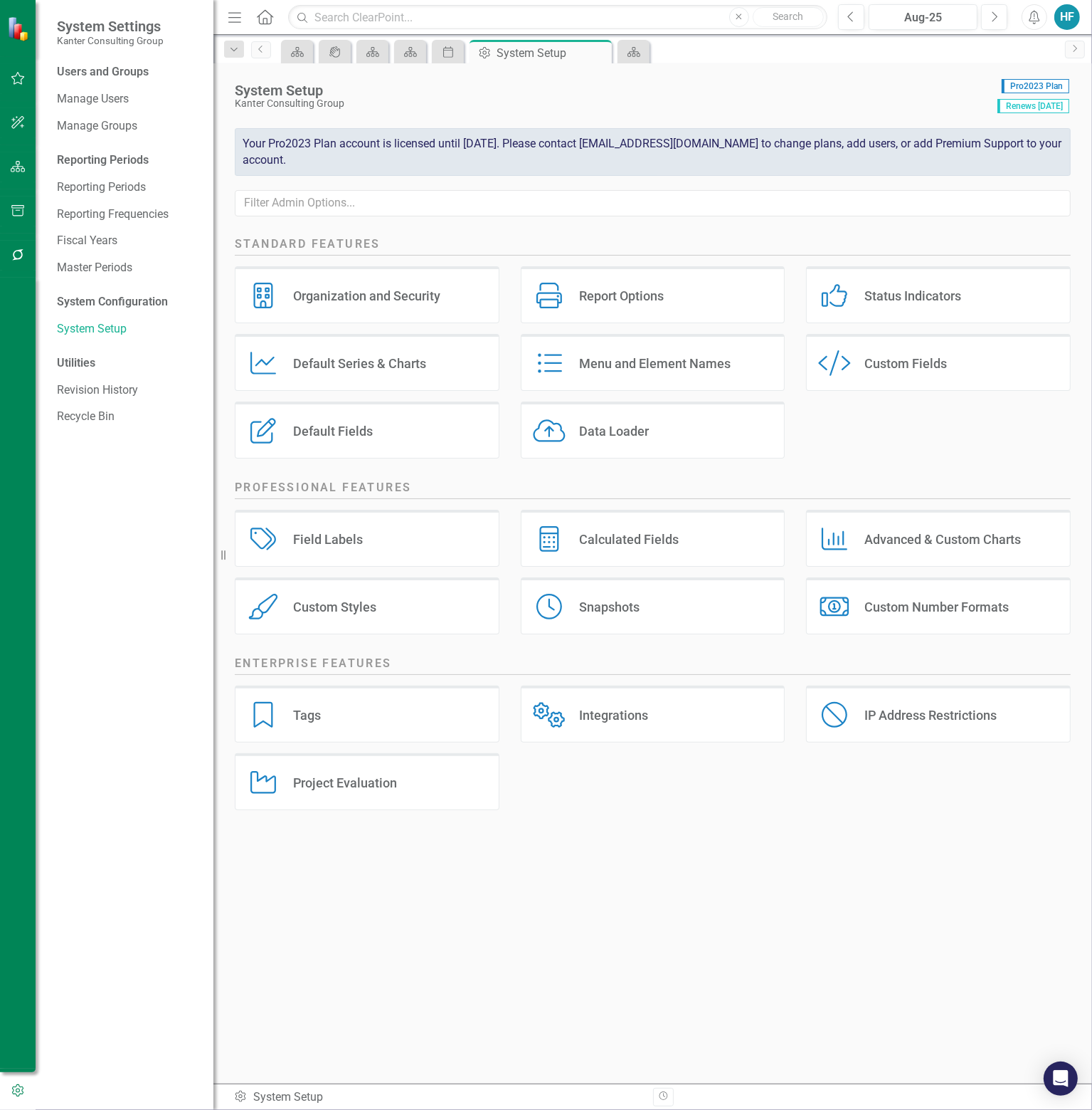
click at [893, 291] on div "Status Indicators" at bounding box center [912, 295] width 97 height 16
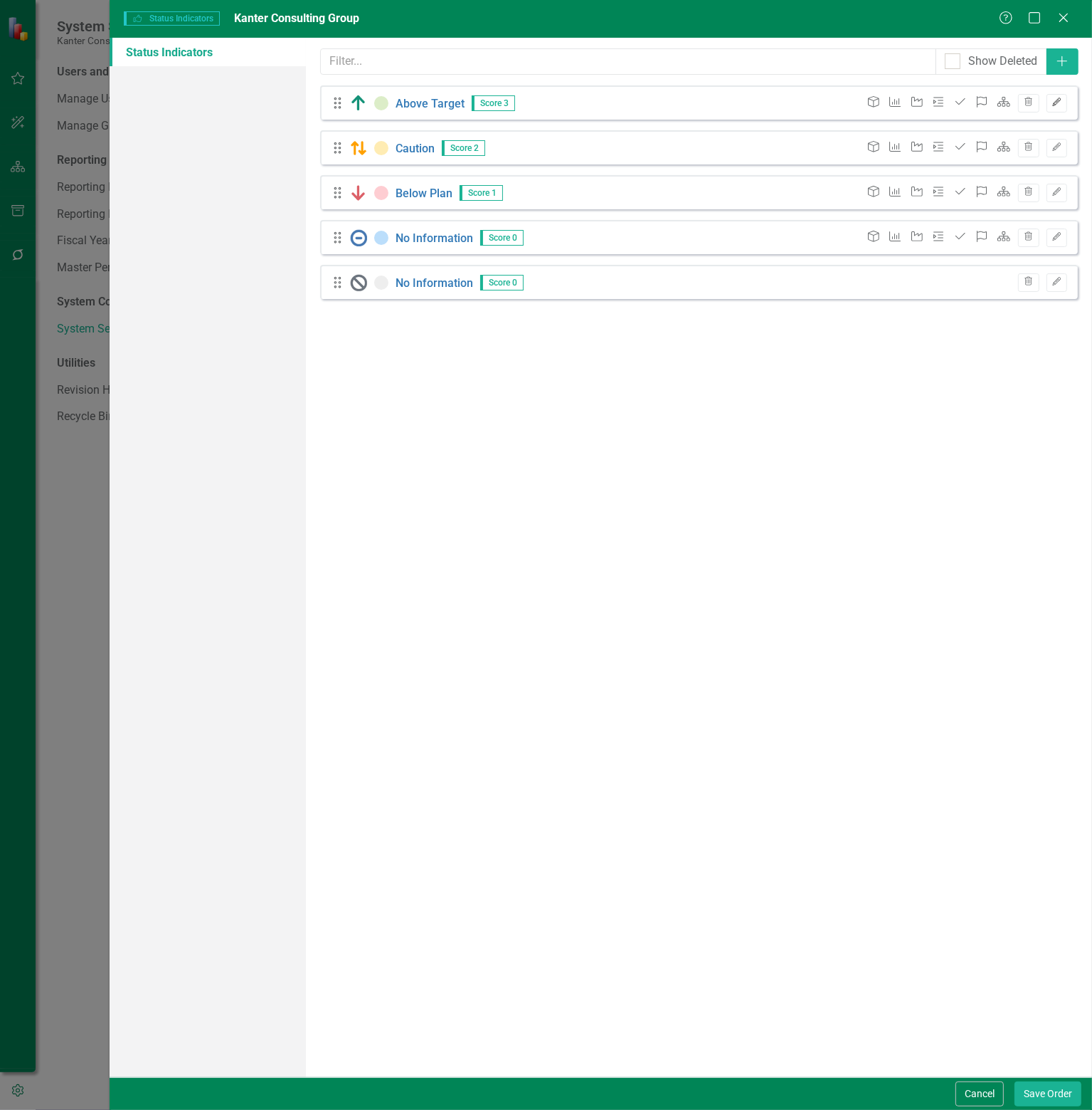
click at [1059, 98] on icon "Edit" at bounding box center [1057, 102] width 11 height 8
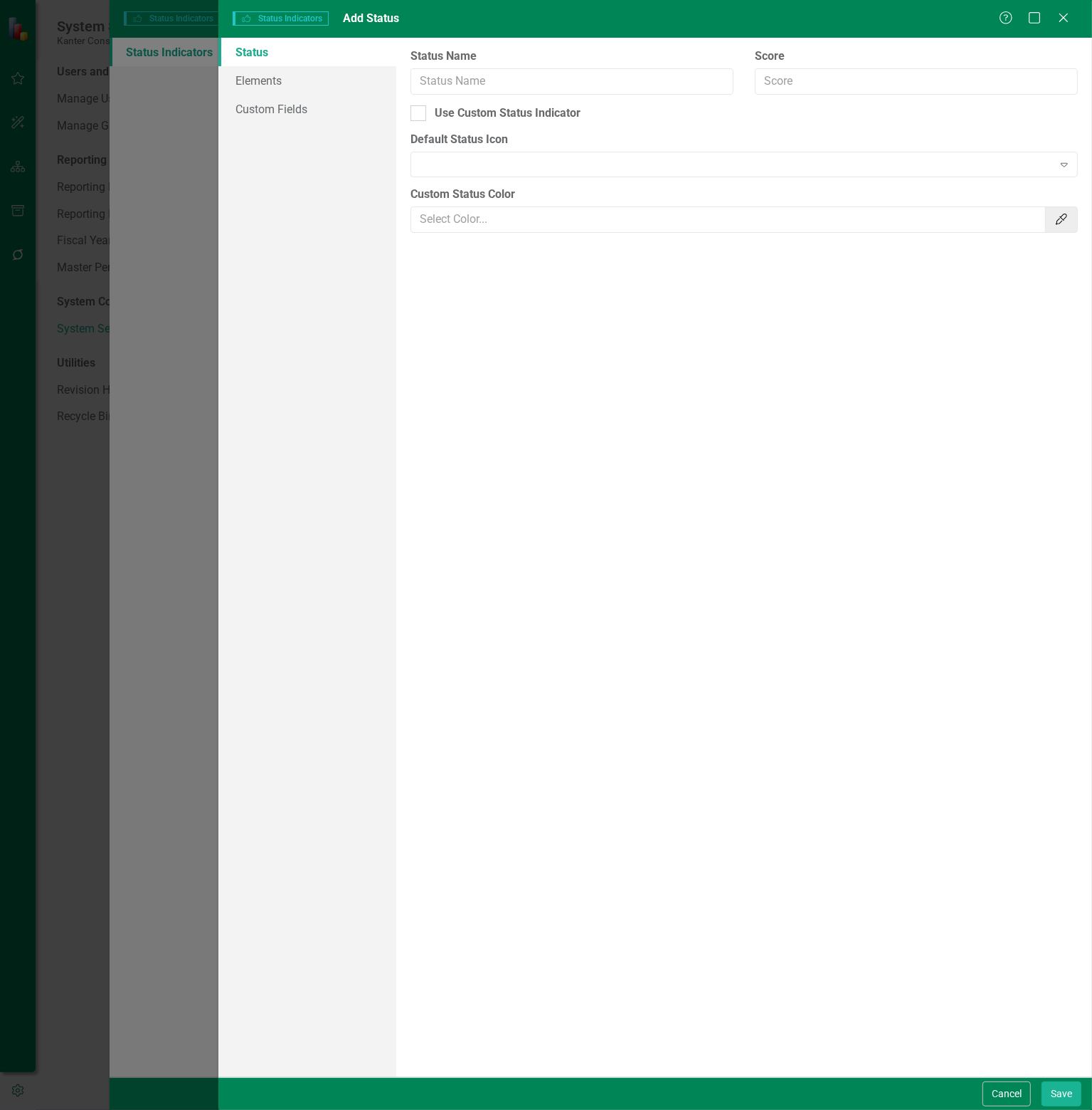
type input "Above Target"
type input "3"
checkbox input "true"
type input "#DCEDC8"
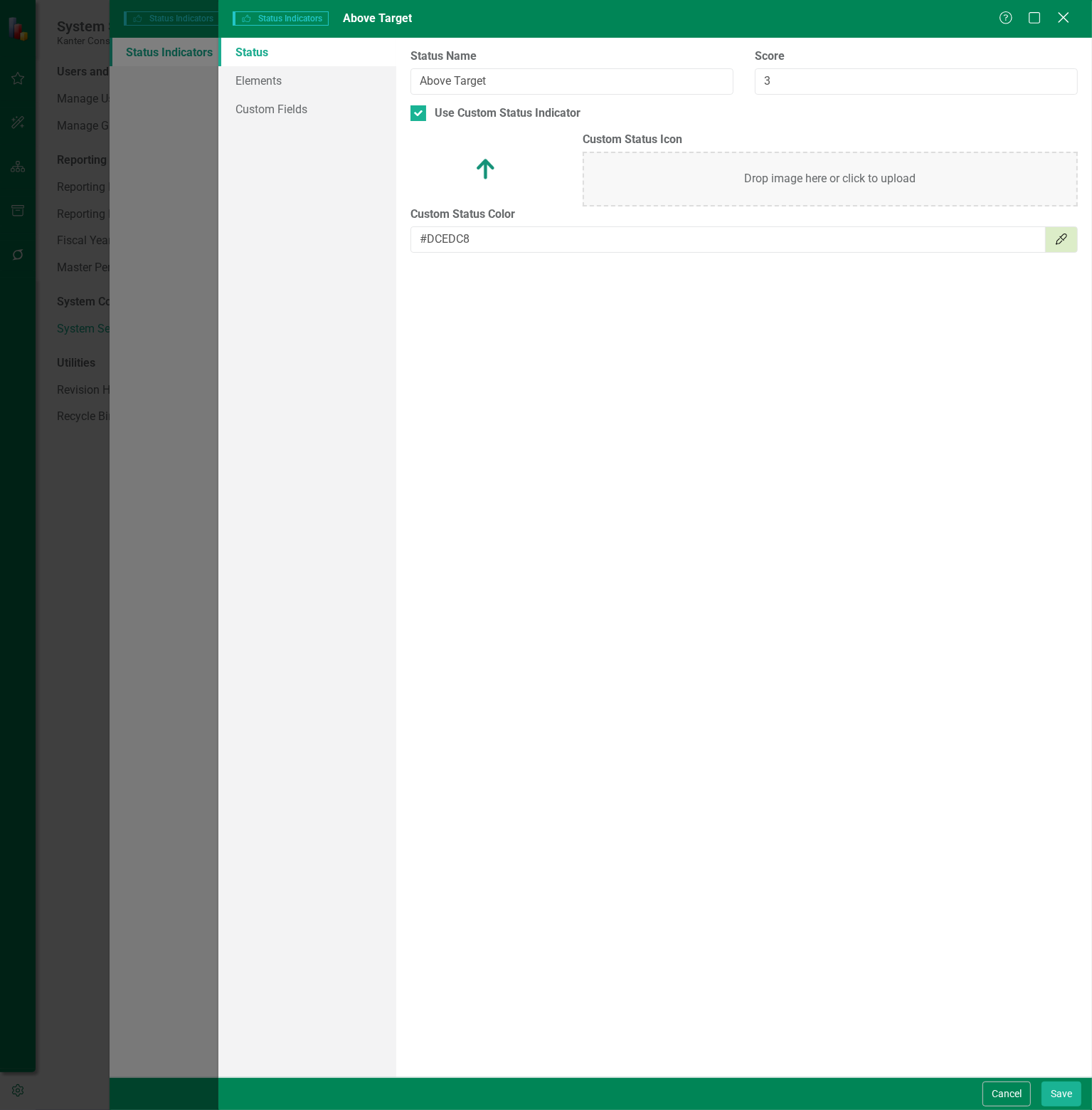
click at [1070, 13] on icon "Close" at bounding box center [1063, 18] width 18 height 13
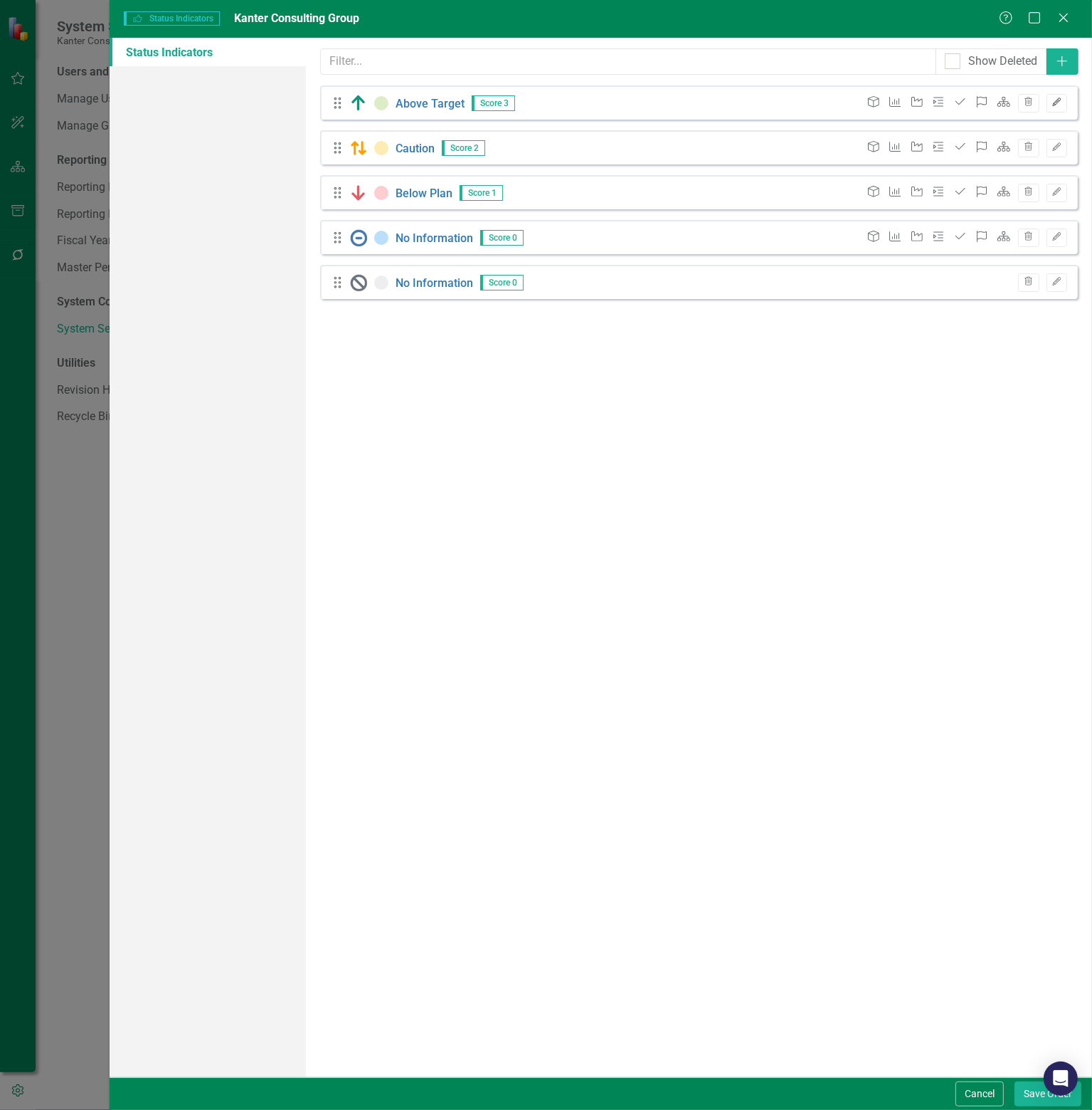
click at [1058, 98] on icon "Edit" at bounding box center [1057, 102] width 11 height 8
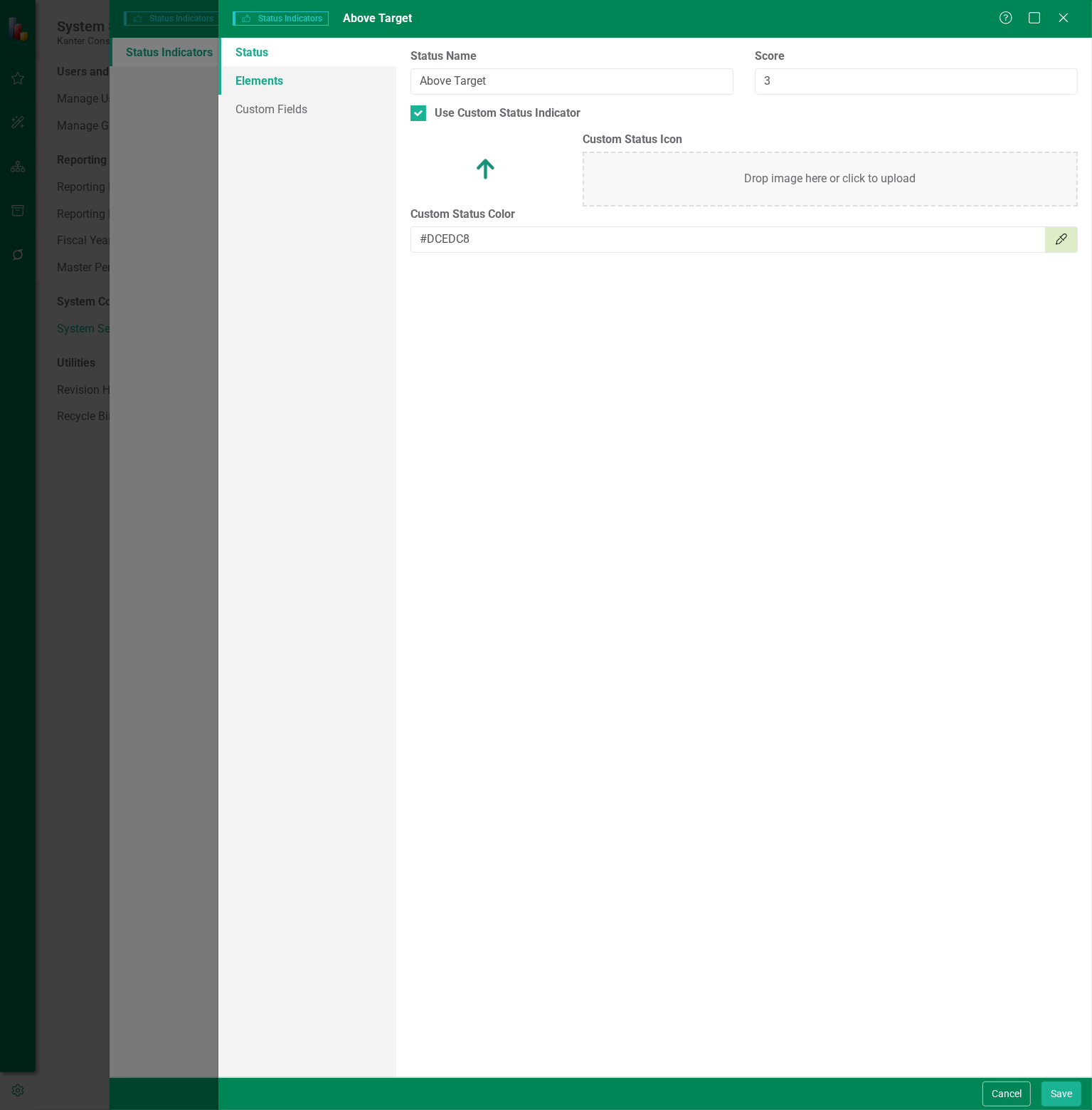
click at [267, 74] on link "Elements" at bounding box center [307, 80] width 178 height 29
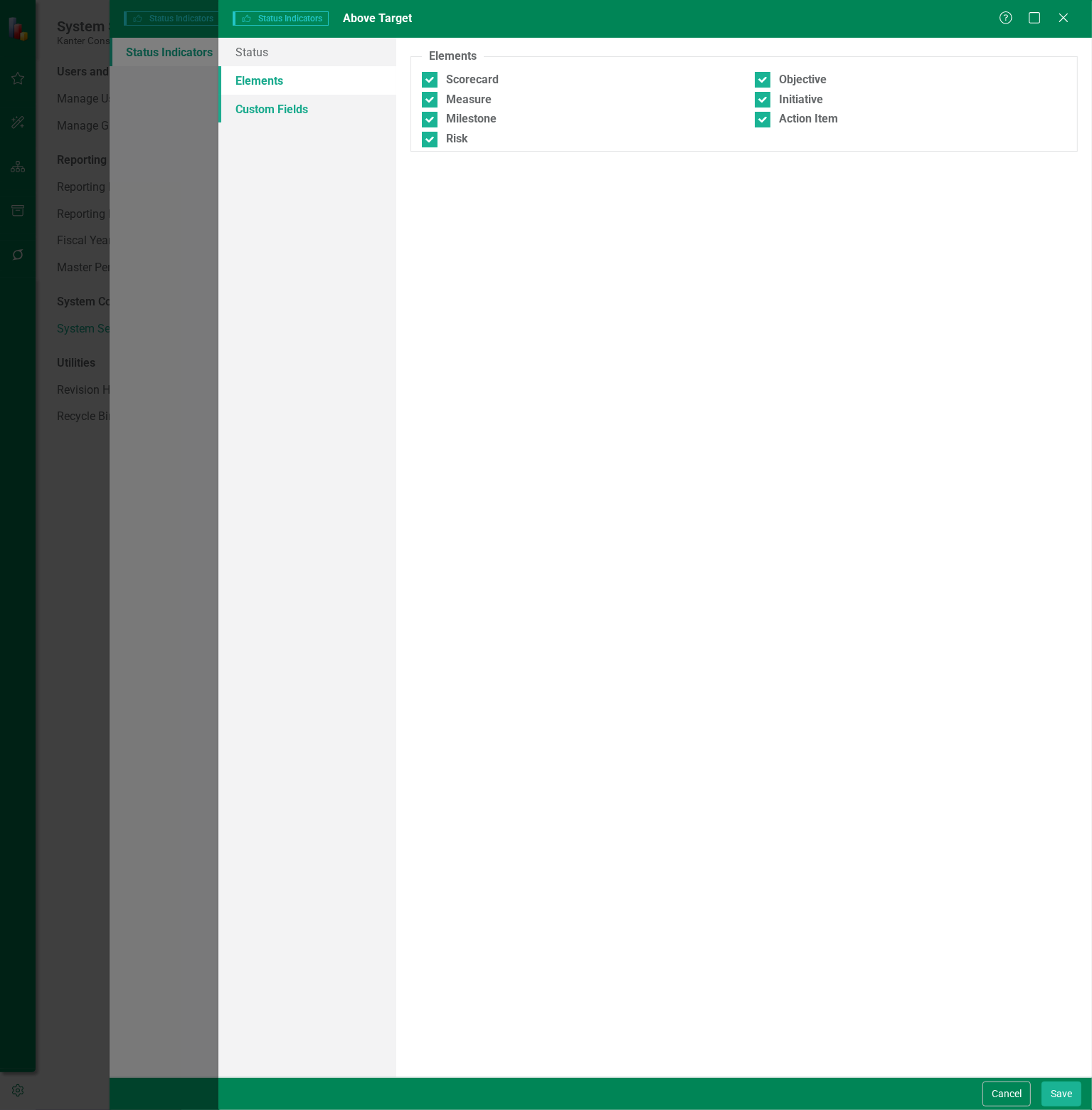
click at [273, 116] on link "Custom Fields" at bounding box center [307, 109] width 178 height 29
click at [265, 76] on link "Elements" at bounding box center [307, 80] width 178 height 29
click at [265, 48] on link "Status" at bounding box center [307, 52] width 178 height 29
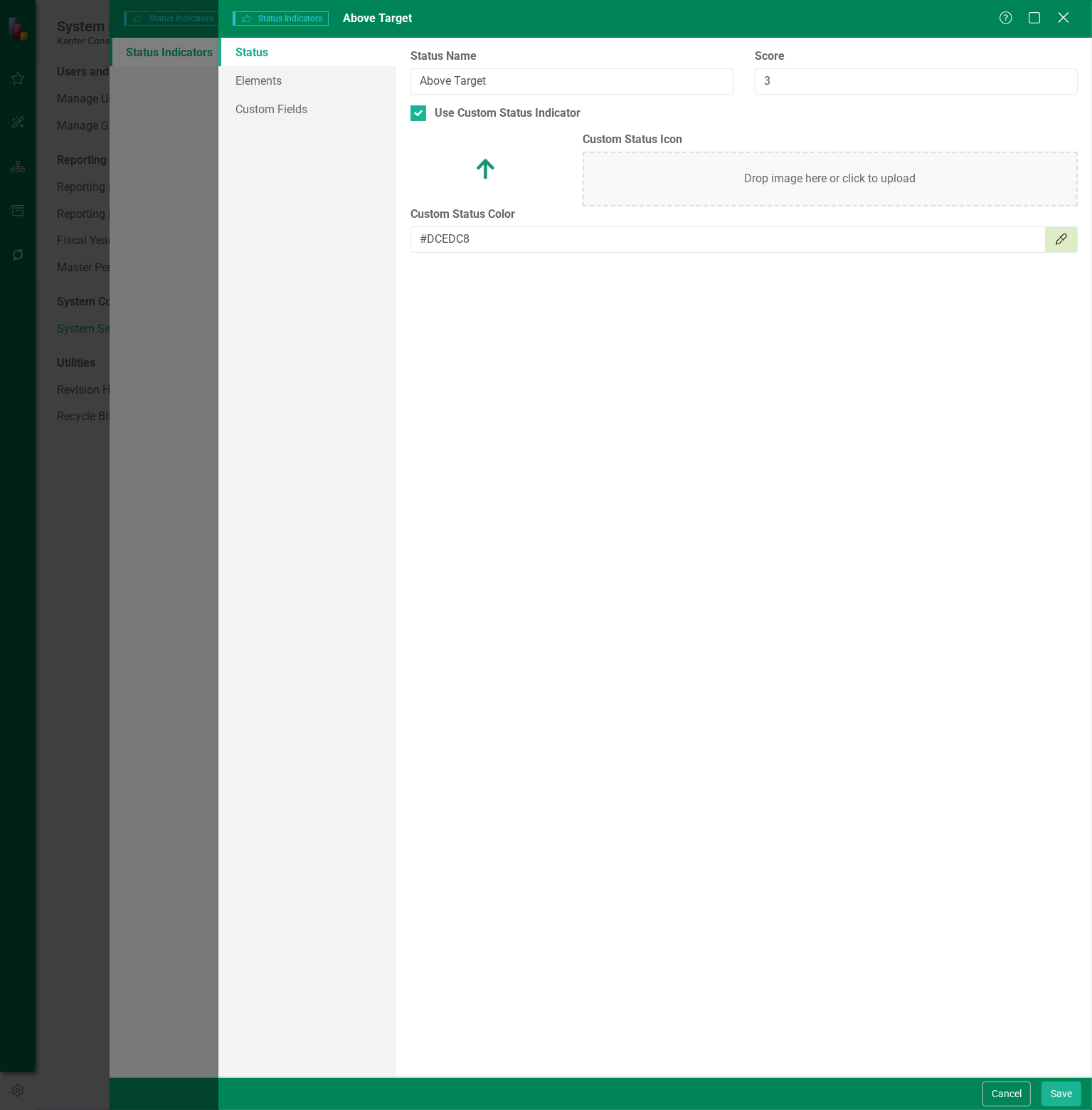
click at [1064, 17] on icon "Close" at bounding box center [1063, 18] width 18 height 13
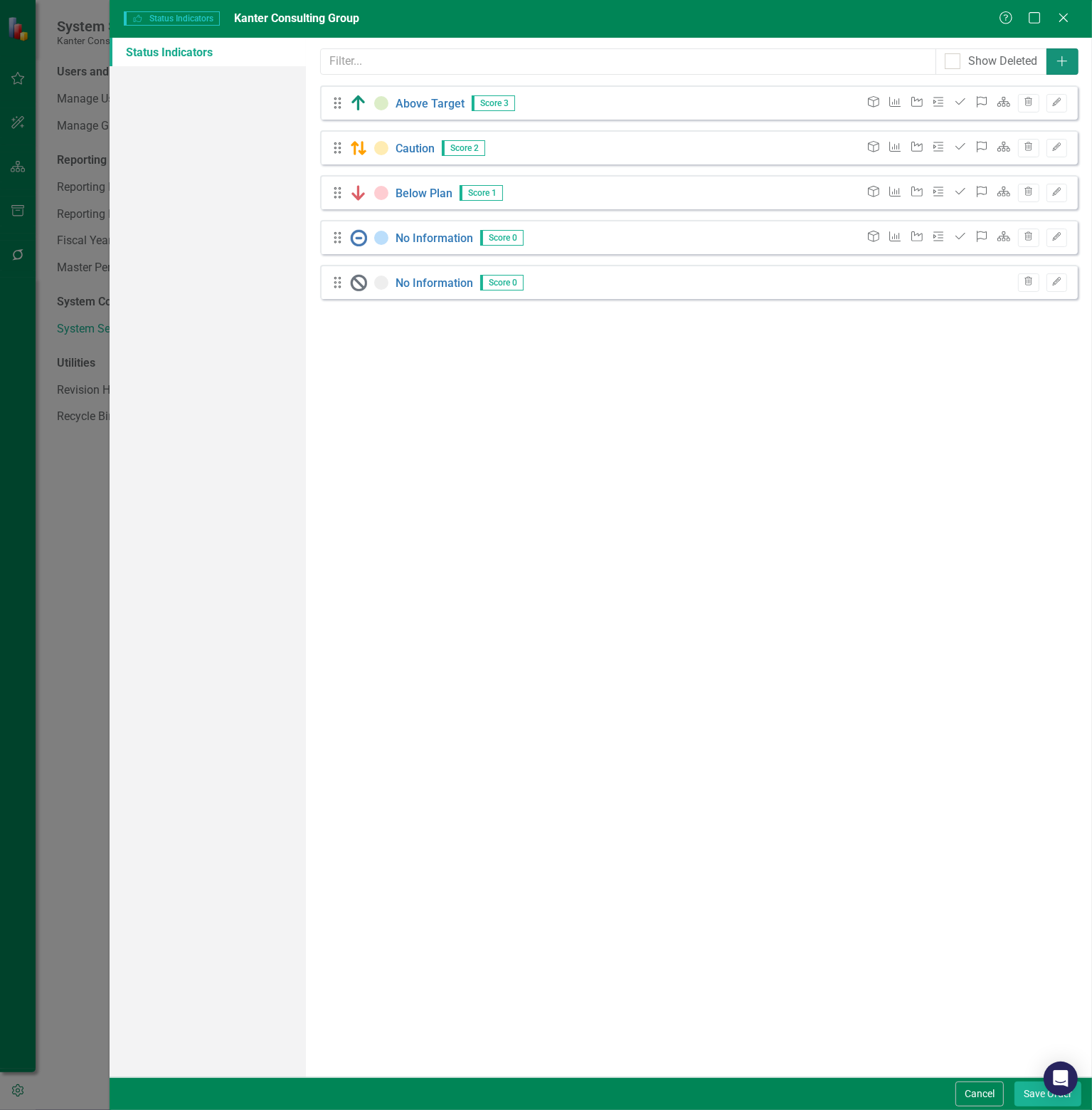
click at [1059, 66] on icon "Add" at bounding box center [1062, 62] width 14 height 12
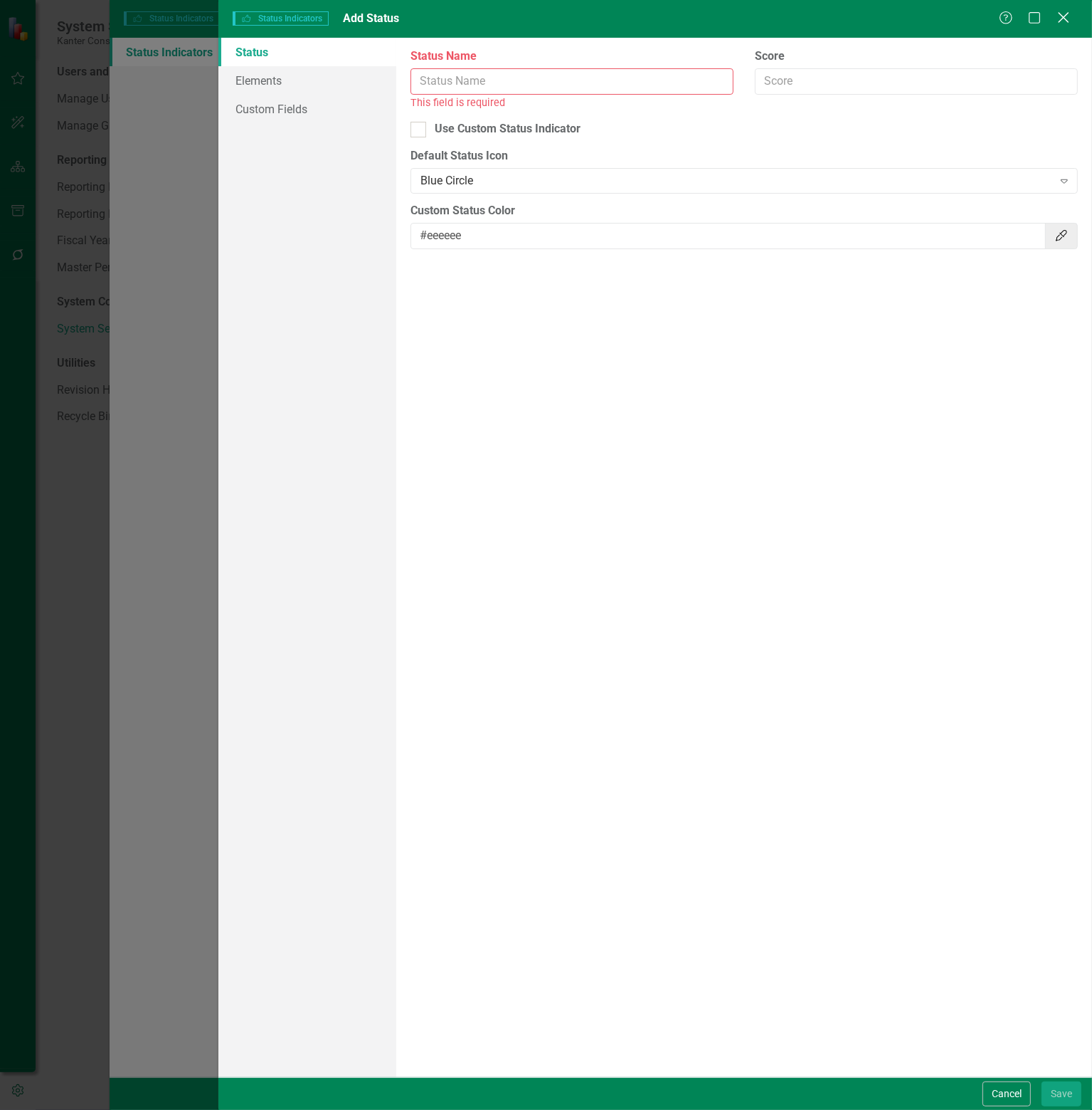
click at [1065, 19] on icon "Close" at bounding box center [1063, 18] width 18 height 13
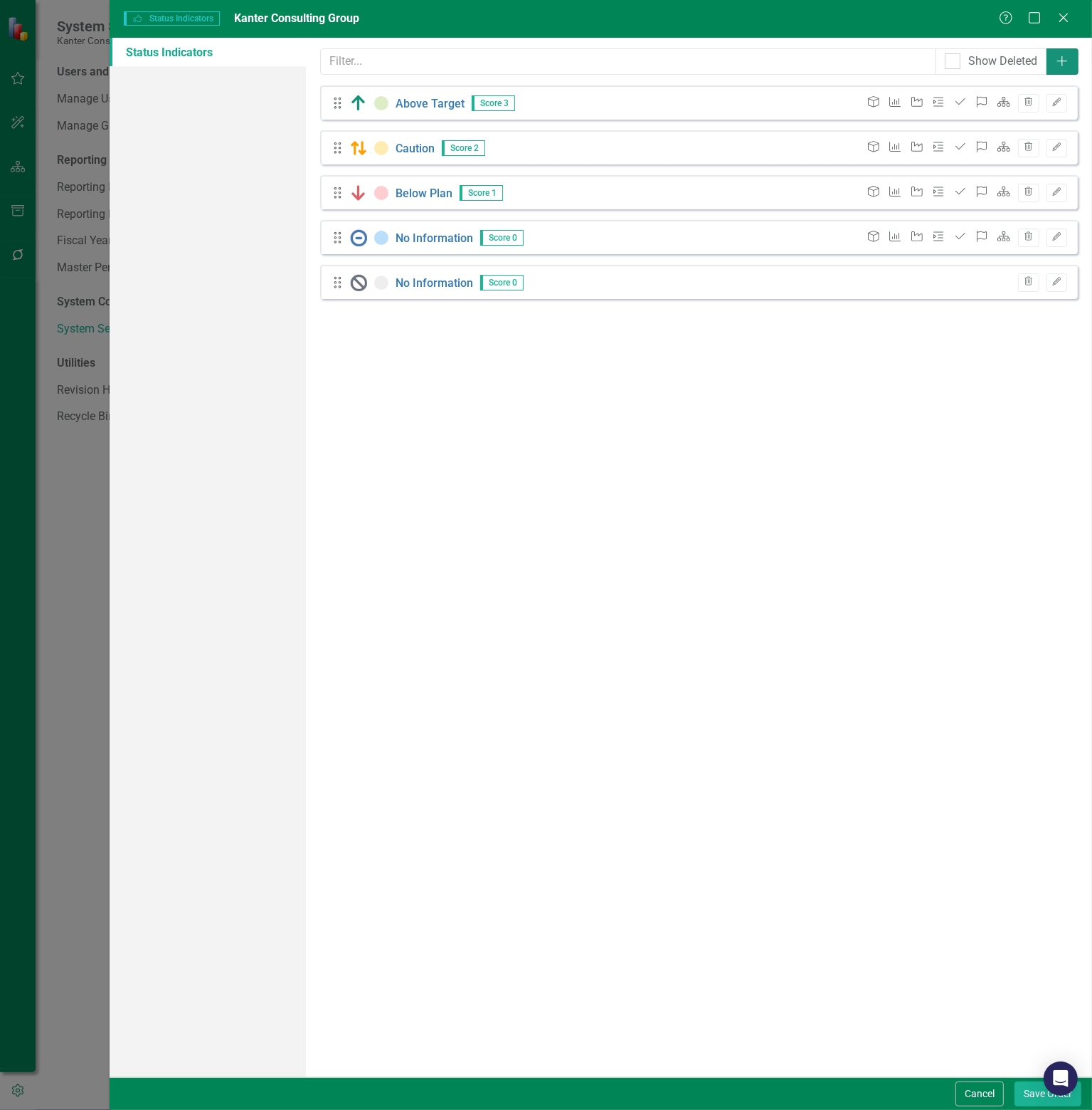
click at [1063, 57] on icon "Add" at bounding box center [1062, 62] width 14 height 12
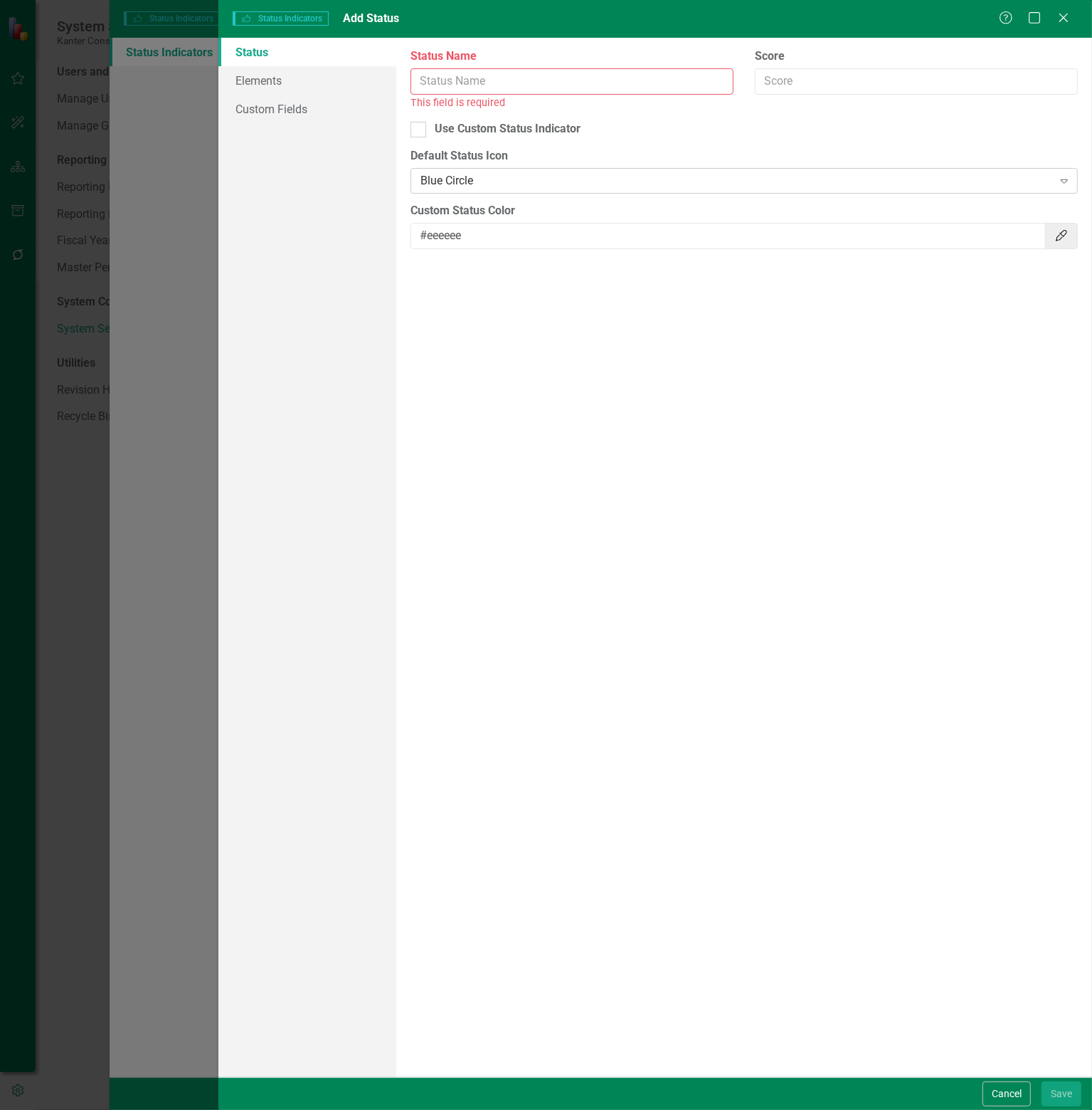
click at [1067, 182] on icon "Expand" at bounding box center [1064, 181] width 14 height 12
click at [1065, 17] on icon at bounding box center [1063, 17] width 11 height 11
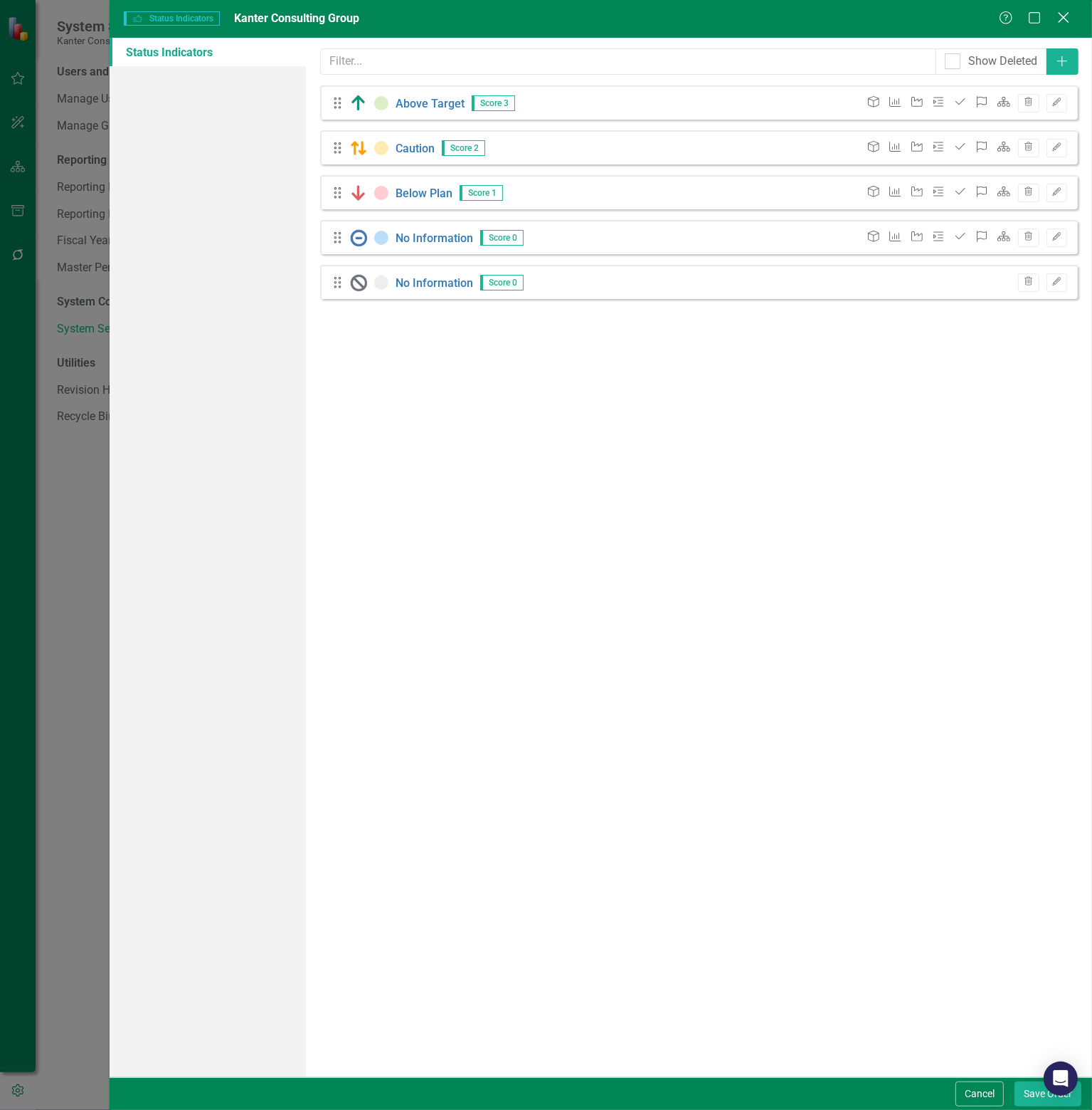
click at [1068, 26] on div "Close" at bounding box center [1063, 19] width 18 height 19
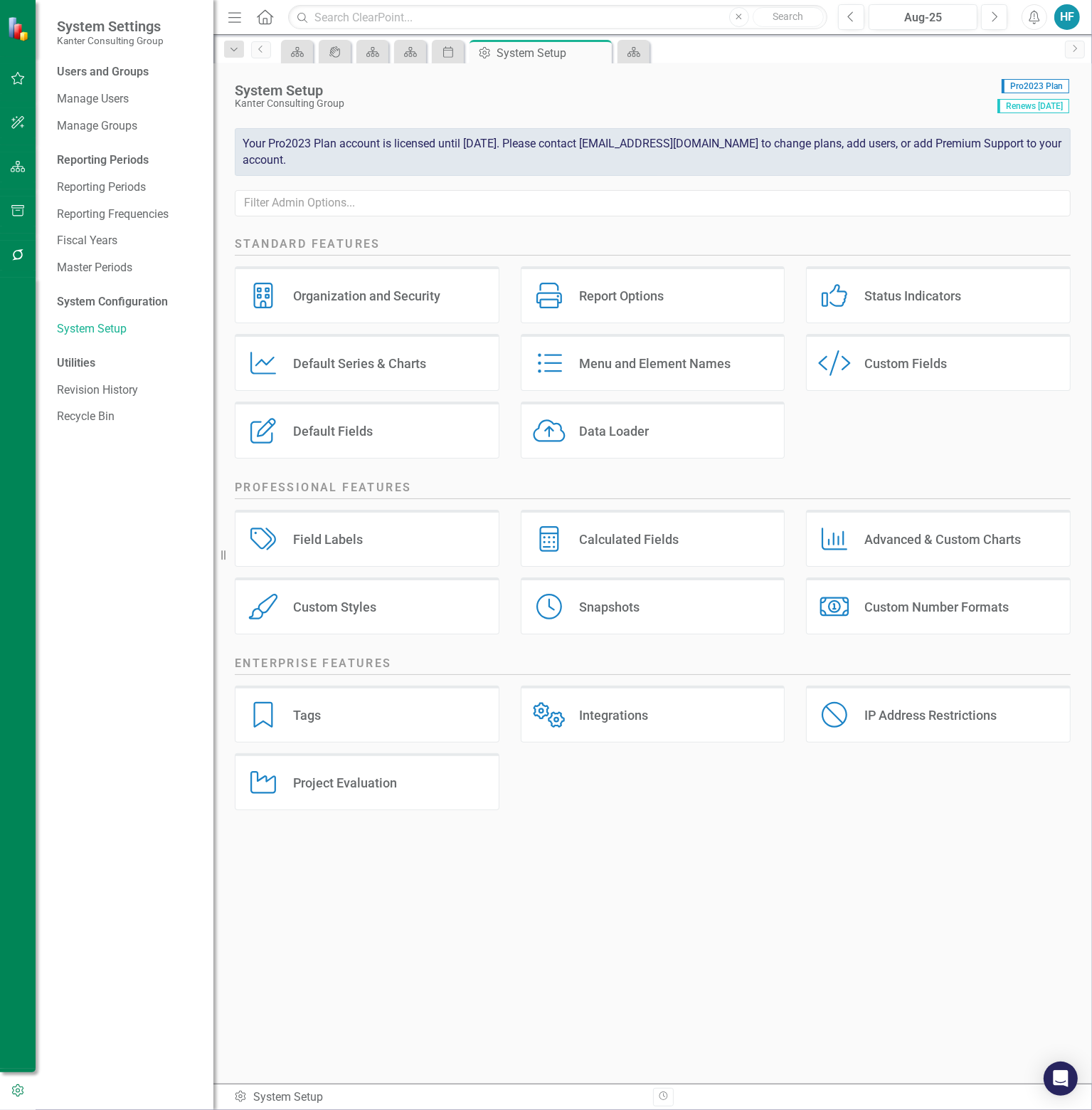
click at [367, 357] on div "Default Series & Charts" at bounding box center [360, 363] width 133 height 16
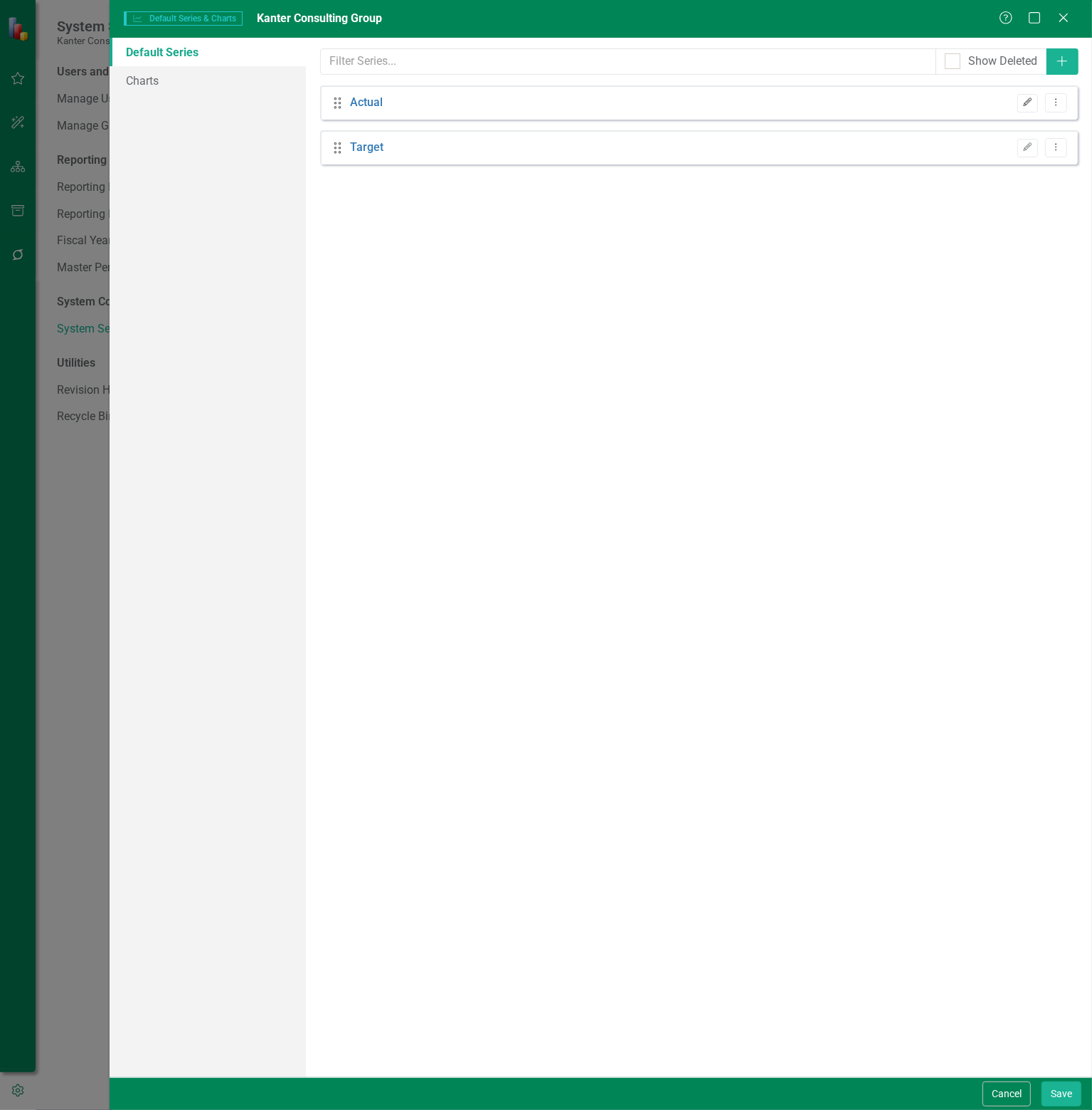
click at [1025, 101] on icon "Edit" at bounding box center [1028, 102] width 11 height 8
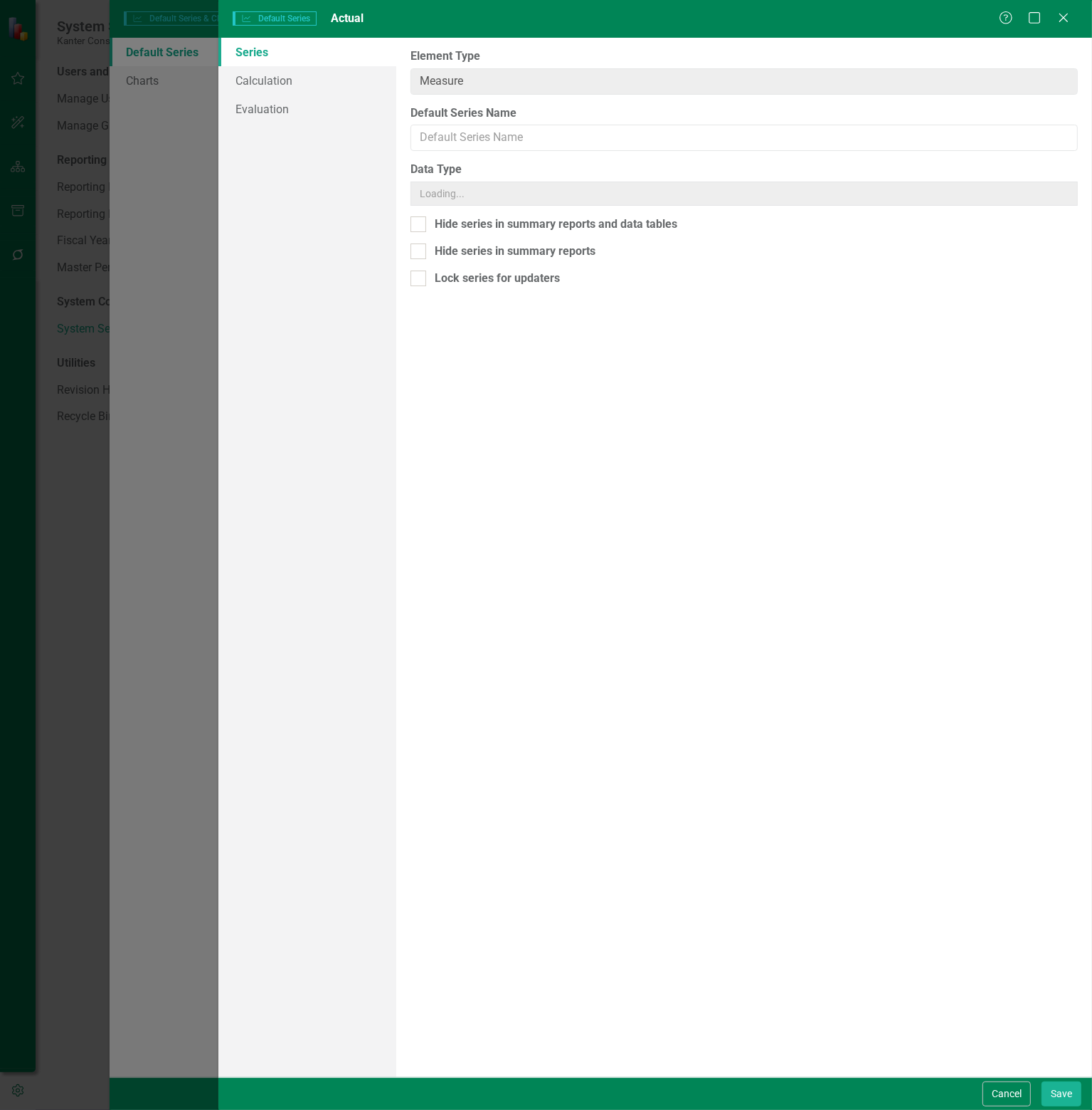
type input "Actual"
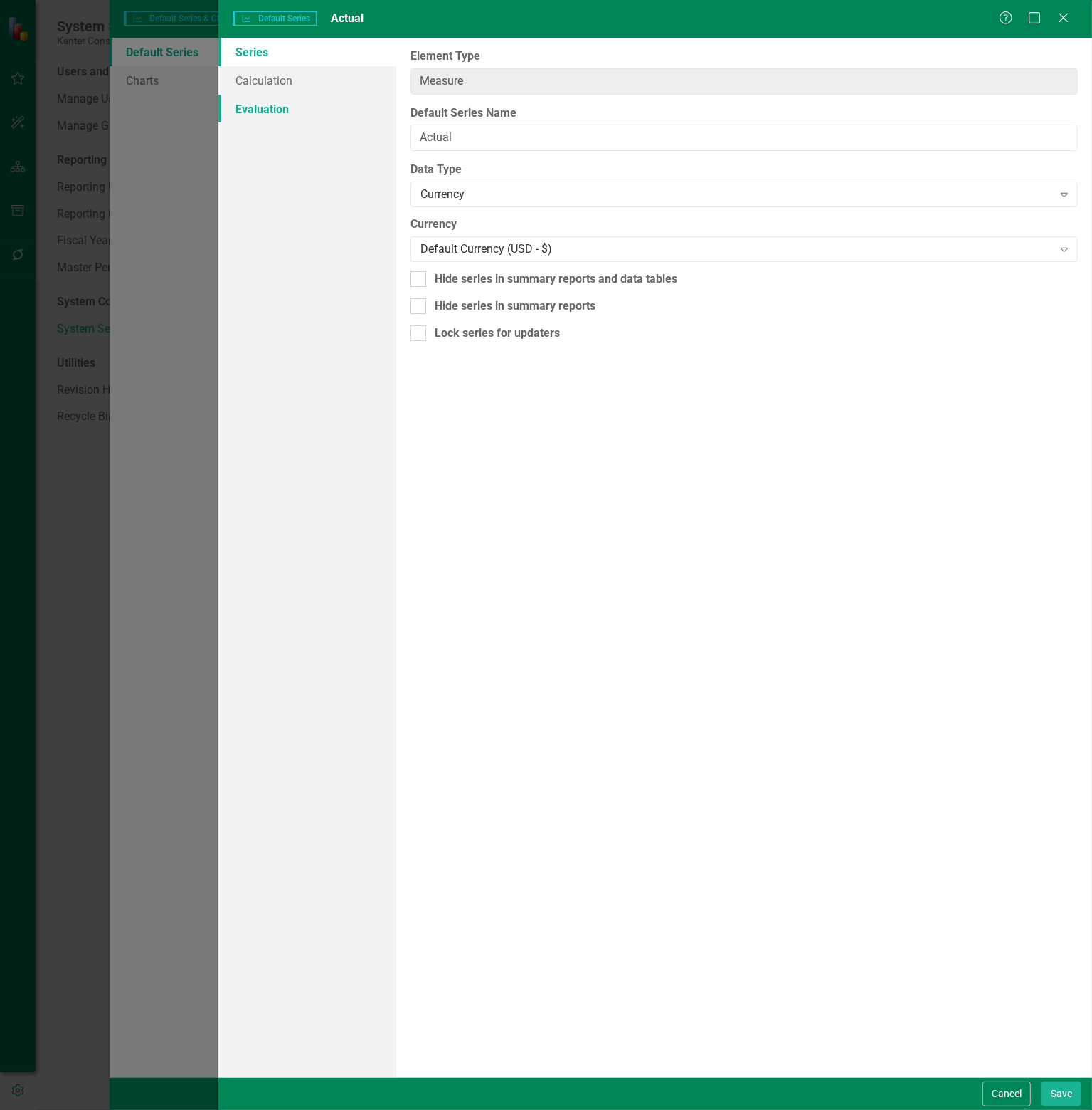
click at [277, 110] on link "Evaluation" at bounding box center [307, 109] width 178 height 29
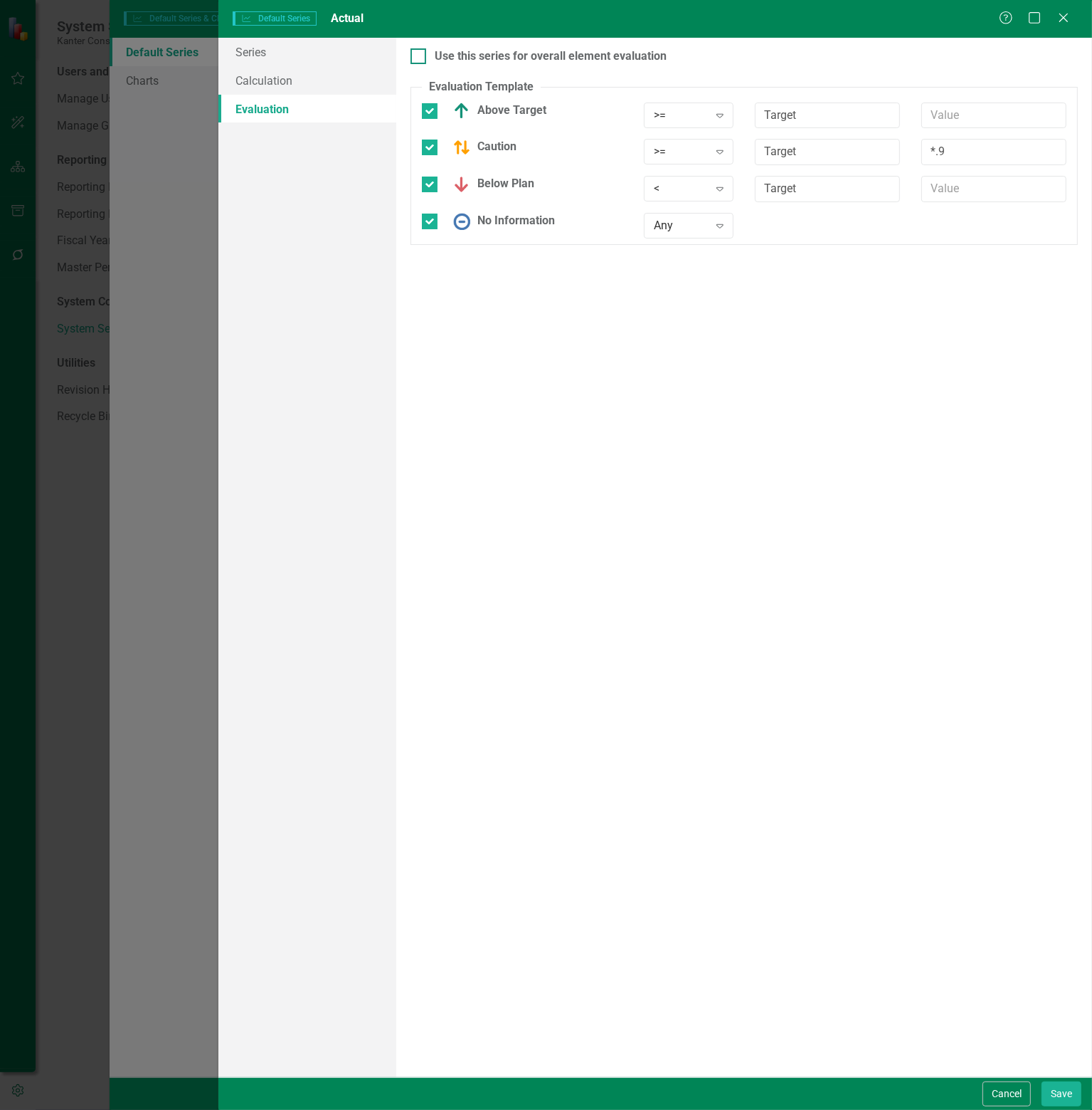
click at [422, 57] on div at bounding box center [418, 56] width 16 height 16
click at [420, 57] on input "Use this series for overall element evaluation" at bounding box center [415, 52] width 9 height 9
checkbox input "true"
click at [1059, 1092] on button "Save" at bounding box center [1062, 1094] width 40 height 25
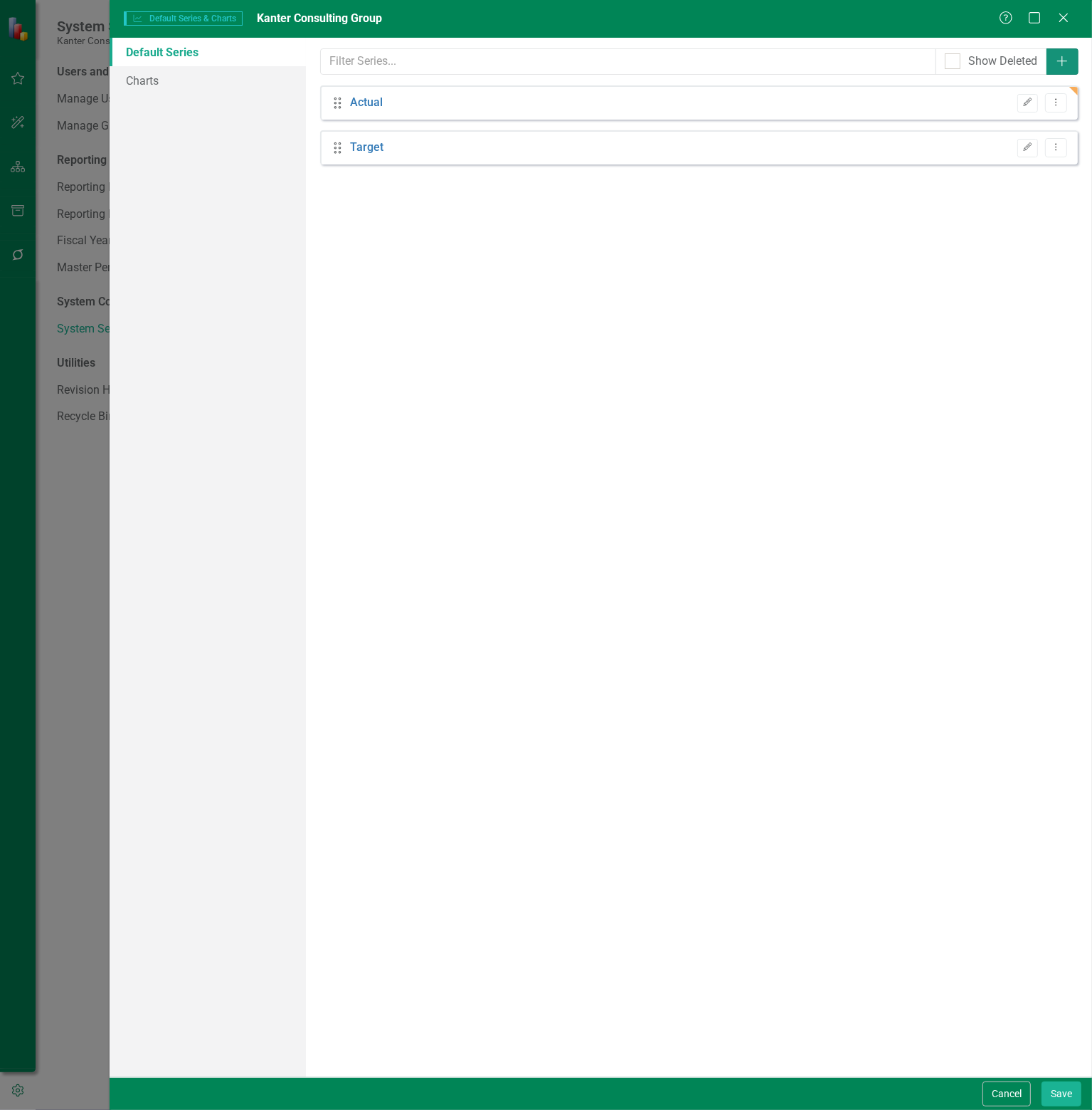
click at [1064, 64] on icon "Add" at bounding box center [1062, 62] width 14 height 12
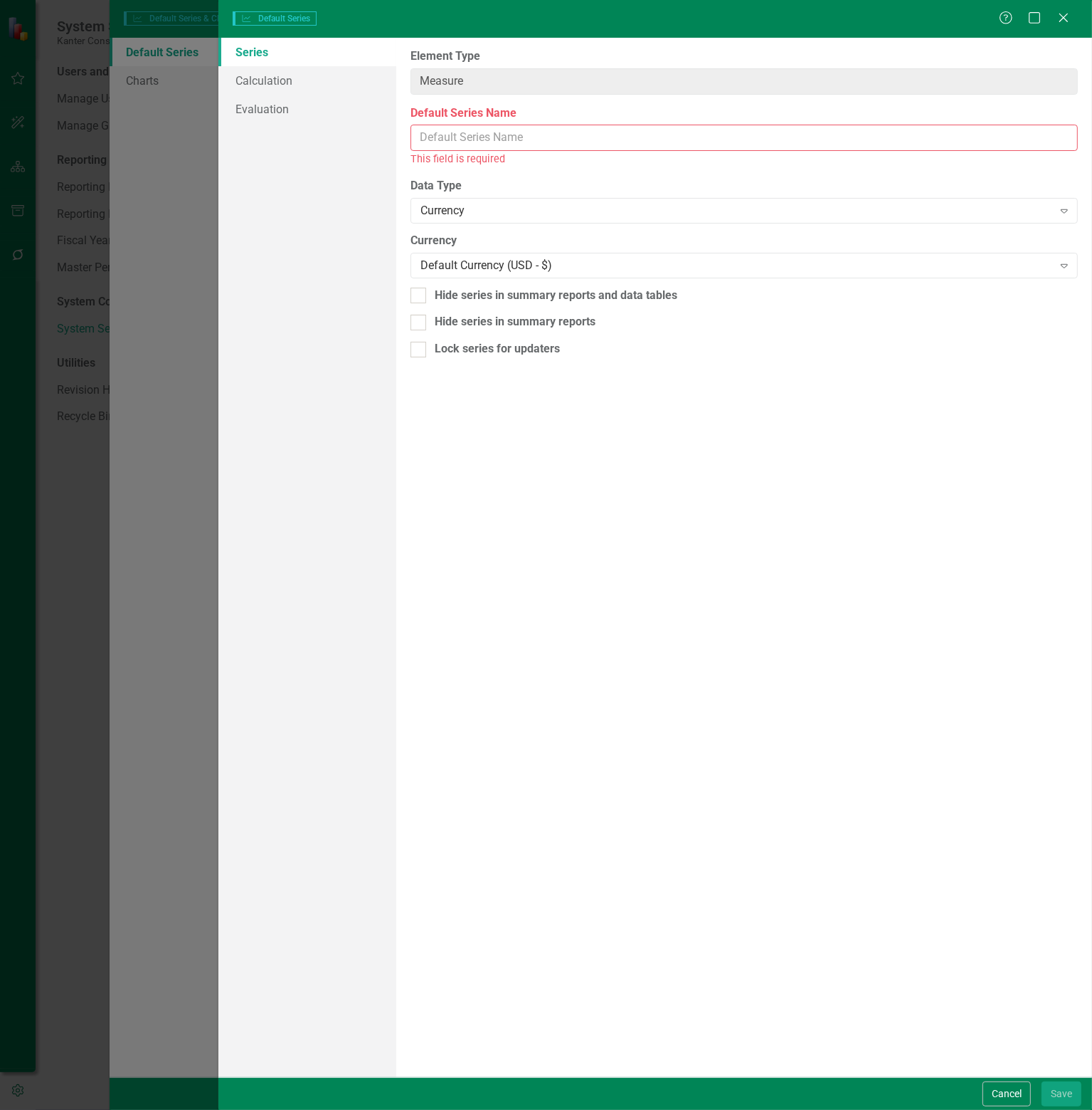
click at [613, 143] on input "Default Series Name" at bounding box center [745, 137] width 668 height 26
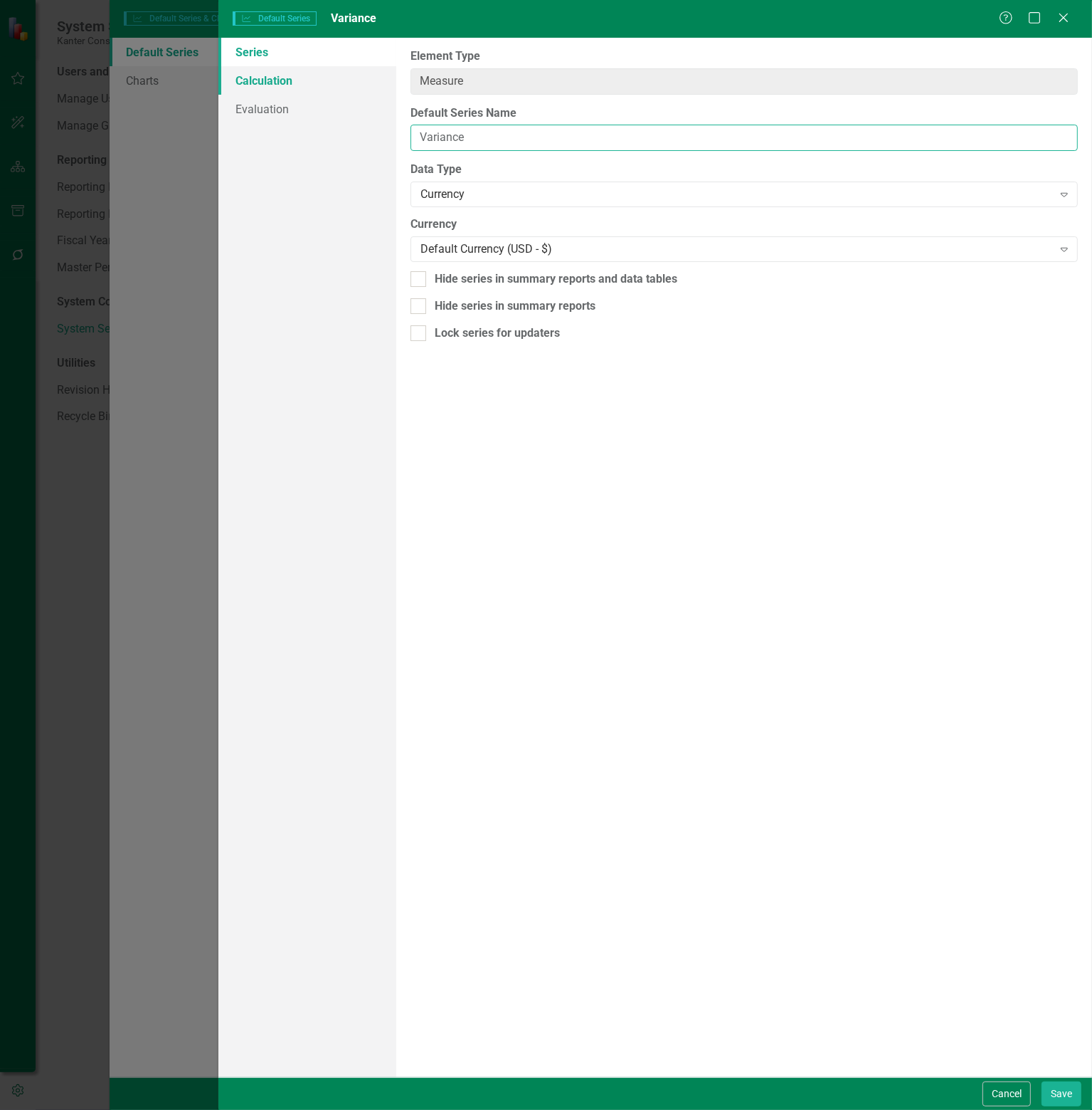
type input "Variance"
click at [263, 78] on link "Calculation" at bounding box center [307, 80] width 178 height 29
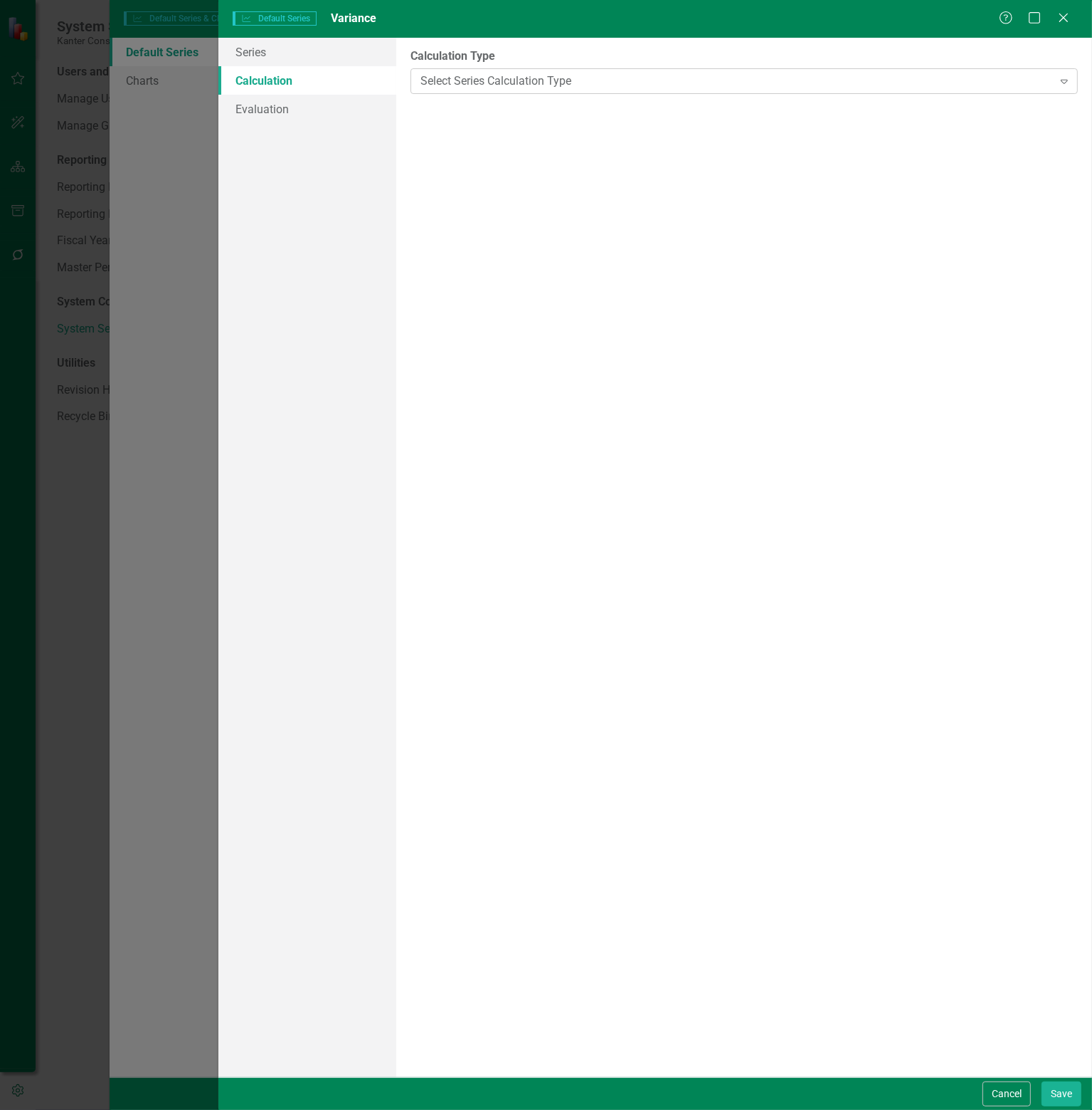
click at [606, 80] on div "Select Series Calculation Type" at bounding box center [737, 80] width 632 height 16
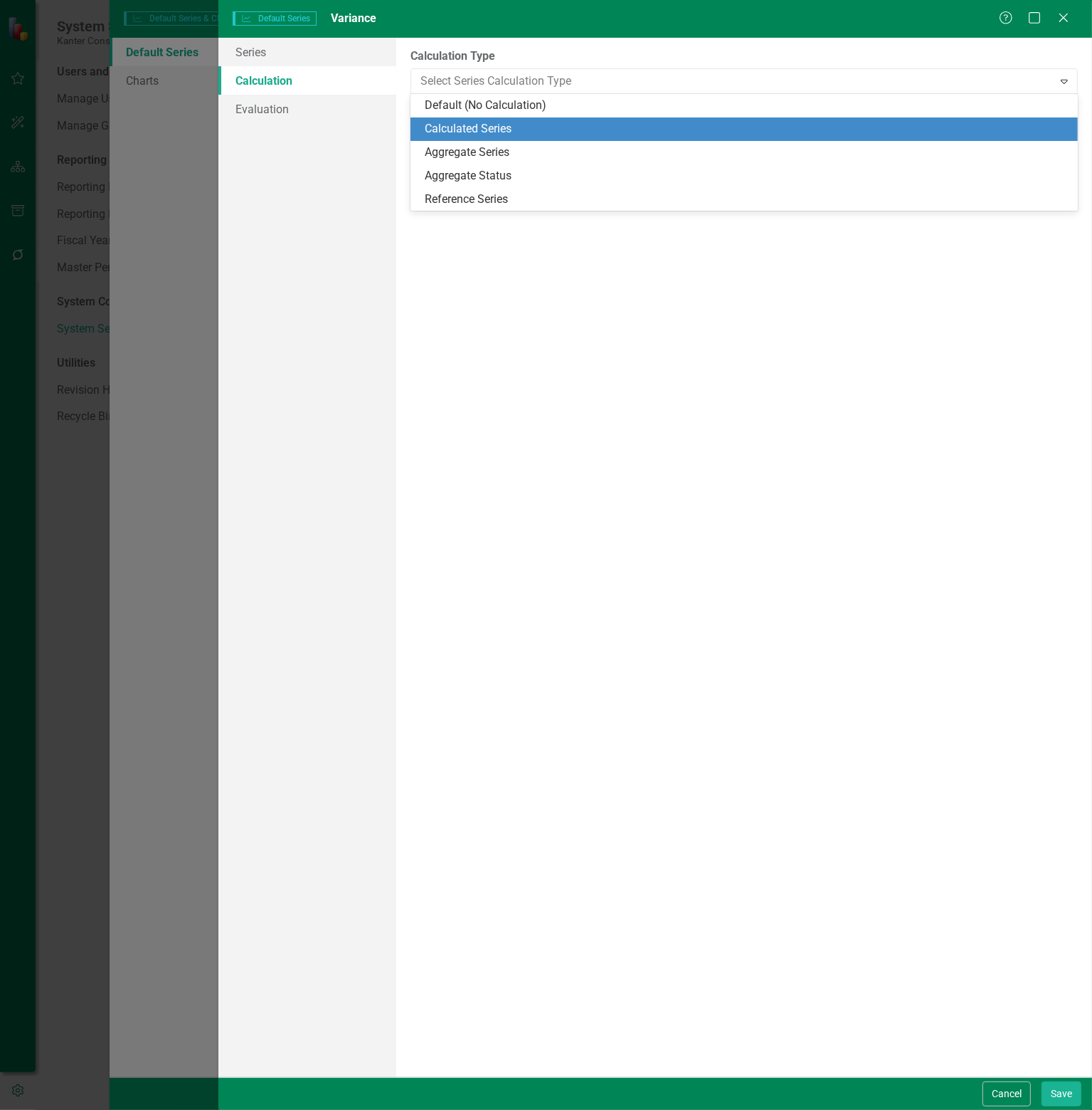
click at [472, 121] on div "Calculated Series" at bounding box center [747, 128] width 645 height 16
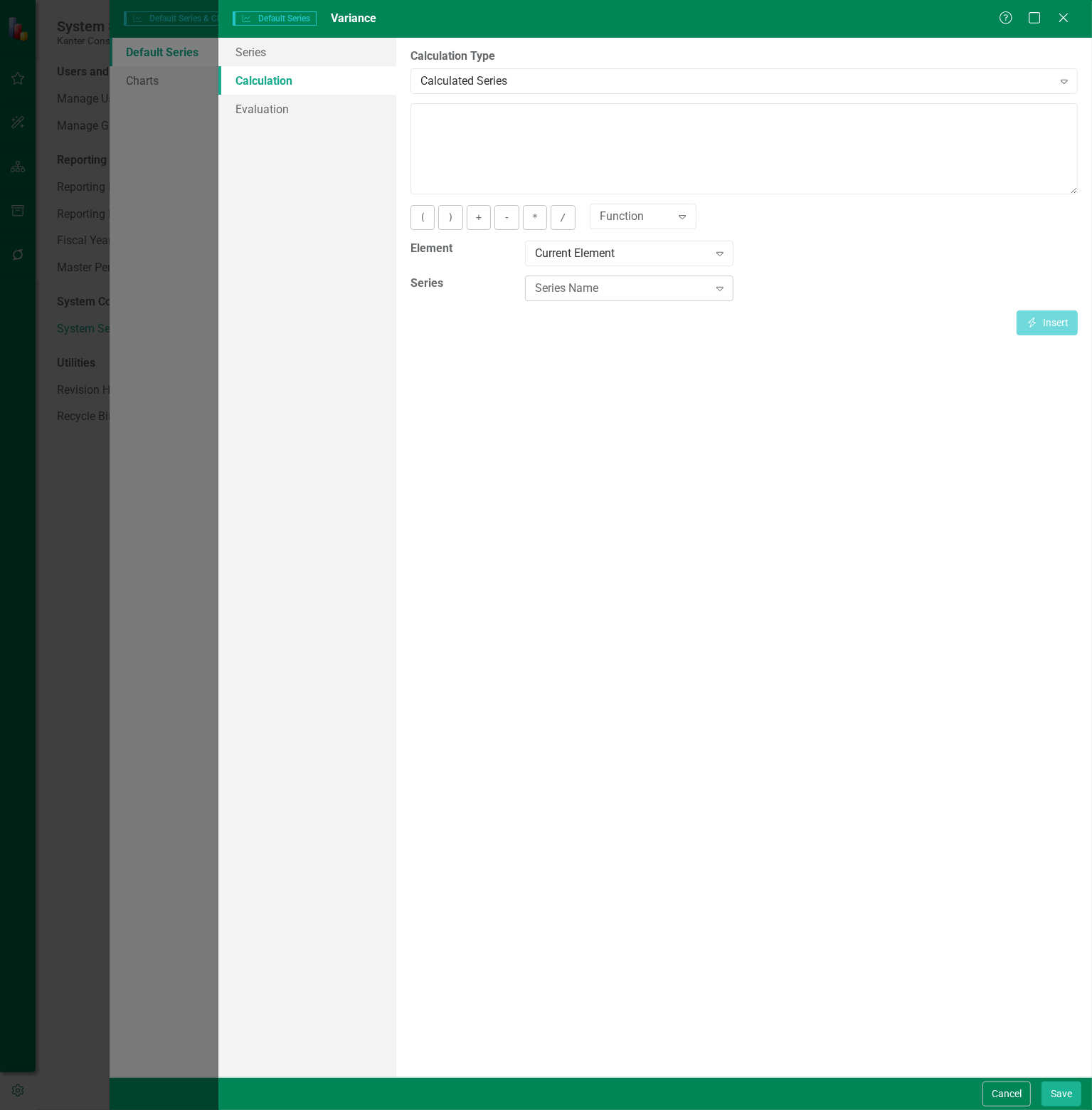
click at [706, 292] on div "Series Name" at bounding box center [621, 288] width 173 height 16
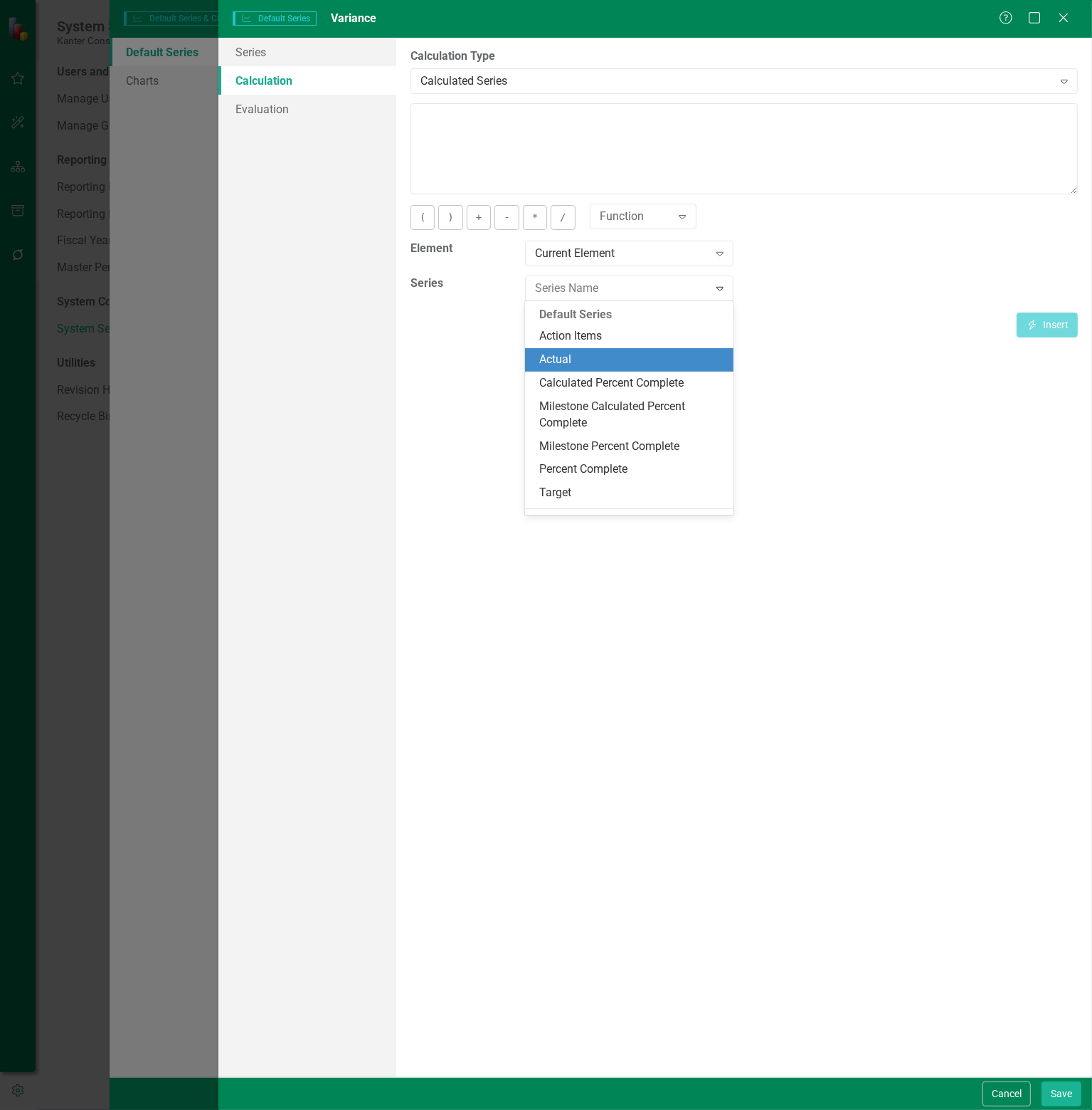
click at [568, 362] on div "Actual" at bounding box center [632, 359] width 186 height 16
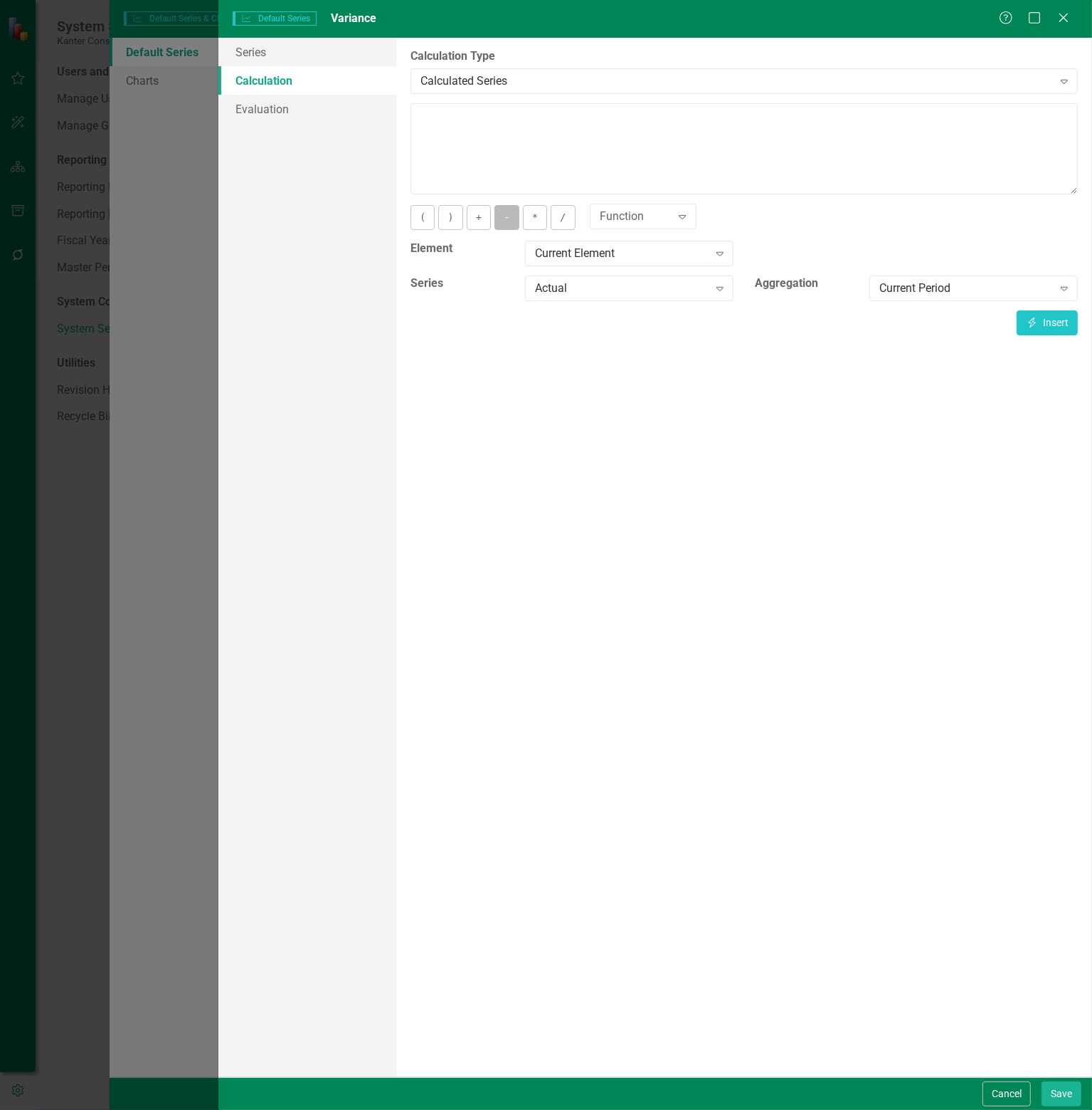
click at [501, 216] on button "-" at bounding box center [507, 218] width 24 height 25
type textarea "-"
click at [1049, 319] on button "Insert Insert" at bounding box center [1047, 323] width 62 height 25
click at [710, 287] on div "Expand" at bounding box center [720, 288] width 25 height 23
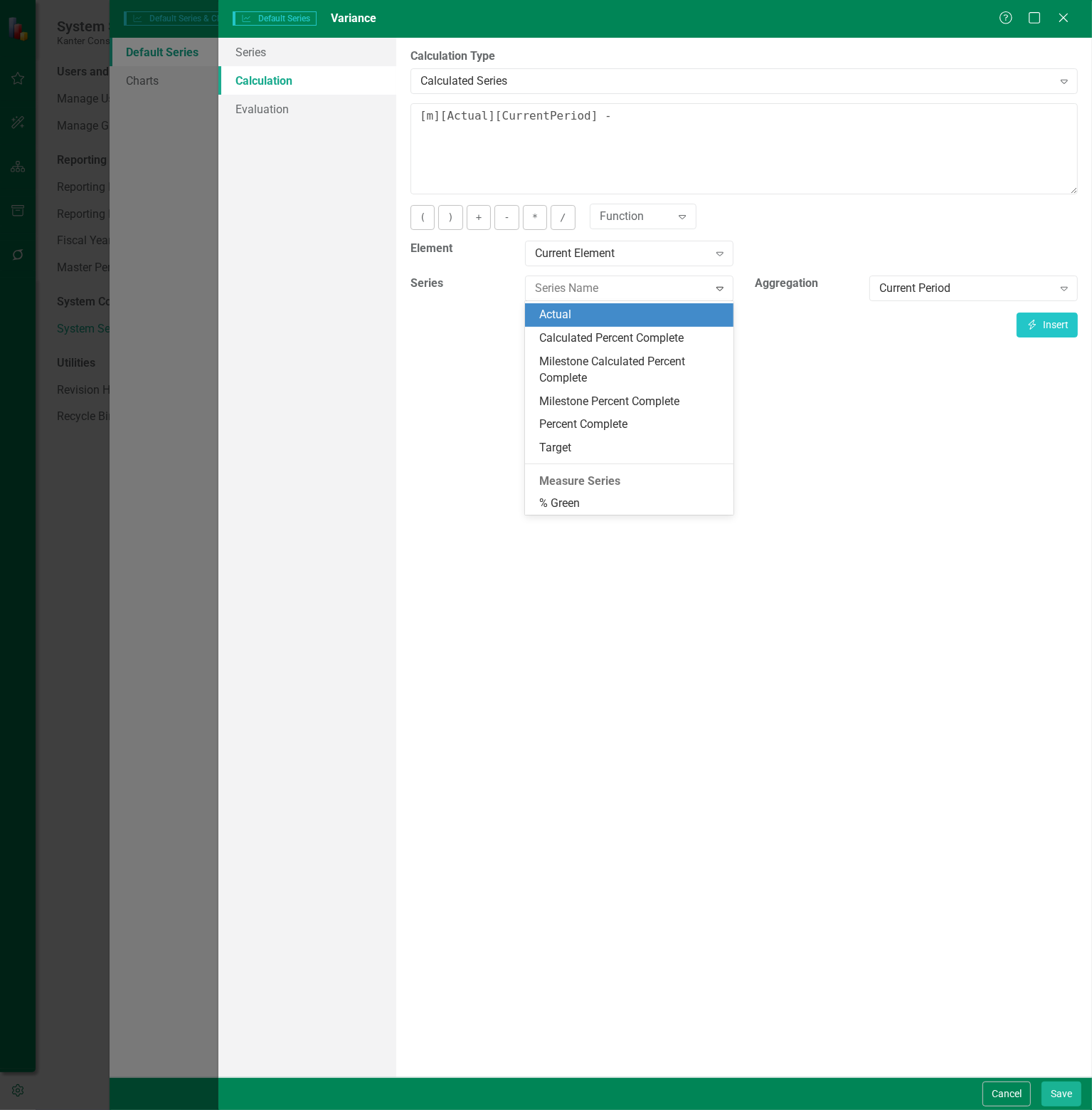
scroll to position [47, 0]
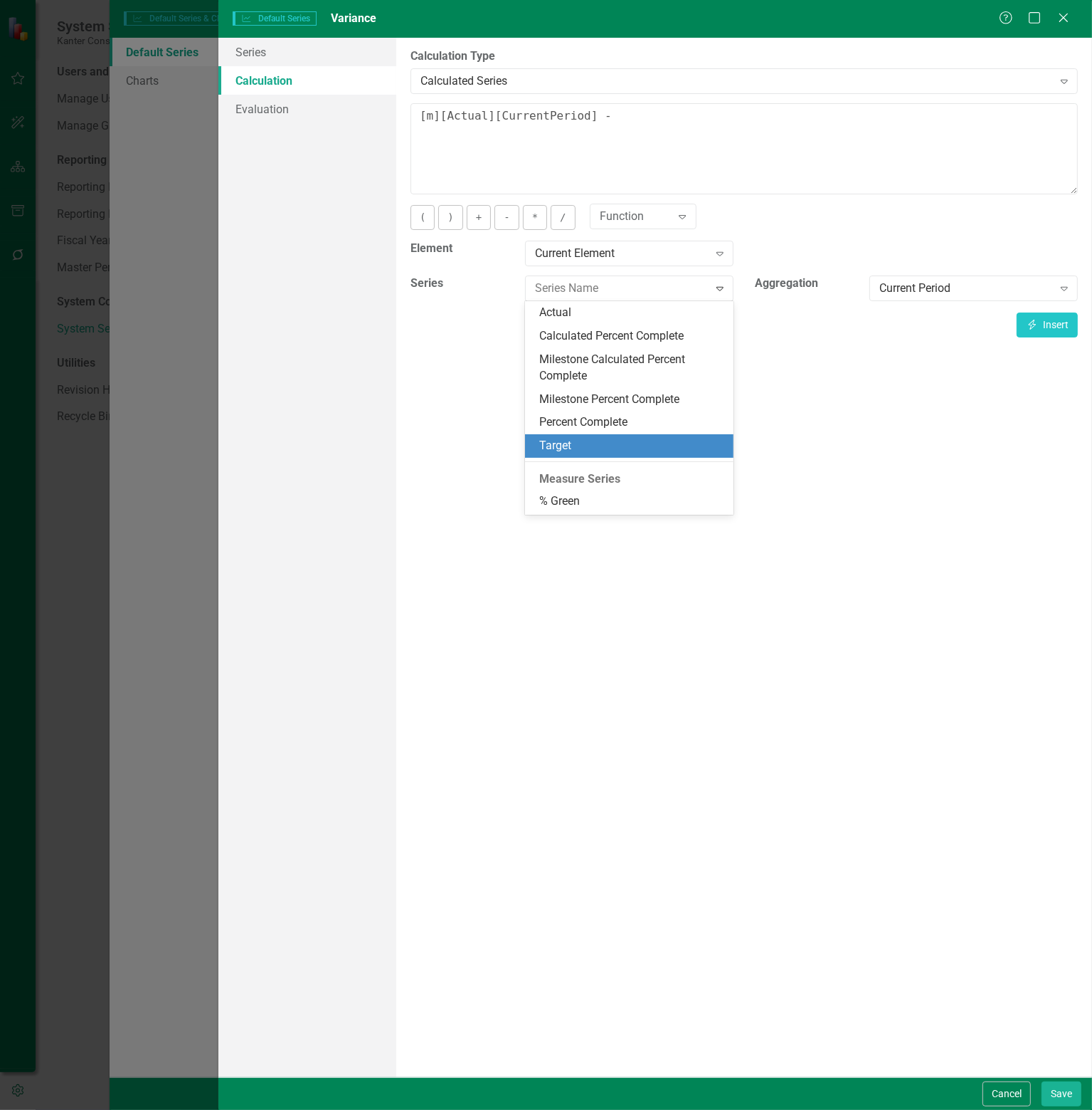
click at [575, 446] on div "Target" at bounding box center [632, 445] width 186 height 16
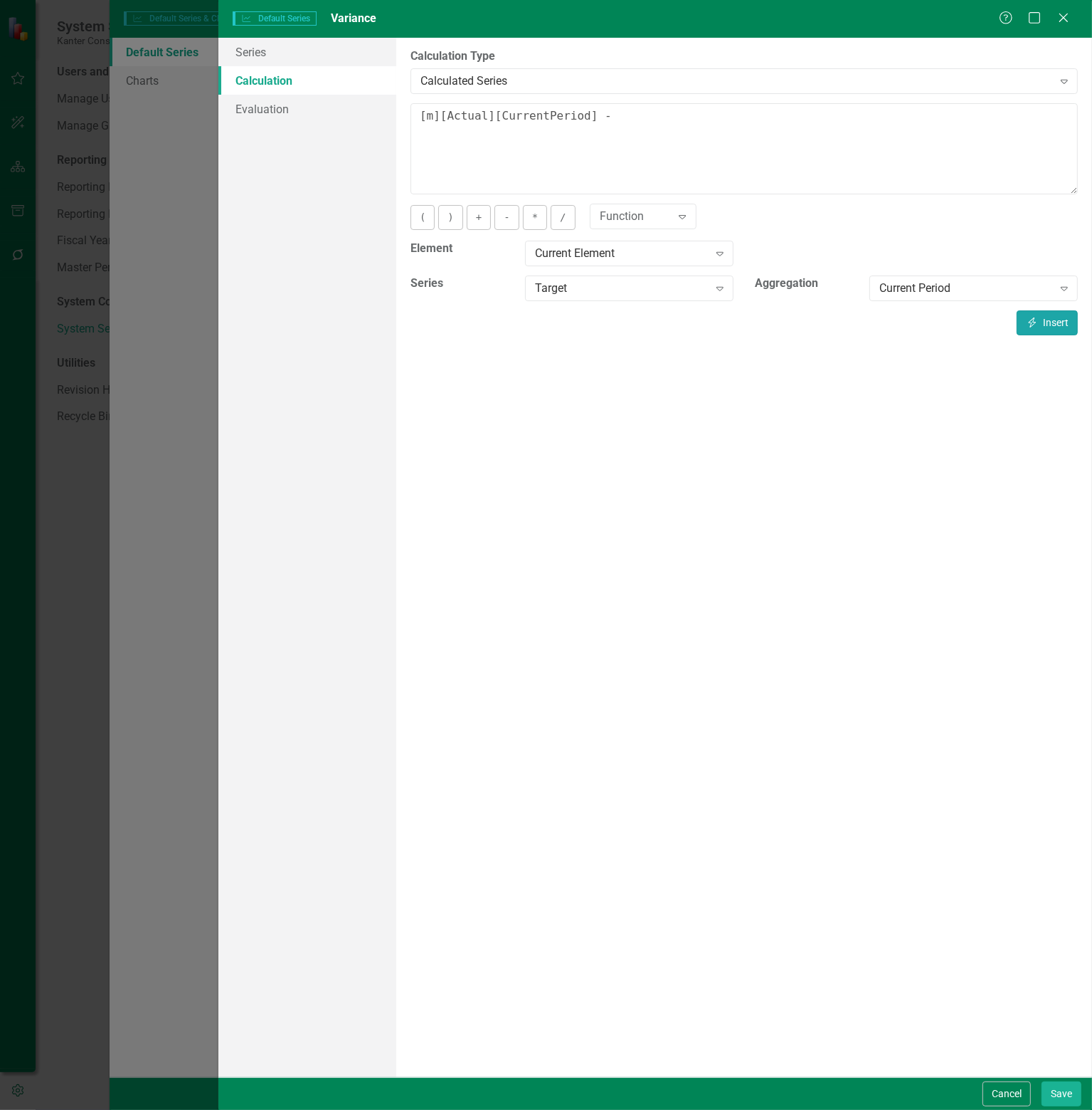
click at [1053, 322] on button "Insert Insert" at bounding box center [1047, 323] width 62 height 25
type textarea "[m][Actual][CurrentPeriod] - [m][Target][CurrentPeriod]"
click at [1059, 1087] on button "Save" at bounding box center [1062, 1094] width 40 height 25
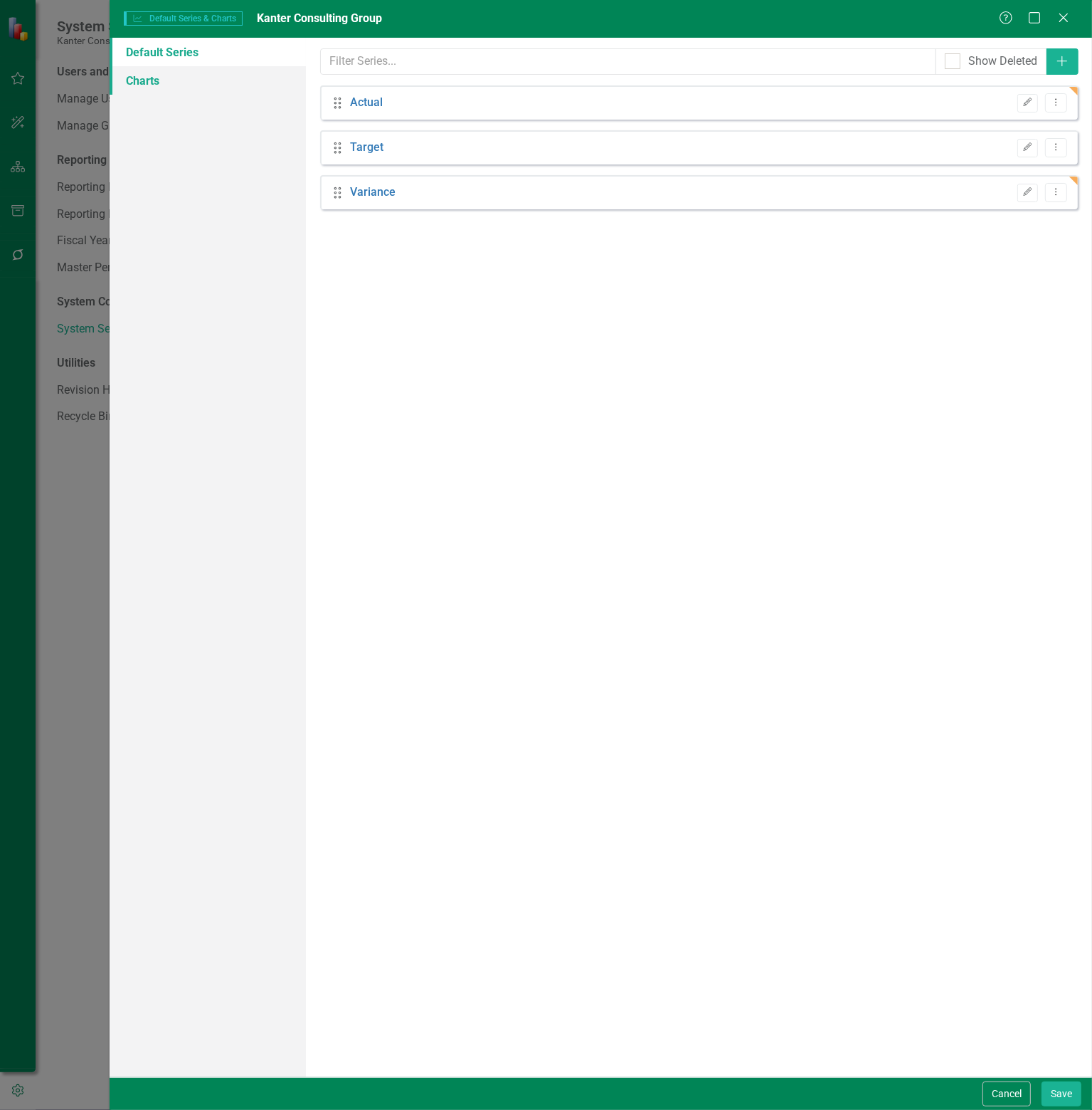
click at [148, 80] on link "Charts" at bounding box center [207, 80] width 196 height 29
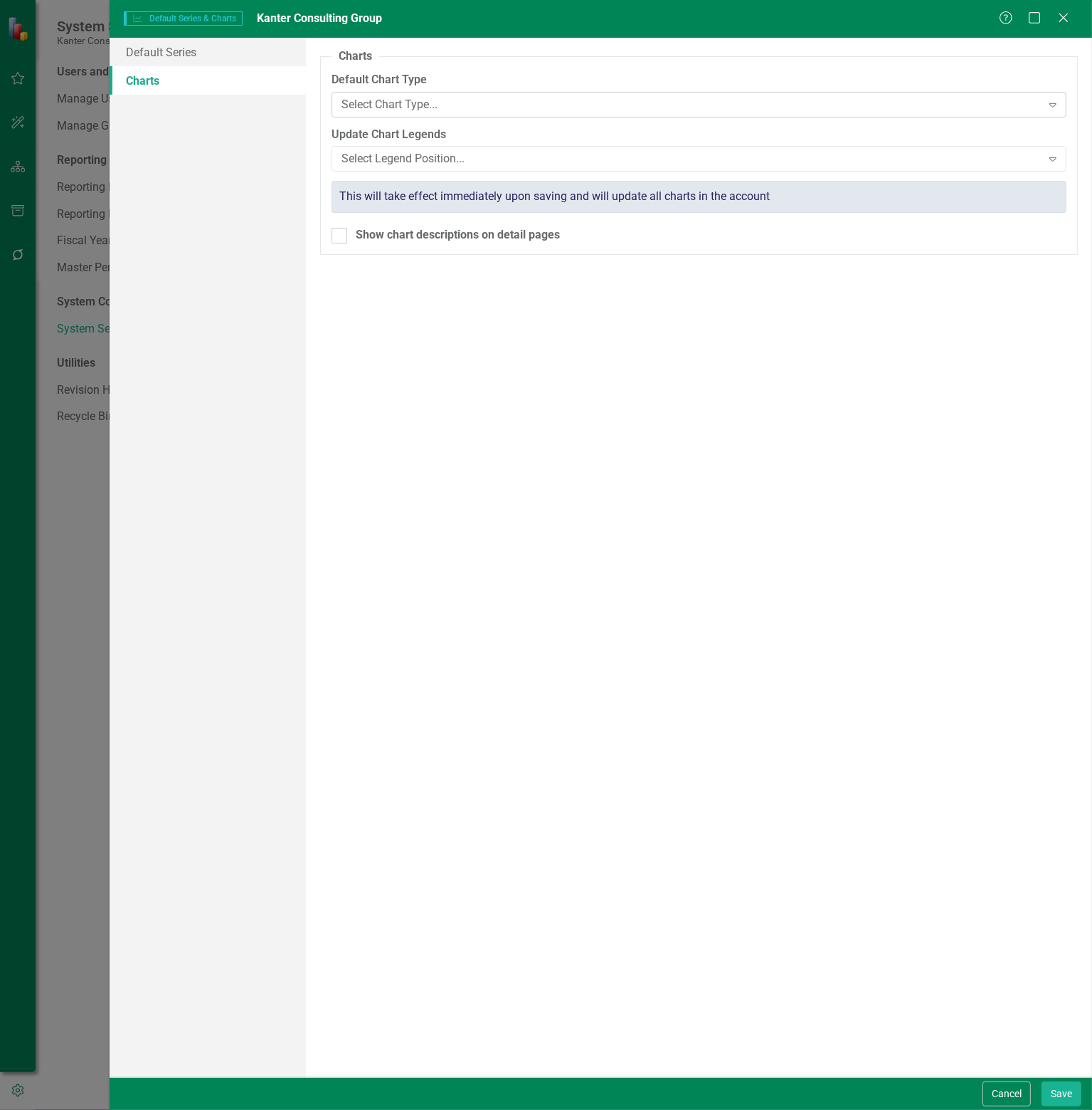
click at [478, 100] on div "Select Chart Type..." at bounding box center [691, 104] width 700 height 16
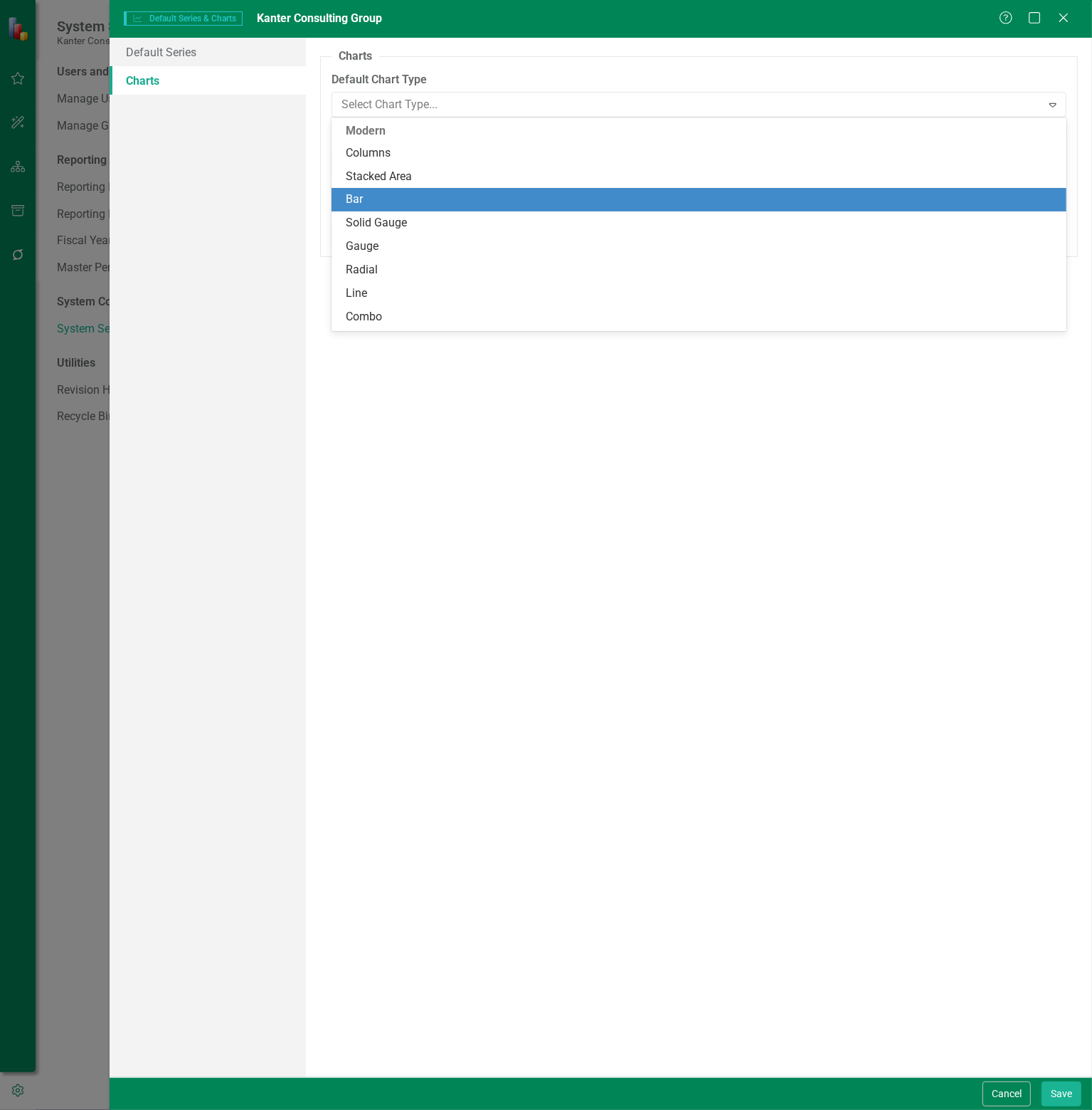
click at [373, 201] on div "Bar" at bounding box center [702, 199] width 713 height 16
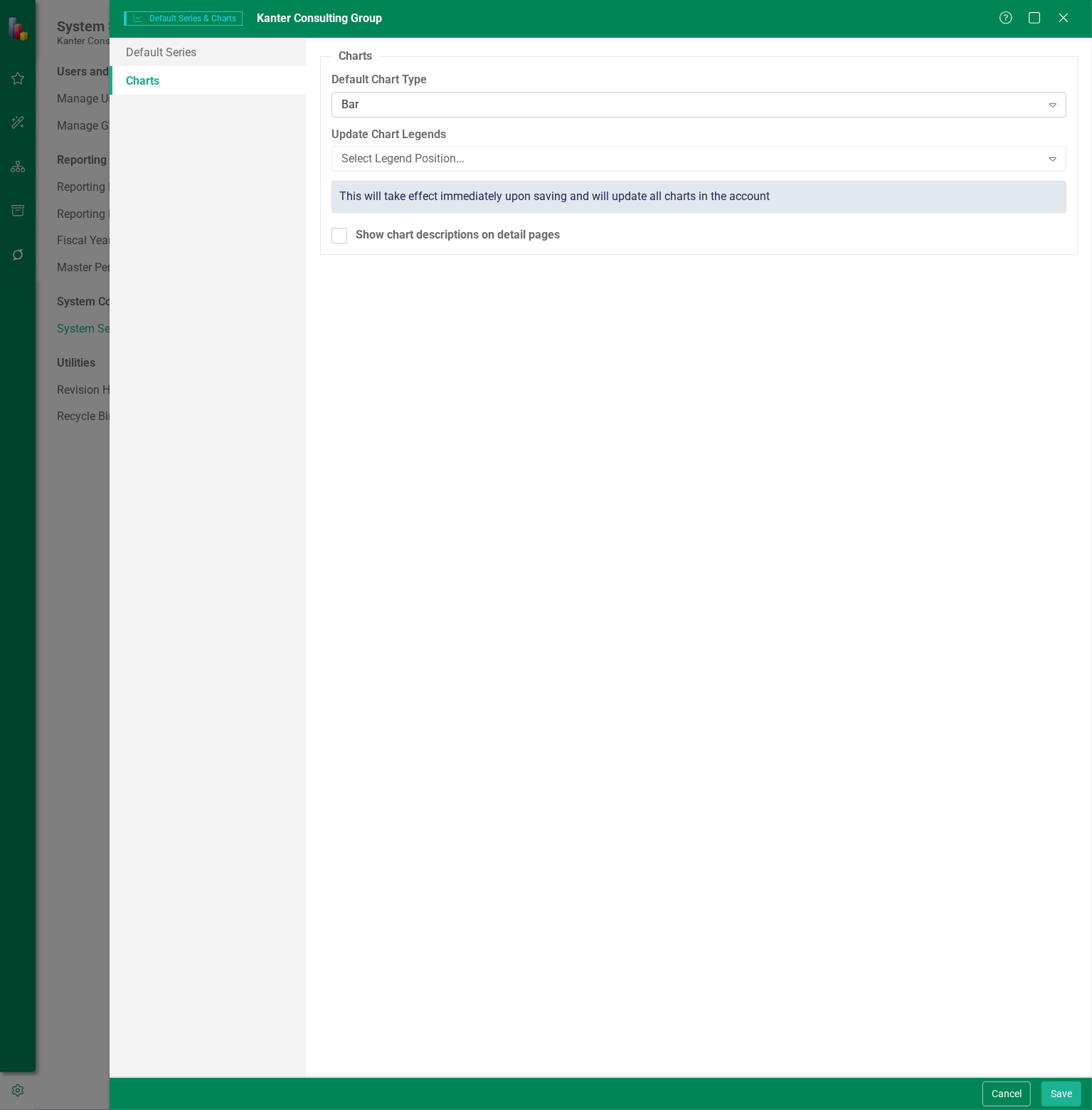
click at [466, 101] on div "Bar" at bounding box center [691, 104] width 700 height 16
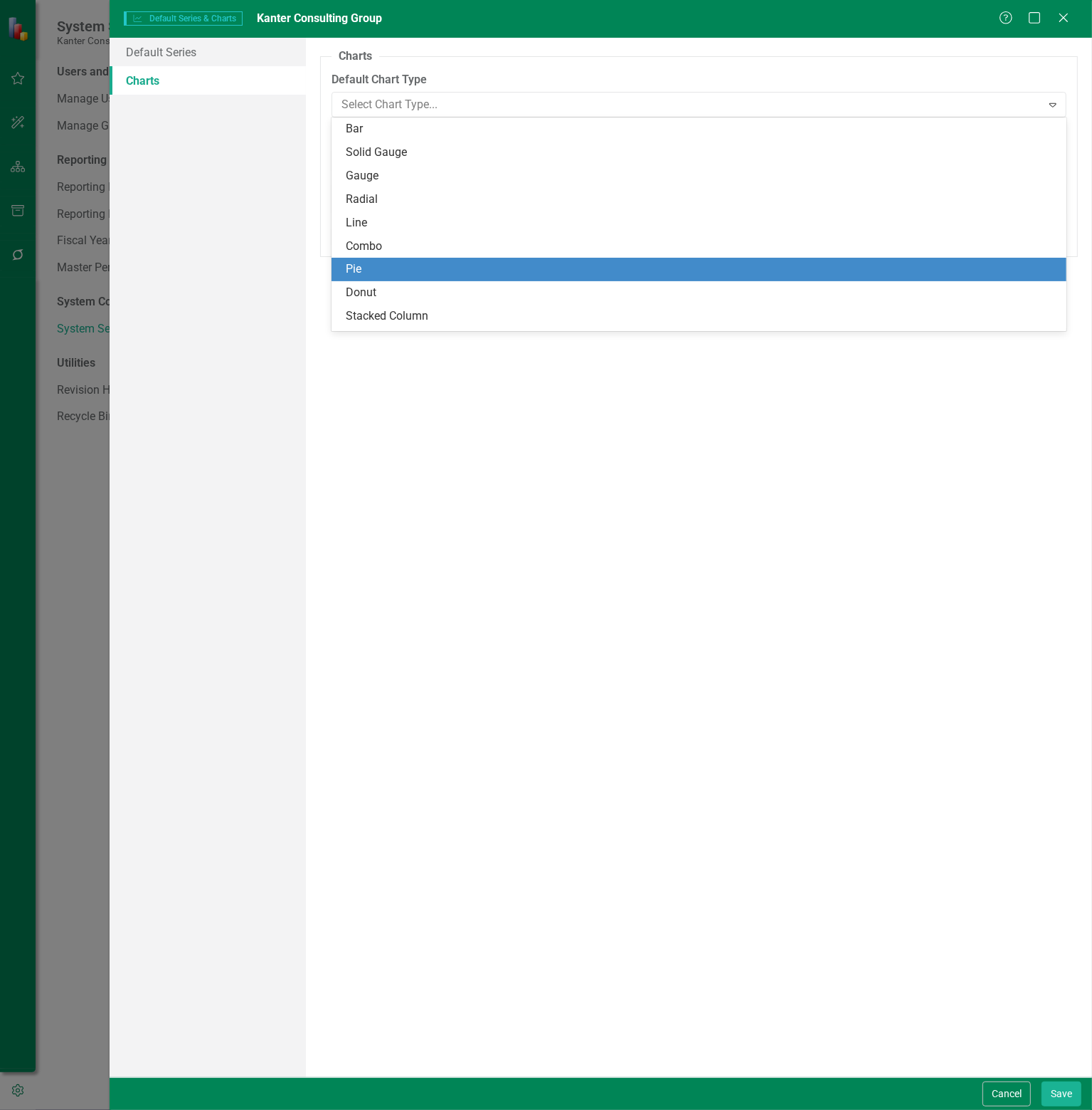
scroll to position [0, 0]
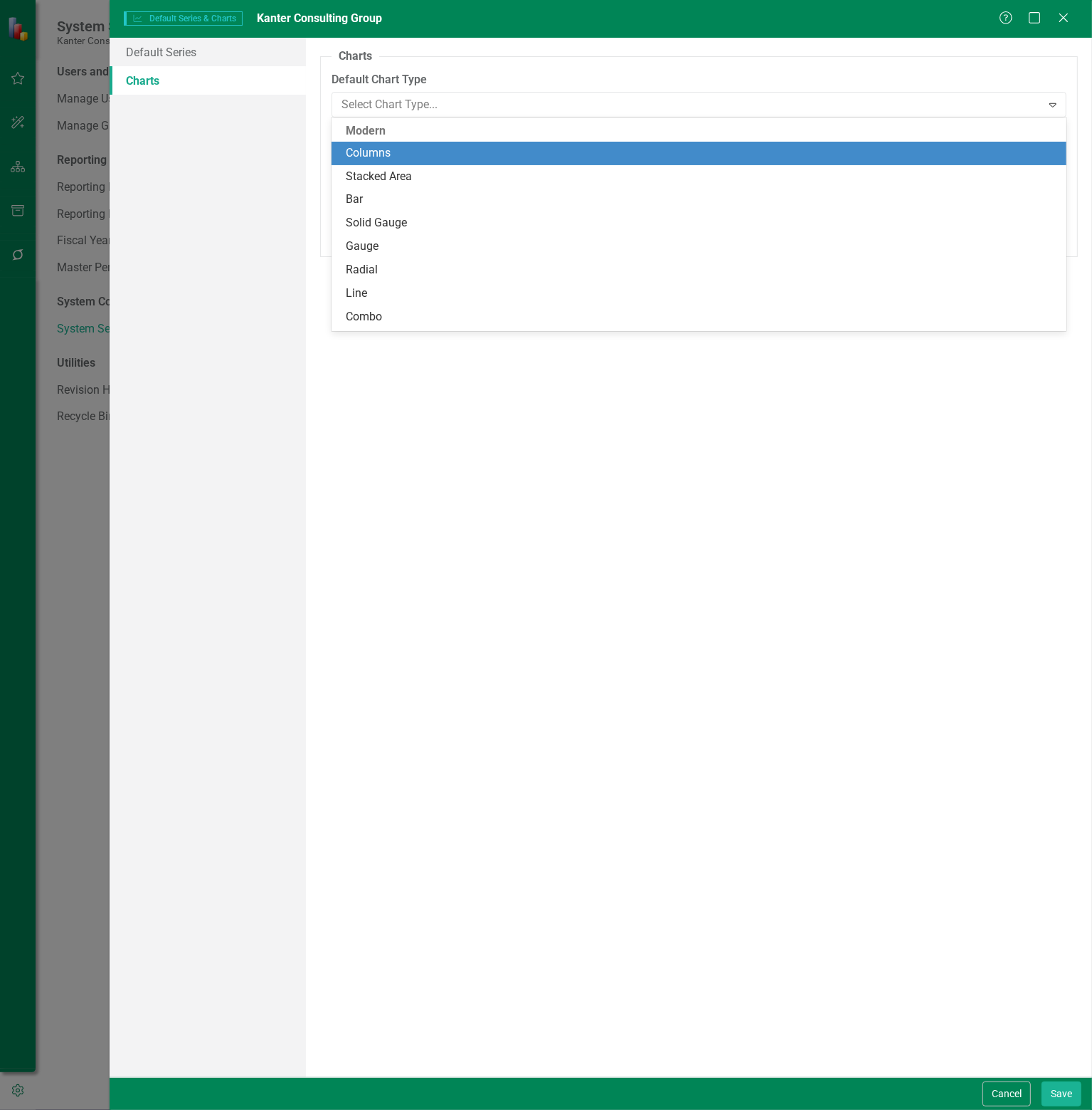
click at [395, 156] on div "Columns" at bounding box center [702, 153] width 713 height 16
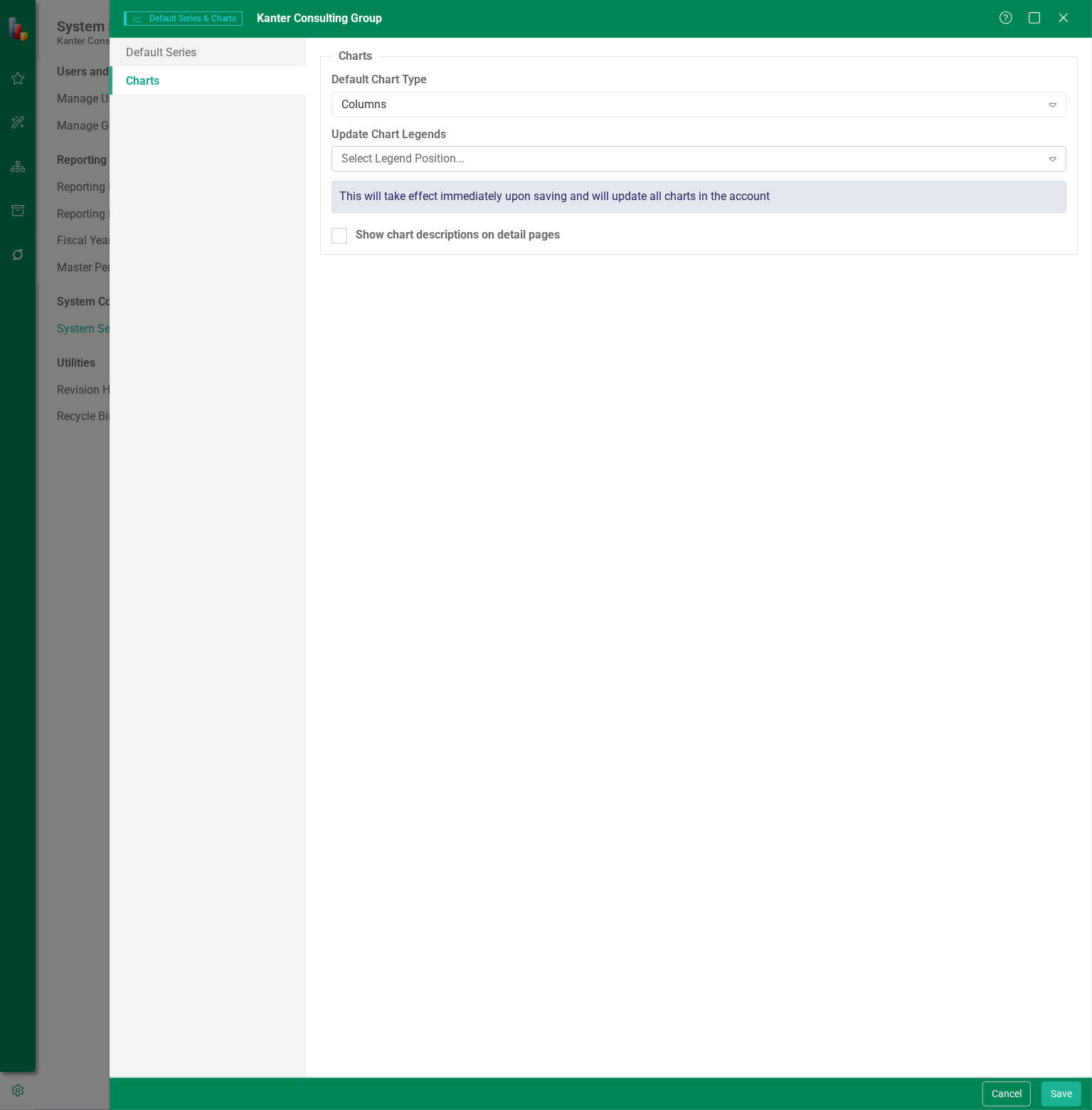
click at [490, 162] on div "Select Legend Position..." at bounding box center [691, 159] width 700 height 16
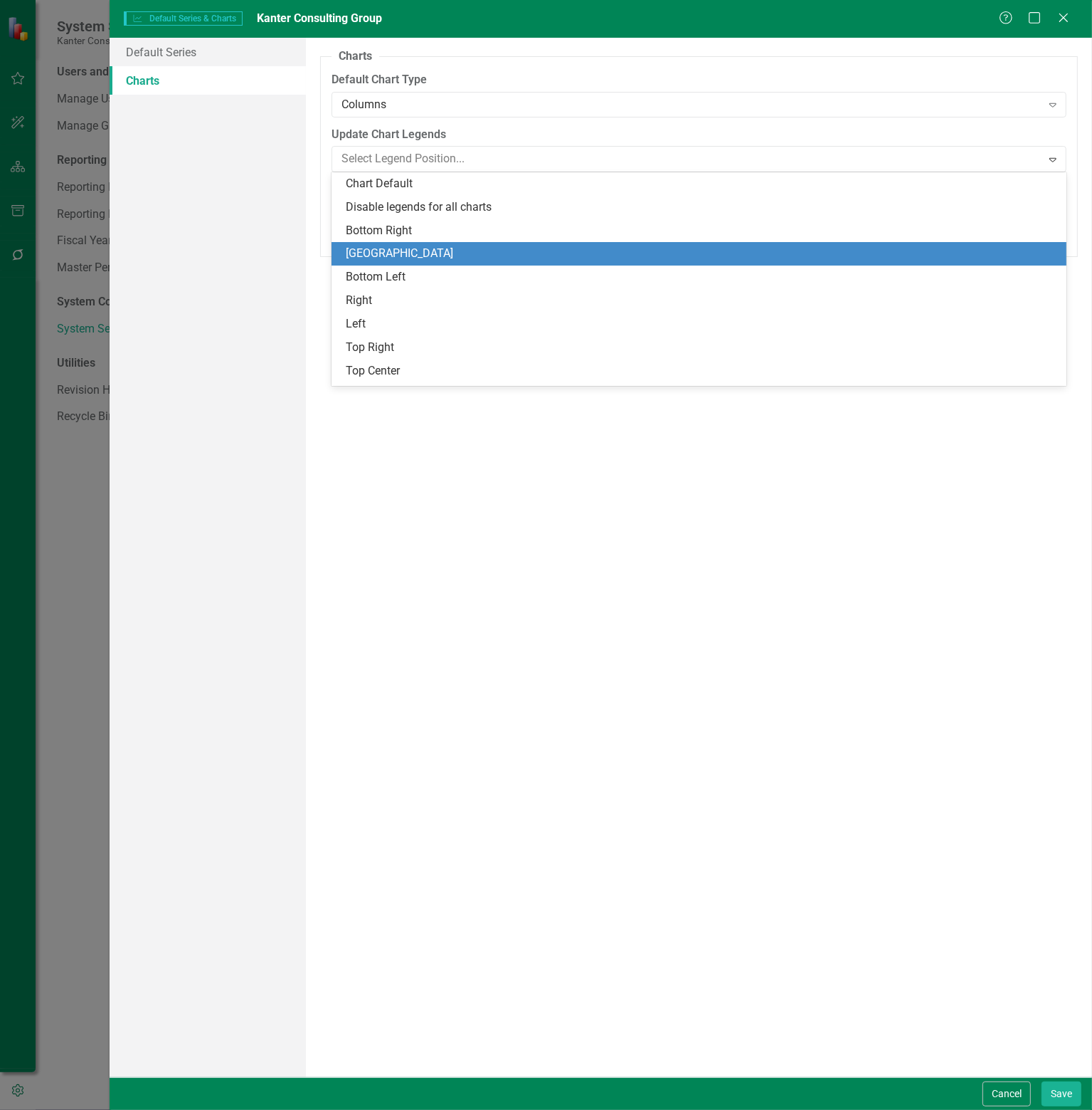
click at [401, 252] on div "[GEOGRAPHIC_DATA]" at bounding box center [702, 253] width 713 height 16
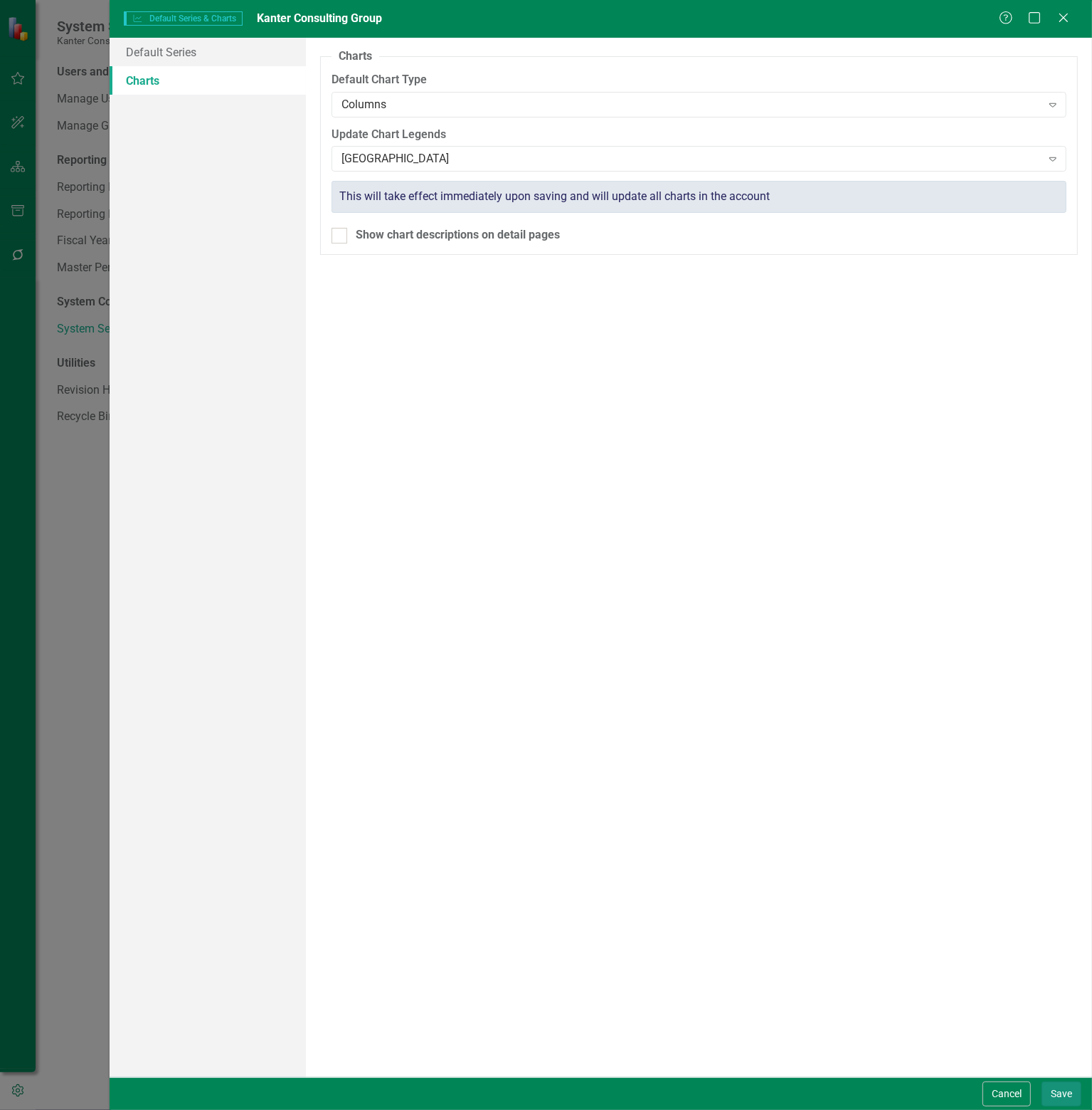
click at [1071, 1097] on button "Save" at bounding box center [1062, 1094] width 40 height 25
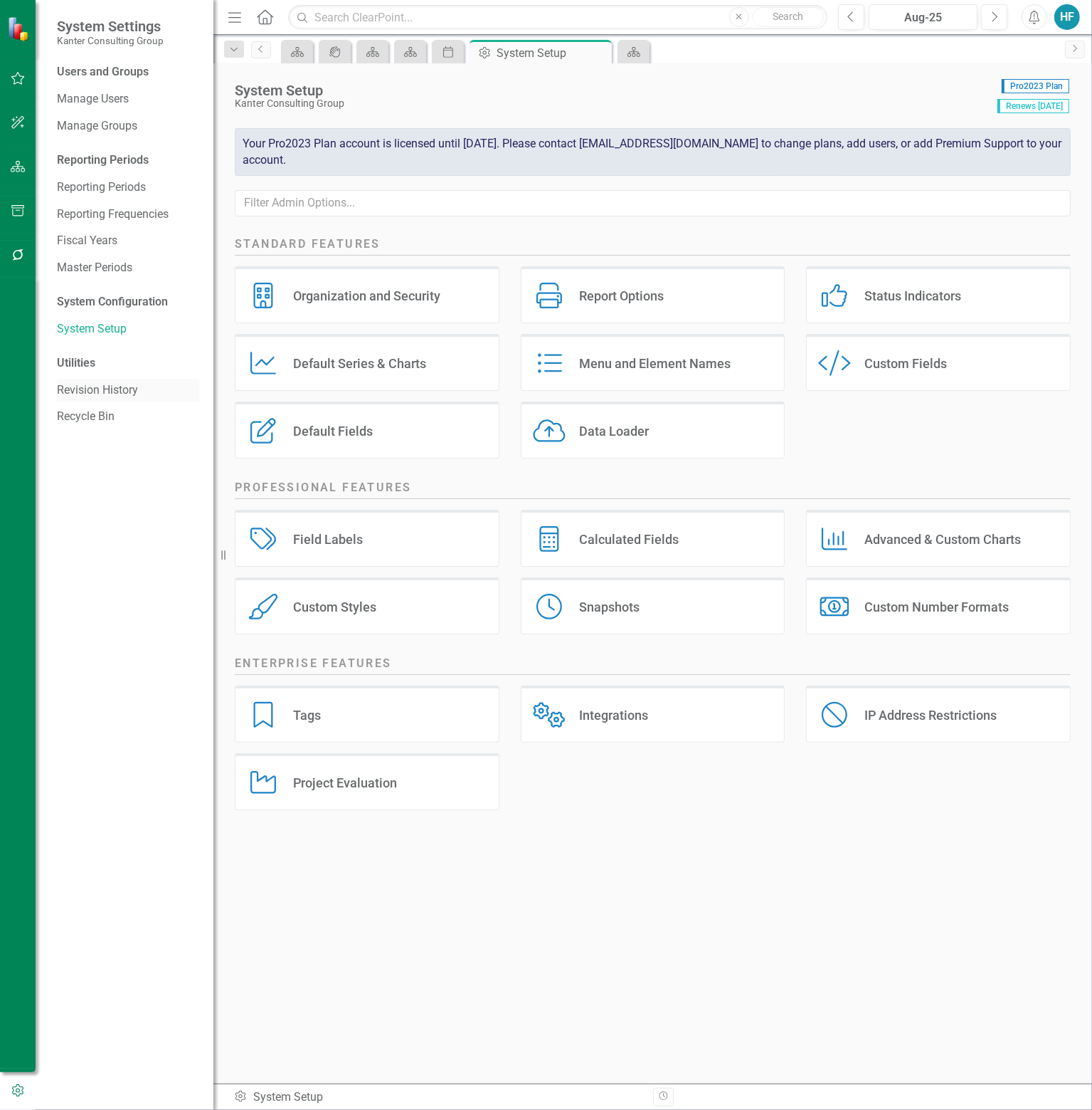
click at [89, 388] on link "Revision History" at bounding box center [128, 390] width 143 height 16
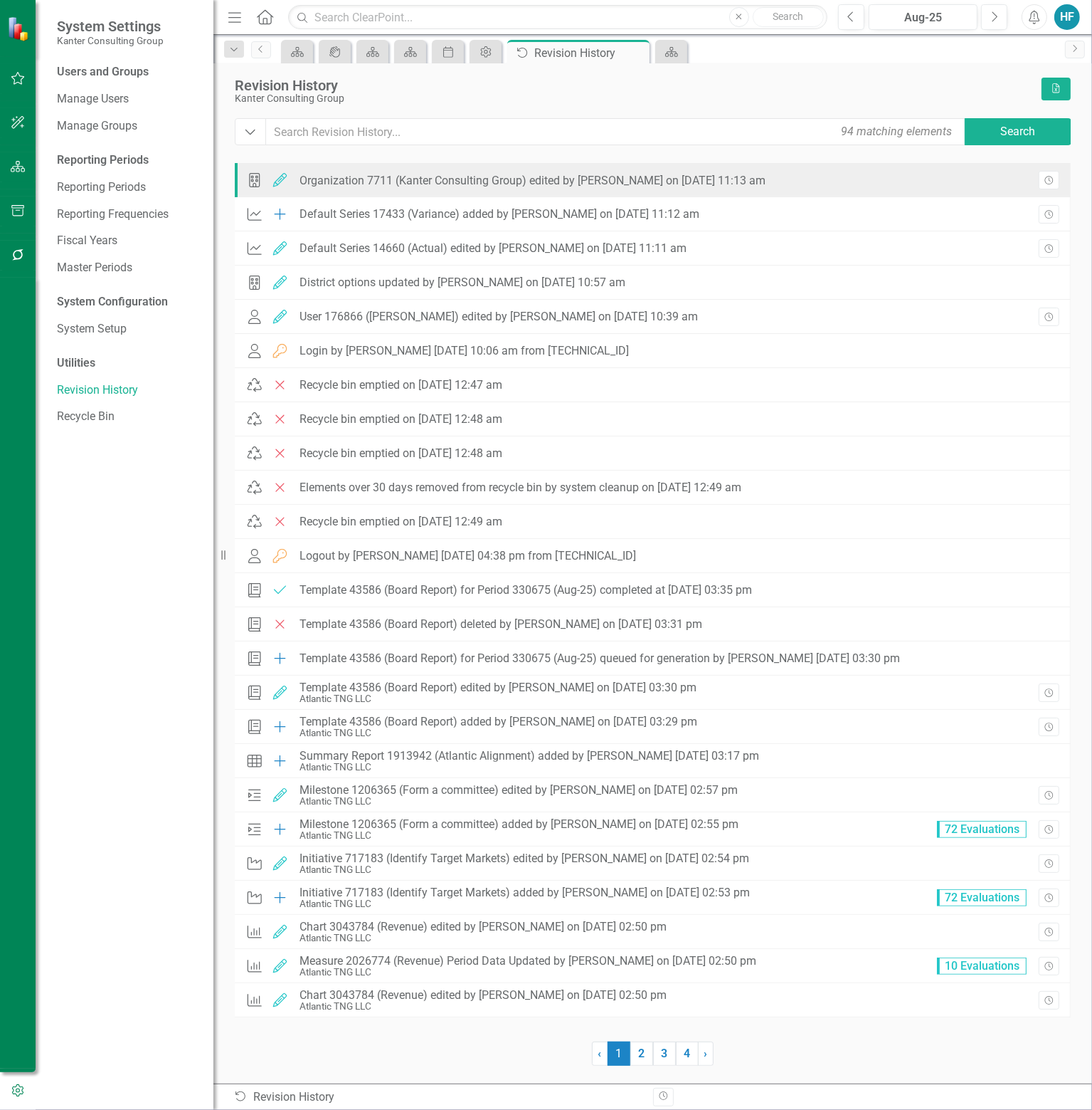
click at [851, 181] on div "District Edited Organization 7711 (Kanter Consulting Group) edited by [PERSON_N…" at bounding box center [654, 180] width 836 height 35
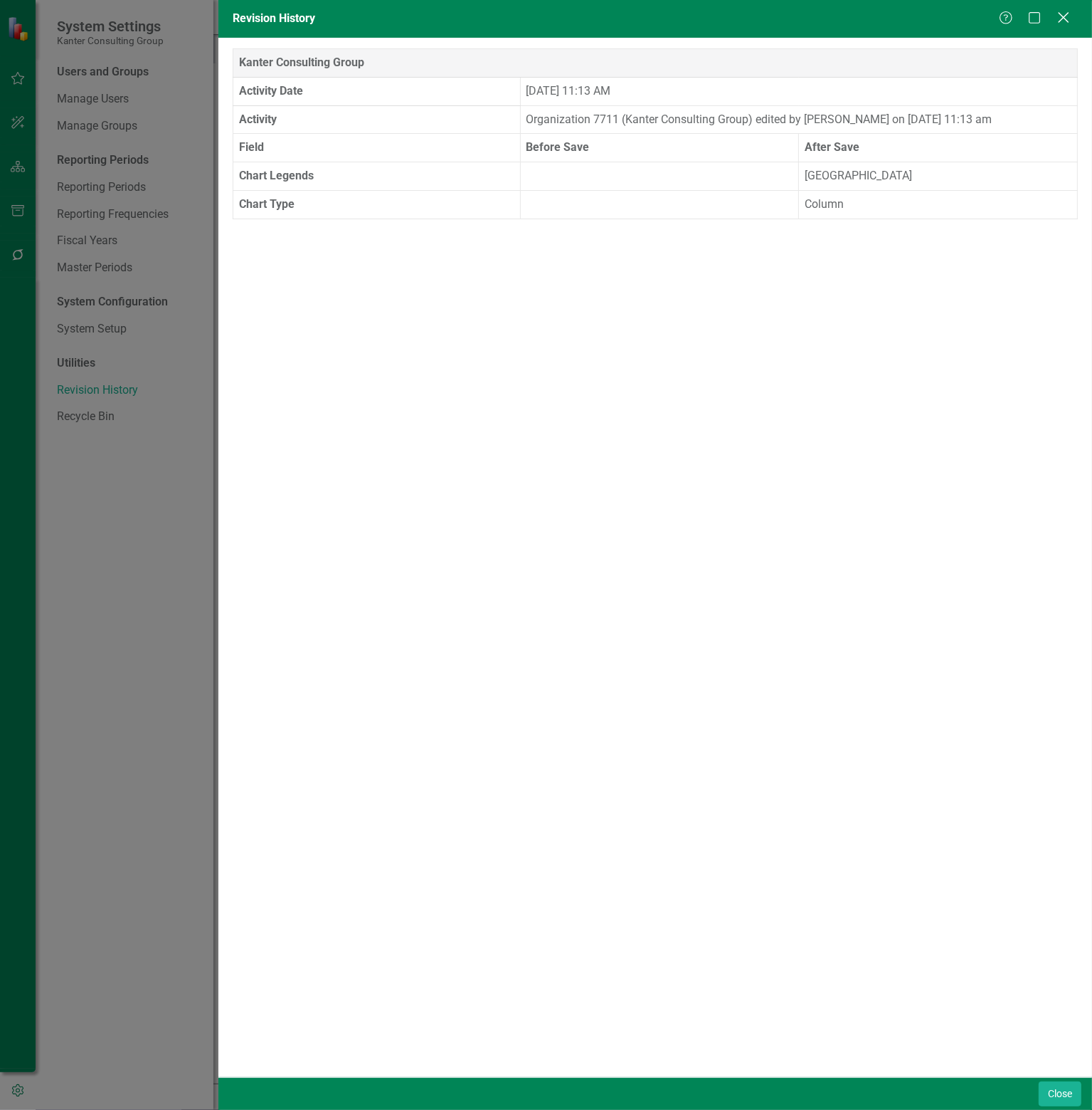
click at [1062, 19] on icon "Close" at bounding box center [1063, 18] width 18 height 13
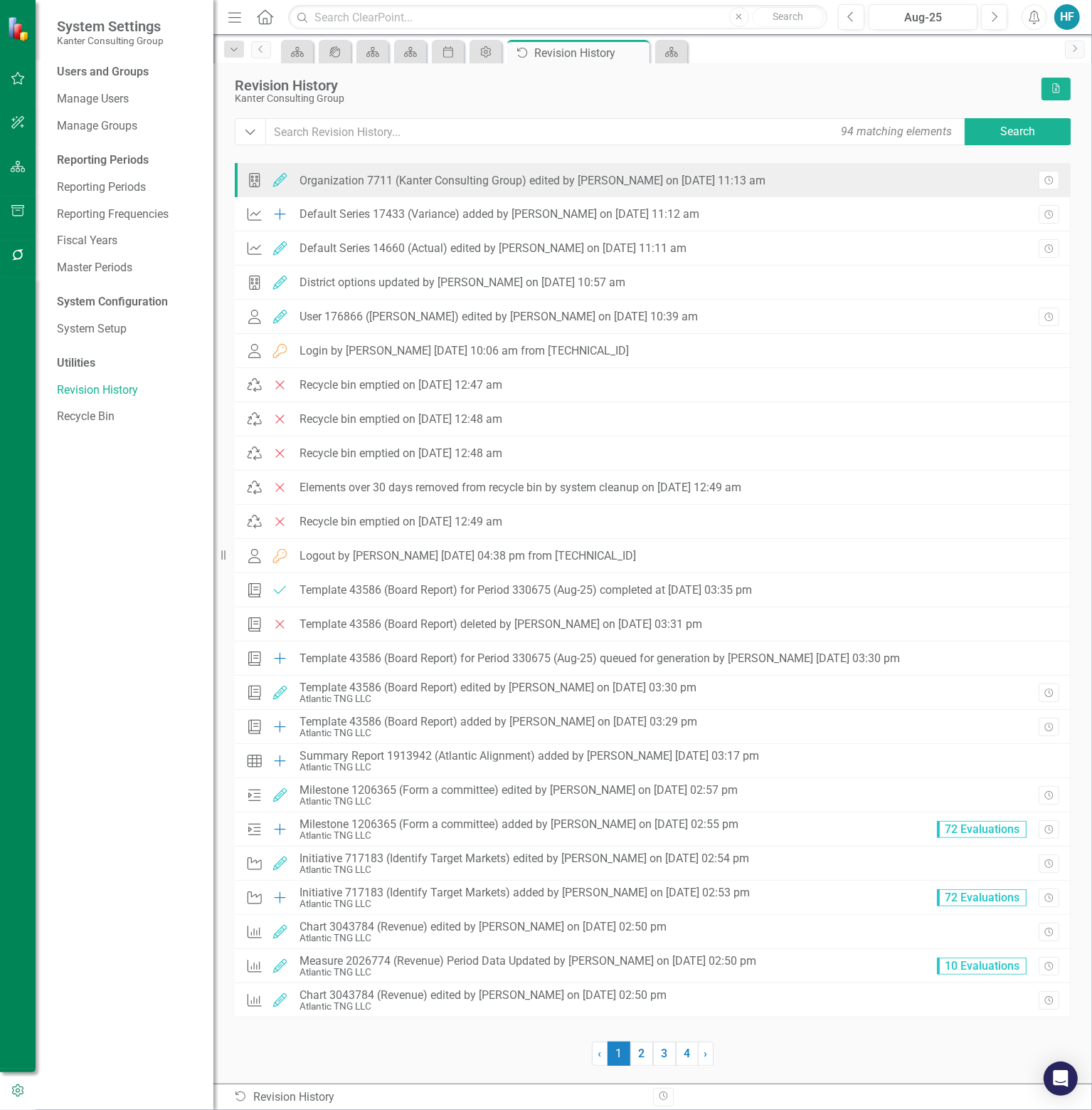
click at [333, 183] on div "Organization 7711 (Kanter Consulting Group) edited by [PERSON_NAME] on [DATE] 1…" at bounding box center [532, 181] width 466 height 13
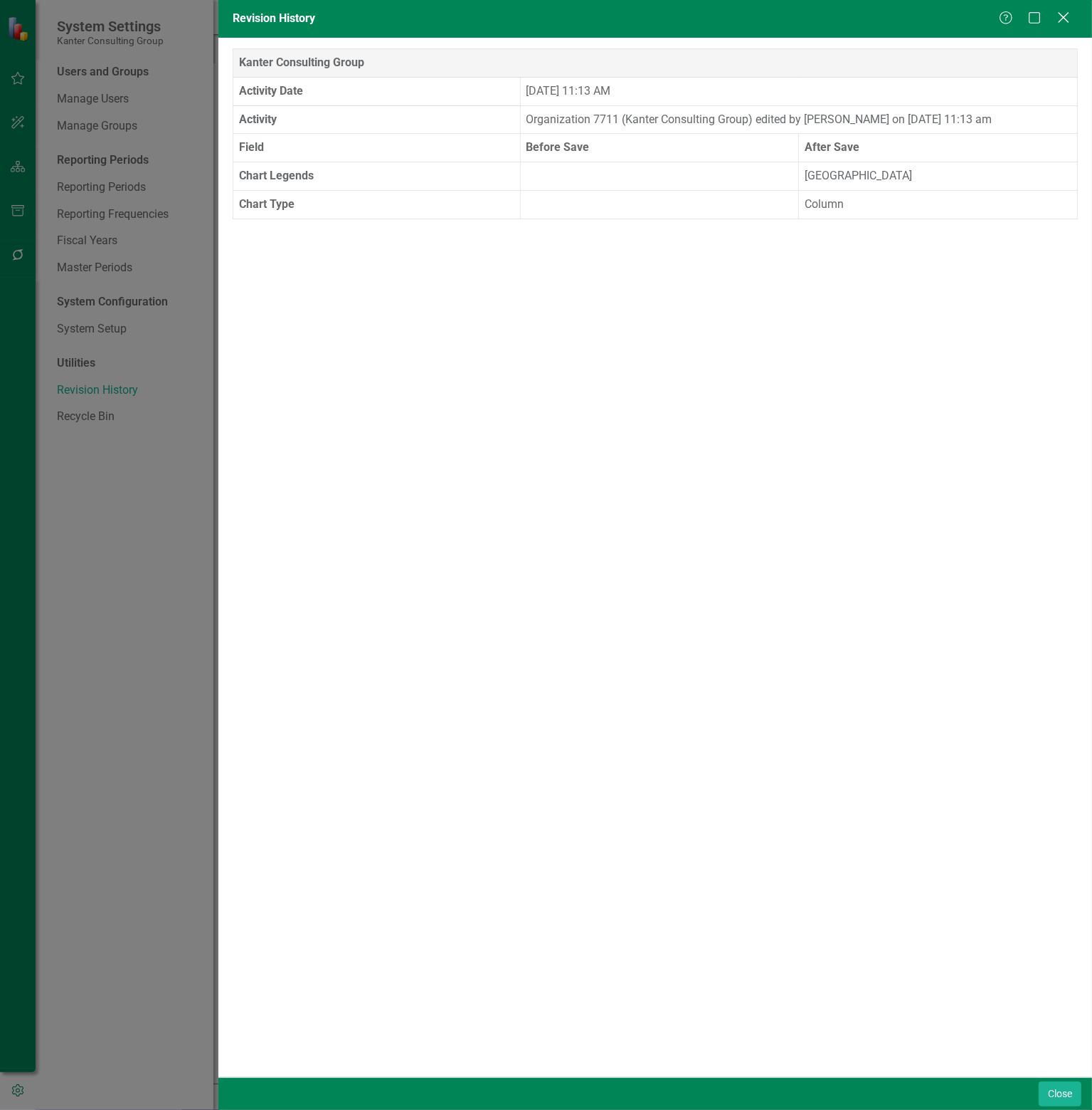
click at [1062, 19] on icon "Close" at bounding box center [1063, 18] width 18 height 13
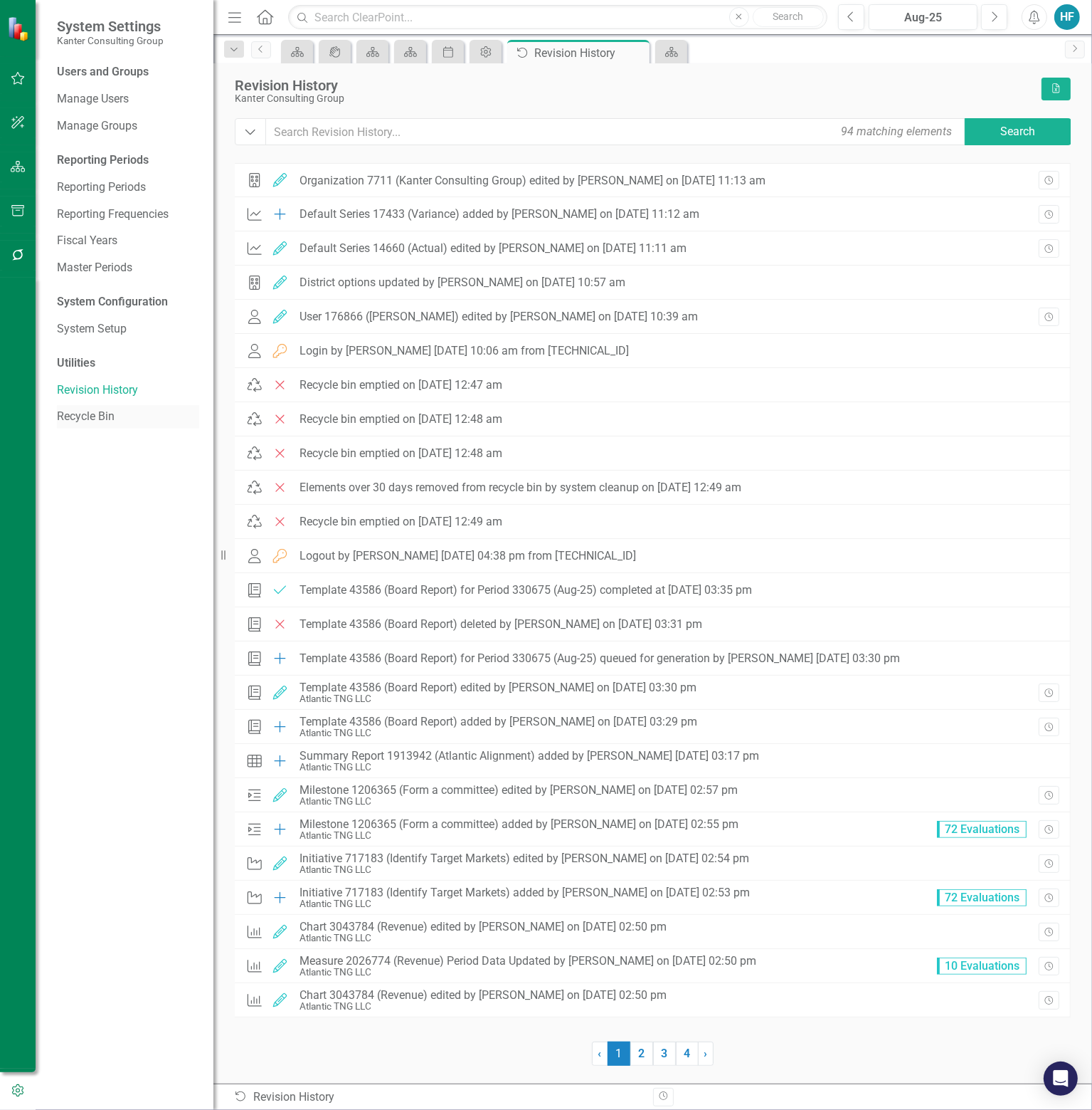
click at [85, 412] on link "Recycle Bin" at bounding box center [128, 416] width 143 height 16
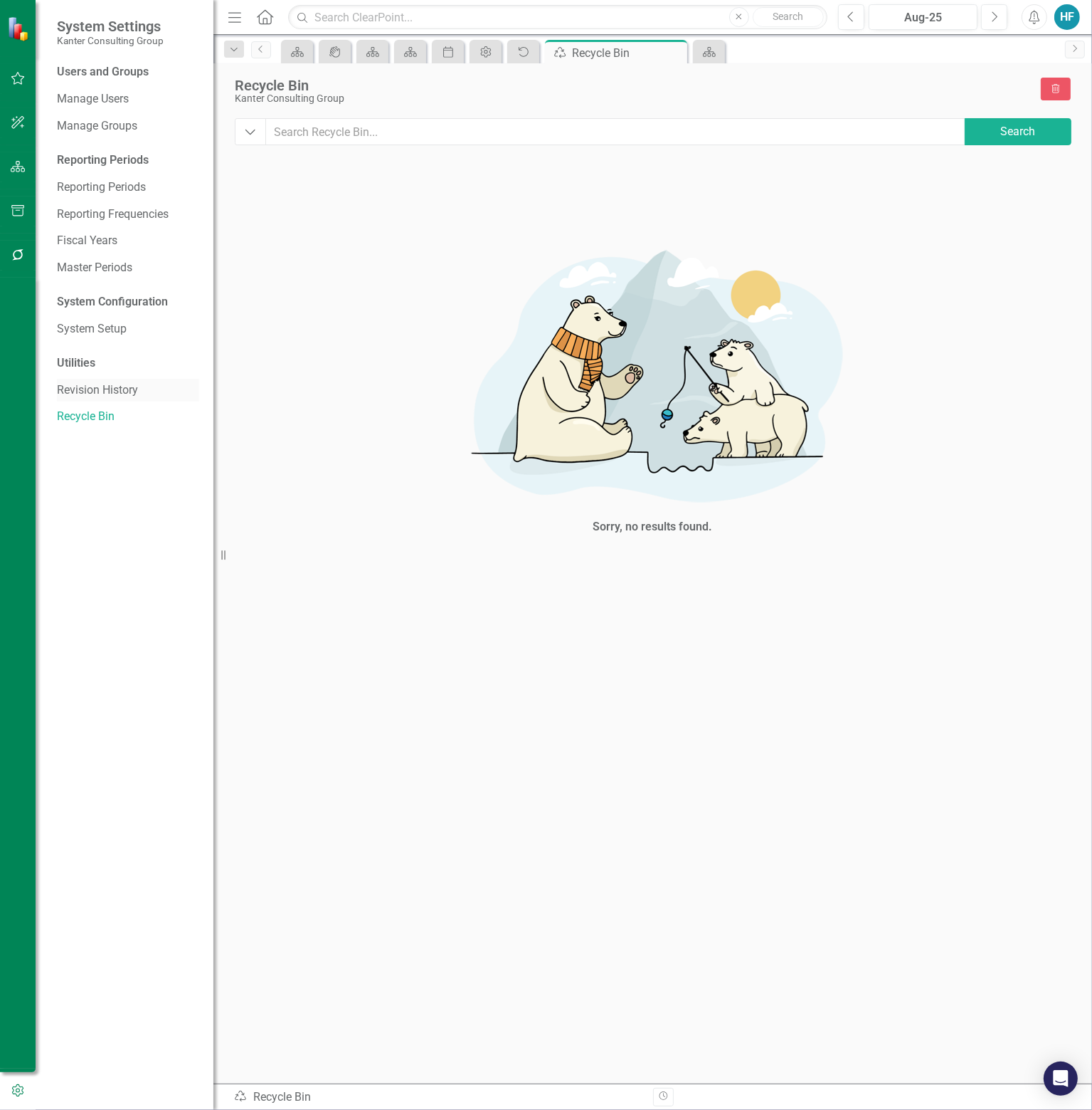
click at [82, 387] on link "Revision History" at bounding box center [128, 390] width 143 height 16
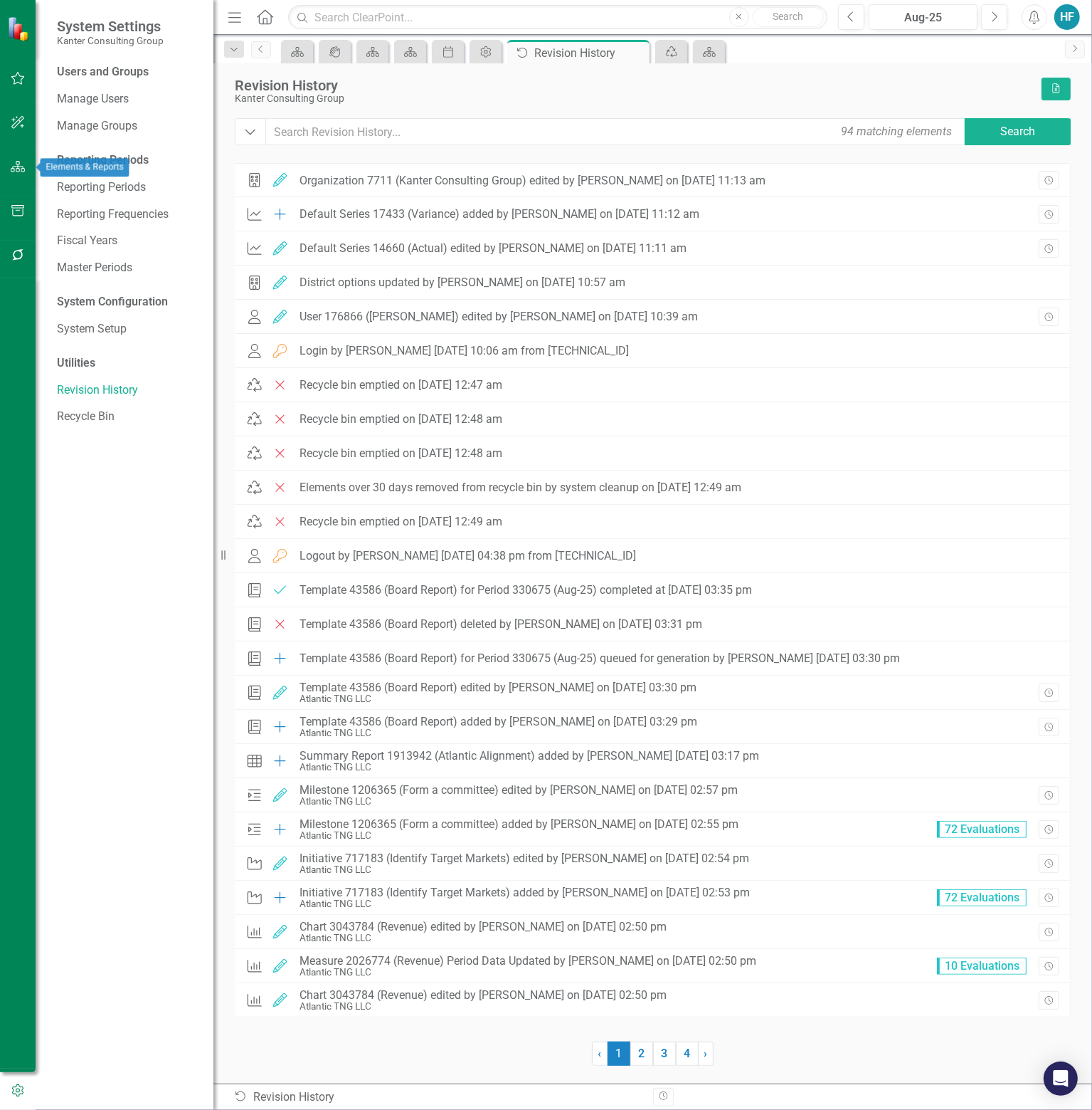
click at [12, 164] on icon "button" at bounding box center [19, 167] width 15 height 12
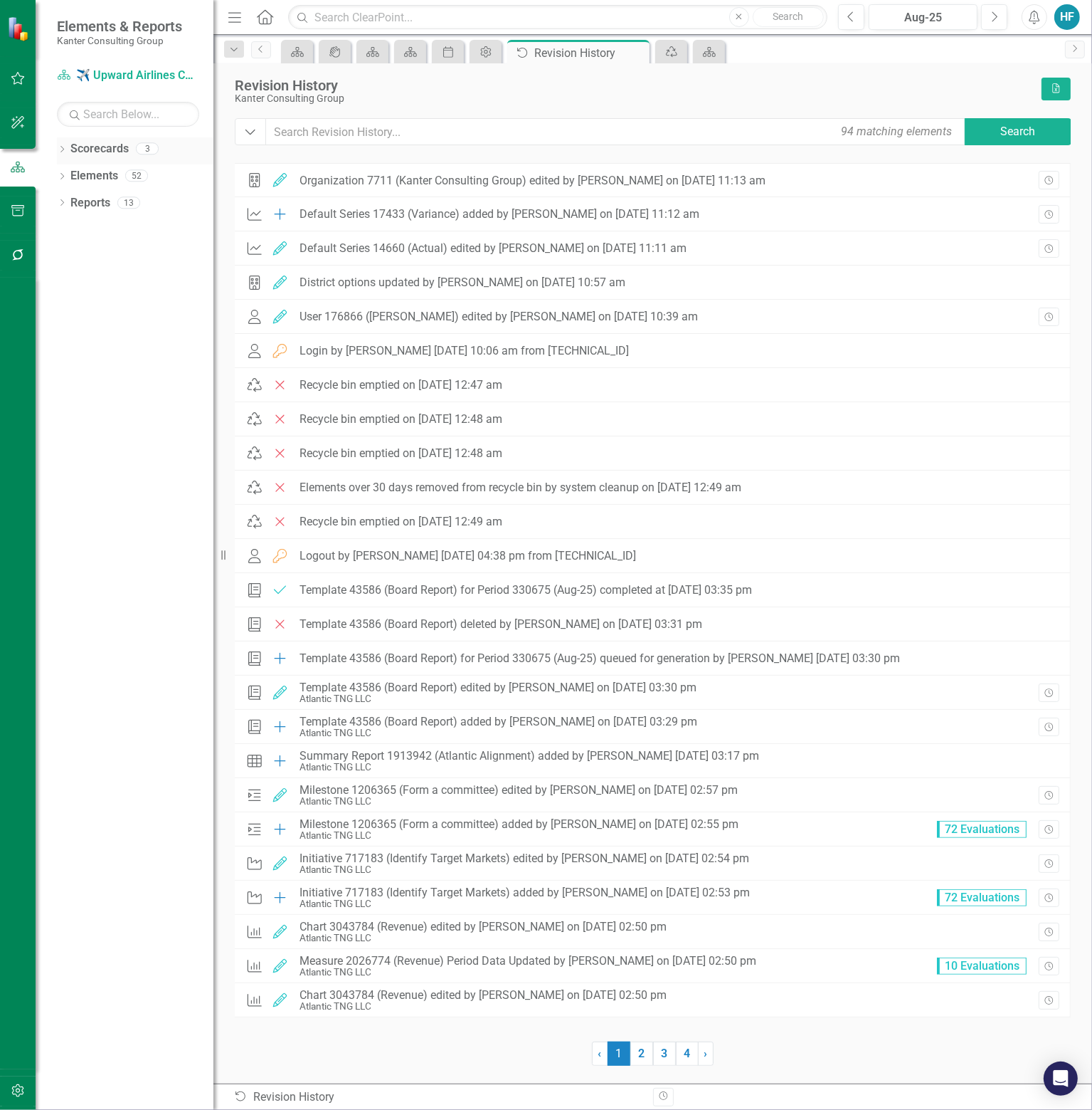
click at [95, 148] on link "Scorecards" at bounding box center [100, 148] width 58 height 16
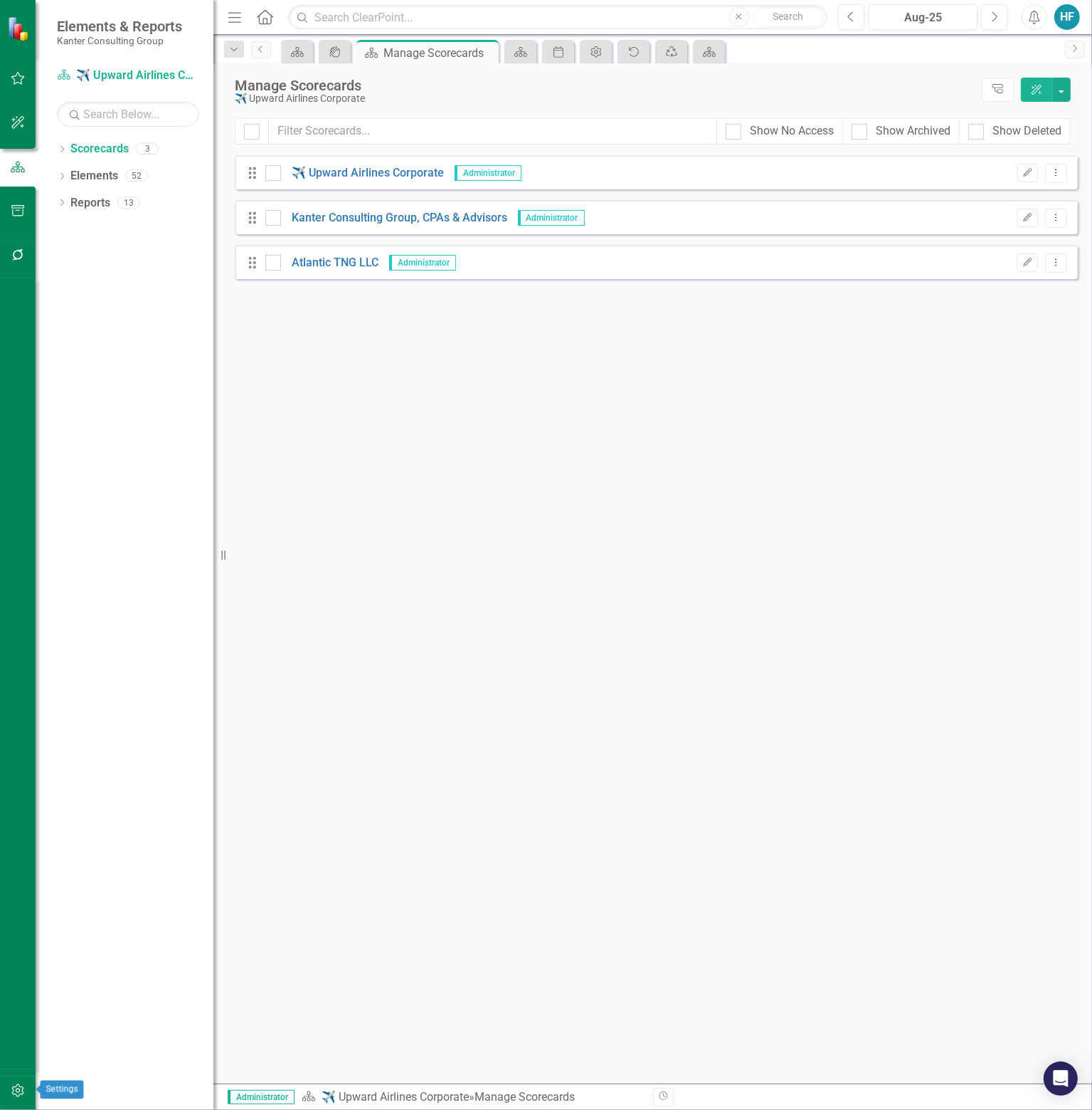
click at [25, 1088] on button "button" at bounding box center [19, 1091] width 32 height 30
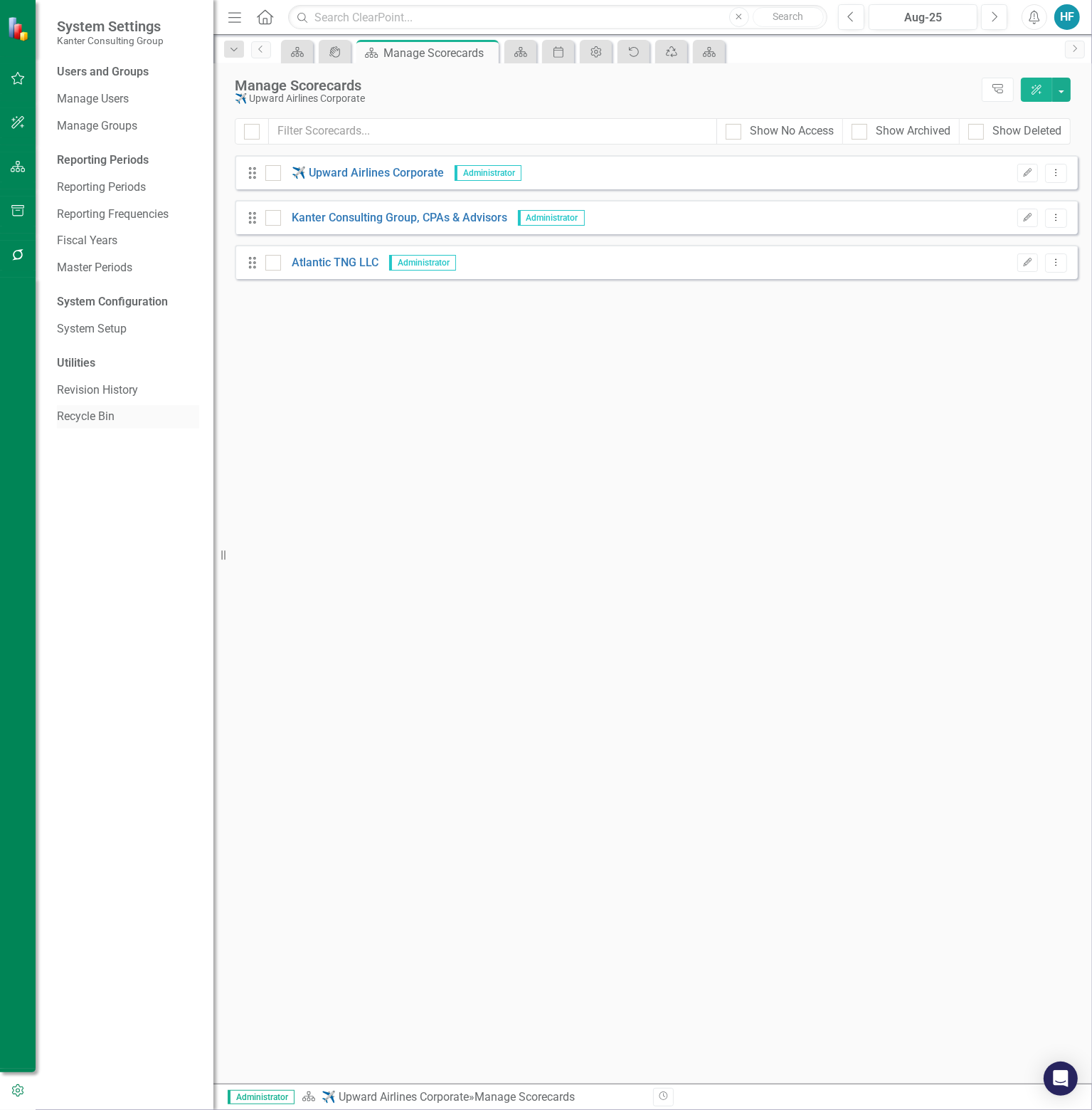
click at [102, 421] on link "Recycle Bin" at bounding box center [128, 416] width 143 height 16
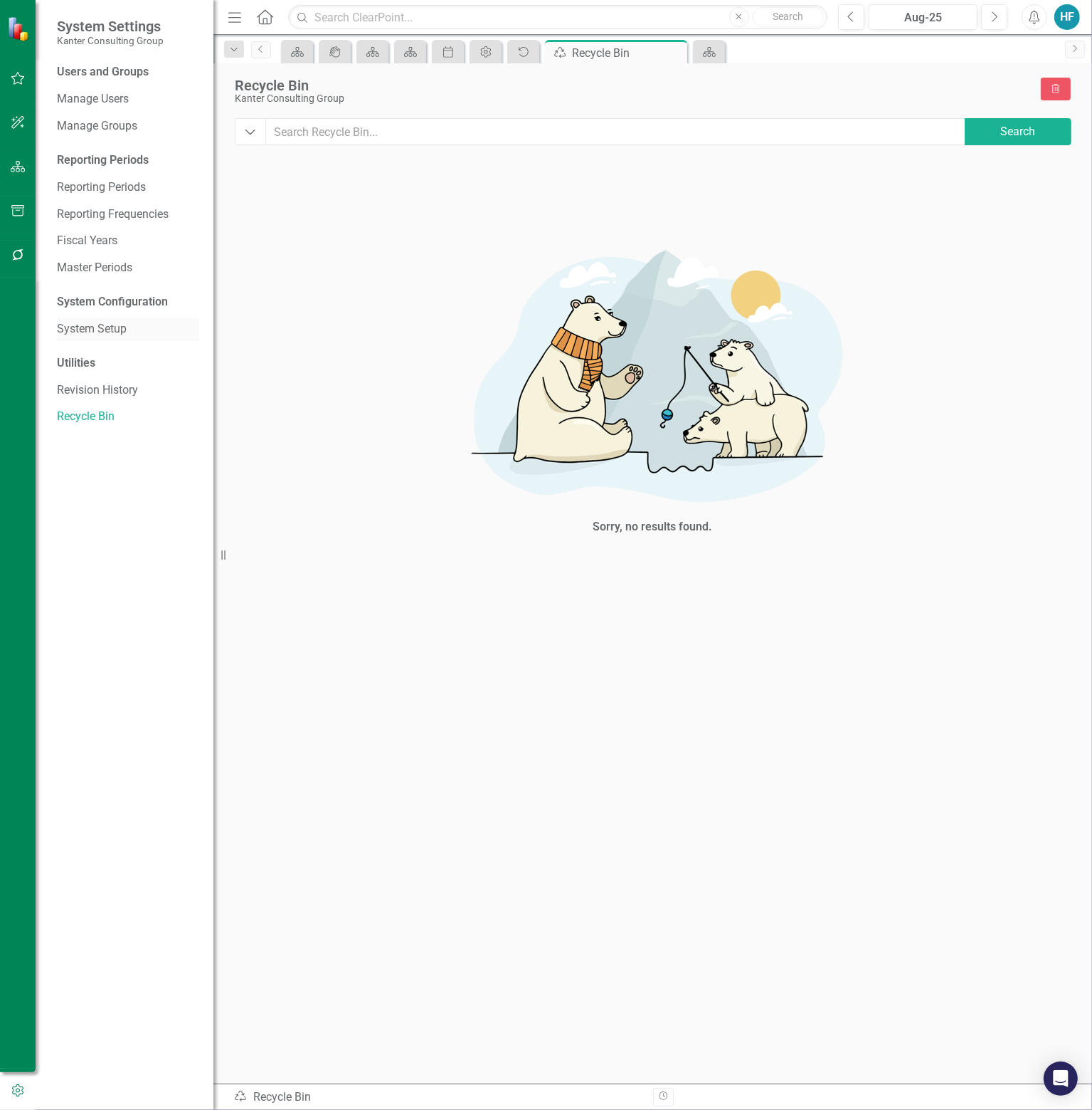
click at [97, 329] on link "System Setup" at bounding box center [128, 329] width 143 height 16
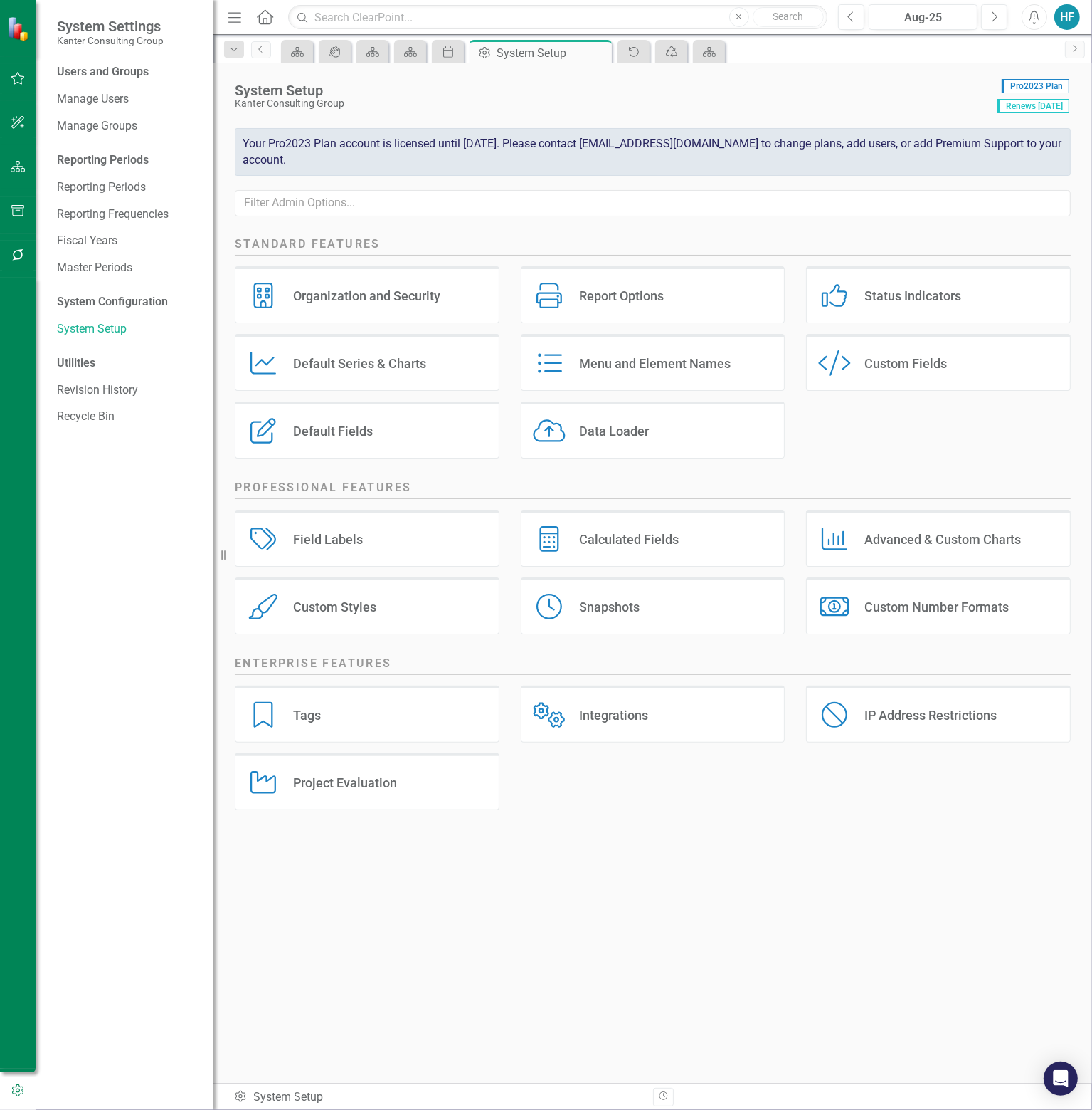
click at [661, 541] on div "Calculated Fields" at bounding box center [629, 539] width 100 height 16
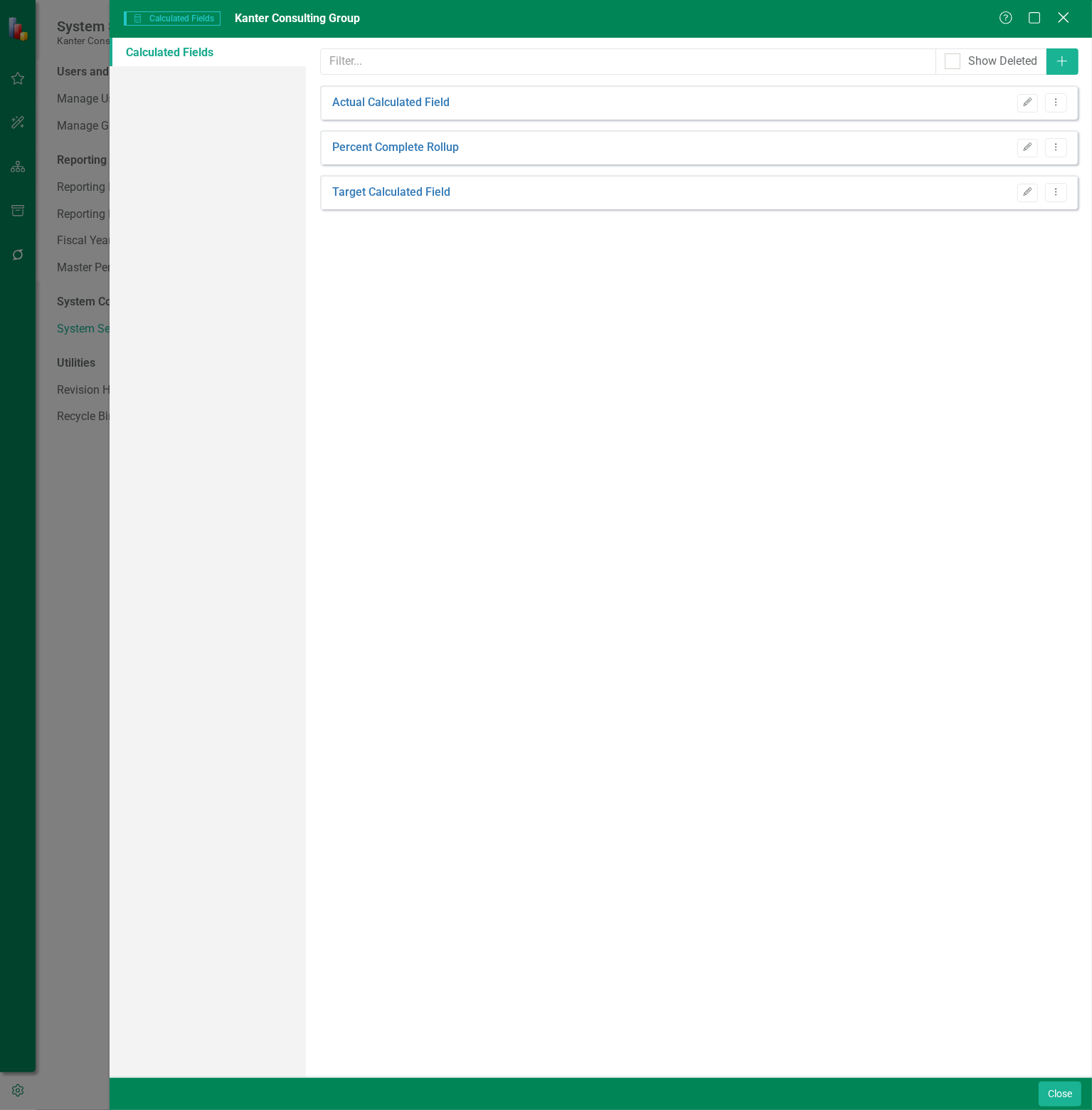
click at [1063, 16] on icon "Close" at bounding box center [1063, 18] width 18 height 13
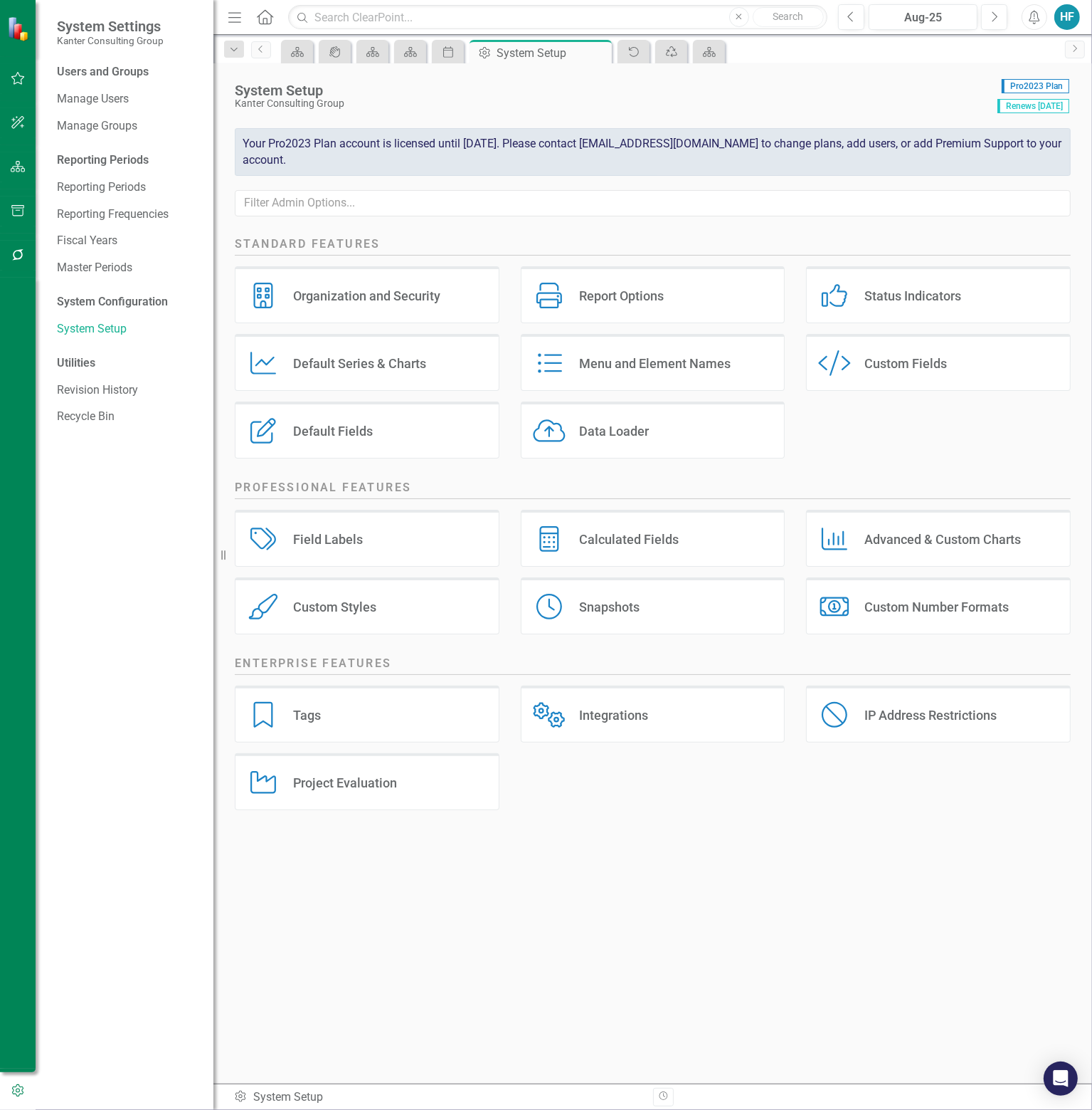
click at [583, 617] on div "Snapshots Snapshots" at bounding box center [654, 606] width 265 height 57
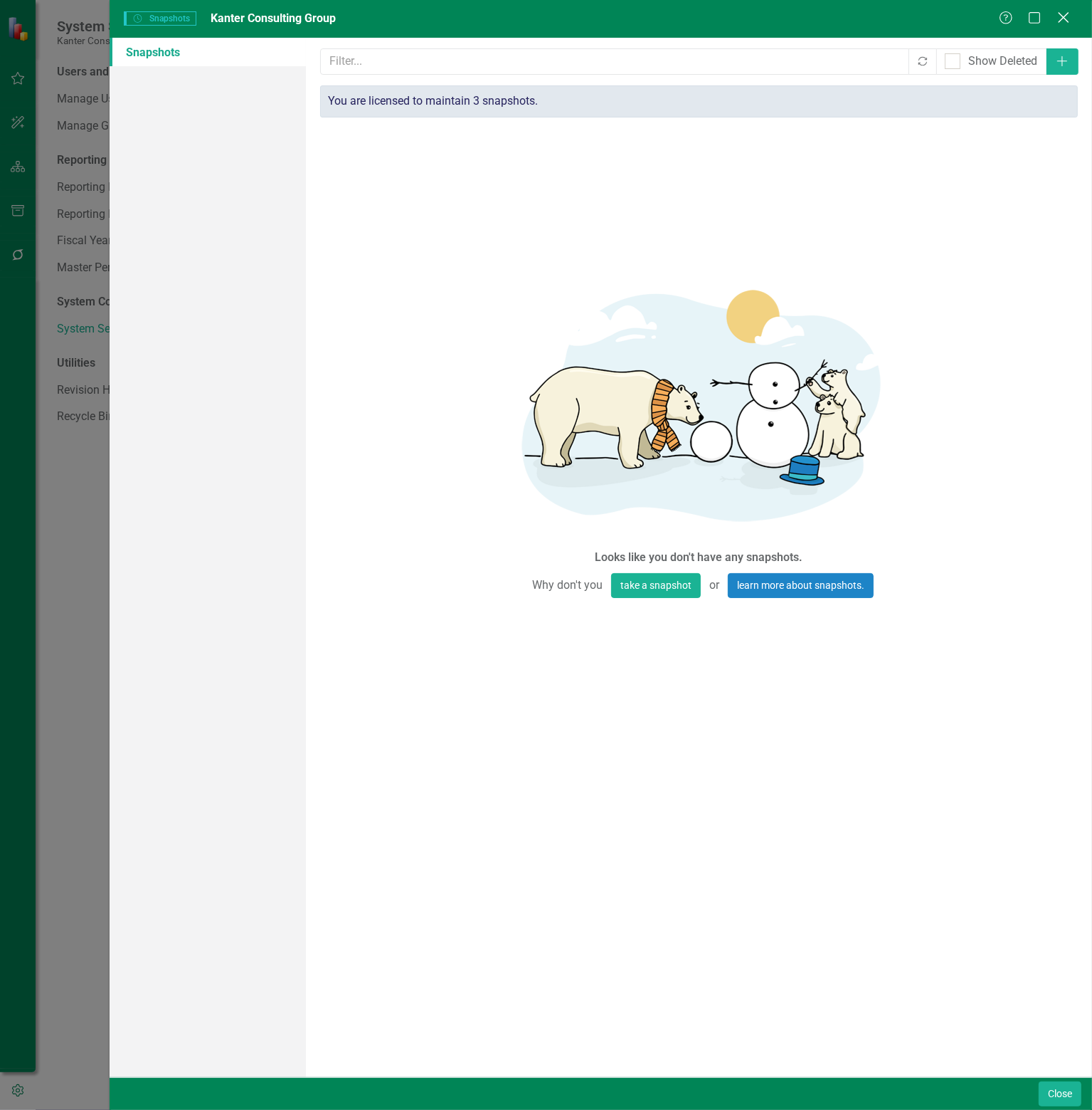
click at [1068, 21] on icon at bounding box center [1063, 17] width 11 height 11
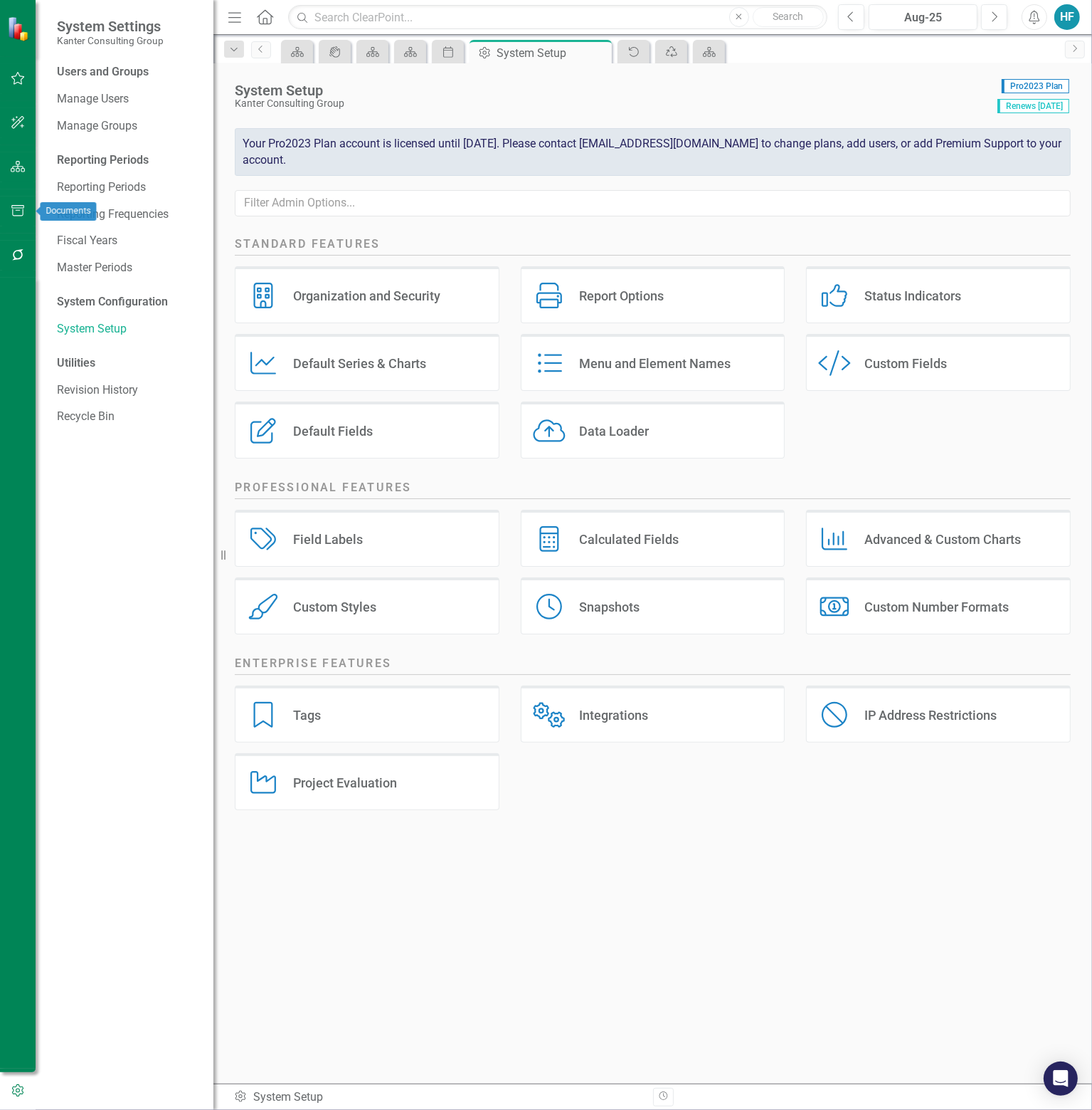
click at [20, 210] on icon "button" at bounding box center [19, 211] width 15 height 12
click at [102, 94] on link "Briefing Books" at bounding box center [128, 99] width 143 height 16
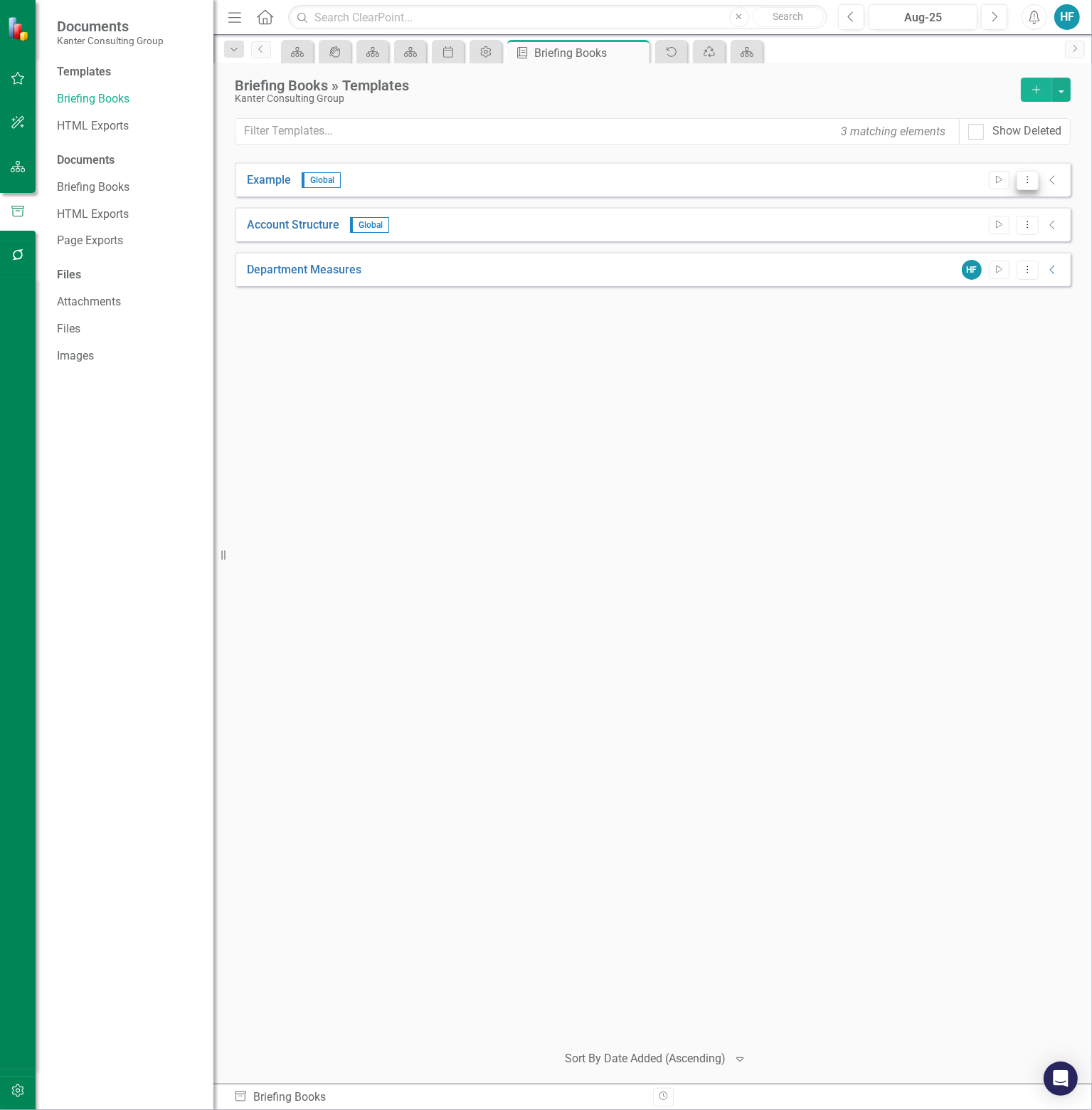
click at [1025, 175] on icon "Dropdown Menu" at bounding box center [1028, 180] width 12 height 9
click at [1005, 228] on link "Preview Preview Template" at bounding box center [972, 229] width 132 height 26
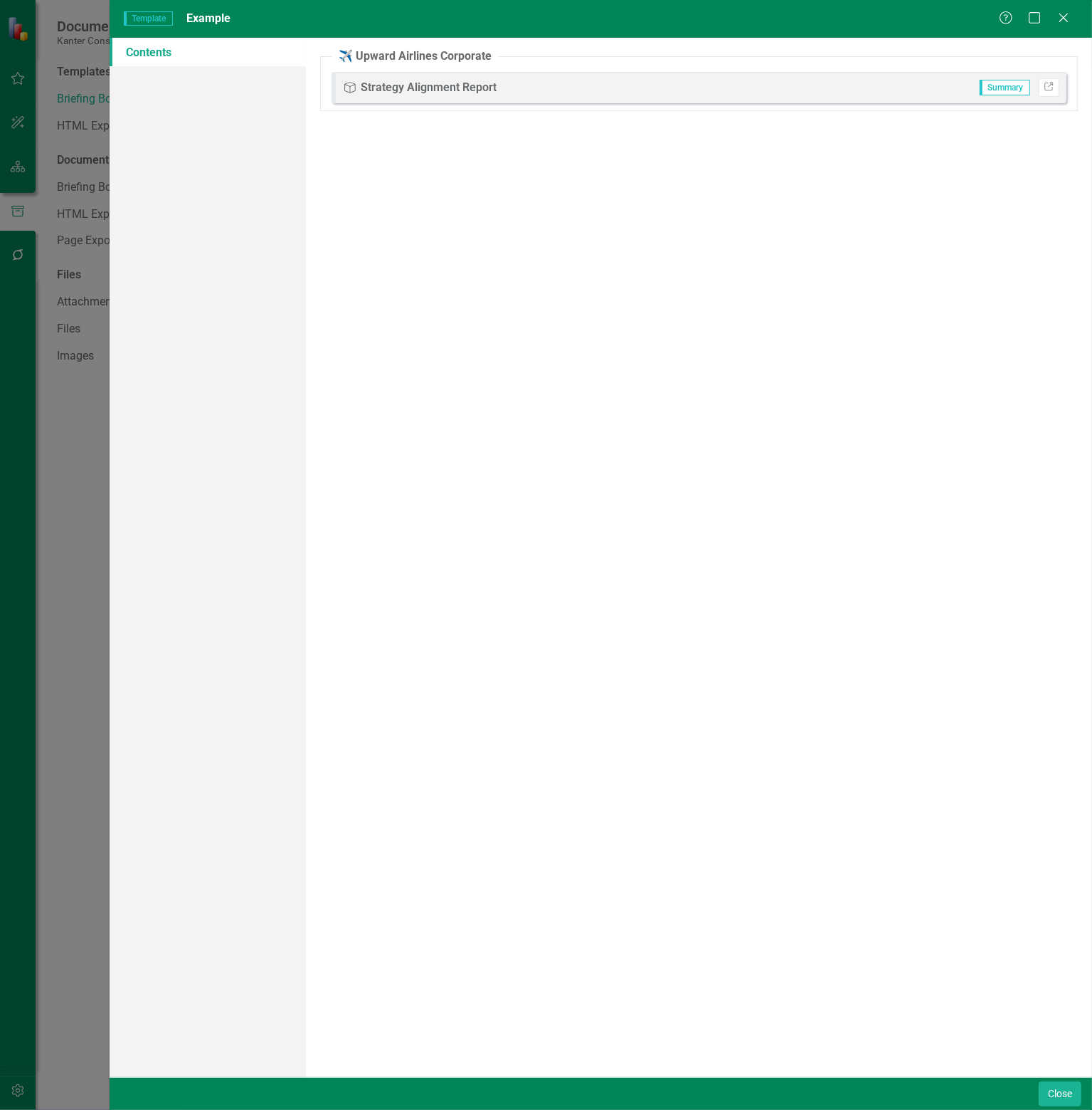
click at [368, 86] on div "Strategy Alignment Report" at bounding box center [428, 88] width 136 height 16
click at [407, 86] on div "Strategy Alignment Report" at bounding box center [428, 88] width 136 height 16
click at [759, 89] on div "Objective Strategy Alignment Report Summary Link" at bounding box center [699, 87] width 735 height 31
click at [1070, 16] on icon "Close" at bounding box center [1063, 18] width 18 height 13
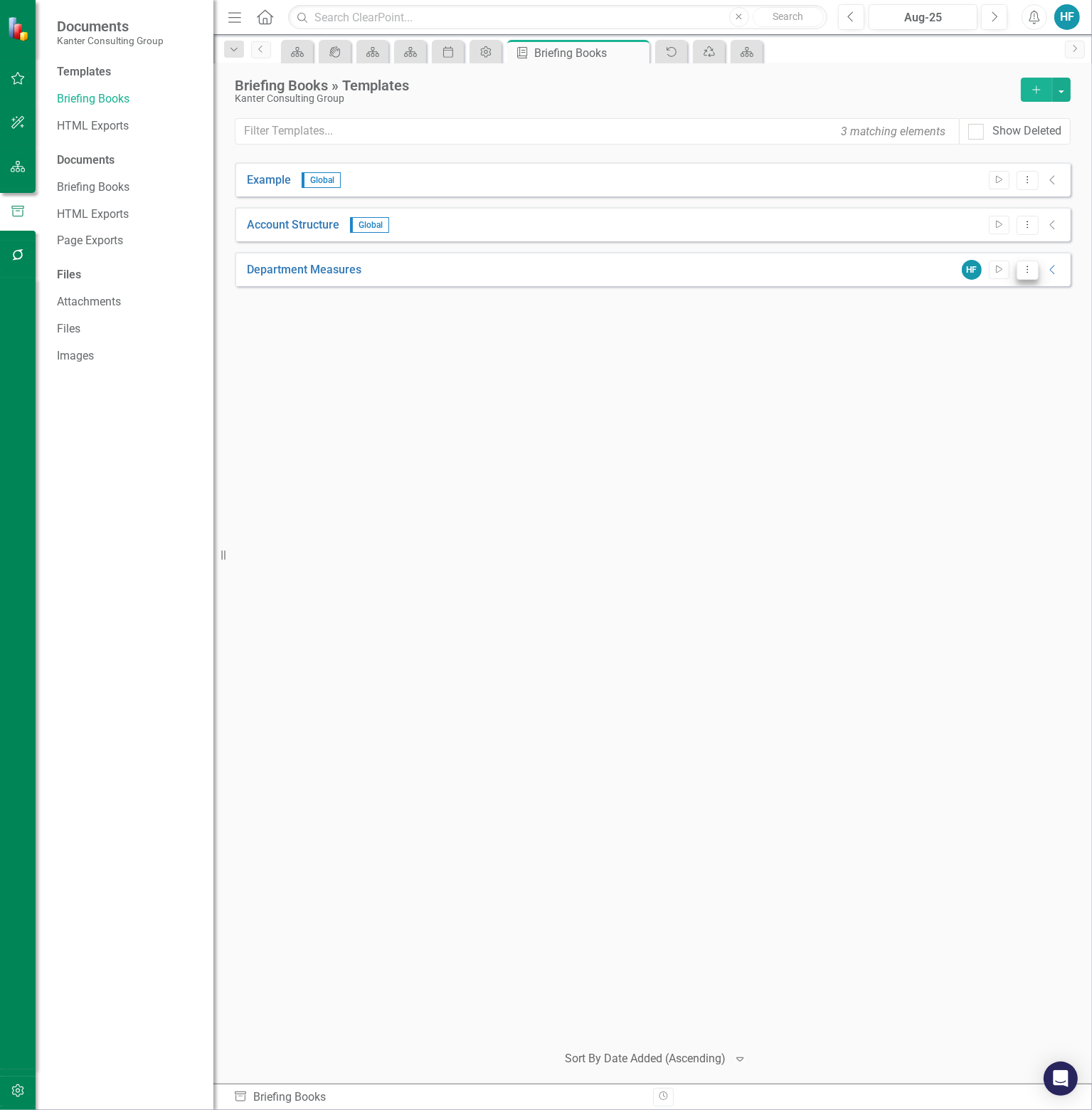
click at [1030, 270] on icon "Dropdown Menu" at bounding box center [1028, 269] width 12 height 9
click at [996, 337] on link "Edit Edit Template" at bounding box center [972, 344] width 132 height 26
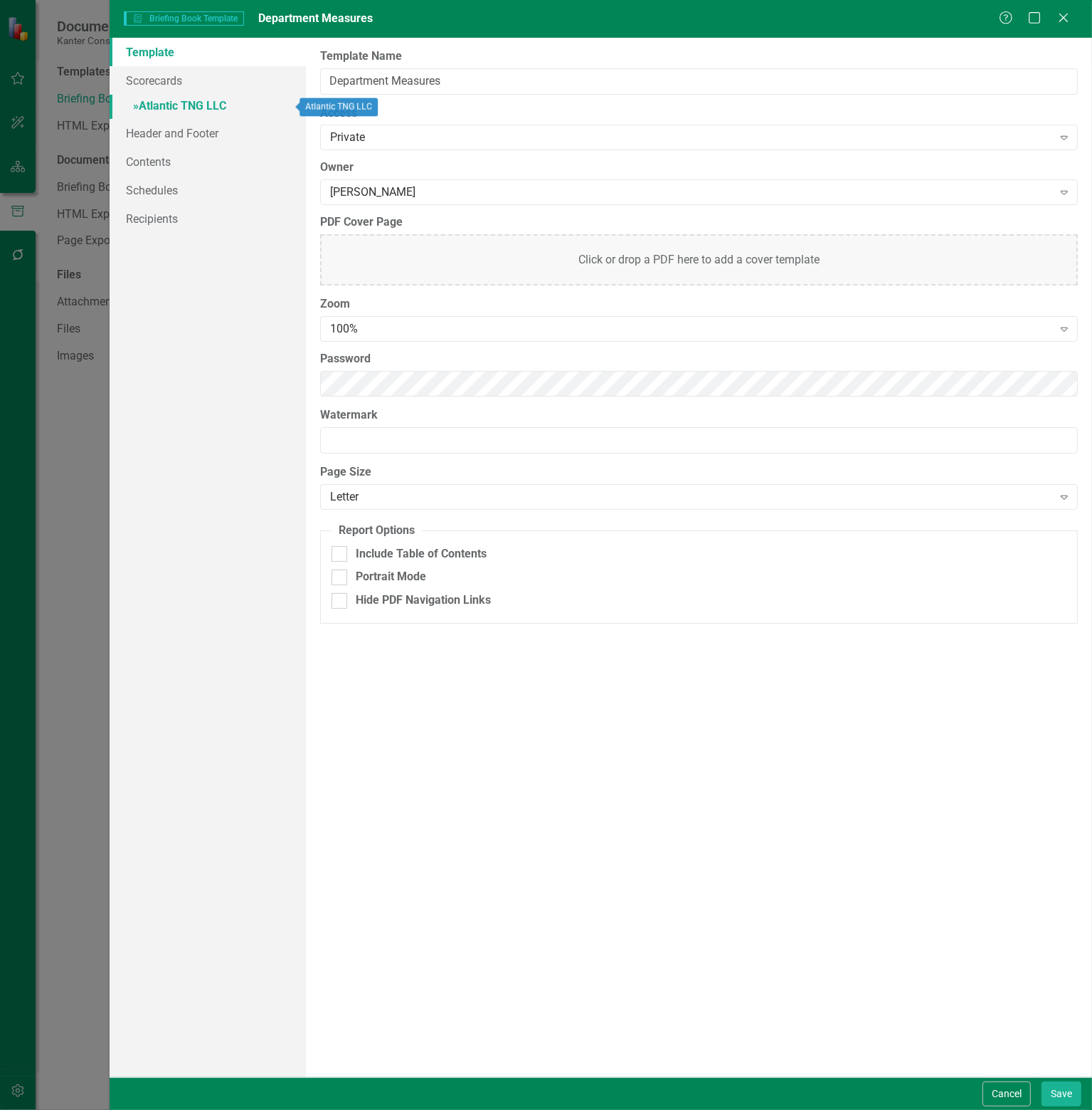
click at [179, 107] on link "» Atlantic TNG LLC" at bounding box center [207, 107] width 196 height 25
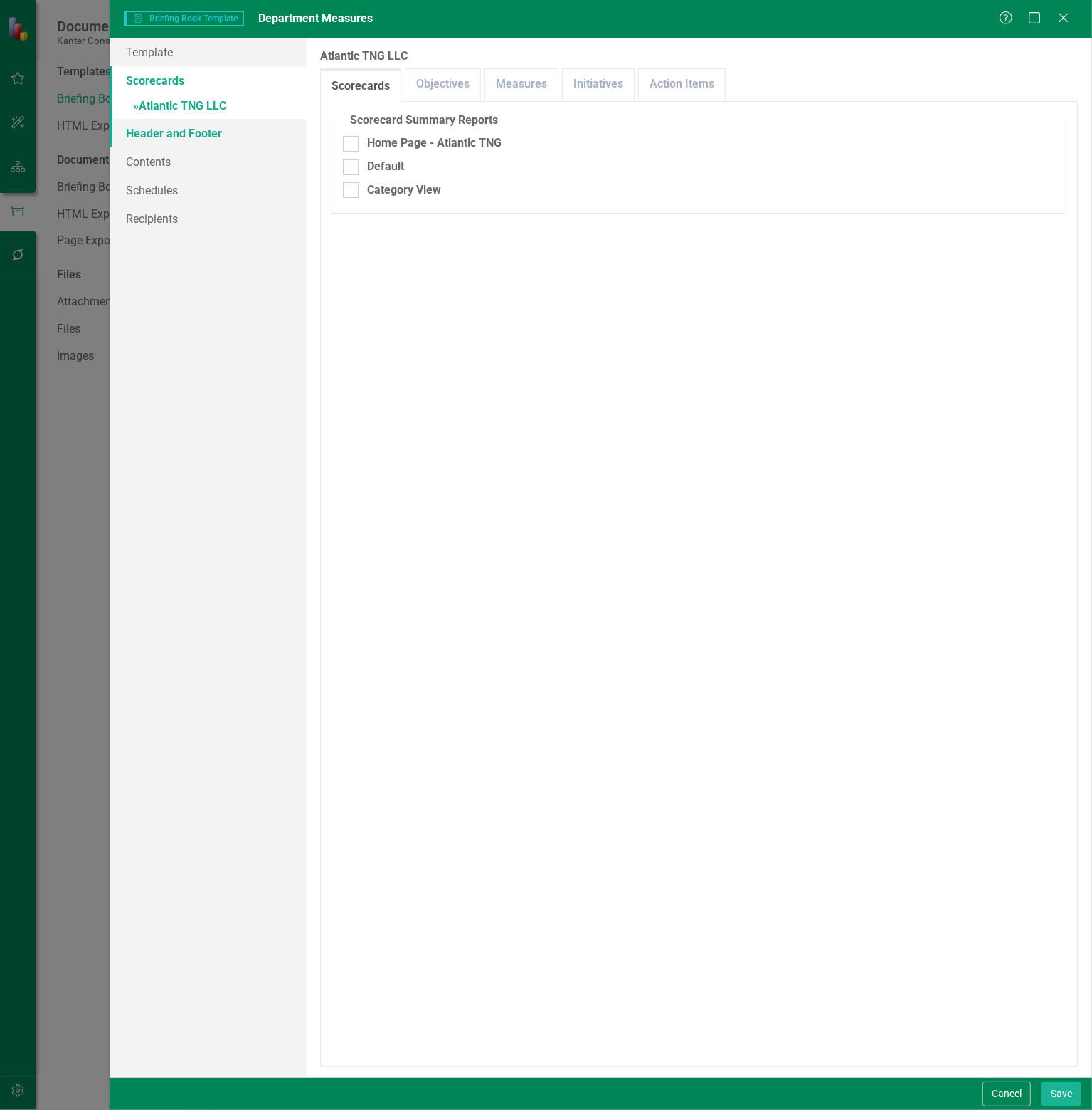
click at [189, 133] on link "Header and Footer" at bounding box center [207, 133] width 196 height 29
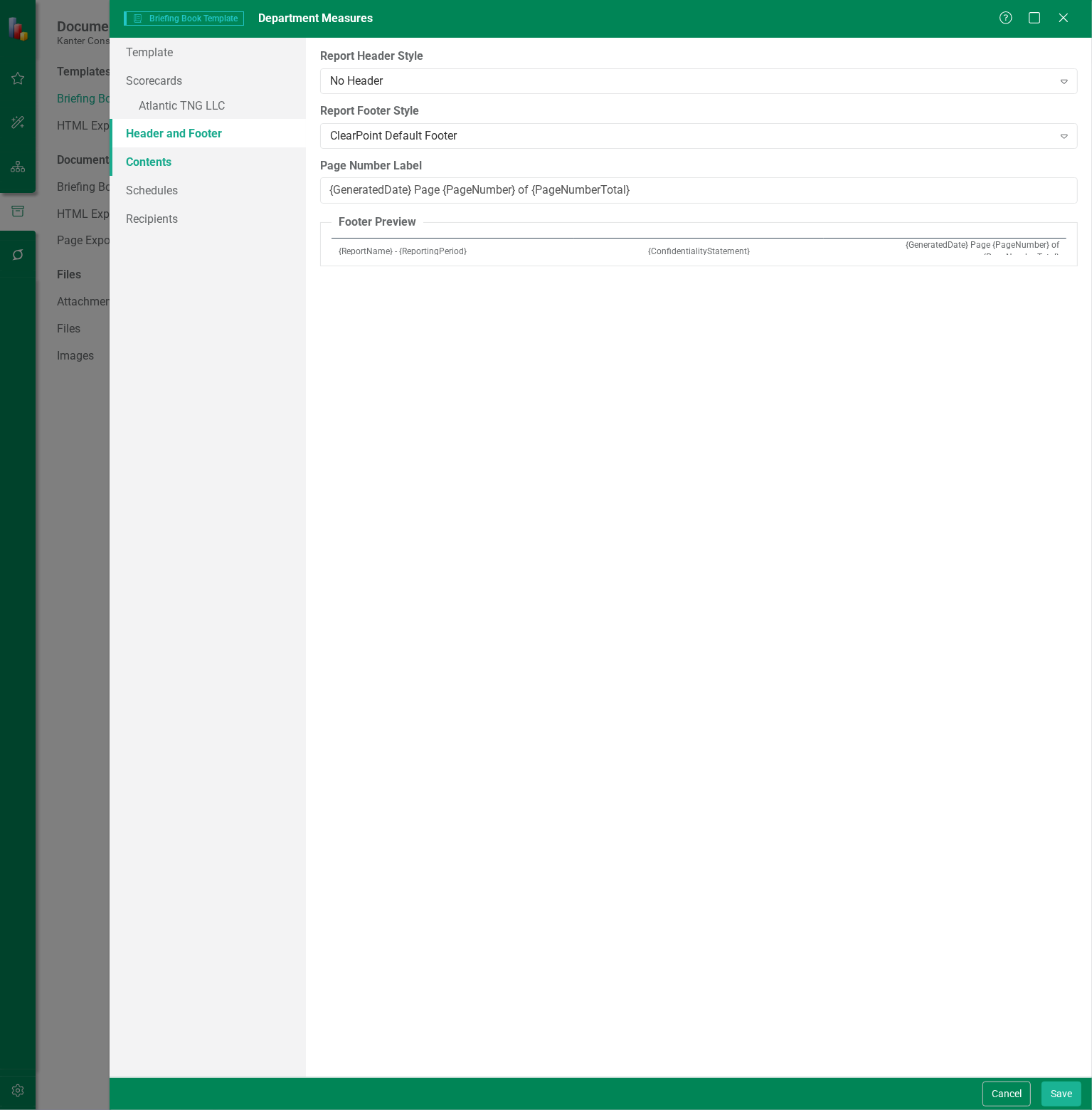
click at [167, 158] on link "Contents" at bounding box center [207, 162] width 196 height 29
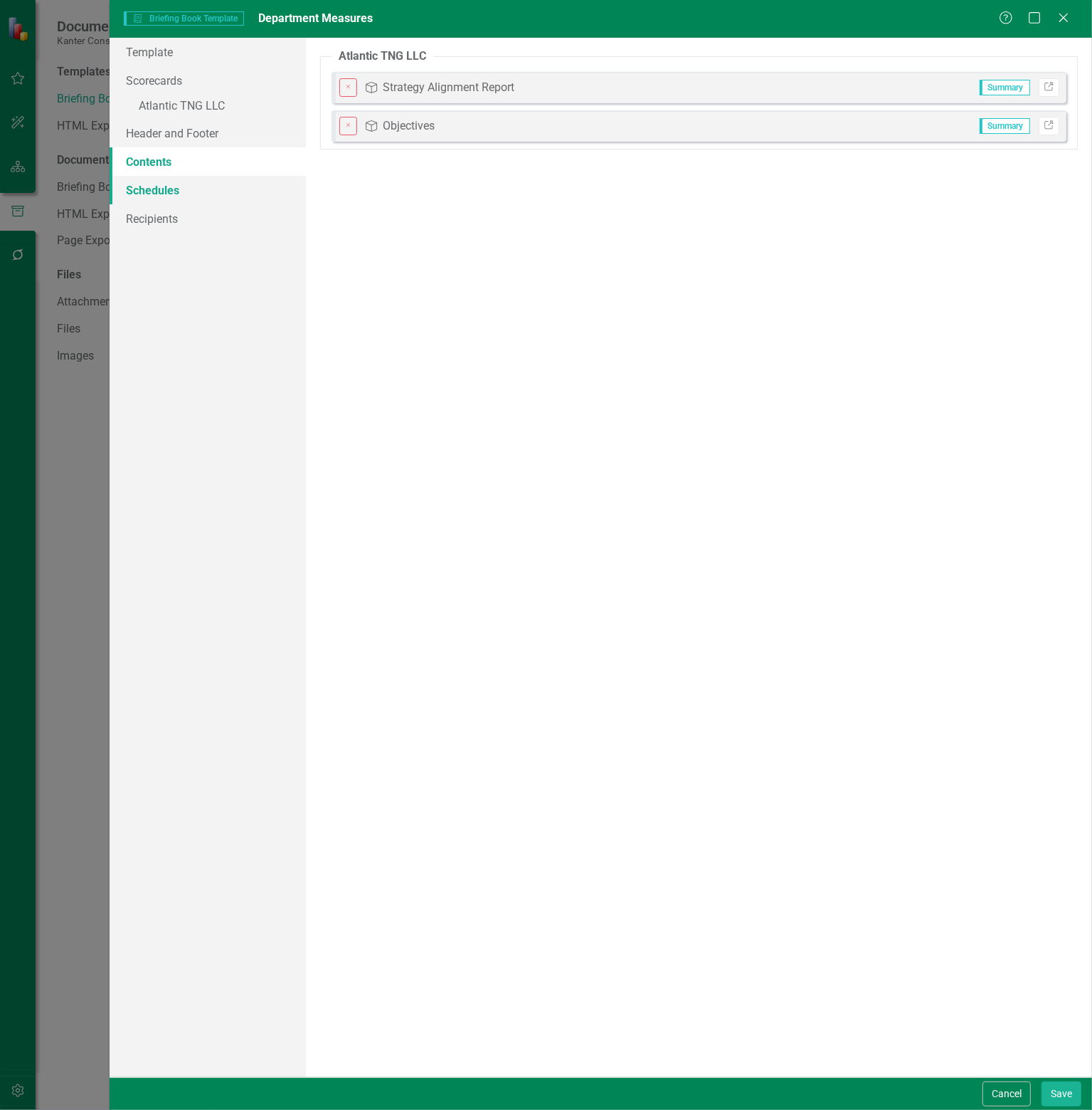
click at [162, 187] on link "Schedules" at bounding box center [207, 190] width 196 height 29
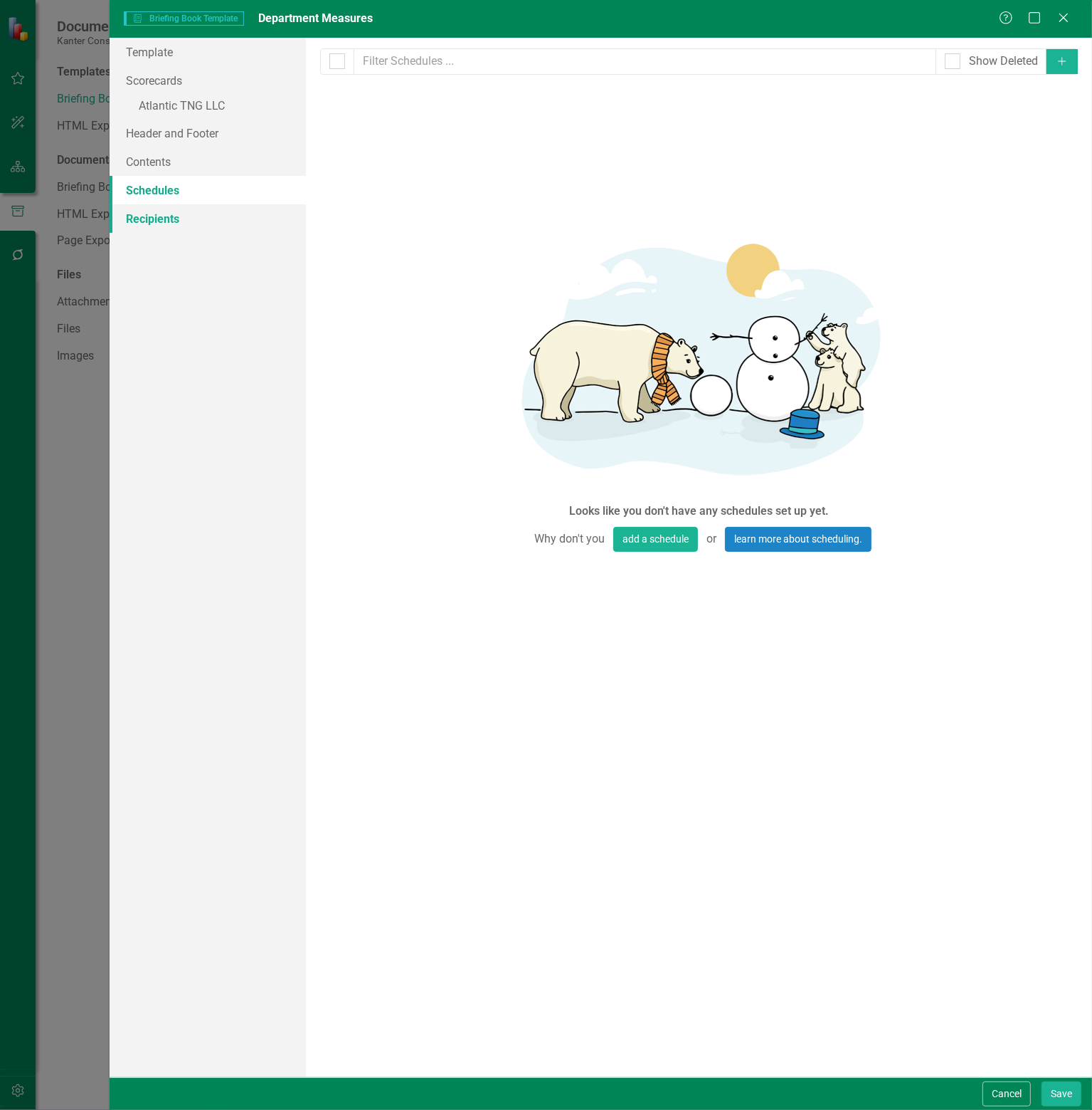
click at [162, 214] on link "Recipients" at bounding box center [207, 218] width 196 height 29
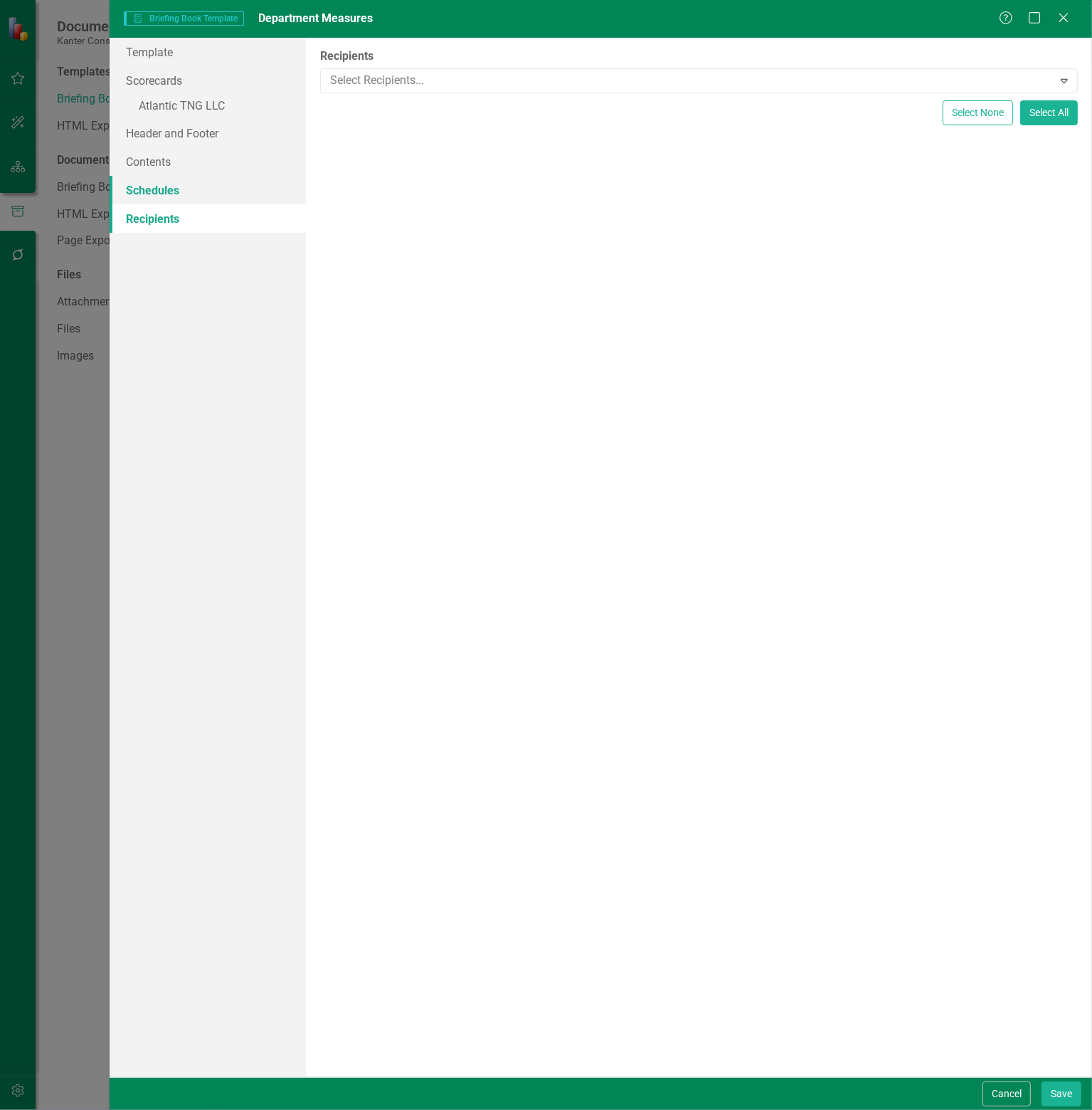
click at [157, 192] on link "Schedules" at bounding box center [207, 190] width 196 height 29
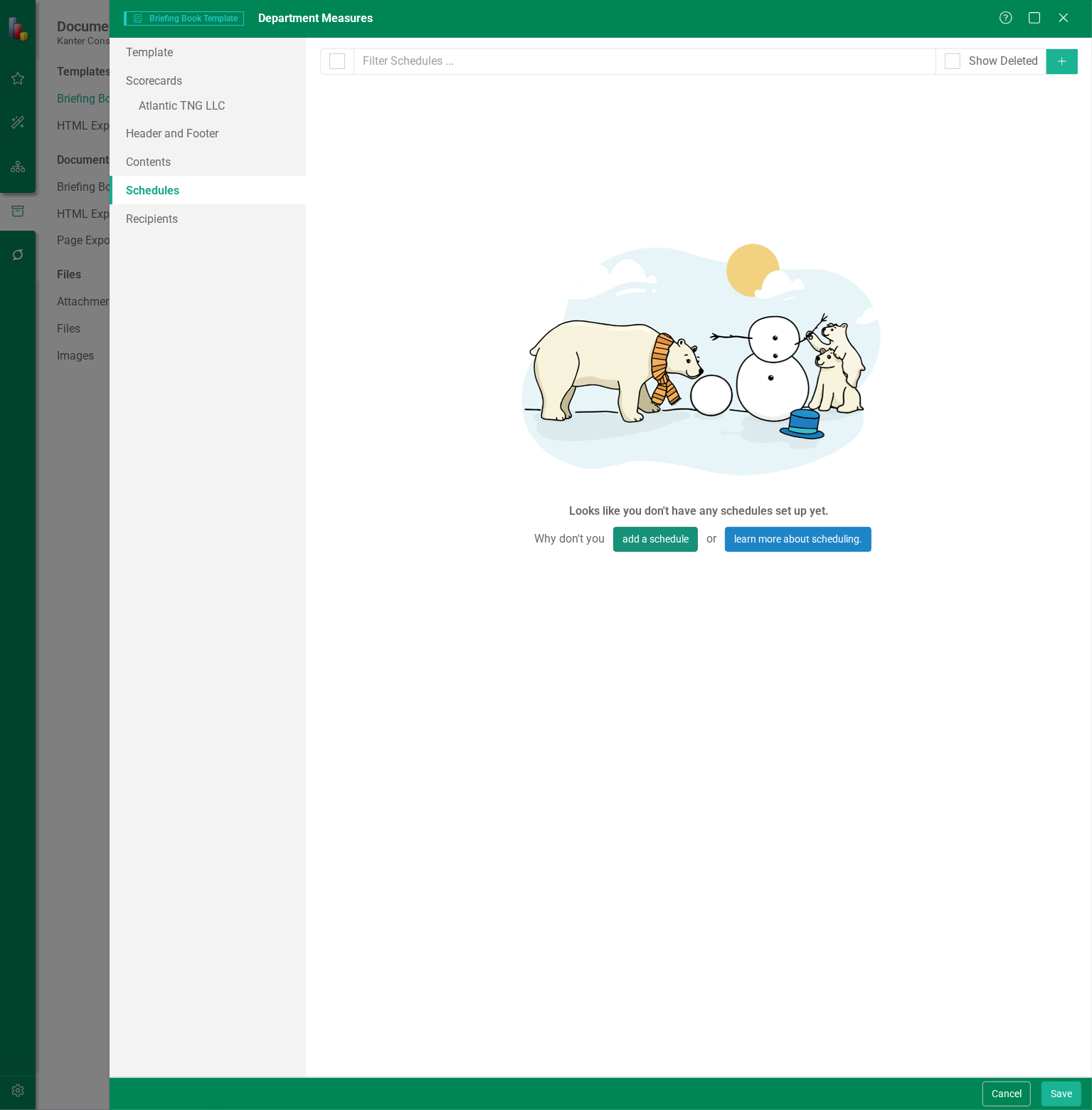
click at [648, 536] on button "add a schedule" at bounding box center [655, 540] width 84 height 25
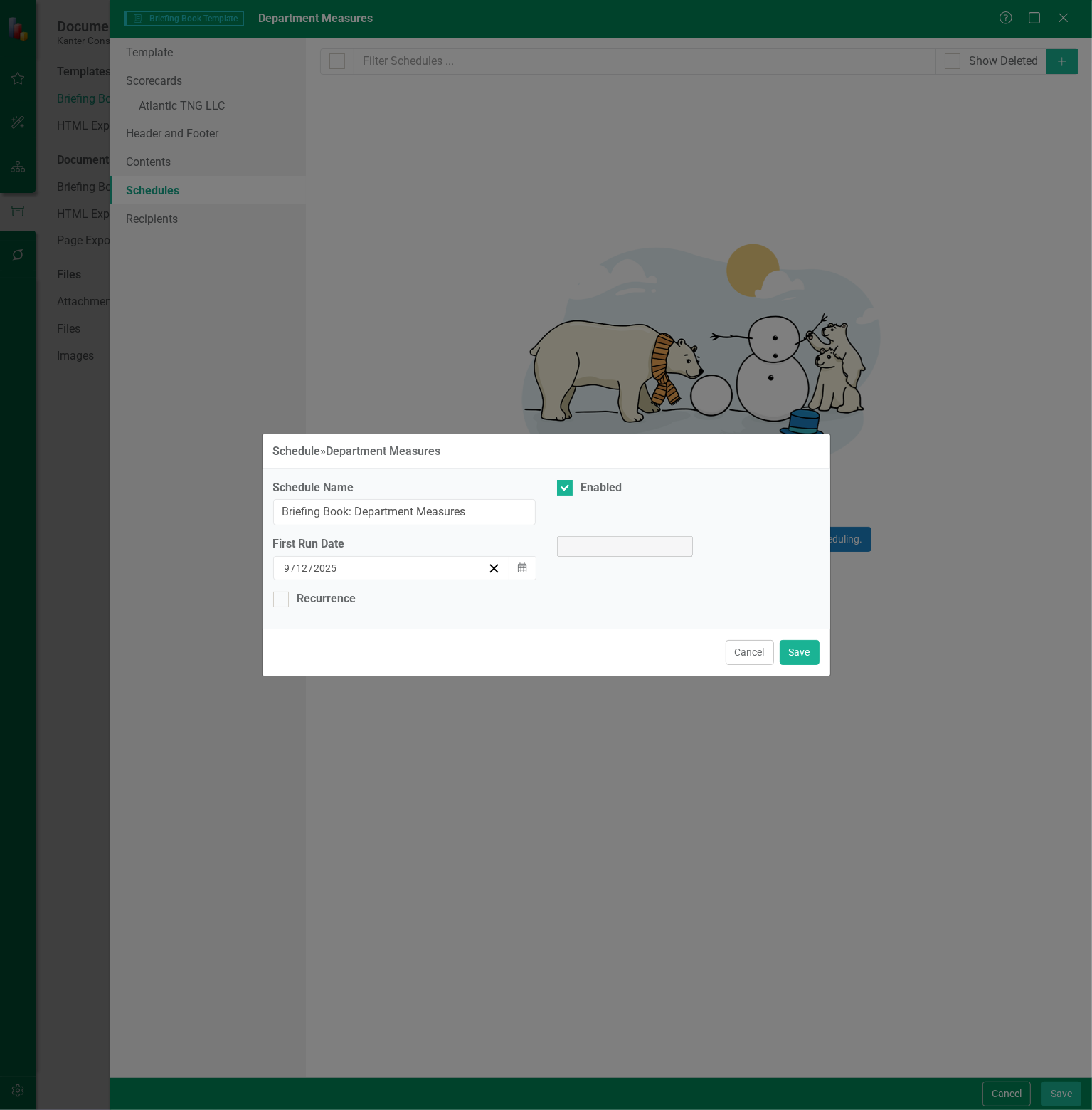
select select "pm"
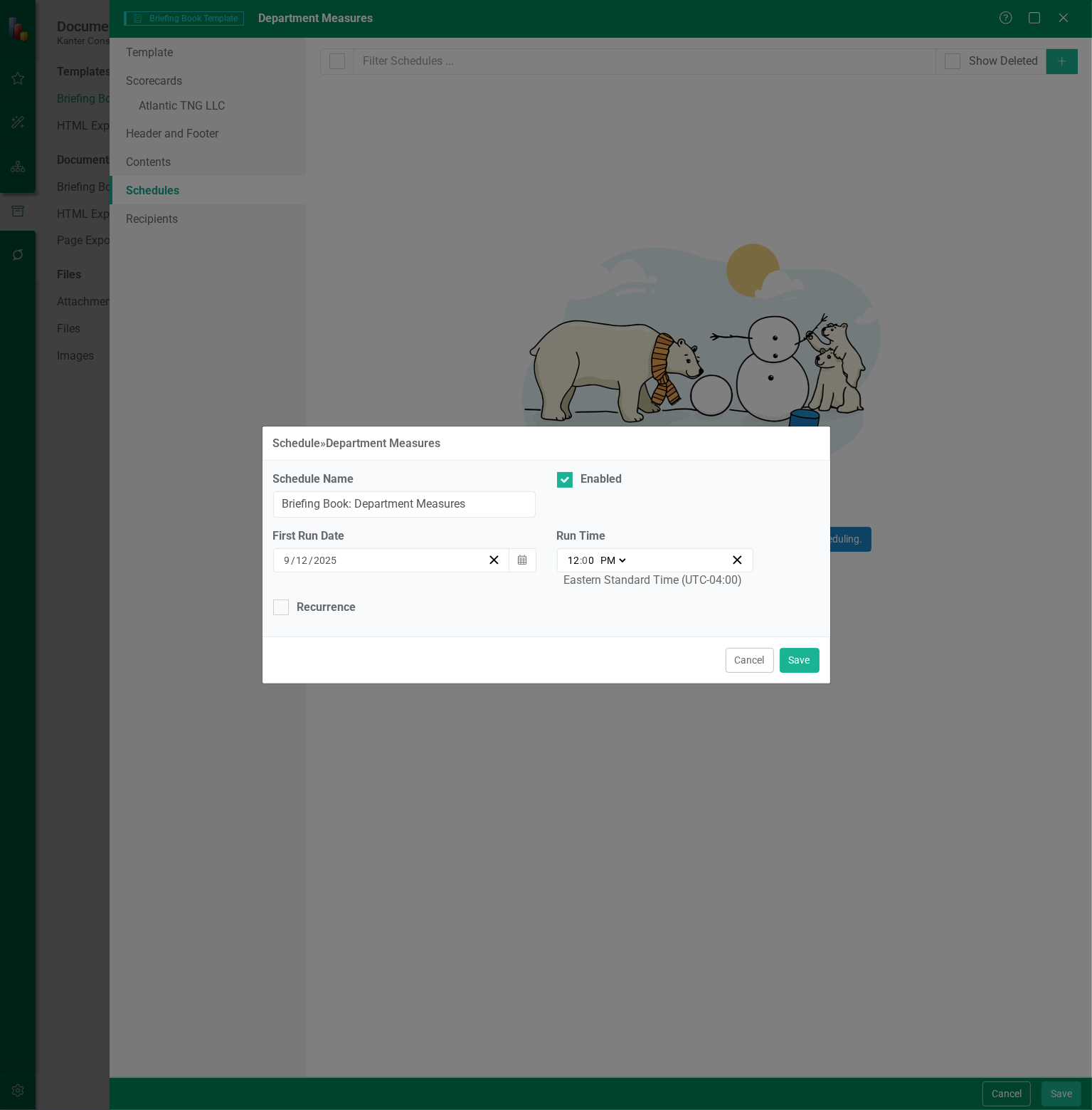
click at [407, 561] on div "[DATE]" at bounding box center [385, 560] width 206 height 14
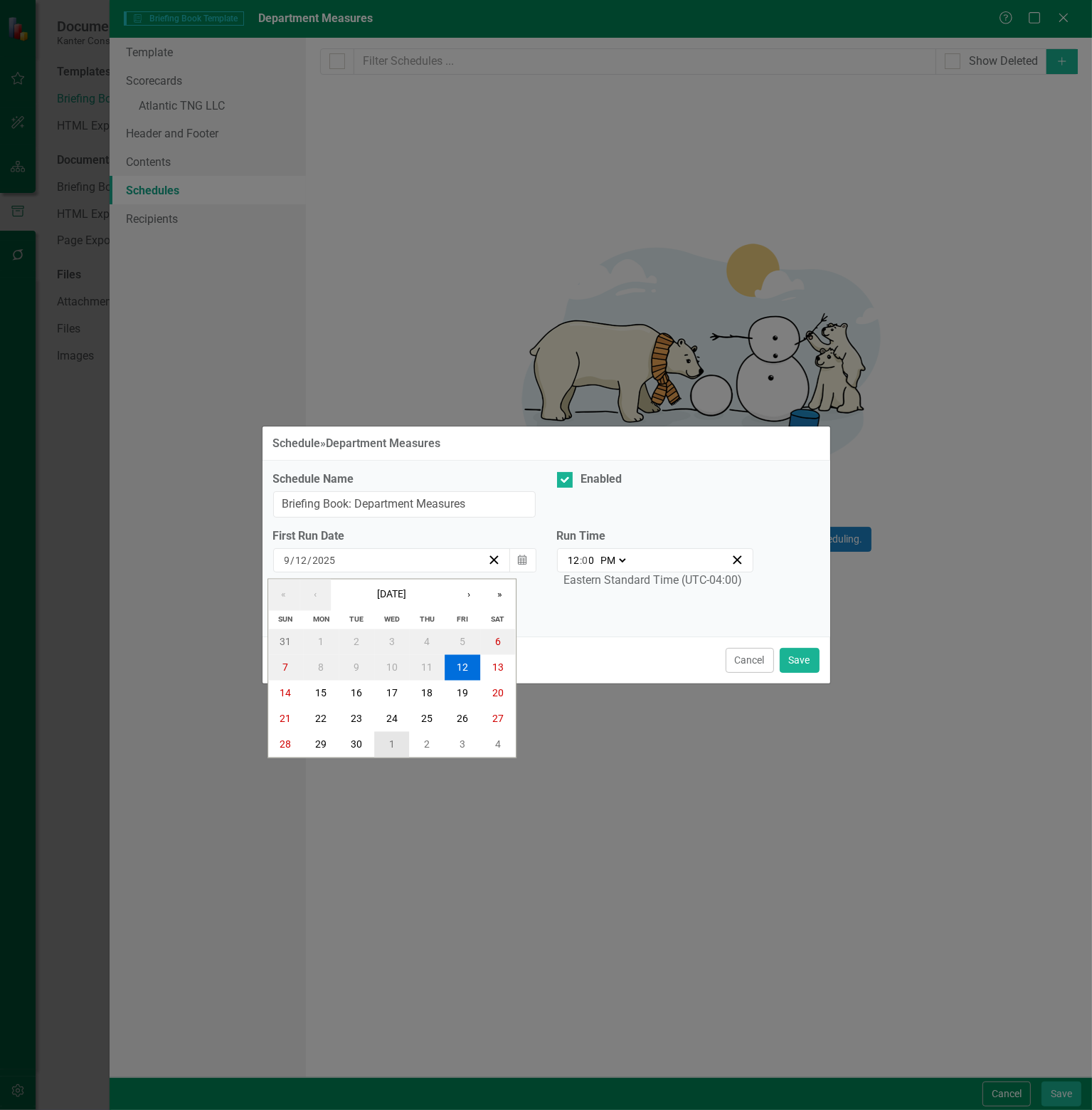
click at [387, 739] on button "1" at bounding box center [392, 744] width 35 height 25
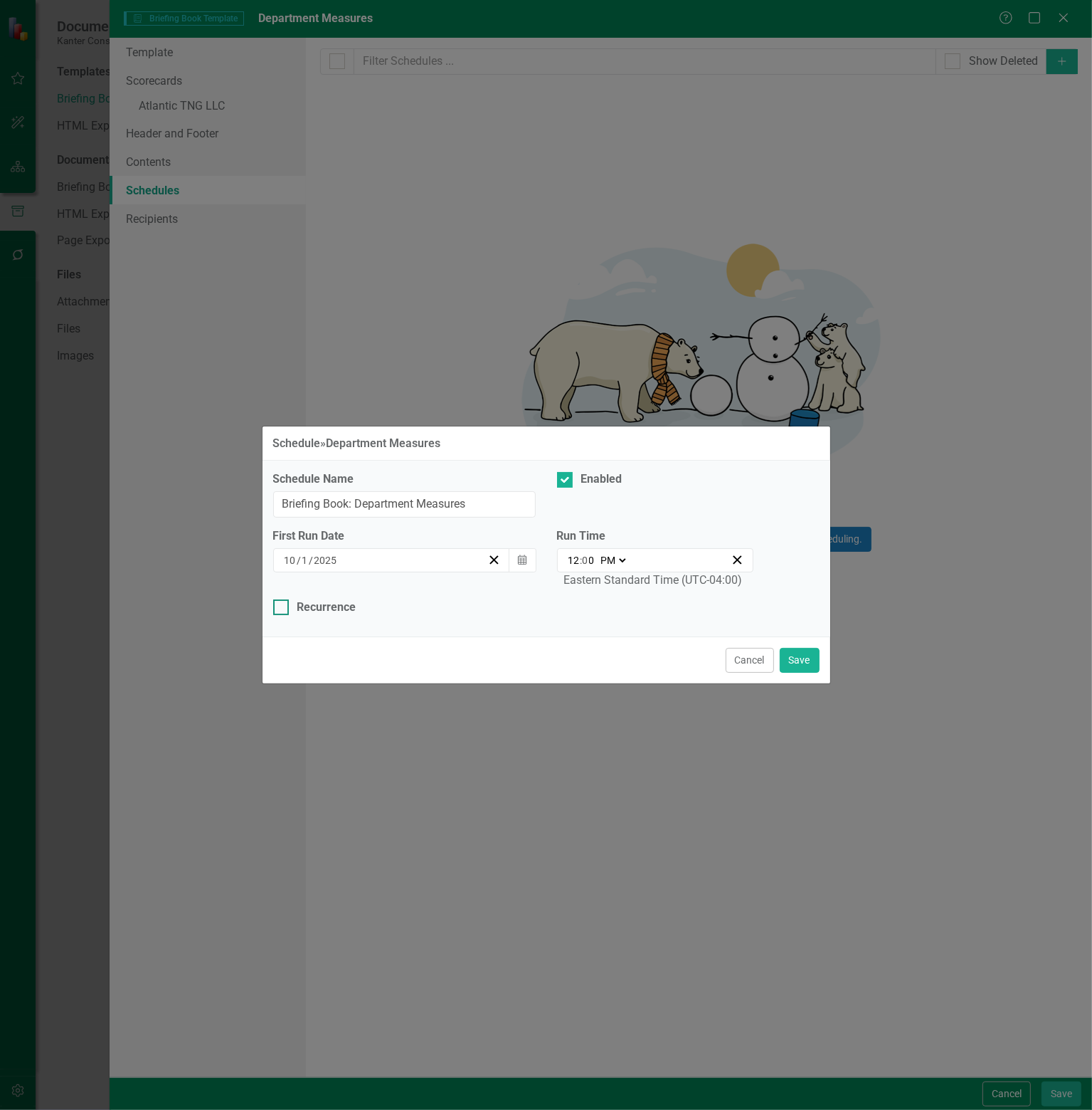
click at [287, 606] on div at bounding box center [281, 607] width 16 height 16
click at [282, 606] on input "Recurrence" at bounding box center [277, 604] width 9 height 9
checkbox input "true"
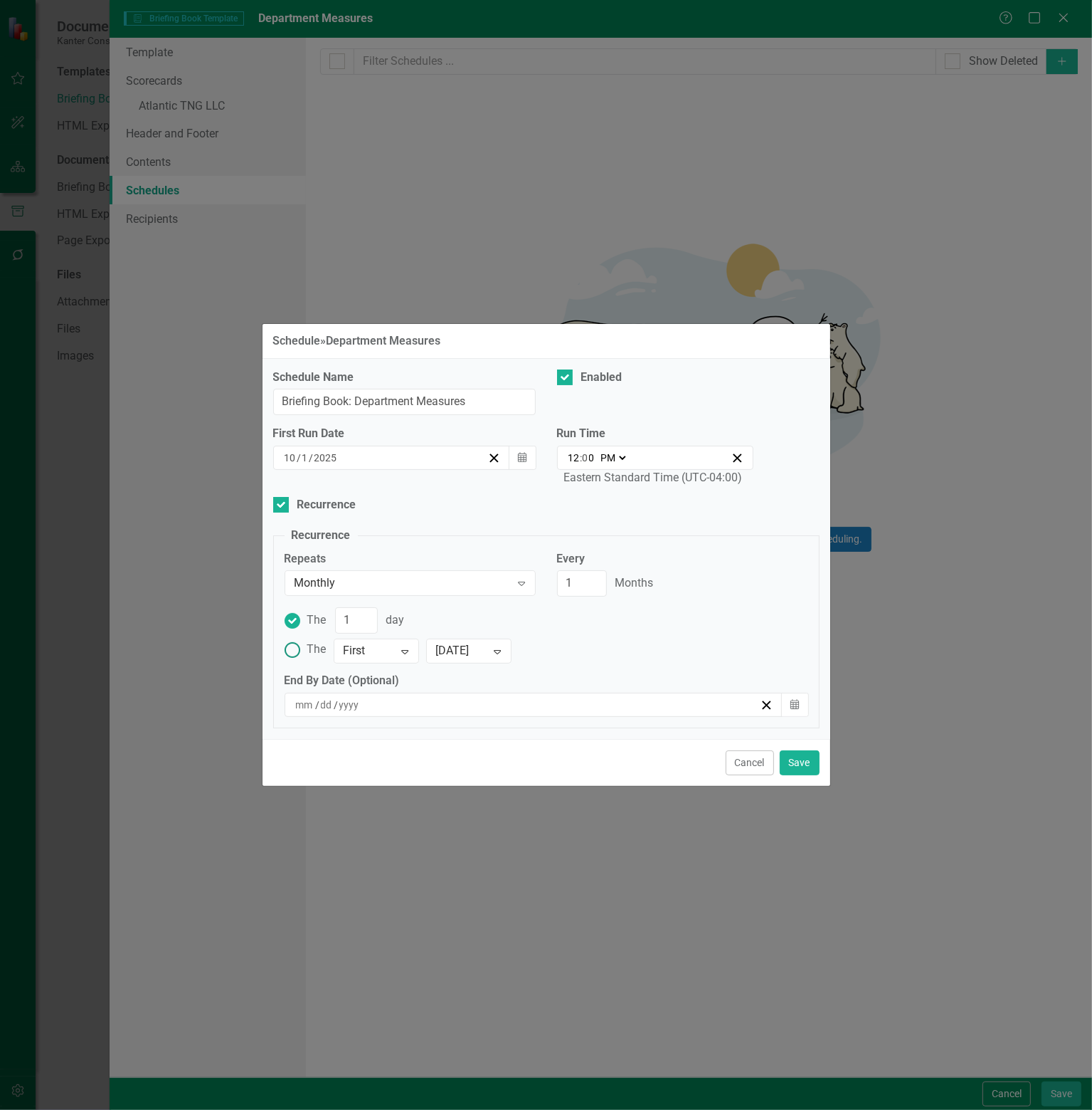
click at [299, 649] on ins at bounding box center [292, 649] width 22 height 22
click at [299, 649] on input "The First Expand [DATE] Expand" at bounding box center [292, 649] width 22 height 22
radio input "true"
click at [745, 760] on button "Cancel" at bounding box center [750, 763] width 48 height 25
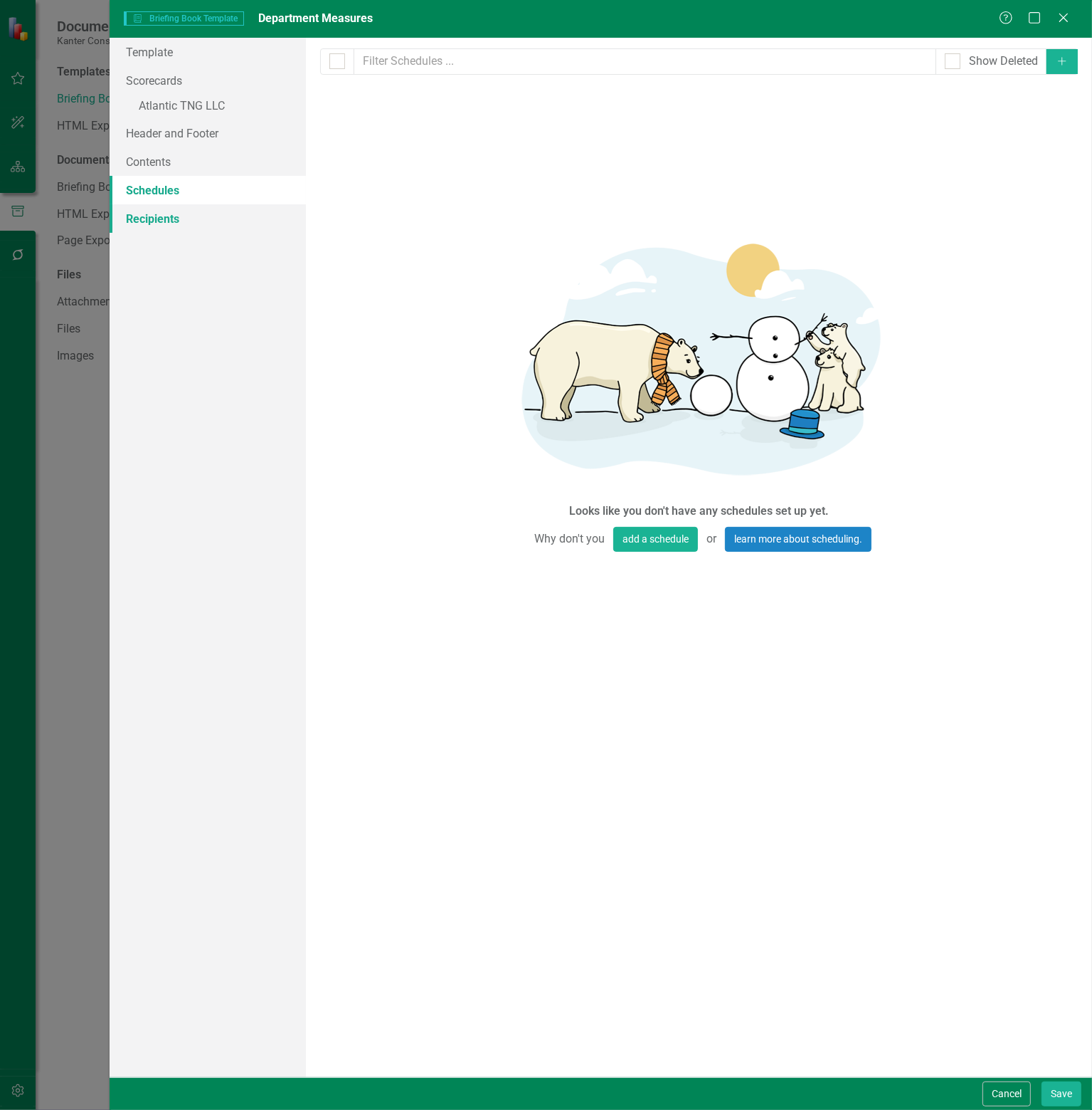
click at [142, 221] on link "Recipients" at bounding box center [207, 218] width 196 height 29
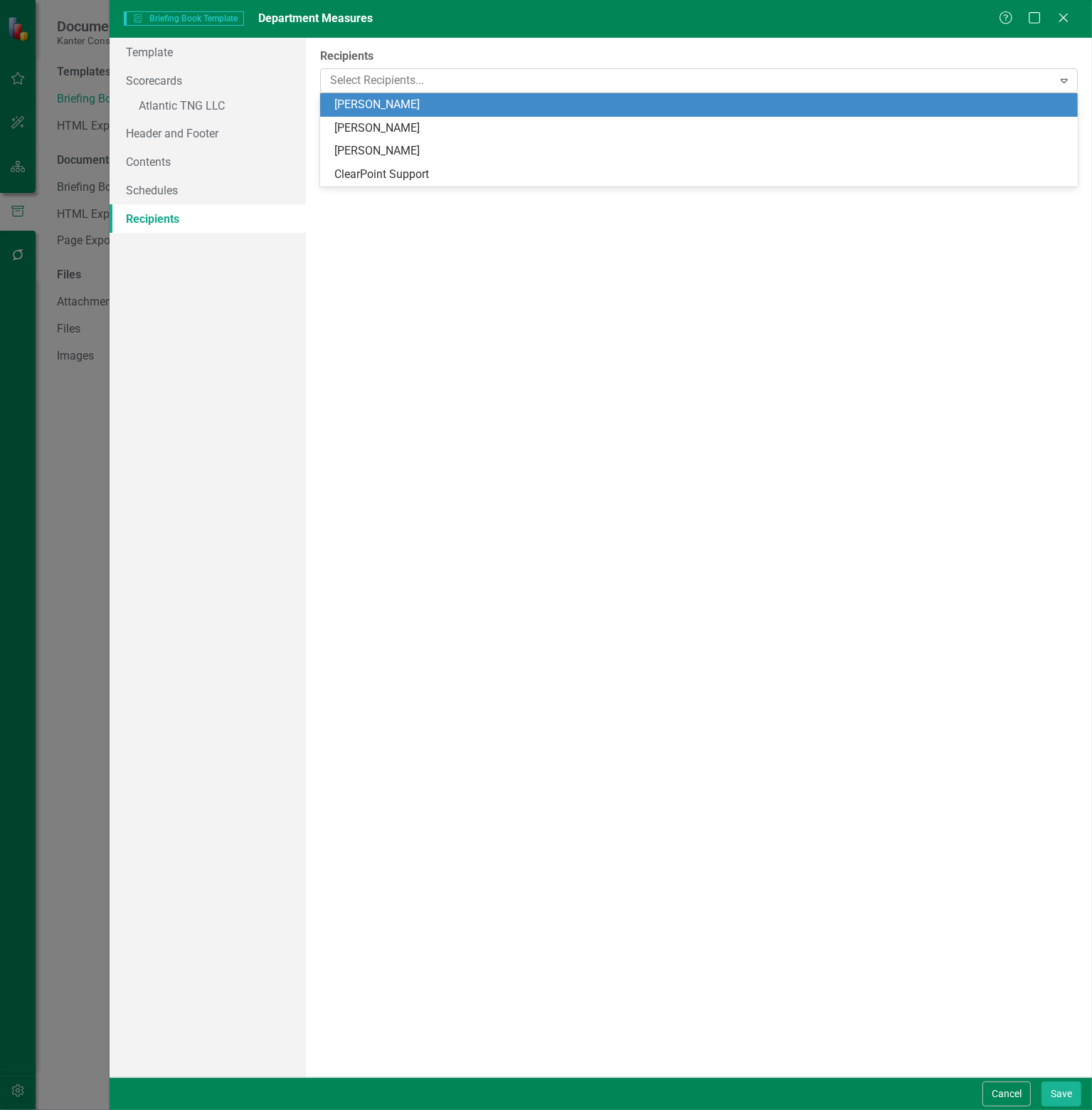
click at [401, 73] on div at bounding box center [689, 80] width 729 height 19
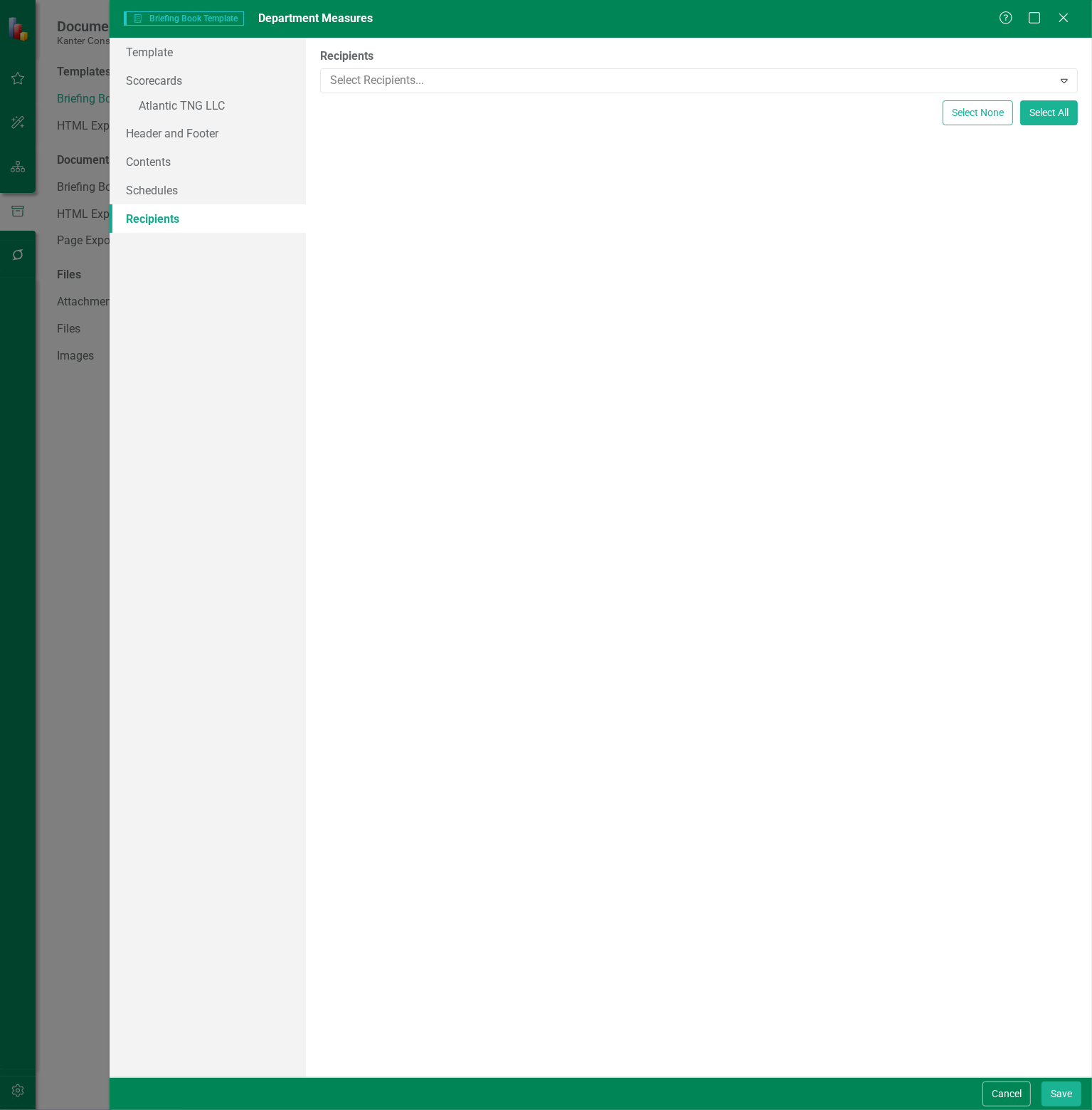
click at [228, 402] on div "Template Scorecards » Atlantic TNG LLC Header and Footer Contents Schedules Rec…" at bounding box center [207, 558] width 196 height 1039
click at [1057, 20] on icon "Close" at bounding box center [1063, 18] width 18 height 13
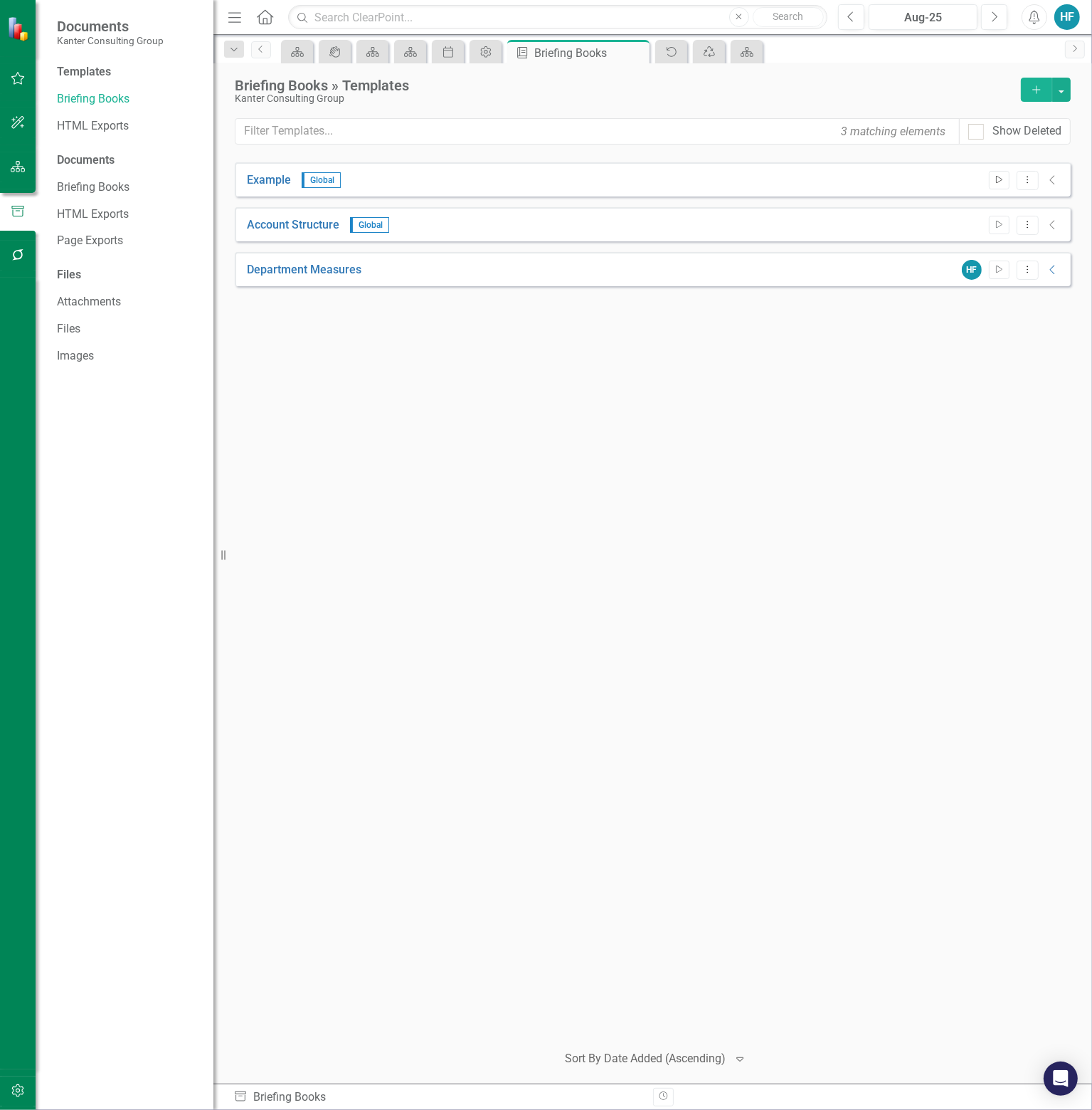
click at [999, 181] on icon "button" at bounding box center [1000, 179] width 7 height 8
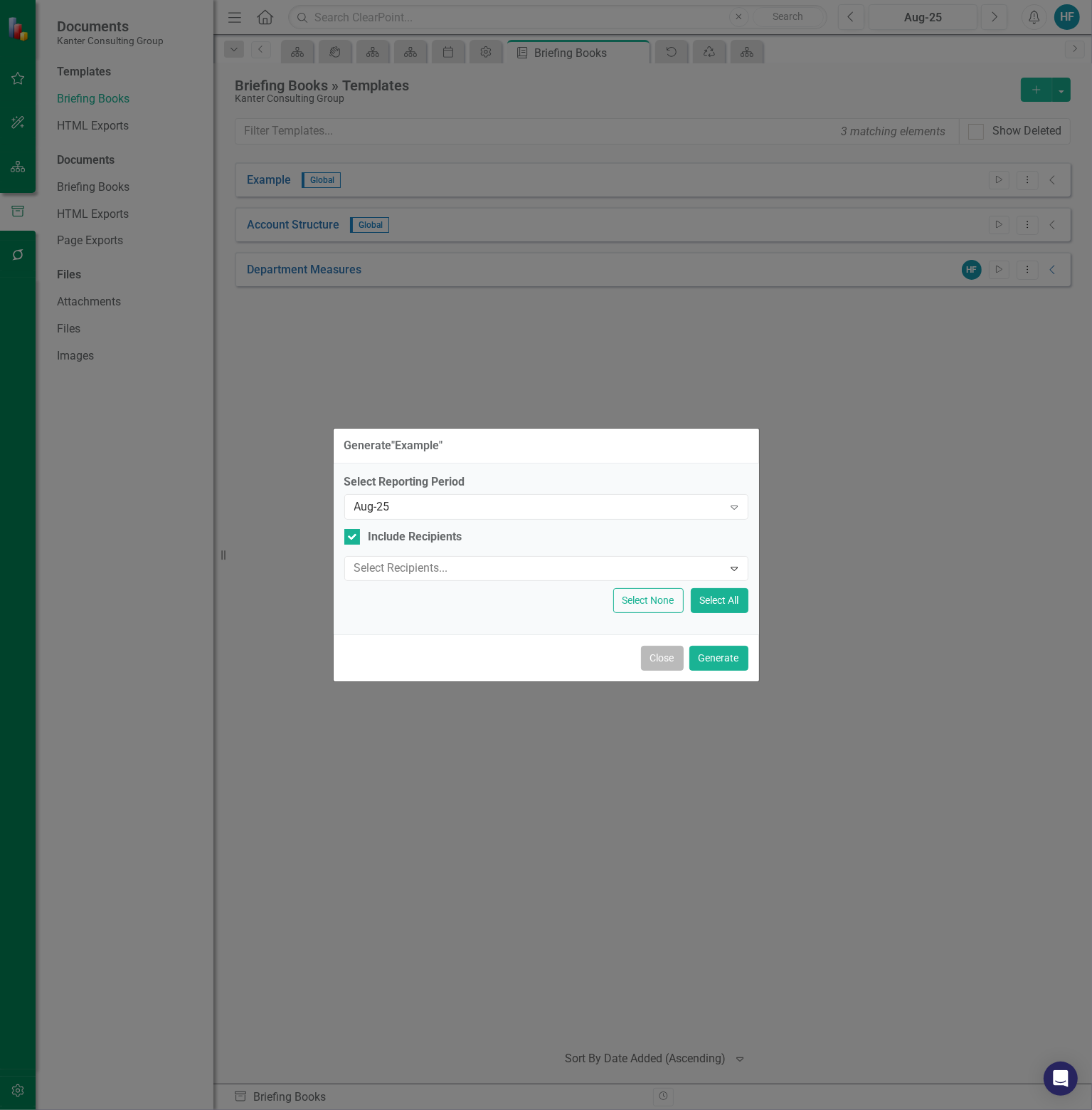
click at [654, 652] on button "Close" at bounding box center [662, 658] width 43 height 25
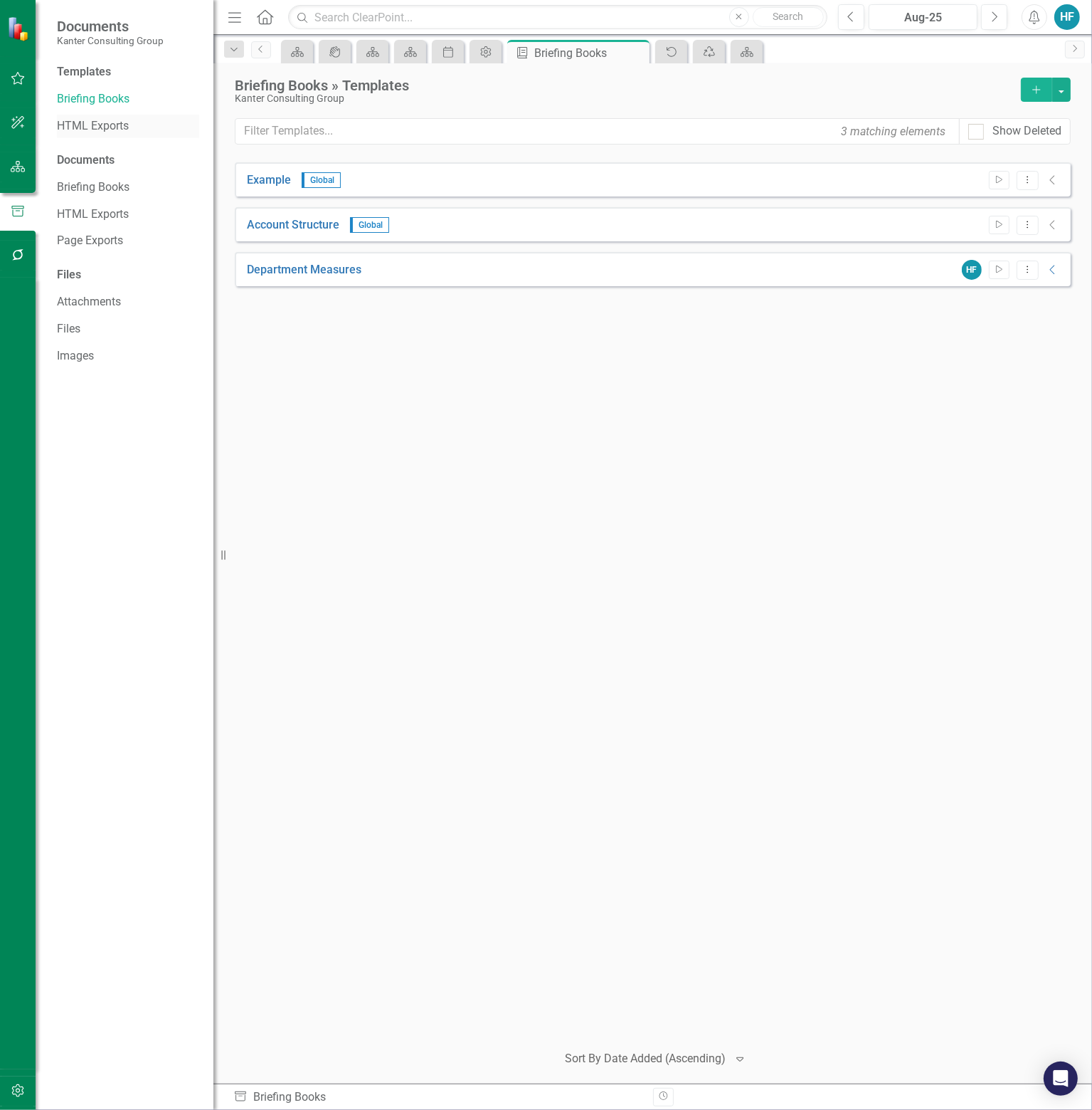
click at [95, 130] on link "HTML Exports" at bounding box center [128, 126] width 143 height 16
click at [80, 185] on link "Briefing Books" at bounding box center [128, 187] width 143 height 16
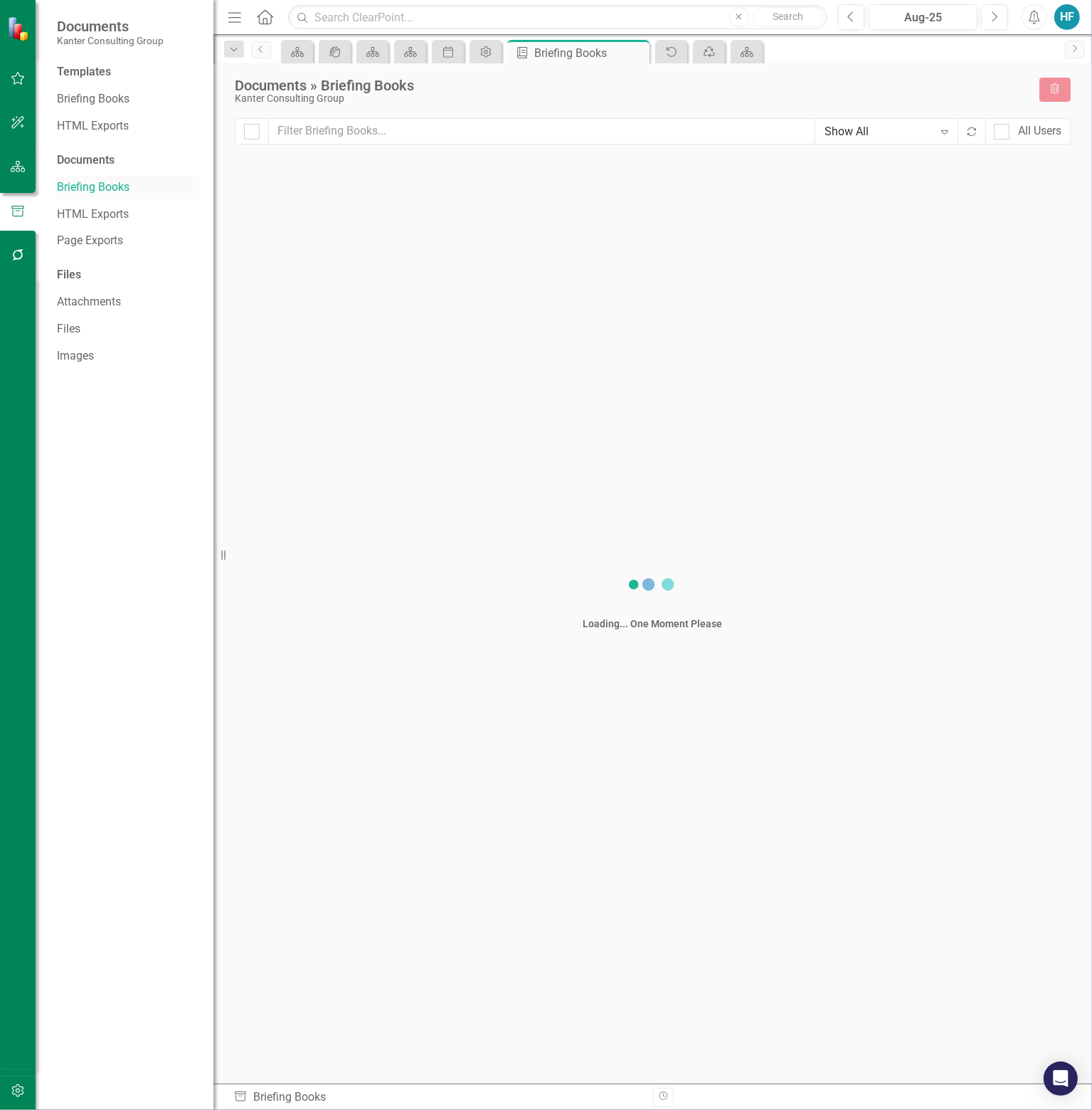
checkbox input "false"
click at [85, 210] on link "HTML Exports" at bounding box center [128, 214] width 143 height 16
checkbox input "false"
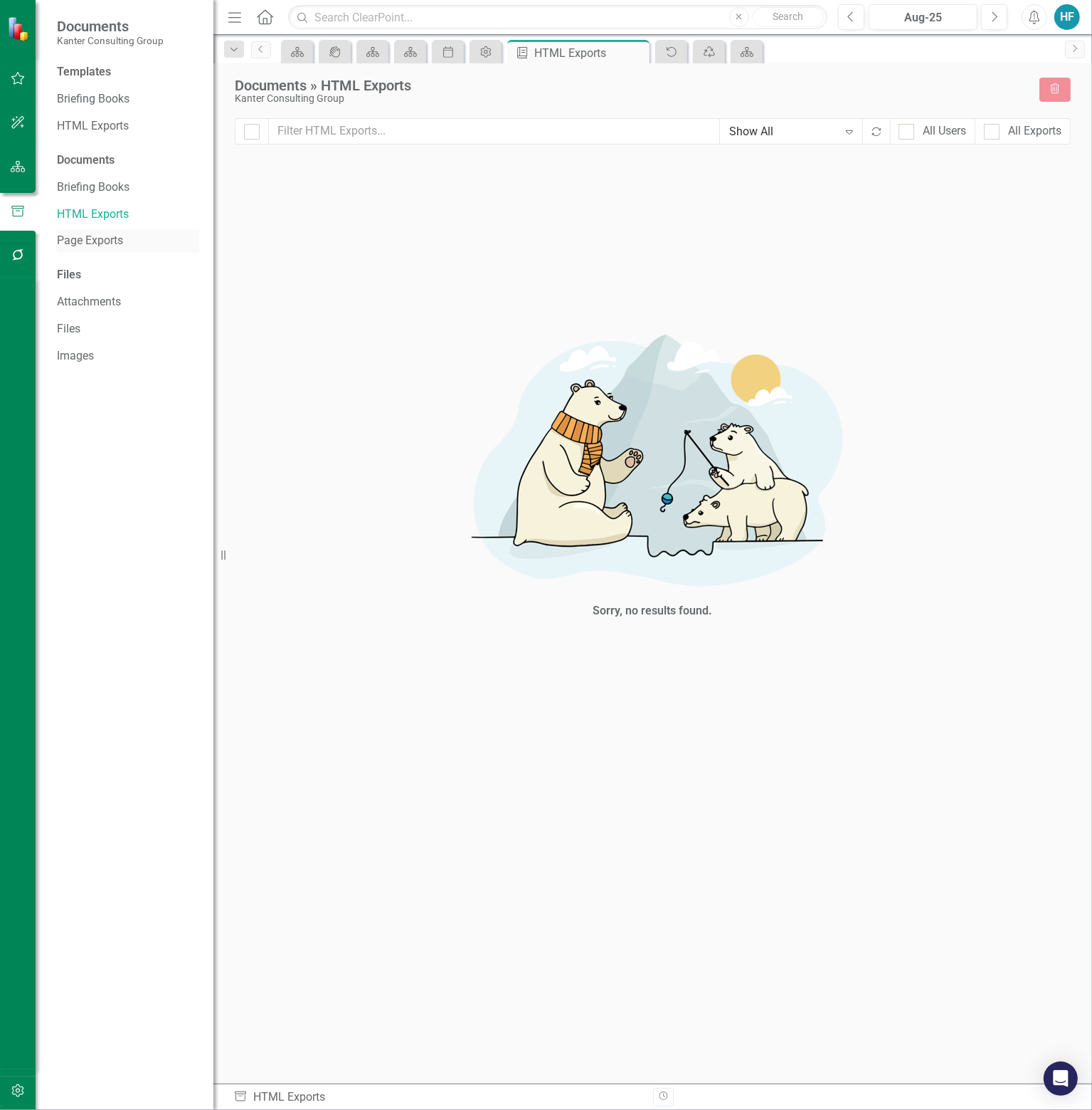
click at [89, 239] on link "Page Exports" at bounding box center [128, 240] width 143 height 16
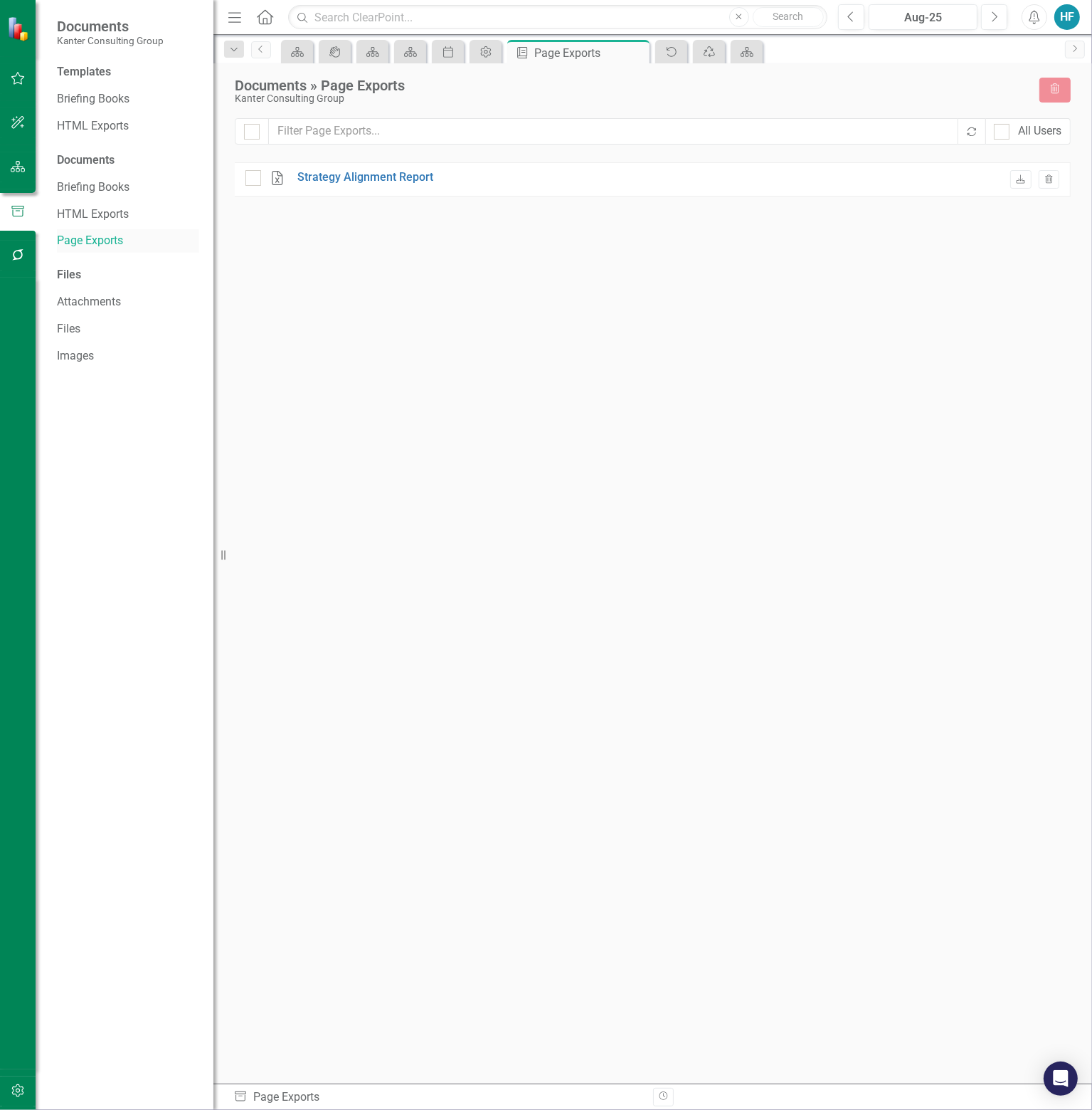
checkbox input "false"
click at [105, 301] on link "Attachments" at bounding box center [128, 302] width 143 height 16
checkbox input "false"
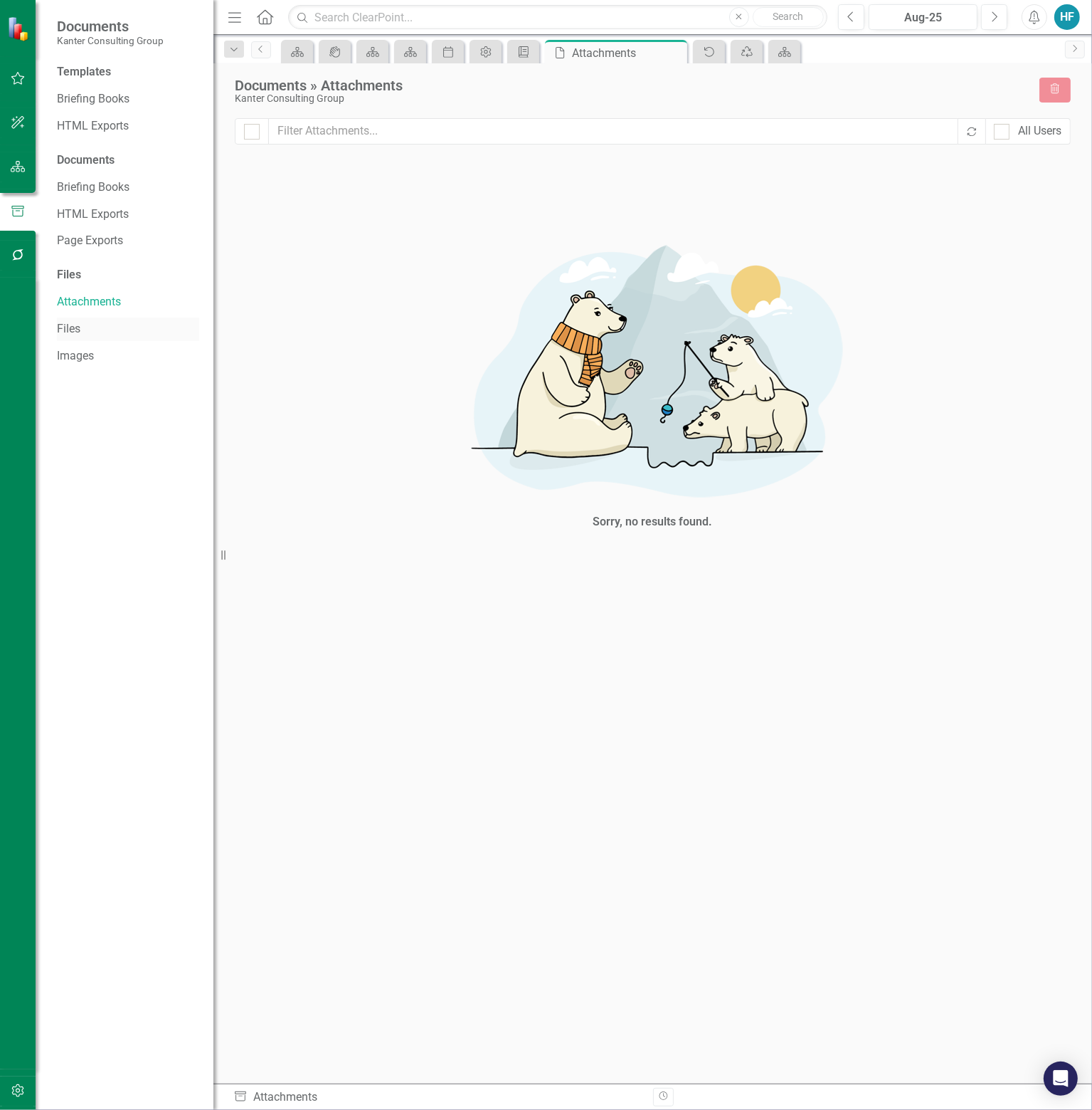
click at [74, 327] on link "Files" at bounding box center [128, 329] width 143 height 16
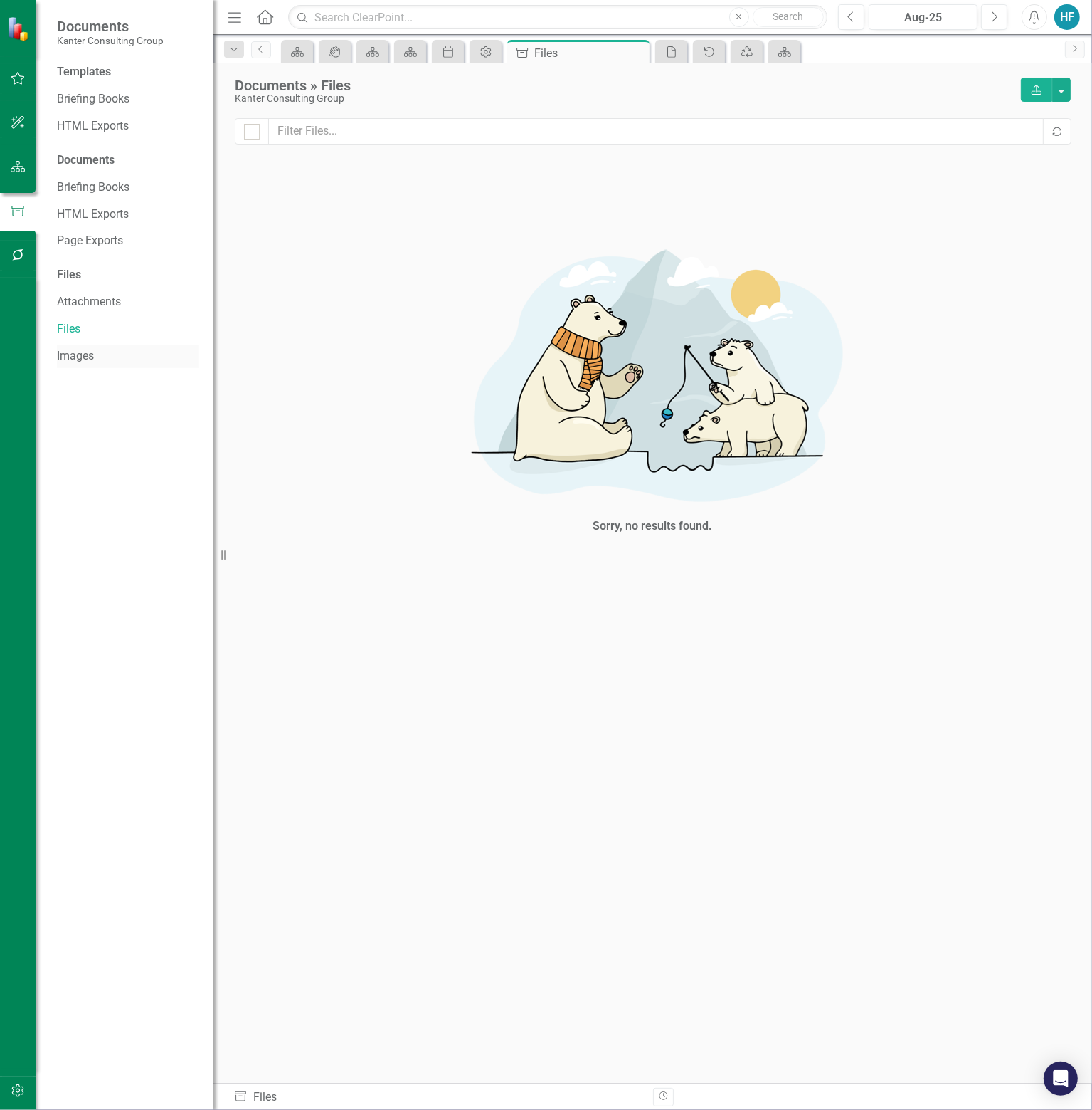
click at [76, 353] on link "Images" at bounding box center [128, 356] width 143 height 16
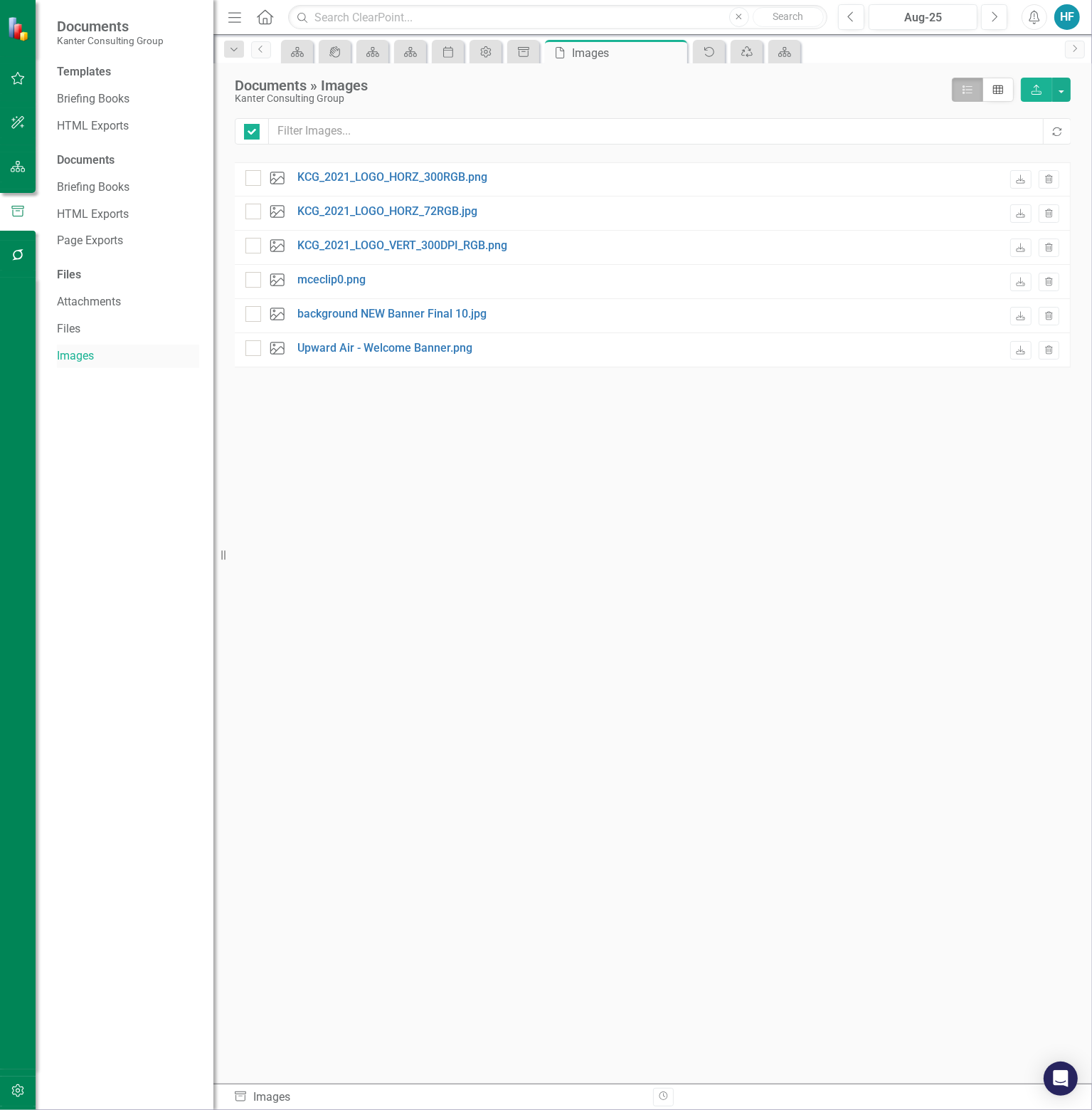
checkbox input "false"
click at [677, 53] on icon "Close" at bounding box center [674, 53] width 14 height 12
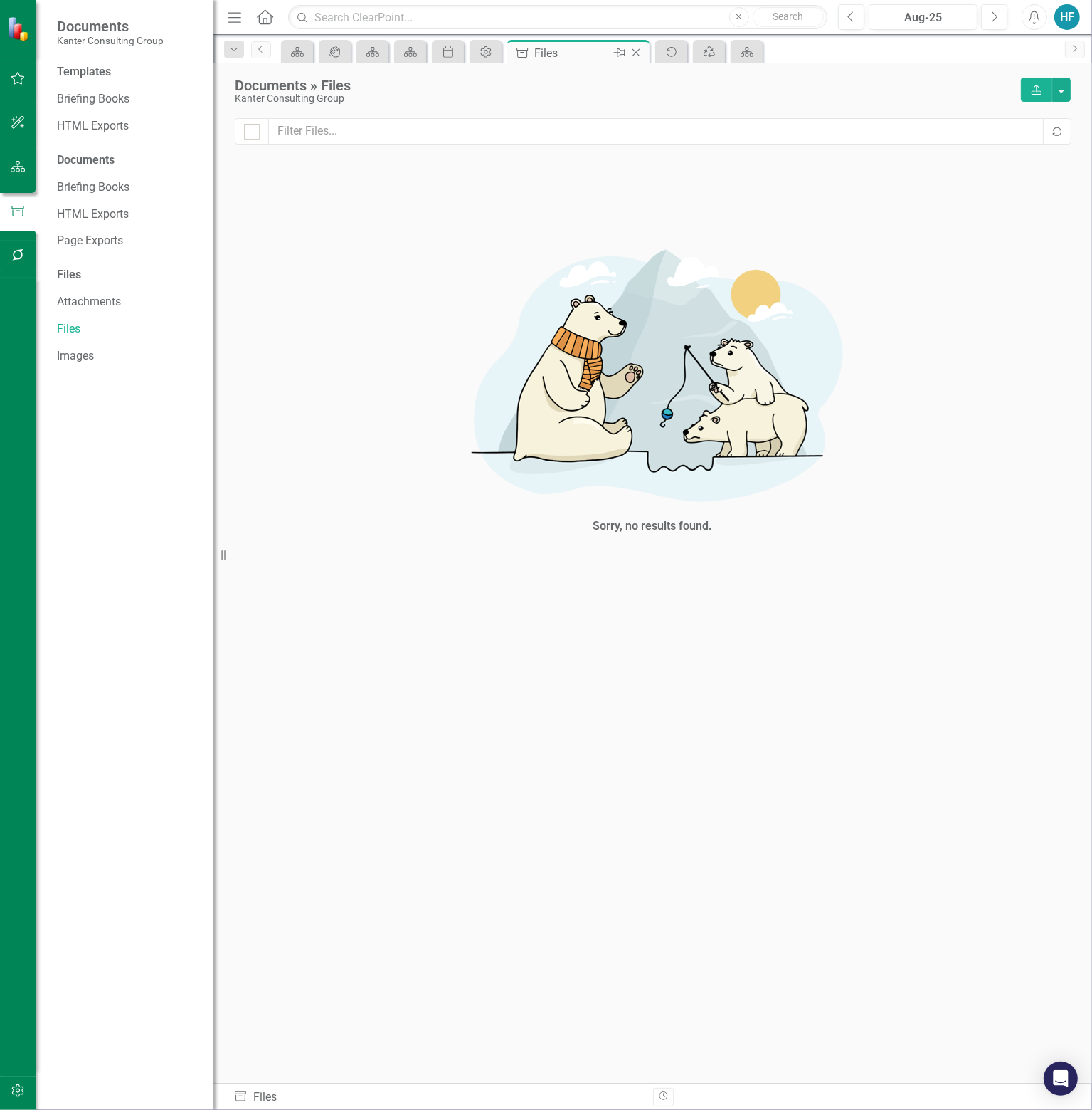
click at [637, 50] on icon at bounding box center [636, 52] width 8 height 8
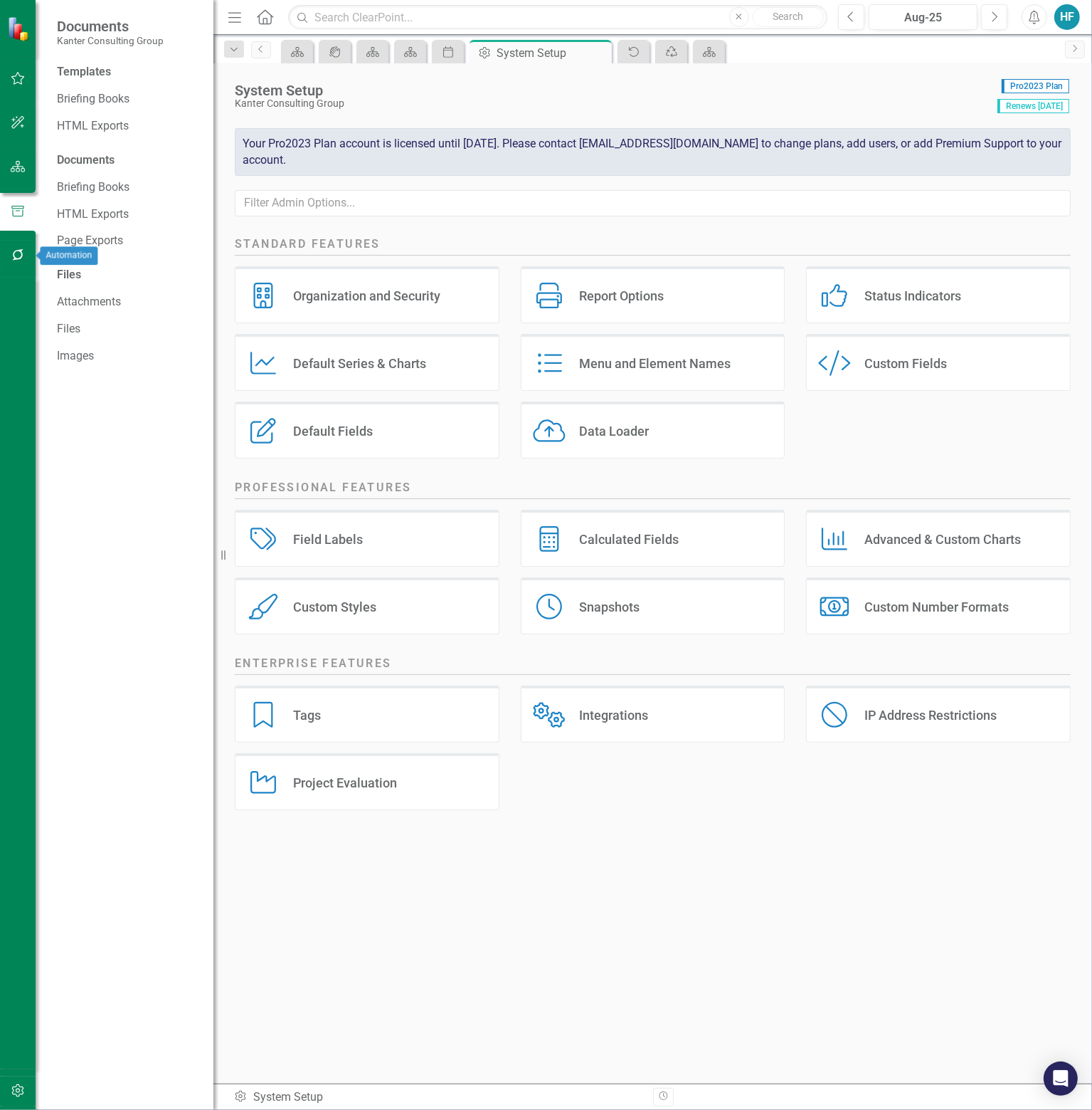
click at [21, 251] on icon "button" at bounding box center [19, 255] width 15 height 12
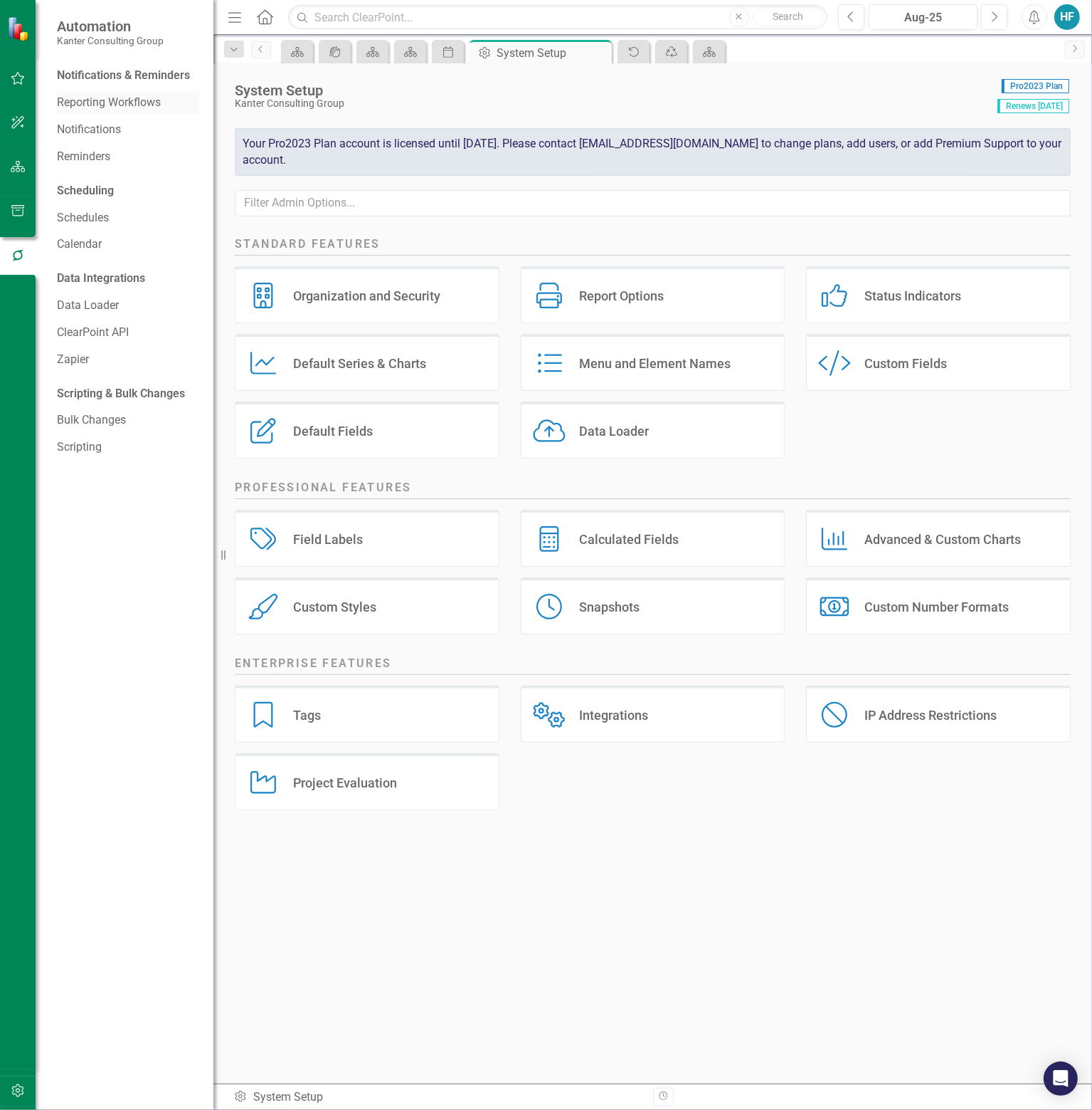
click at [130, 103] on link "Reporting Workflows" at bounding box center [128, 102] width 143 height 16
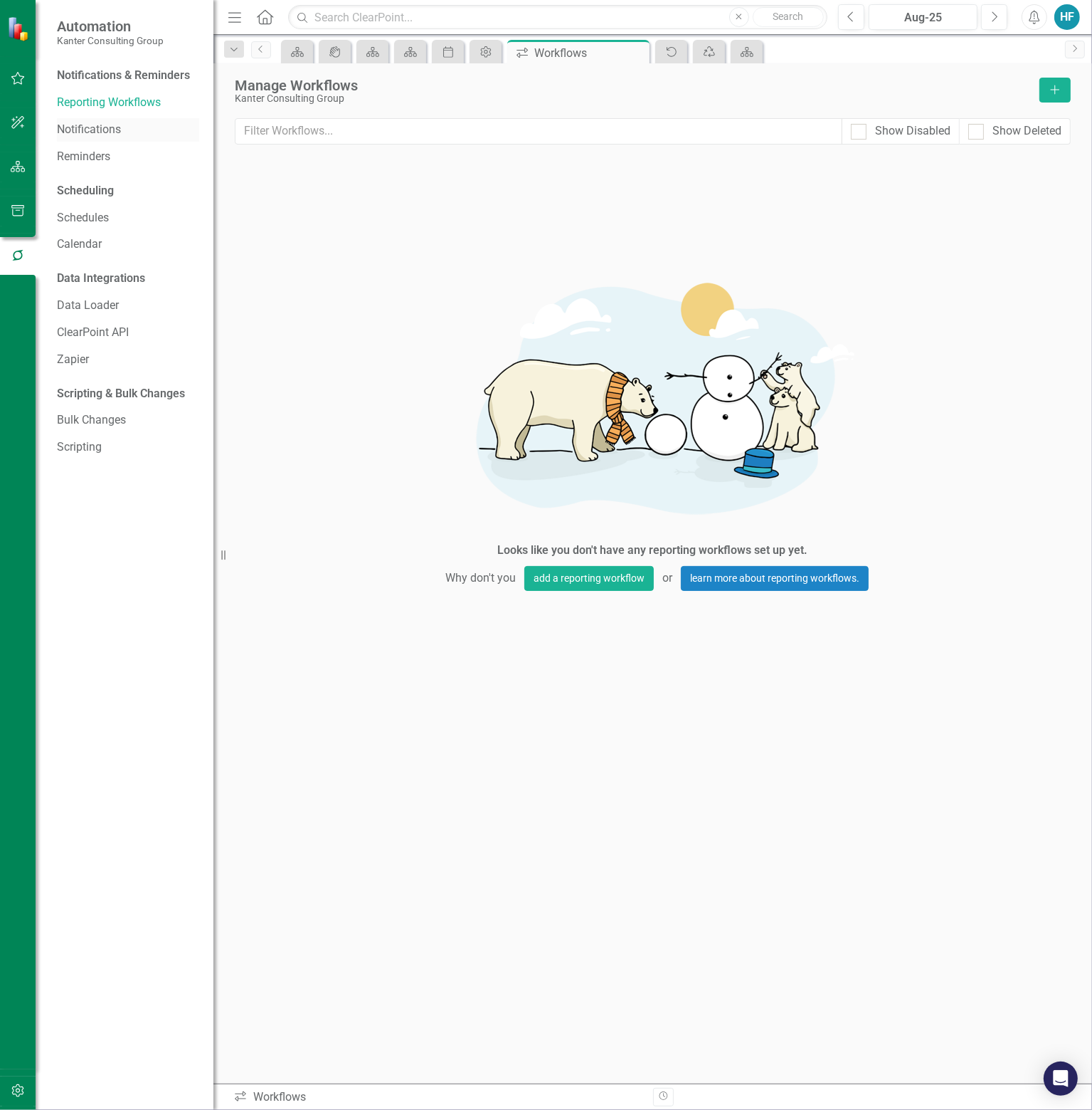
click at [106, 125] on link "Notifications" at bounding box center [128, 129] width 143 height 16
click at [100, 154] on link "Reminders" at bounding box center [128, 156] width 143 height 16
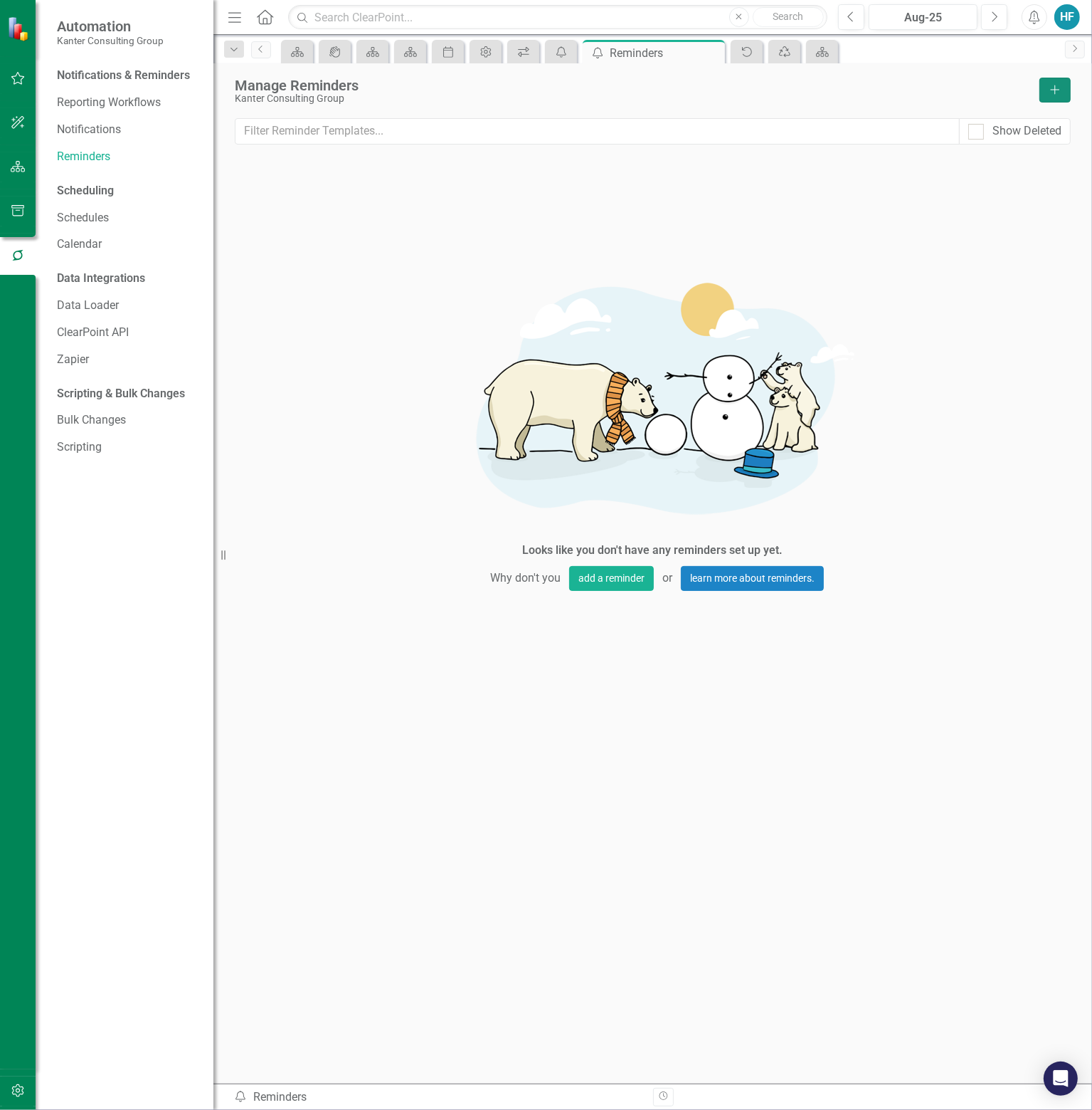
click at [1060, 88] on icon "Add" at bounding box center [1055, 89] width 13 height 10
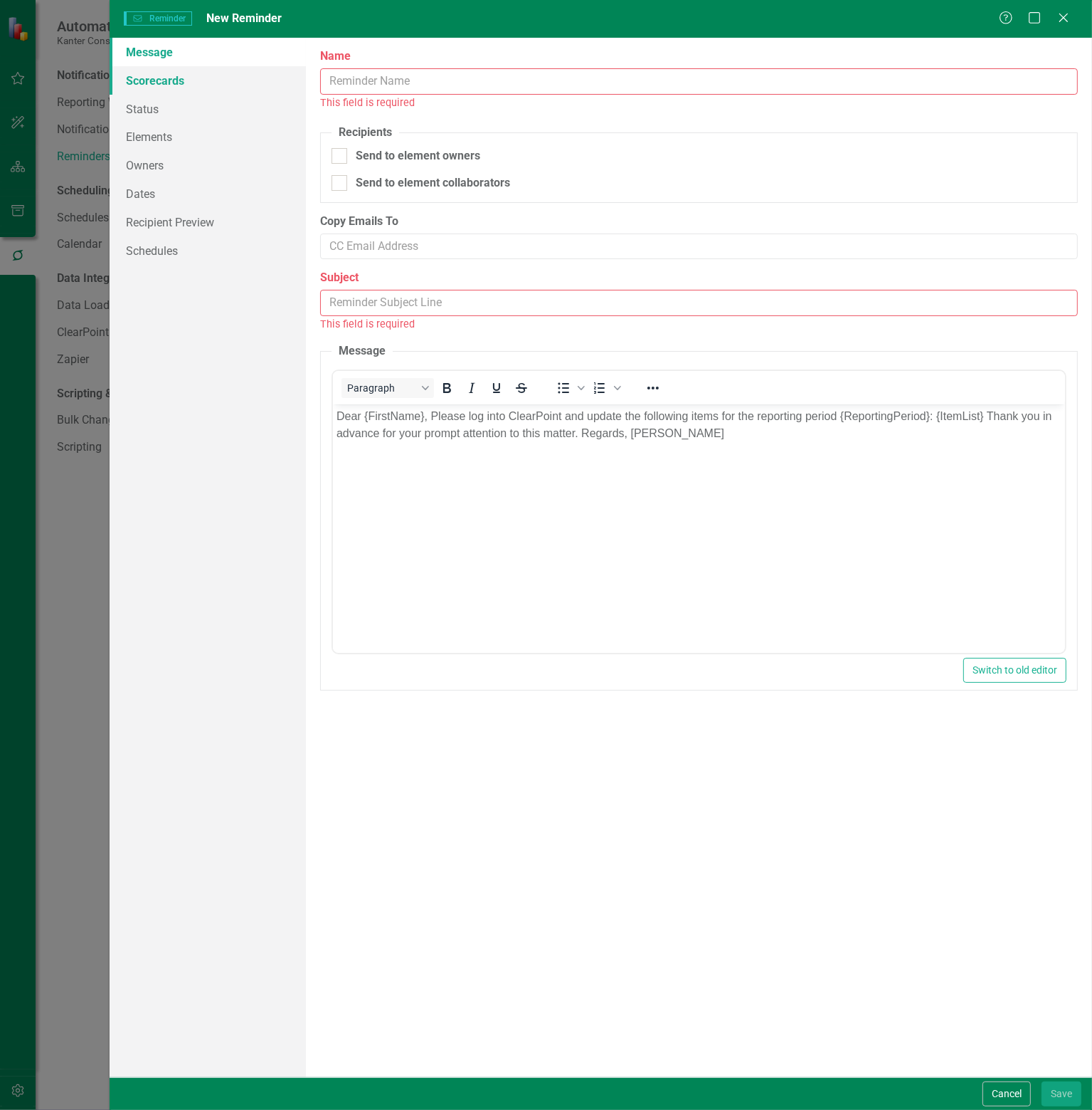
click at [158, 76] on link "Scorecards" at bounding box center [207, 80] width 196 height 29
click at [1062, 21] on icon "Close" at bounding box center [1063, 18] width 18 height 13
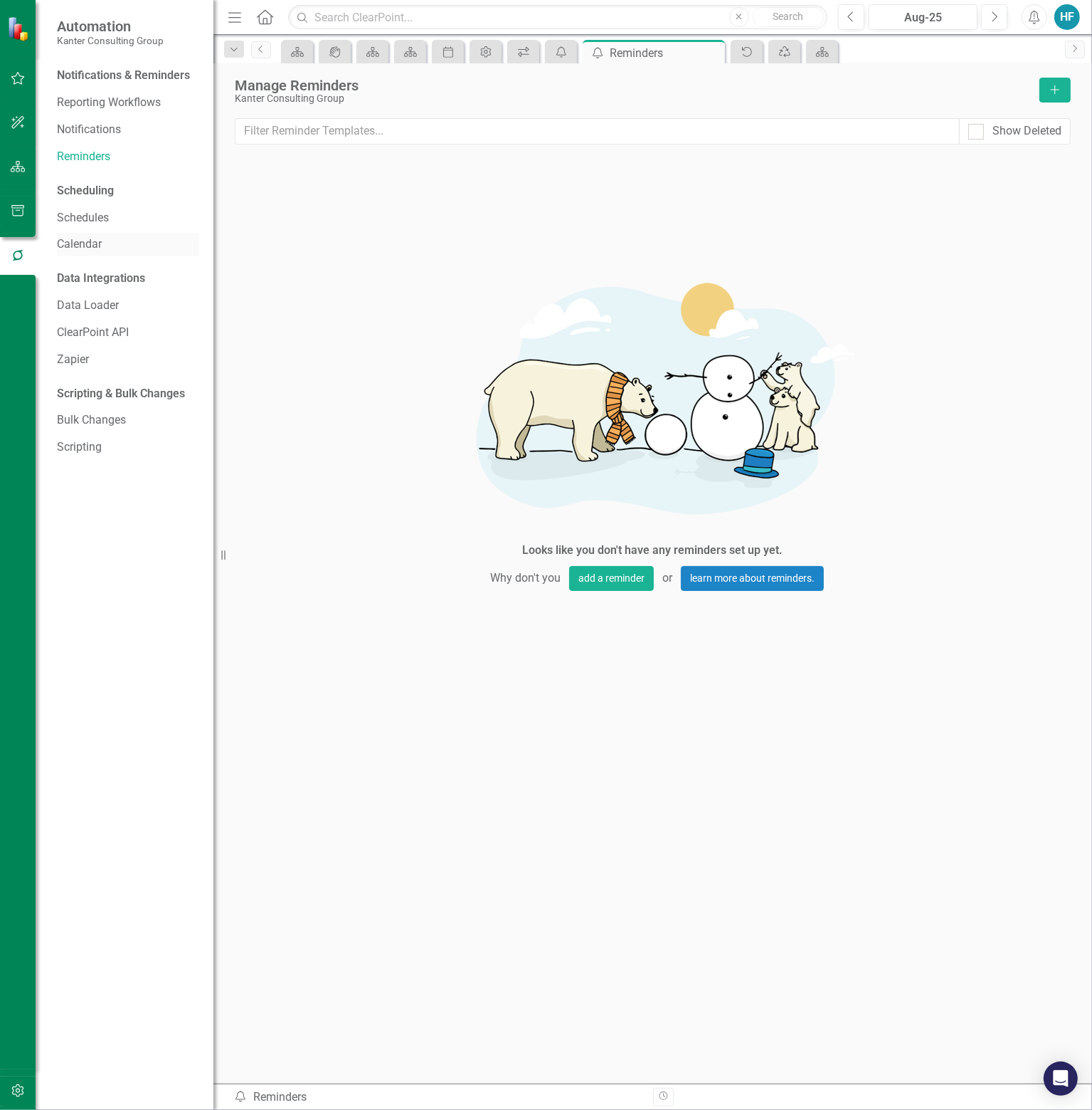
click at [94, 244] on link "Calendar" at bounding box center [128, 244] width 143 height 16
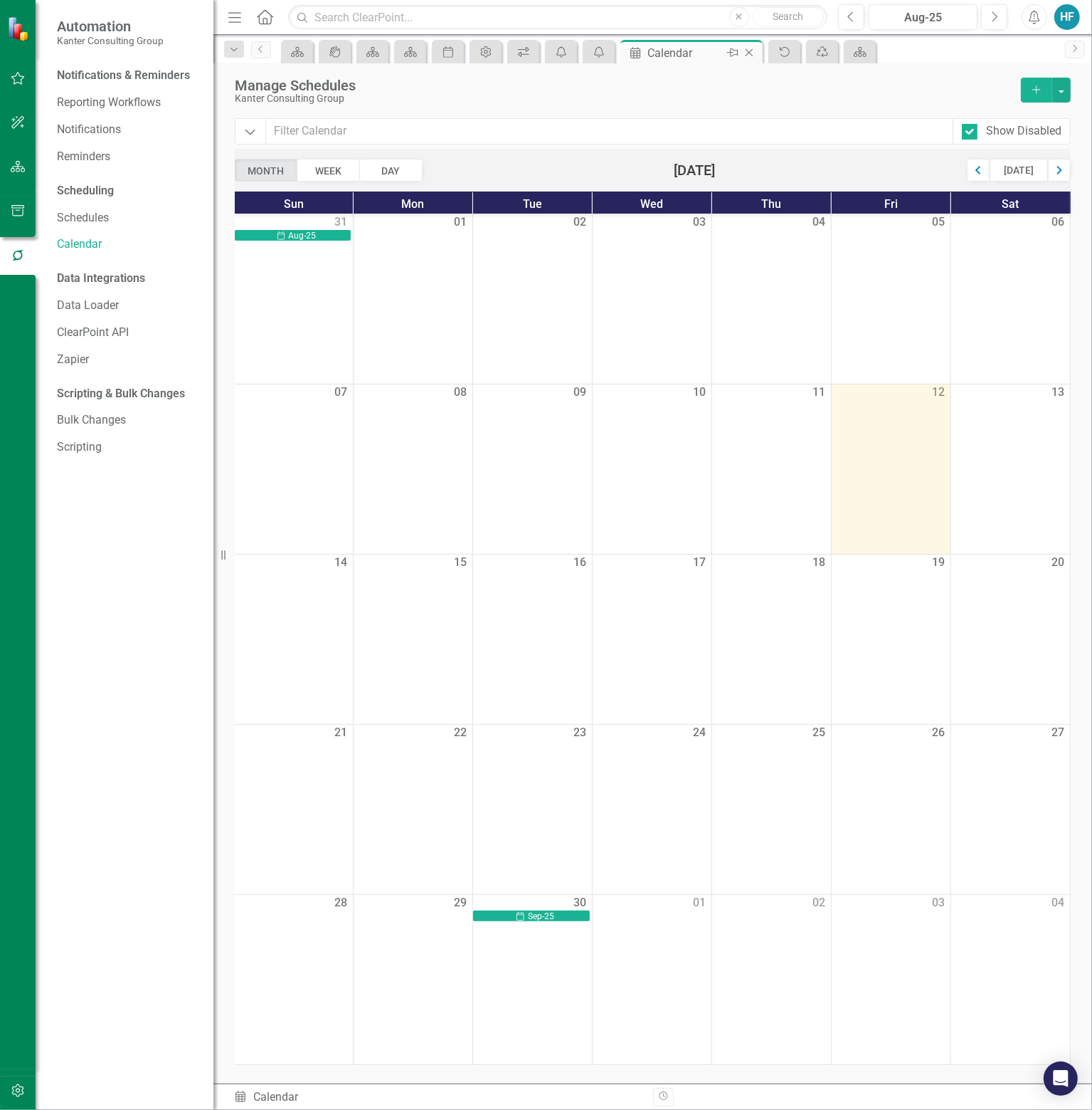
click at [751, 48] on icon "Close" at bounding box center [749, 53] width 14 height 12
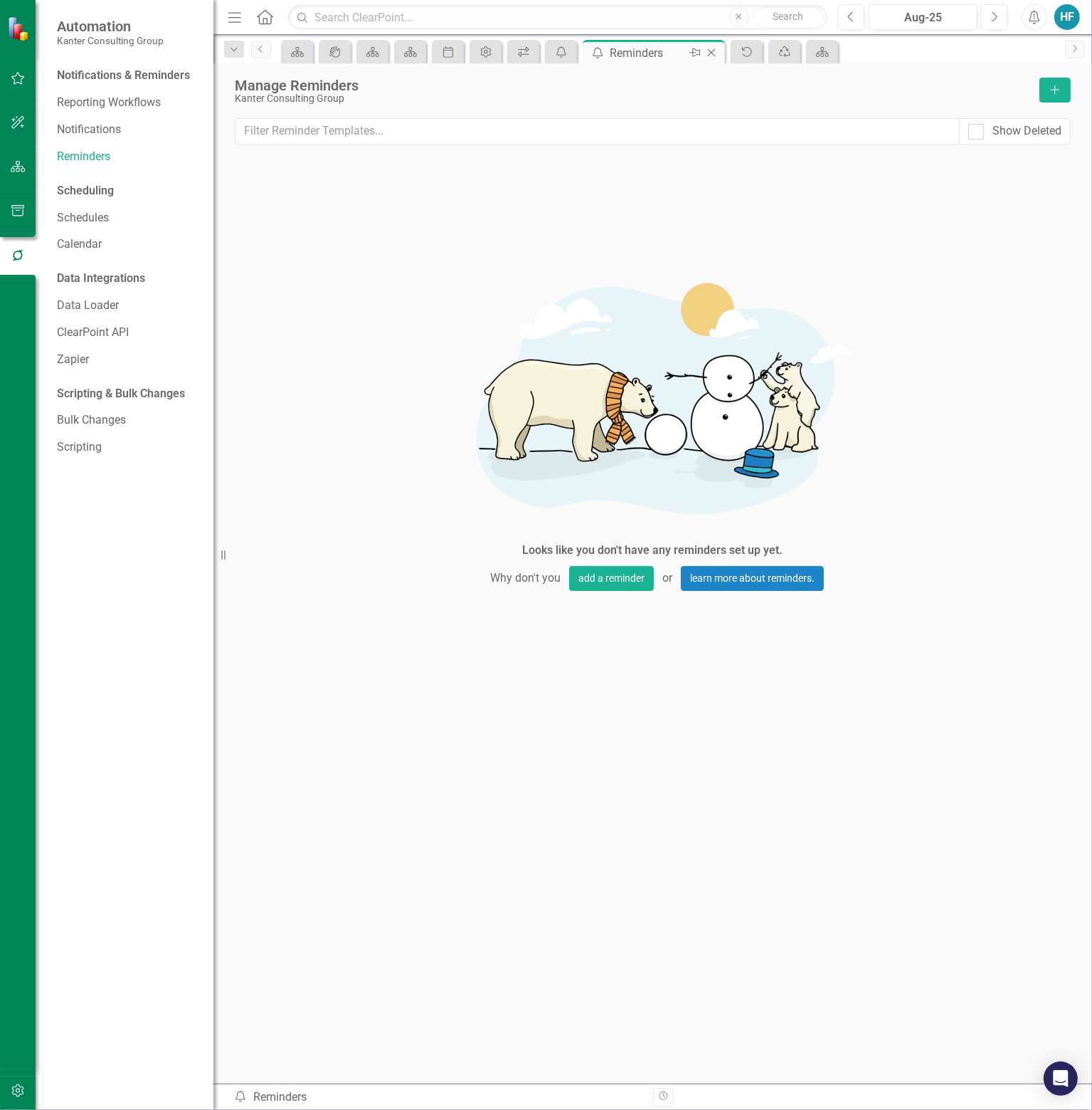
click at [715, 52] on icon "Close" at bounding box center [712, 53] width 14 height 12
click at [678, 51] on icon "Close" at bounding box center [674, 53] width 14 height 12
click at [637, 48] on icon "Close" at bounding box center [636, 53] width 14 height 12
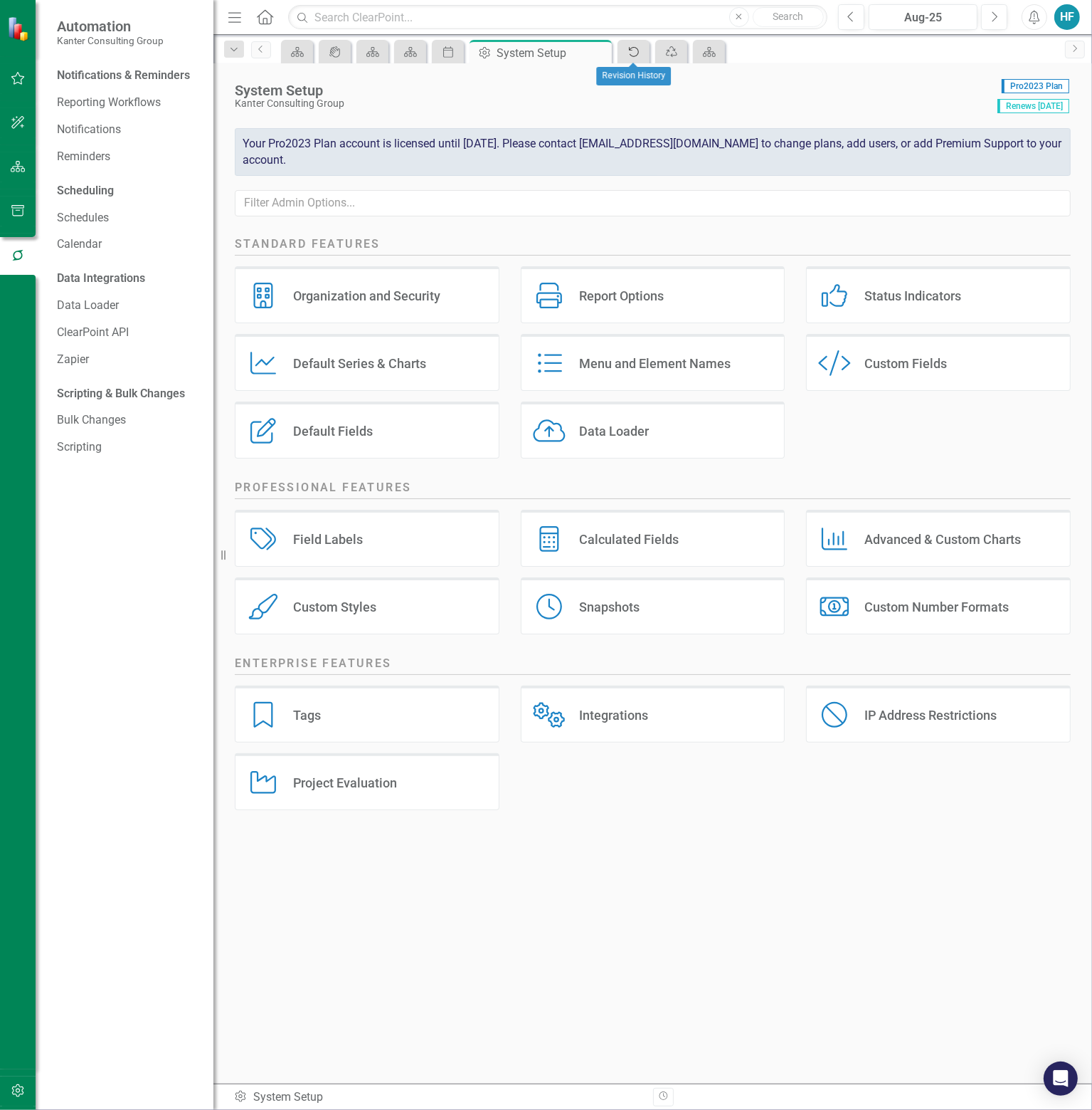
click at [633, 51] on icon "Audit Log" at bounding box center [634, 52] width 14 height 12
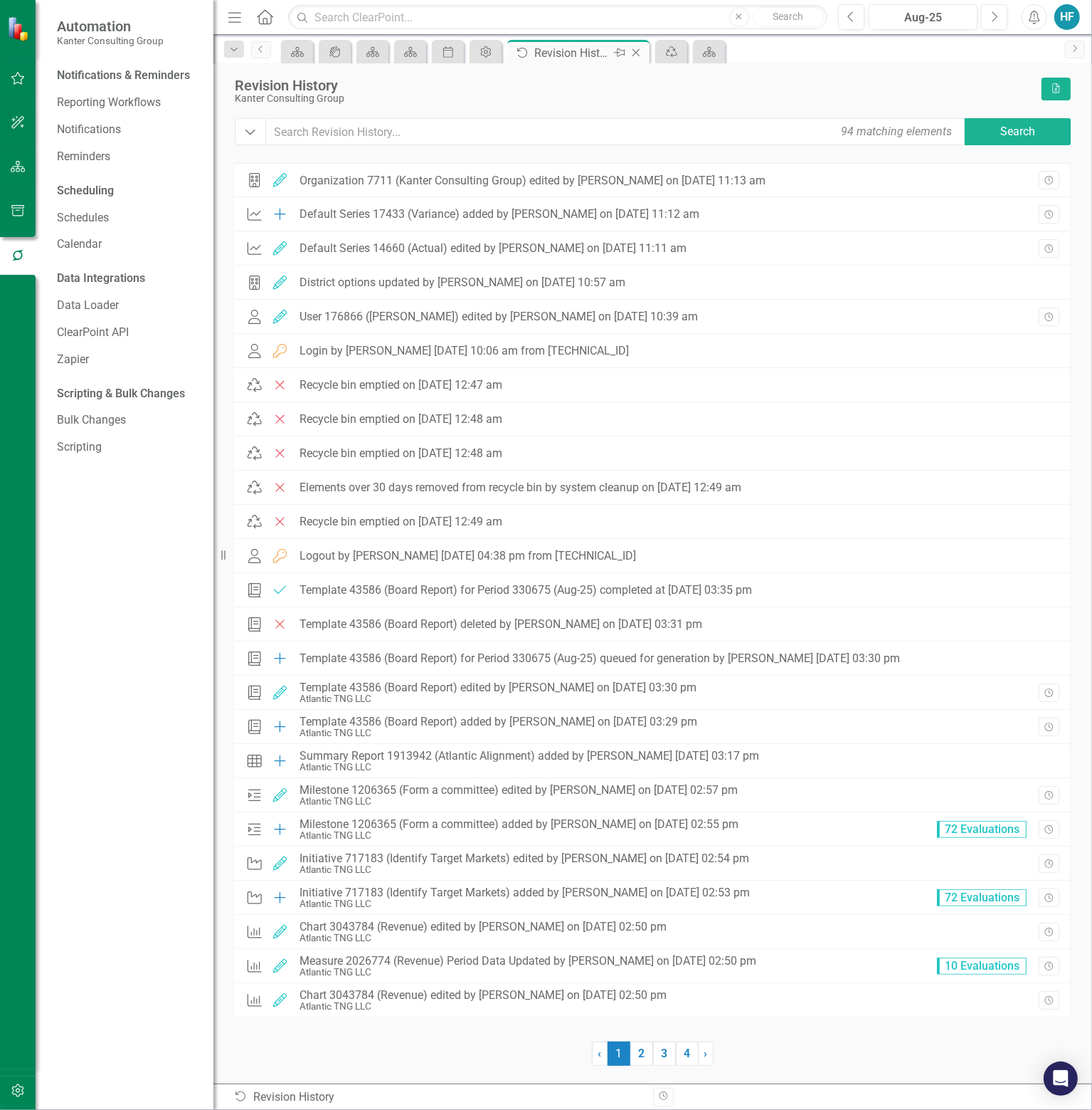
click at [639, 51] on icon "Close" at bounding box center [636, 53] width 14 height 12
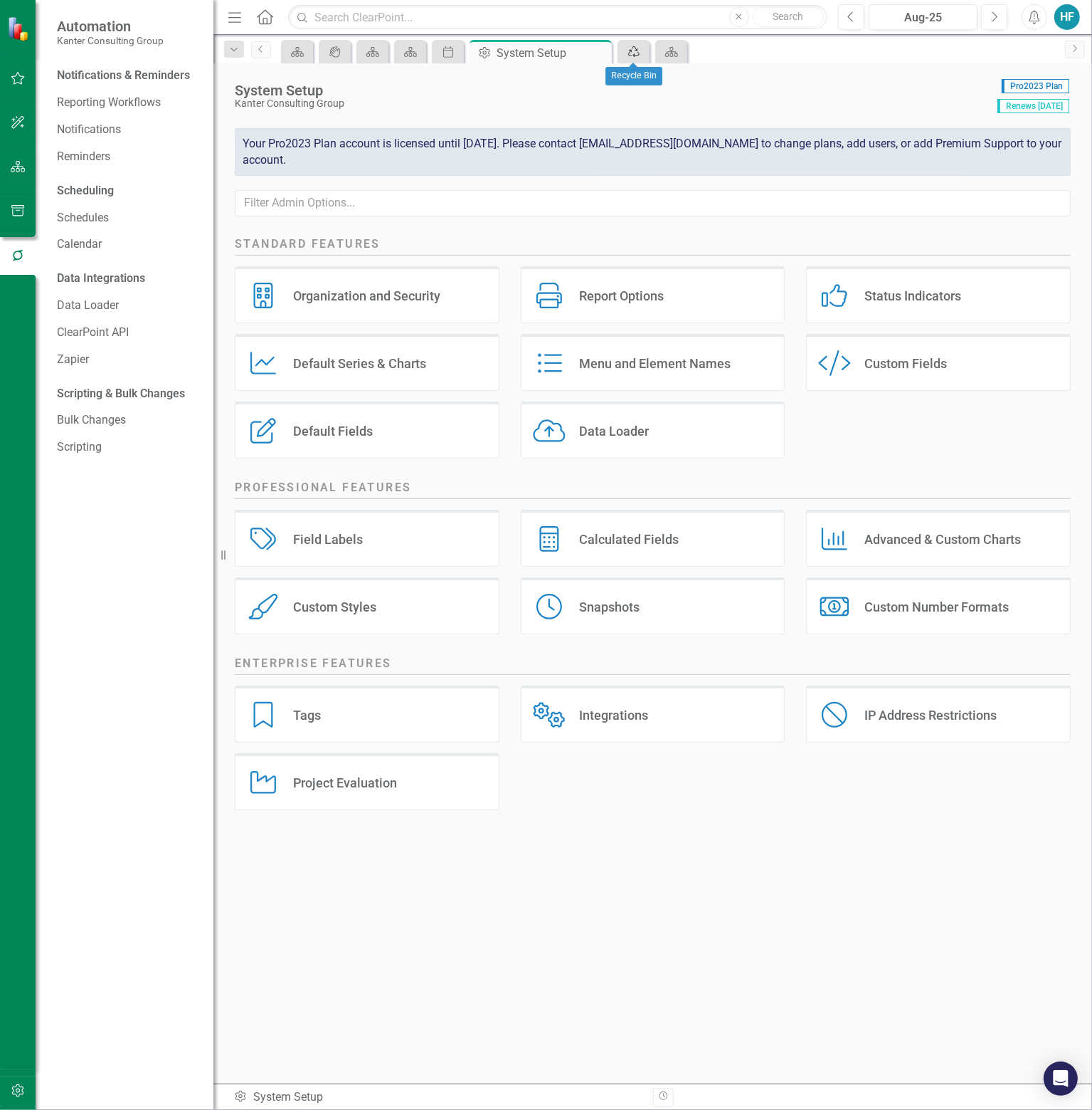
click at [639, 51] on icon "Recycle Bin" at bounding box center [634, 52] width 14 height 12
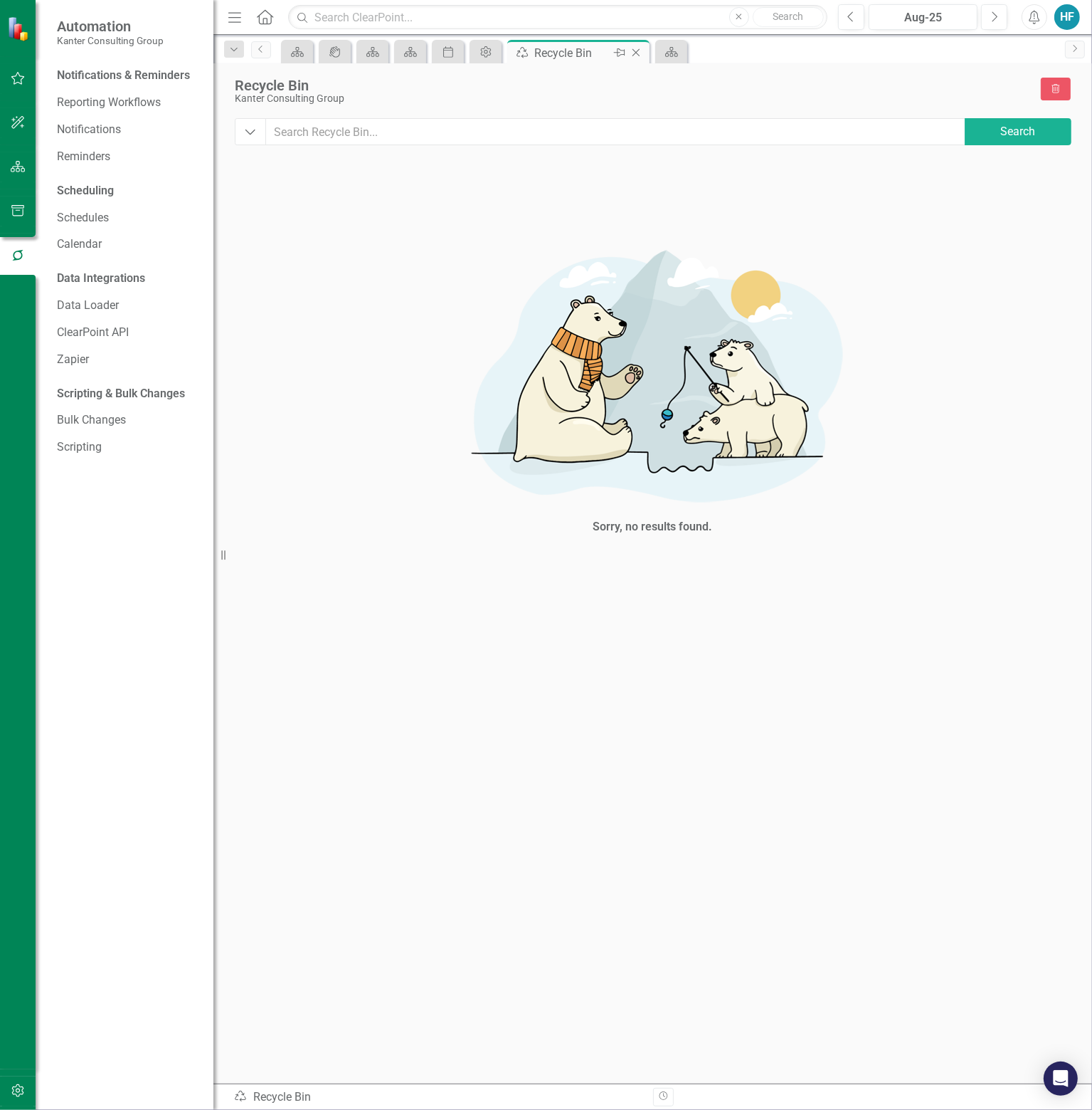
click at [639, 51] on icon "Close" at bounding box center [636, 53] width 14 height 12
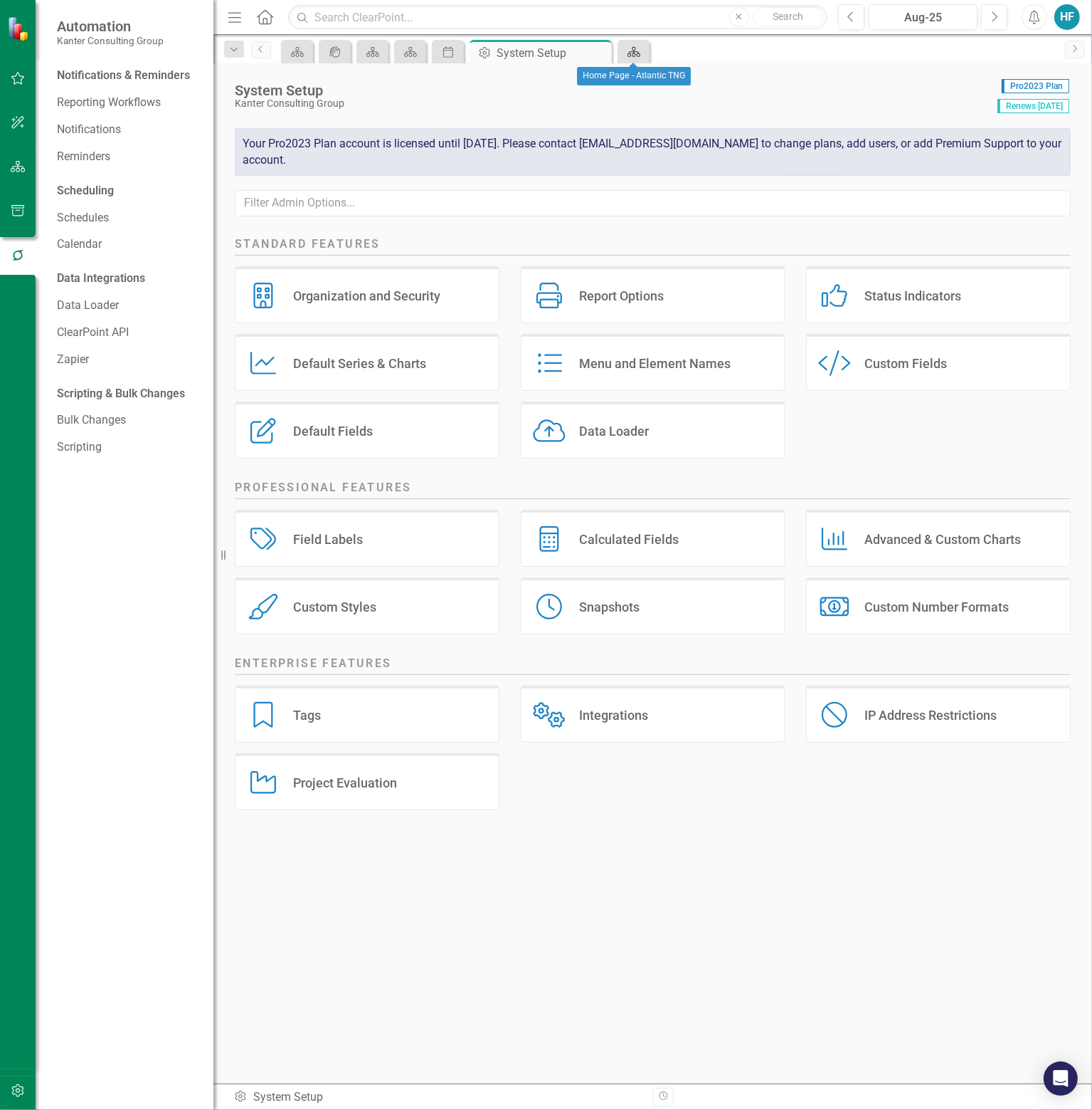
click at [639, 51] on icon "Scorecard" at bounding box center [634, 52] width 14 height 12
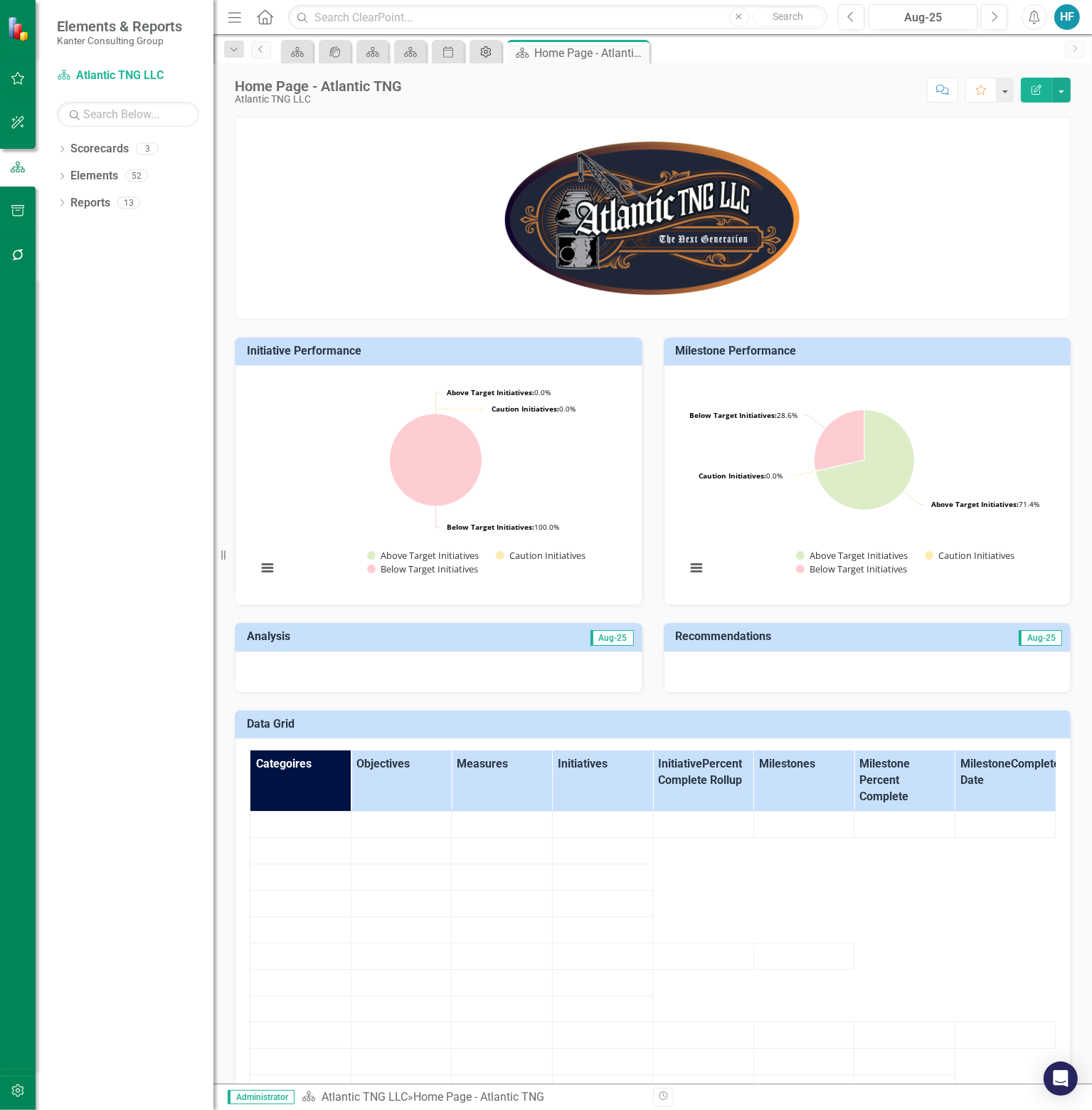
click at [487, 49] on icon "Admin Options" at bounding box center [486, 52] width 14 height 12
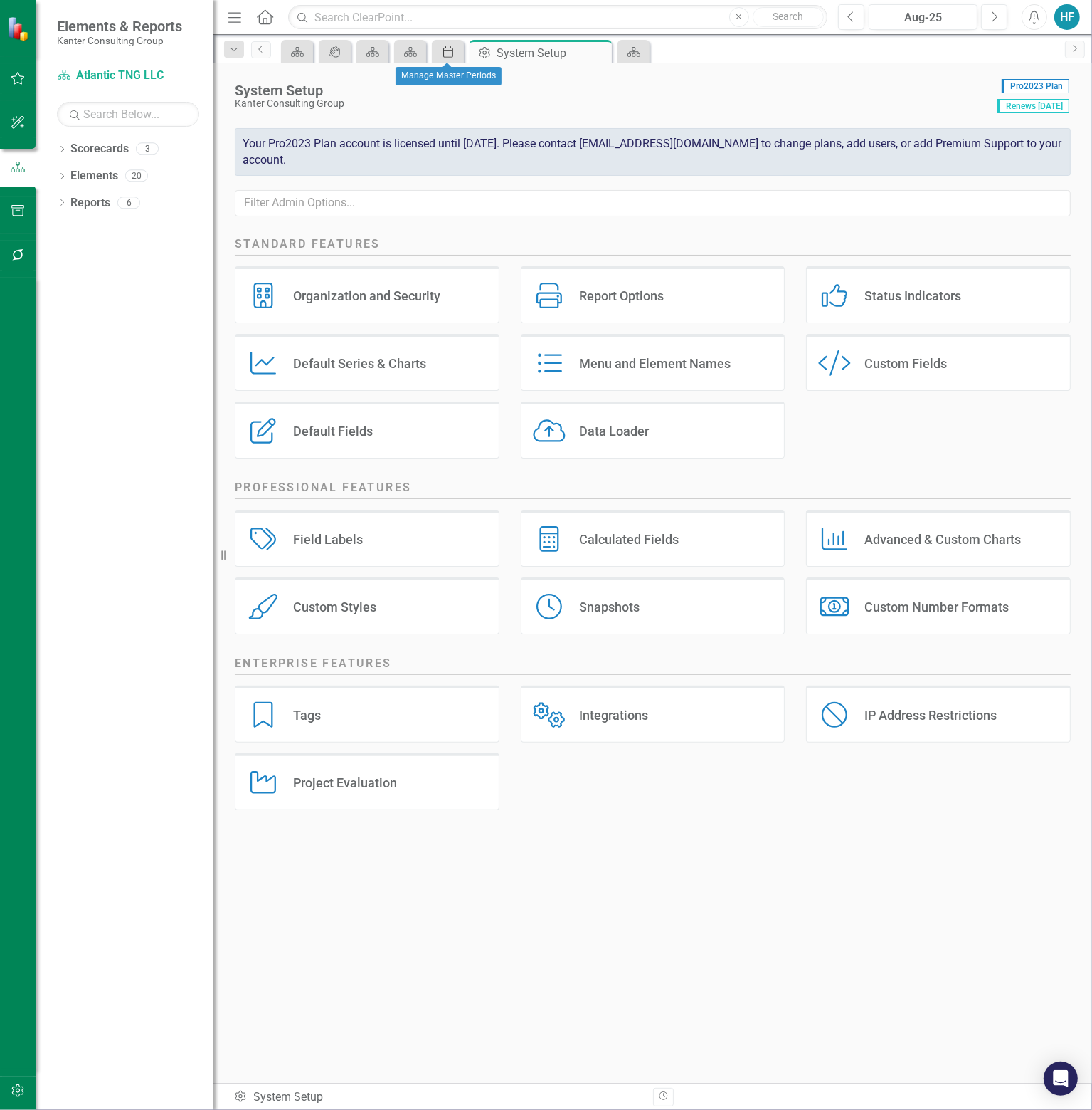
click at [443, 52] on icon "Period" at bounding box center [448, 52] width 14 height 12
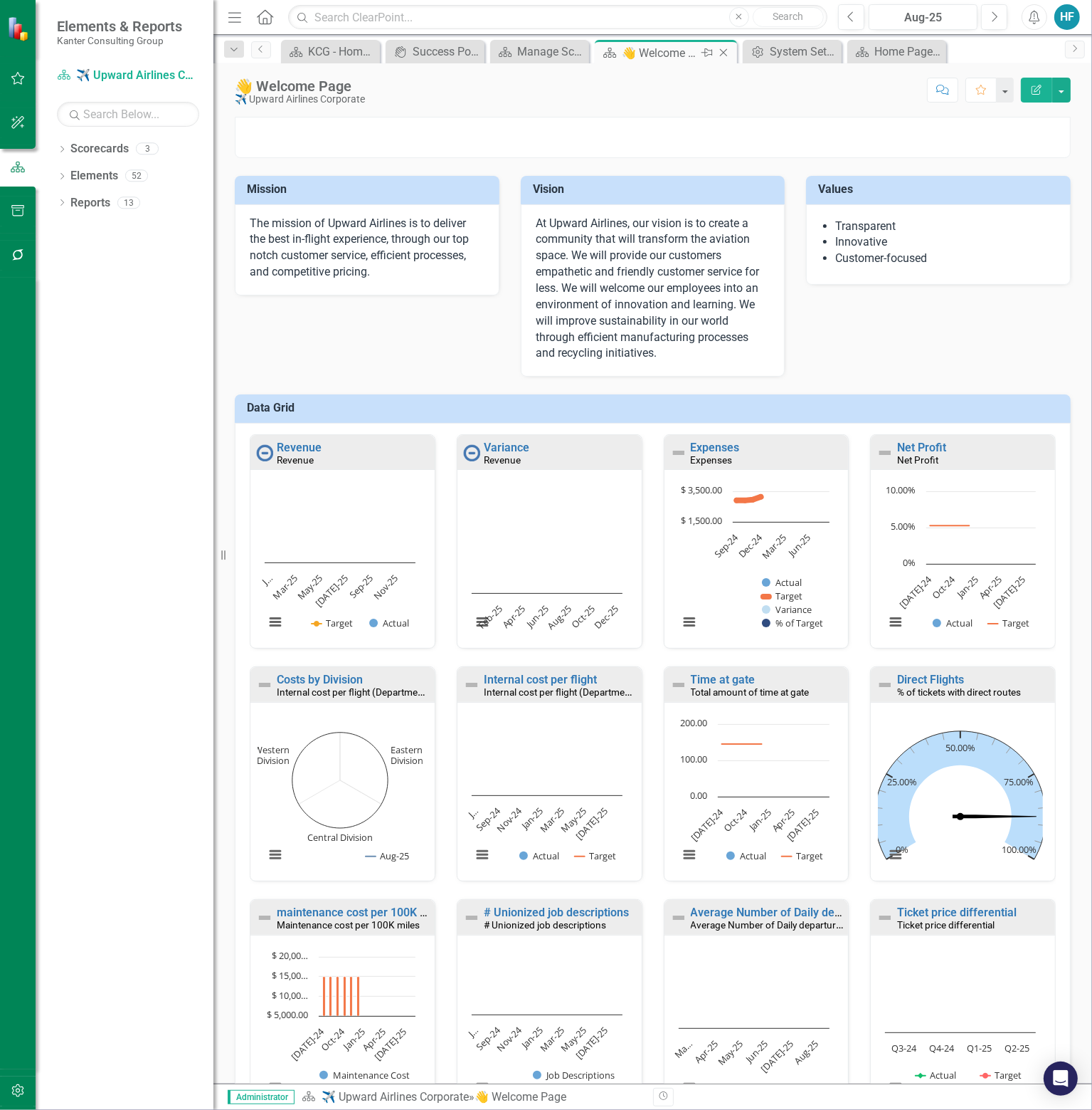
click at [727, 49] on icon at bounding box center [724, 52] width 8 height 8
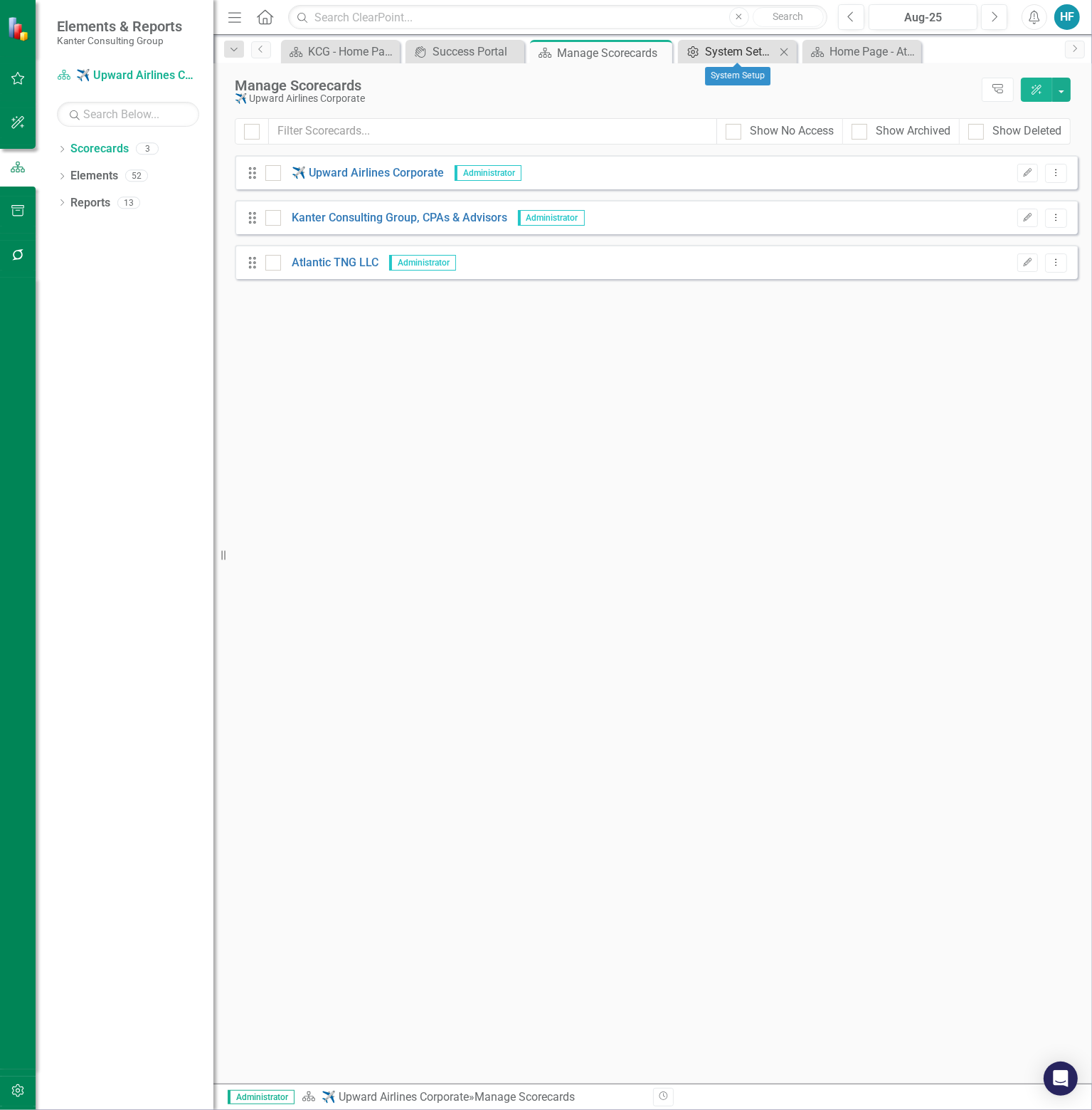
click at [723, 46] on div "System Setup" at bounding box center [740, 51] width 71 height 18
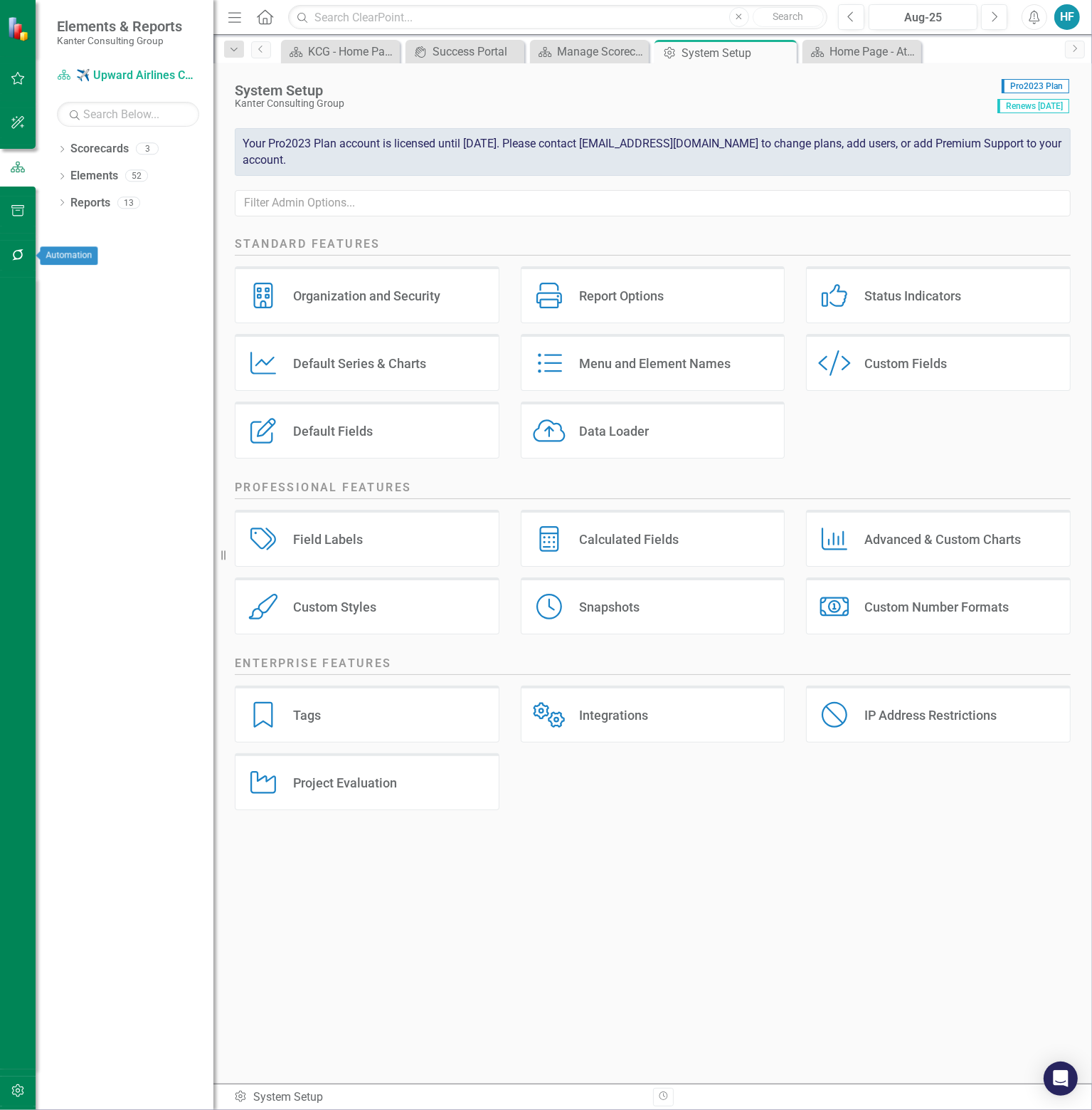
click at [17, 253] on icon "button" at bounding box center [19, 255] width 15 height 12
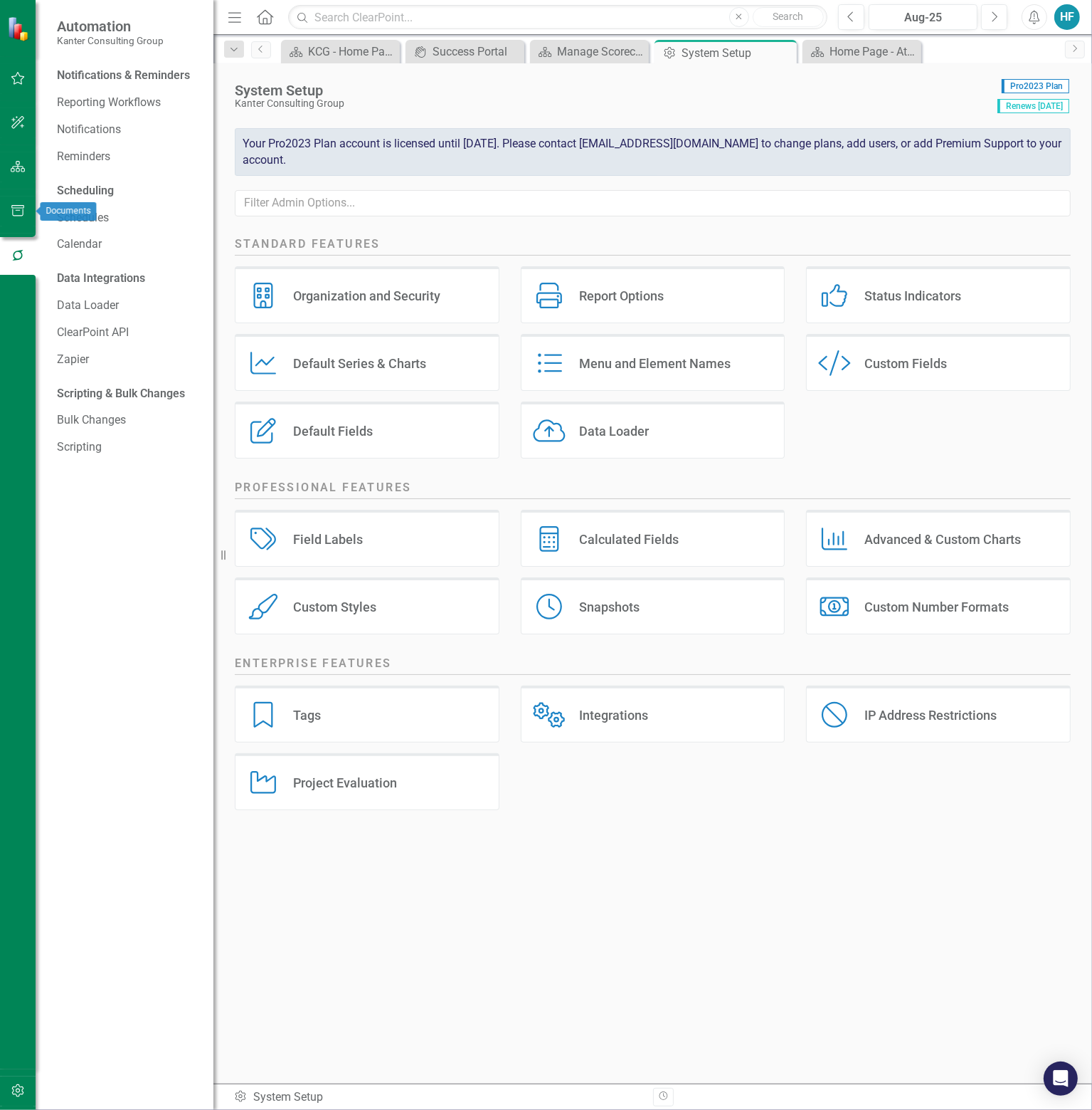
click at [18, 208] on icon "button" at bounding box center [19, 211] width 15 height 12
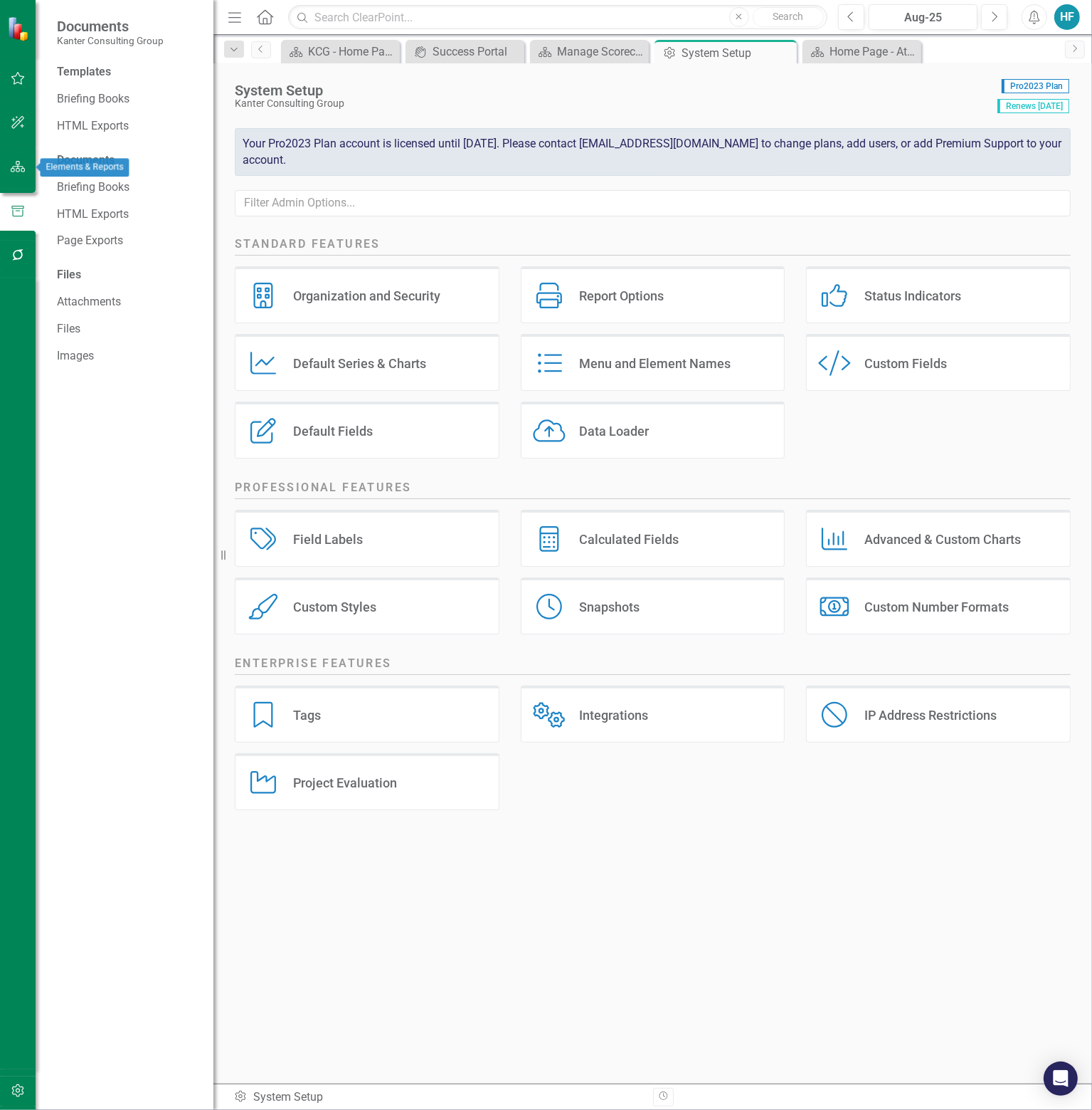
click at [23, 166] on icon "button" at bounding box center [19, 167] width 15 height 12
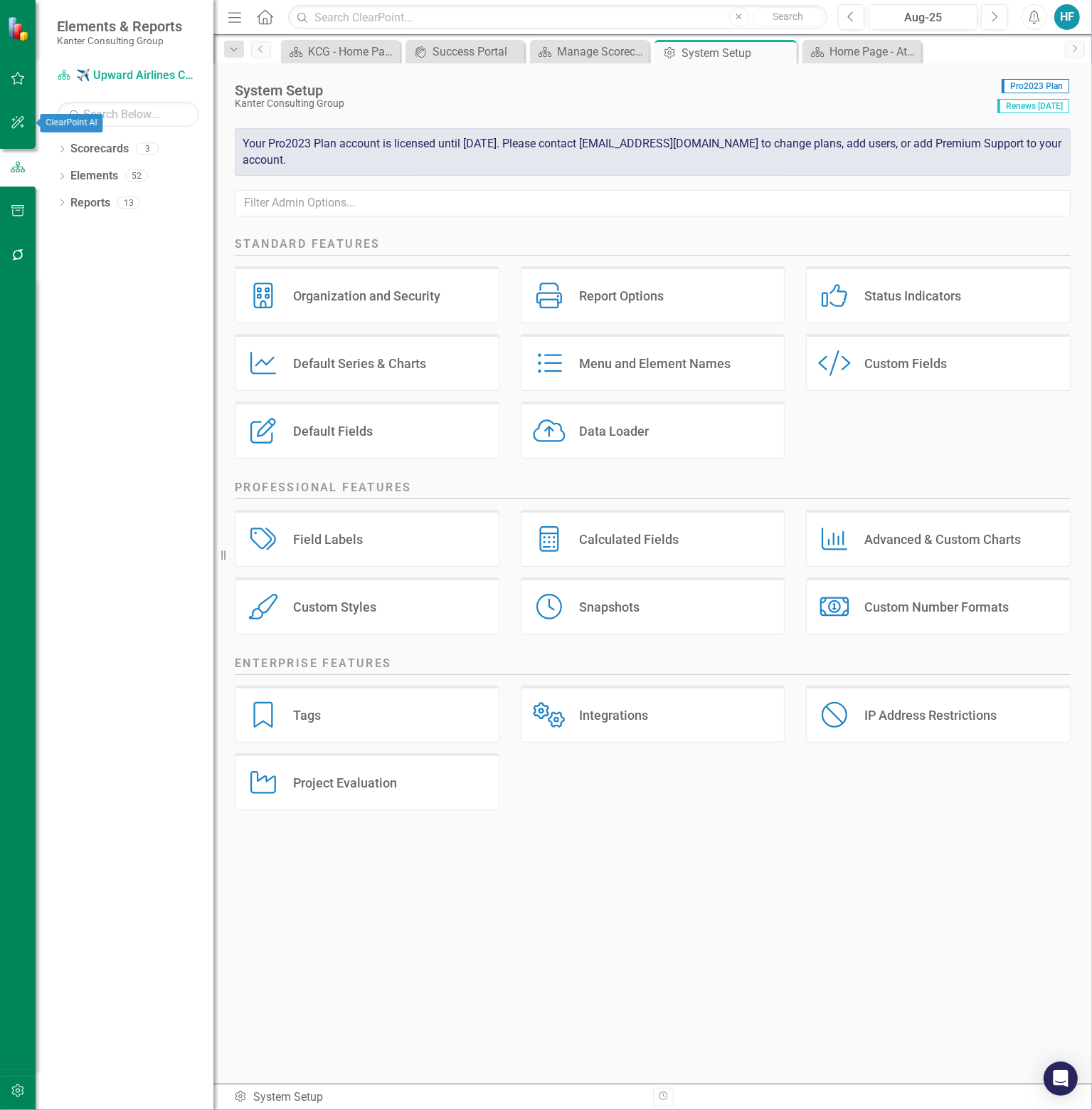
click at [23, 122] on icon "button" at bounding box center [19, 122] width 15 height 12
click at [20, 64] on button "button" at bounding box center [19, 78] width 32 height 30
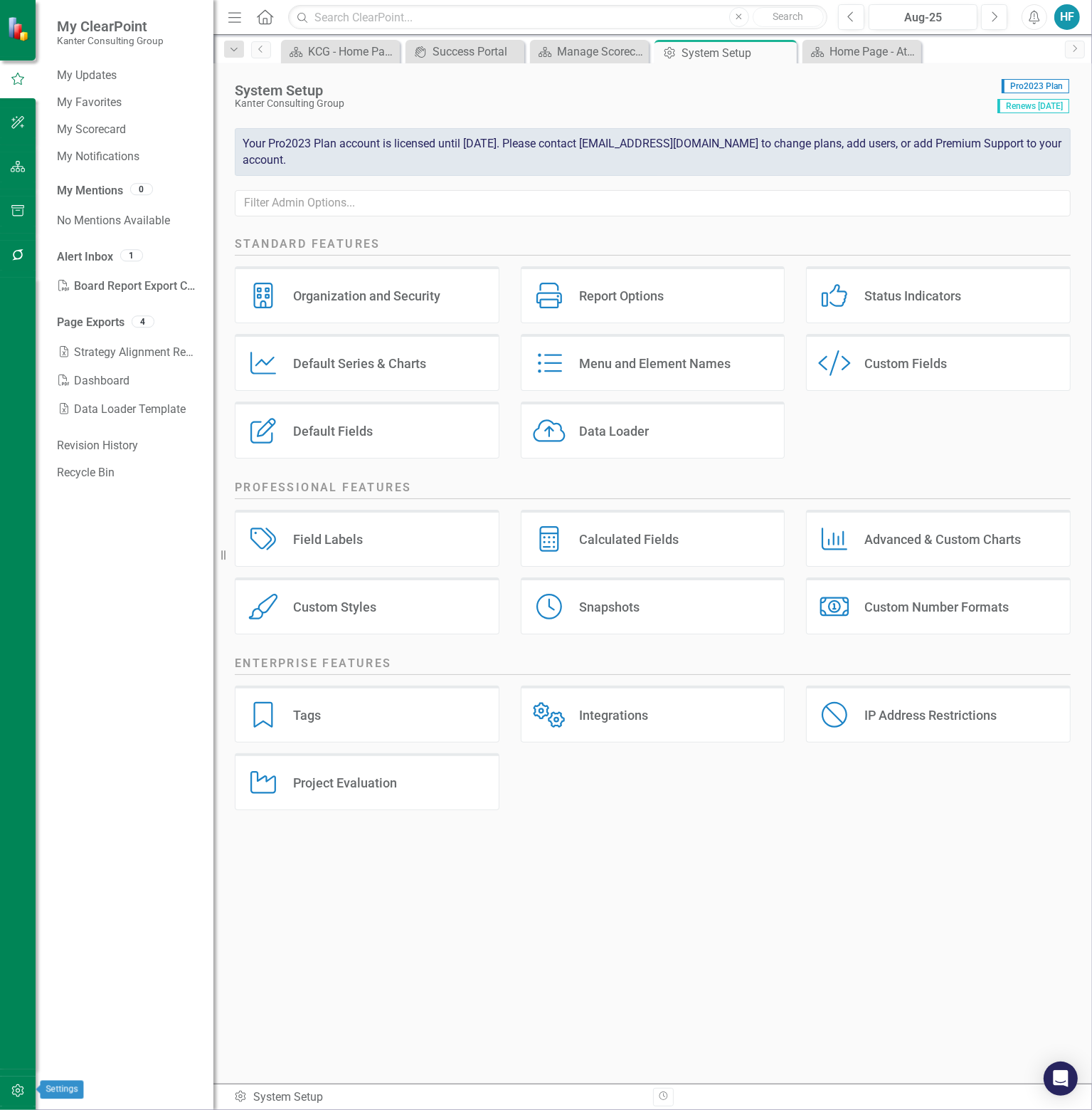
click at [17, 1091] on icon "button" at bounding box center [19, 1091] width 15 height 12
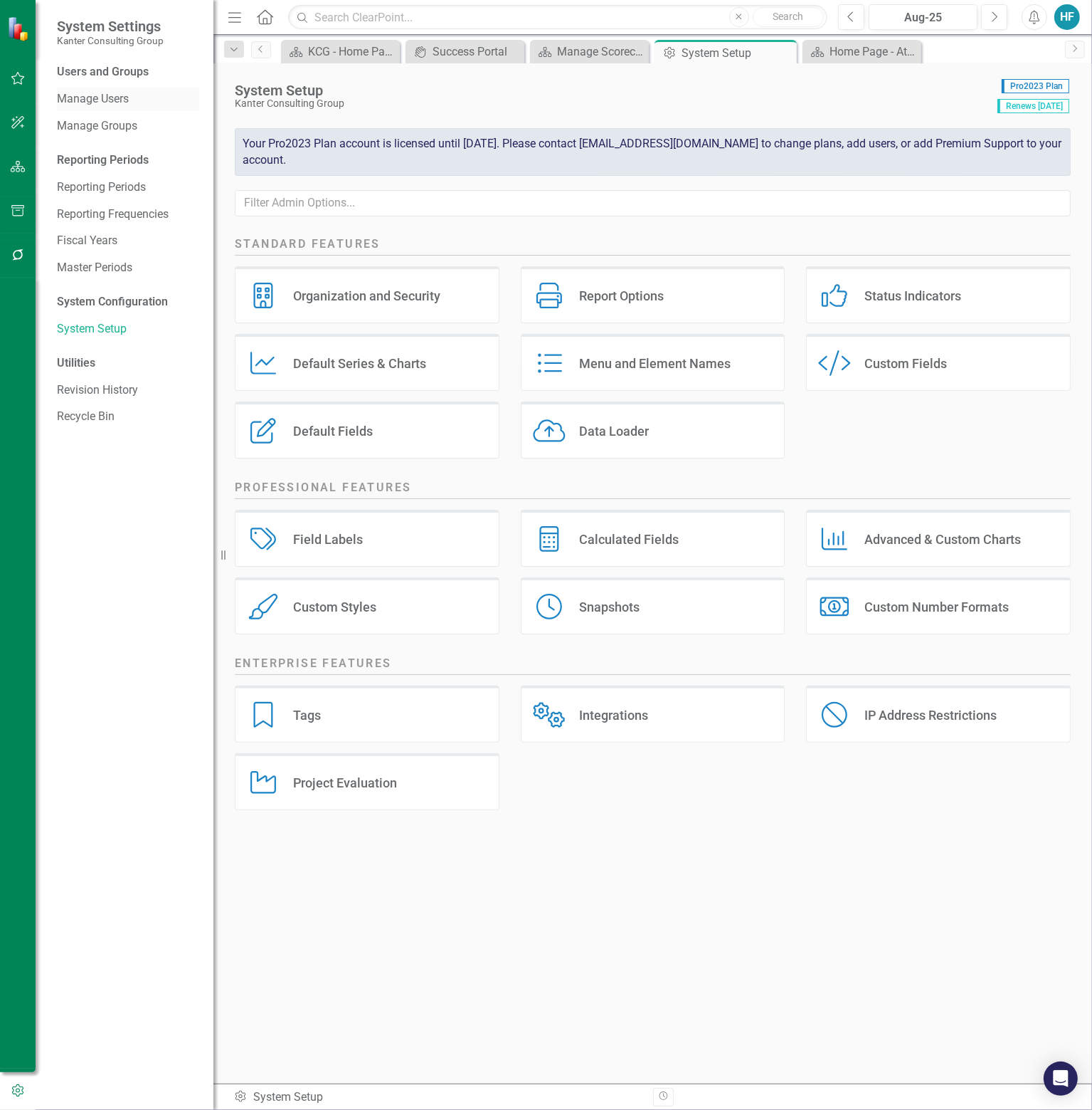
click at [108, 102] on link "Manage Users" at bounding box center [128, 99] width 143 height 16
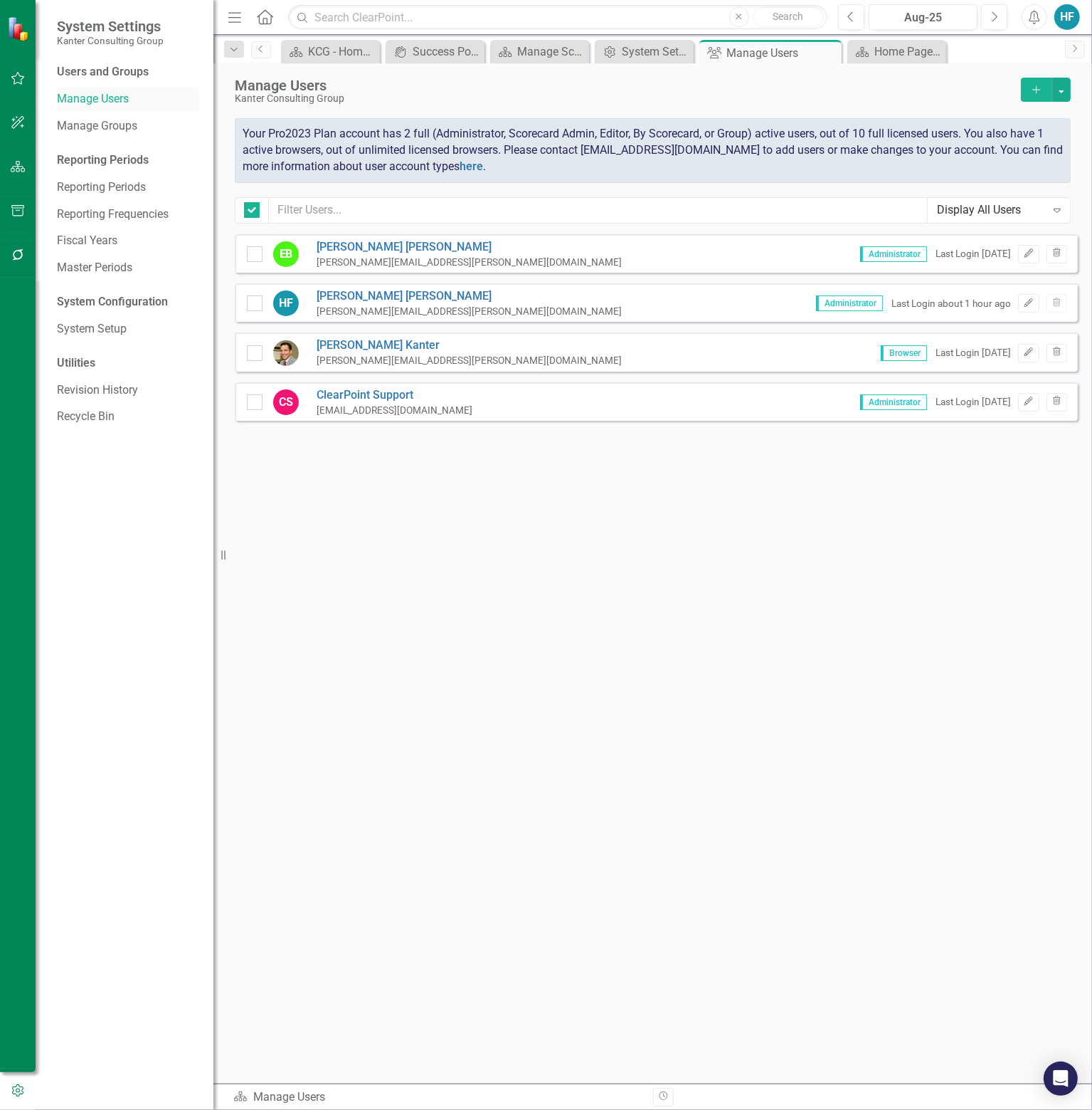
checkbox input "false"
click at [1030, 301] on icon "button" at bounding box center [1029, 303] width 8 height 8
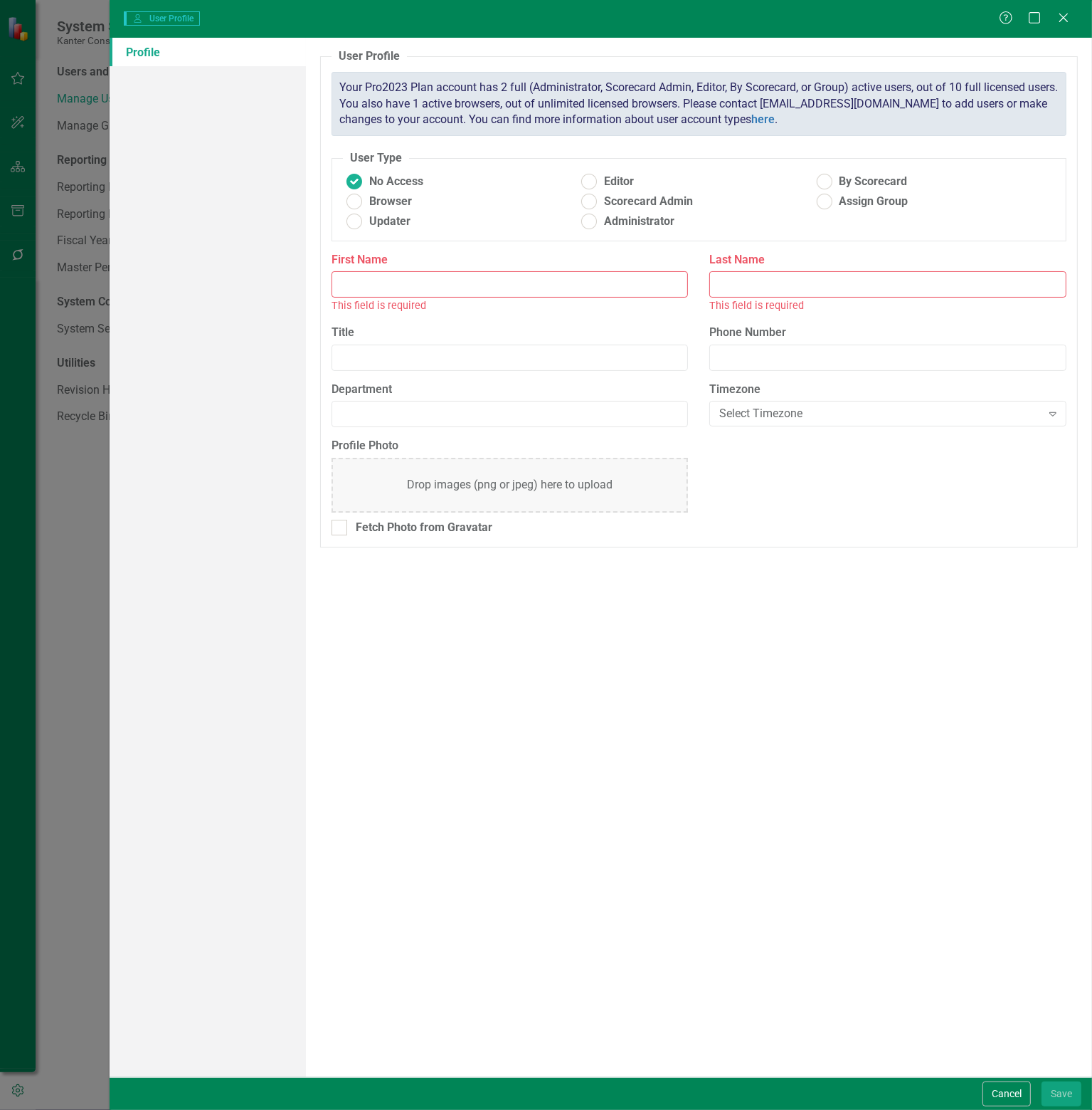
type input "[PERSON_NAME]"
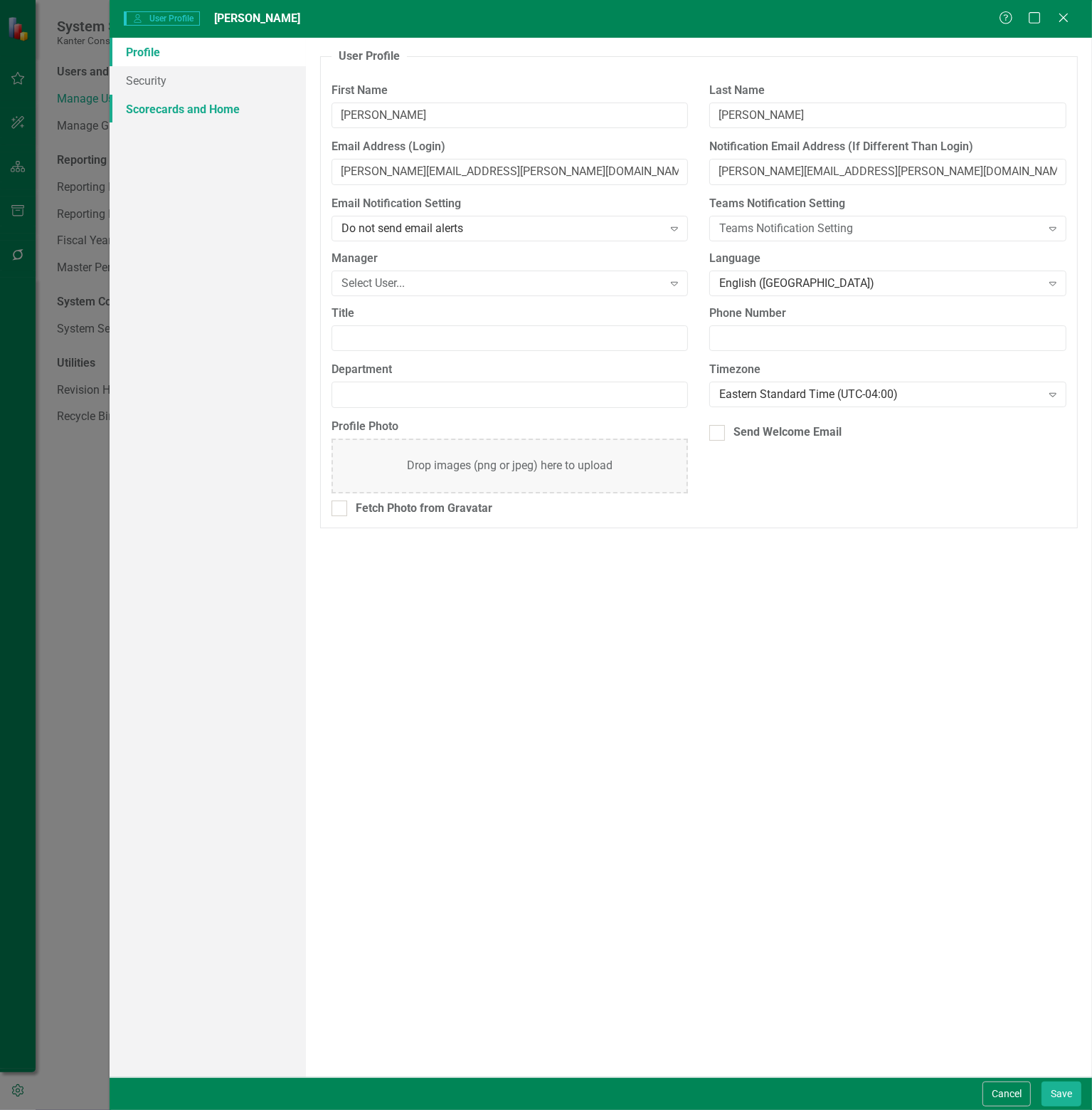
click at [138, 107] on link "Scorecards and Home" at bounding box center [207, 109] width 196 height 29
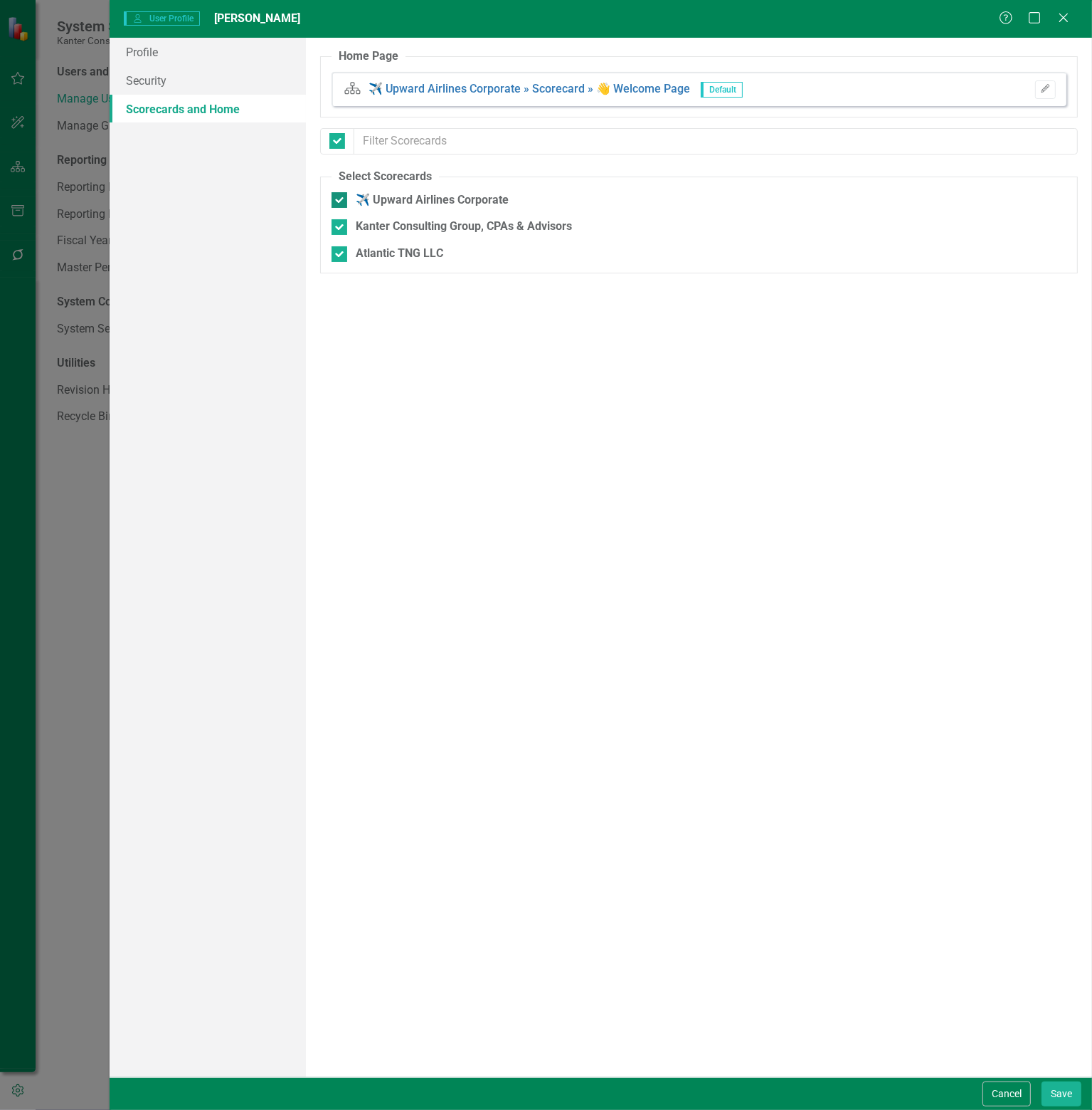
click at [342, 202] on div at bounding box center [339, 200] width 16 height 16
click at [341, 202] on input "✈️ Upward Airlines Corporate" at bounding box center [336, 197] width 9 height 9
checkbox input "false"
click at [339, 196] on input "✈️ Upward Airlines Corporate" at bounding box center [336, 197] width 9 height 9
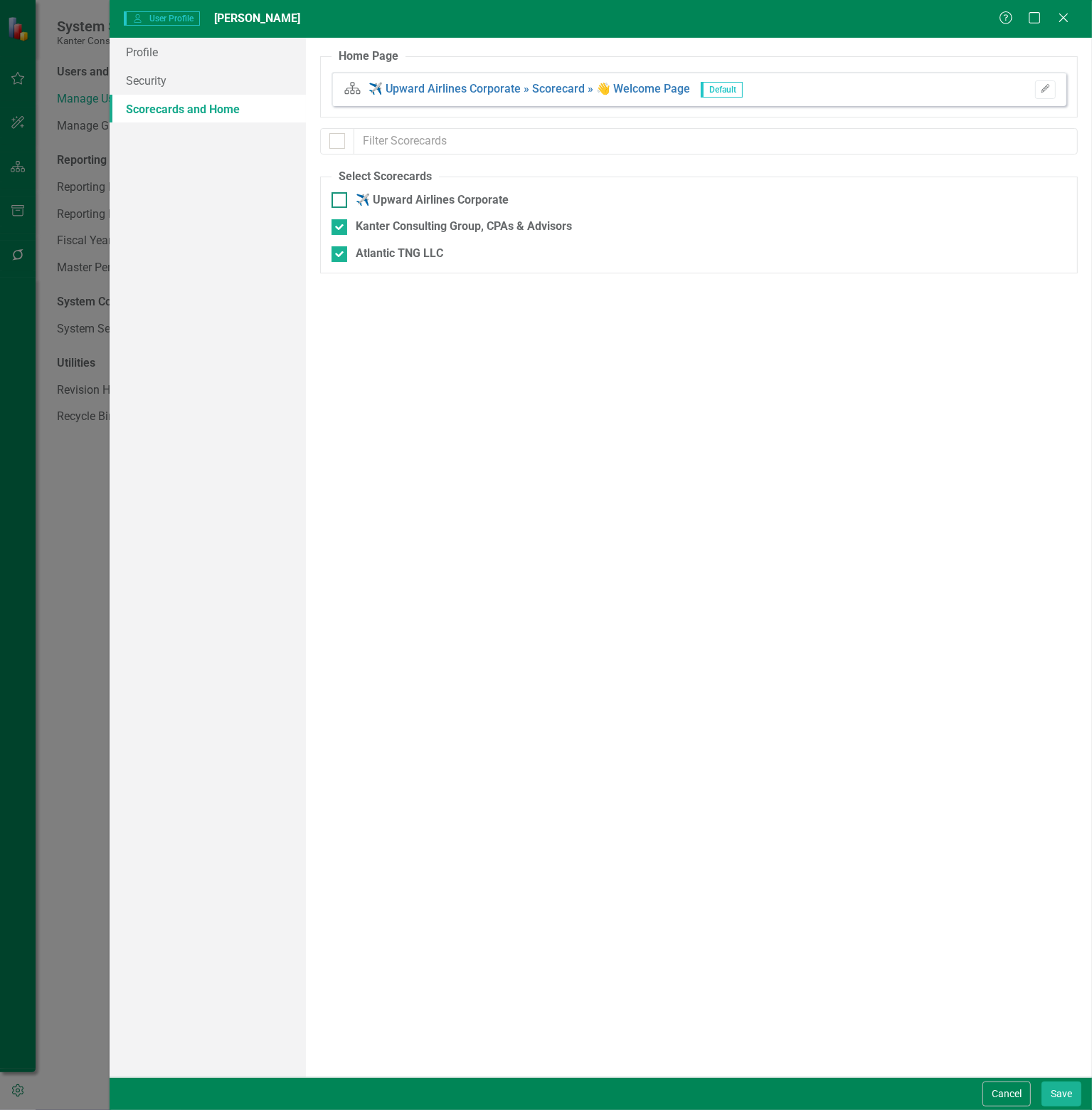
checkbox input "true"
click at [1065, 24] on icon "Close" at bounding box center [1063, 18] width 18 height 13
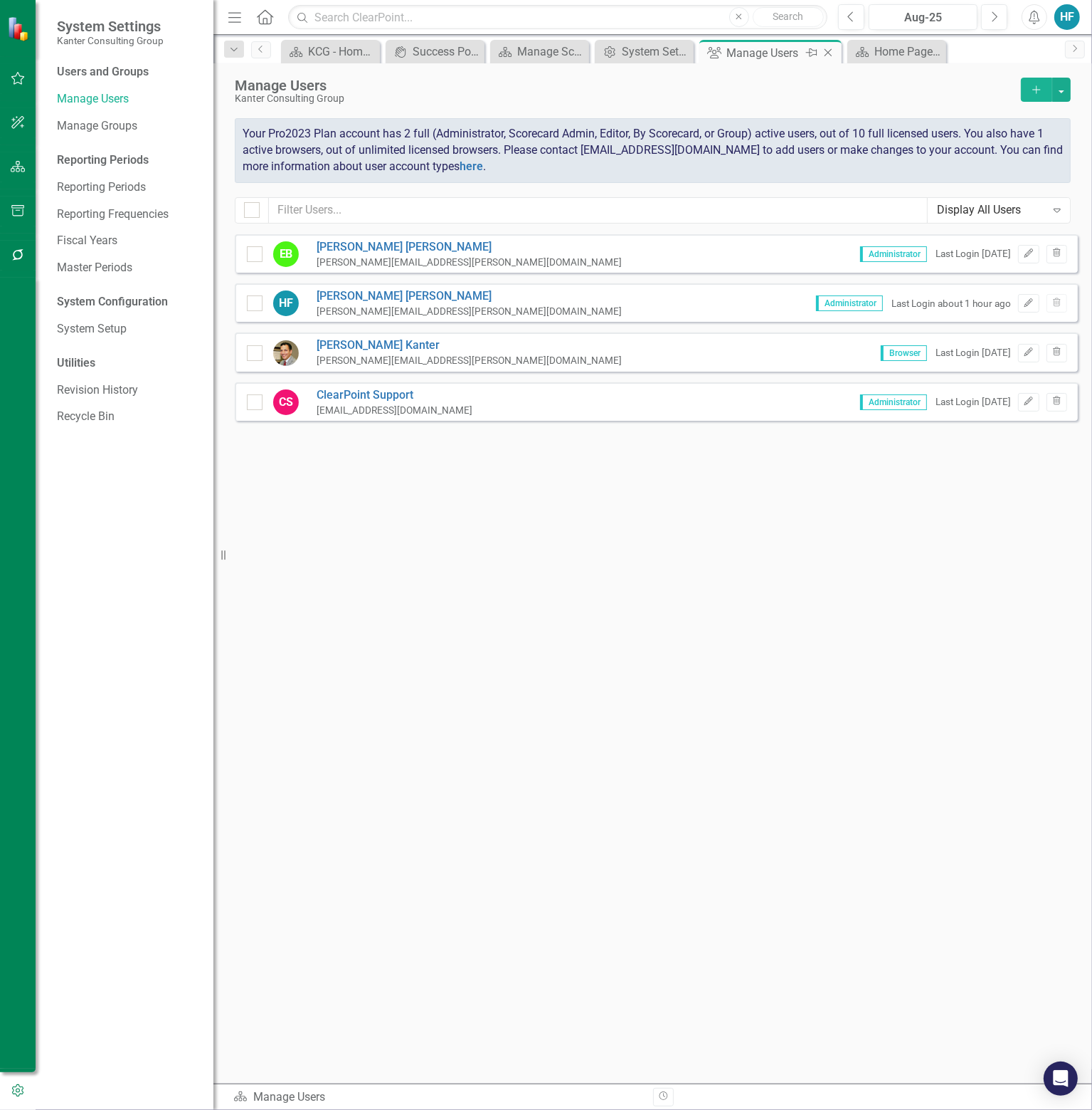
click at [827, 51] on icon at bounding box center [828, 52] width 8 height 8
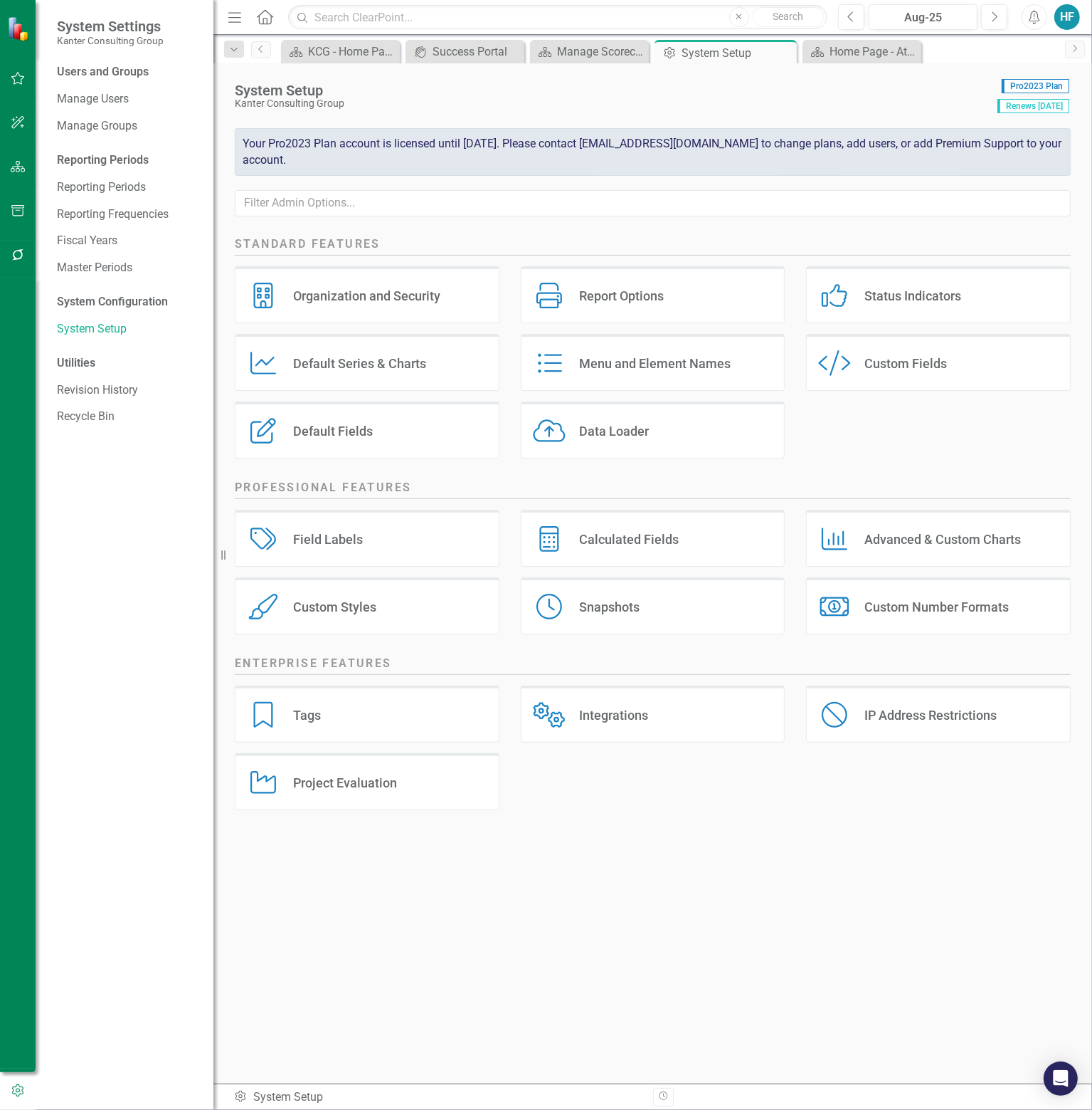
click at [323, 719] on div "Tags Tags" at bounding box center [368, 714] width 265 height 57
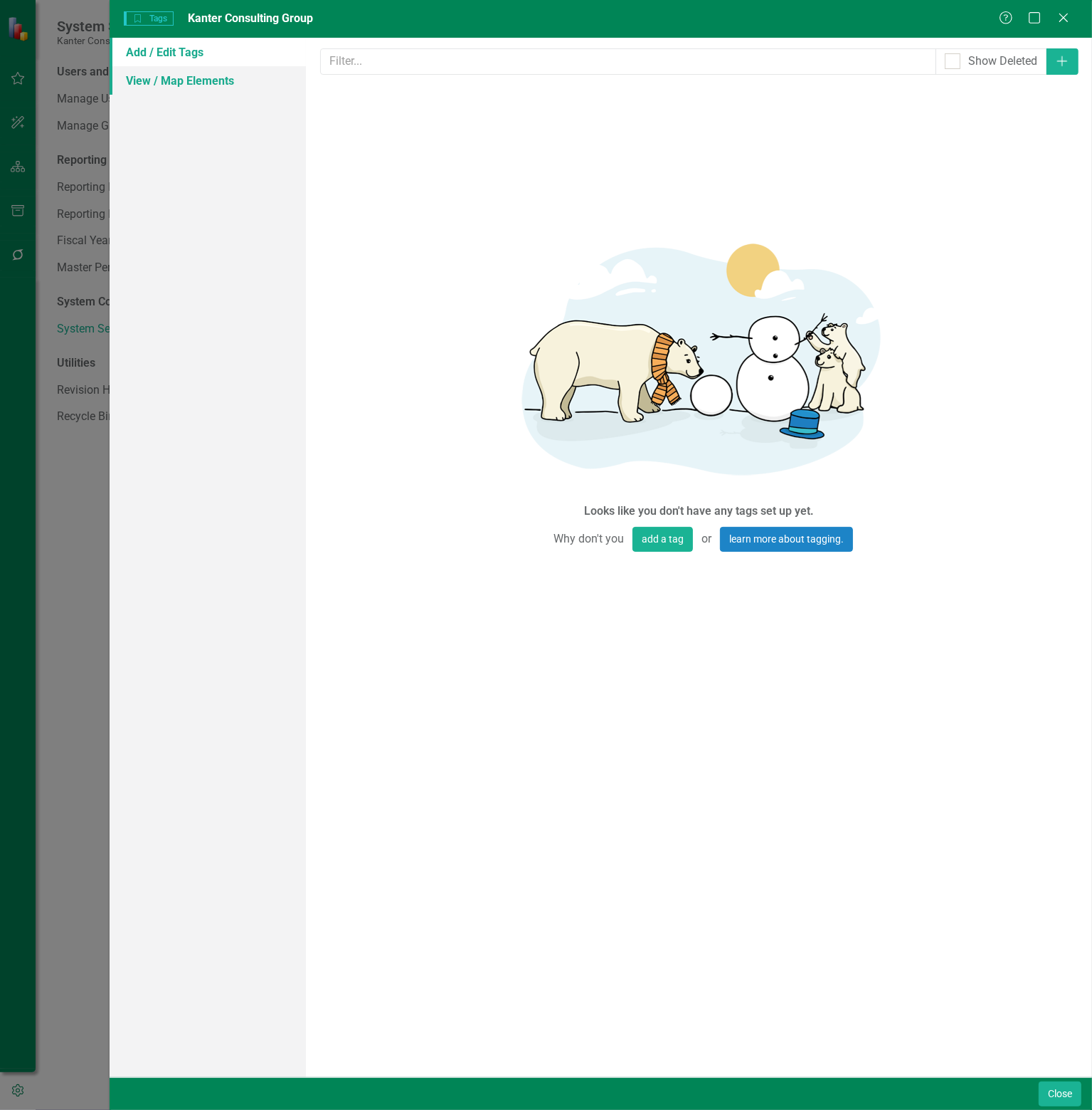
click at [205, 81] on link "View / Map Elements" at bounding box center [207, 80] width 196 height 29
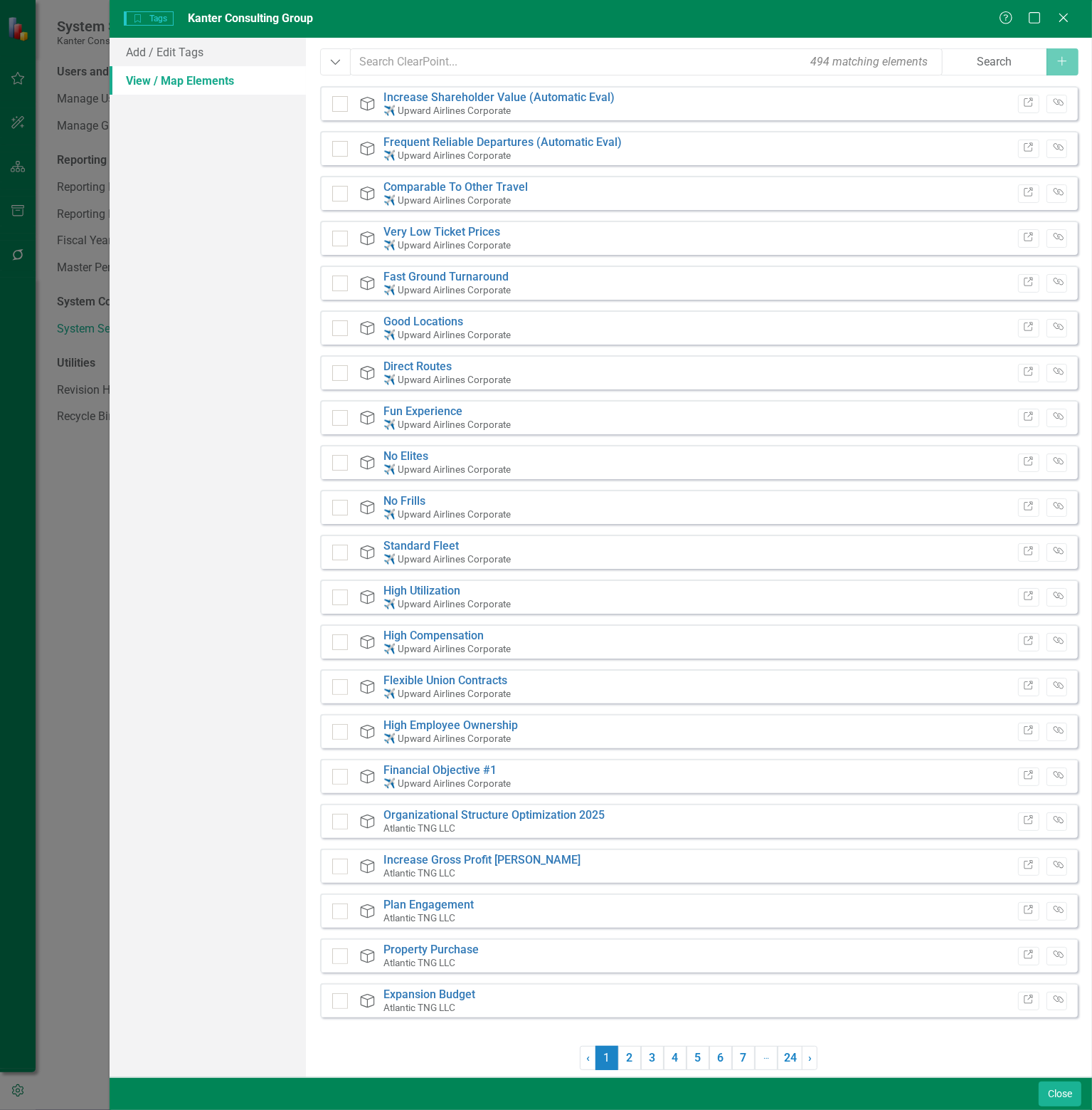
click at [1073, 11] on div "Help Maximize Close" at bounding box center [1039, 19] width 79 height 16
click at [1059, 21] on icon "Close" at bounding box center [1063, 18] width 18 height 13
